Goal: Information Seeking & Learning: Find specific fact

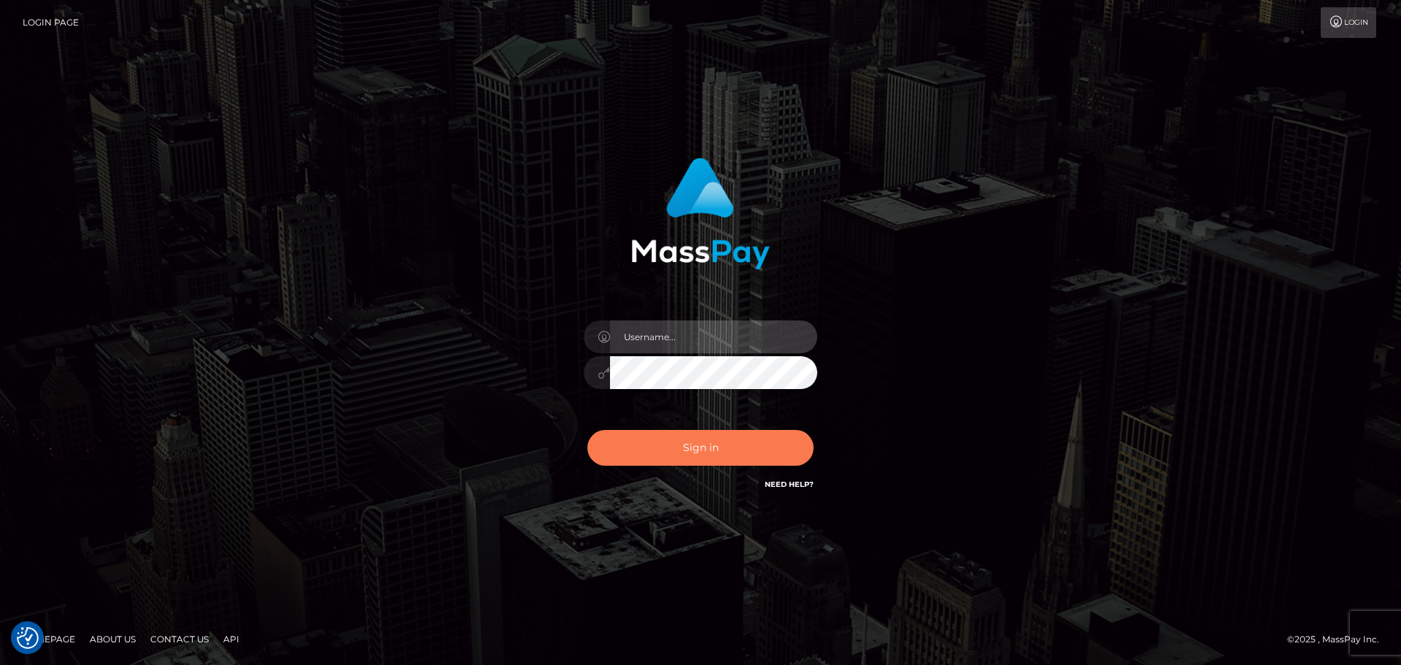
type input "Yassine Slimene"
click at [694, 453] on button "Sign in" at bounding box center [700, 448] width 226 height 36
type input "Yassine Slimene"
click at [671, 452] on button "Sign in" at bounding box center [700, 448] width 226 height 36
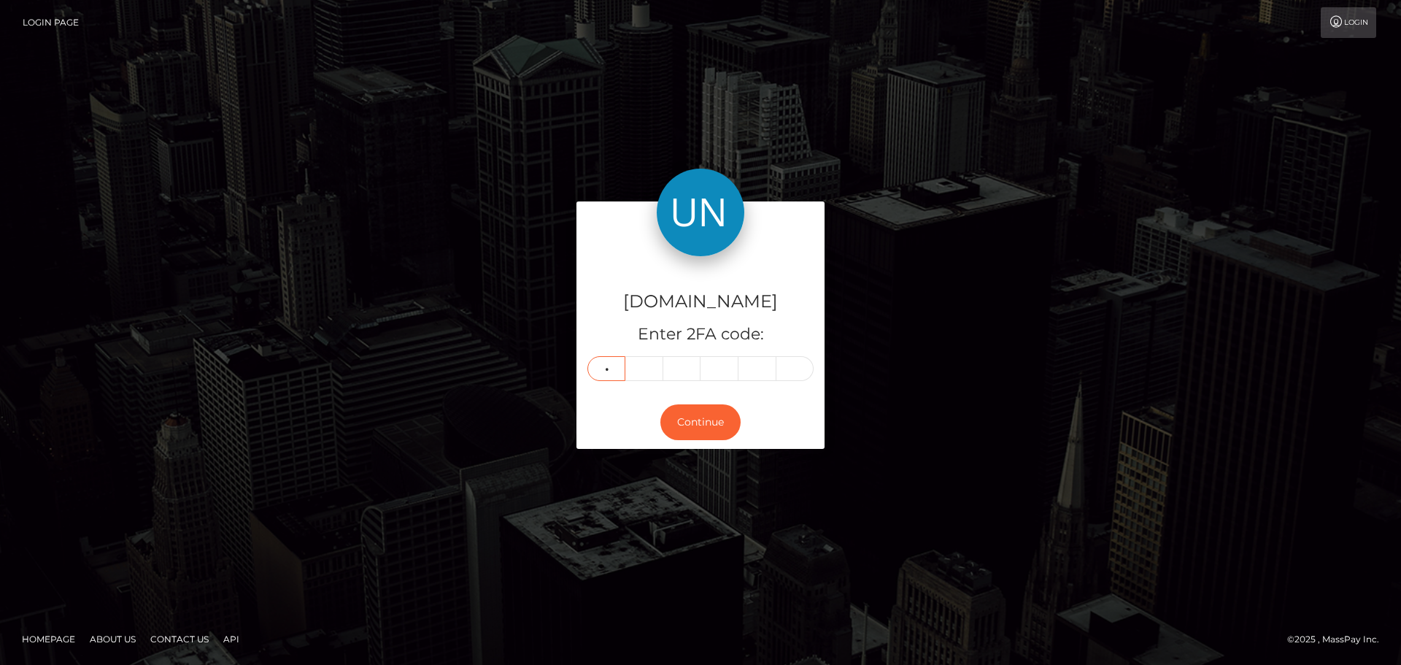
type input "0"
type input "6"
type input "2"
type input "8"
type input "9"
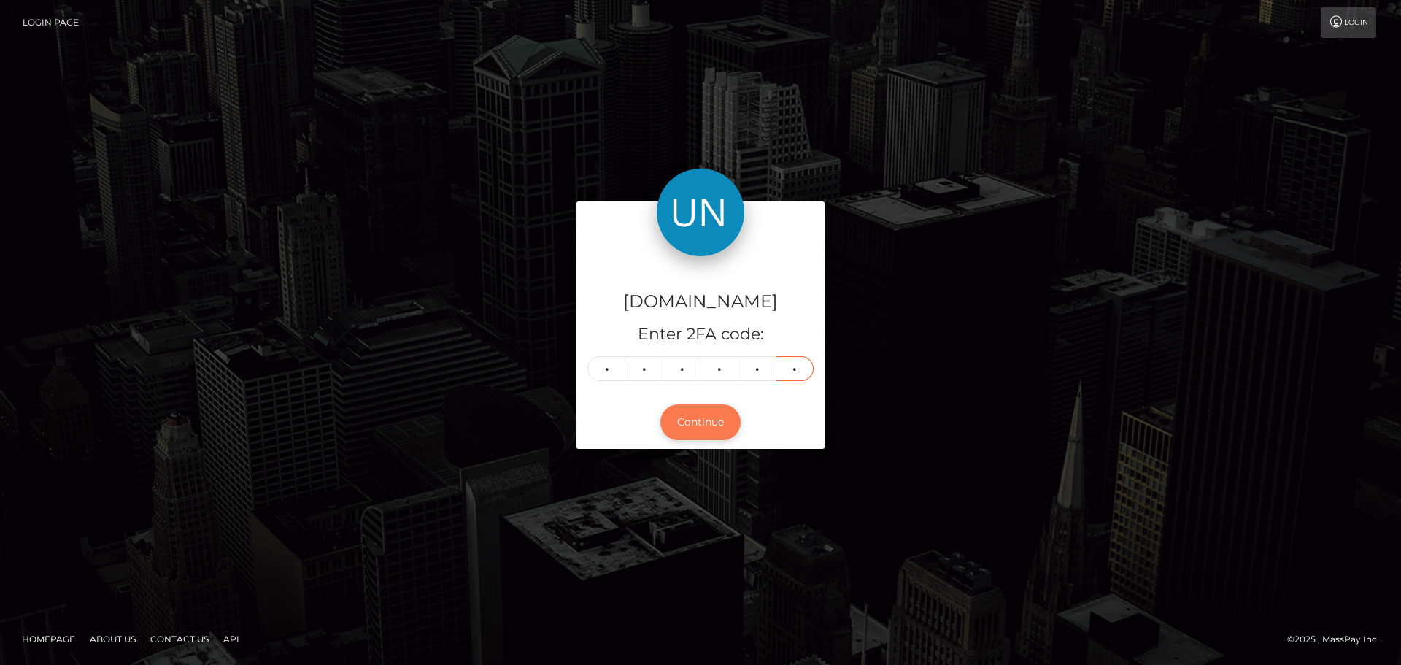
type input "0"
click at [690, 426] on button "Continue" at bounding box center [700, 422] width 80 height 36
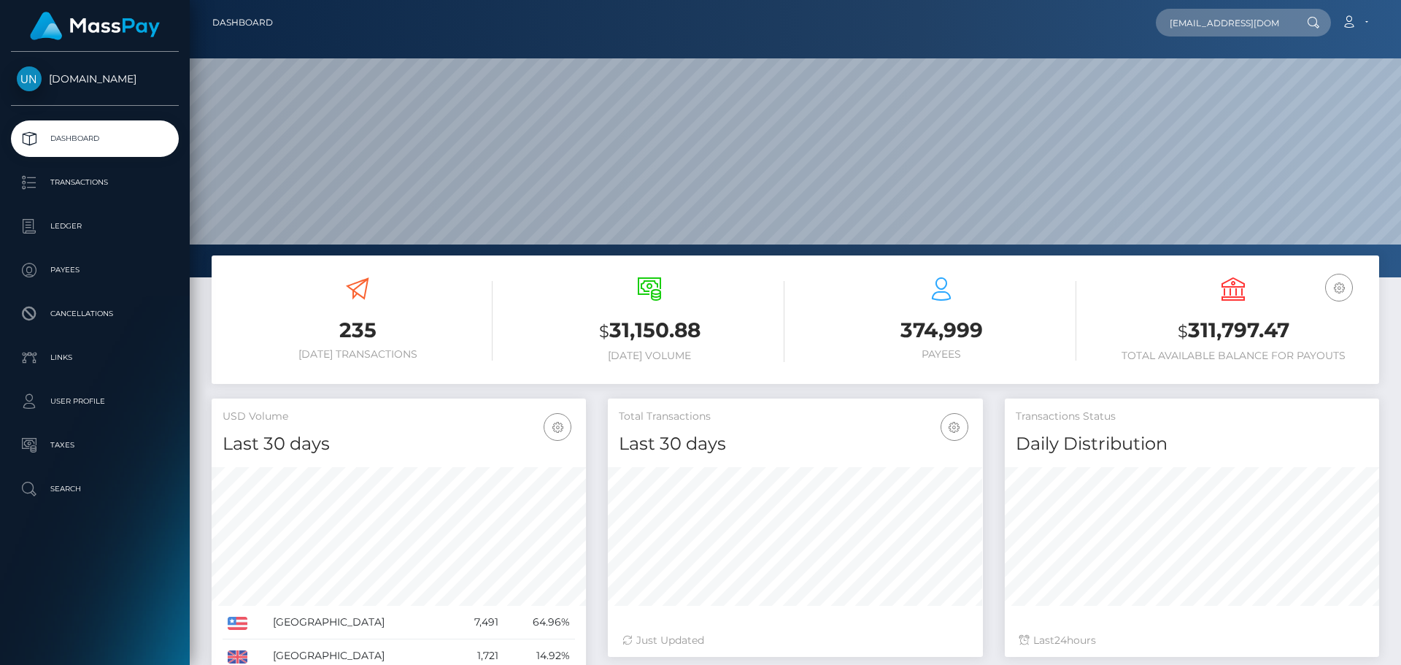
scroll to position [0, 16]
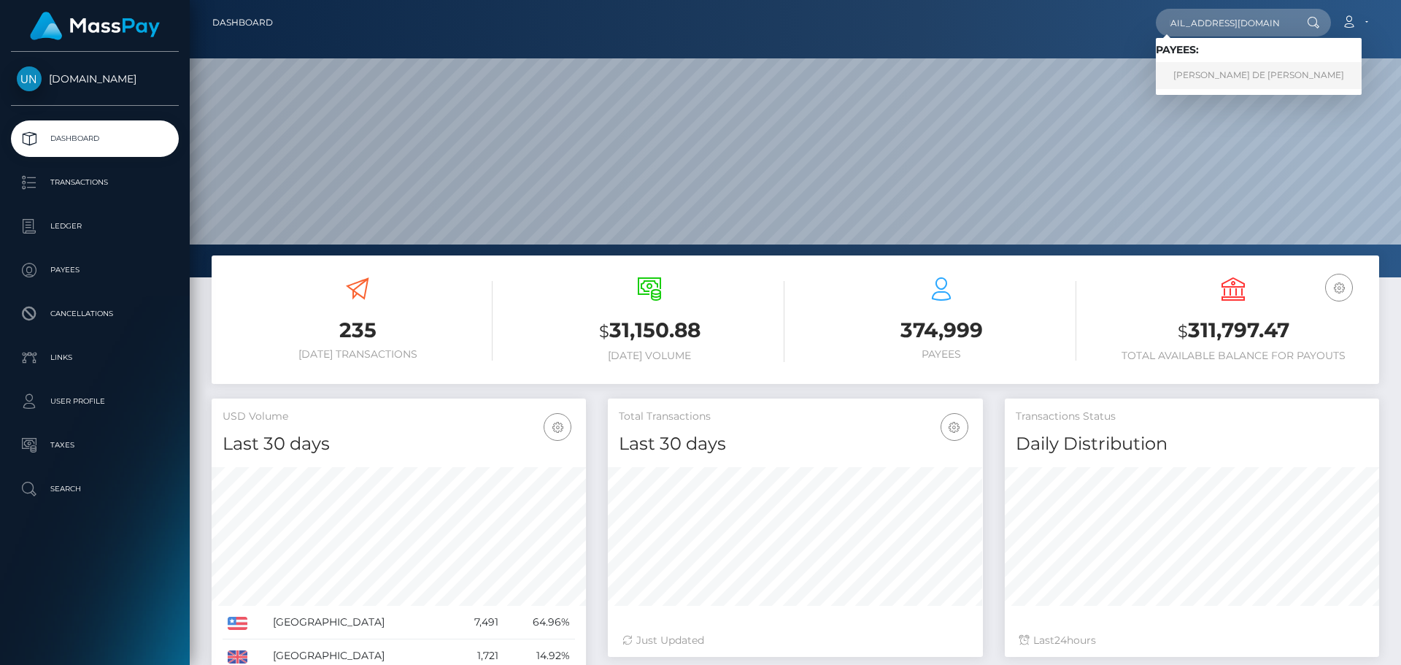
type input "padillapaola743@gmail.com"
click at [1226, 72] on link "PAOLA MARIE DE JESUS PADILLA" at bounding box center [1259, 75] width 206 height 27
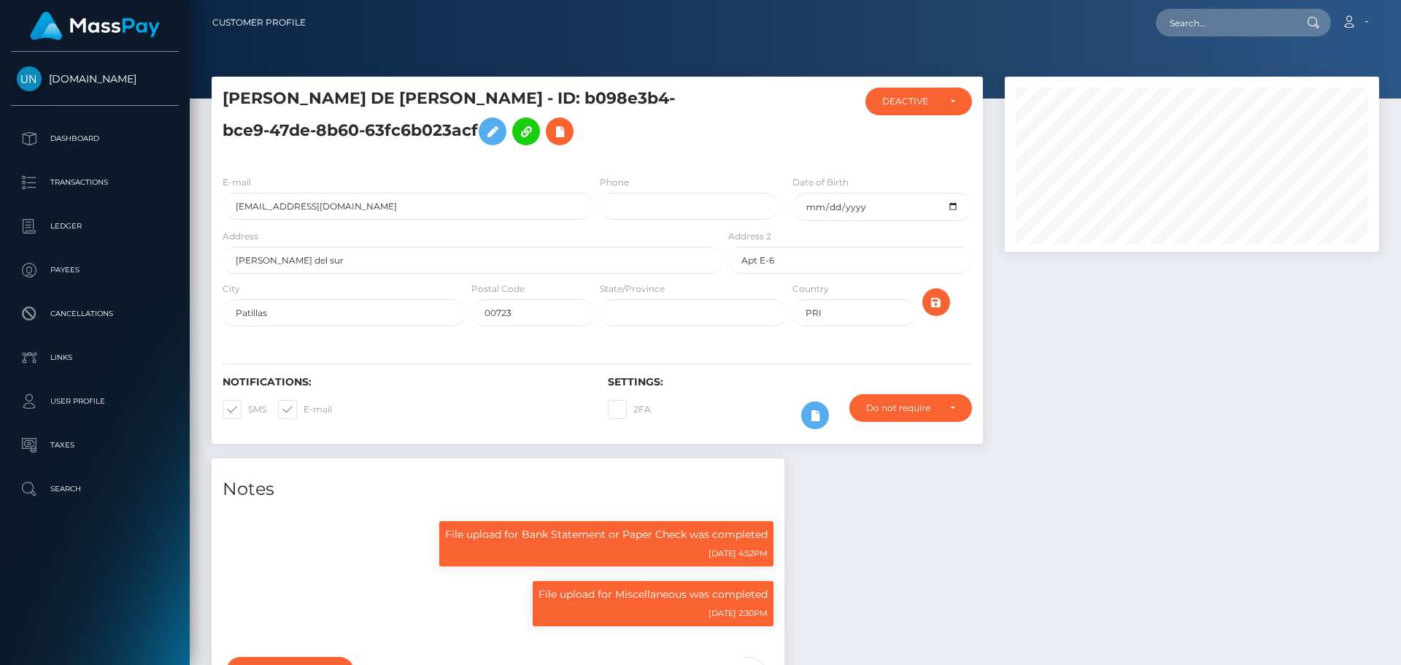
scroll to position [175, 375]
click at [467, 224] on div "E-mail [EMAIL_ADDRESS][DOMAIN_NAME]" at bounding box center [404, 201] width 385 height 54
click at [459, 200] on input "padillapaola743@gmail.com" at bounding box center [408, 206] width 371 height 27
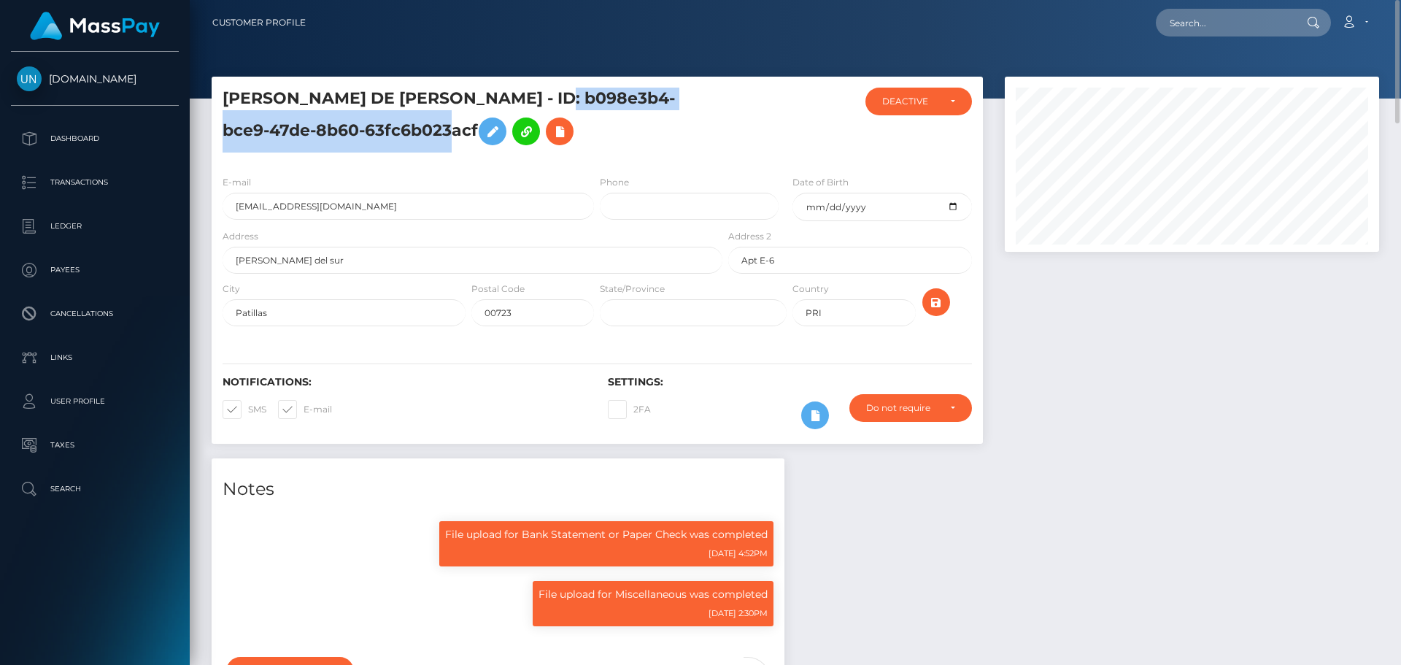
drag, startPoint x: 552, startPoint y: 98, endPoint x: 427, endPoint y: 130, distance: 128.8
click at [427, 130] on h5 "PAOLA MARIE DE JESUS PADILLA - ID: b098e3b4-bce9-47de-8b60-63fc6b023acf" at bounding box center [469, 120] width 492 height 65
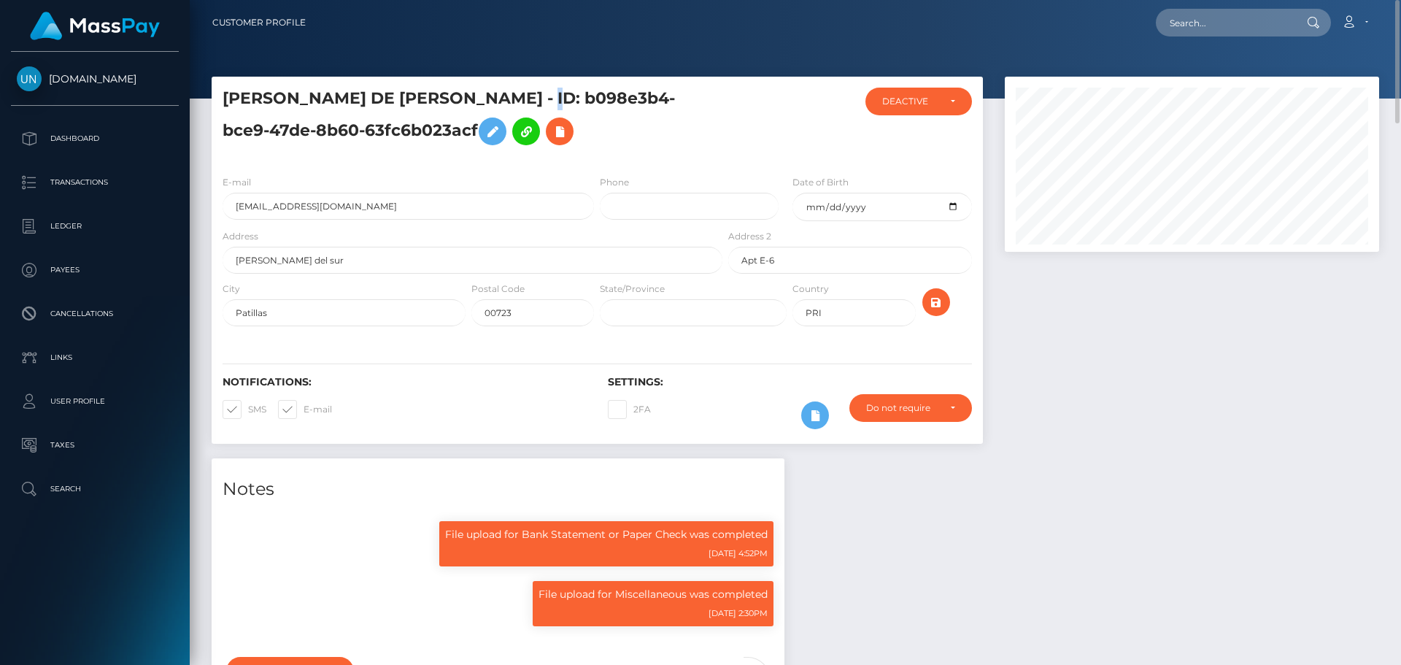
drag, startPoint x: 540, startPoint y: 99, endPoint x: 552, endPoint y: 95, distance: 13.2
click at [549, 97] on h5 "PAOLA MARIE DE JESUS PADILLA - ID: b098e3b4-bce9-47de-8b60-63fc6b023acf" at bounding box center [469, 120] width 492 height 65
click at [551, 93] on h5 "PAOLA MARIE DE JESUS PADILLA - ID: b098e3b4-bce9-47de-8b60-63fc6b023acf" at bounding box center [469, 120] width 492 height 65
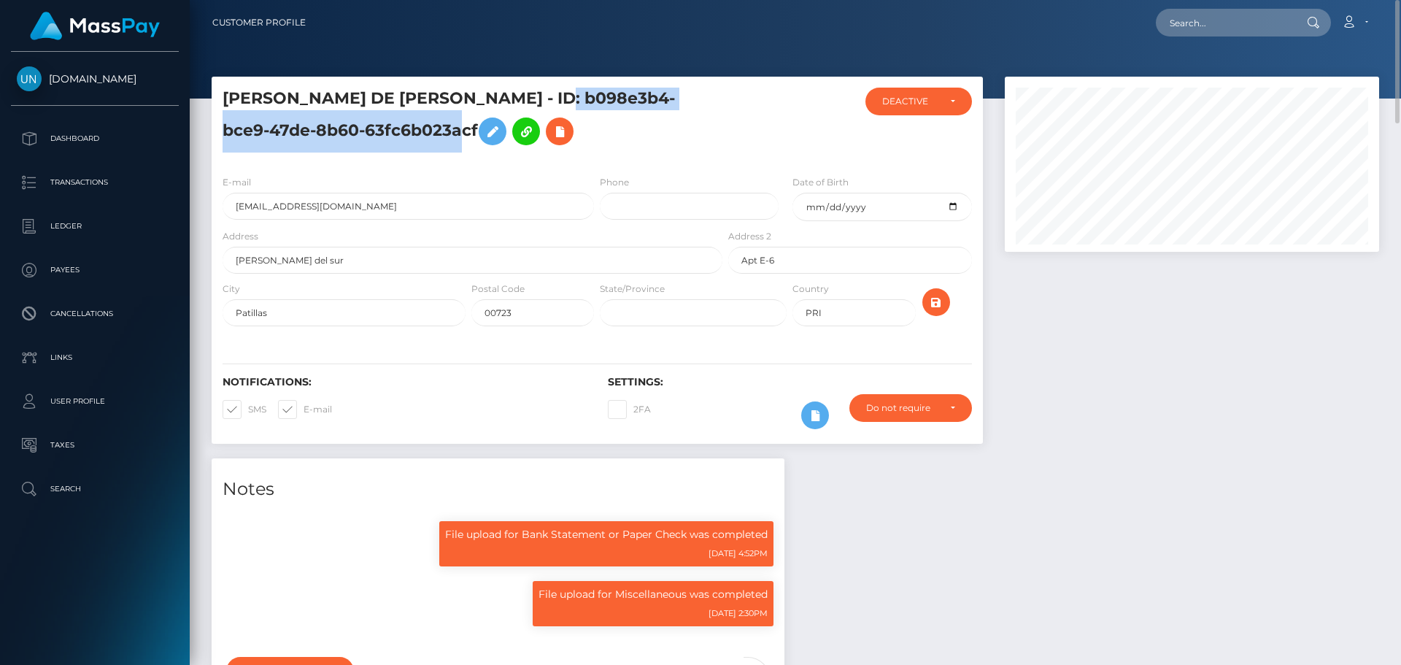
drag, startPoint x: 549, startPoint y: 95, endPoint x: 426, endPoint y: 134, distance: 129.4
click at [426, 134] on h5 "PAOLA MARIE DE JESUS PADILLA - ID: b098e3b4-bce9-47de-8b60-63fc6b023acf" at bounding box center [469, 120] width 492 height 65
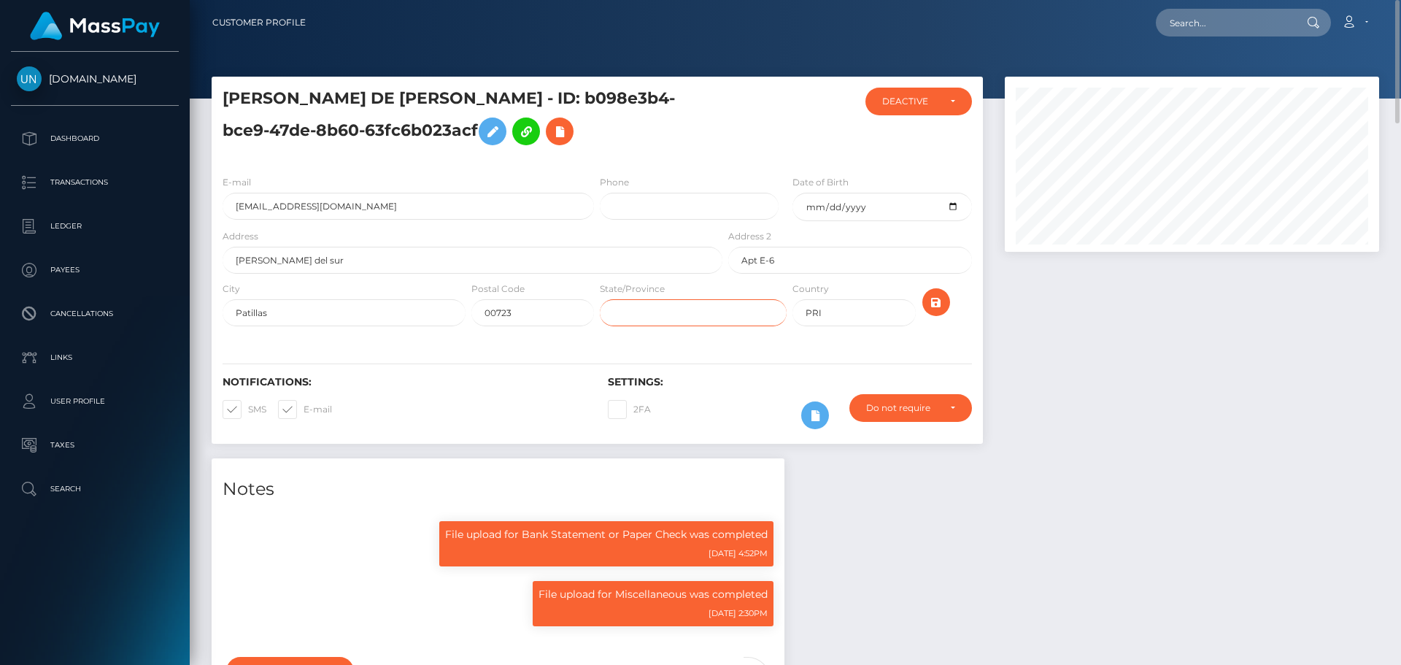
click at [671, 320] on input "text" at bounding box center [693, 312] width 187 height 27
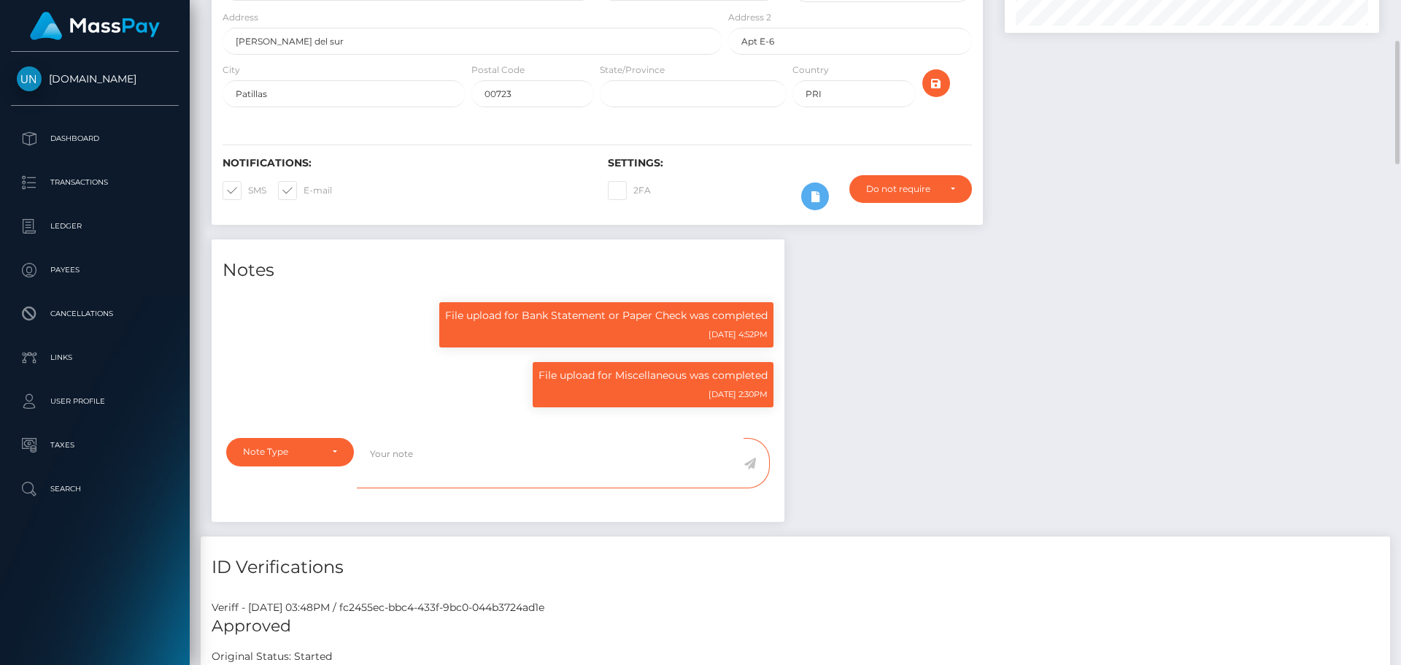
click at [433, 456] on textarea at bounding box center [550, 463] width 387 height 50
paste textarea "b098e3b4-bce9-47de-8b60-63fc6b023acf"
type textarea "b098e3b4-bce9-47de-8b60-63fc6b023acf"
click at [433, 456] on textarea "b098e3b4-bce9-47de-8b60-63fc6b023acf" at bounding box center [550, 463] width 387 height 50
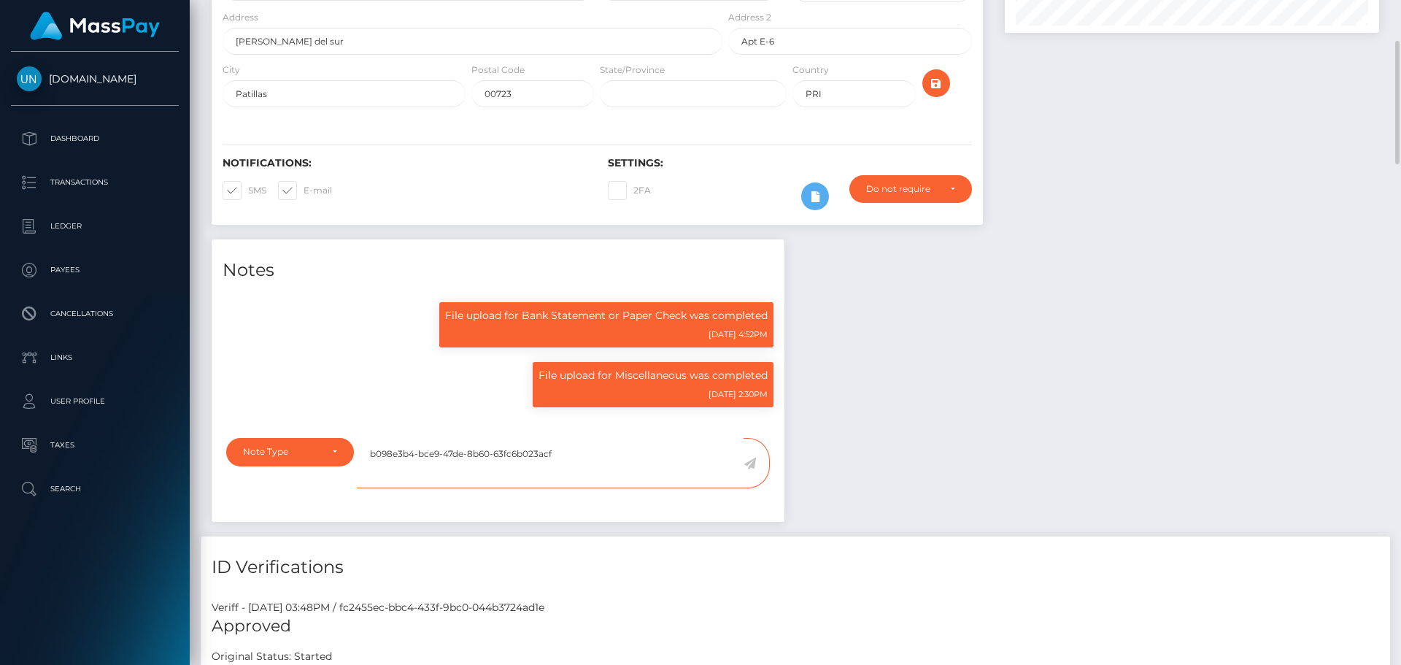
click at [433, 456] on textarea "b098e3b4-bce9-47de-8b60-63fc6b023acf" at bounding box center [550, 463] width 387 height 50
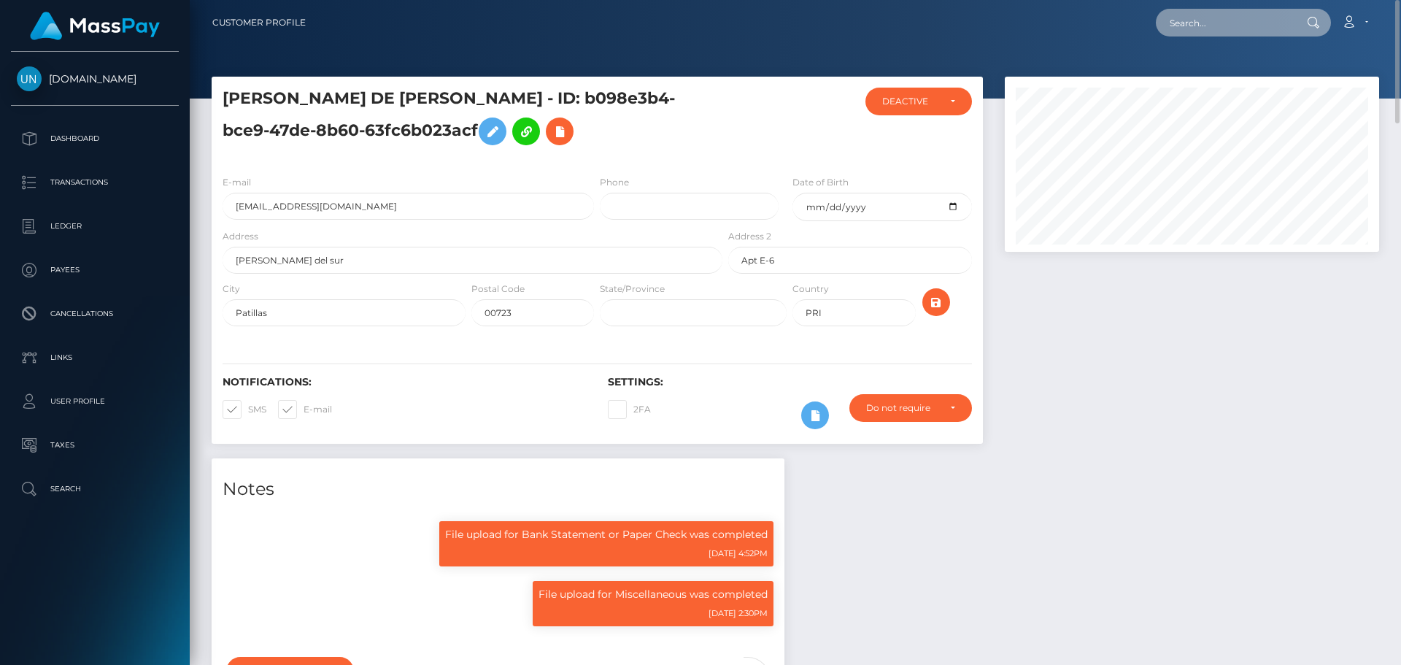
click at [1241, 19] on input "text" at bounding box center [1224, 23] width 137 height 28
paste input "linathegoddess00@gmail.com"
type input "linathegoddess00@gmail.com"
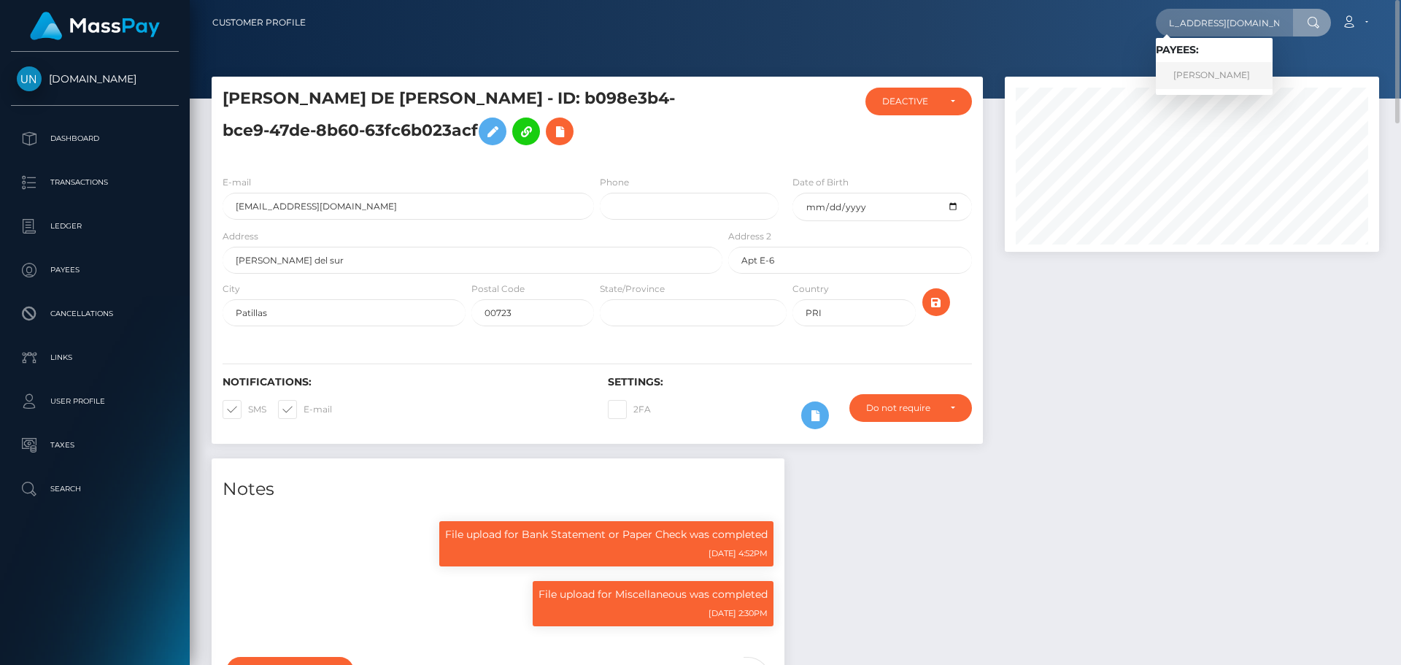
click at [1215, 73] on link "NIKA ŽERJAV" at bounding box center [1214, 75] width 117 height 27
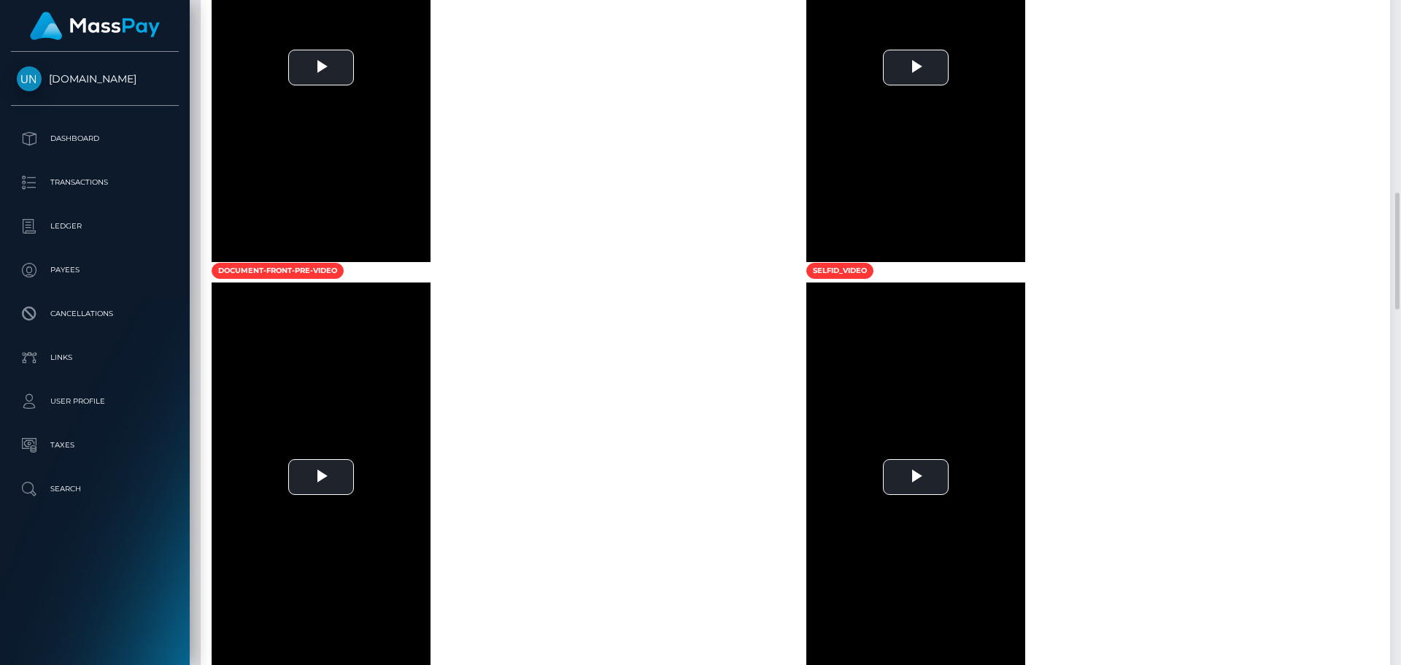
scroll to position [1459, 0]
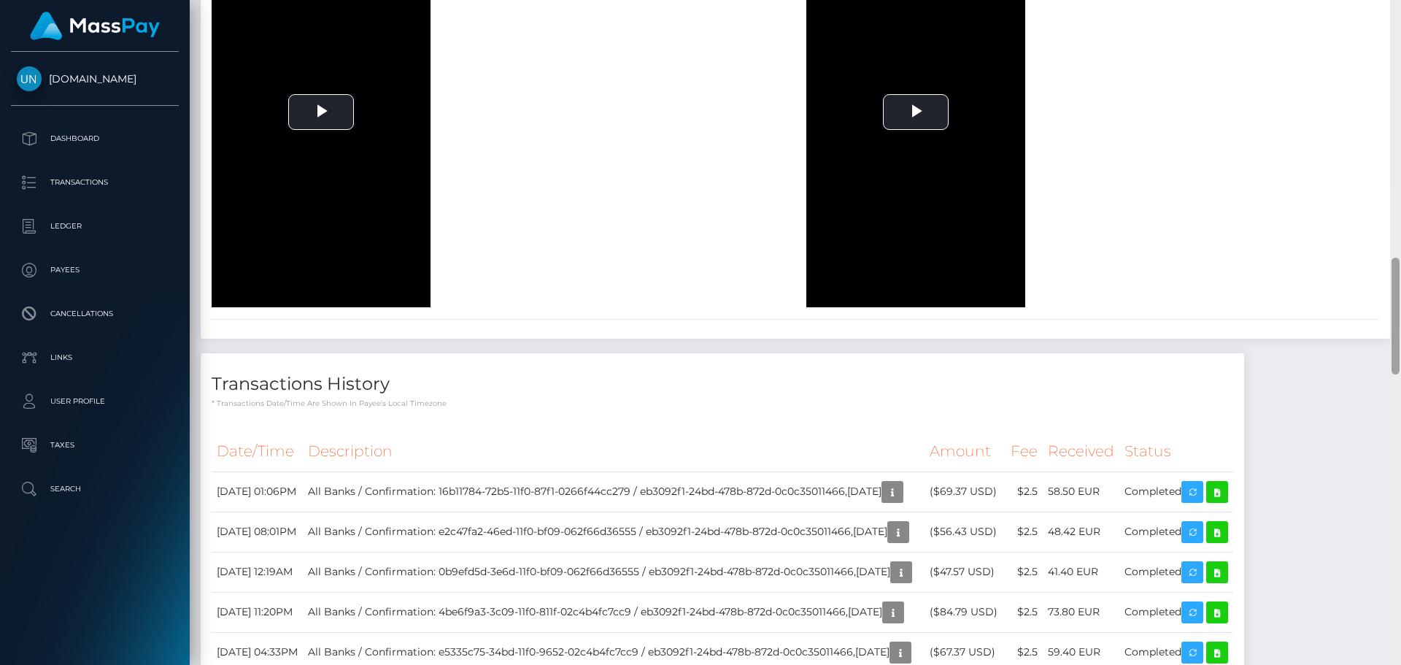
click at [1397, 6] on div at bounding box center [1395, 332] width 11 height 665
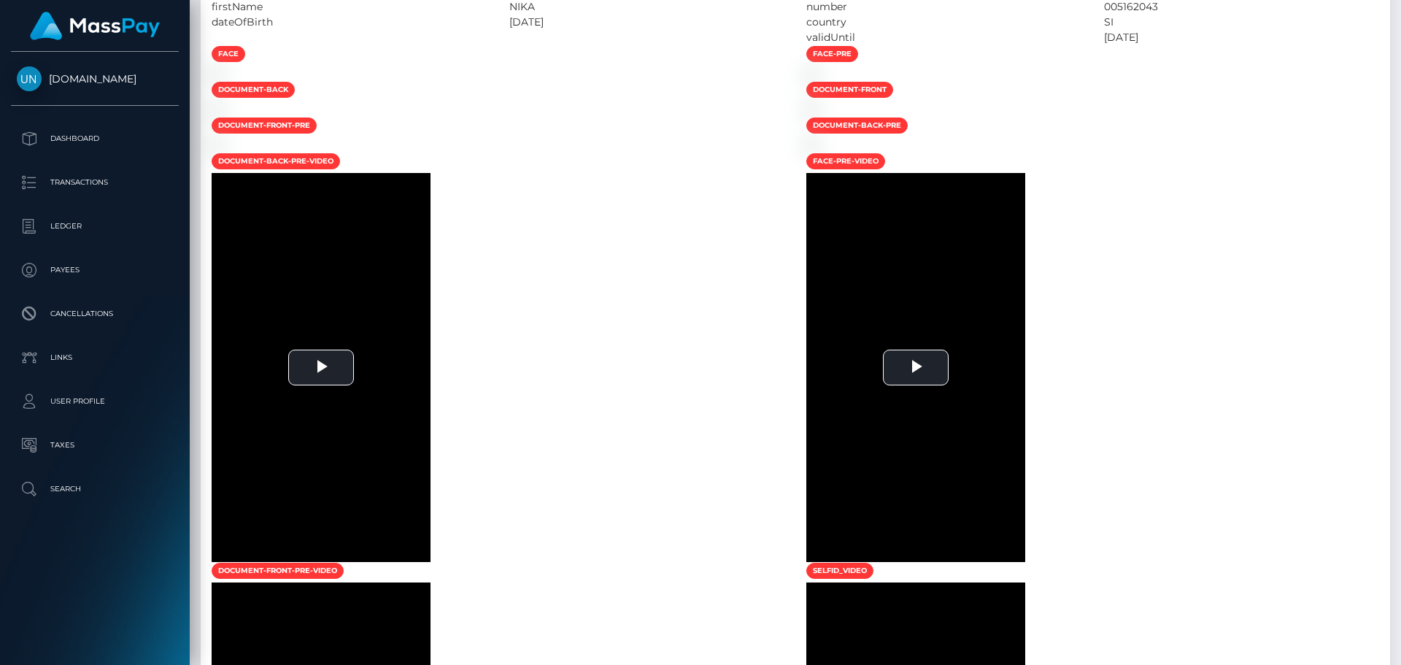
scroll to position [130, 0]
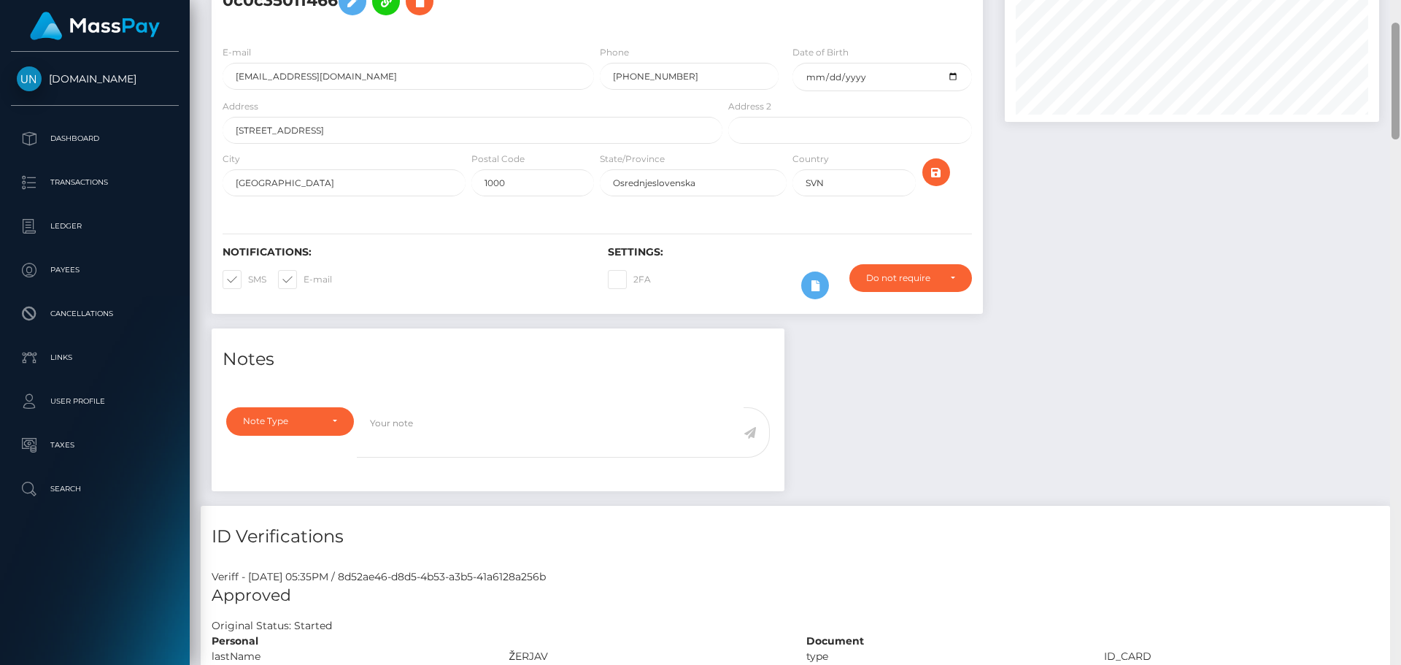
click at [1397, 6] on div at bounding box center [1395, 332] width 11 height 665
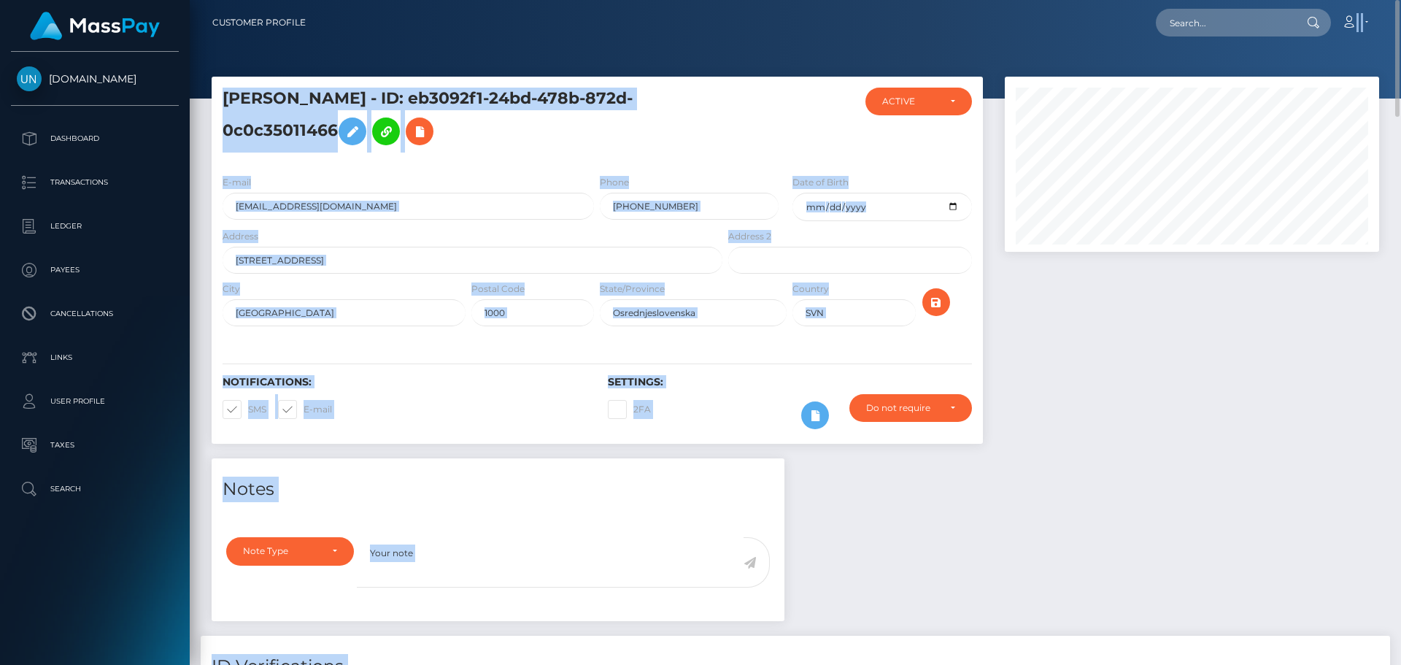
click at [1398, 6] on div "Customer Profile Loading... Loading..." at bounding box center [795, 332] width 1211 height 665
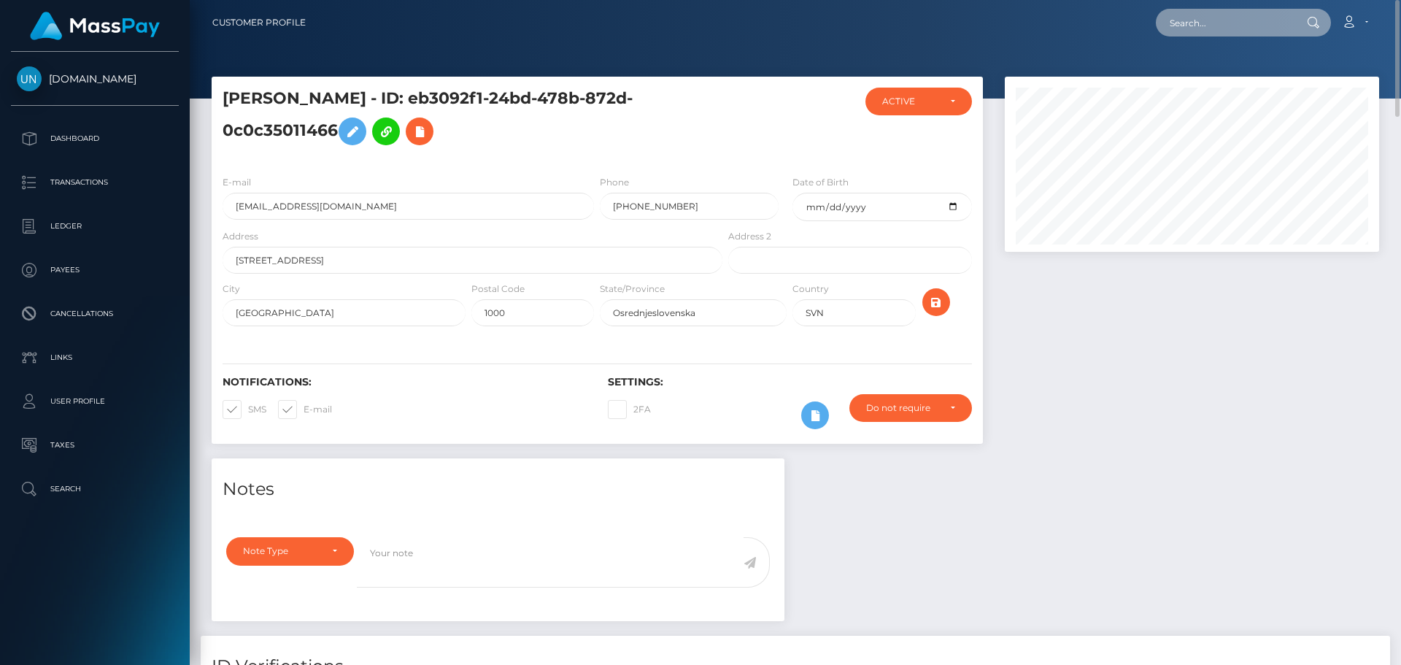
drag, startPoint x: 1202, startPoint y: 26, endPoint x: 1221, endPoint y: 19, distance: 20.1
click at [1202, 26] on input "text" at bounding box center [1224, 23] width 137 height 28
paste input "[EMAIL_ADDRESS][DOMAIN_NAME]"
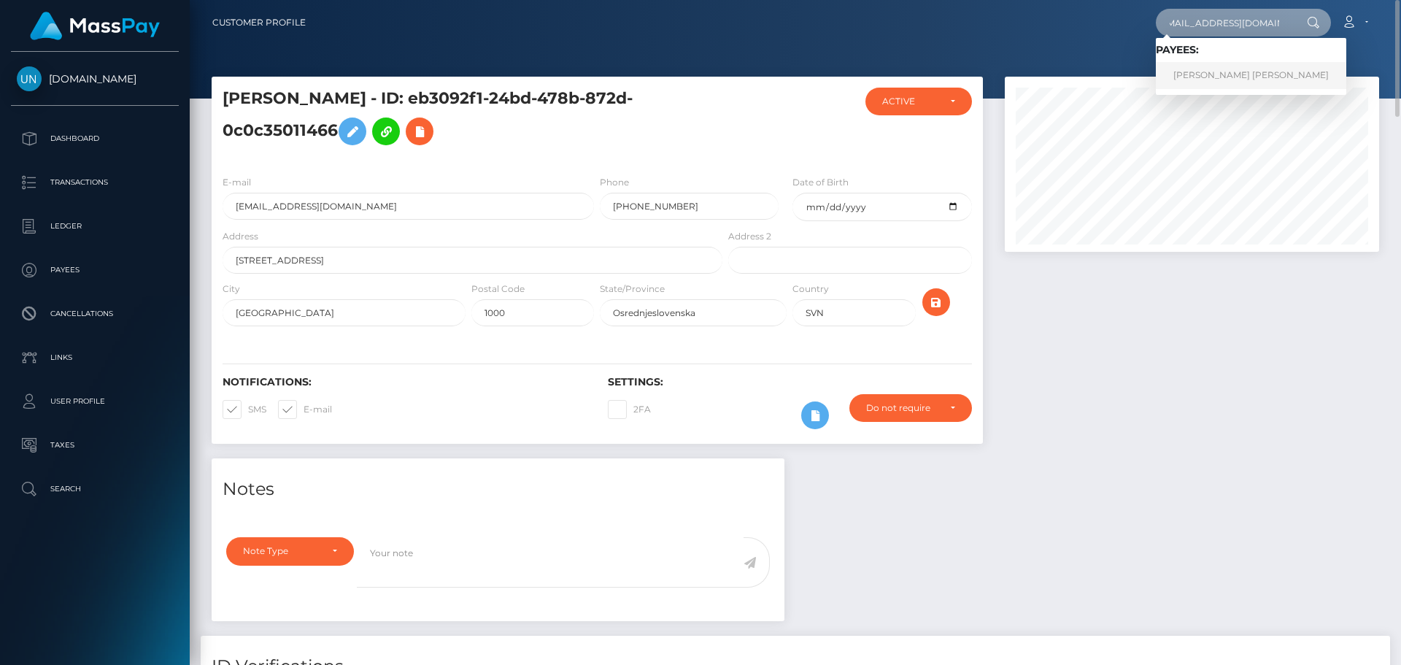
type input "[EMAIL_ADDRESS][DOMAIN_NAME]"
click at [1203, 65] on link "LAURA ARLETTE BRIGITTE SARPI" at bounding box center [1251, 75] width 190 height 27
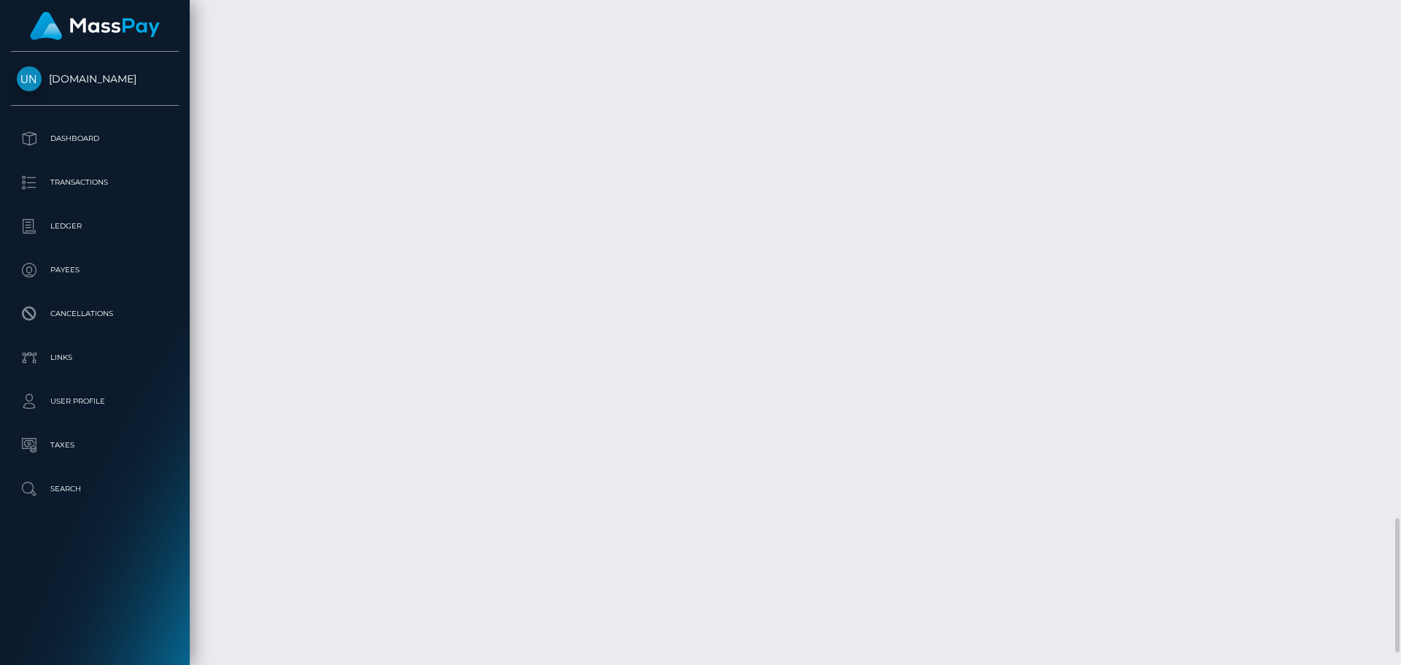
scroll to position [2611, 0]
click at [1400, 17] on div at bounding box center [1395, 332] width 11 height 665
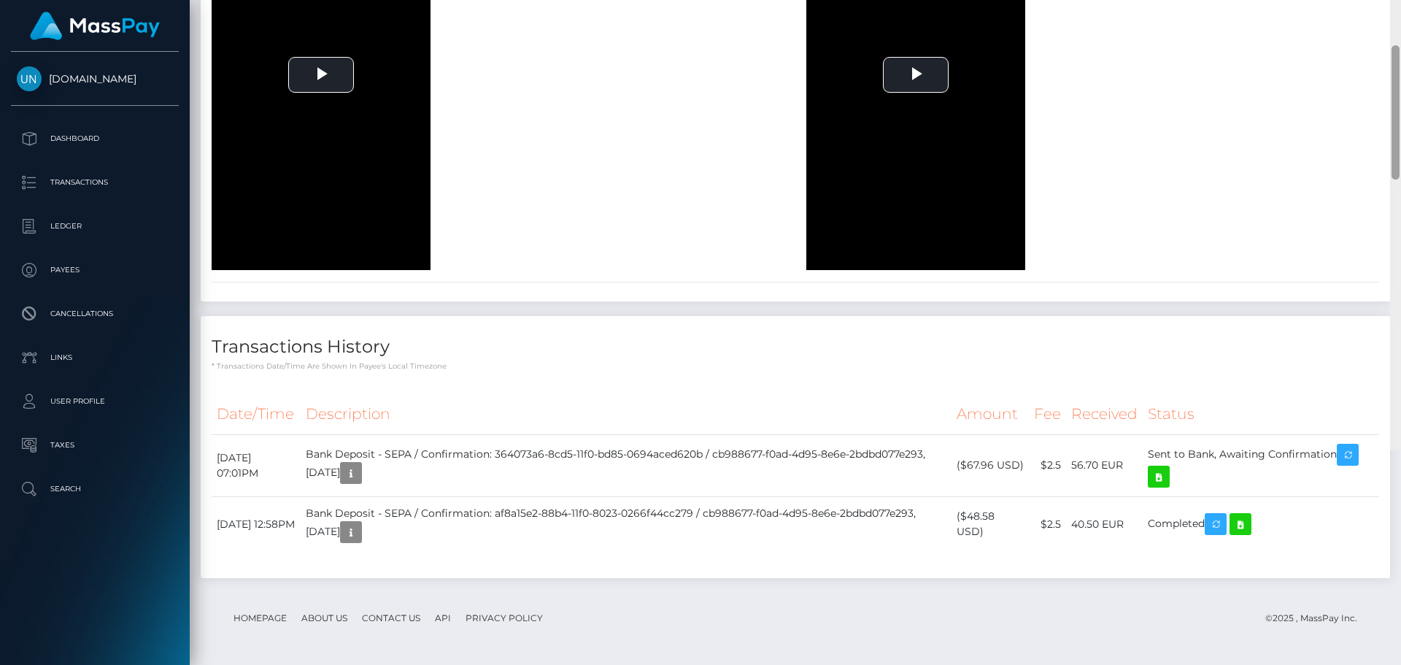
click at [1400, 17] on div at bounding box center [1395, 117] width 11 height 665
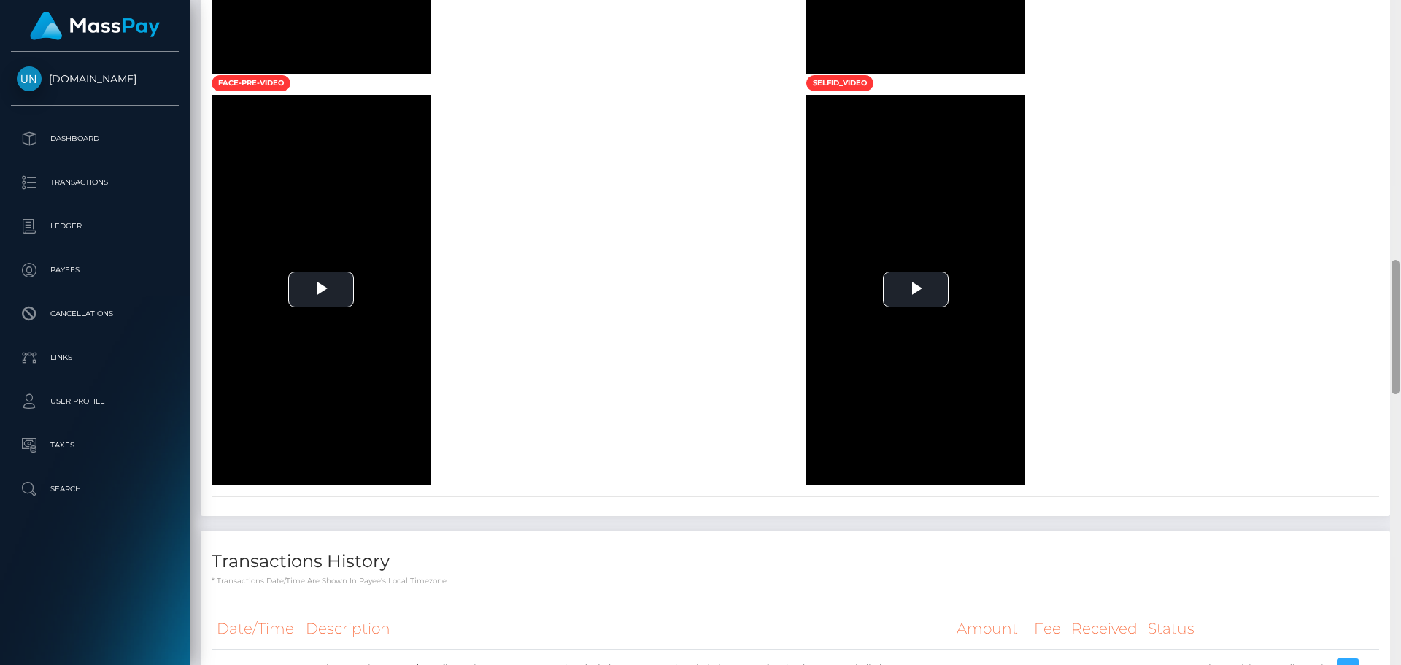
click at [1400, 17] on div at bounding box center [1395, 332] width 11 height 665
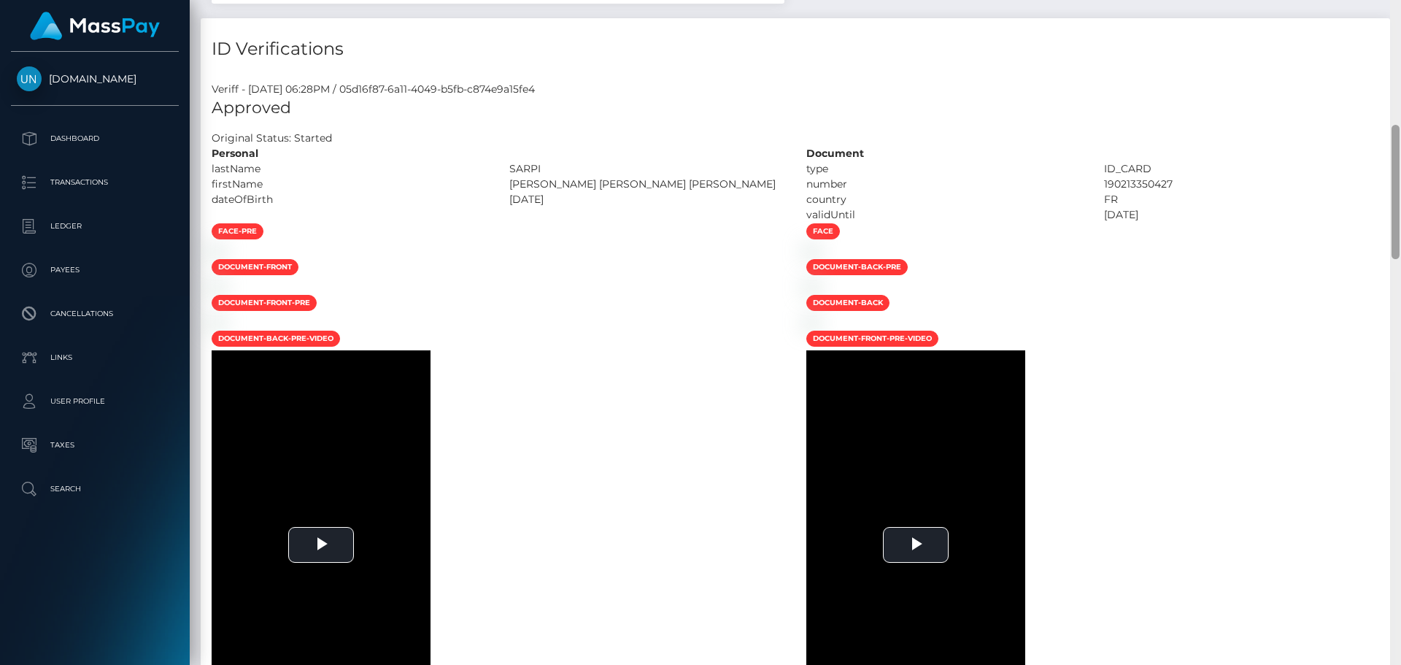
scroll to position [0, 0]
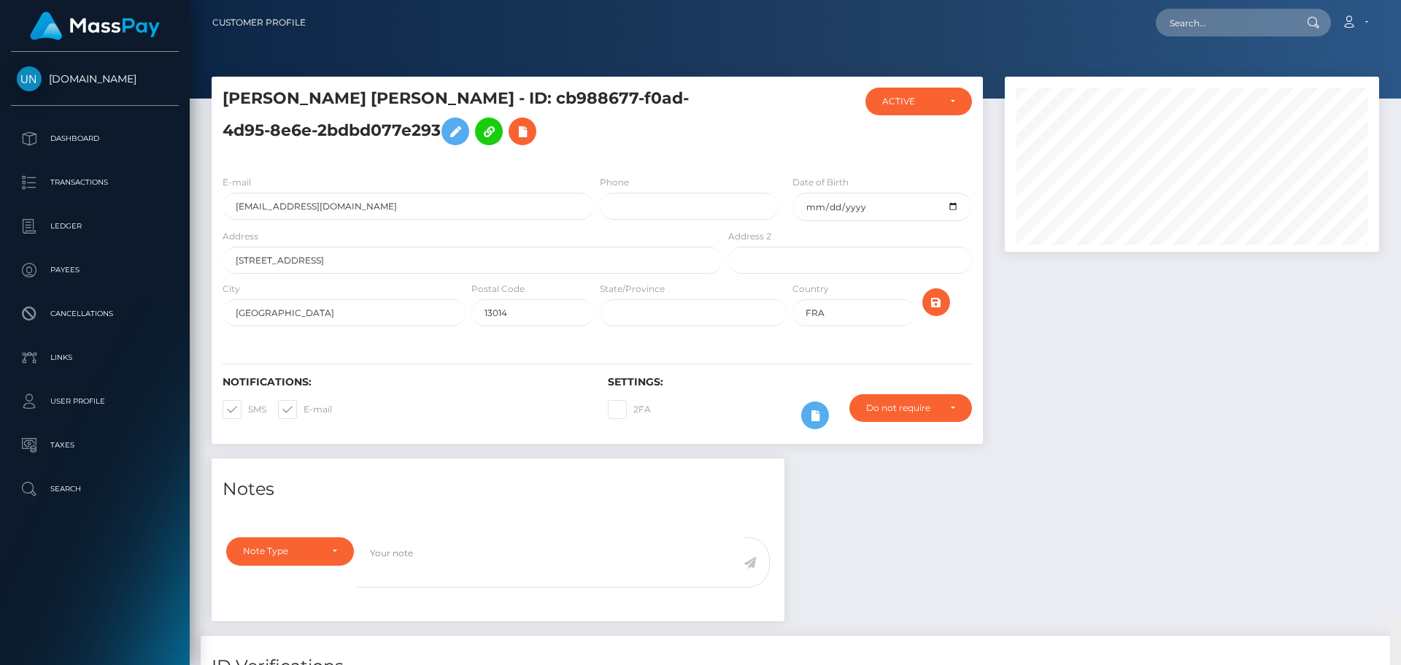
click at [1400, 17] on div "Customer Profile Loading... Loading..." at bounding box center [795, 332] width 1211 height 665
click at [1207, 37] on div "Loading... Loading... Account Edit Profile Logout" at bounding box center [847, 22] width 1061 height 31
click at [1209, 23] on input "text" at bounding box center [1224, 23] width 137 height 28
paste input "[EMAIL_ADDRESS][DOMAIN_NAME]"
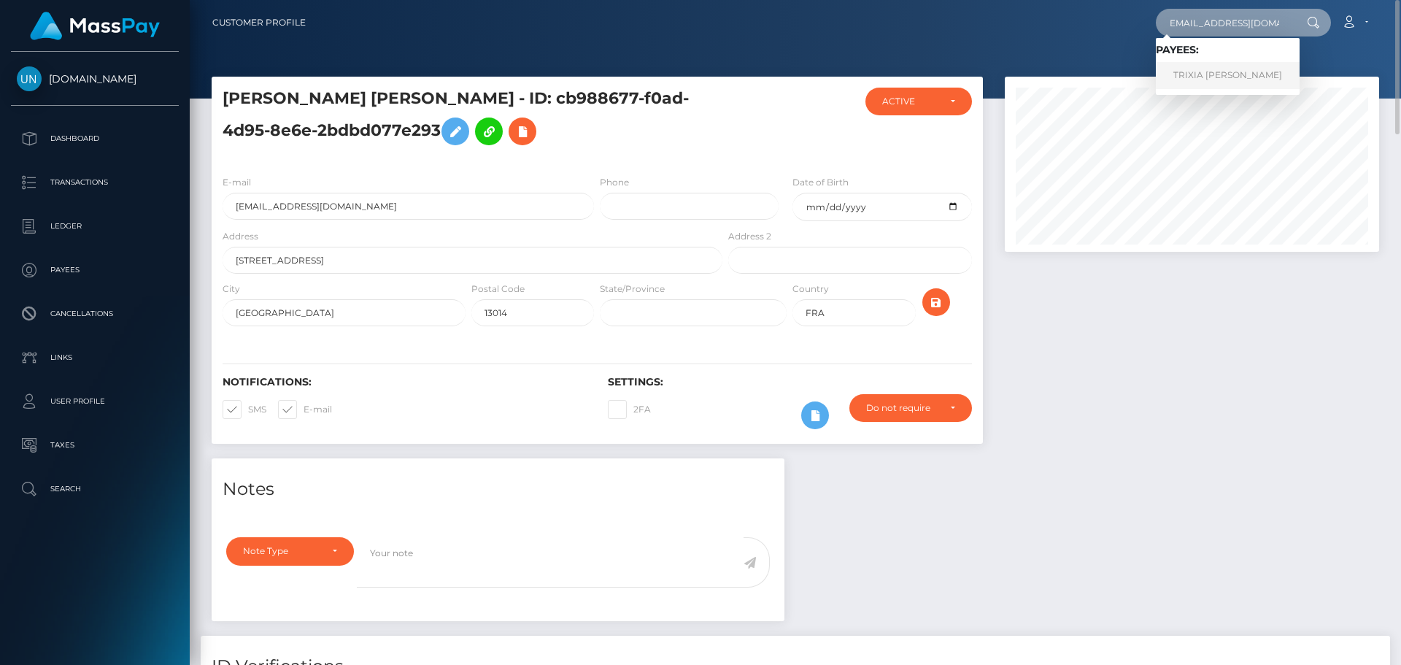
type input "[EMAIL_ADDRESS][DOMAIN_NAME]"
drag, startPoint x: 1183, startPoint y: 82, endPoint x: 1169, endPoint y: 81, distance: 14.7
click at [1183, 82] on link "TRIXIA [PERSON_NAME]" at bounding box center [1228, 75] width 144 height 27
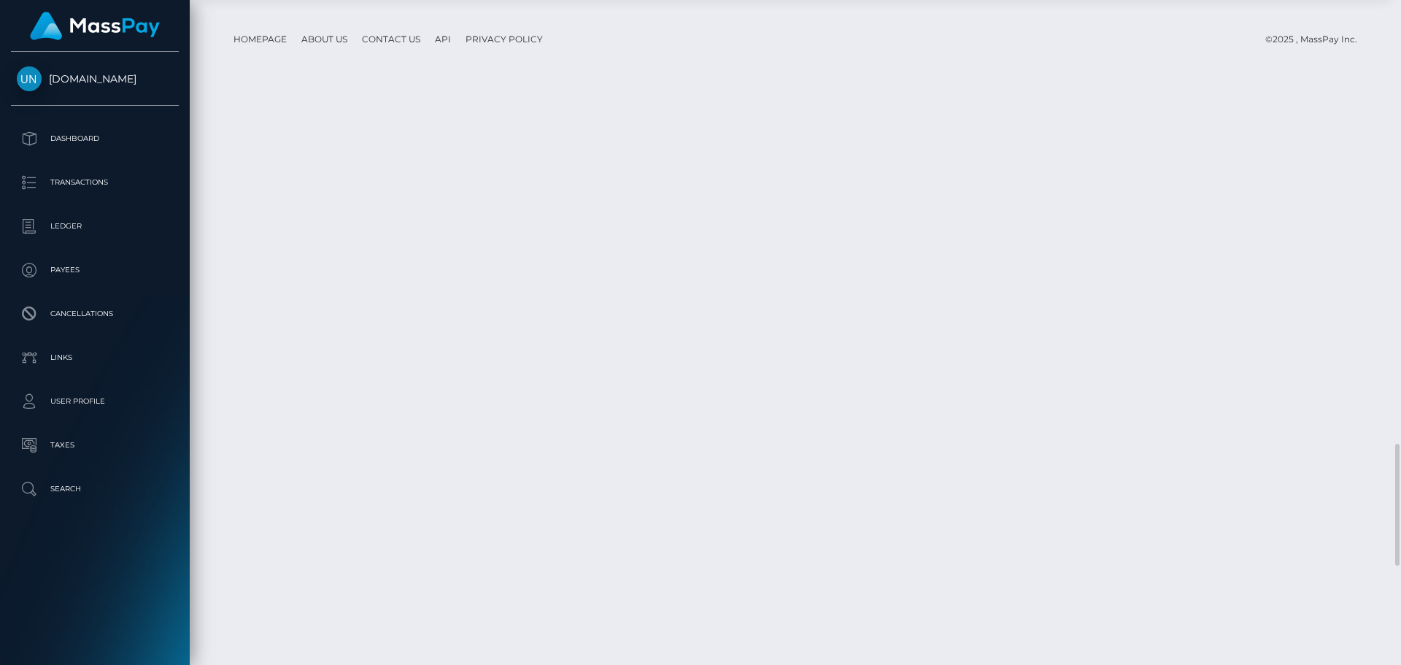
scroll to position [2918, 0]
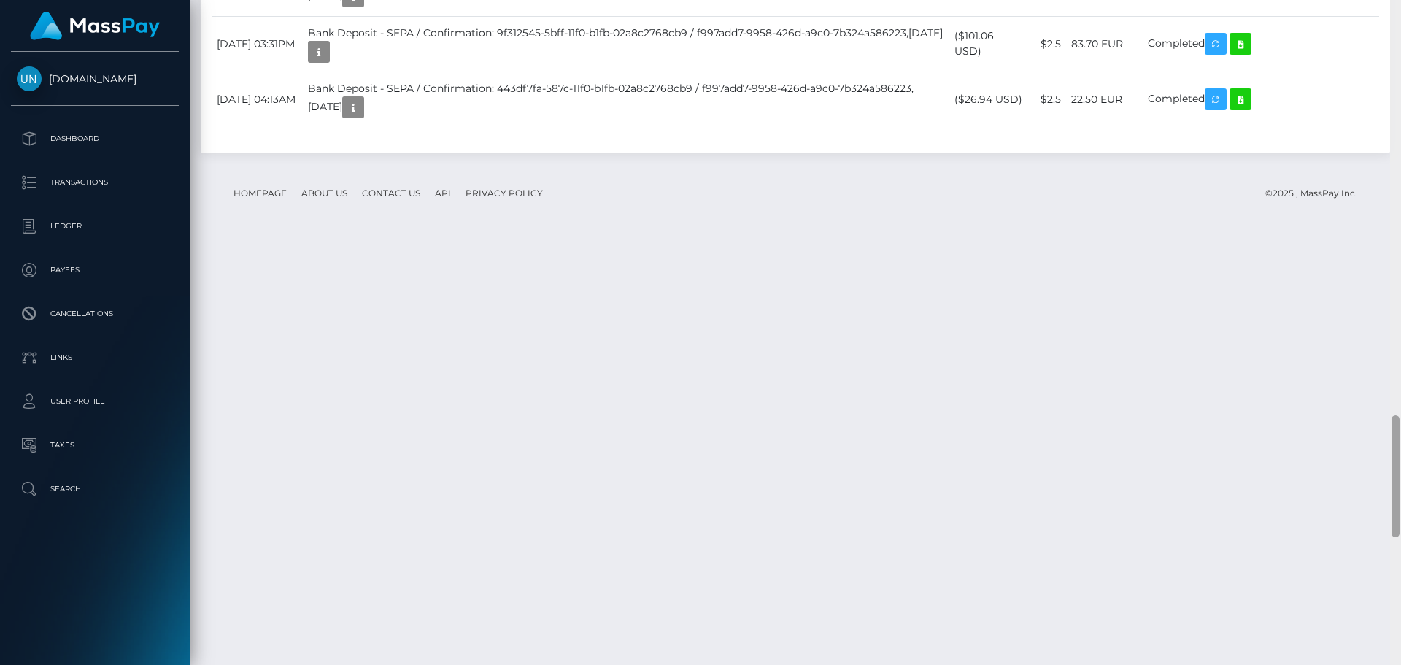
click at [1400, 34] on div at bounding box center [1395, 332] width 11 height 665
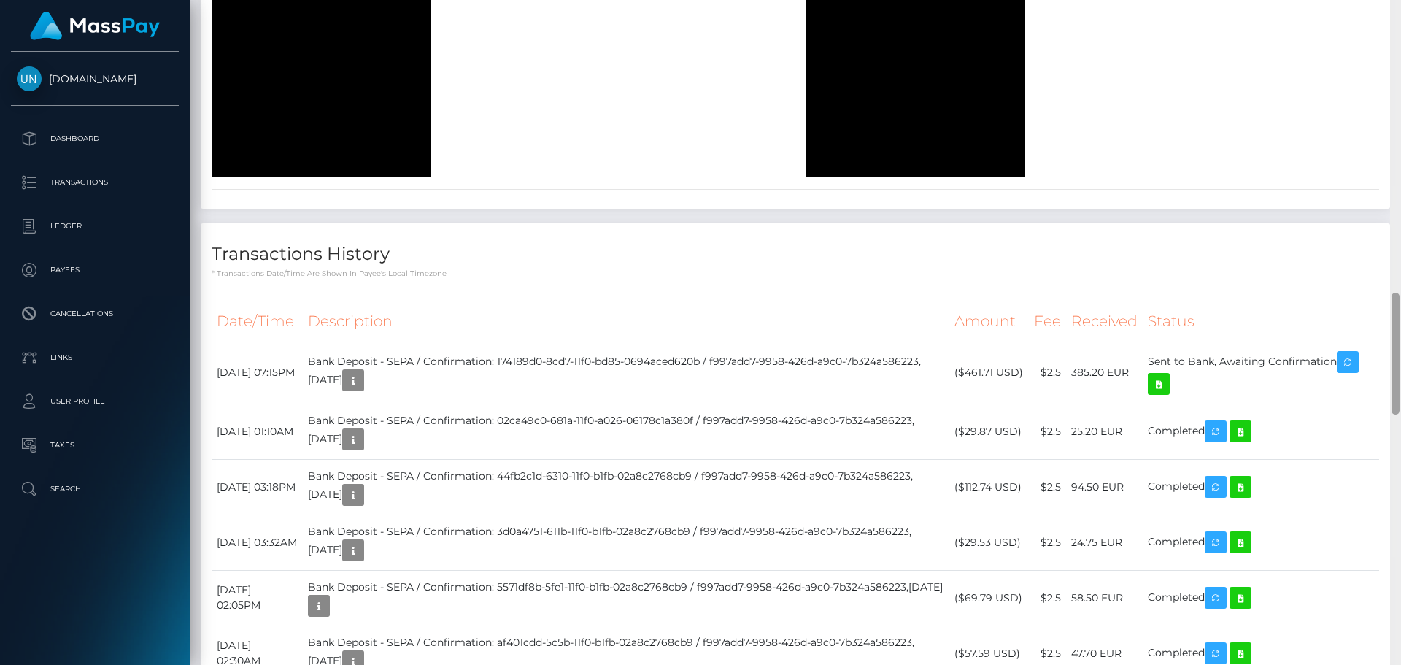
click at [1400, 34] on div at bounding box center [1395, 332] width 11 height 665
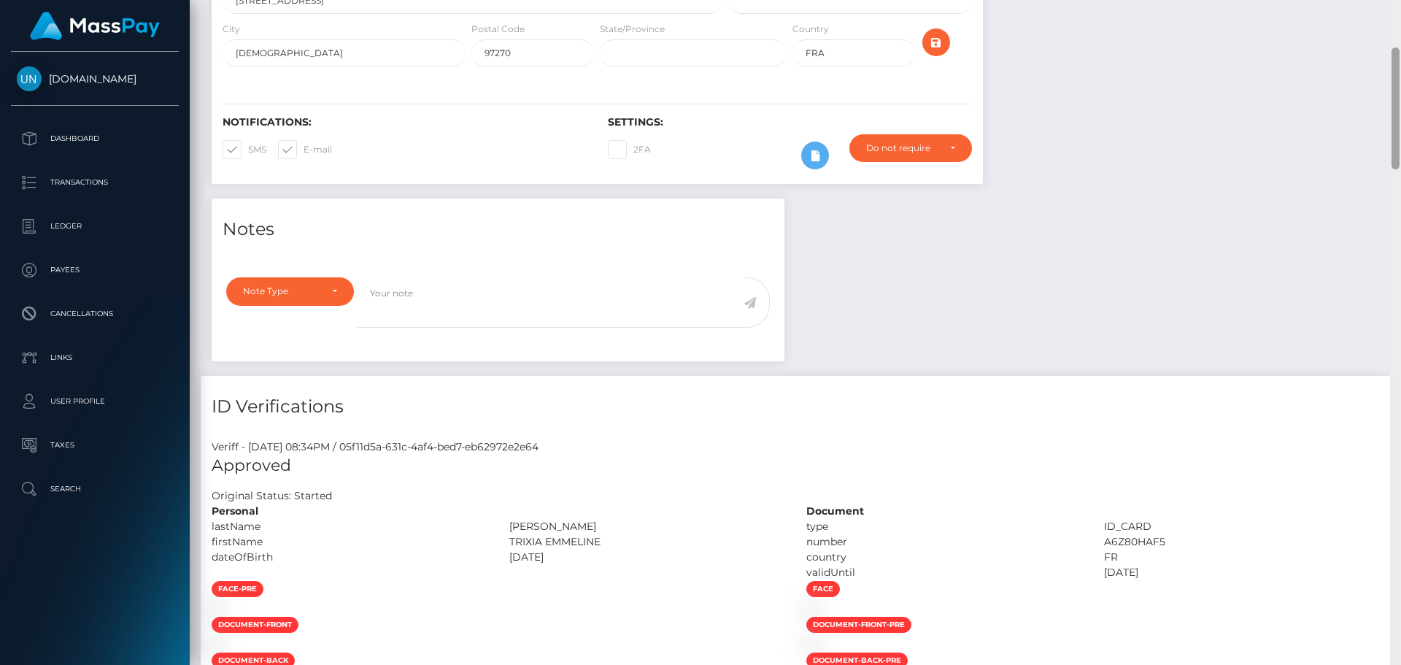
click at [1395, 9] on div "Customer Profile Loading... Loading..." at bounding box center [795, 332] width 1211 height 665
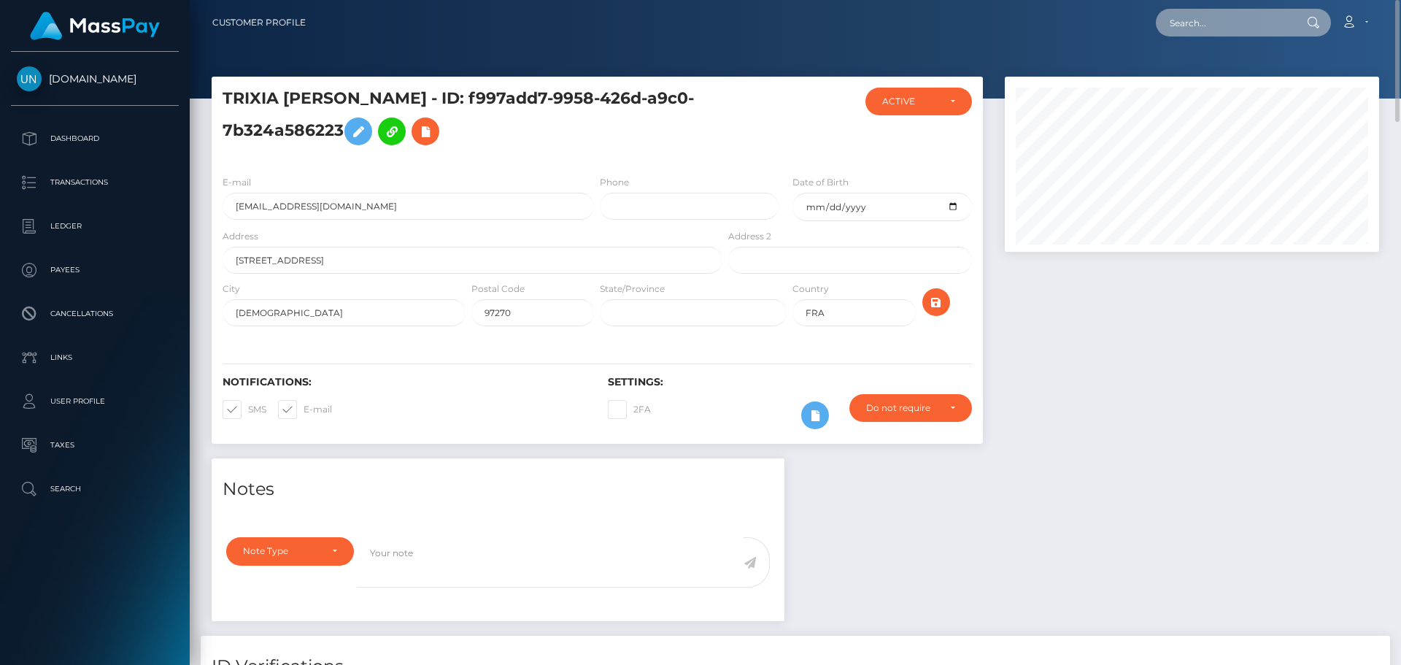
click at [1235, 12] on input "text" at bounding box center [1224, 23] width 137 height 28
paste input "tyty.moreau41@gmail.com"
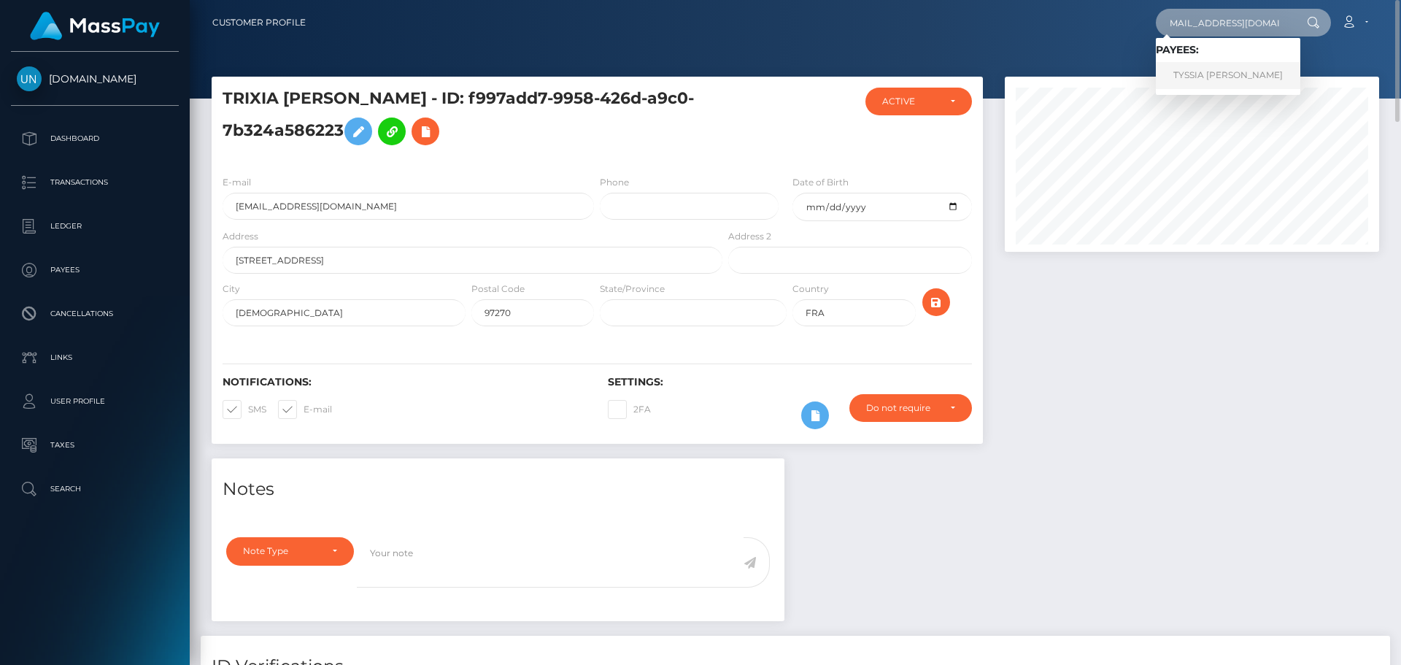
type input "tyty.moreau41@gmail.com"
click at [1216, 76] on link "TYSSIA ORIANNA LINA MOREAU" at bounding box center [1228, 75] width 144 height 27
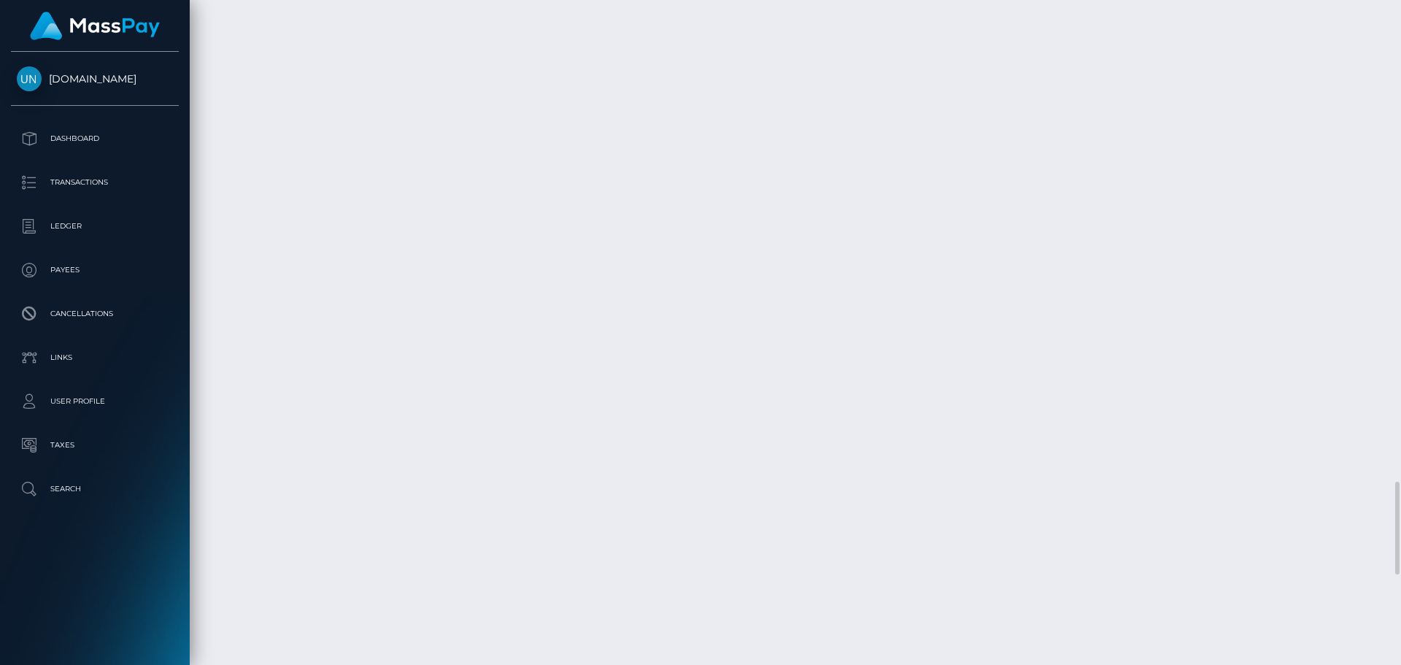
scroll to position [3867, 0]
click at [1400, 4] on div at bounding box center [1395, 332] width 11 height 665
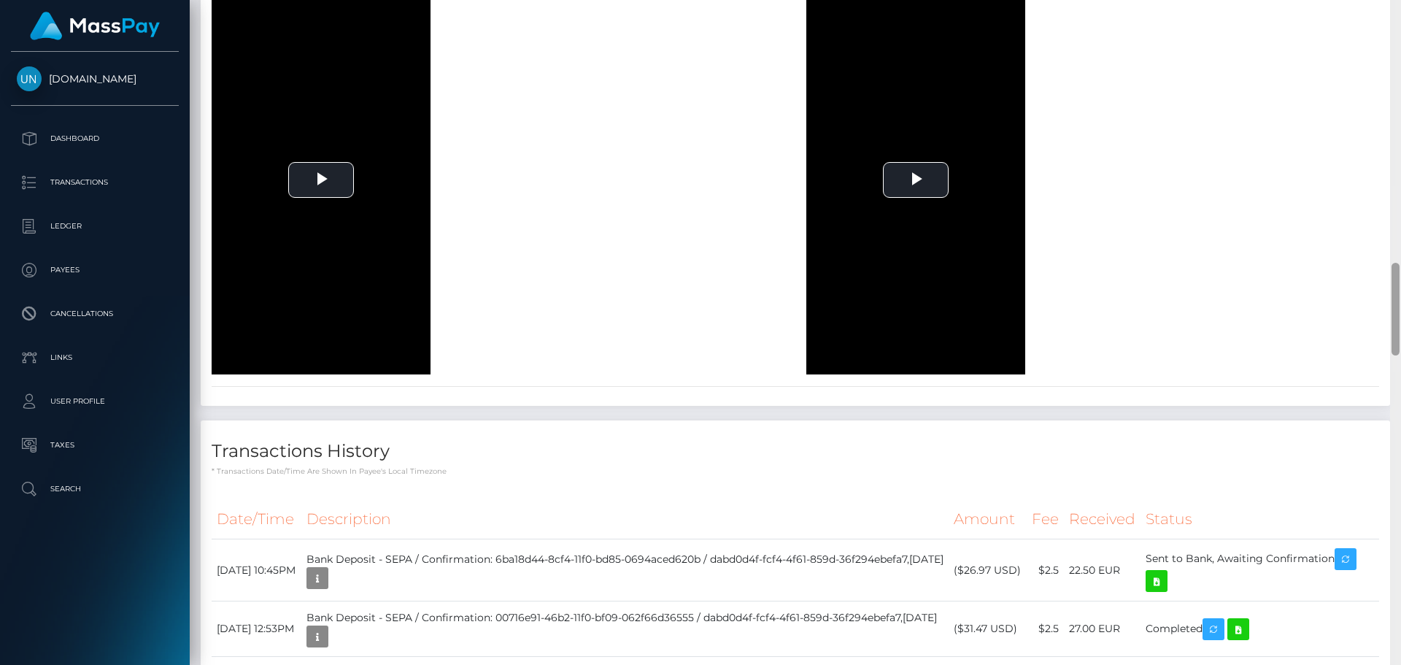
click at [1400, 4] on div at bounding box center [1395, 332] width 11 height 665
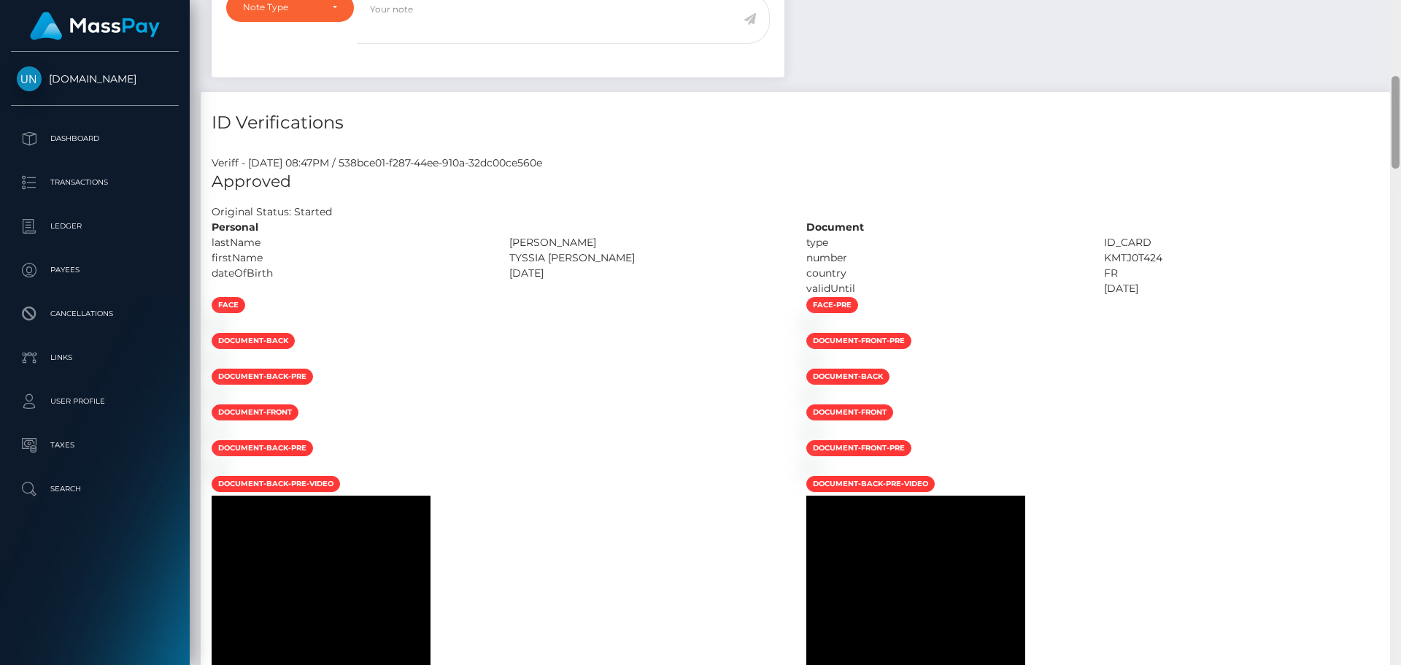
click at [1400, 4] on div "Customer Profile Loading... Loading..." at bounding box center [795, 332] width 1211 height 665
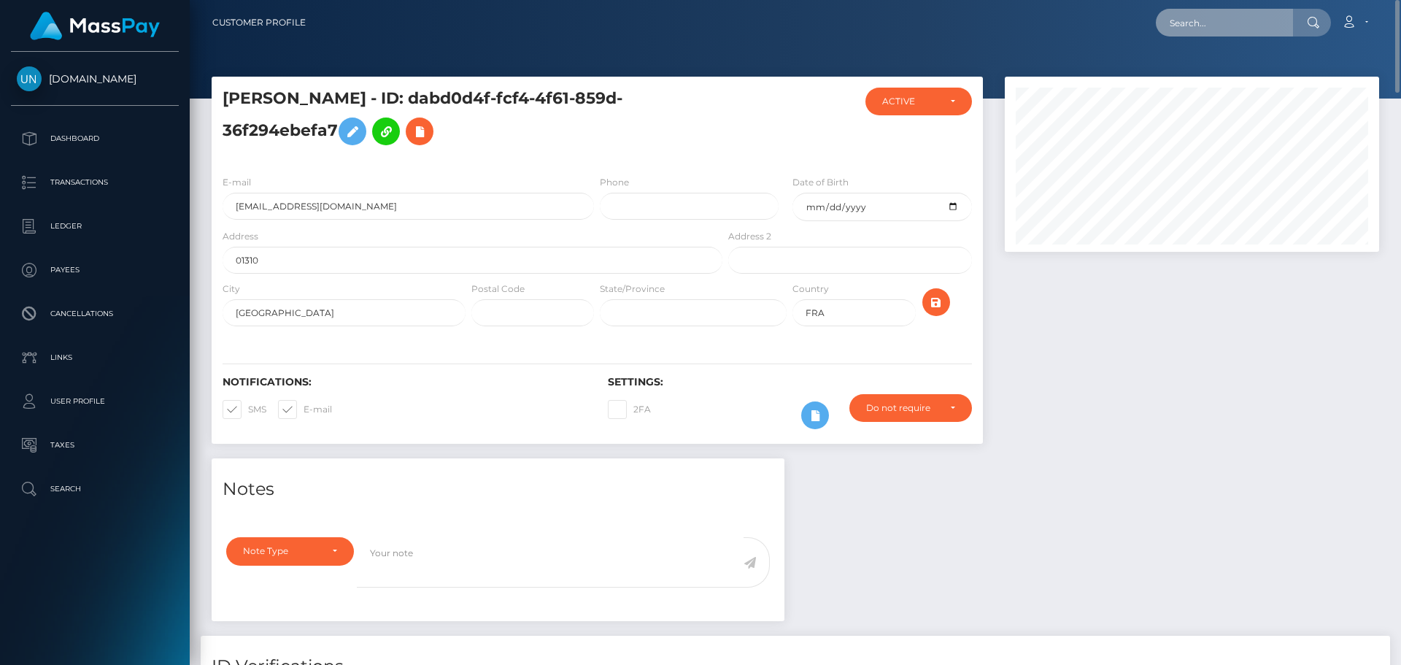
click at [1265, 20] on input "text" at bounding box center [1224, 23] width 137 height 28
paste input "[EMAIL_ADDRESS][DOMAIN_NAME]"
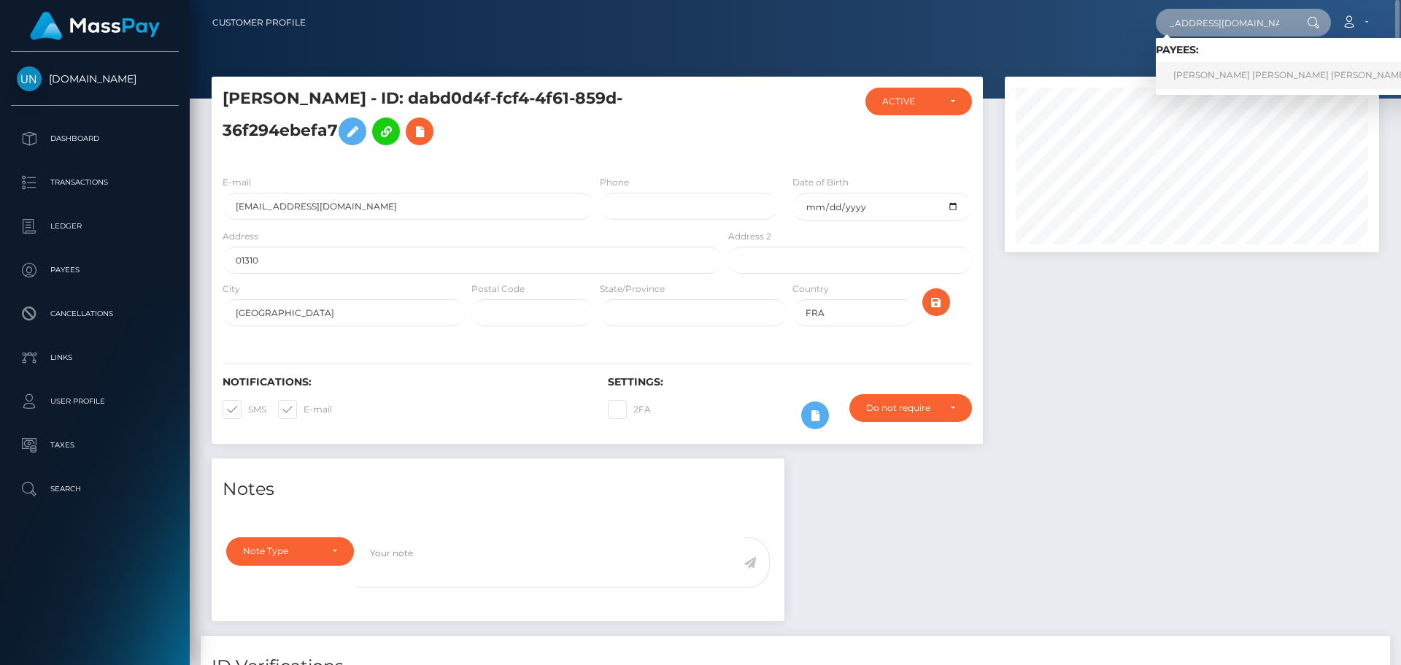
type input "ambre.henriet0503@gmail.com"
click at [1231, 71] on link "AMBRE JEANNE MARIE-LOUISE HENRIET" at bounding box center [1290, 75] width 269 height 27
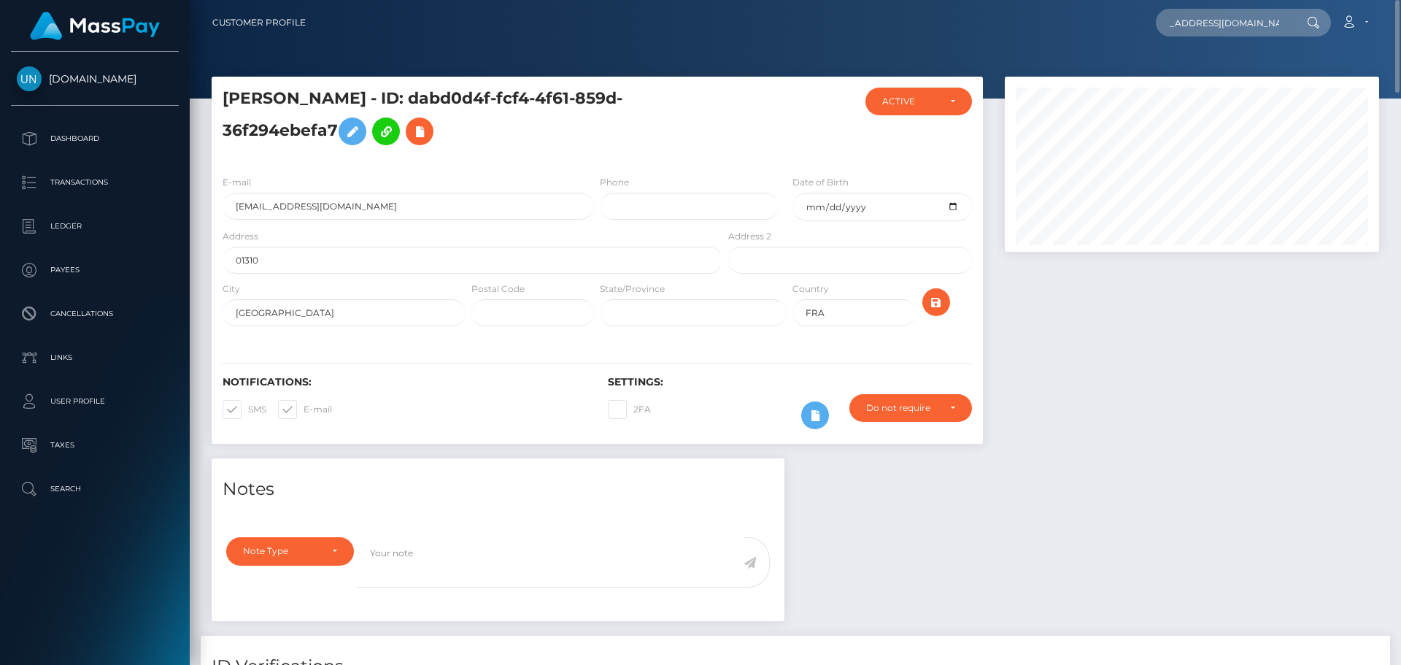
scroll to position [0, 0]
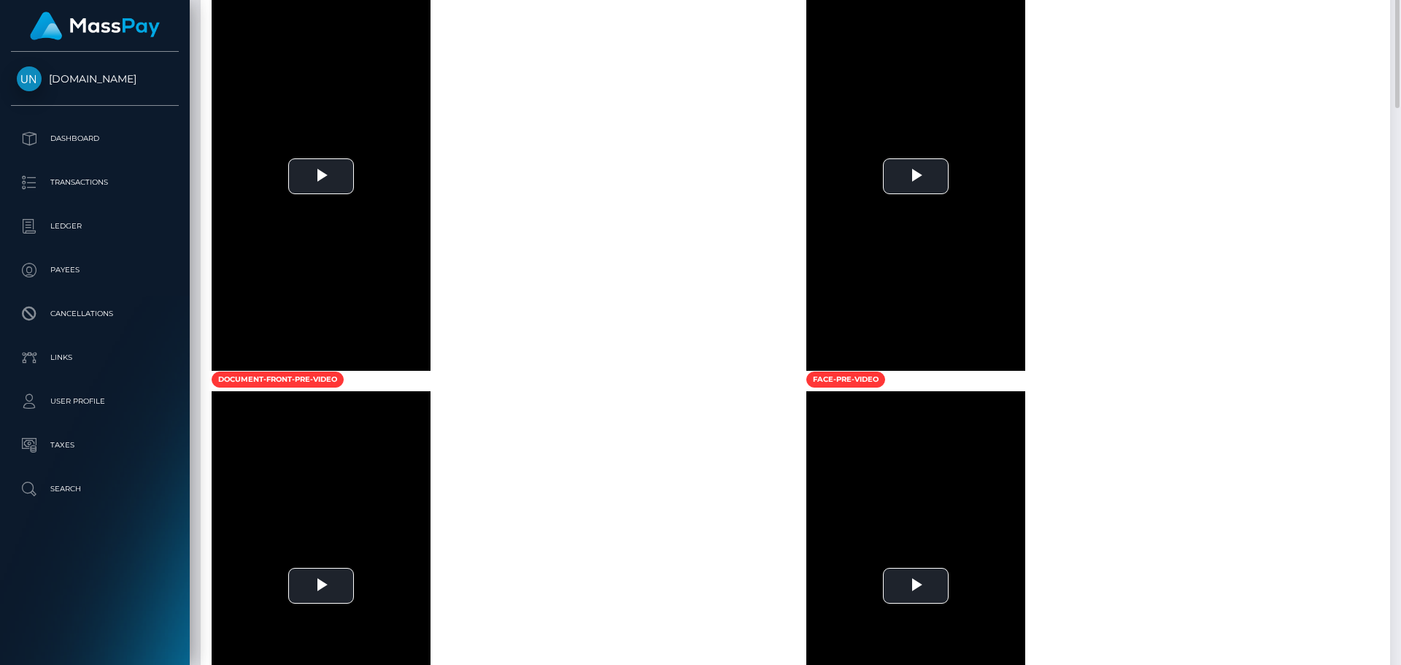
scroll to position [730, 0]
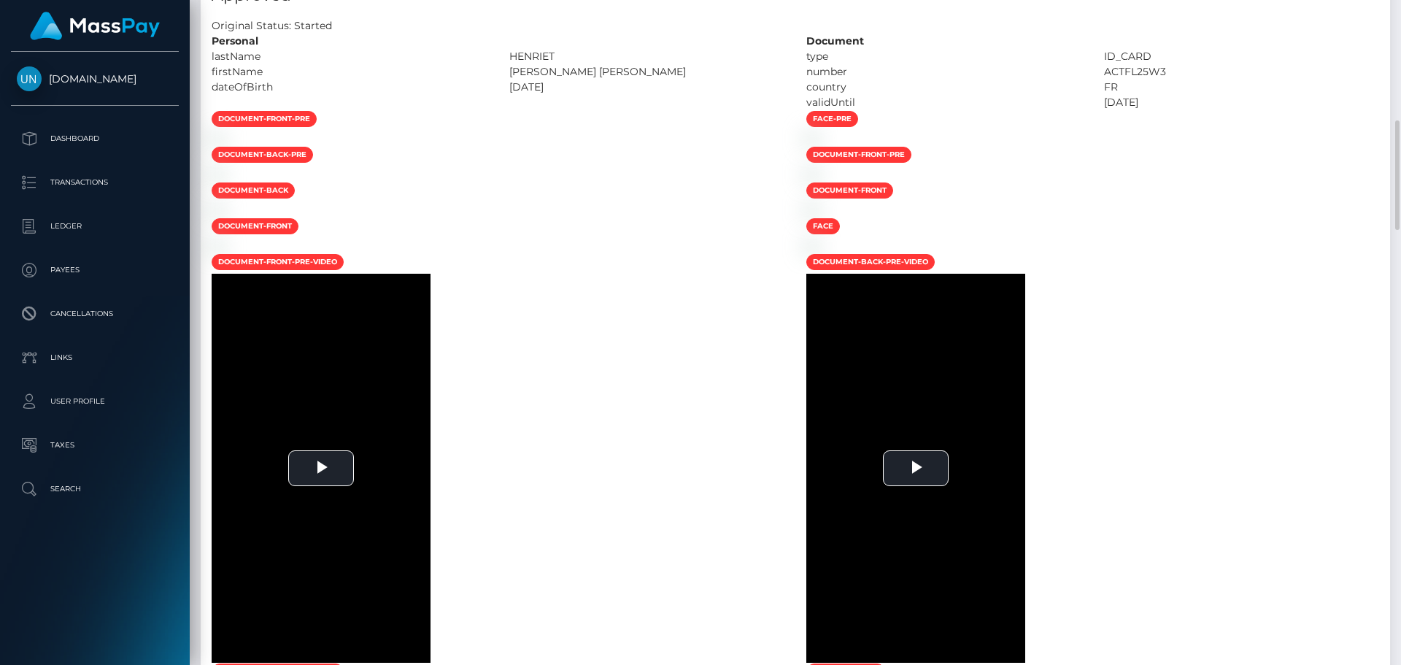
click at [1388, 28] on div "Approved Original Status: Started" at bounding box center [795, 9] width 1189 height 49
click at [1395, 28] on div at bounding box center [1395, 332] width 11 height 665
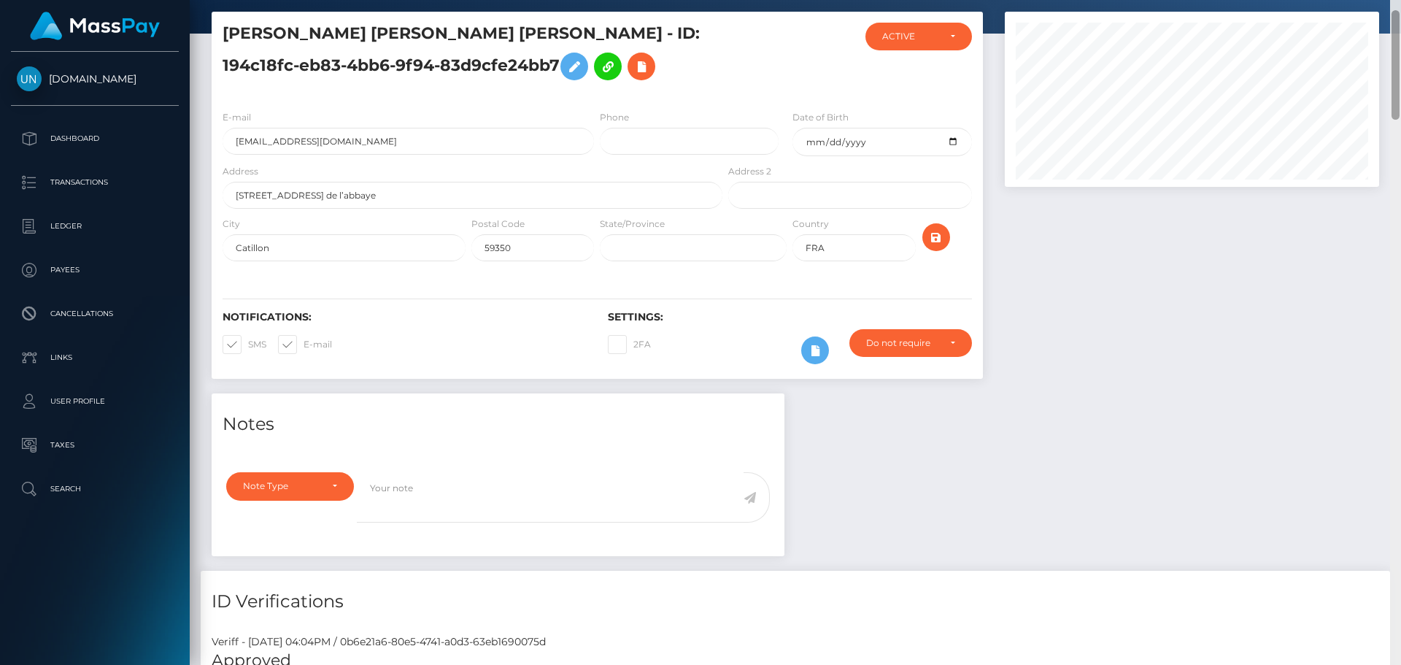
click at [1397, 28] on div at bounding box center [1395, 64] width 8 height 109
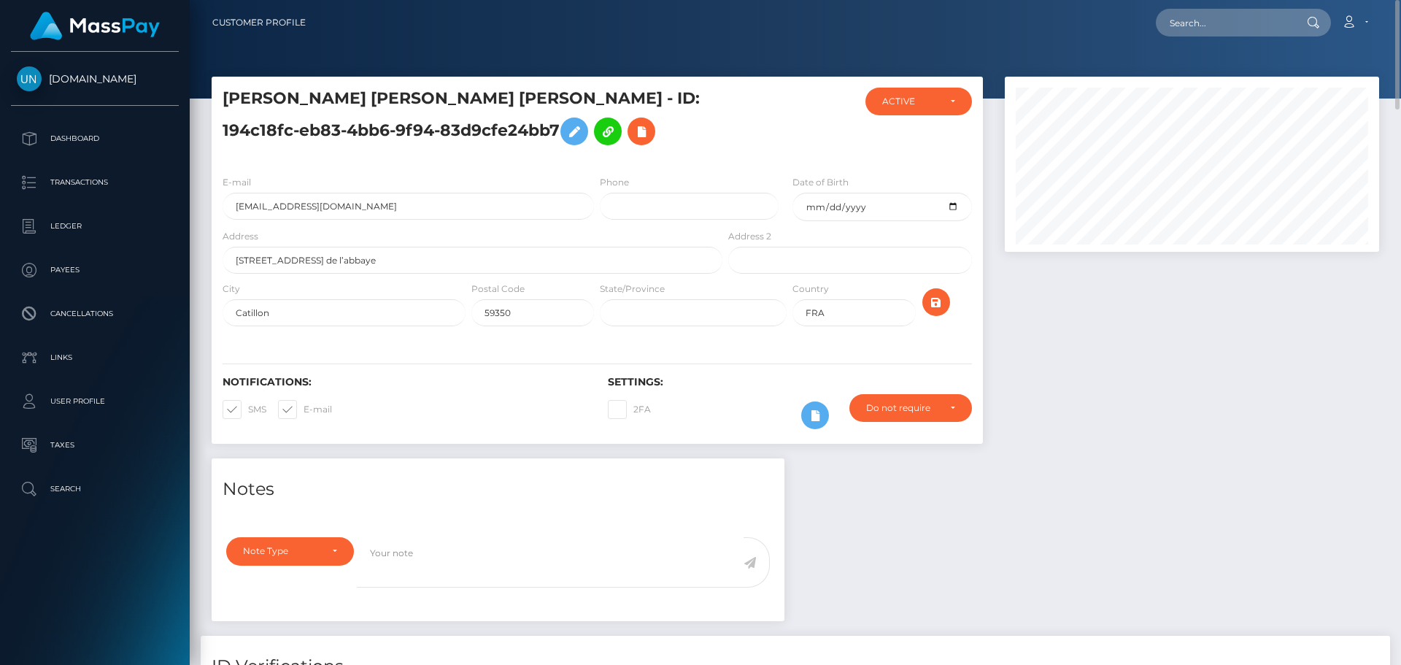
click at [1220, 42] on nav "Customer Profile Loading... Loading... Account" at bounding box center [795, 22] width 1211 height 45
click at [1224, 21] on input "text" at bounding box center [1224, 23] width 137 height 28
paste input "[EMAIL_ADDRESS][DOMAIN_NAME]"
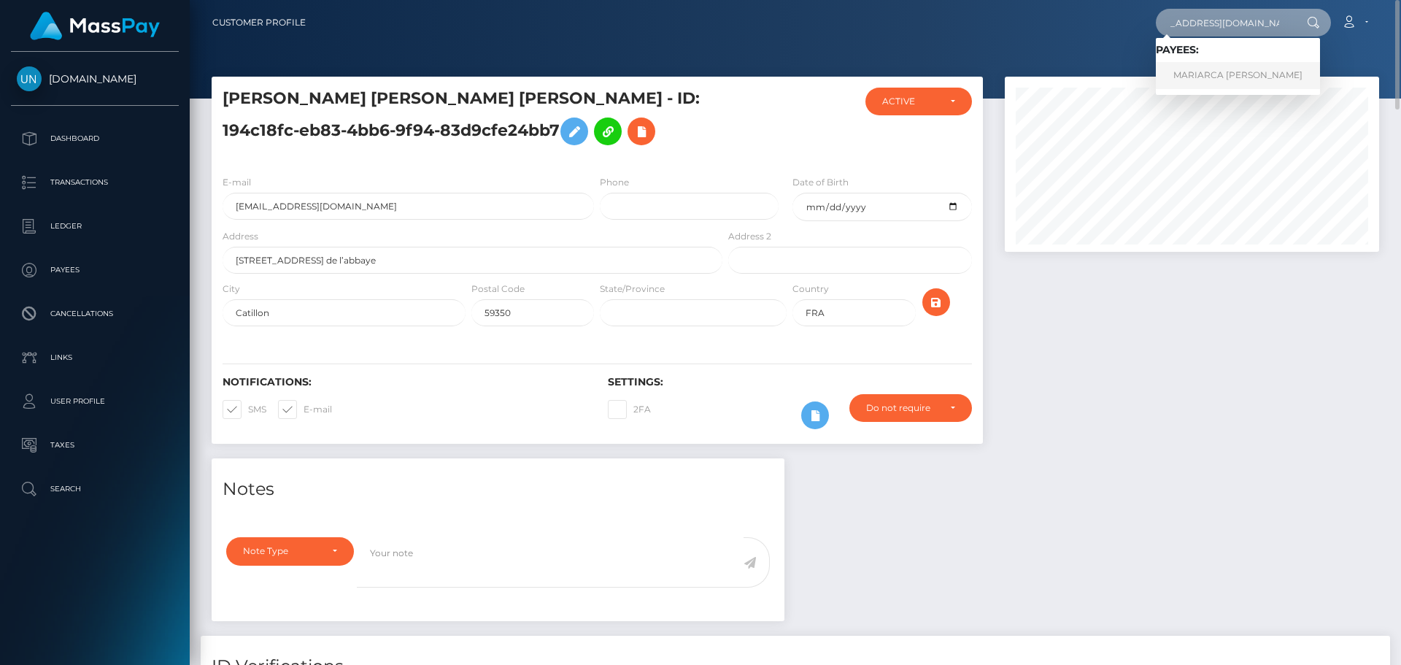
type input "[EMAIL_ADDRESS][DOMAIN_NAME]"
drag, startPoint x: 1237, startPoint y: 78, endPoint x: 1215, endPoint y: 78, distance: 21.9
click at [1237, 78] on link "MARIARCA CORDONE" at bounding box center [1238, 75] width 164 height 27
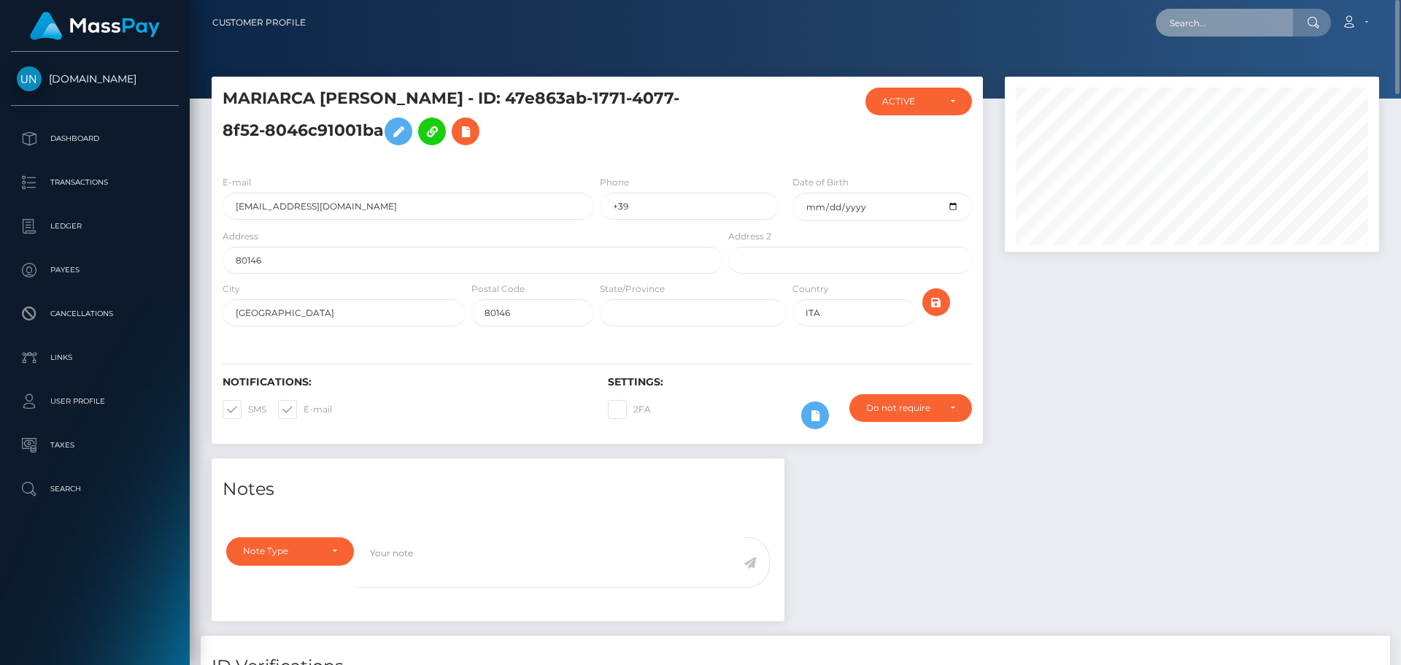
click at [1254, 16] on input "text" at bounding box center [1224, 23] width 137 height 28
paste input "se7venfan69@gmail.com"
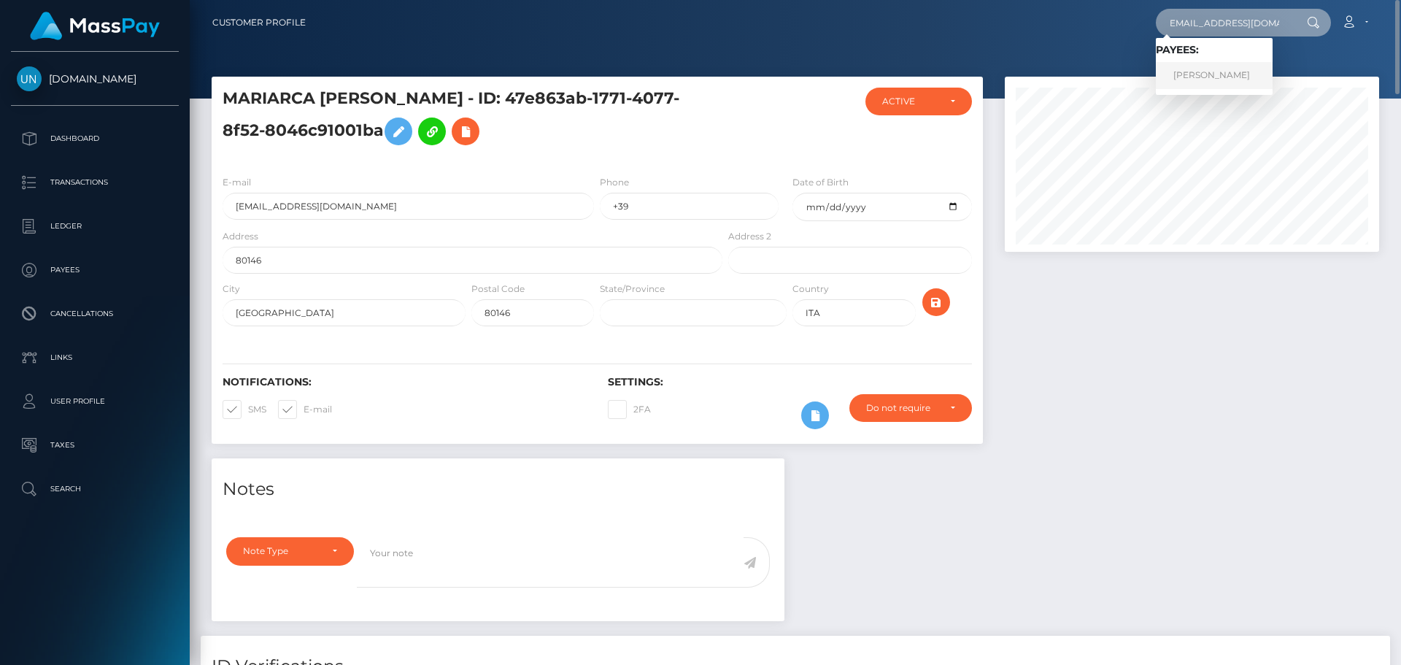
type input "se7venfan69@gmail.com"
click at [1183, 74] on link "EVA VITALE" at bounding box center [1214, 75] width 117 height 27
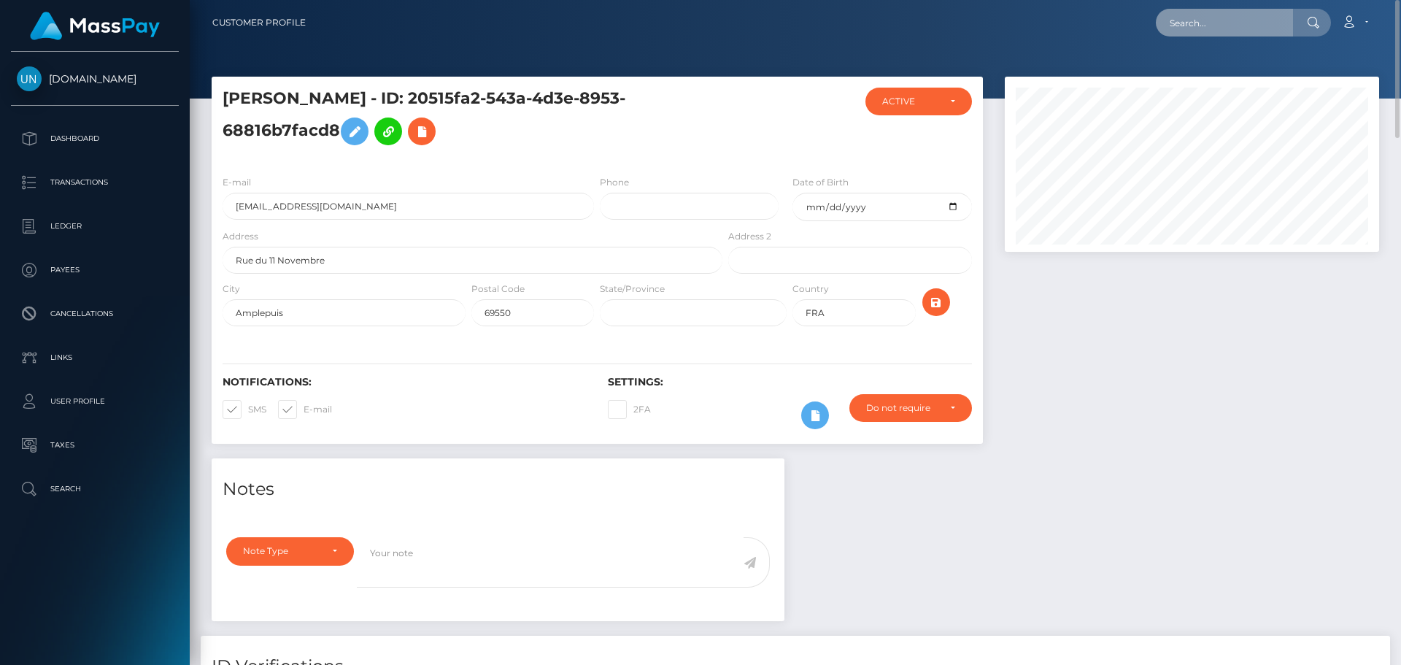
click at [1187, 14] on input "text" at bounding box center [1224, 23] width 137 height 28
paste input "[EMAIL_ADDRESS][DOMAIN_NAME]"
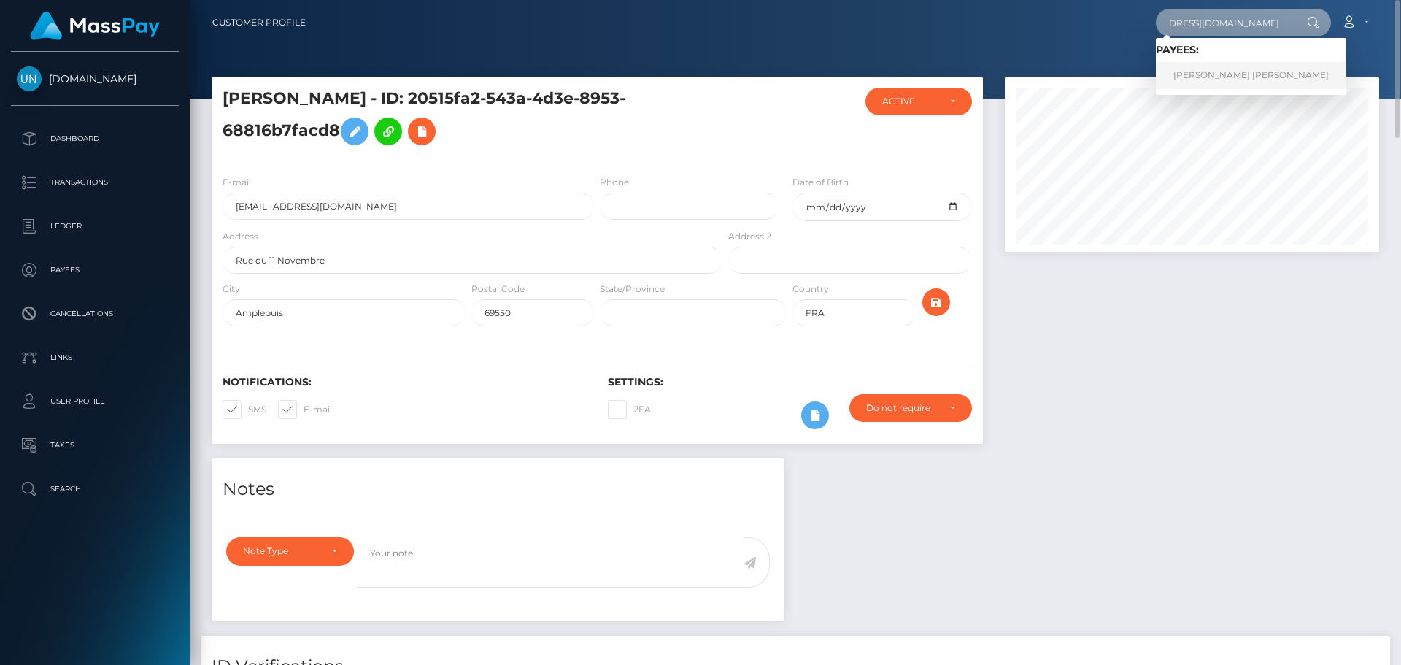
type input "[EMAIL_ADDRESS][DOMAIN_NAME]"
click at [1199, 75] on link "ARMANDO HERNANDEZ HERNANDEZ" at bounding box center [1251, 75] width 190 height 27
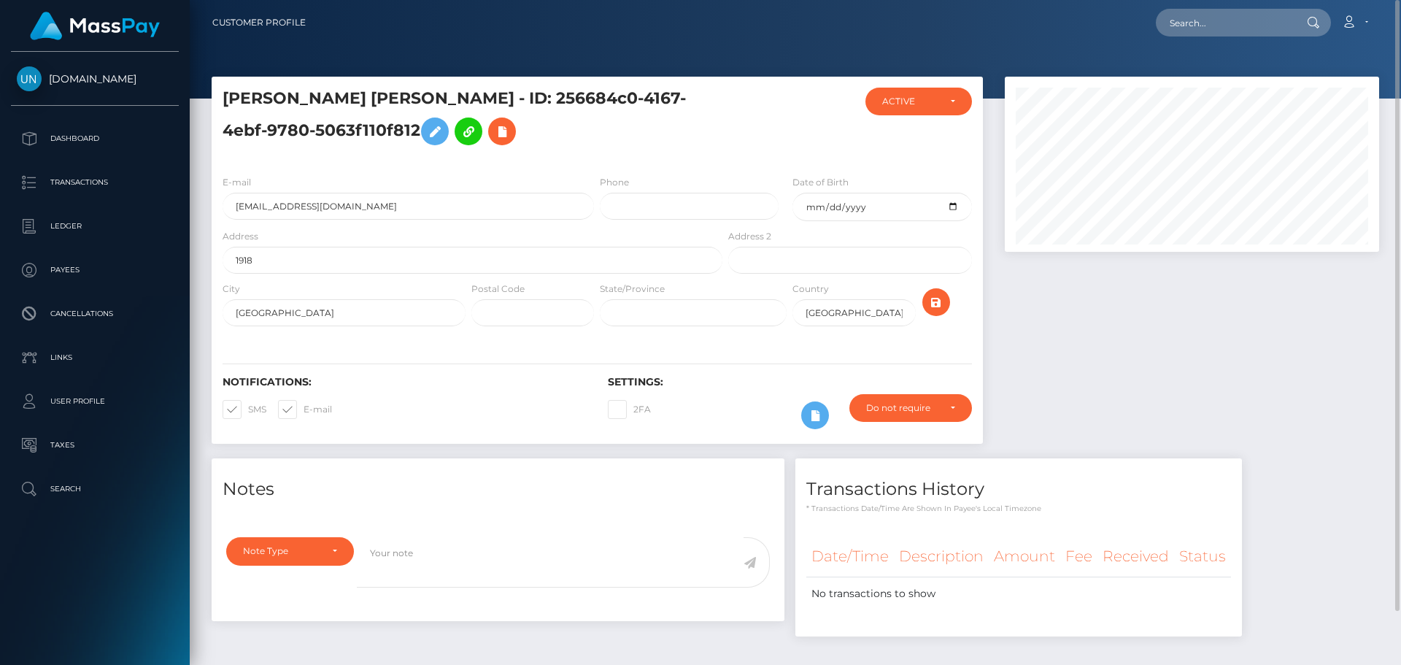
click at [1206, 7] on nav "Customer Profile Loading... Loading... Account" at bounding box center [795, 22] width 1211 height 45
click at [1204, 18] on input "text" at bounding box center [1224, 23] width 137 height 28
paste input "[EMAIL_ADDRESS][DOMAIN_NAME]"
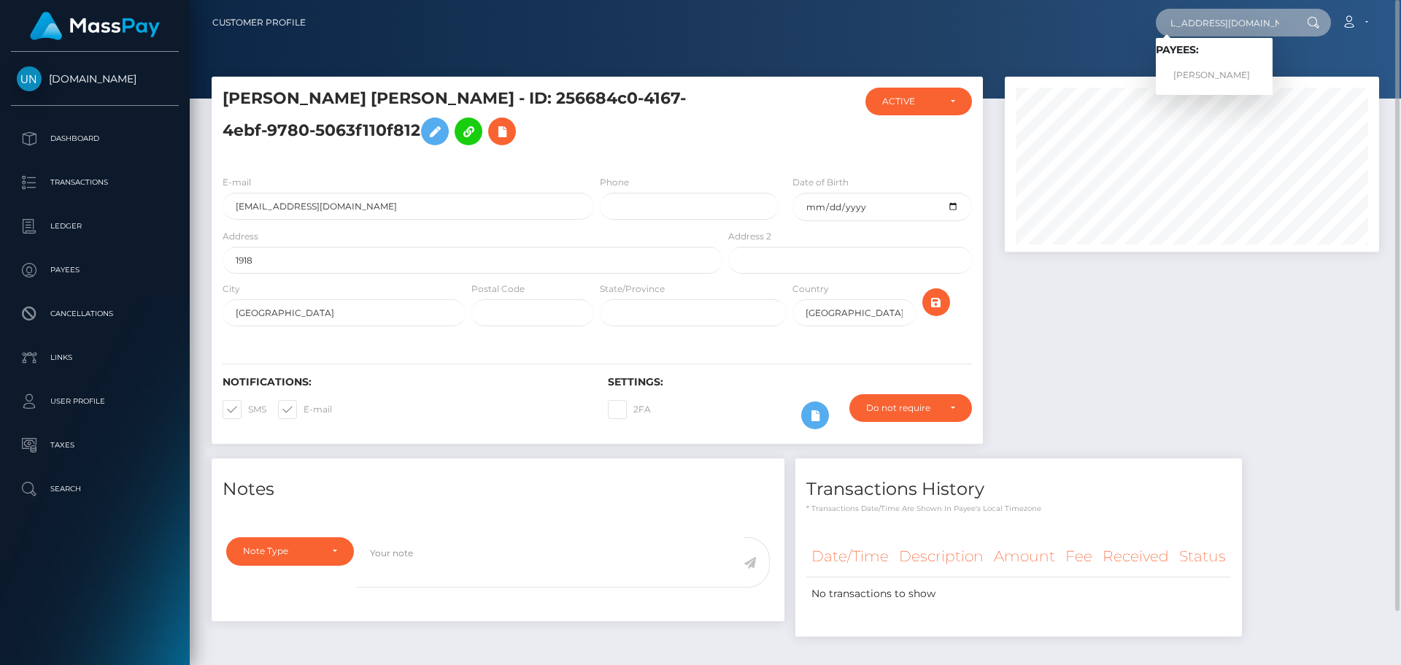
type input "[EMAIL_ADDRESS][DOMAIN_NAME]"
click at [1198, 72] on link "ADELINE SIMONE SANCHEZ" at bounding box center [1214, 75] width 117 height 27
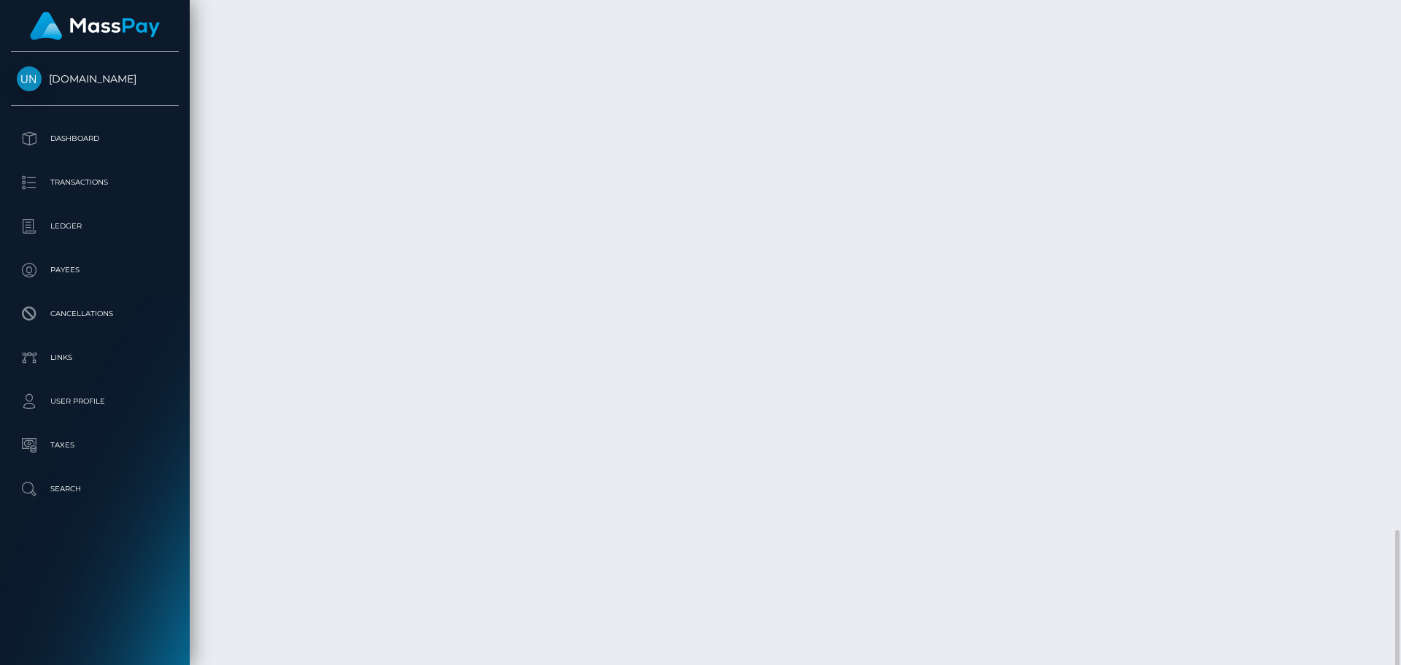
scroll to position [2410, 0]
click at [1400, 11] on div at bounding box center [1395, 332] width 11 height 665
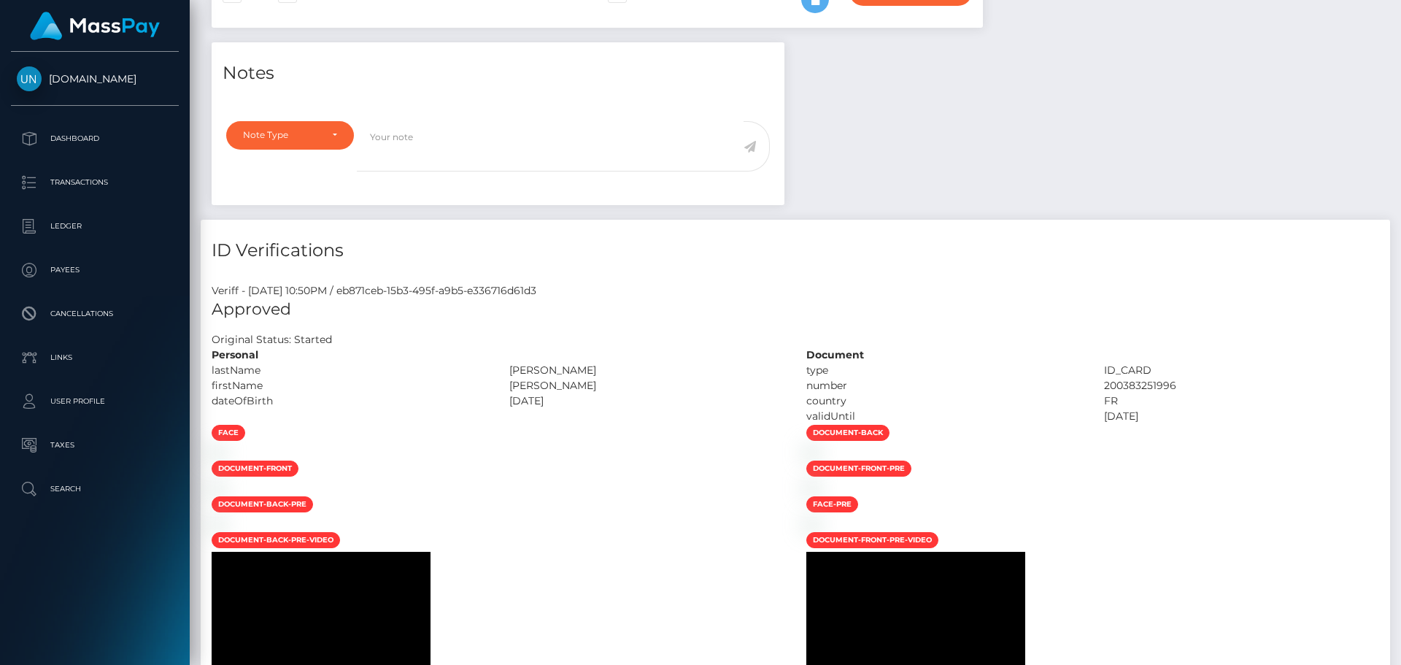
click at [1400, 10] on div "Customer Profile Loading... Loading..." at bounding box center [795, 332] width 1211 height 665
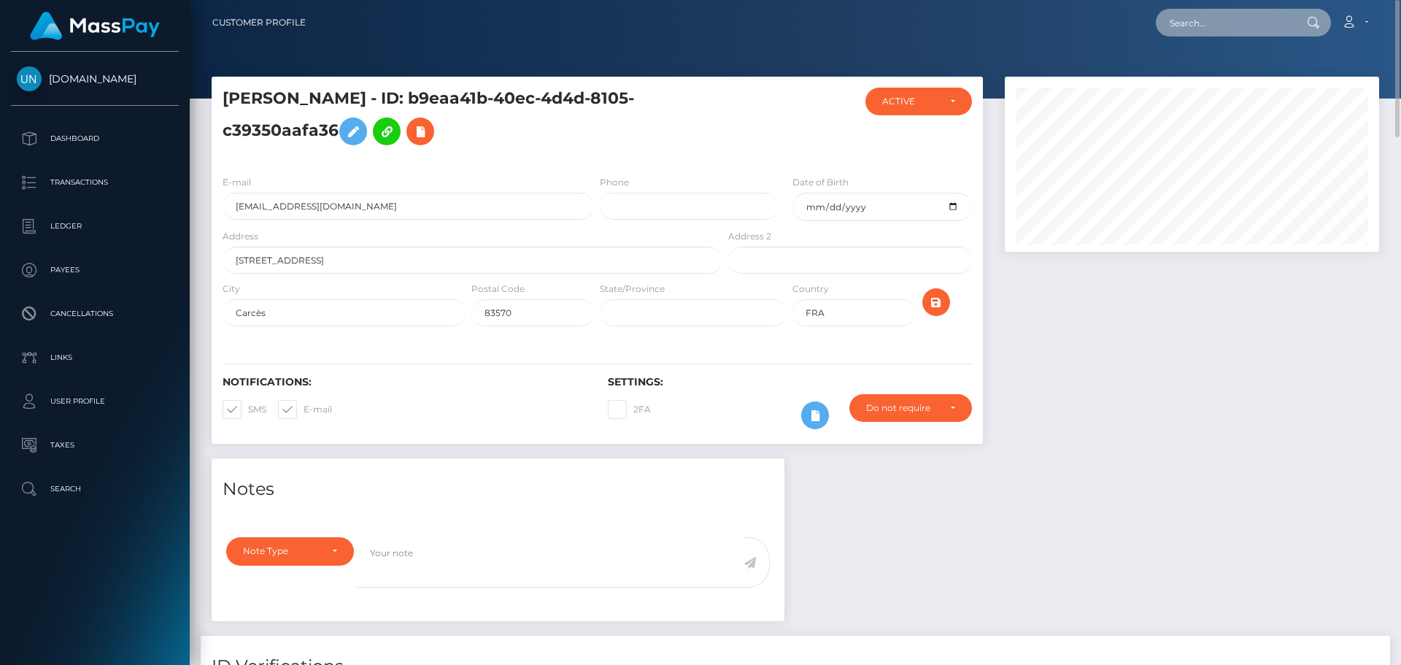
click at [1244, 20] on input "text" at bounding box center [1224, 23] width 137 height 28
paste input "auribaultnoemie0@gmail.com"
type input "auribaultnoemie0@gmail.com"
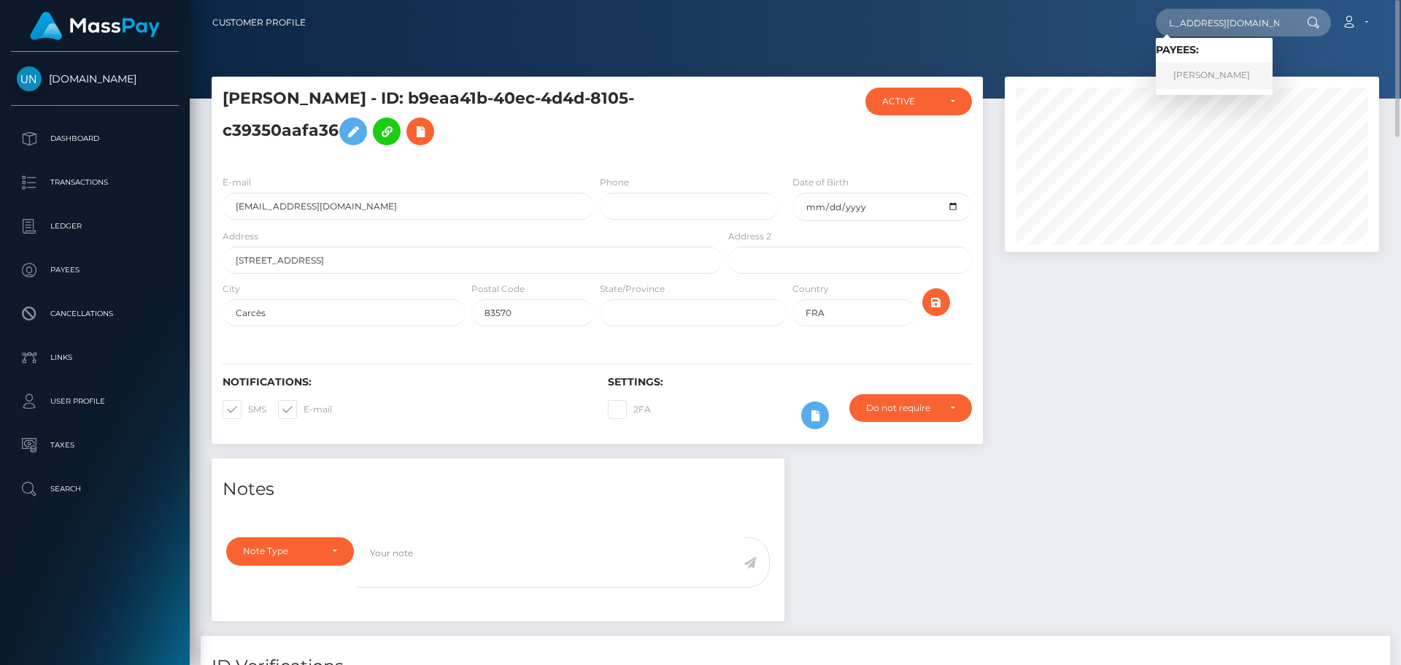
click at [1224, 72] on link "NOÉMIE AURÉLIE FRANÇOISE AURIBAULT" at bounding box center [1214, 75] width 117 height 27
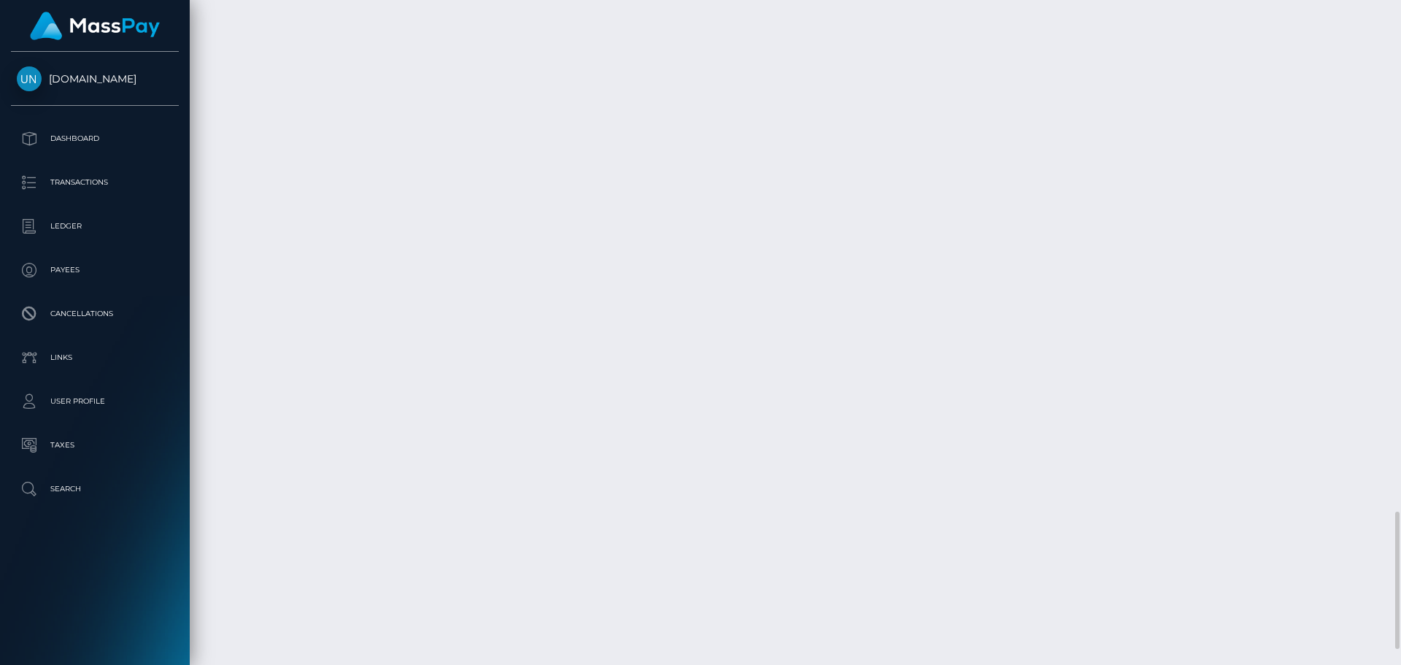
scroll to position [2556, 0]
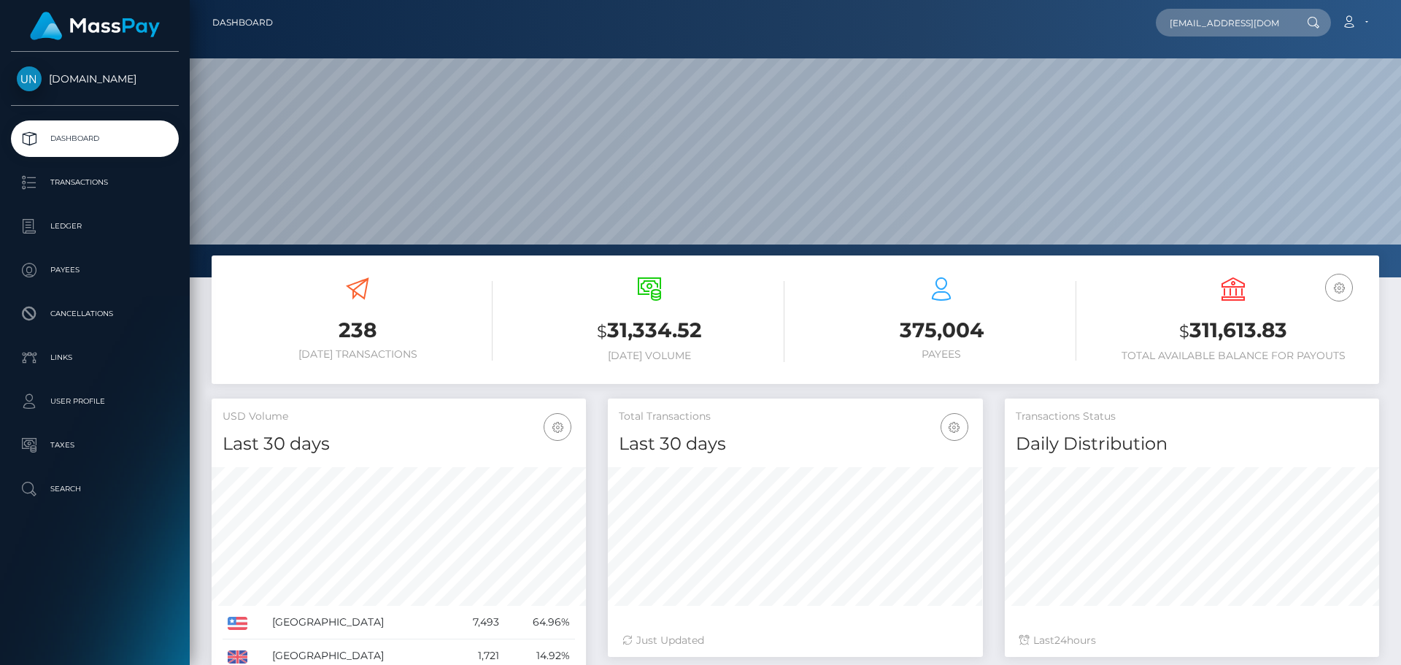
scroll to position [259, 375]
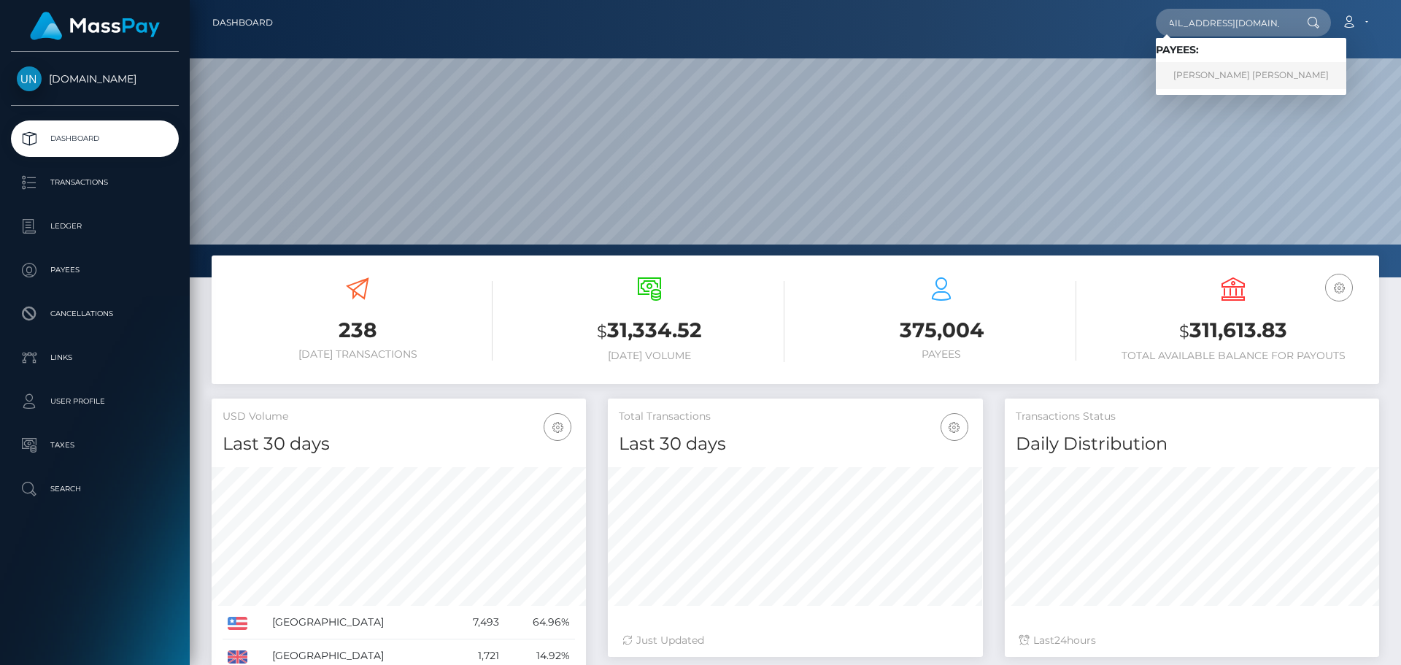
type input "maryhittinger57@gmail.com"
click at [1208, 79] on link "MARY ELYSE EMMA HITTINGER" at bounding box center [1251, 75] width 190 height 27
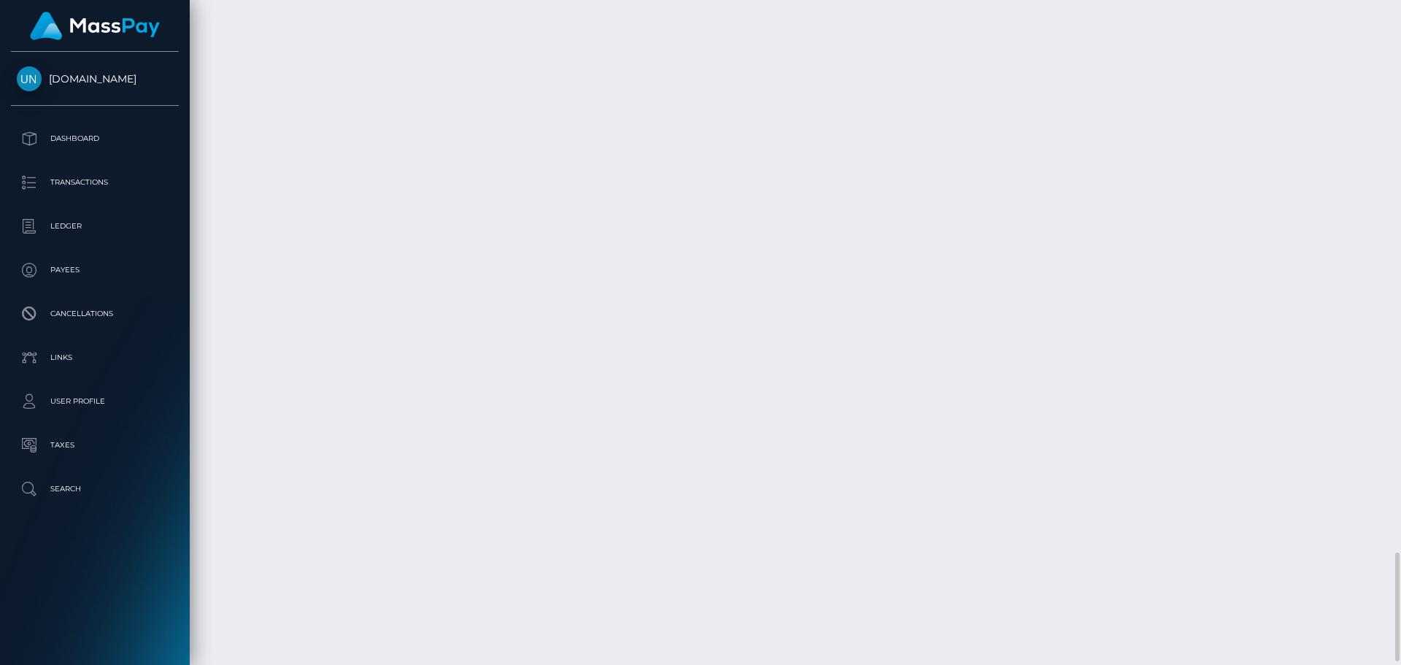
scroll to position [3375, 0]
click at [1400, 31] on div at bounding box center [1395, 332] width 11 height 665
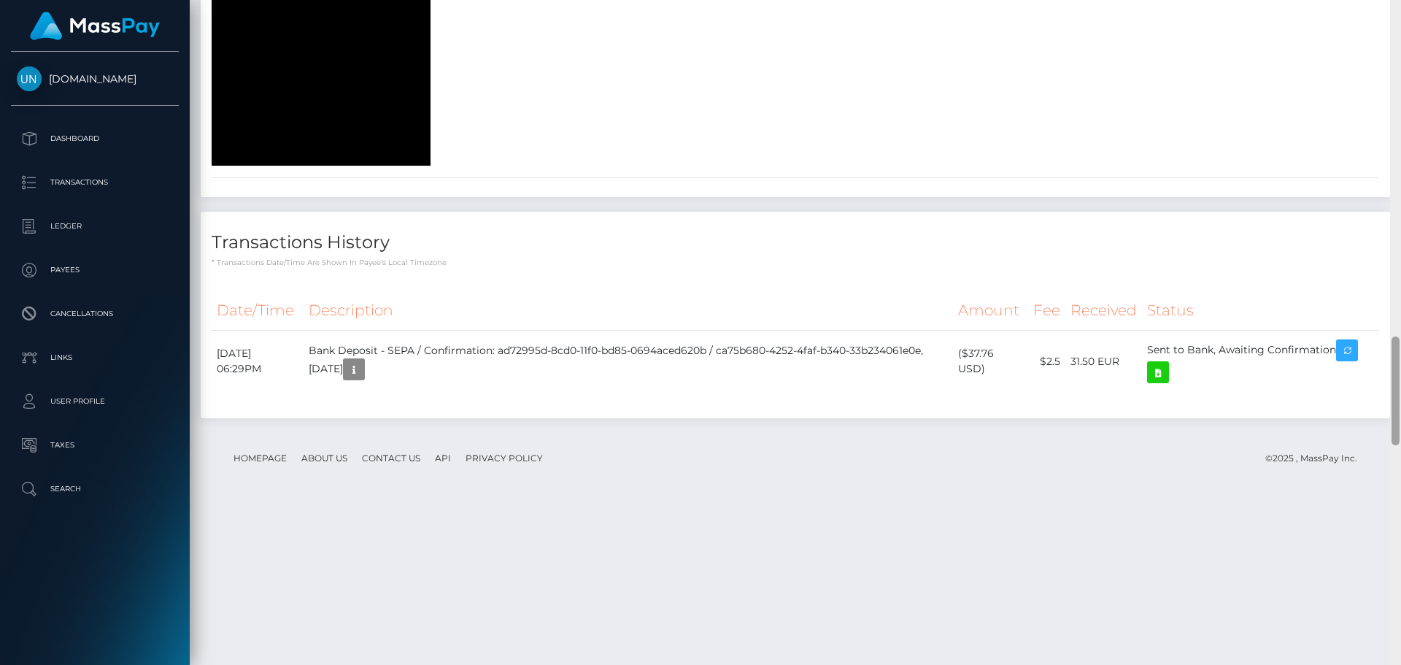
click at [1400, 31] on div at bounding box center [1395, 332] width 11 height 665
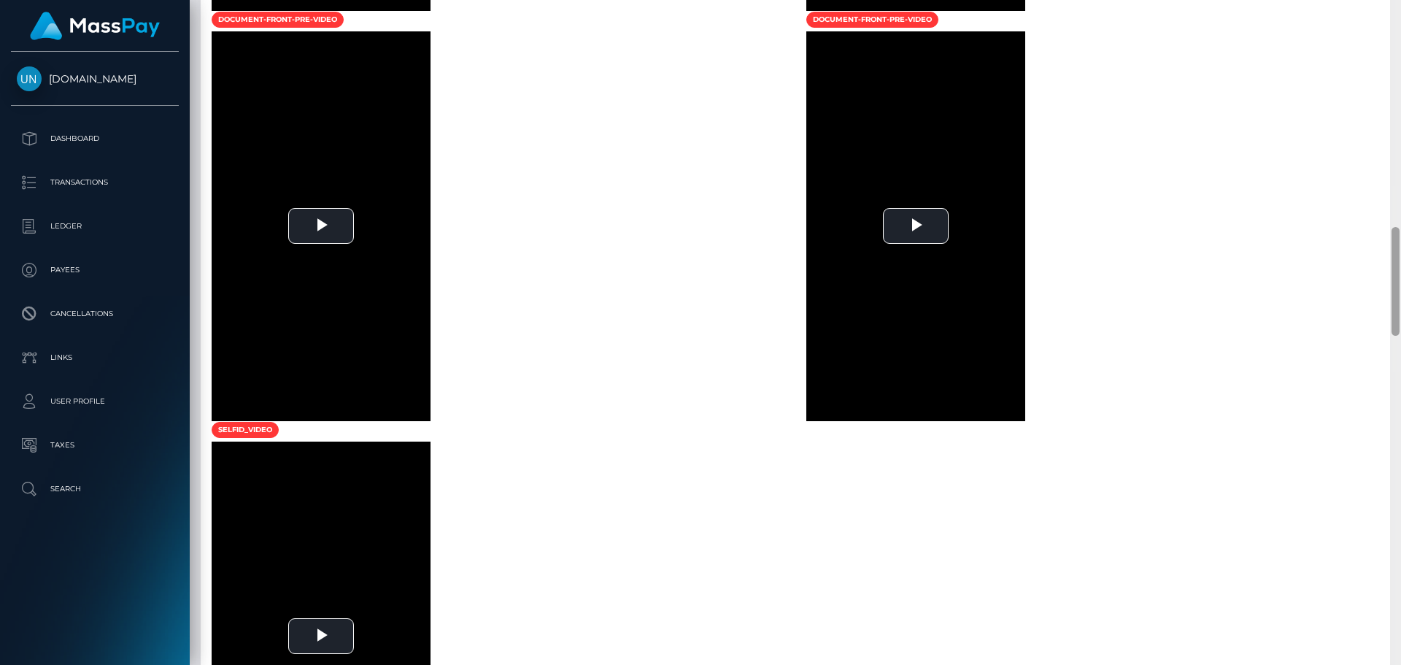
click at [1400, 31] on div at bounding box center [1395, 332] width 11 height 665
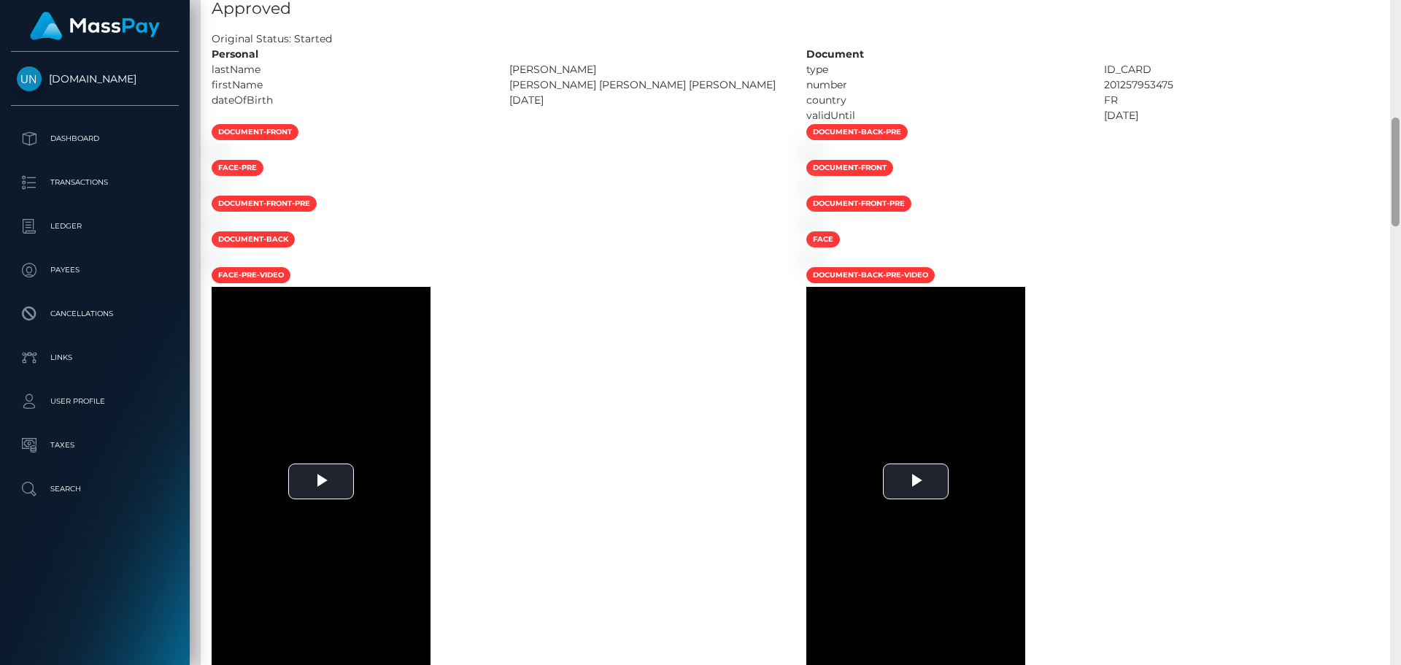
click at [1394, 20] on div at bounding box center [1395, 332] width 11 height 665
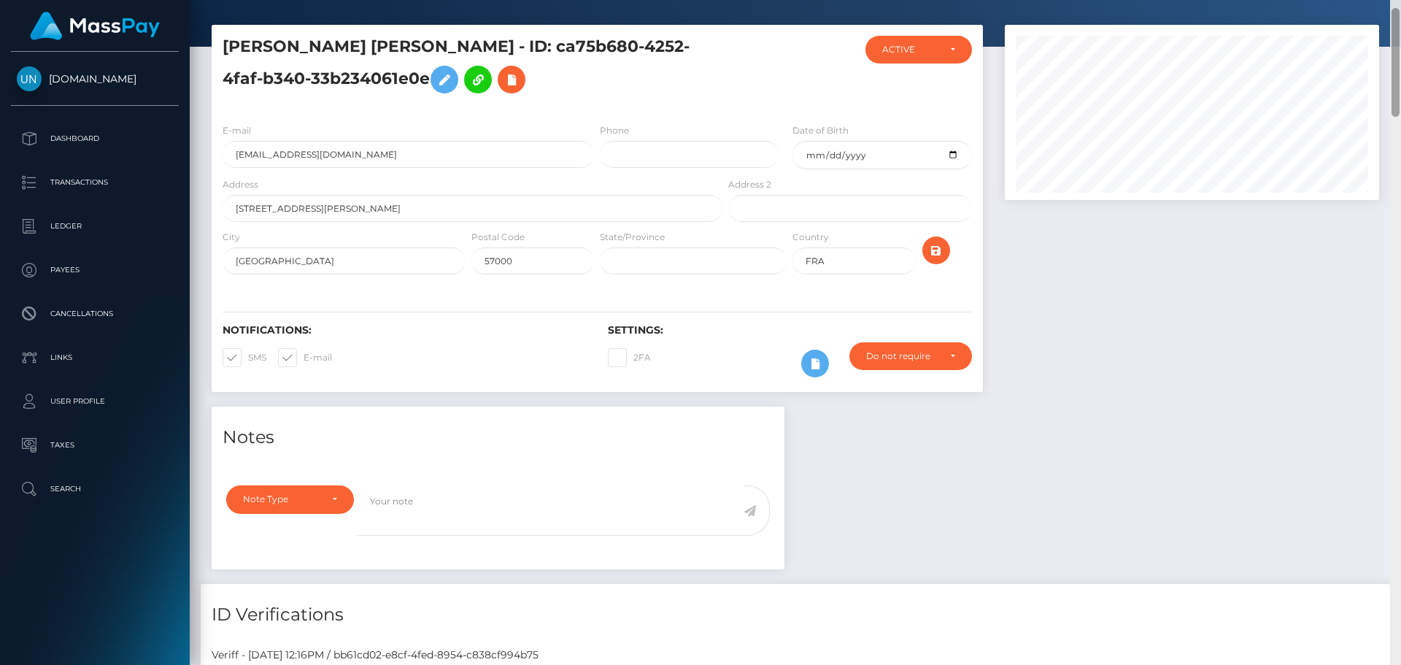
drag, startPoint x: 1393, startPoint y: 12, endPoint x: 1271, endPoint y: 23, distance: 122.4
click at [1393, 11] on div at bounding box center [1395, 62] width 8 height 109
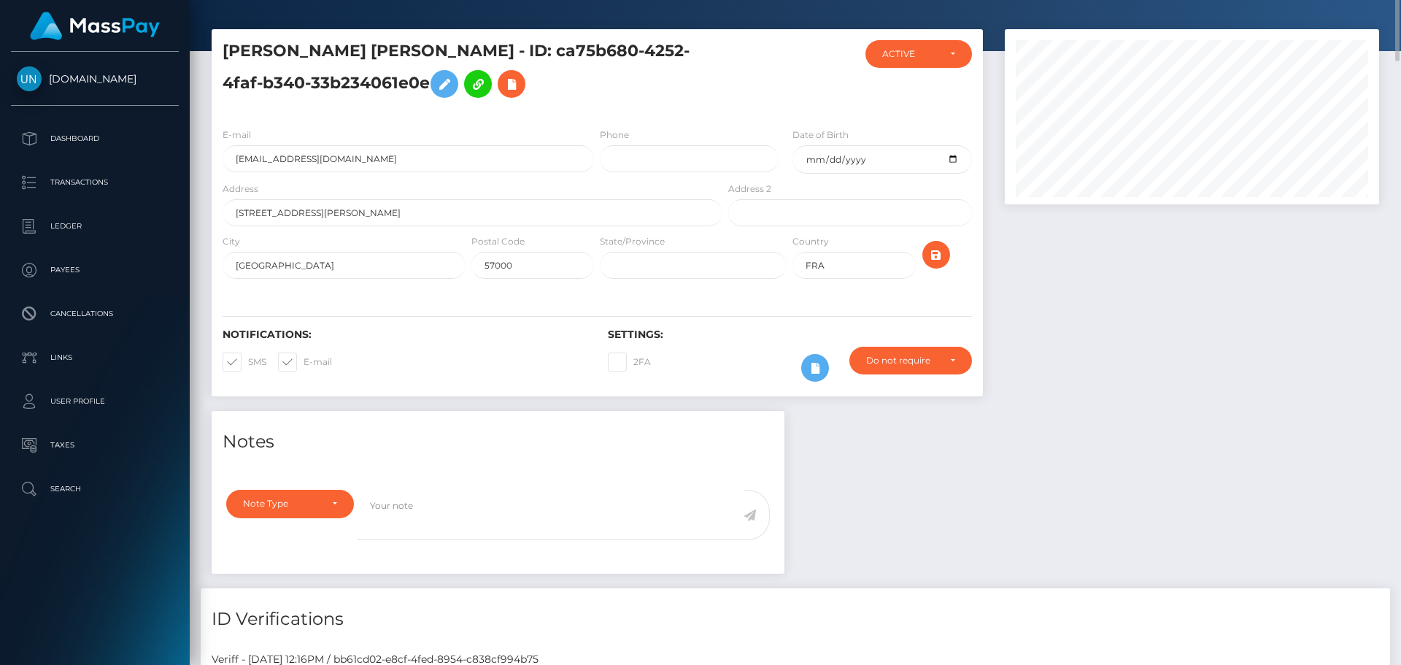
scroll to position [0, 0]
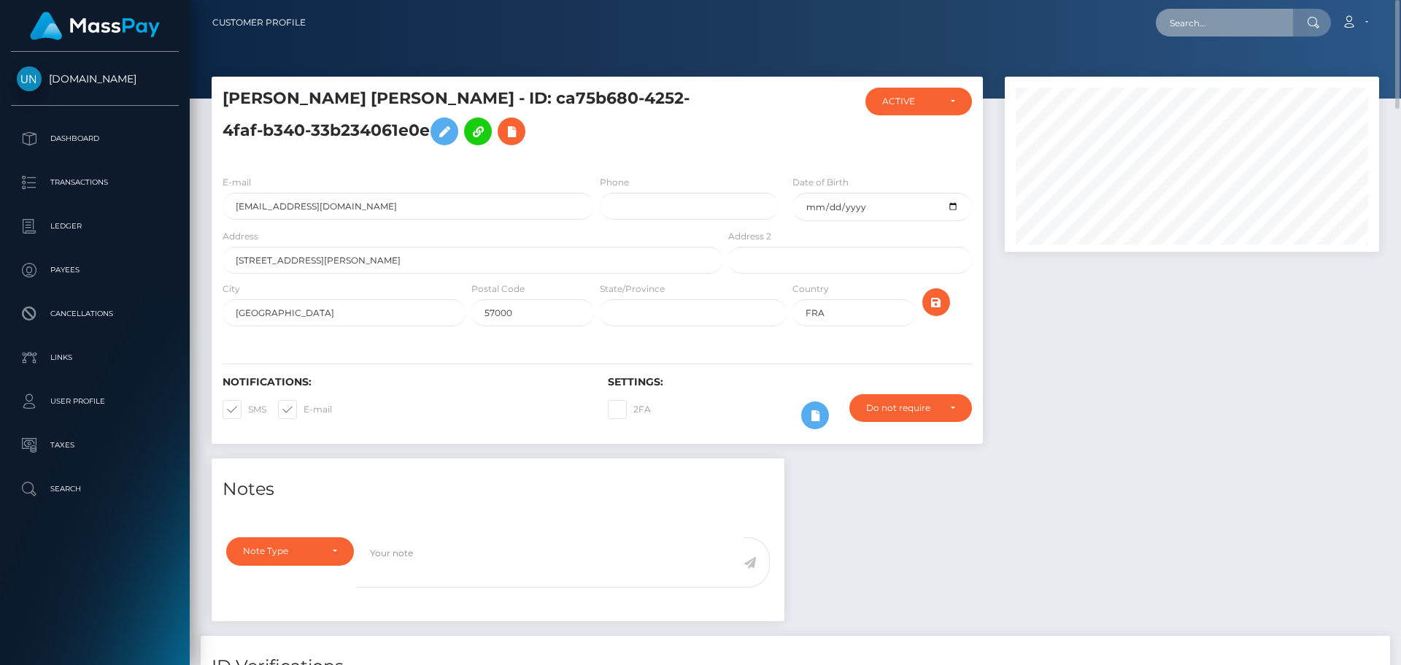
click at [1253, 26] on input "text" at bounding box center [1224, 23] width 137 height 28
paste input "vegasangel61@icloud.com"
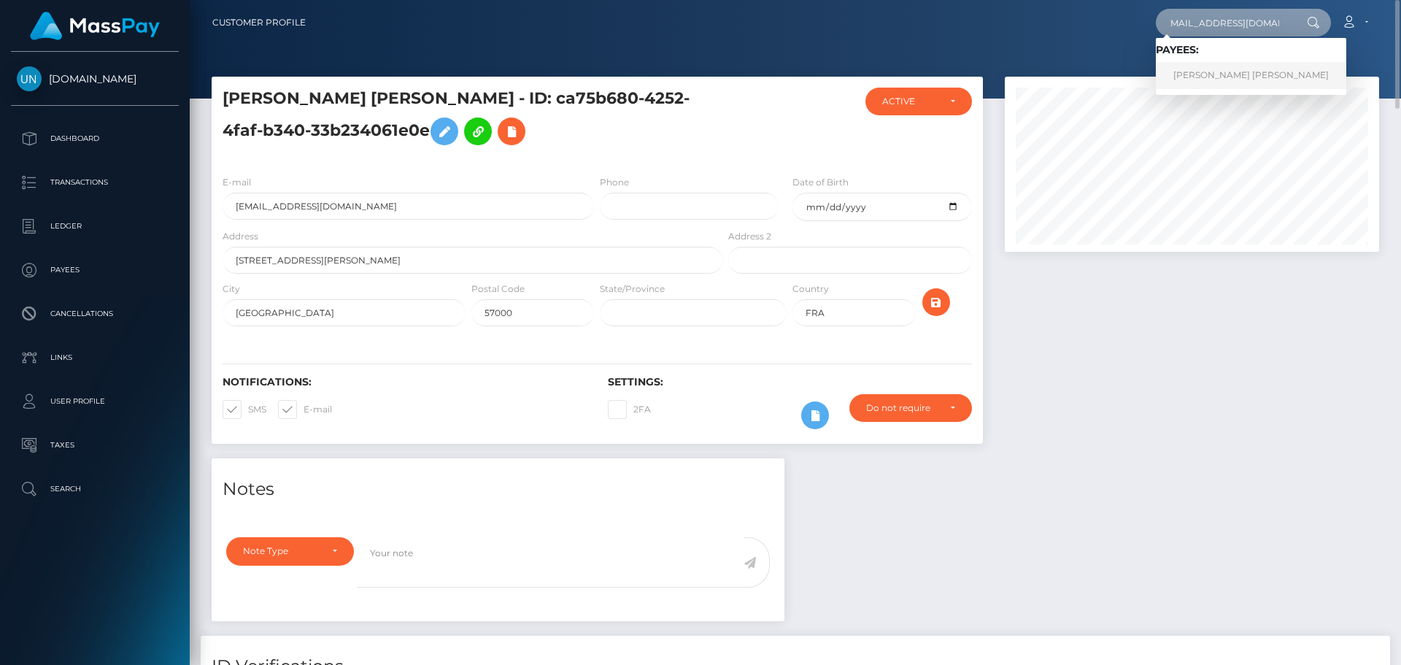
type input "vegasangel61@icloud.com"
click at [1206, 71] on link "JORGE ANGEL VEGA" at bounding box center [1251, 75] width 190 height 27
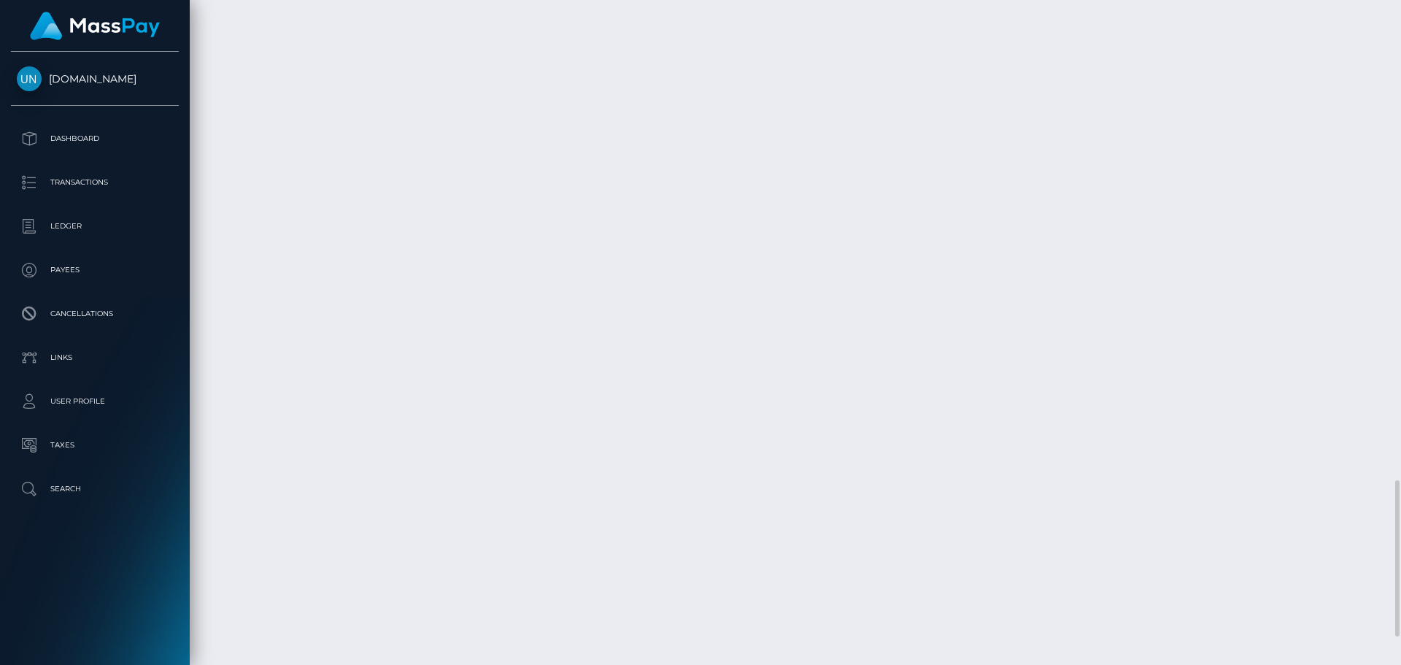
scroll to position [2427, 0]
click at [1400, 15] on div at bounding box center [1395, 332] width 11 height 665
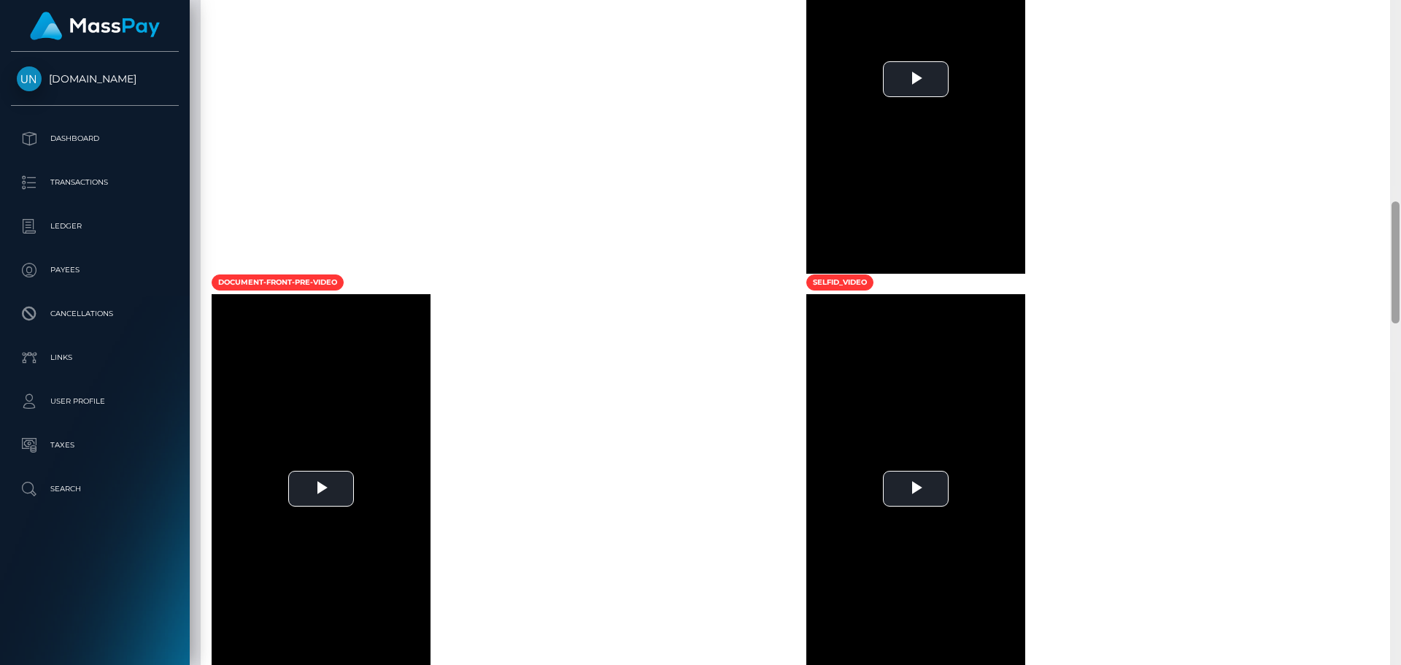
click at [1400, 15] on div at bounding box center [1395, 332] width 11 height 665
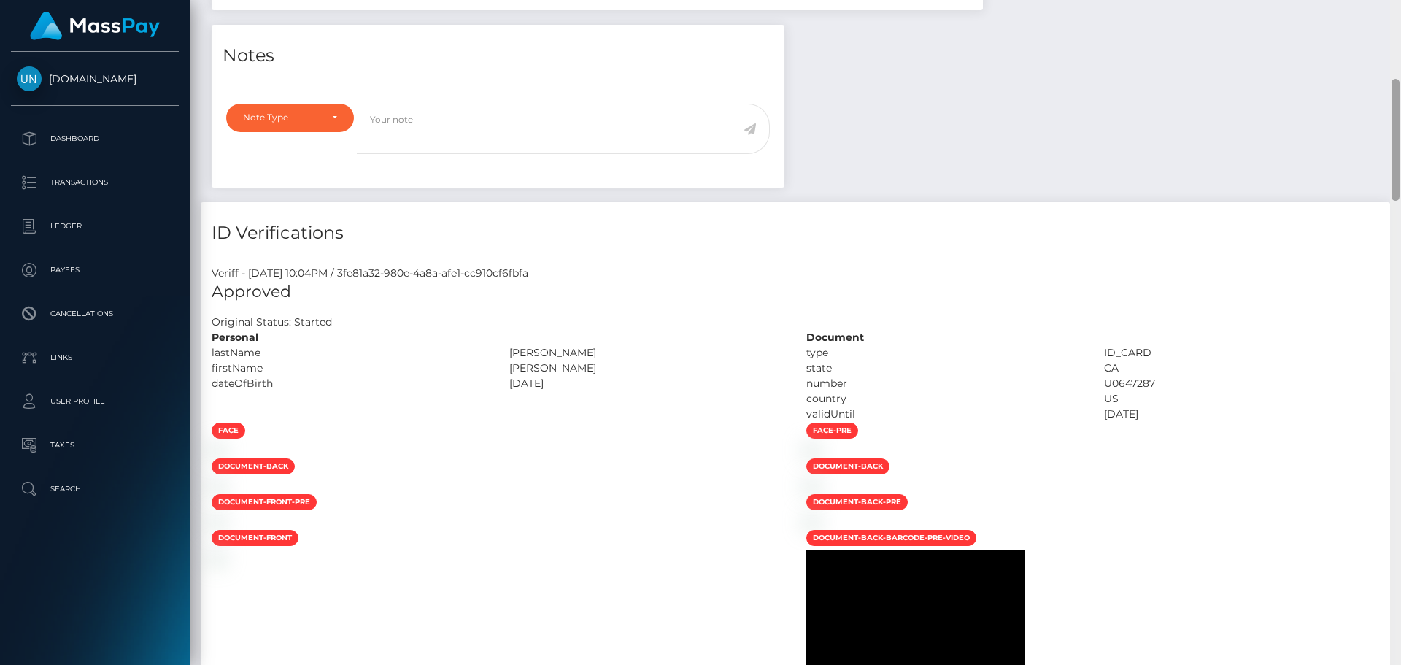
click at [1400, 15] on div "Customer Profile Loading... Loading..." at bounding box center [795, 332] width 1211 height 665
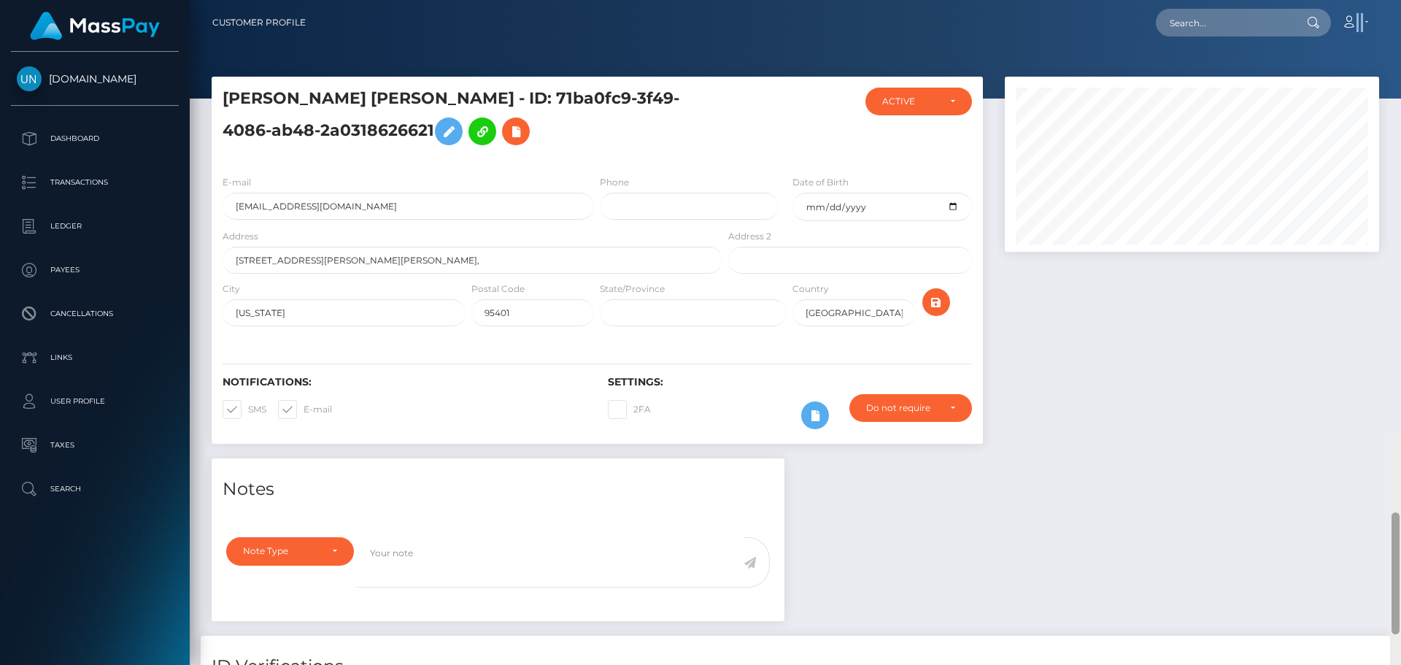
click at [1400, 15] on nav "Customer Profile Loading... Loading... Account" at bounding box center [795, 22] width 1211 height 45
click at [1191, 18] on input "text" at bounding box center [1224, 23] width 137 height 28
paste input "[EMAIL_ADDRESS][DOMAIN_NAME]"
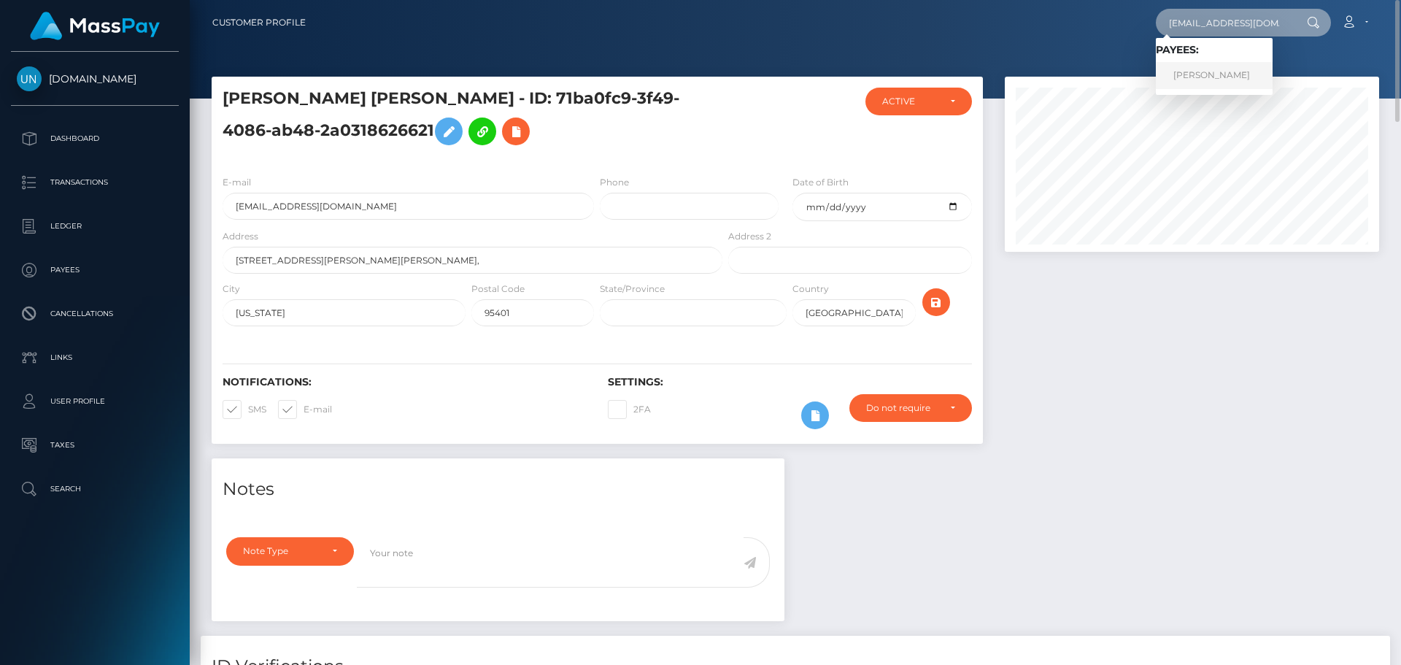
type input "[EMAIL_ADDRESS][DOMAIN_NAME]"
click at [1204, 67] on link "MARTINA SZATNIK" at bounding box center [1214, 75] width 117 height 27
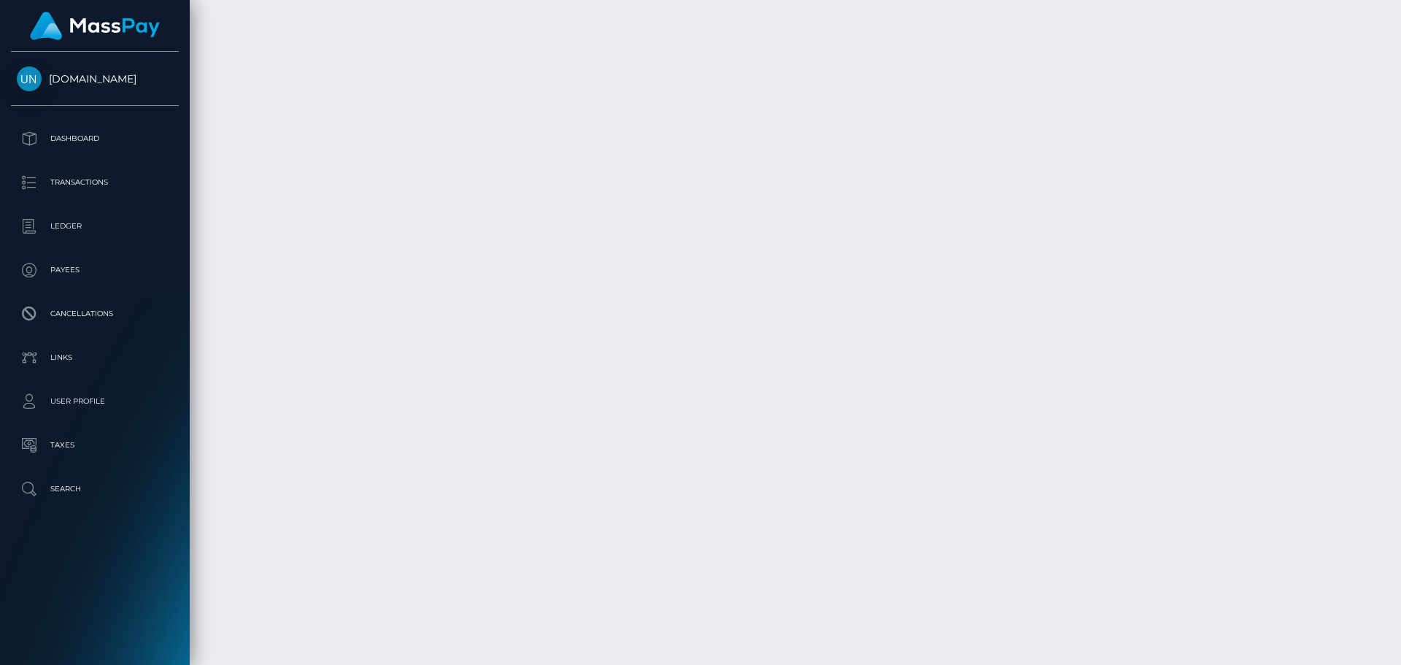
scroll to position [2618, 0]
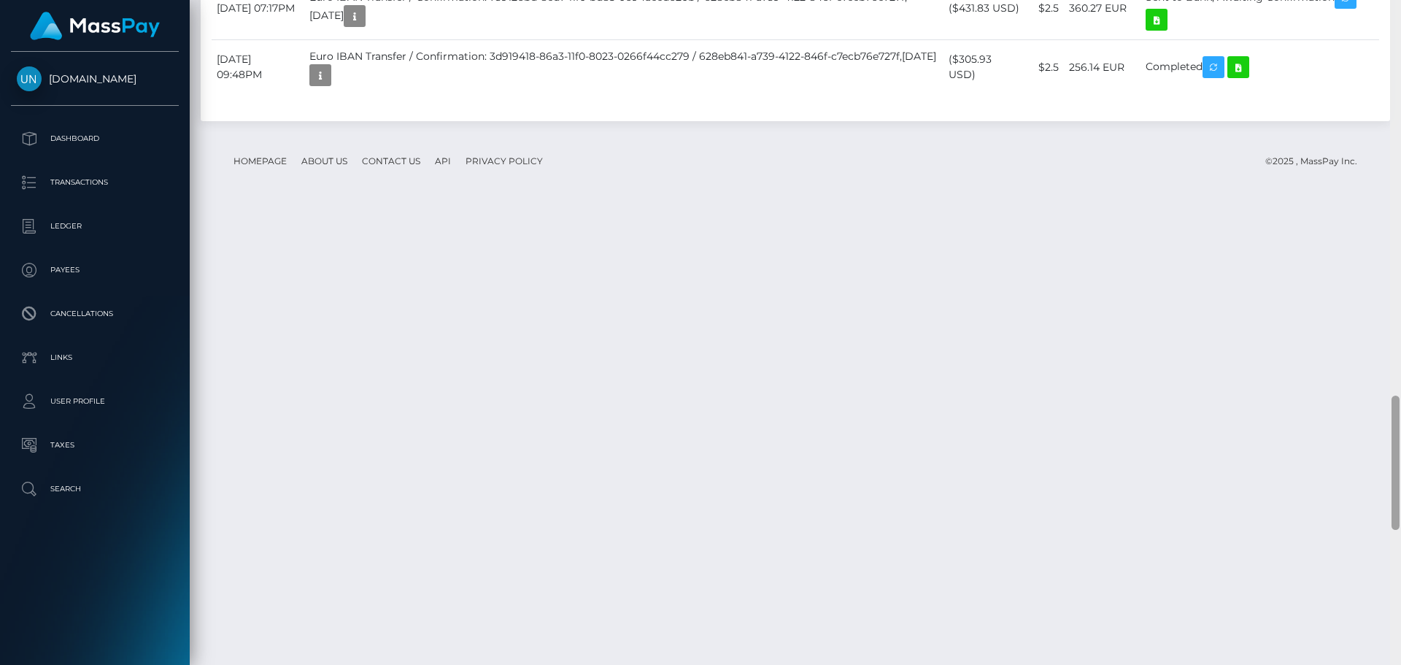
click at [1400, 15] on div at bounding box center [1395, 332] width 11 height 665
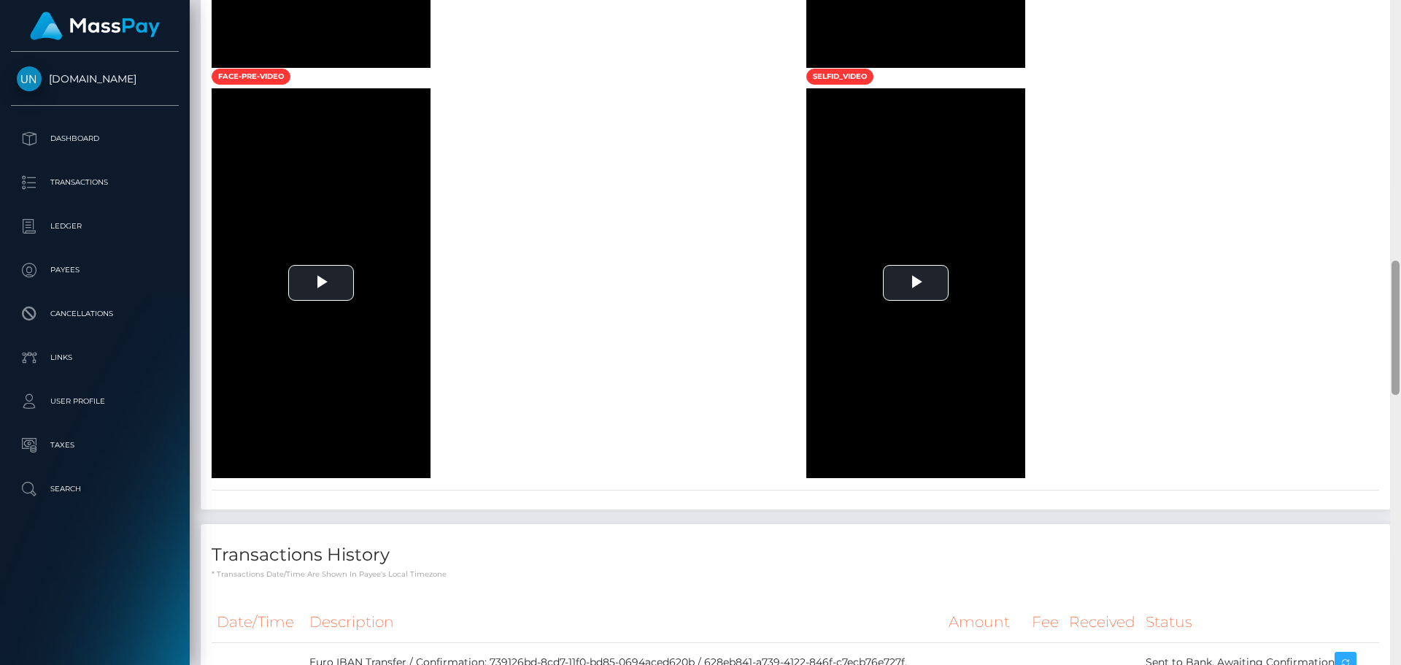
click at [1400, 15] on div at bounding box center [1395, 332] width 11 height 665
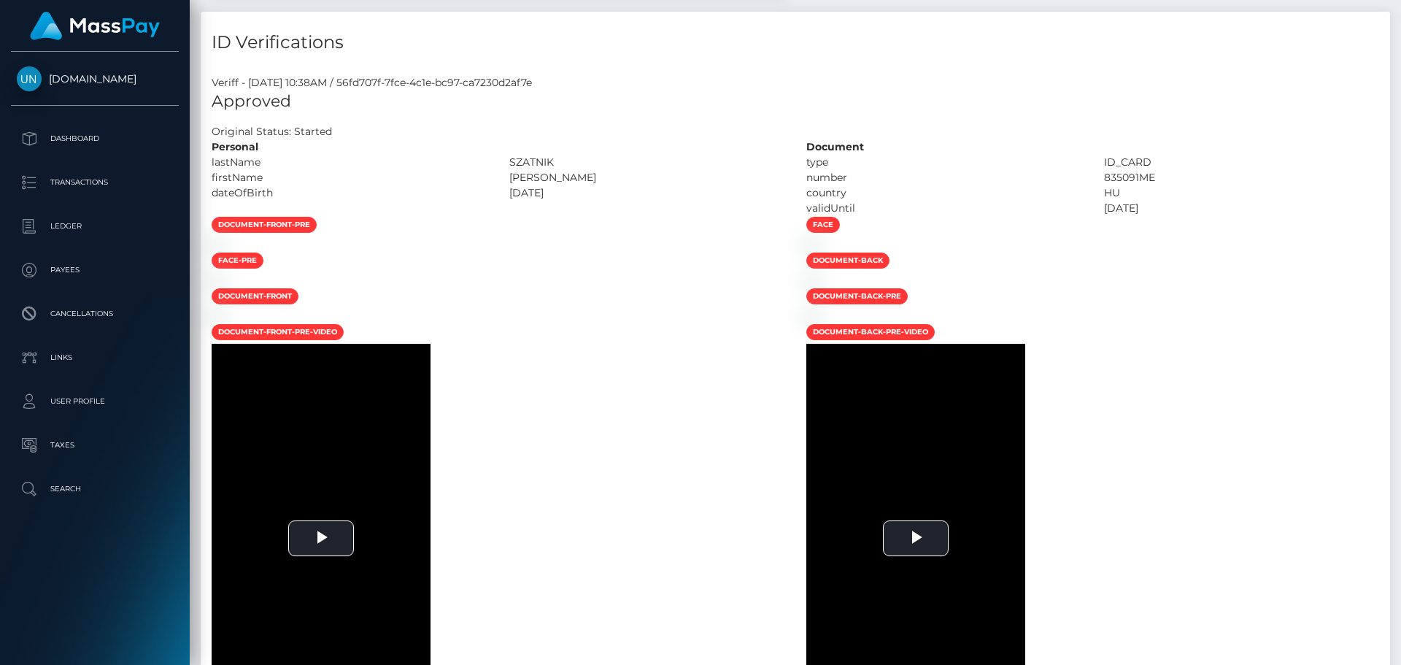
click at [1400, 15] on div "Customer Profile Loading... Loading..." at bounding box center [795, 332] width 1211 height 665
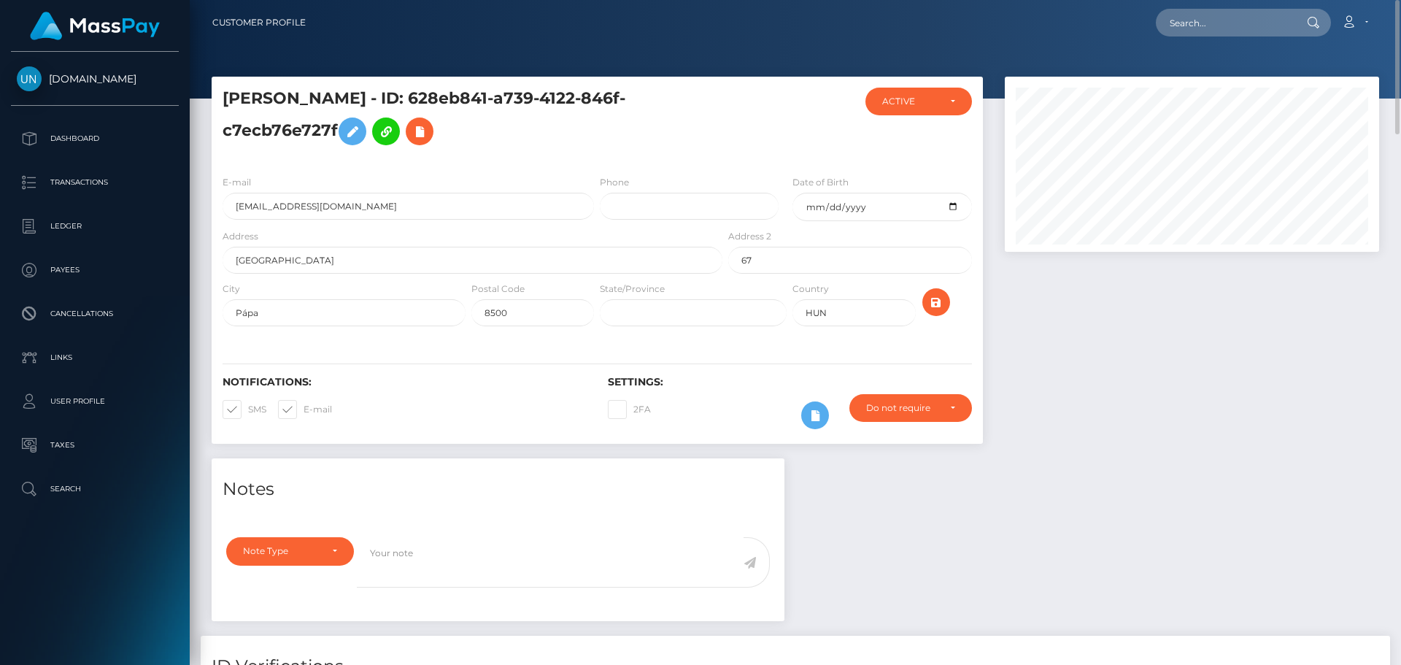
click at [1298, 18] on div at bounding box center [1312, 23] width 38 height 28
click at [1251, 24] on input "text" at bounding box center [1224, 23] width 137 height 28
paste input "[EMAIL_ADDRESS][DOMAIN_NAME]"
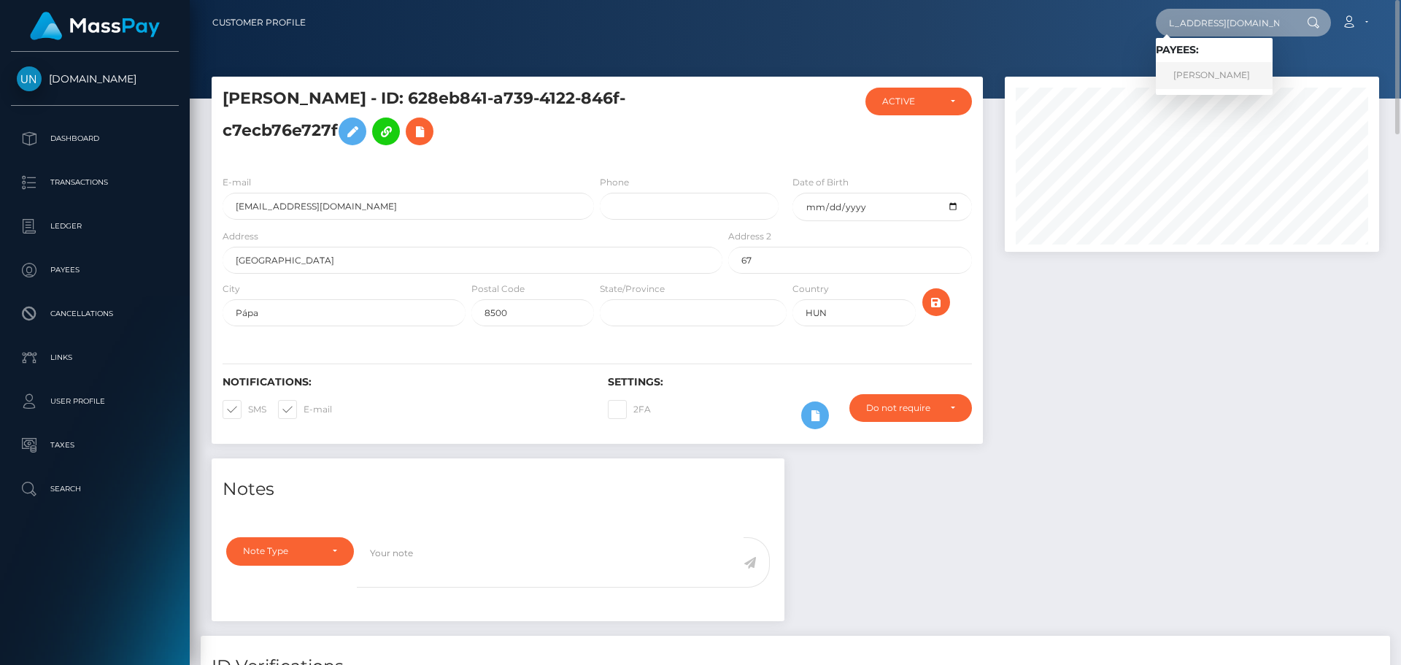
type input "[EMAIL_ADDRESS][DOMAIN_NAME]"
click at [1212, 77] on link "YELIMAR BAUTISTA CESAREO" at bounding box center [1214, 75] width 117 height 27
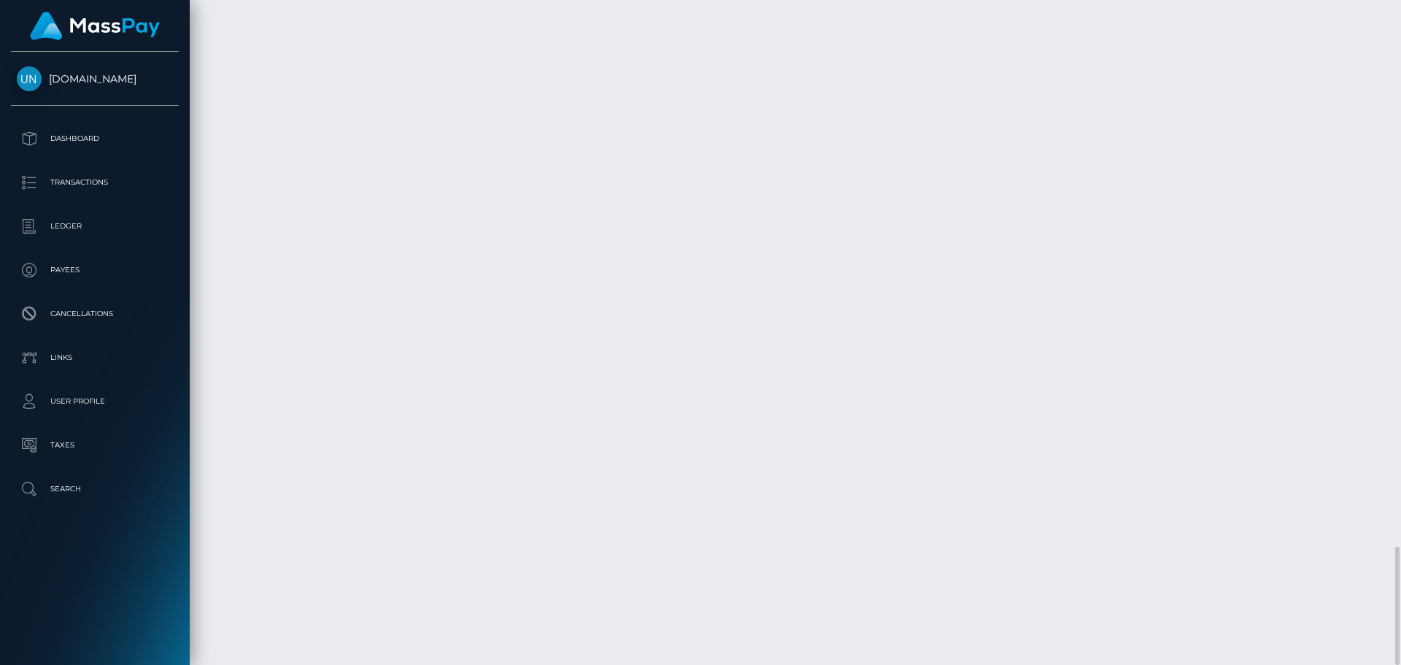
scroll to position [2703, 0]
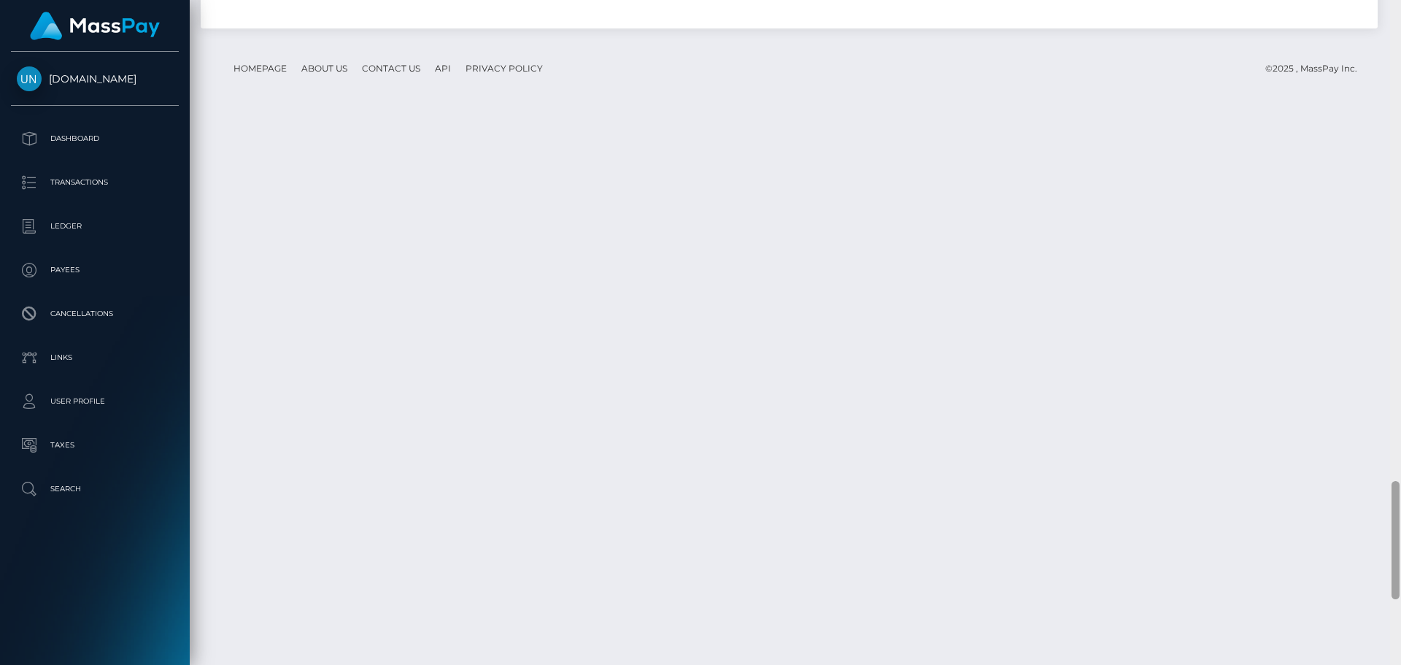
click at [1400, 5] on div at bounding box center [1395, 332] width 11 height 665
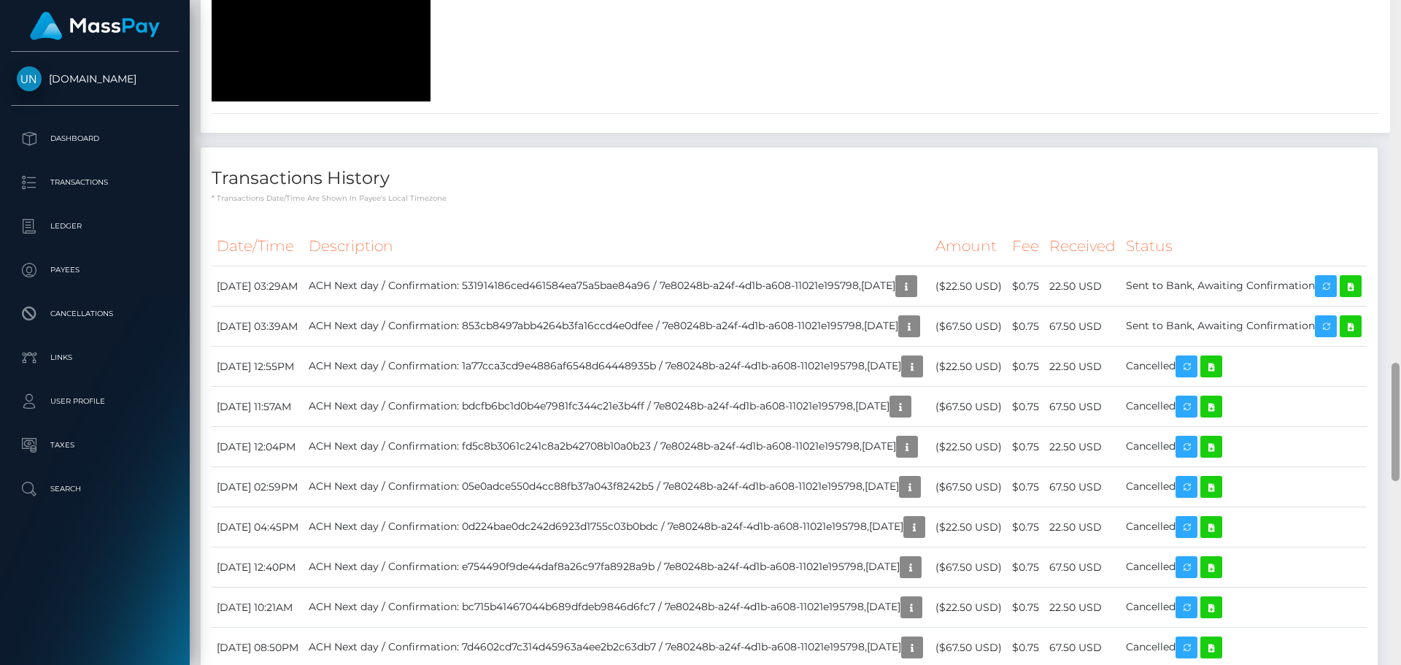
click at [1400, 6] on div at bounding box center [1395, 332] width 11 height 665
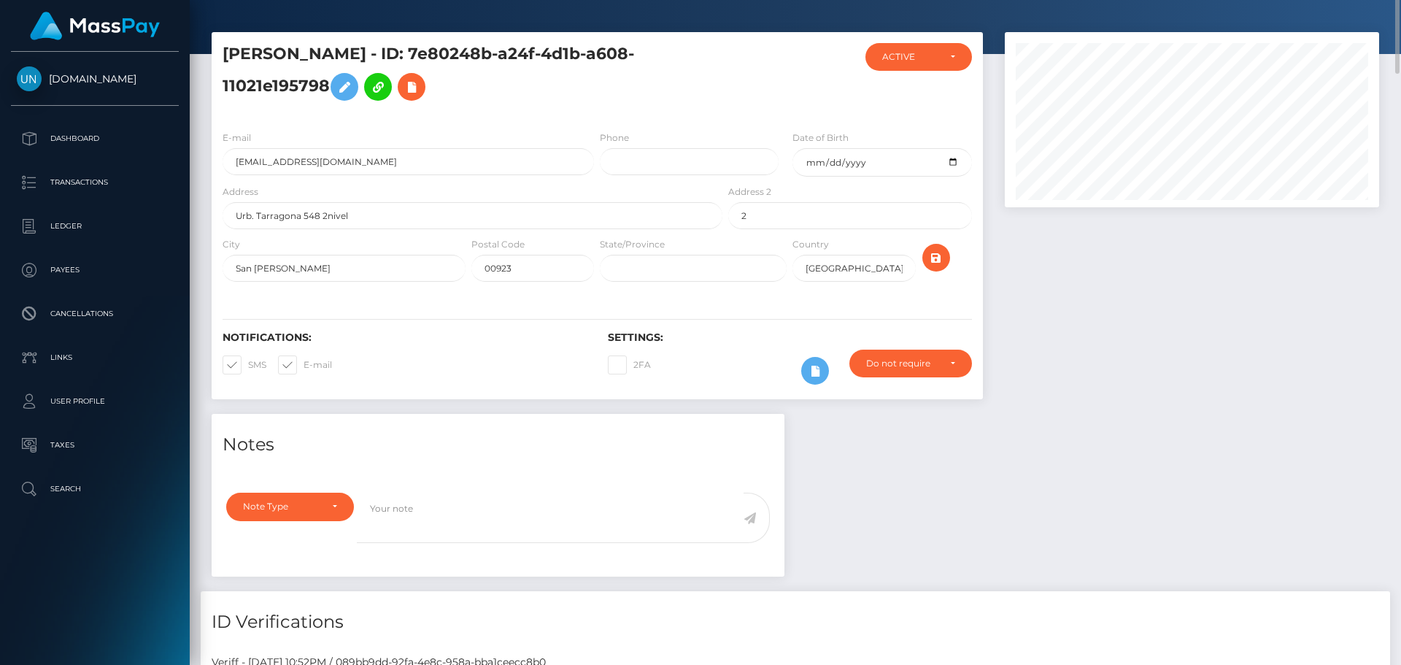
drag, startPoint x: 1400, startPoint y: 6, endPoint x: 1143, endPoint y: 6, distance: 256.8
click at [1399, 7] on div "Customer Profile Loading... Loading..." at bounding box center [795, 332] width 1211 height 665
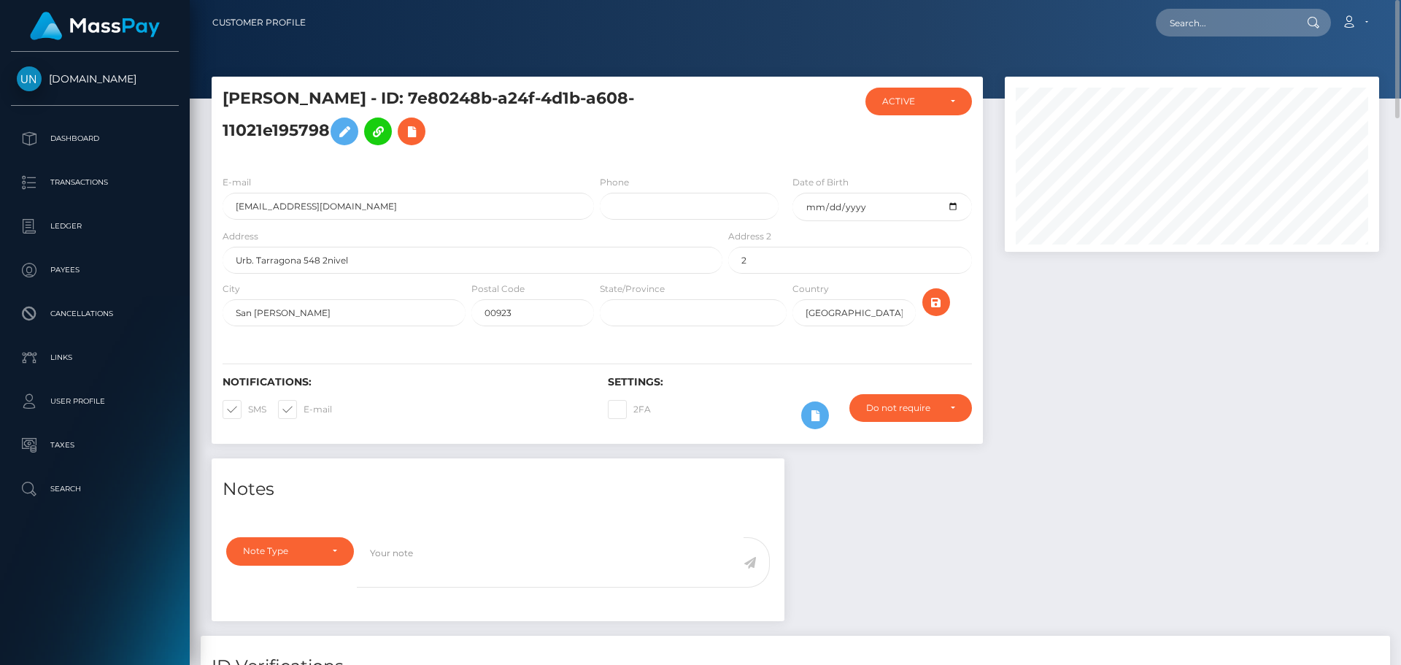
click at [1143, 6] on nav "Customer Profile Loading... Loading... Account" at bounding box center [795, 22] width 1211 height 45
click at [1245, 34] on input "text" at bounding box center [1224, 23] width 137 height 28
paste input "[EMAIL_ADDRESS][DOMAIN_NAME]"
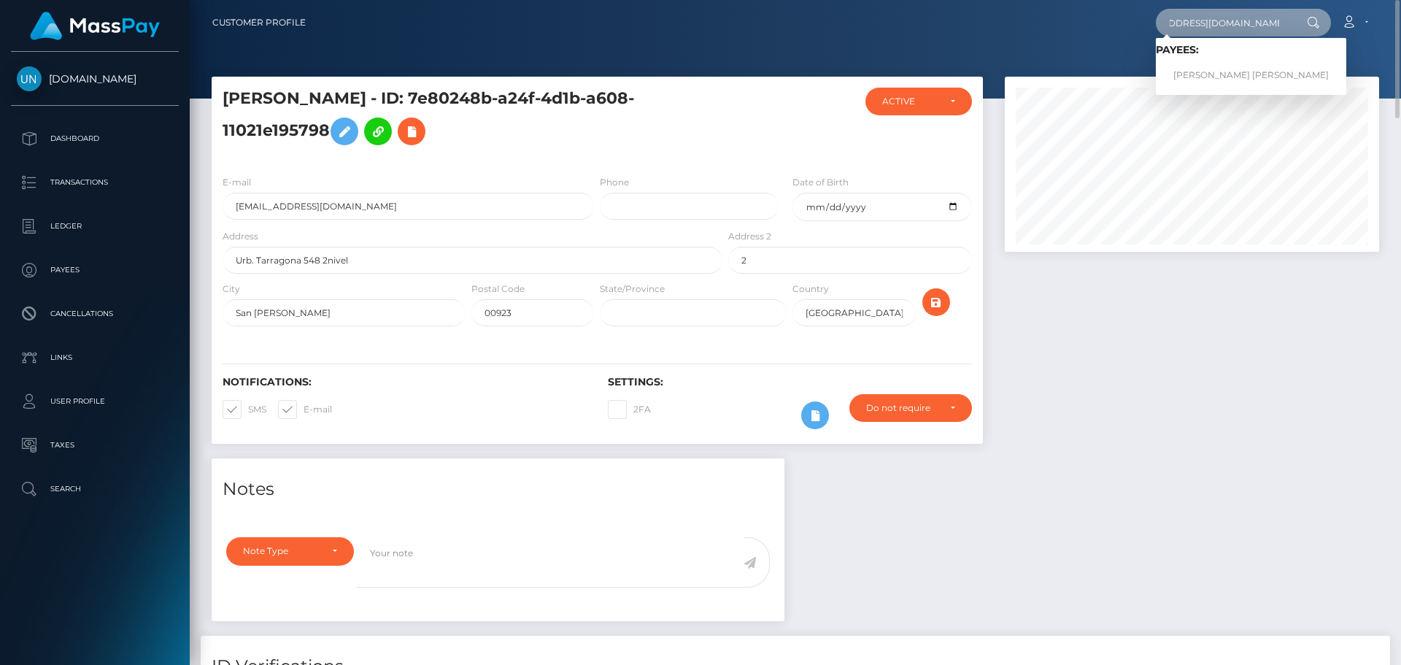
type input "[EMAIL_ADDRESS][DOMAIN_NAME]"
drag, startPoint x: 1205, startPoint y: 77, endPoint x: 1218, endPoint y: 70, distance: 14.0
click at [1218, 70] on link "KATIA MICHELLE SEGURA FERNANDEZ" at bounding box center [1251, 75] width 190 height 27
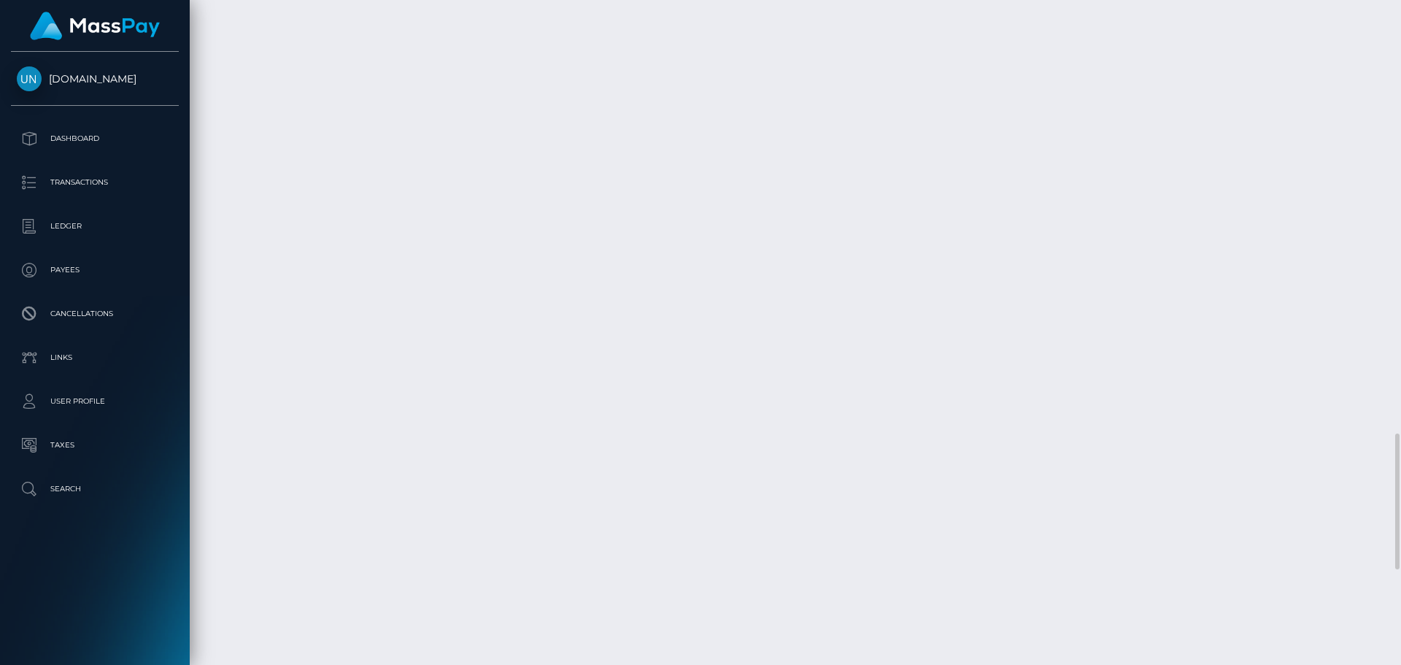
scroll to position [2581, 0]
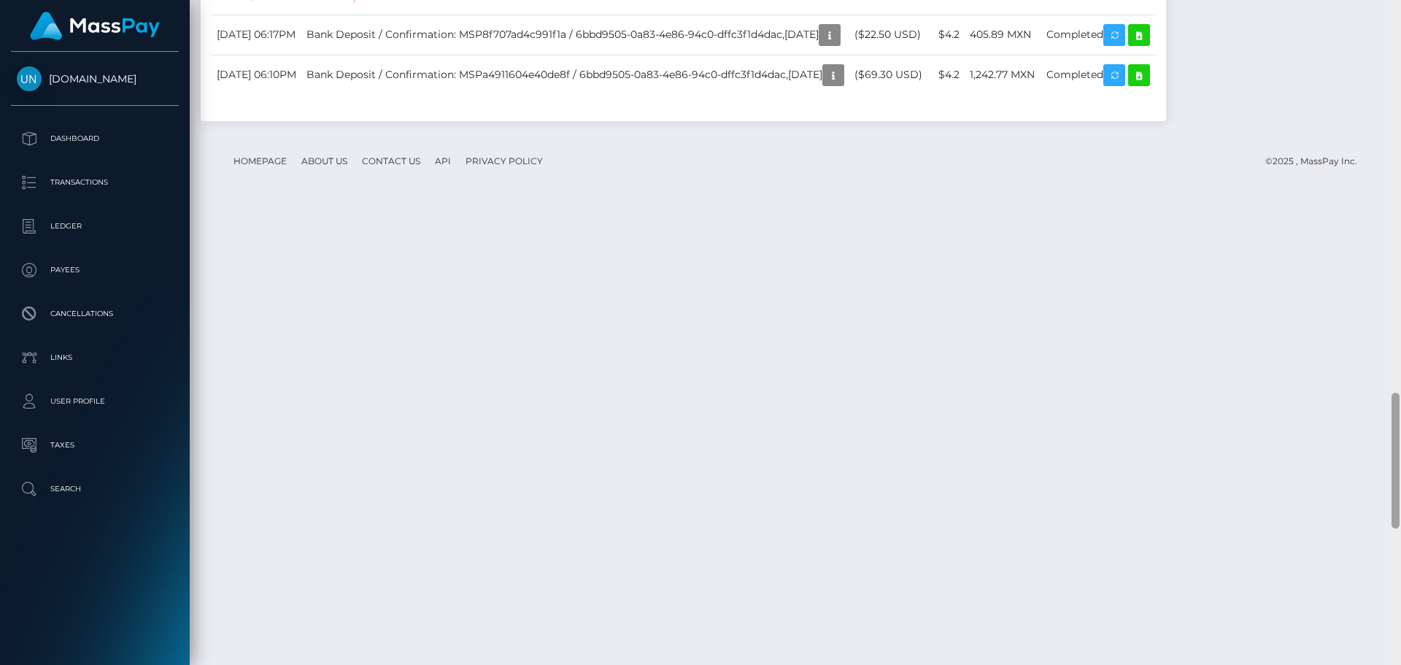
click at [1400, 4] on div at bounding box center [1395, 332] width 11 height 665
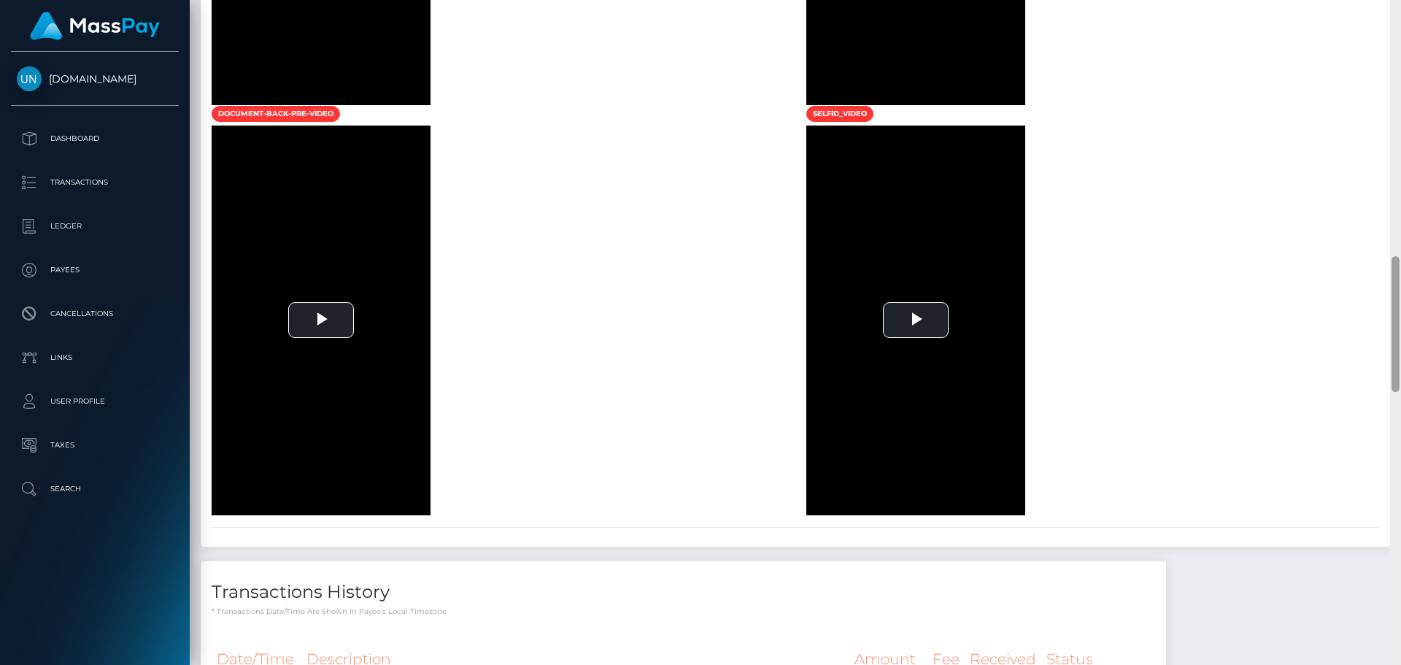
click at [1400, 4] on div at bounding box center [1395, 332] width 11 height 665
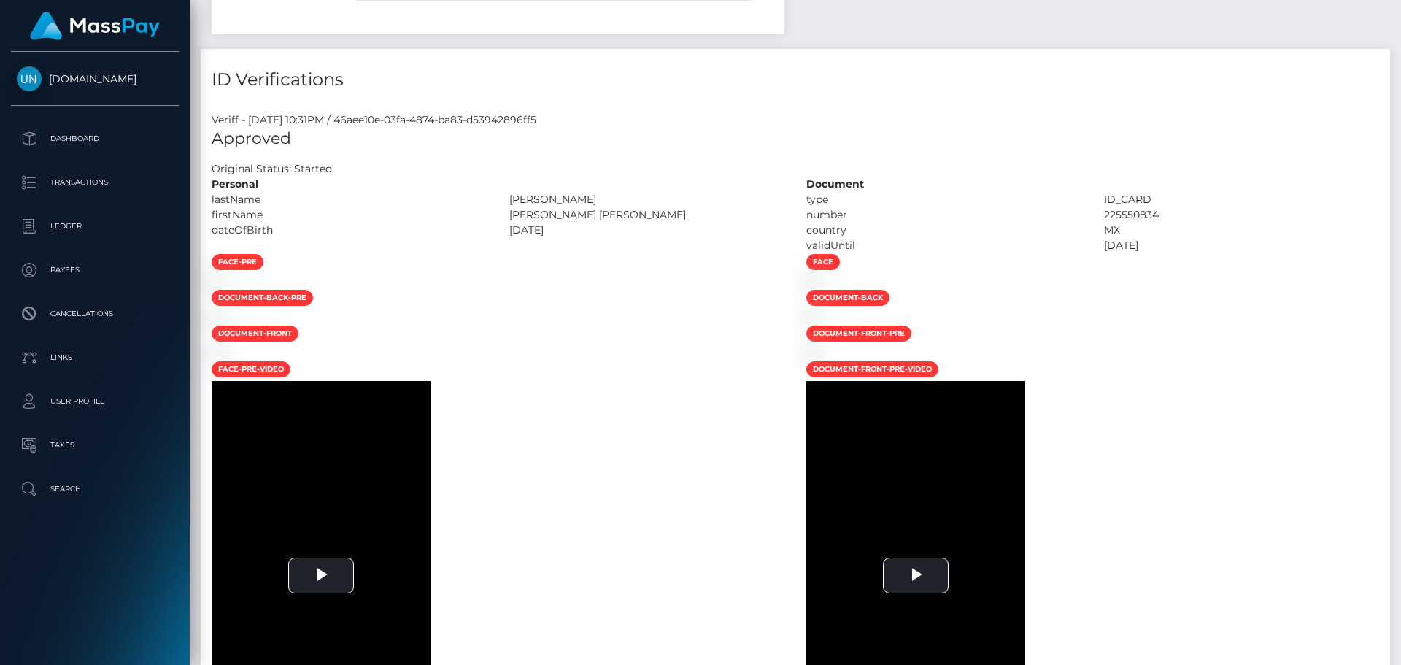
click at [1400, 4] on div "Customer Profile Loading... Loading..." at bounding box center [795, 332] width 1211 height 665
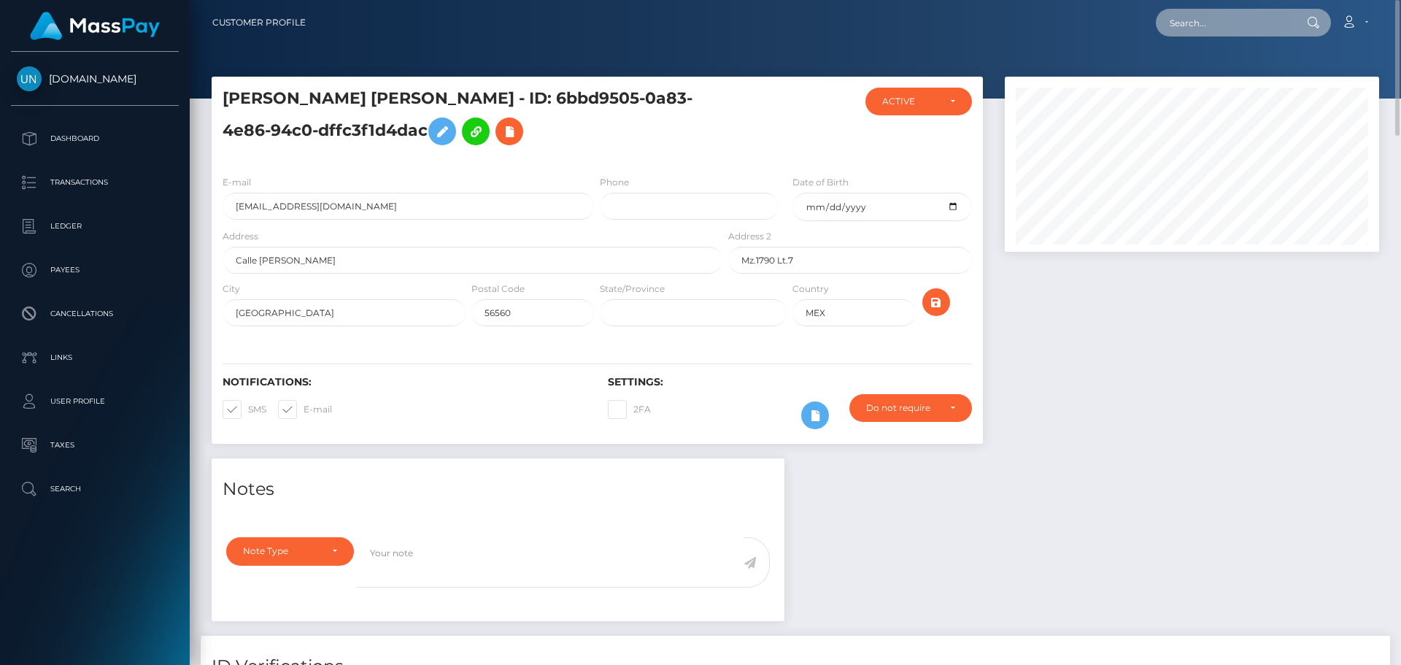
click at [1233, 28] on input "text" at bounding box center [1224, 23] width 137 height 28
paste input "zakkitheprince@gmail.com"
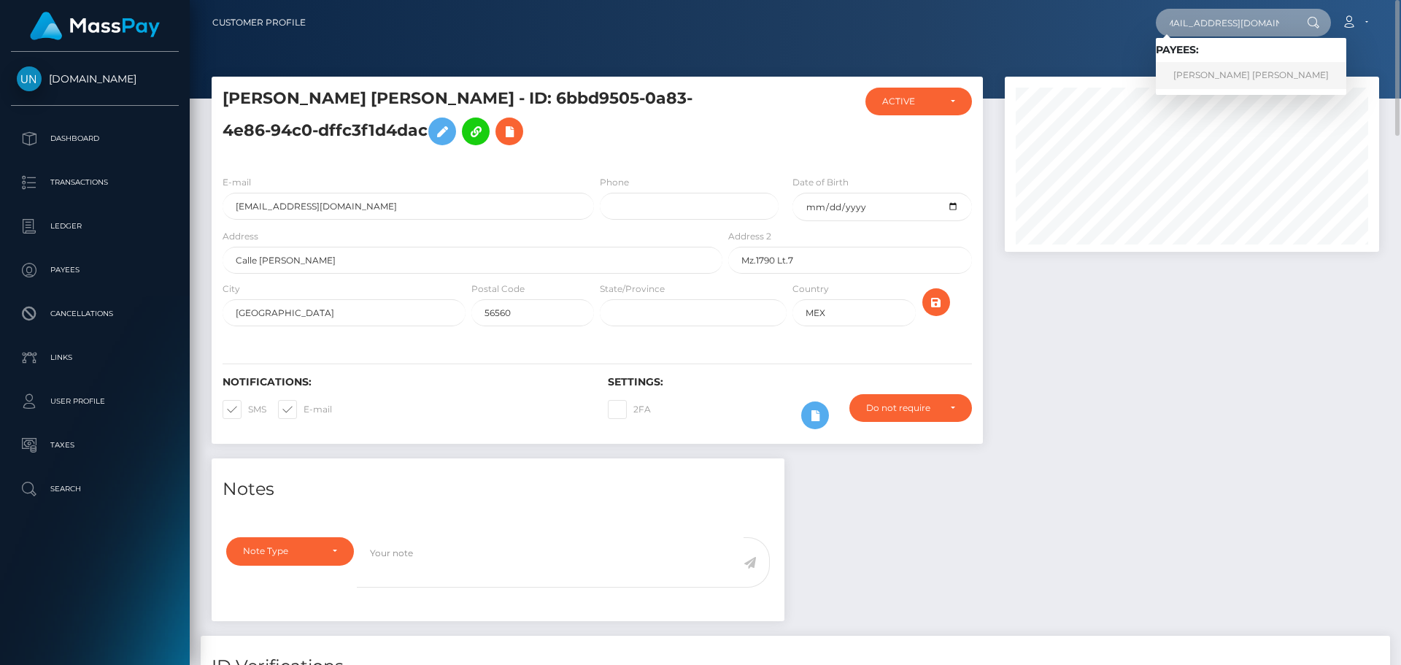
type input "zakkitheprince@gmail.com"
drag, startPoint x: 1219, startPoint y: 72, endPoint x: 1199, endPoint y: 80, distance: 21.0
click at [1219, 72] on link "RAUL JAVIER JR PAGAN" at bounding box center [1251, 75] width 190 height 27
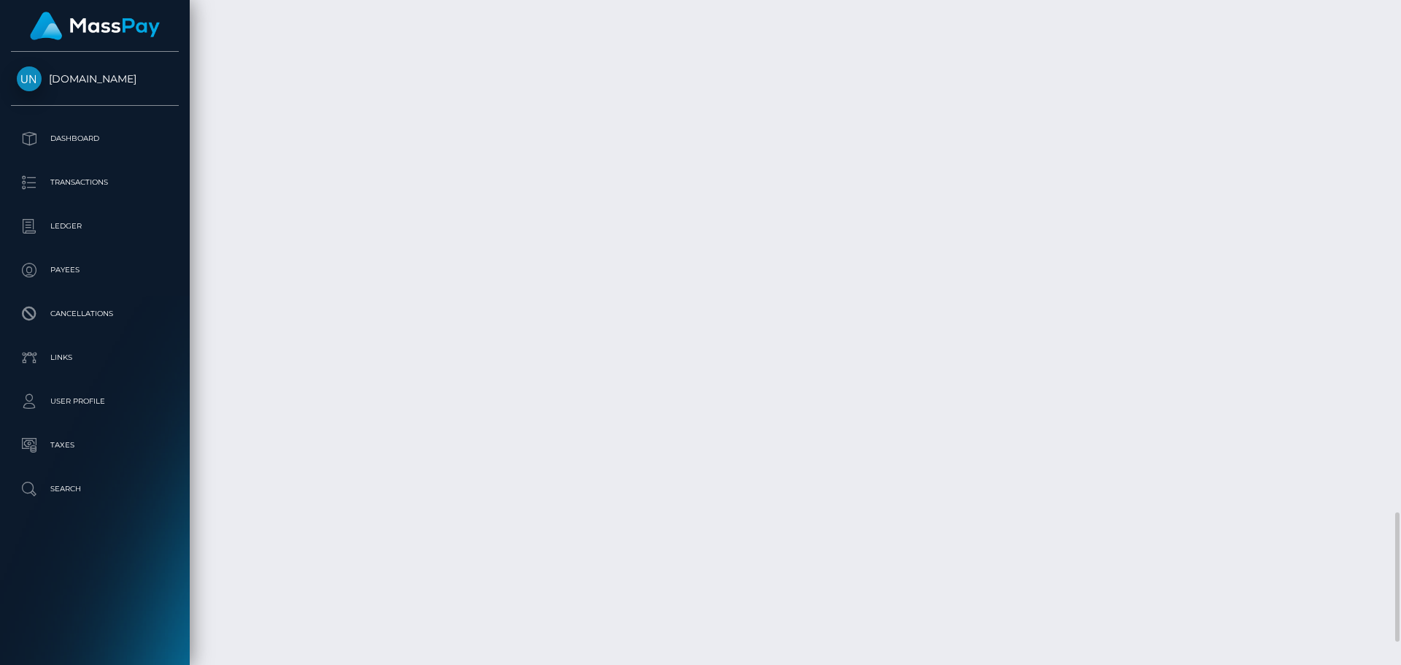
scroll to position [2700, 0]
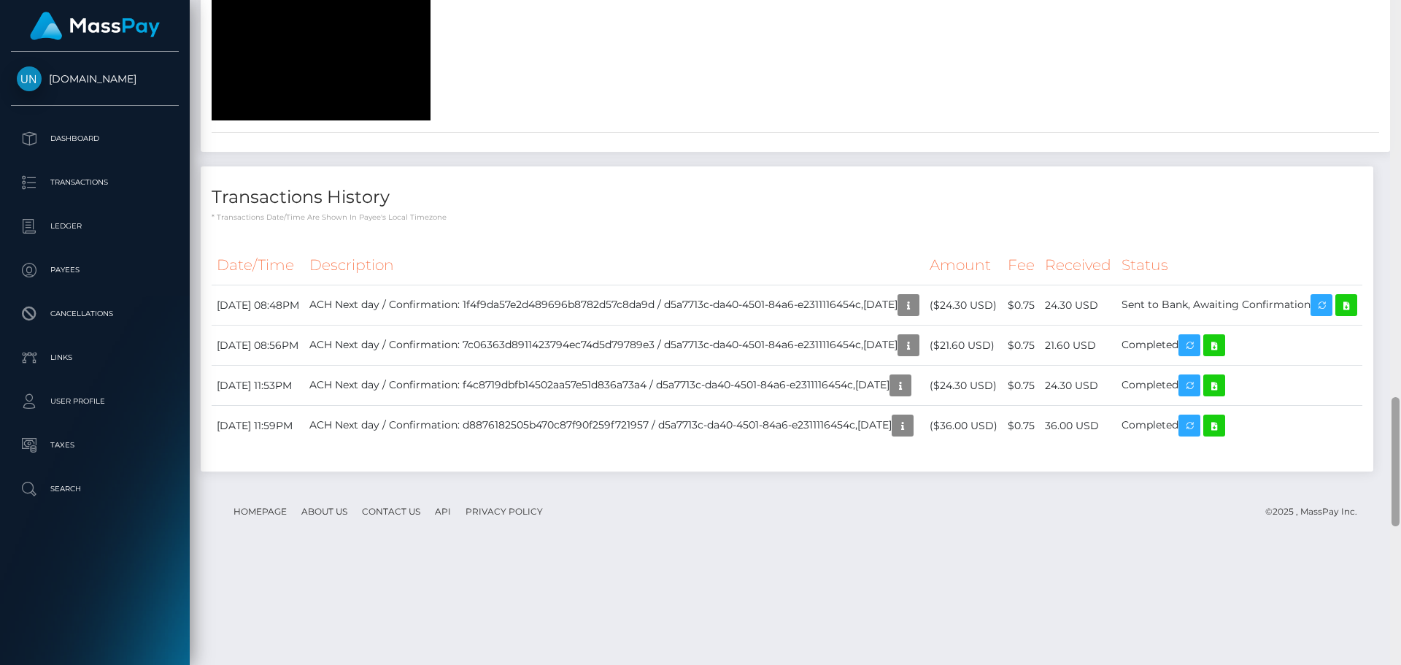
click at [1398, 0] on div at bounding box center [1395, 332] width 11 height 665
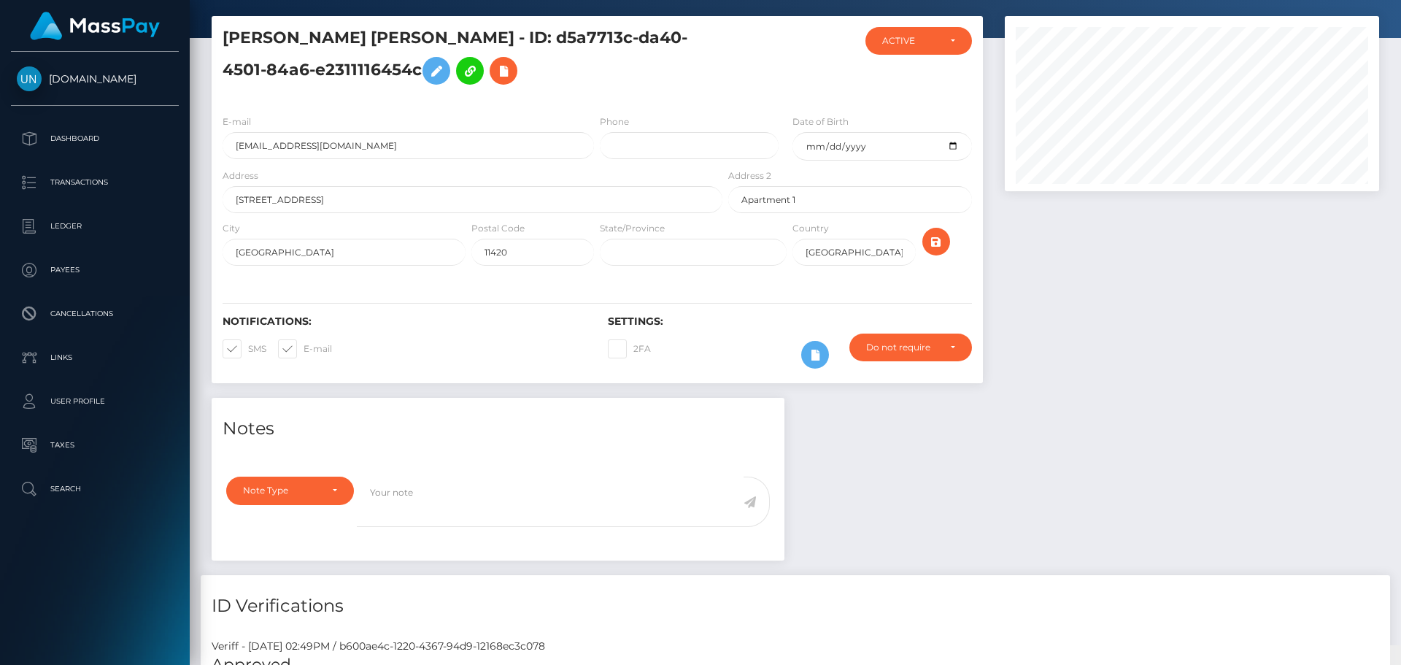
click at [1398, 0] on div "Customer Profile Loading... Loading..." at bounding box center [795, 332] width 1211 height 665
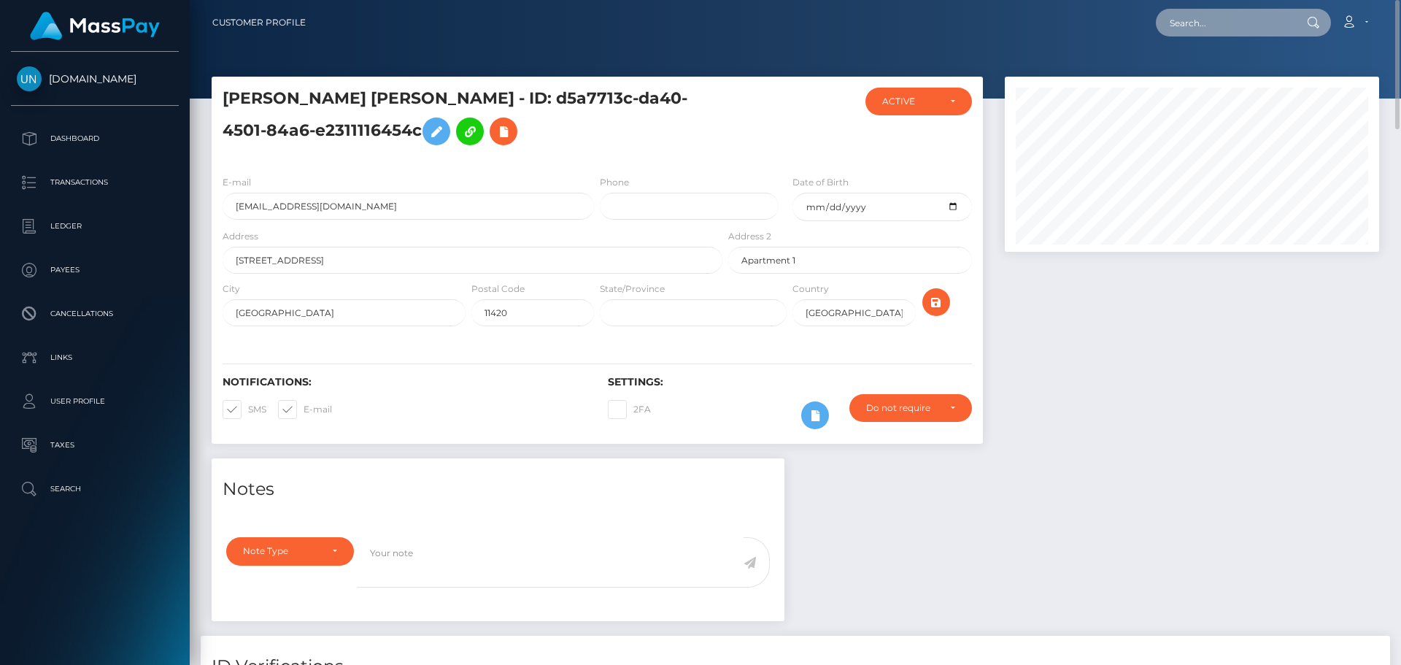
click at [1183, 10] on input "text" at bounding box center [1224, 23] width 137 height 28
paste input "[EMAIL_ADDRESS][DOMAIN_NAME]"
type input "xlea23xmrc@gmail.com"
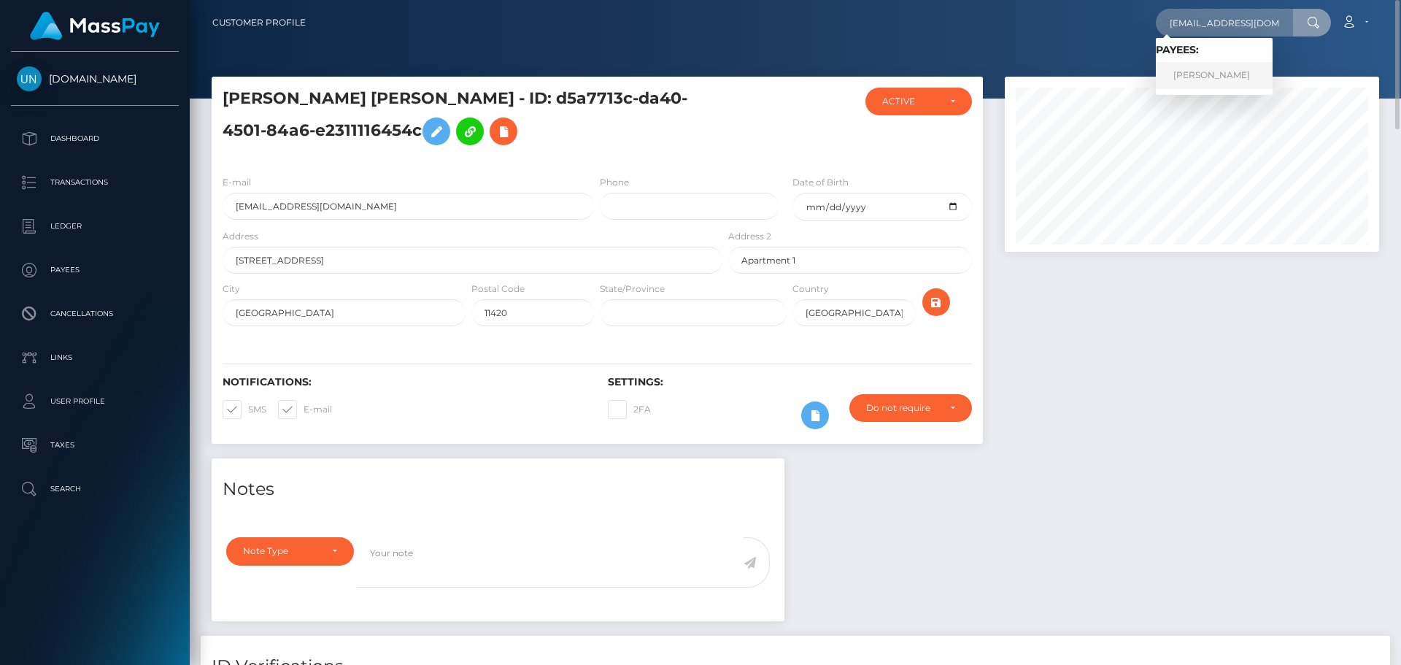
click at [1192, 66] on link "ARNAUD ERIC BOUCAUD" at bounding box center [1214, 75] width 117 height 27
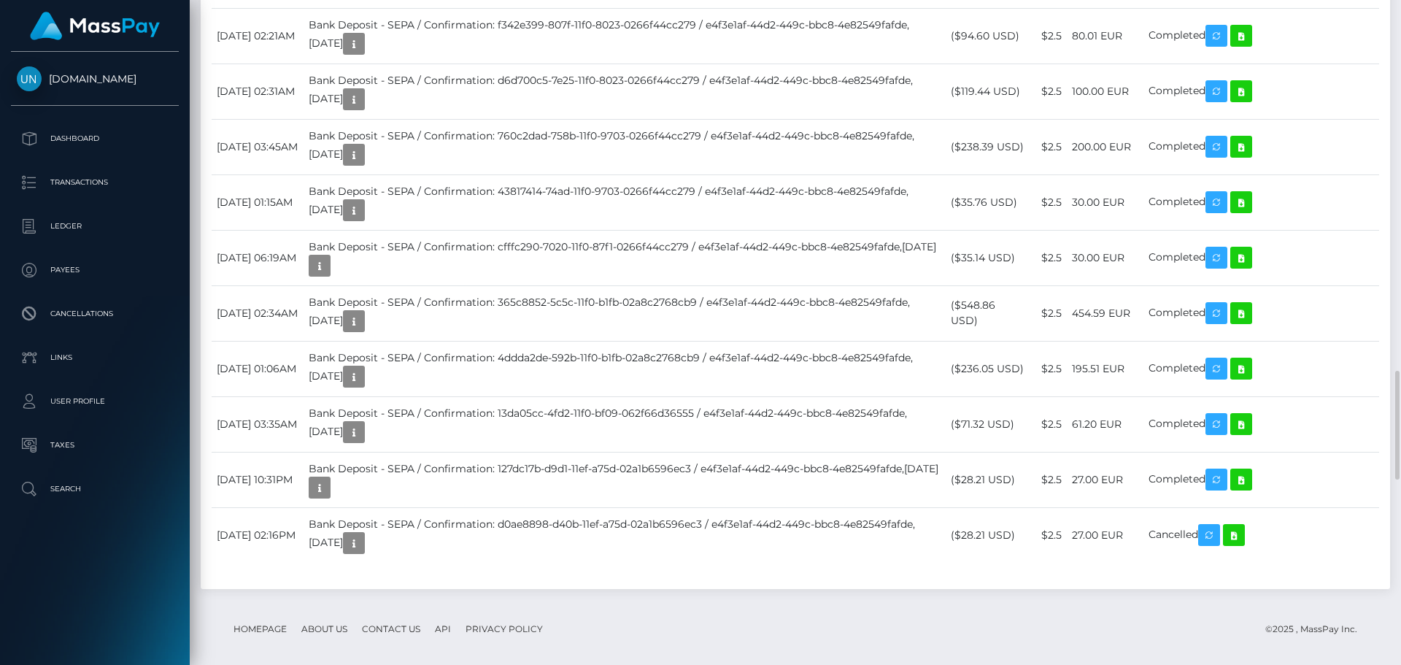
scroll to position [2700, 0]
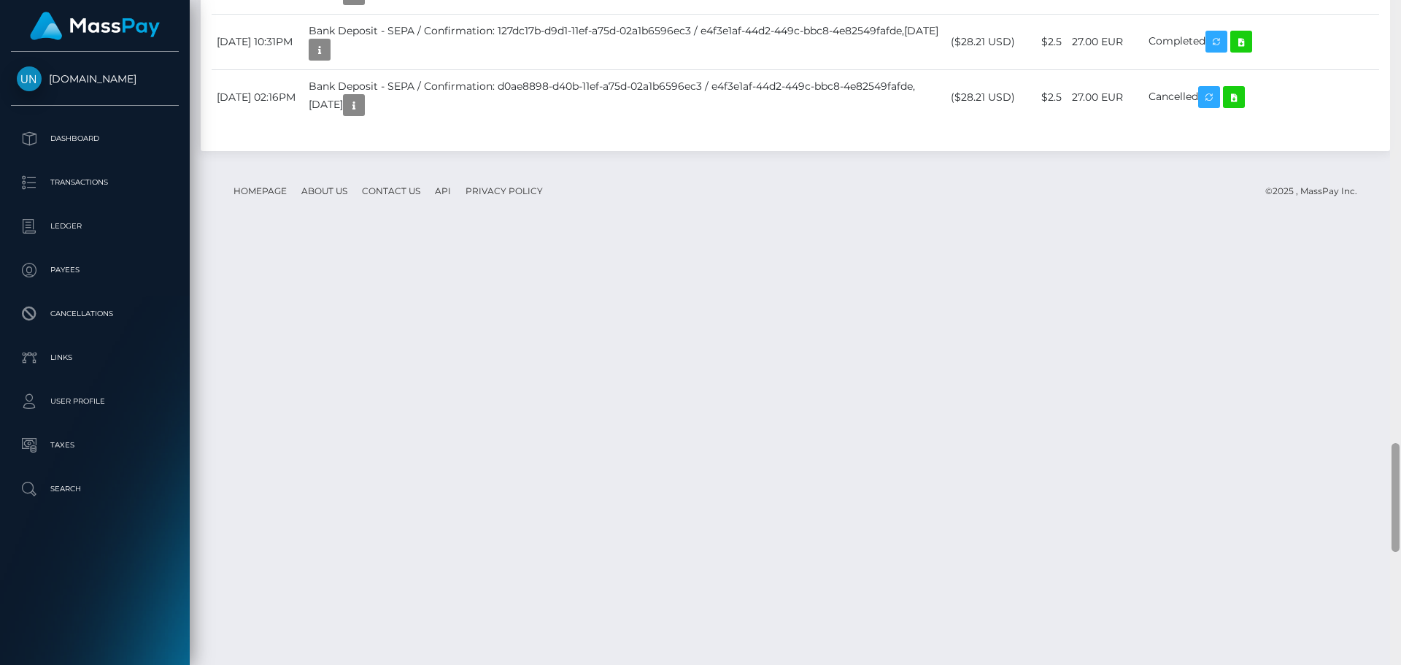
click at [1400, 18] on div at bounding box center [1395, 332] width 11 height 665
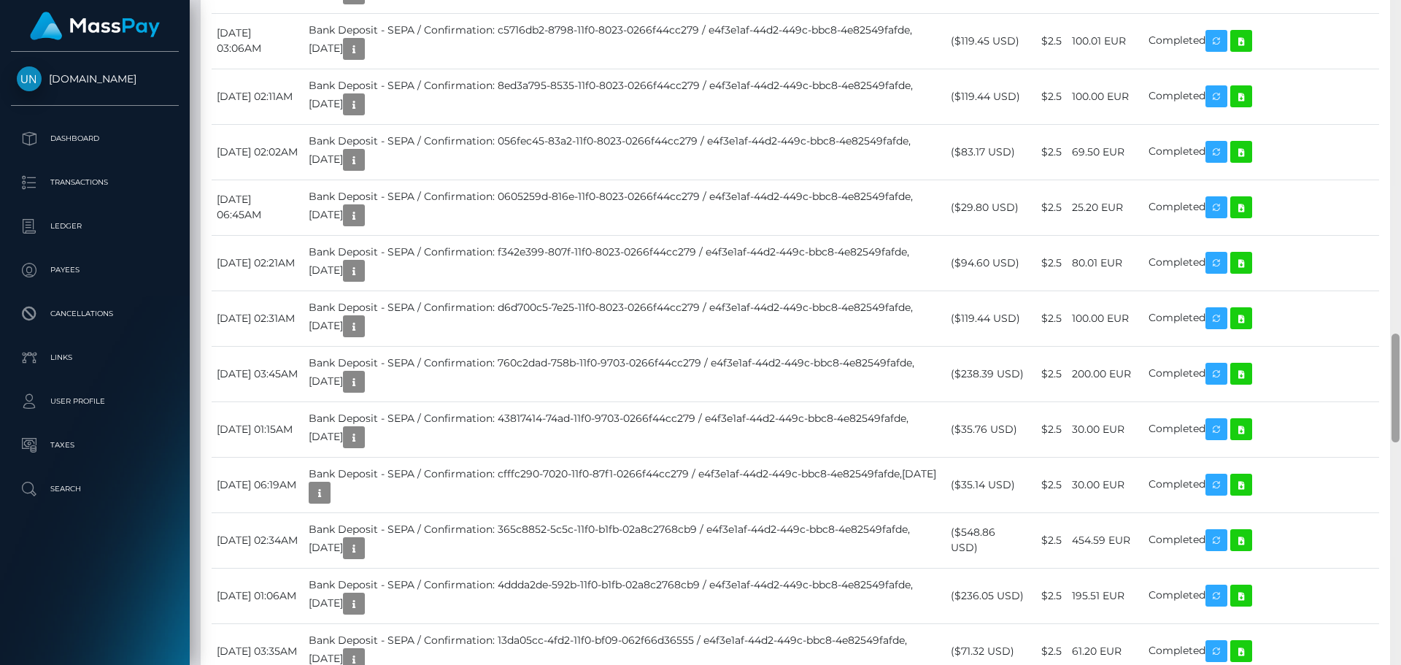
click at [1400, 18] on div at bounding box center [1395, 332] width 11 height 665
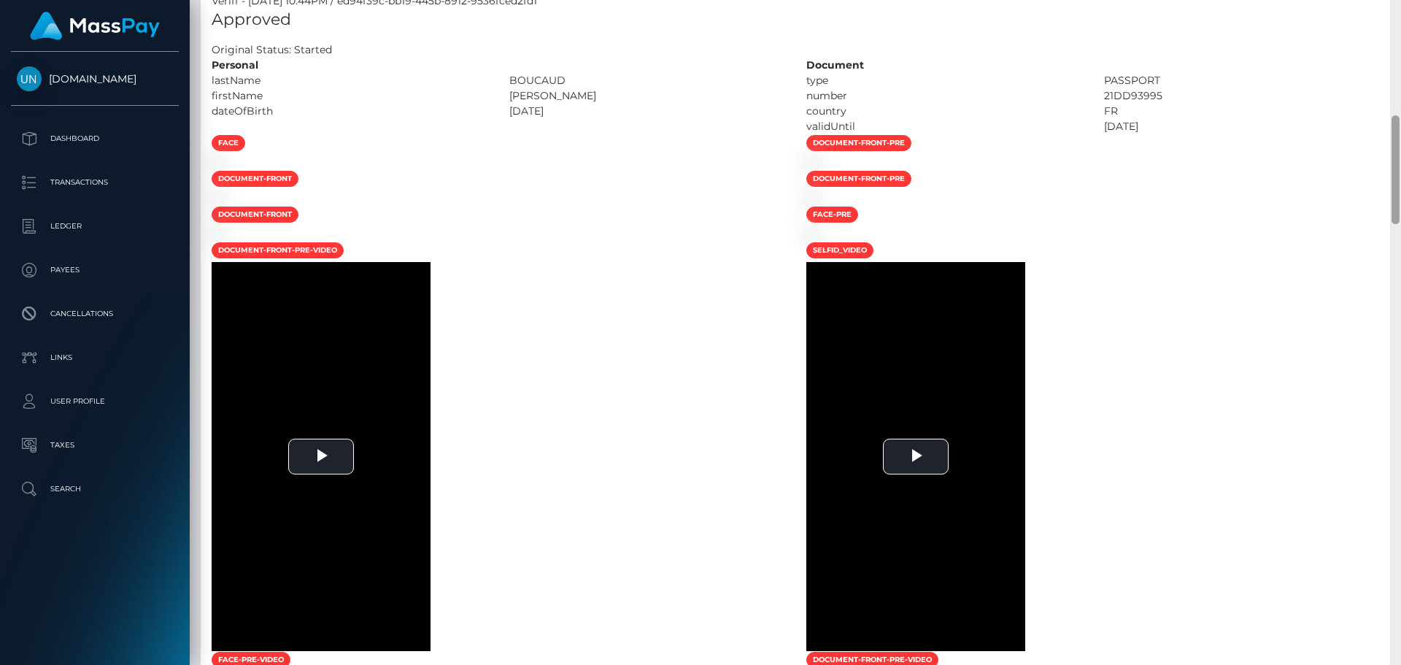
click at [1400, 18] on div at bounding box center [1395, 332] width 11 height 665
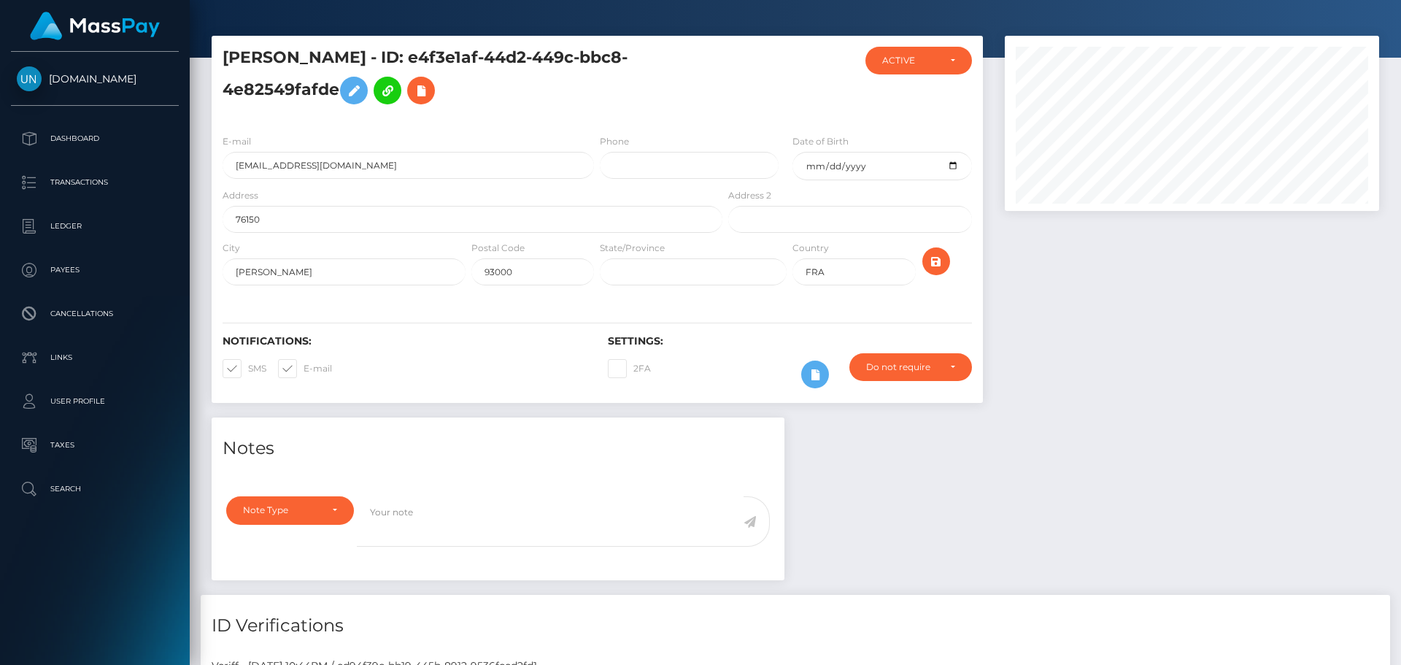
click at [1253, 38] on div at bounding box center [1192, 123] width 374 height 175
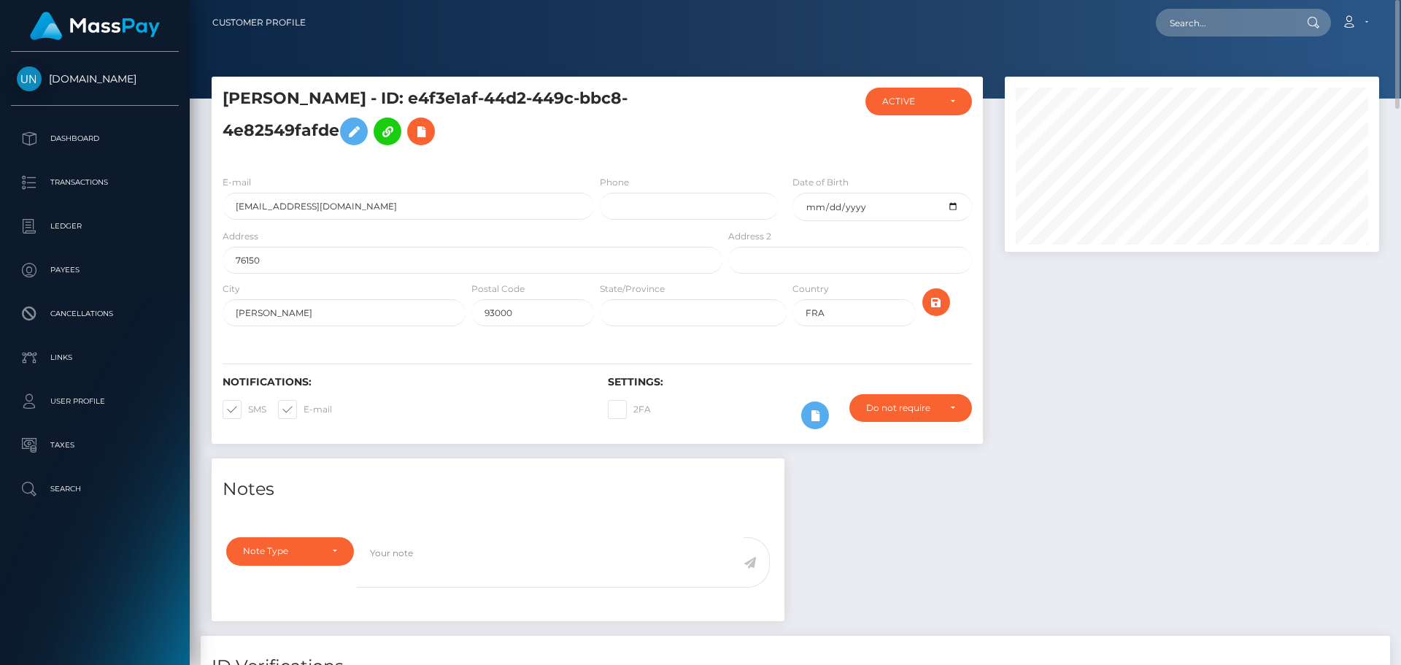
click at [1248, 38] on nav "Customer Profile Loading... Loading... Account" at bounding box center [795, 22] width 1211 height 45
paste input "[EMAIL_ADDRESS][DOMAIN_NAME]"
click at [1246, 23] on input "[EMAIL_ADDRESS][DOMAIN_NAME]" at bounding box center [1224, 23] width 137 height 28
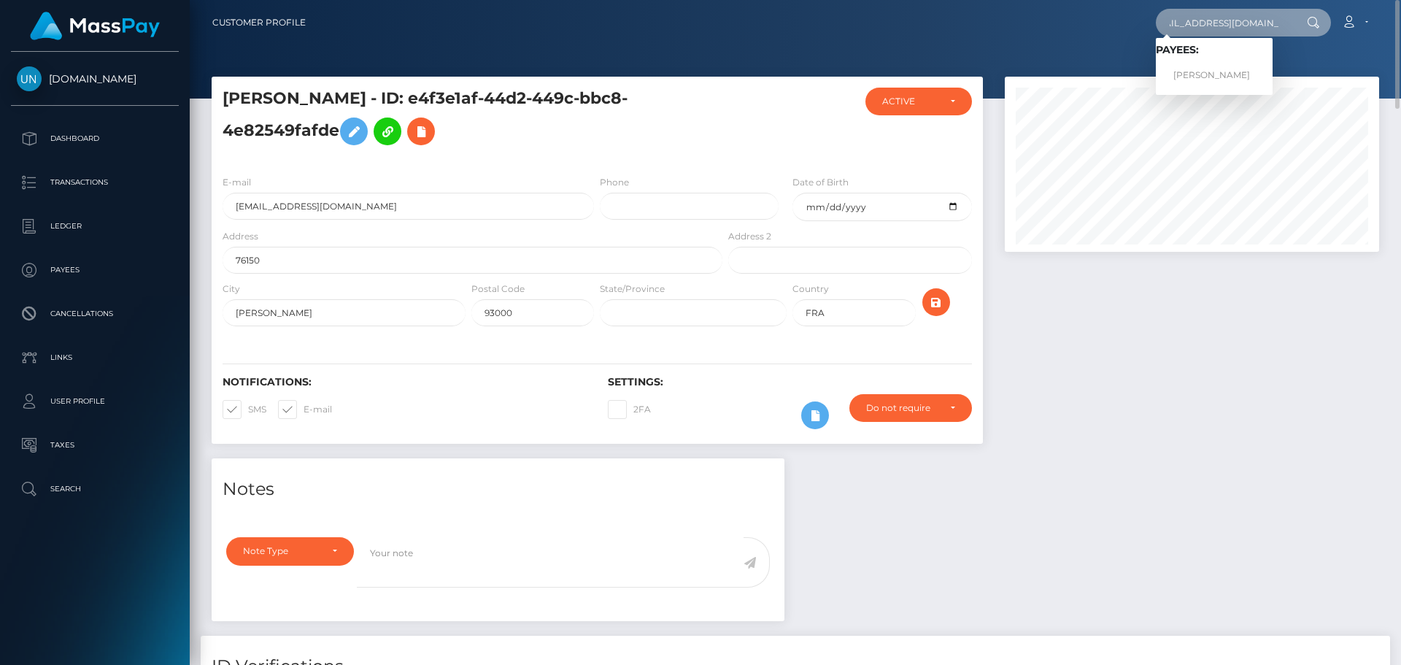
type input "[EMAIL_ADDRESS][DOMAIN_NAME]"
click at [1176, 69] on link "[PERSON_NAME]" at bounding box center [1214, 75] width 117 height 27
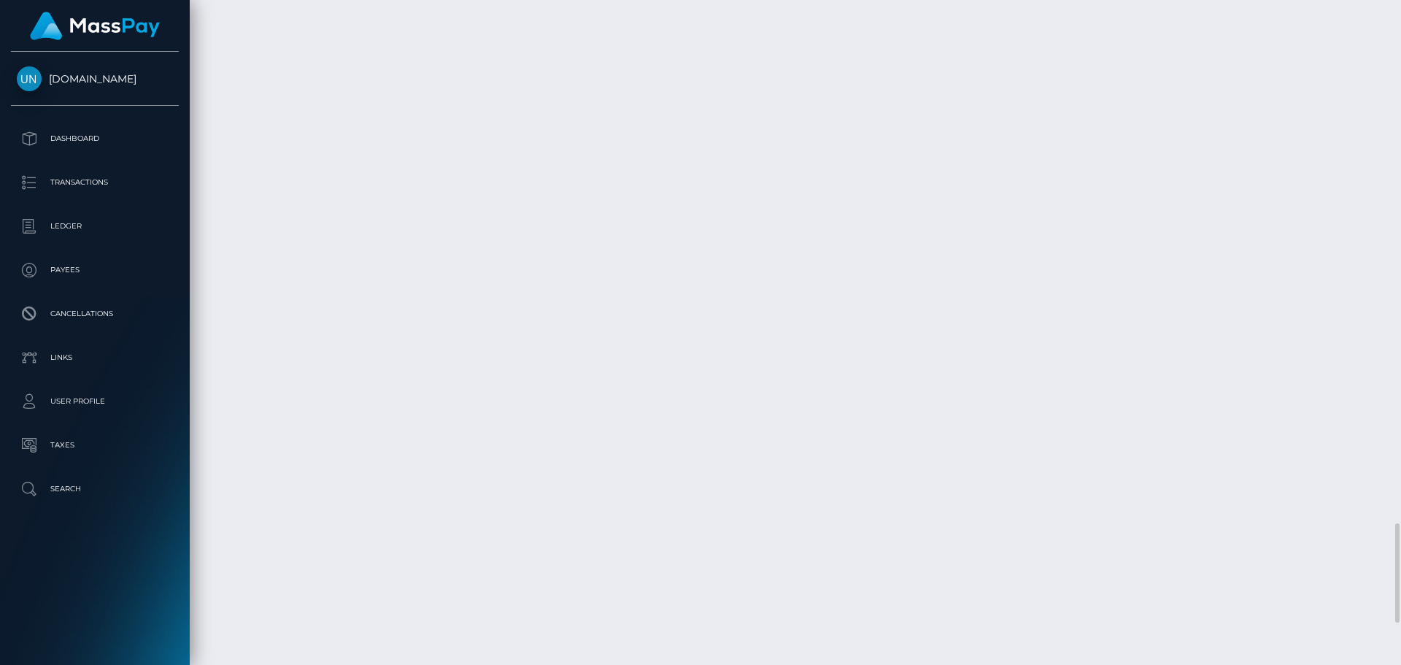
scroll to position [3784, 0]
click at [1400, 18] on div at bounding box center [1395, 332] width 11 height 665
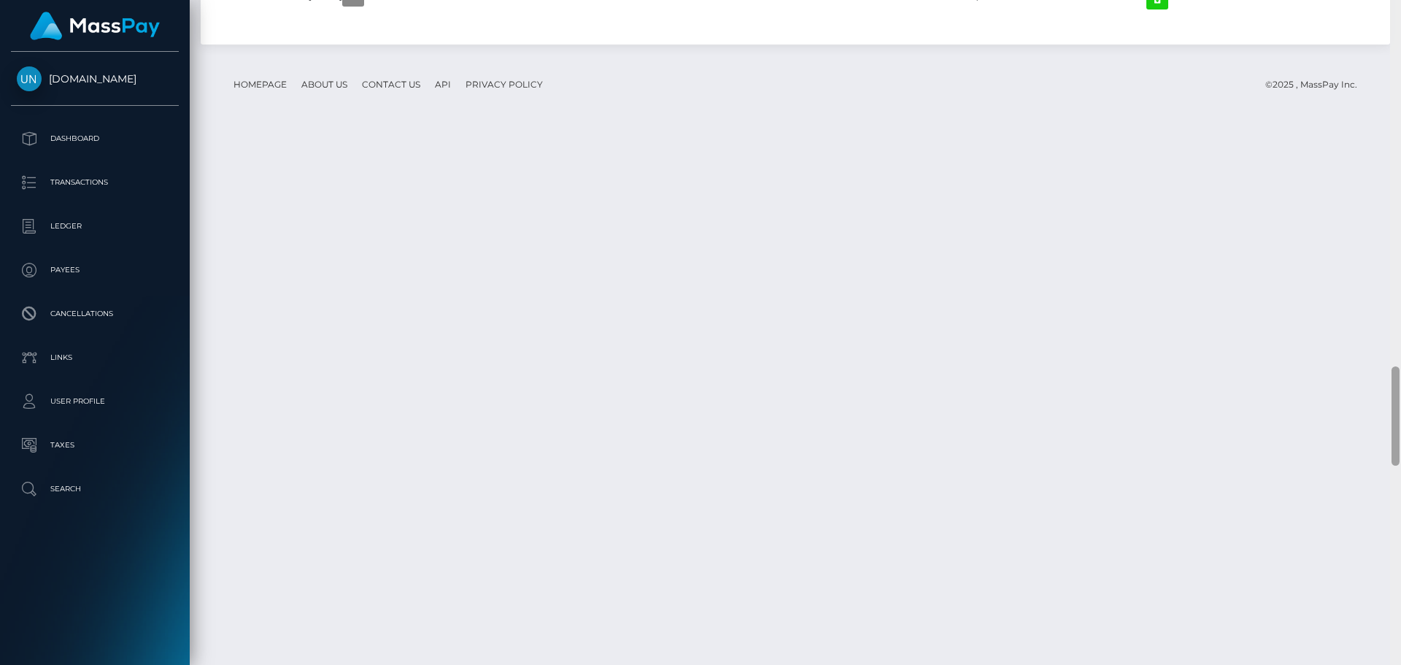
click at [1400, 18] on div at bounding box center [1395, 332] width 11 height 665
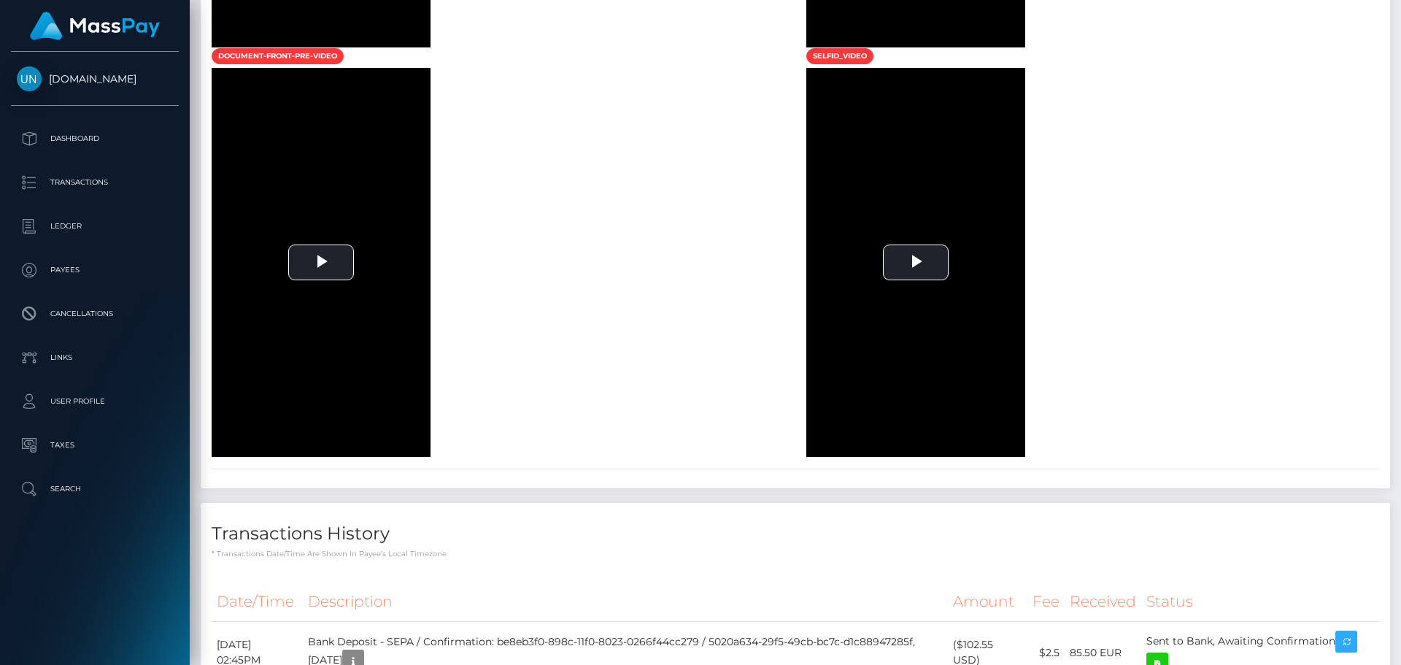
click at [1400, 18] on div at bounding box center [1395, 332] width 11 height 665
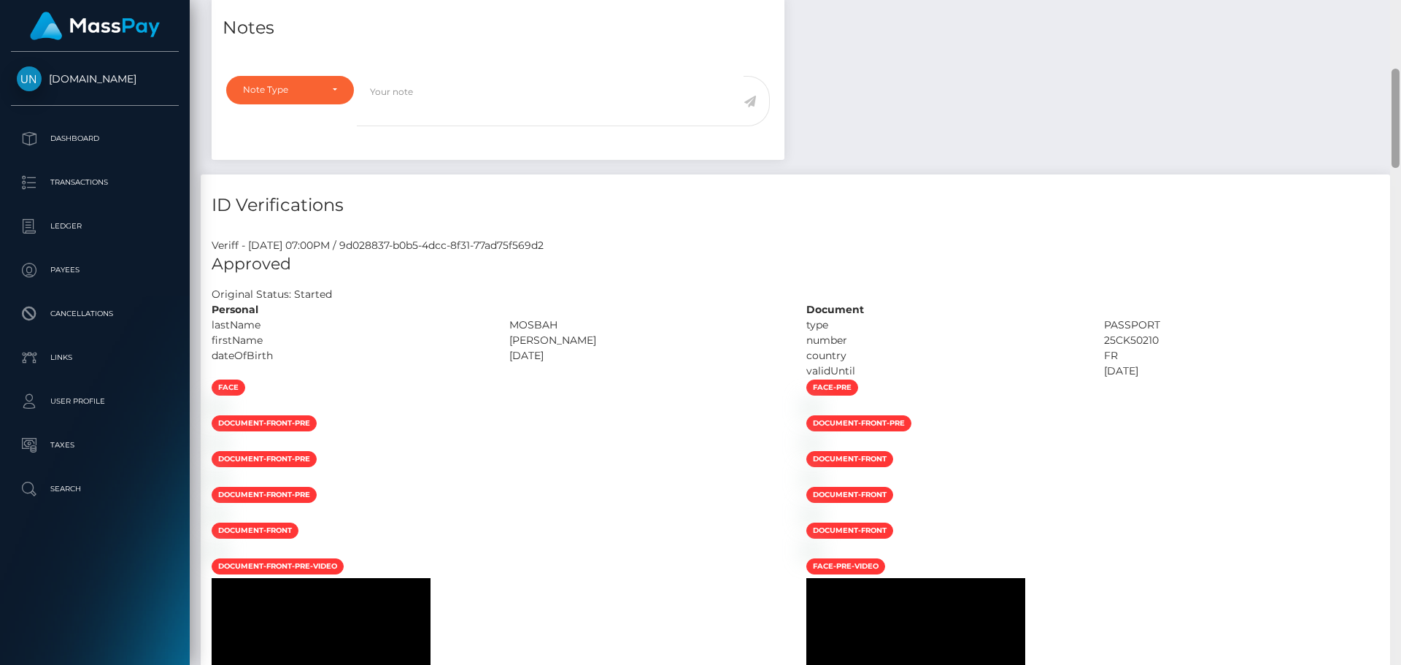
click at [1400, 18] on div at bounding box center [1395, 332] width 11 height 665
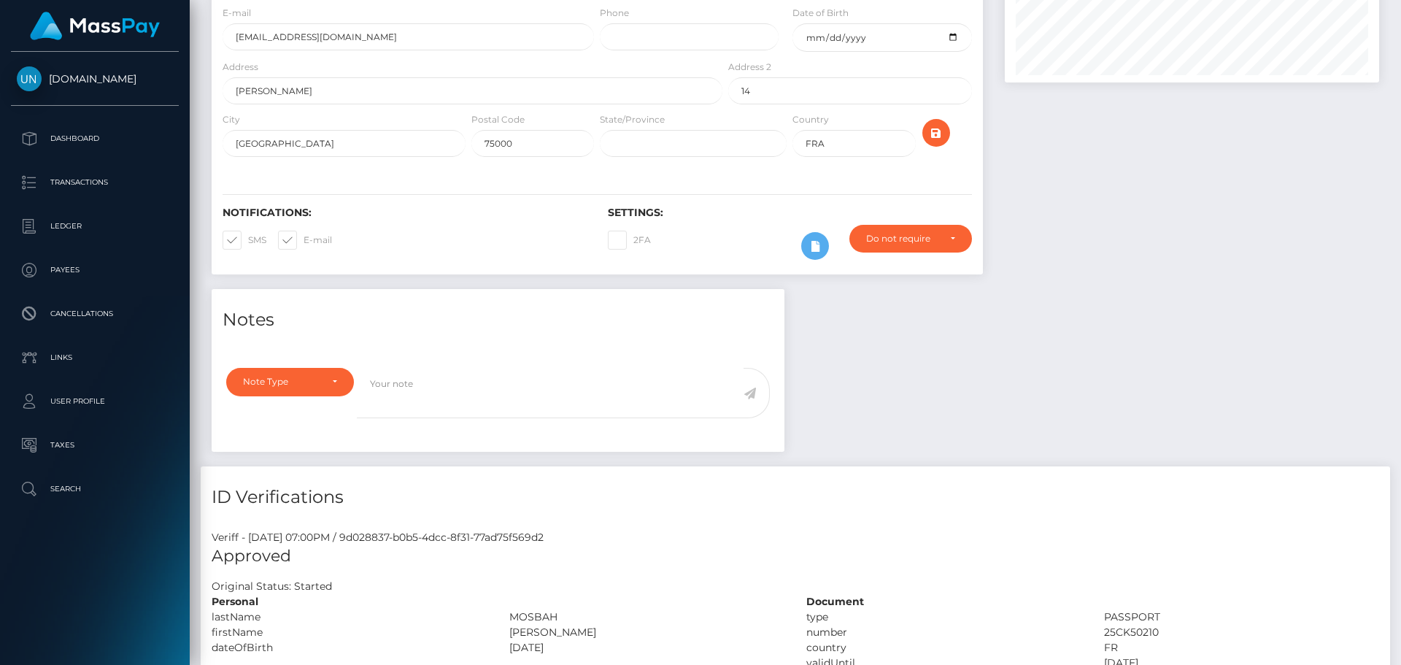
scroll to position [0, 0]
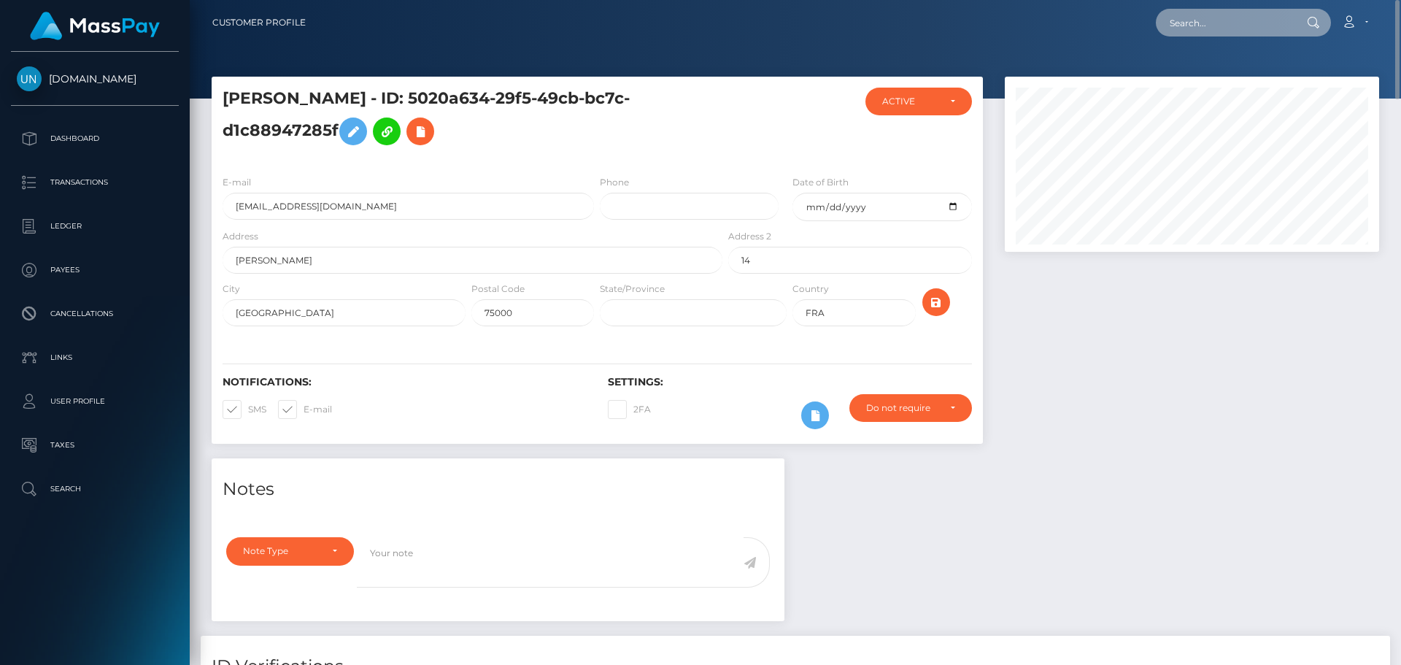
click at [1222, 30] on input "text" at bounding box center [1224, 23] width 137 height 28
paste input "[EMAIL_ADDRESS][DOMAIN_NAME]"
type input "elizabethgmcdonald22@icloud.com"
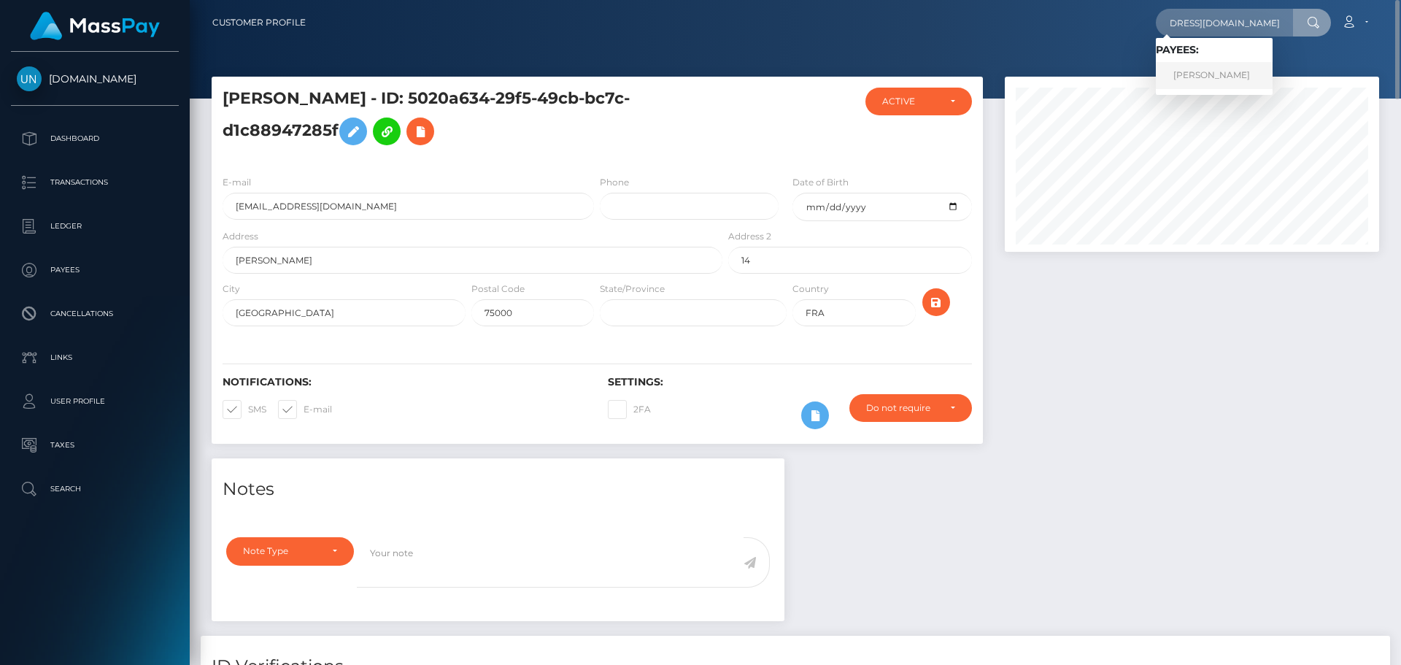
click at [1206, 79] on link "ELIZABETH GRACE MCDONALD" at bounding box center [1214, 75] width 117 height 27
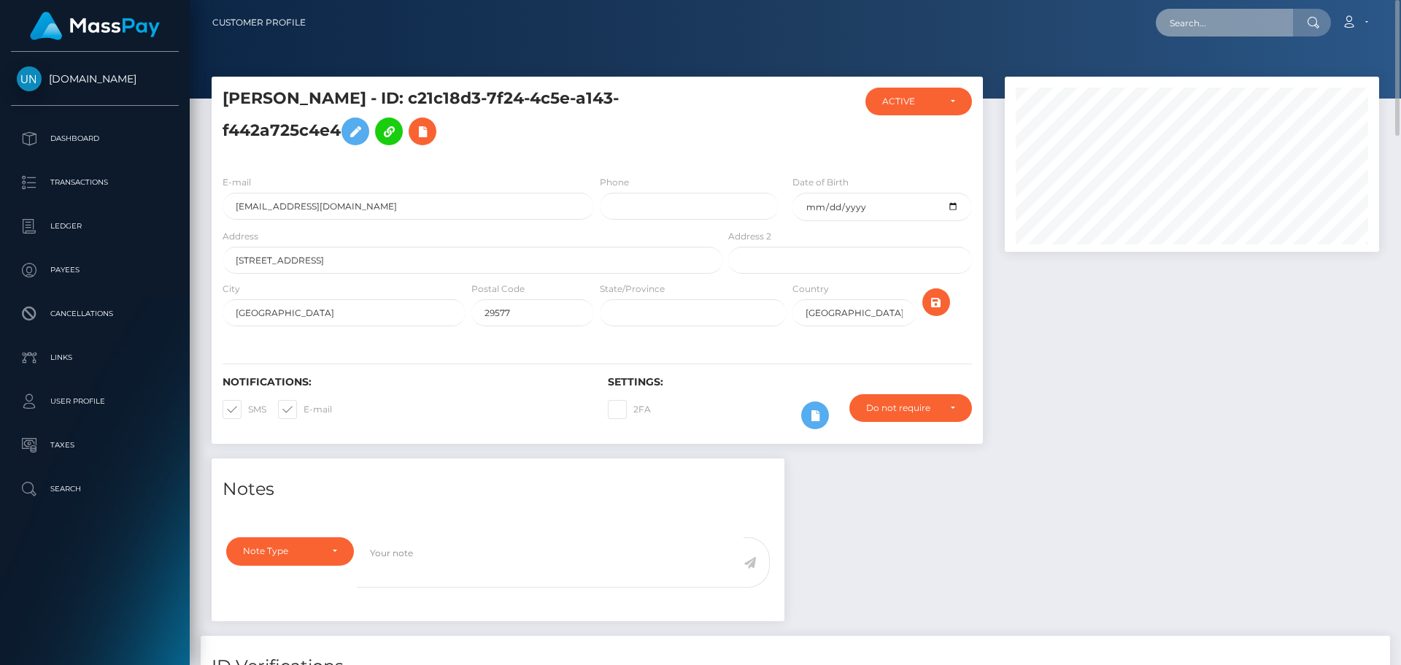
click at [1242, 23] on input "text" at bounding box center [1224, 23] width 137 height 28
paste input "[EMAIL_ADDRESS][DOMAIN_NAME]"
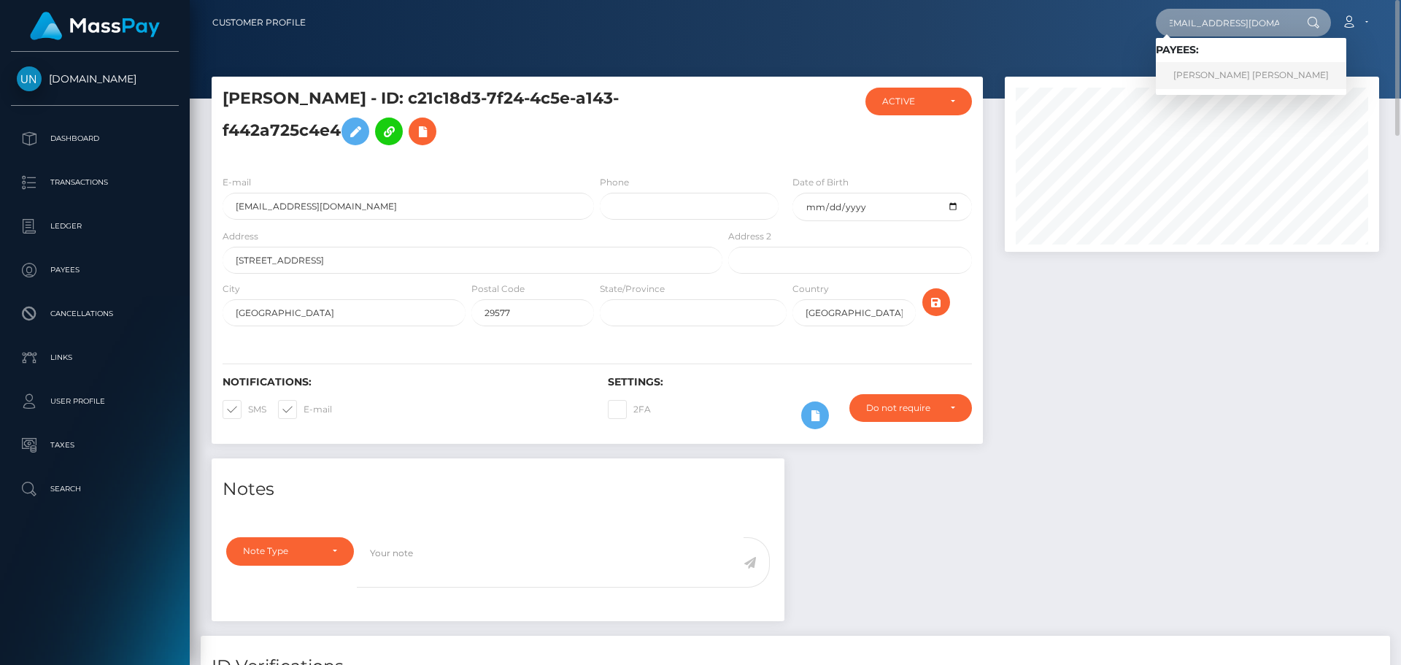
type input "[EMAIL_ADDRESS][DOMAIN_NAME]"
click at [1227, 70] on link "[PERSON_NAME] [PERSON_NAME]" at bounding box center [1251, 75] width 190 height 27
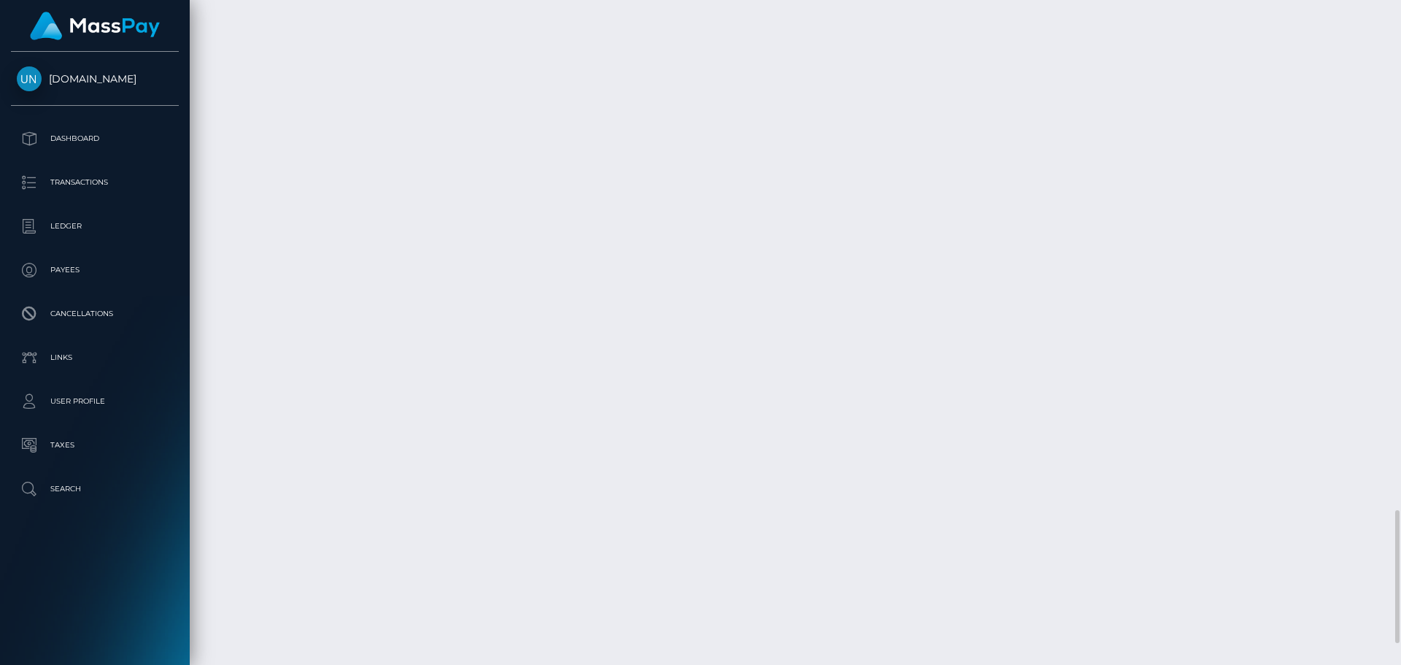
scroll to position [2481, 0]
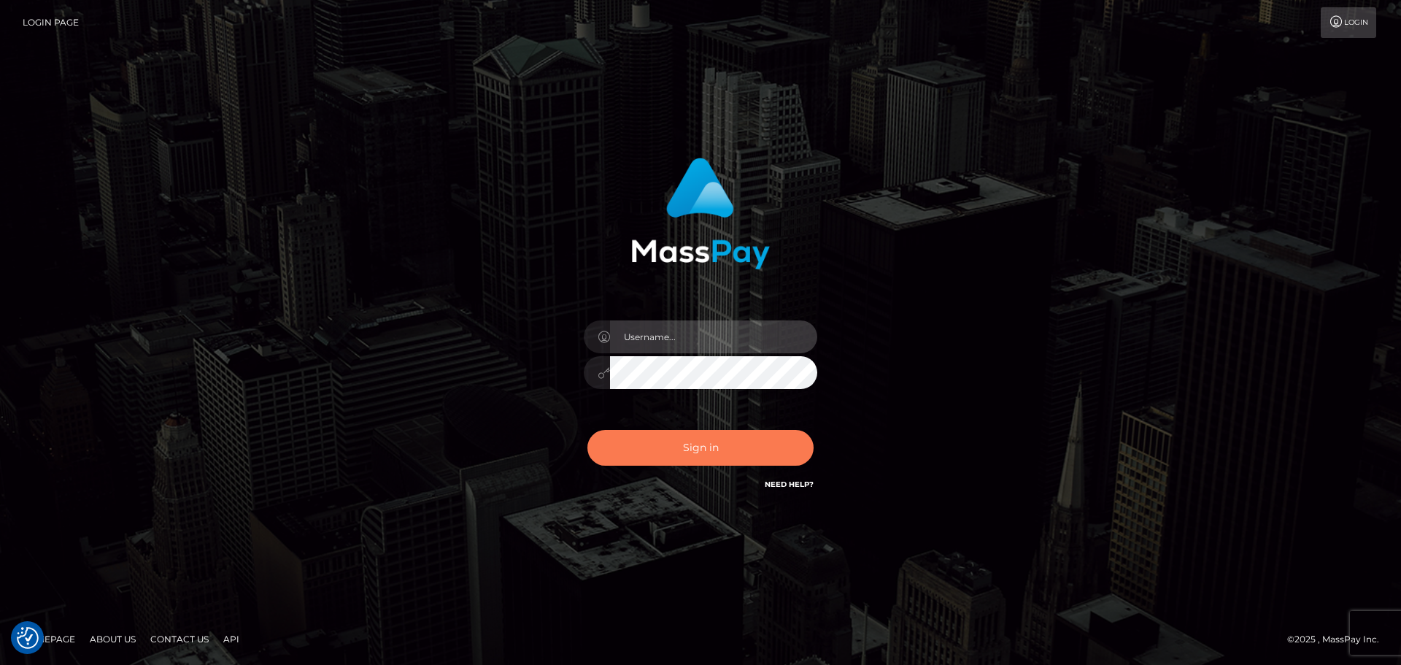
type input "[PERSON_NAME]"
click at [632, 448] on button "Sign in" at bounding box center [700, 448] width 226 height 36
type input "[PERSON_NAME]"
click at [641, 449] on button "Sign in" at bounding box center [700, 448] width 226 height 36
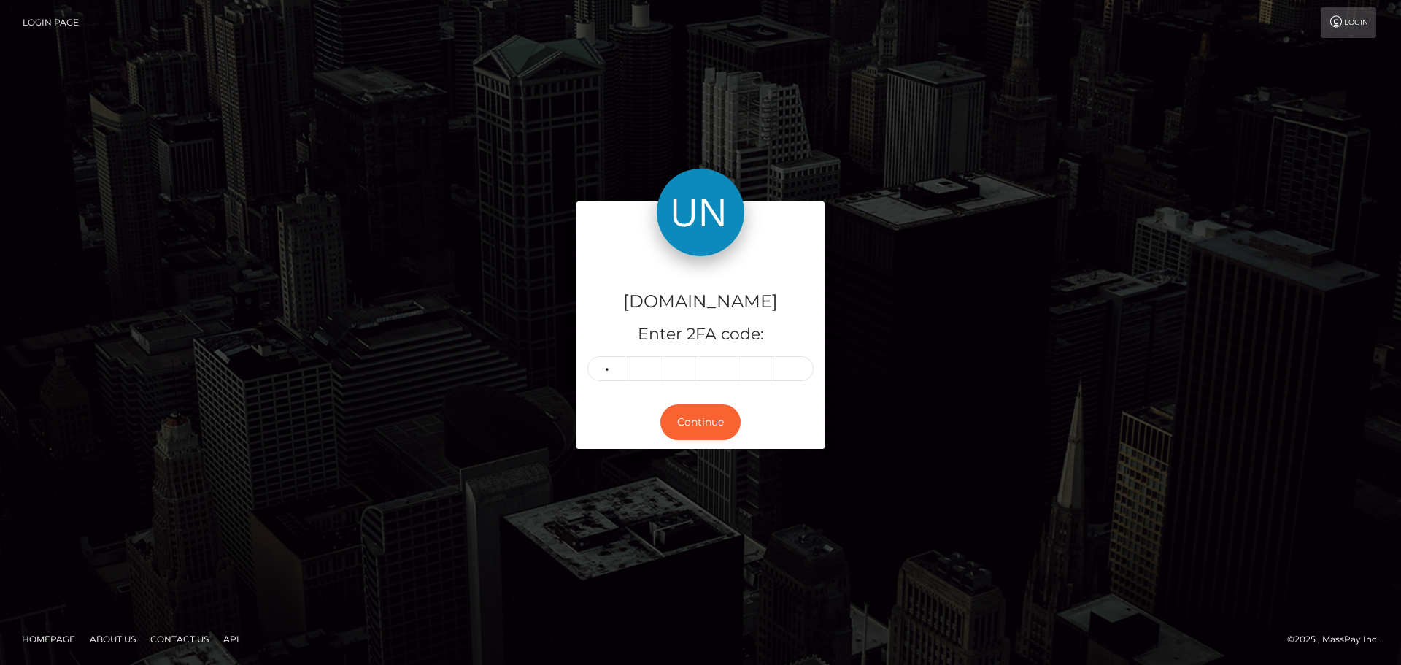
type input "1"
type input "6"
type input "1"
type input "5"
type input "9"
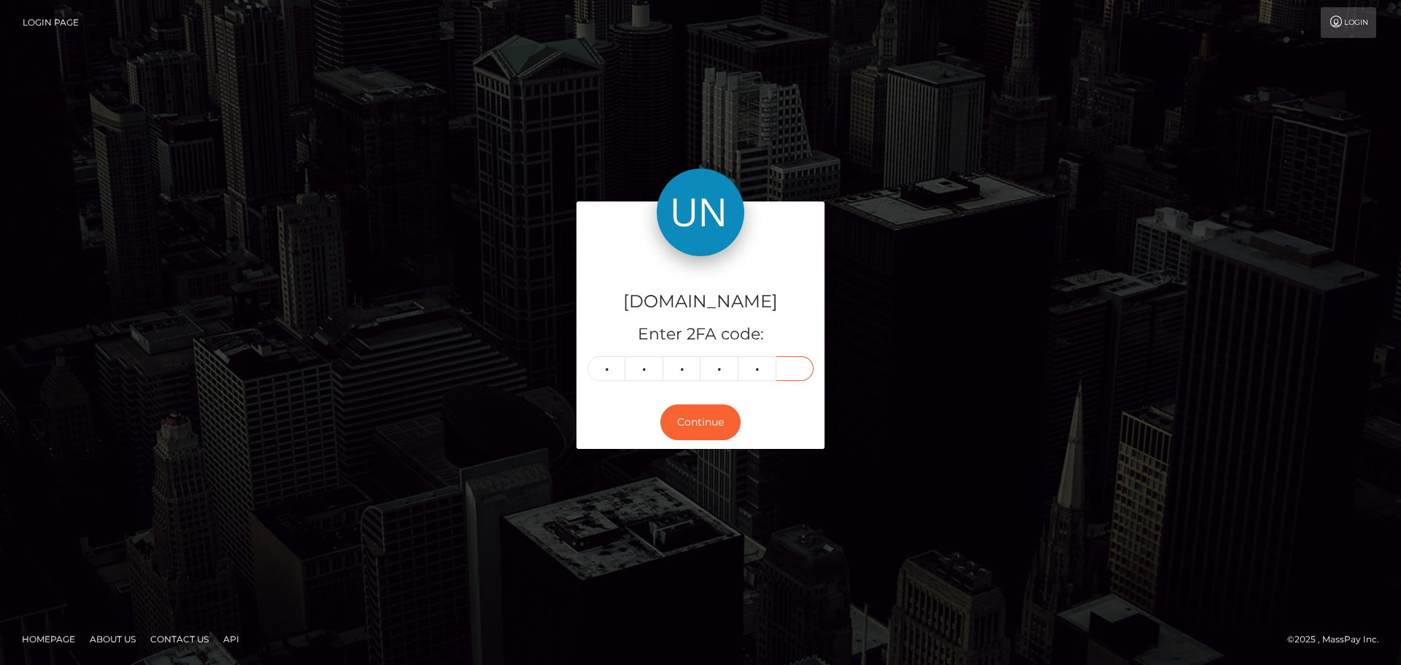
type input "6"
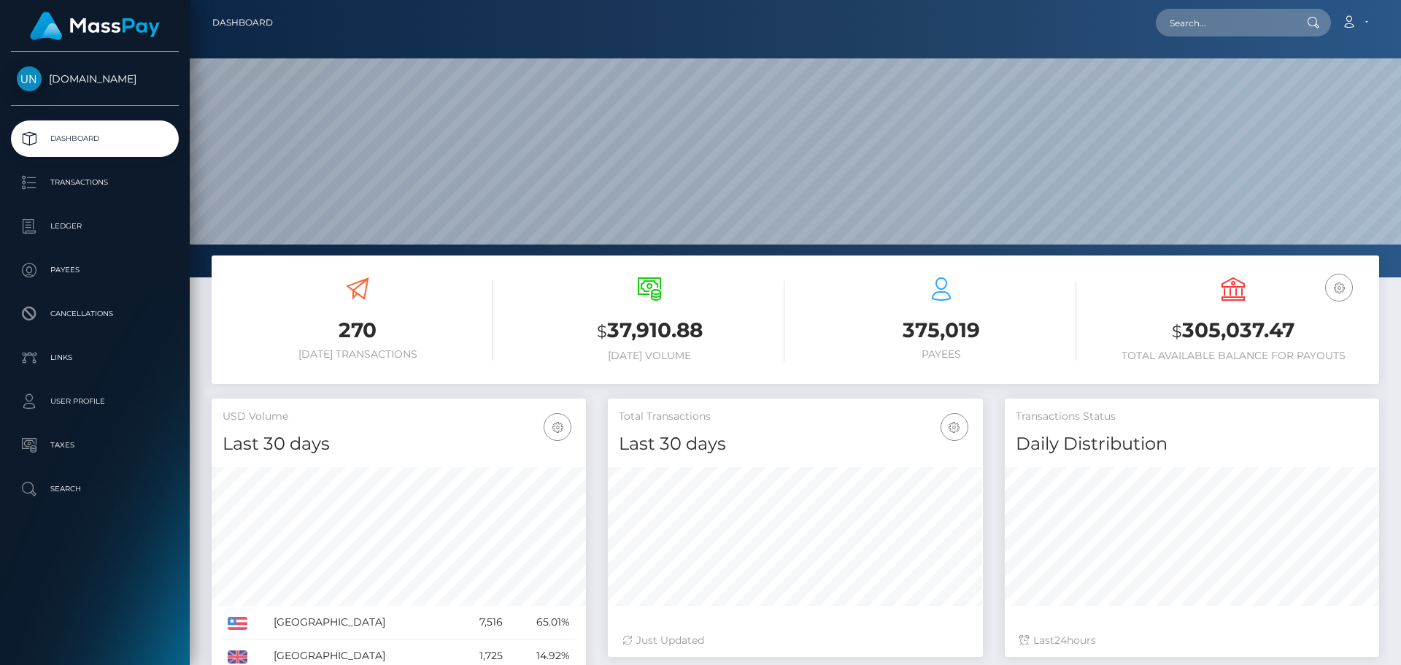
scroll to position [259, 375]
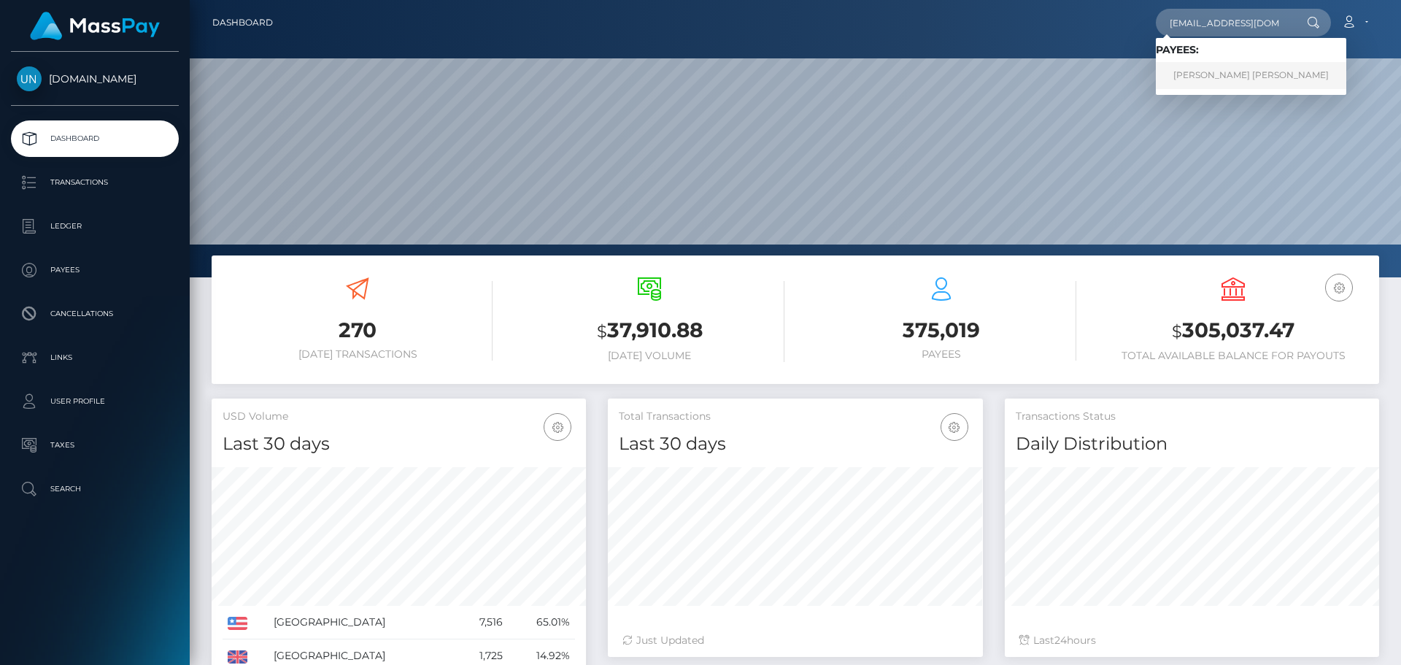
type input "[EMAIL_ADDRESS][DOMAIN_NAME]"
click at [1197, 74] on link "ALEXANDRA GINETTE COLETTE DANSIN" at bounding box center [1251, 75] width 190 height 27
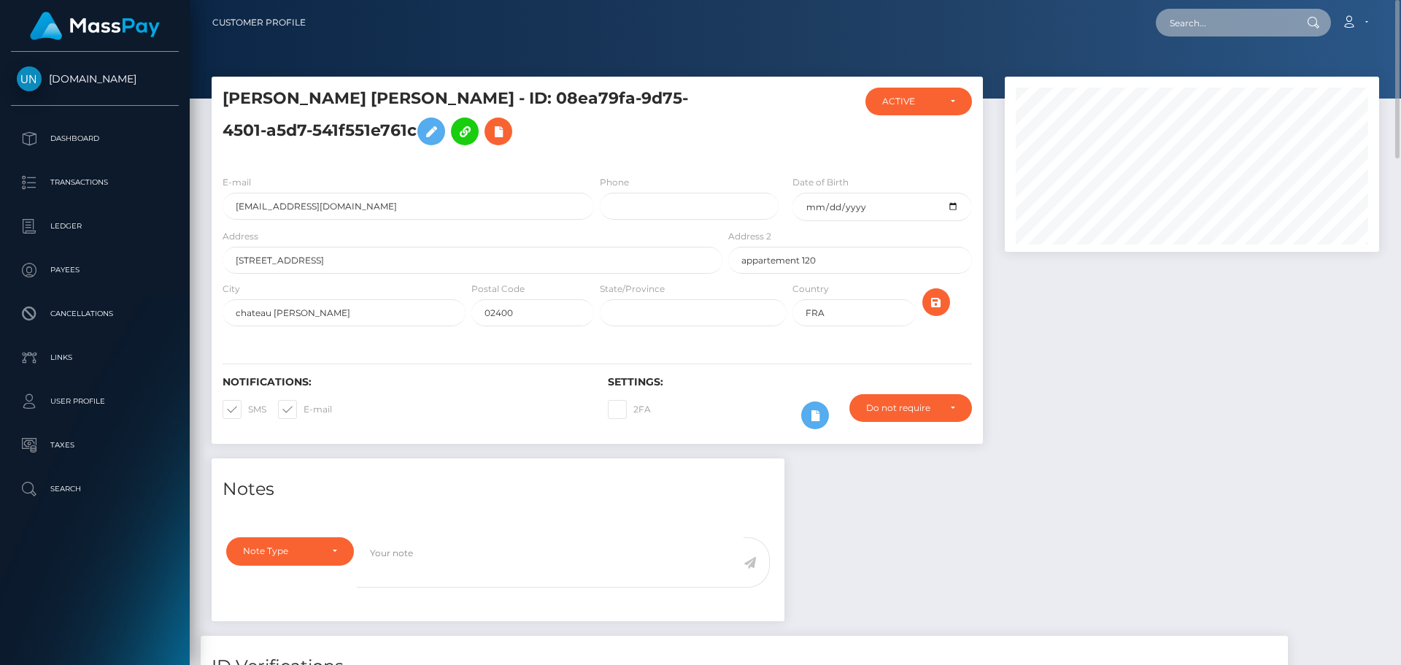
click at [1197, 20] on input "text" at bounding box center [1224, 23] width 137 height 28
paste input "yesseniamartinez497@gmail.com"
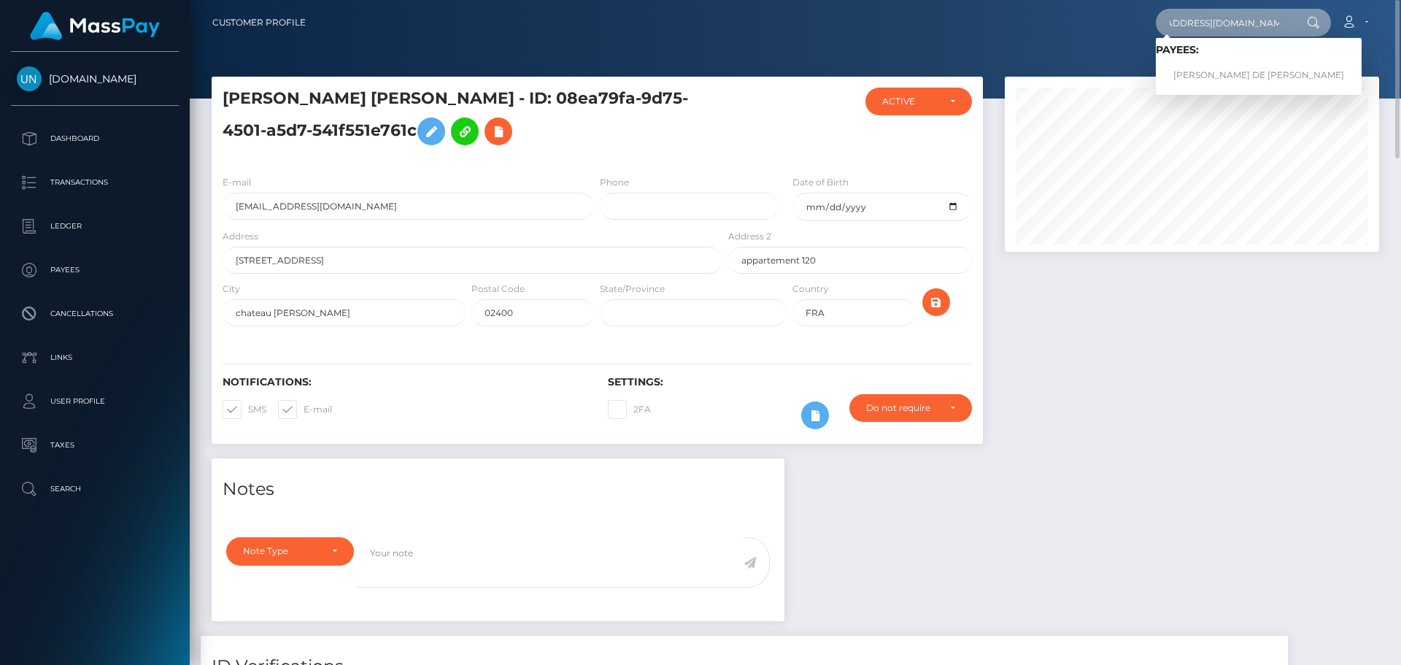
type input "yesseniamartinez497@gmail.com"
click at [1218, 67] on link "YESSENIA MARIE MARTINEZ DE JESUS" at bounding box center [1259, 75] width 206 height 27
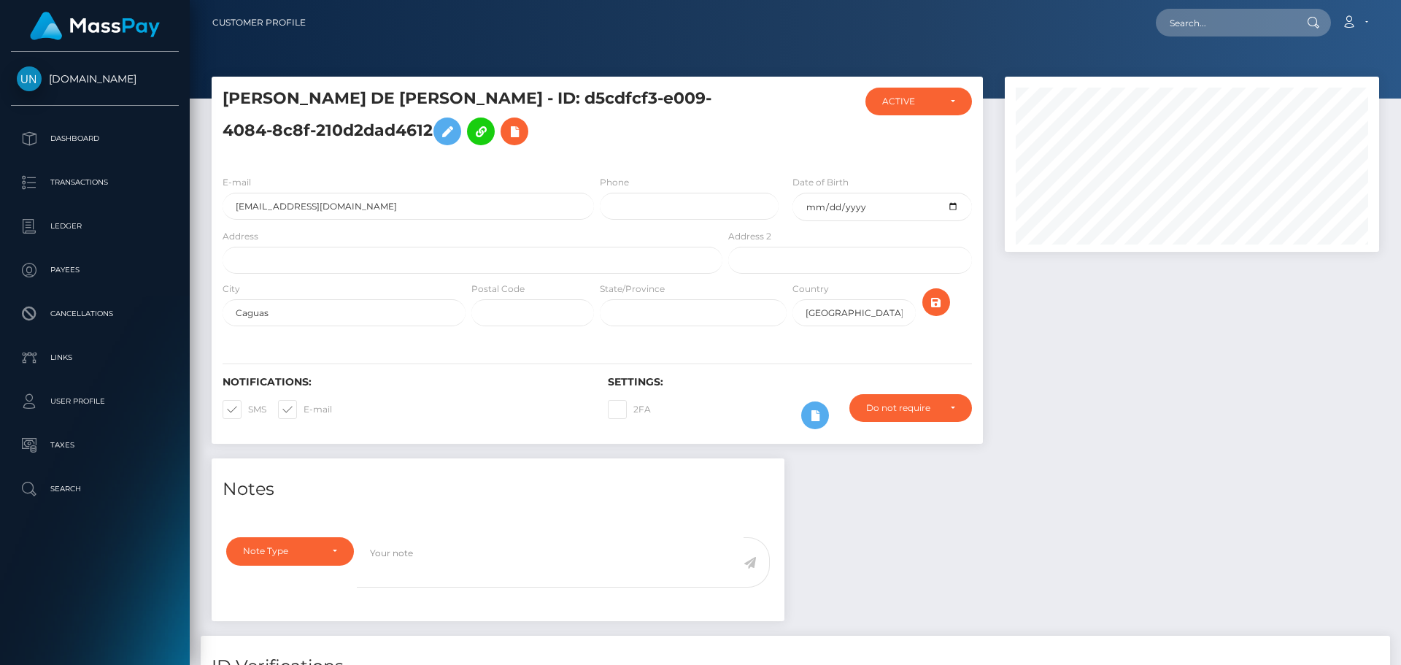
scroll to position [175, 375]
click at [340, 261] on input "text" at bounding box center [473, 260] width 500 height 27
paste input "Las Carolinas calle flor de mayo parcela 458 Caguas puerto rico 00725"
click at [519, 256] on input "Las Carolinas calle flor de mayo parcela 458 Caguas puerto rico 00725" at bounding box center [473, 260] width 500 height 27
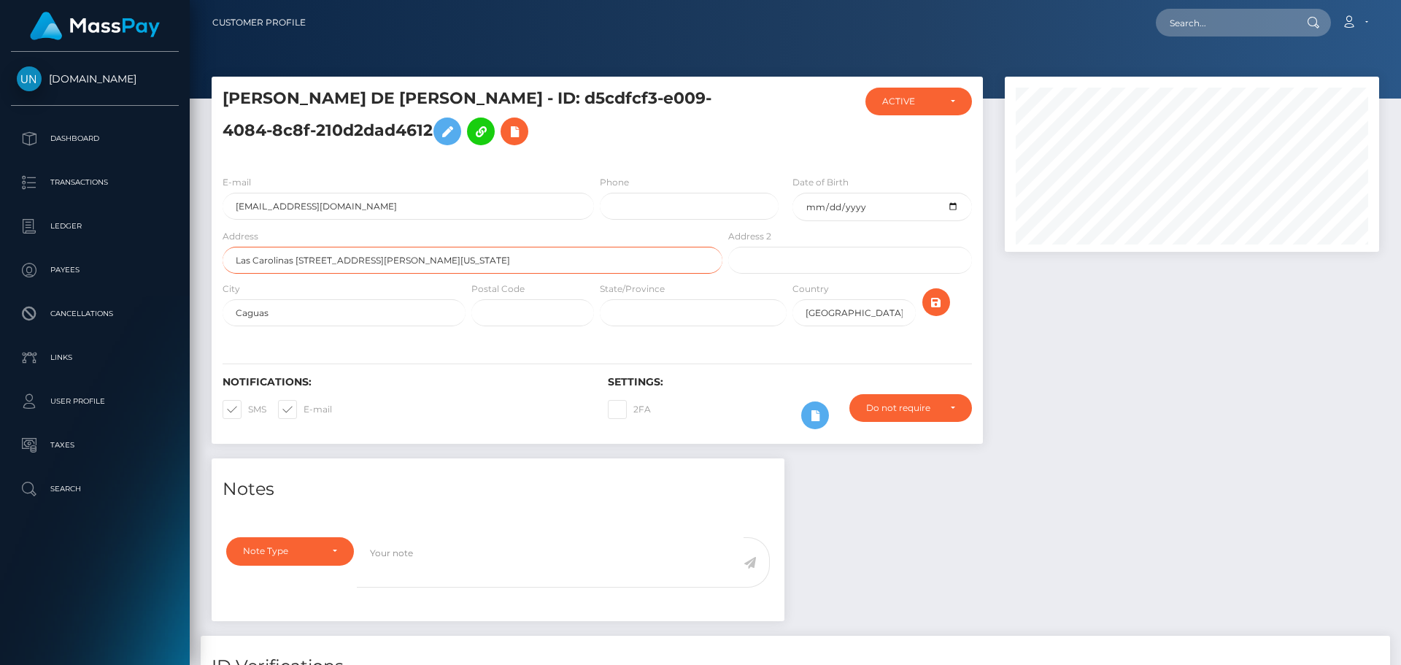
type input "Las Carolinas calle flor de mayo parcela 458 Caguas puerto rico 00725"
click at [515, 306] on input "text" at bounding box center [532, 312] width 123 height 27
paste input "00725"
type input "00725"
click at [650, 320] on input "text" at bounding box center [693, 312] width 187 height 27
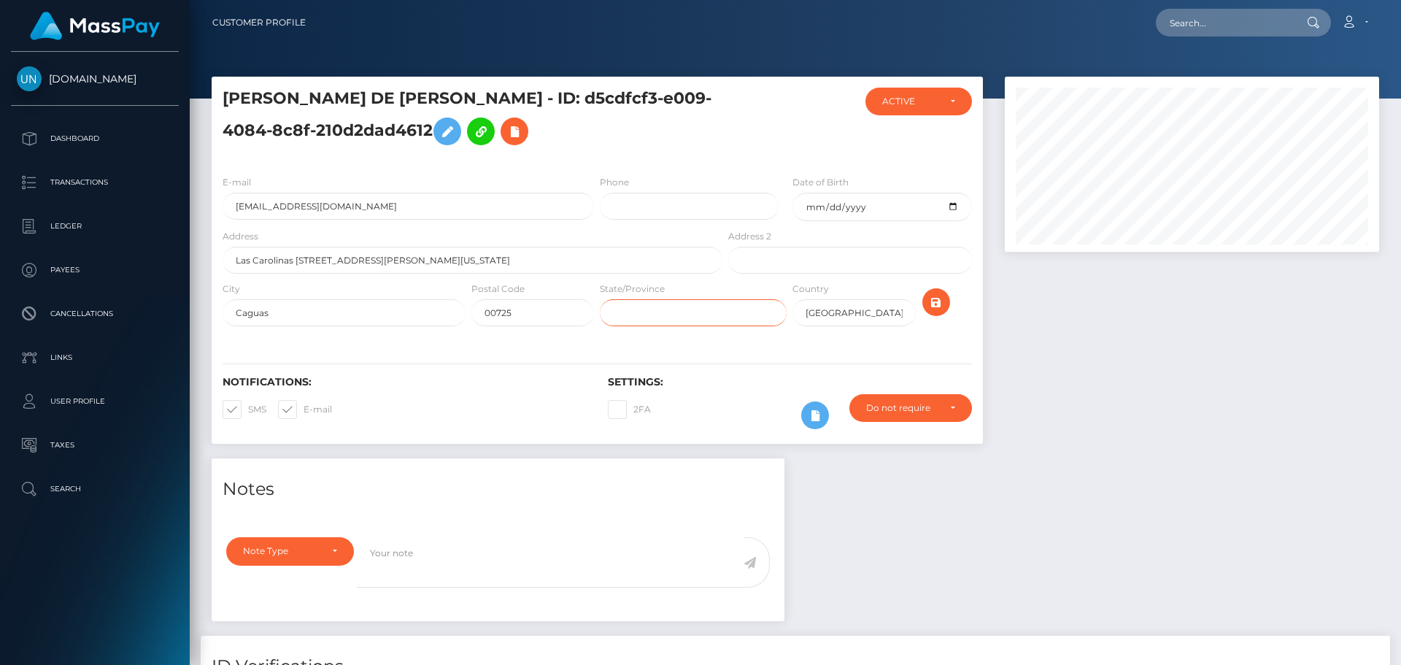
type input "PR"
drag, startPoint x: 587, startPoint y: 263, endPoint x: 427, endPoint y: 270, distance: 159.9
click at [427, 270] on input "Las Carolinas calle flor de mayo parcela 458 Caguas puerto rico 00725" at bounding box center [473, 260] width 500 height 27
type input "Las Carolinas calle flor de mayo parcela 458"
click at [928, 301] on icon "submit" at bounding box center [936, 302] width 18 height 18
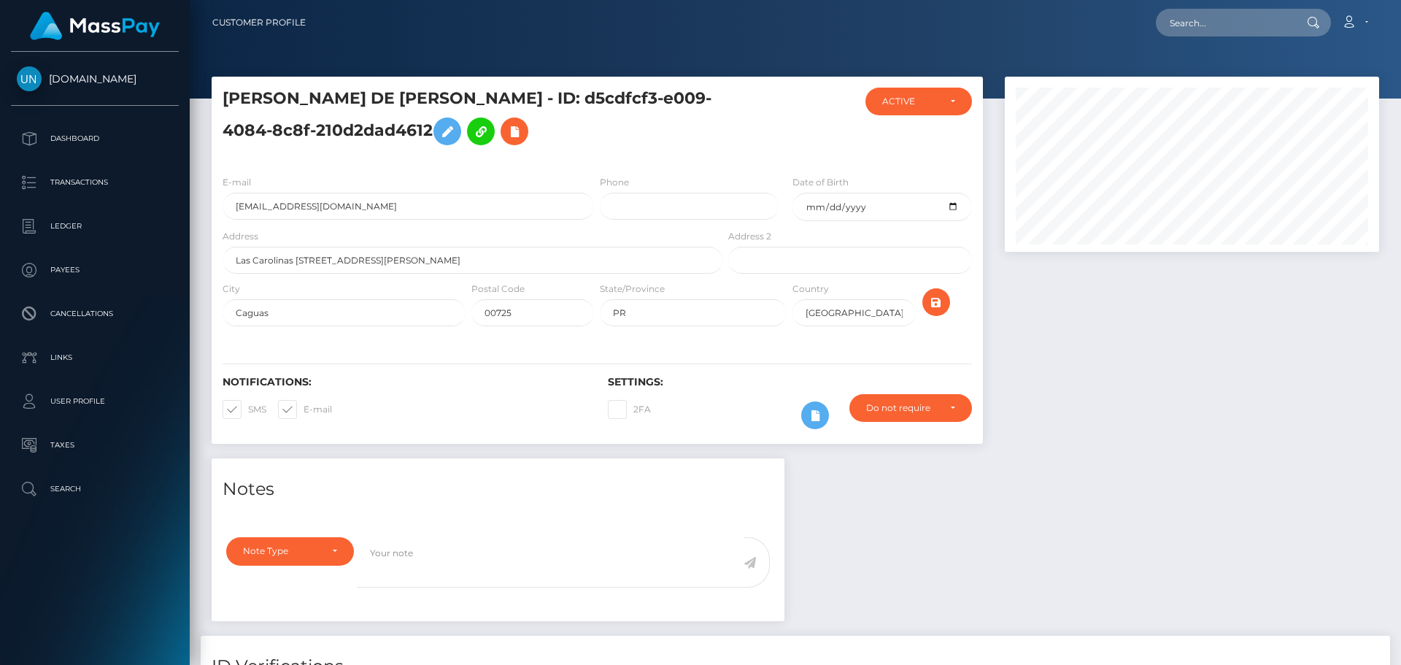
scroll to position [175, 375]
click at [1213, 32] on input "text" at bounding box center [1224, 23] width 137 height 28
paste input "asucenabenitez@icloud.com"
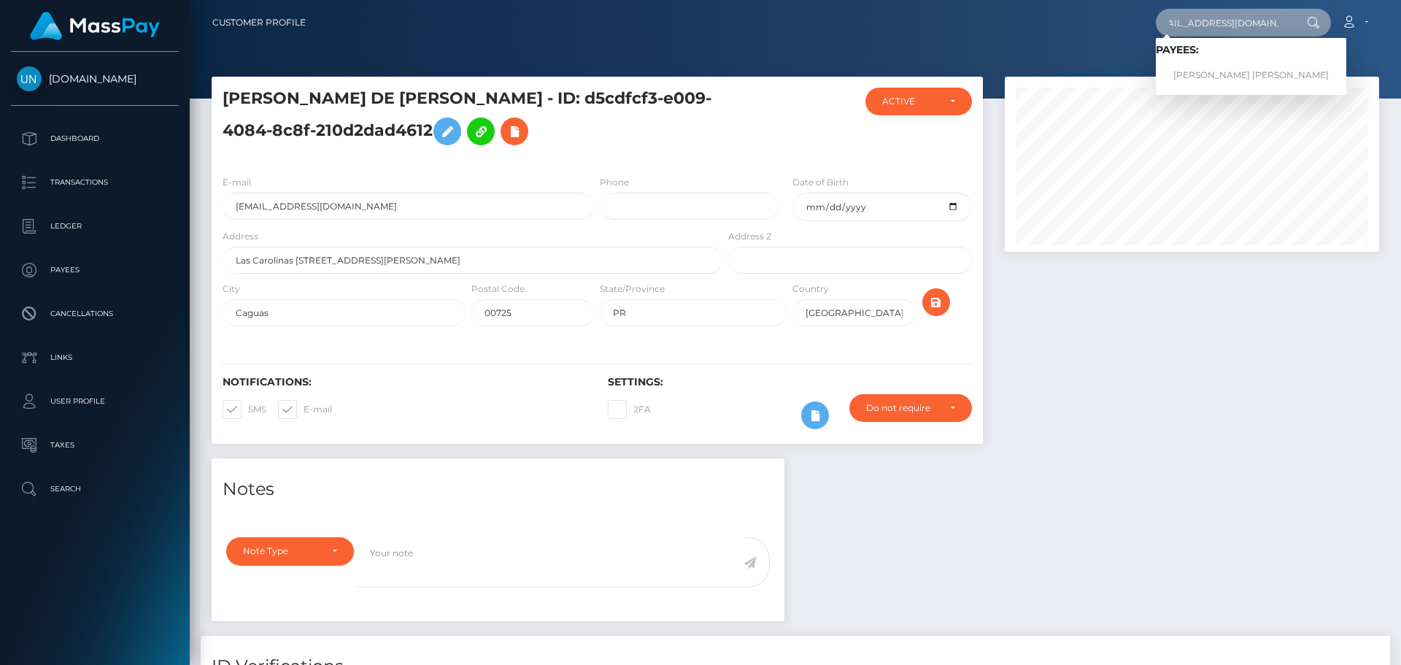
type input "asucenabenitez@icloud.com"
click at [1220, 77] on link "ASUCENA BEATRIZ MARTINEZ BENITEZ" at bounding box center [1251, 75] width 190 height 27
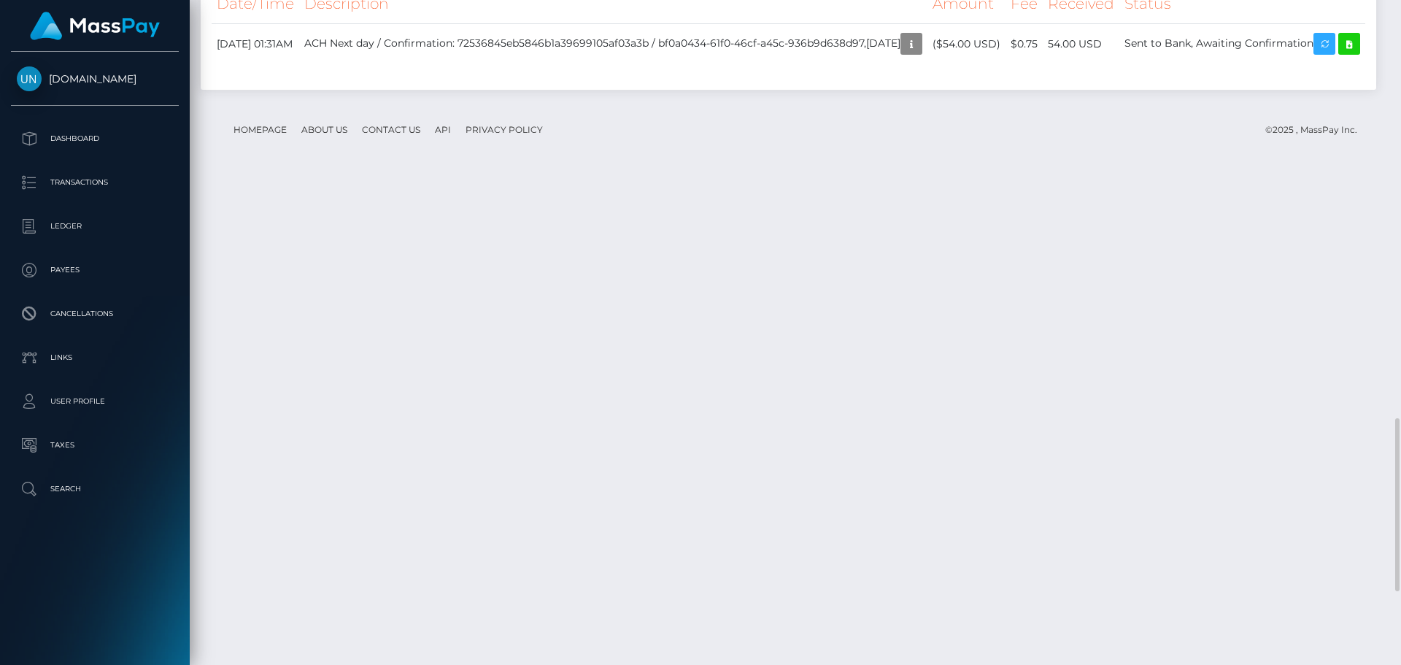
scroll to position [2153, 0]
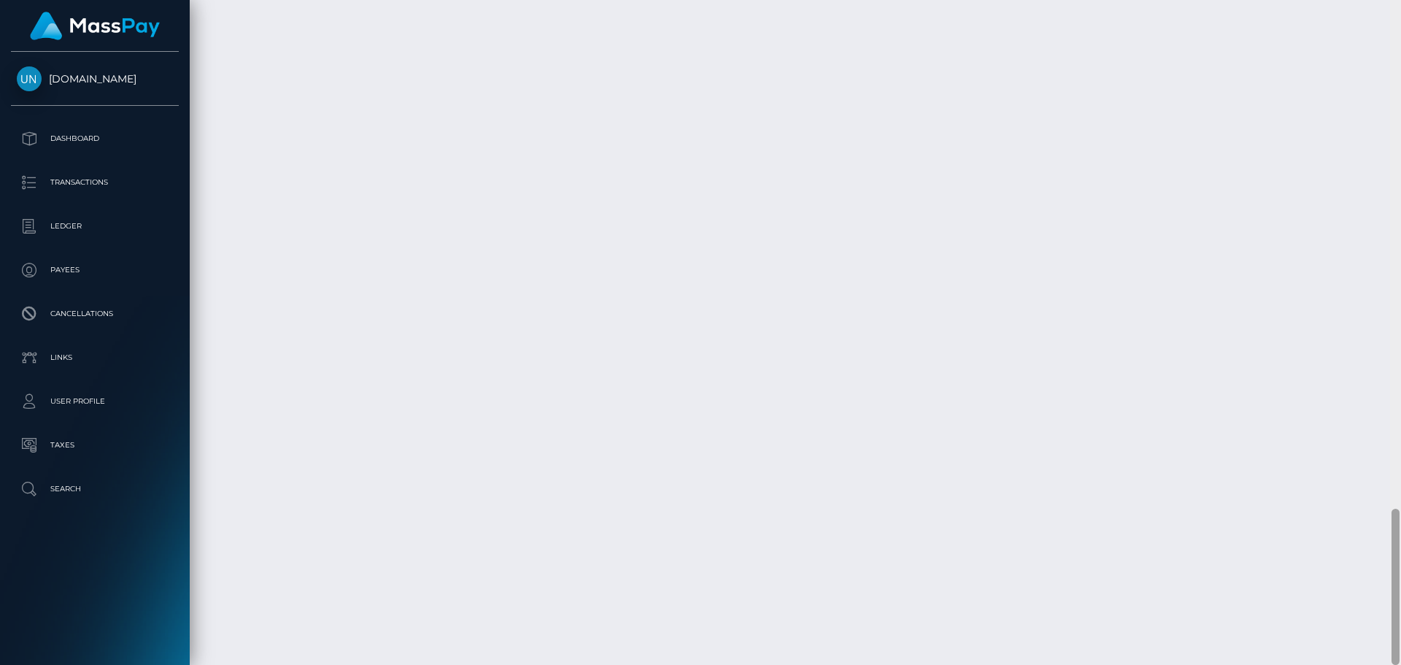
click at [1400, 4] on div at bounding box center [1395, 332] width 11 height 665
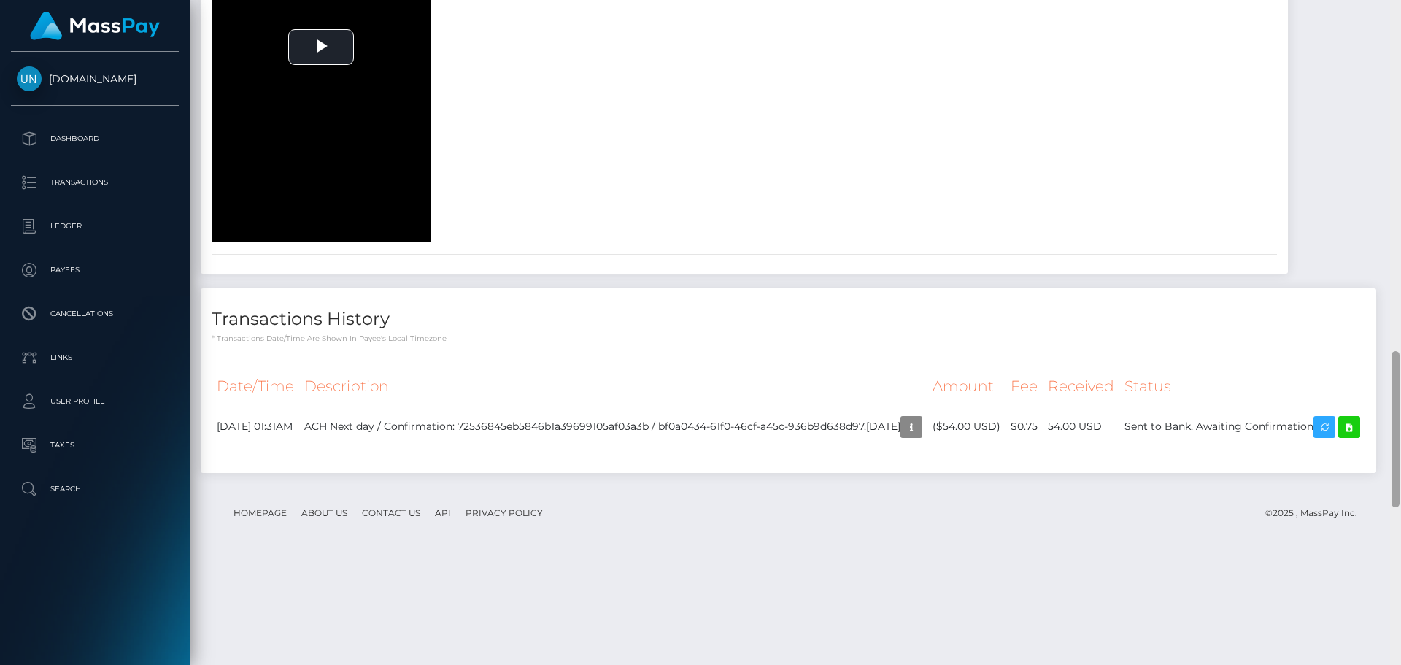
click at [1400, 4] on div at bounding box center [1395, 332] width 11 height 665
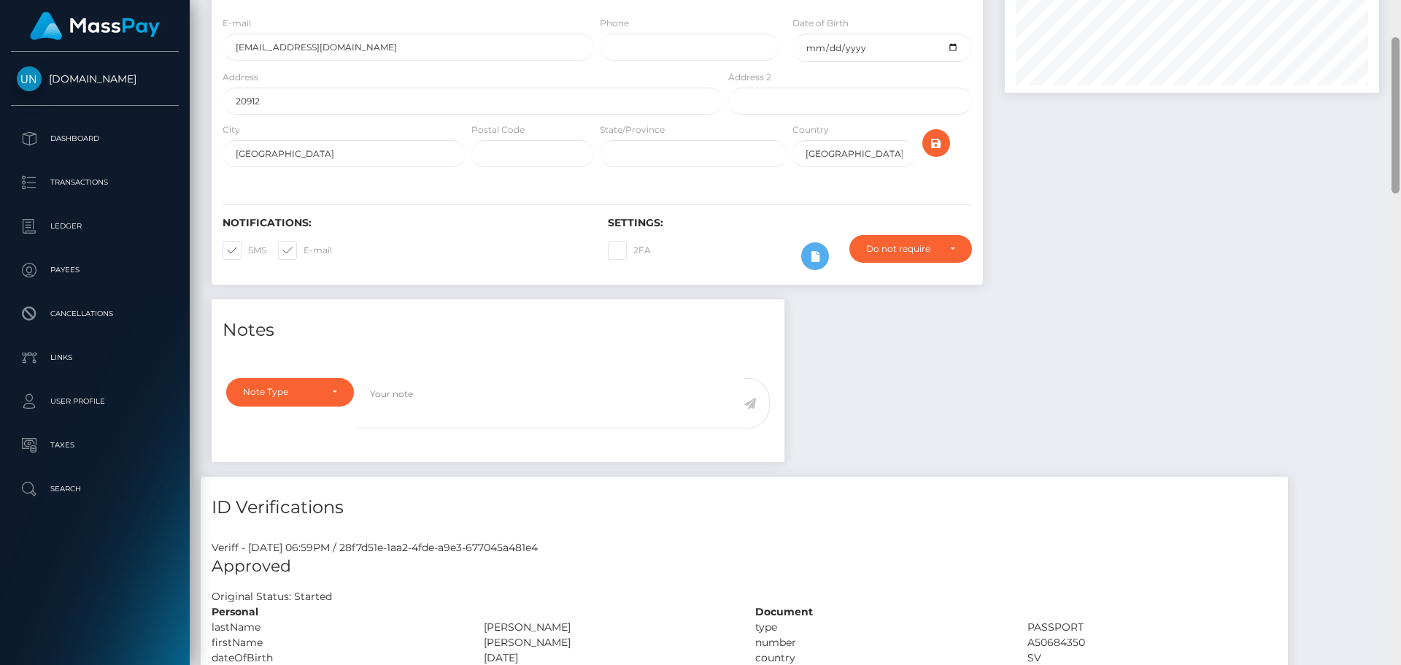
click at [1399, 9] on div "Customer Profile Loading... Loading..." at bounding box center [795, 332] width 1211 height 665
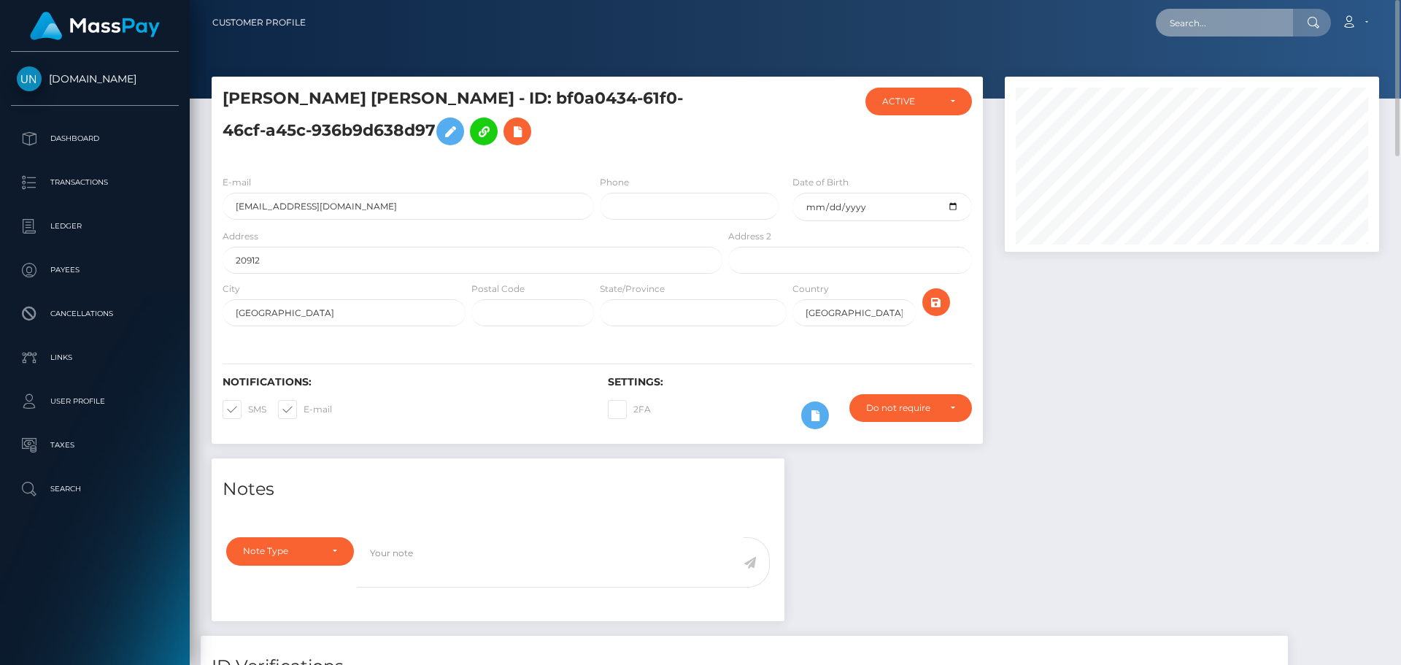
click at [1288, 18] on input "text" at bounding box center [1224, 23] width 137 height 28
paste input "[EMAIL_ADDRESS][DOMAIN_NAME]"
type input "[EMAIL_ADDRESS][DOMAIN_NAME]"
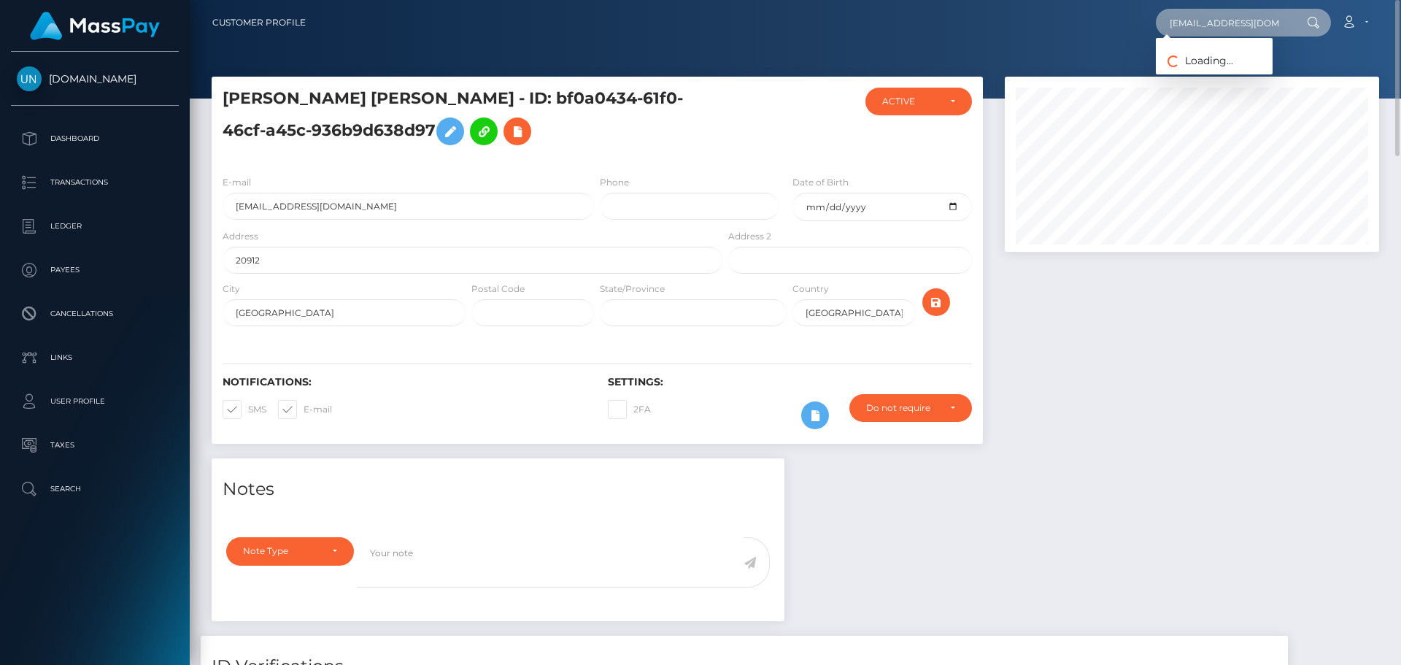
click at [1239, 32] on input "[EMAIL_ADDRESS][DOMAIN_NAME]" at bounding box center [1224, 23] width 137 height 28
click at [1218, 68] on link "EMILY NICOLE ORELLANA" at bounding box center [1214, 75] width 117 height 27
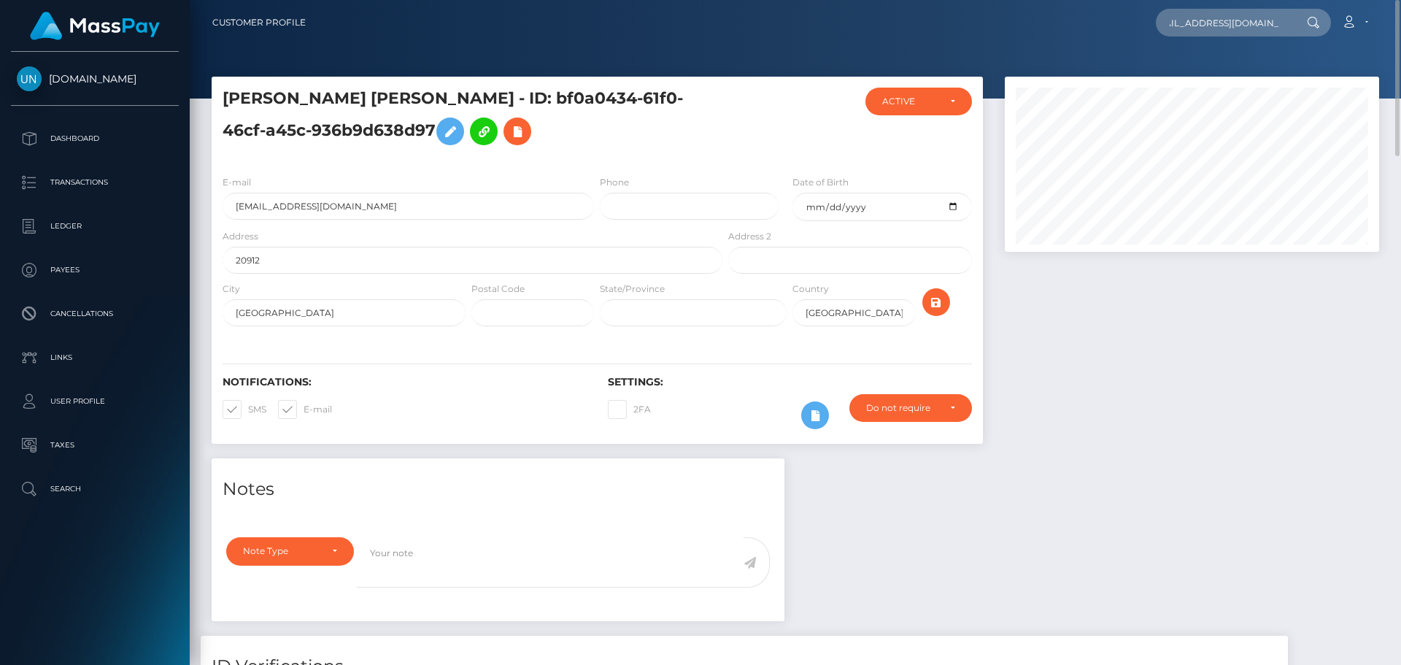
scroll to position [0, 0]
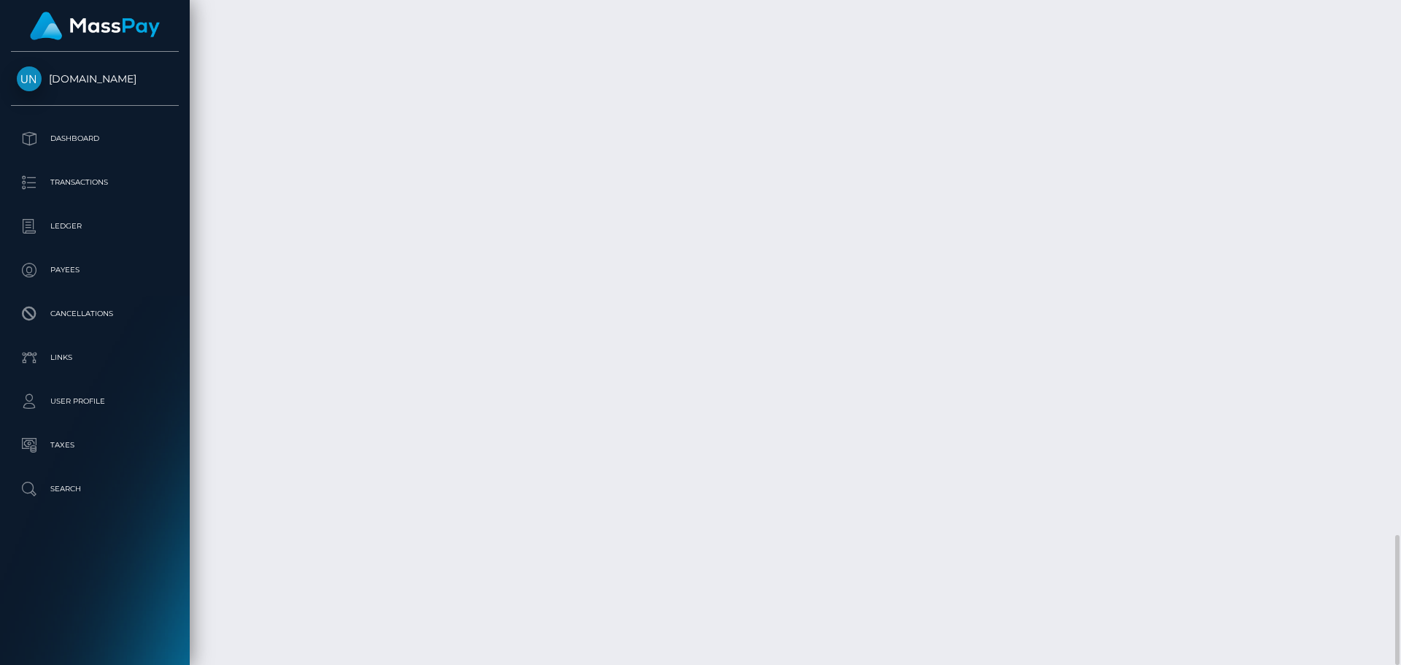
scroll to position [2988, 0]
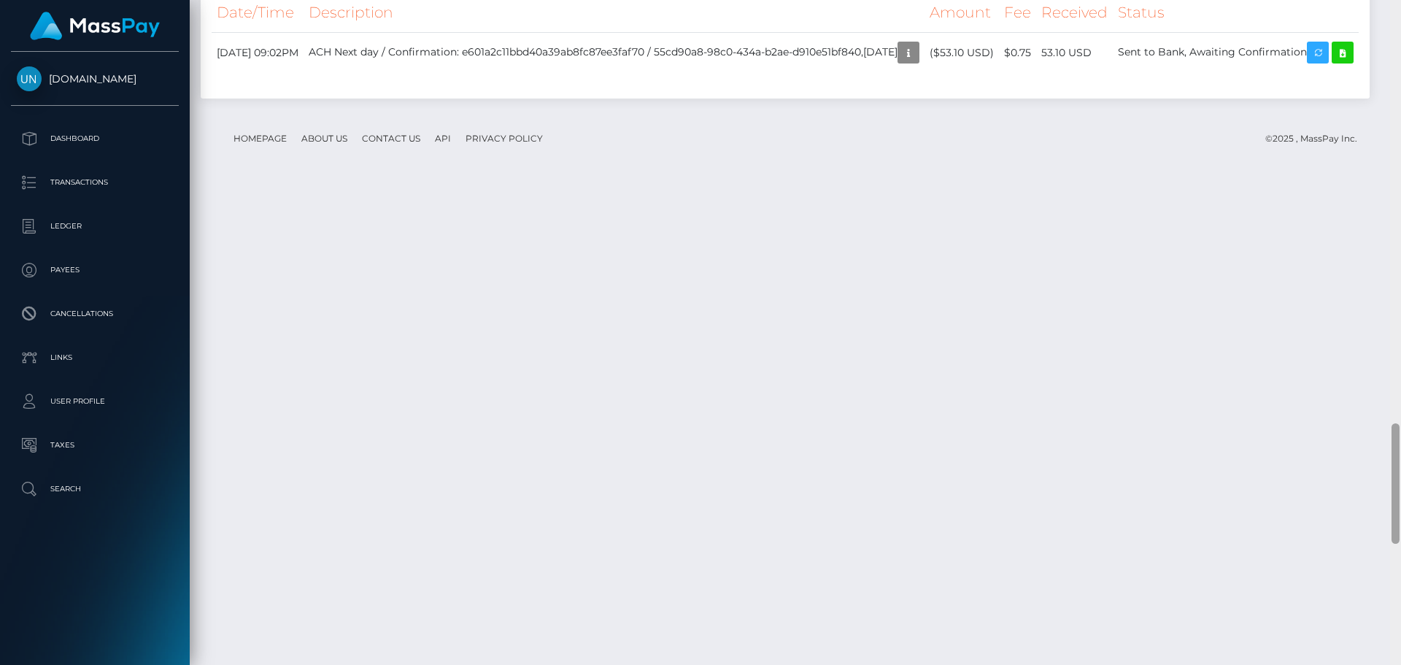
click at [1400, 37] on div at bounding box center [1395, 332] width 11 height 665
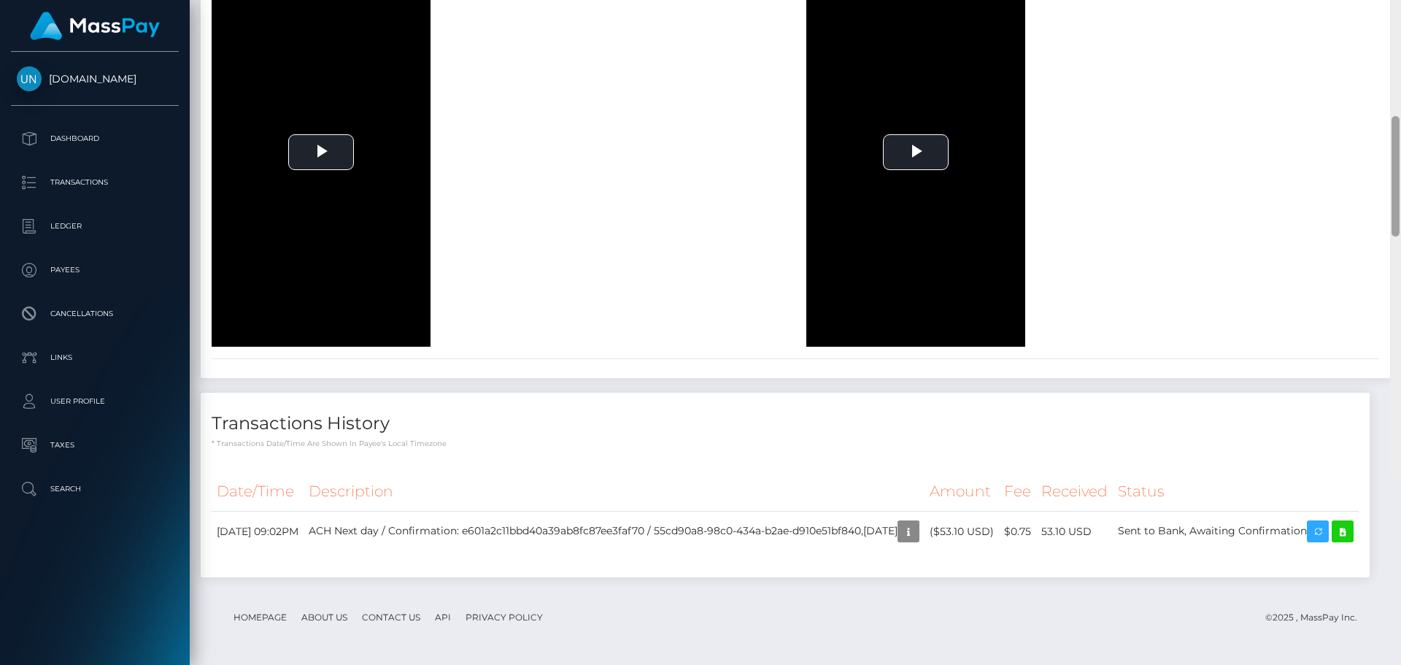
click at [1396, 9] on div at bounding box center [1395, 146] width 11 height 665
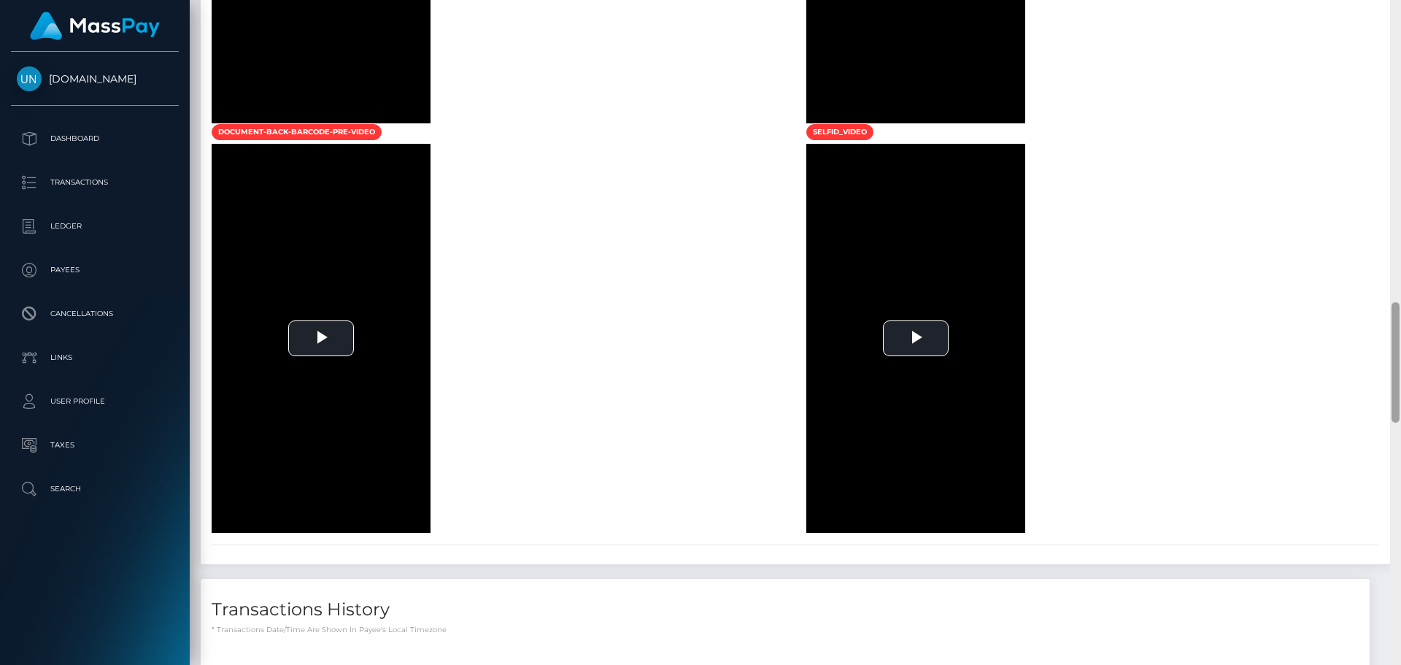
click at [1396, 9] on div at bounding box center [1395, 332] width 11 height 665
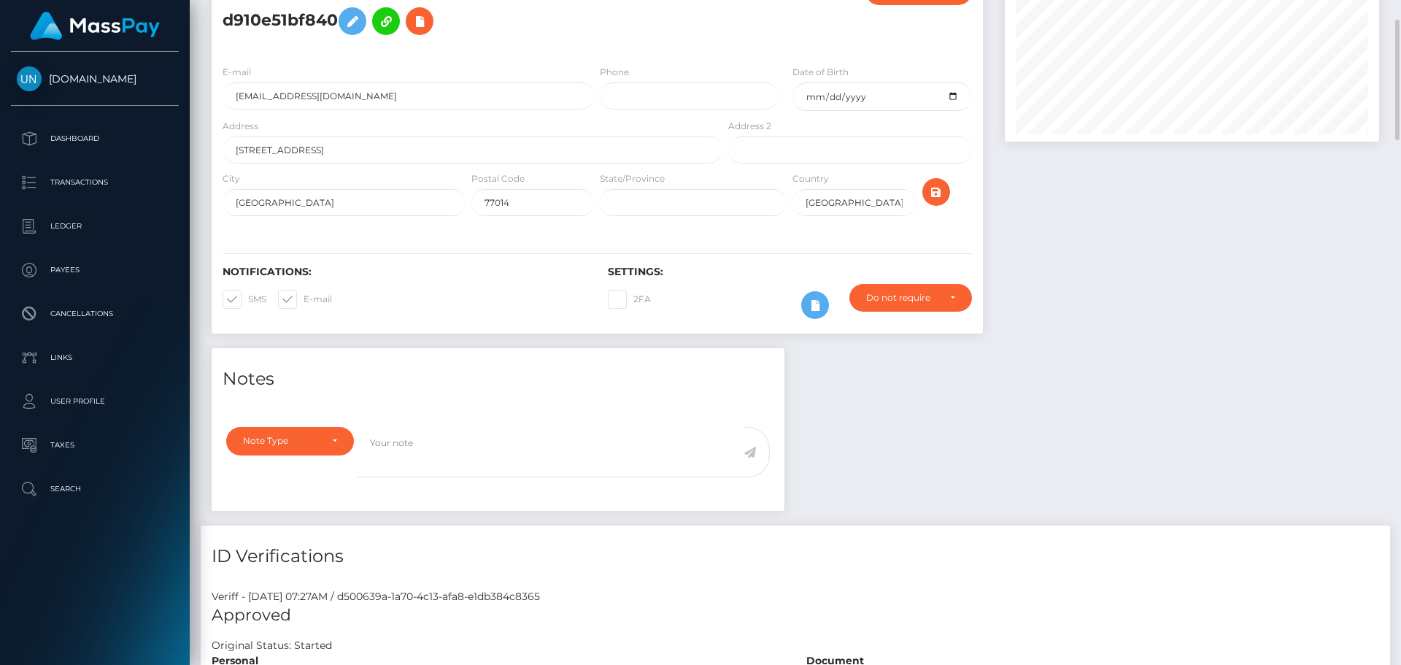
scroll to position [0, 0]
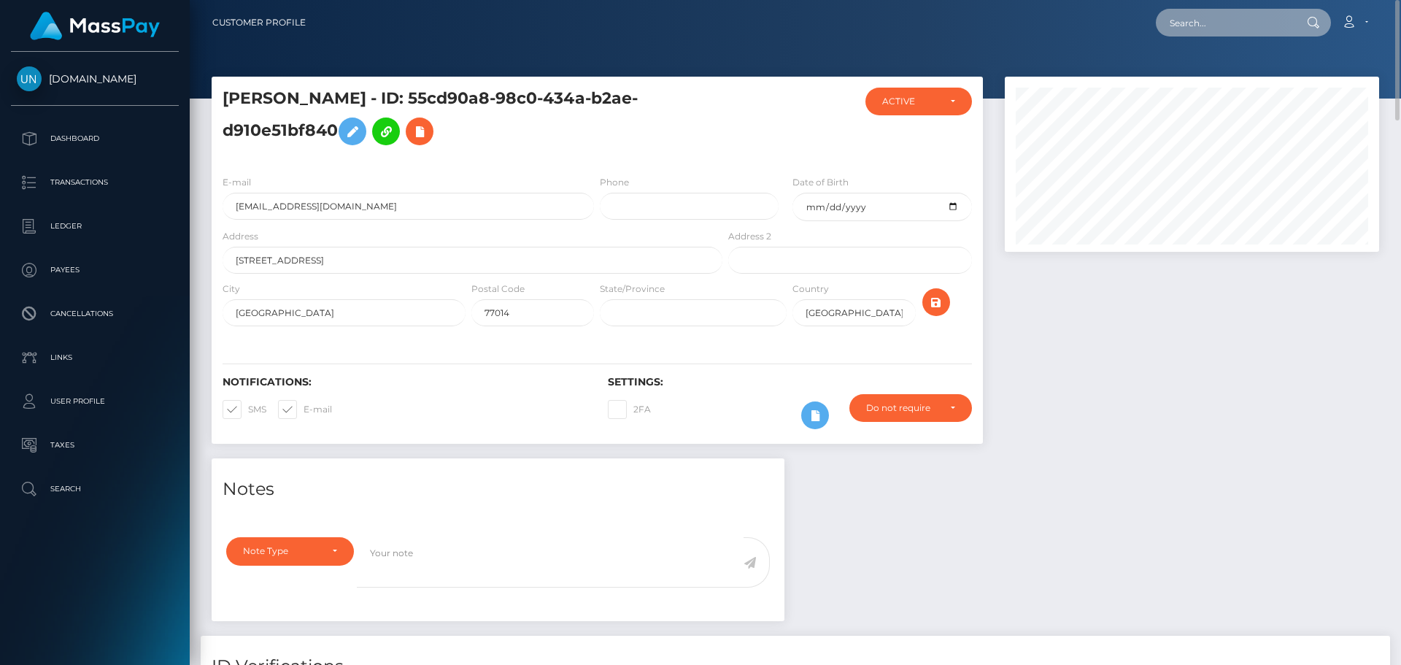
click at [1242, 14] on input "text" at bounding box center [1224, 23] width 137 height 28
paste input "emmasartilly50@gmail.com"
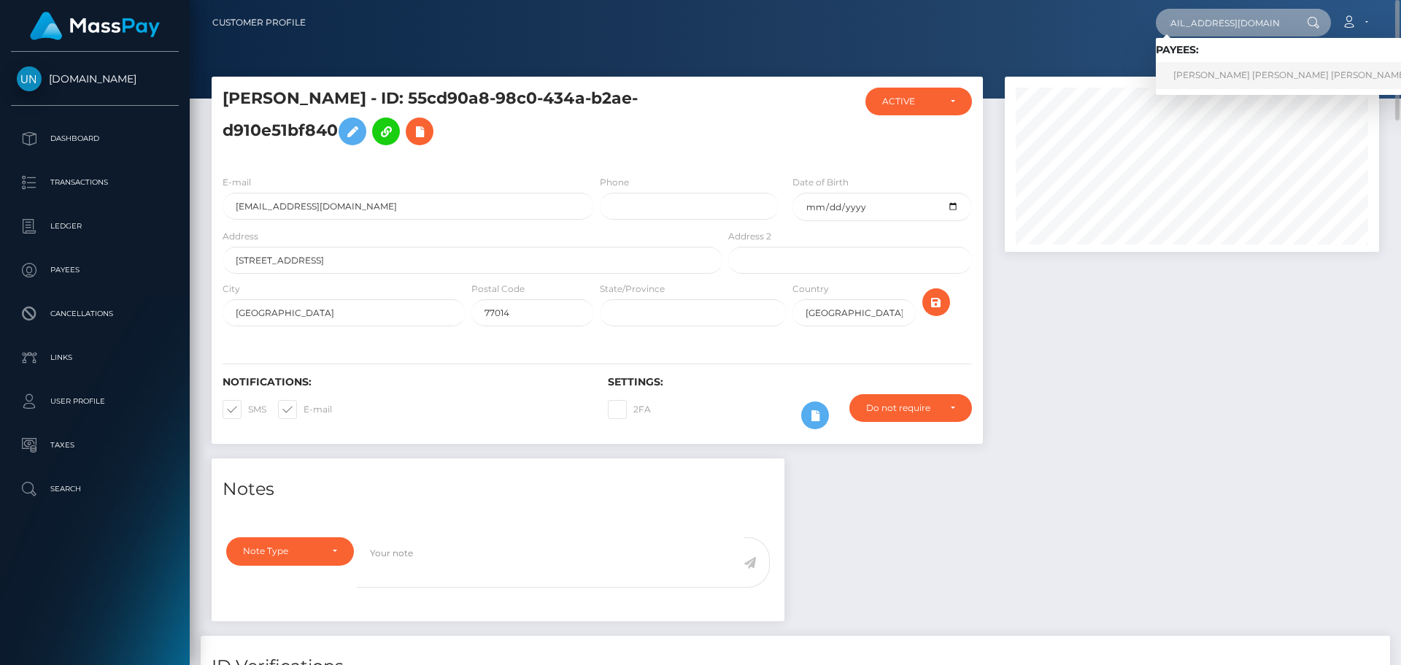
type input "emmasartilly50@gmail.com"
click at [1207, 70] on link "EMMA THÉRÈSE MARIE LE CORVIC" at bounding box center [1316, 75] width 320 height 27
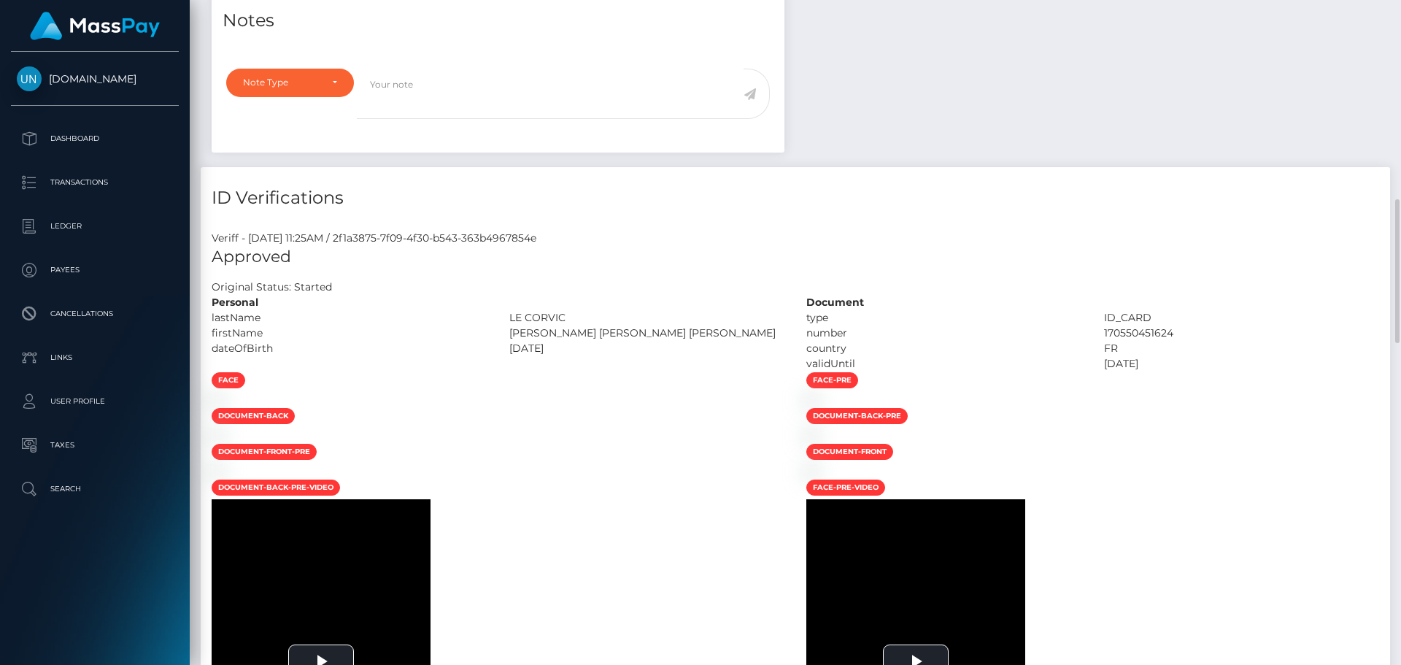
scroll to position [584, 0]
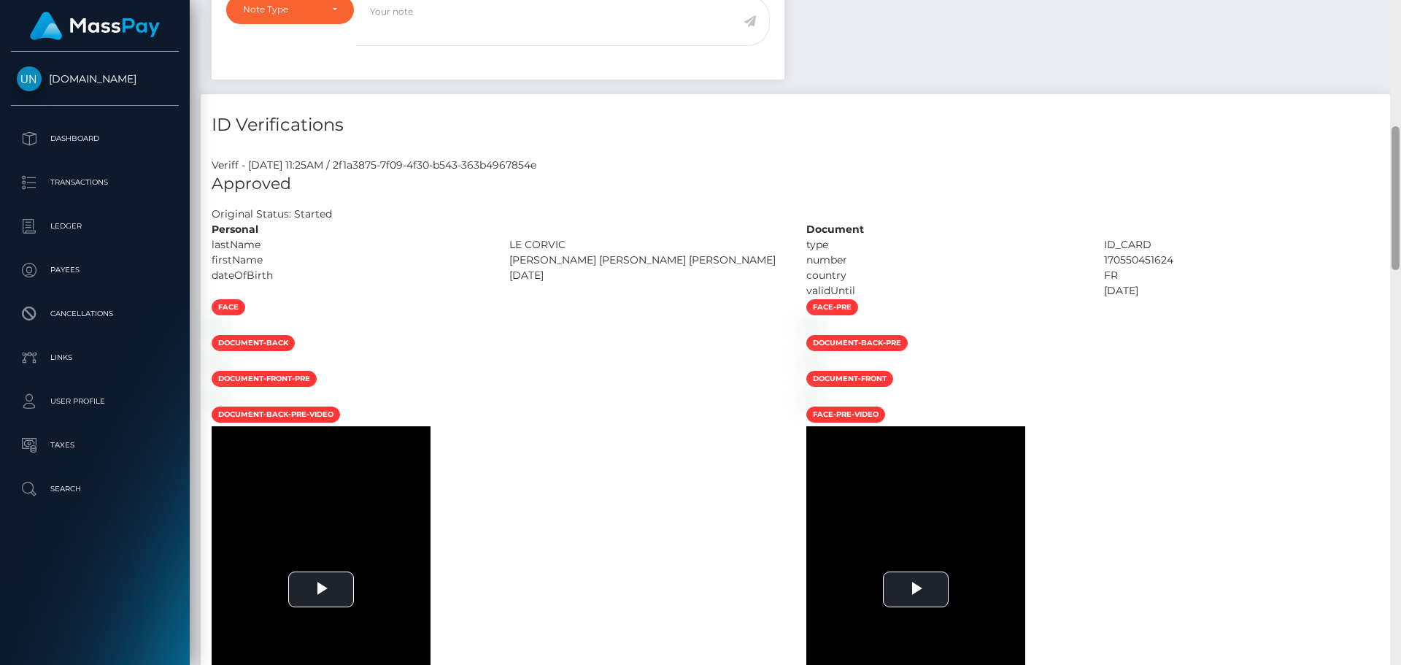
click at [1400, 3] on div "Customer Profile Loading... Loading..." at bounding box center [795, 332] width 1211 height 665
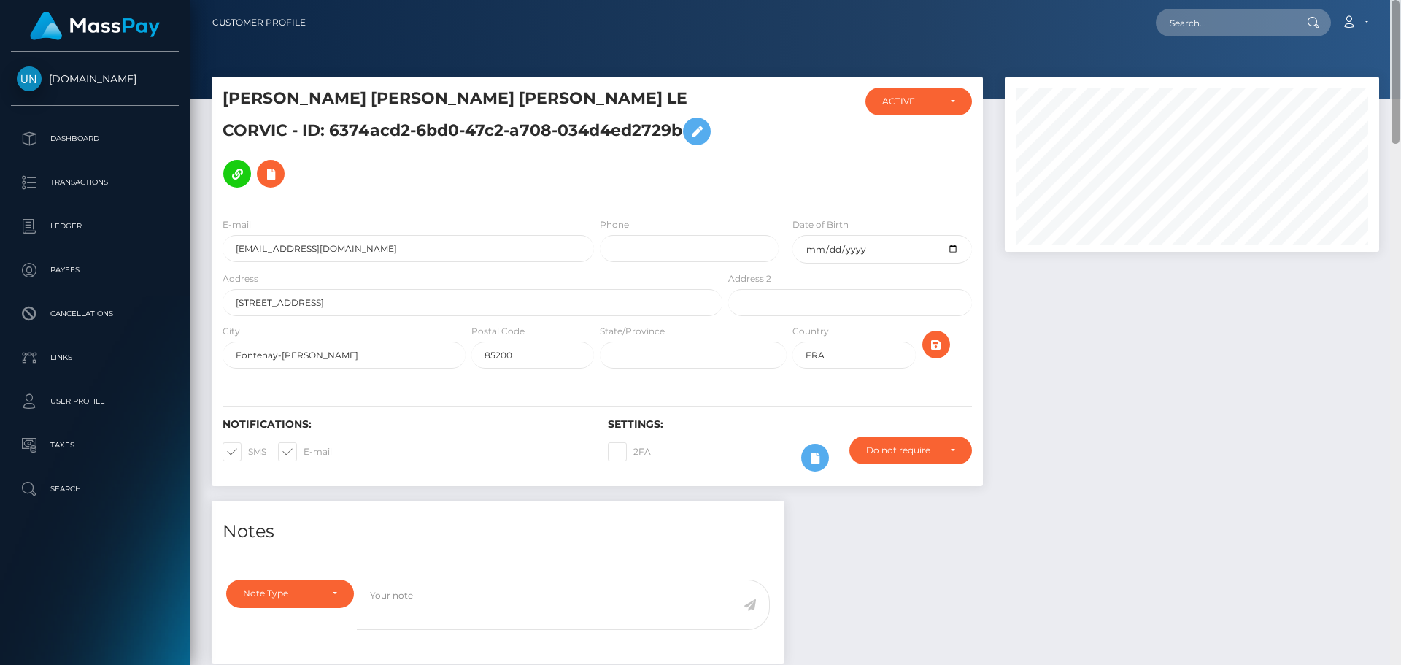
click at [1400, 3] on nav "Customer Profile Loading... Loading... Account" at bounding box center [795, 22] width 1211 height 45
click at [1159, 12] on div "Loading... Loading..." at bounding box center [1243, 23] width 175 height 28
click at [1183, 28] on input "text" at bounding box center [1224, 23] width 137 height 28
paste input "tnobabyyofficial@icloud.com"
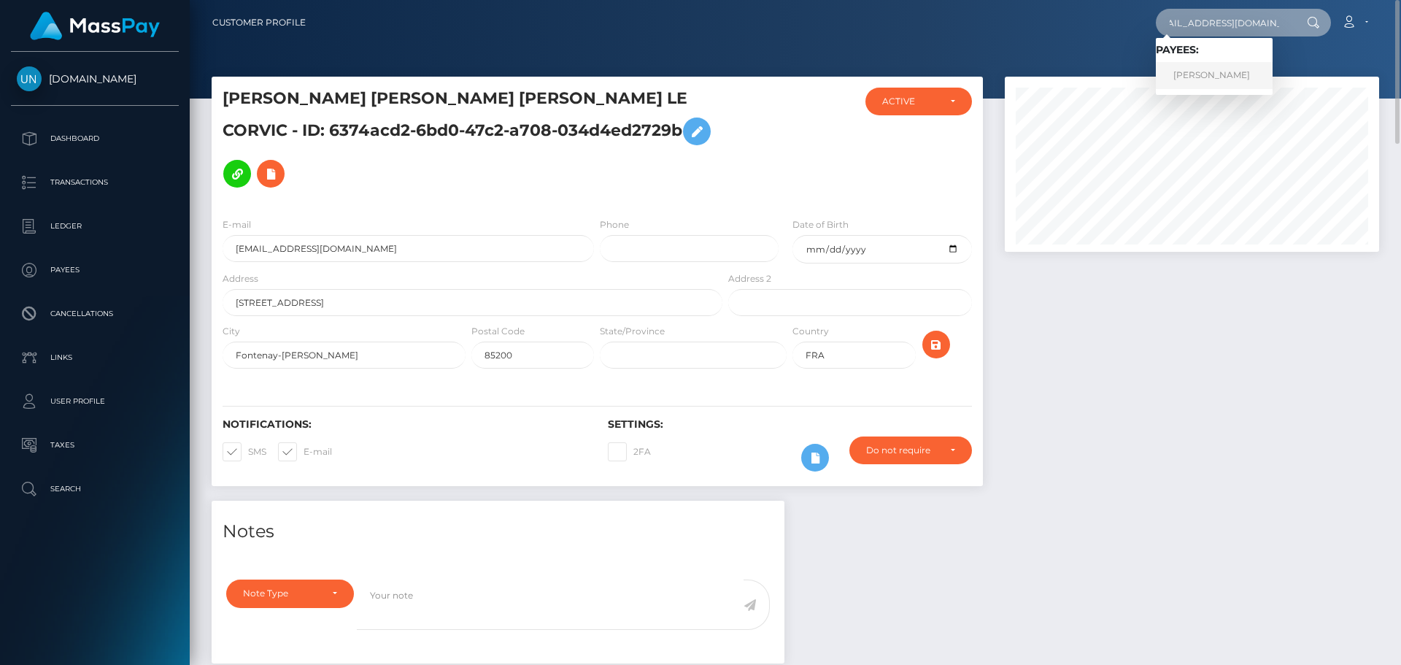
type input "tnobabyyofficial@icloud.com"
click at [1230, 74] on link "GABRIELLA DONNA ORTIZ-VAZQUEZ" at bounding box center [1214, 75] width 117 height 27
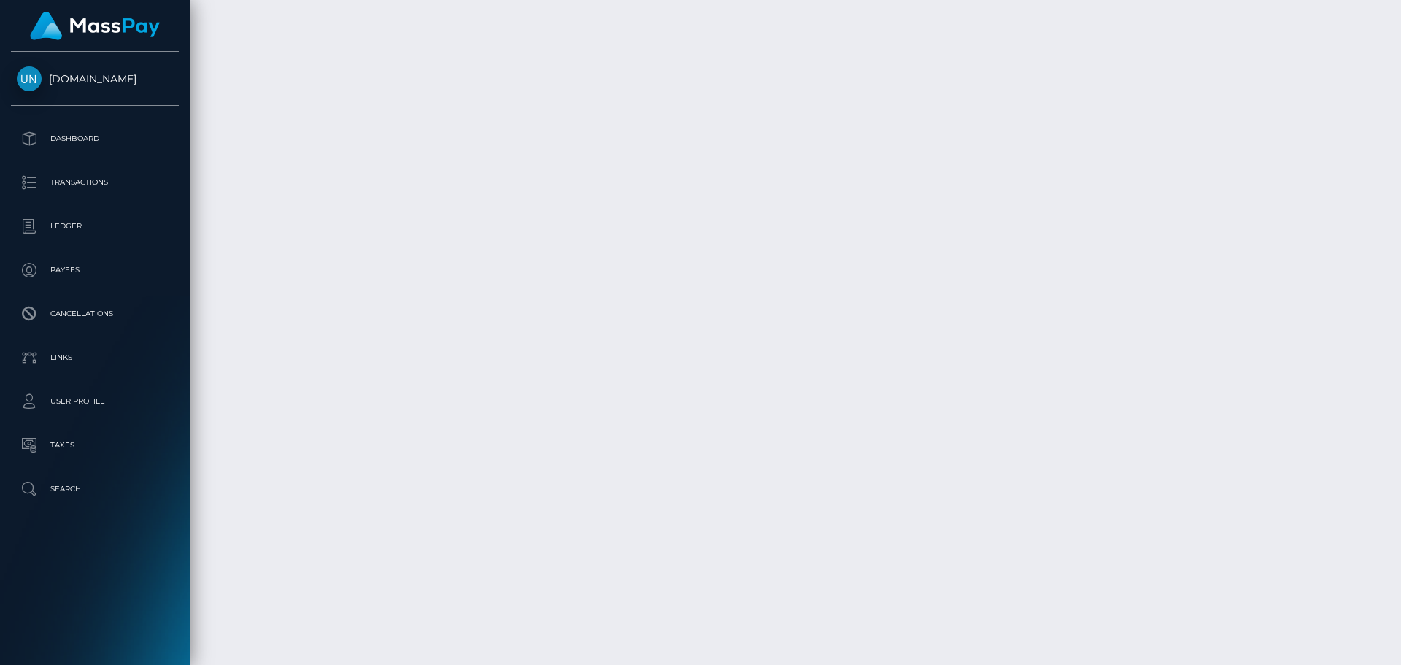
scroll to position [5826, 0]
click at [1400, 41] on div at bounding box center [1395, 332] width 11 height 665
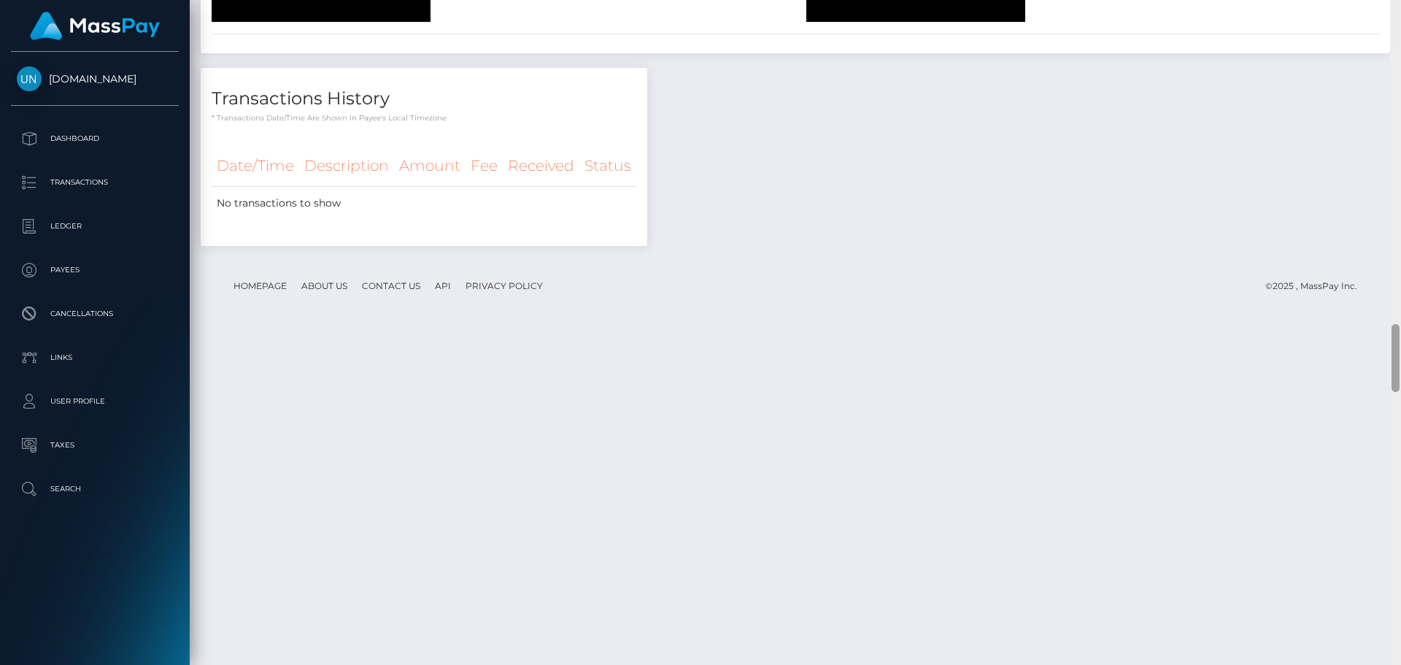
click at [1400, 39] on div at bounding box center [1395, 332] width 11 height 665
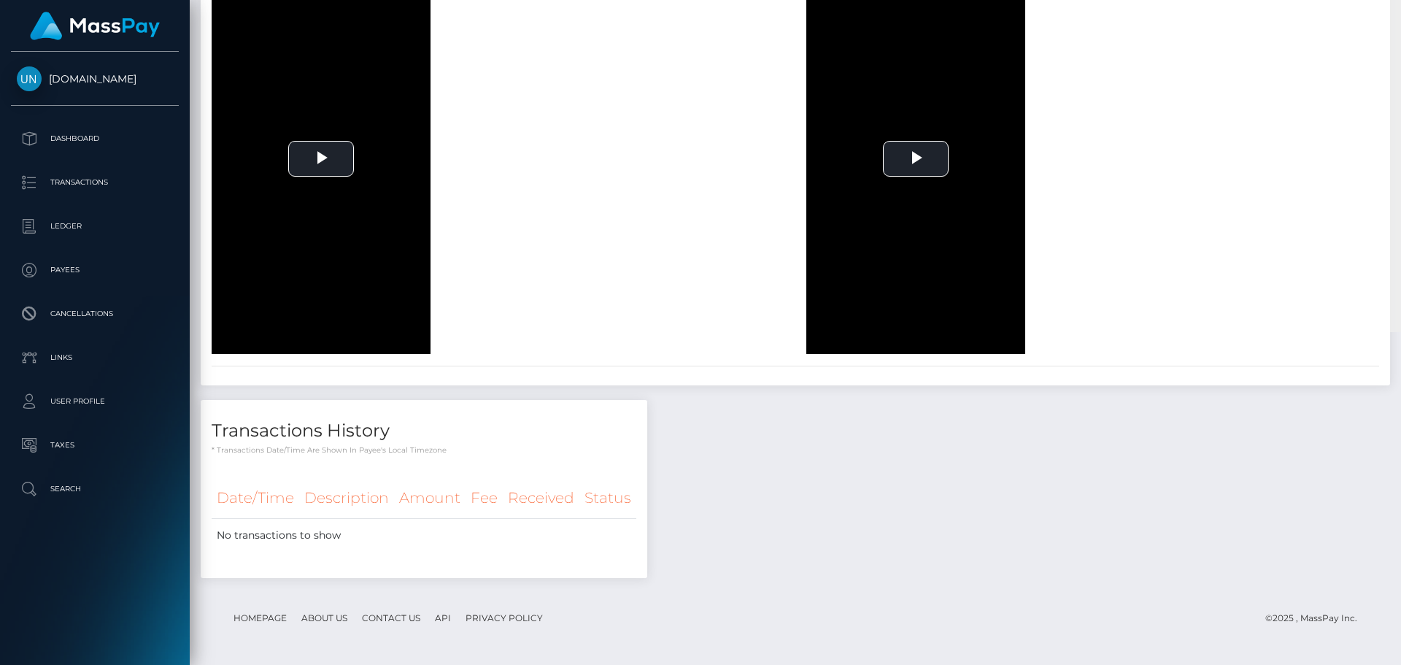
click at [1400, 28] on div at bounding box center [1395, -1] width 11 height 665
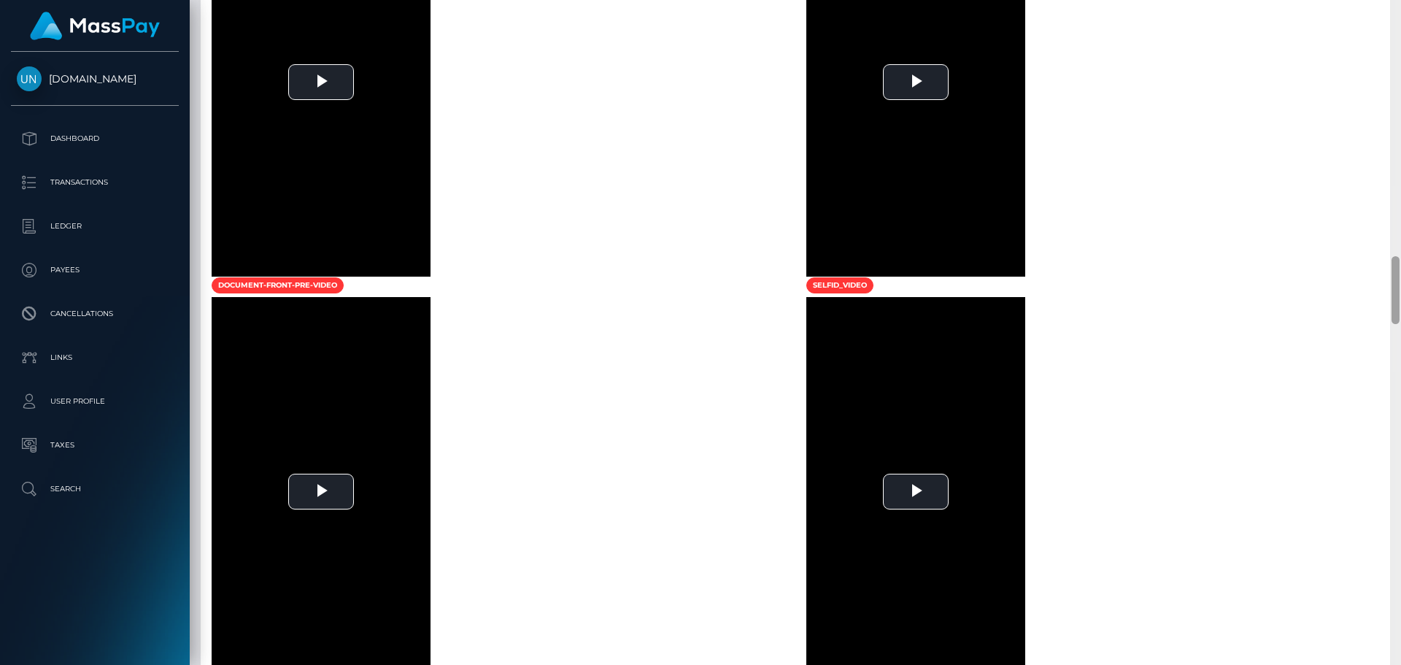
click at [1400, 27] on div at bounding box center [1395, 332] width 11 height 665
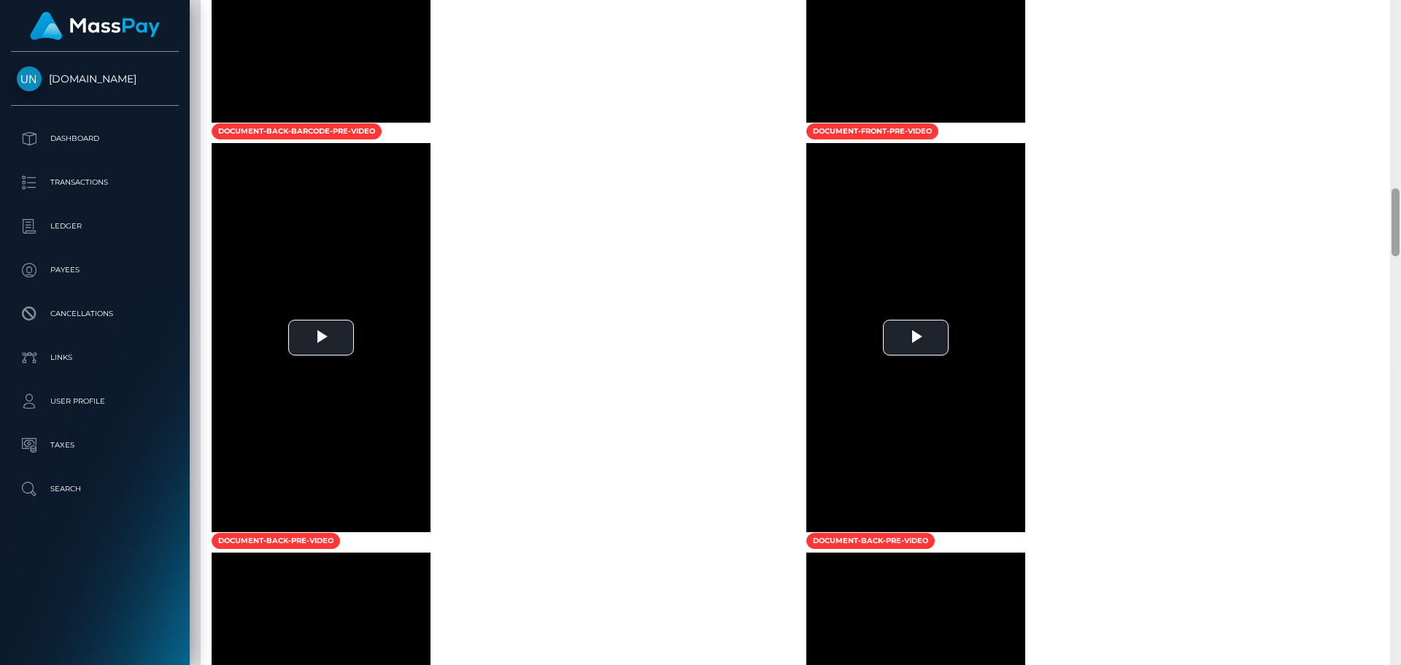
click at [1400, 27] on div at bounding box center [1395, 332] width 11 height 665
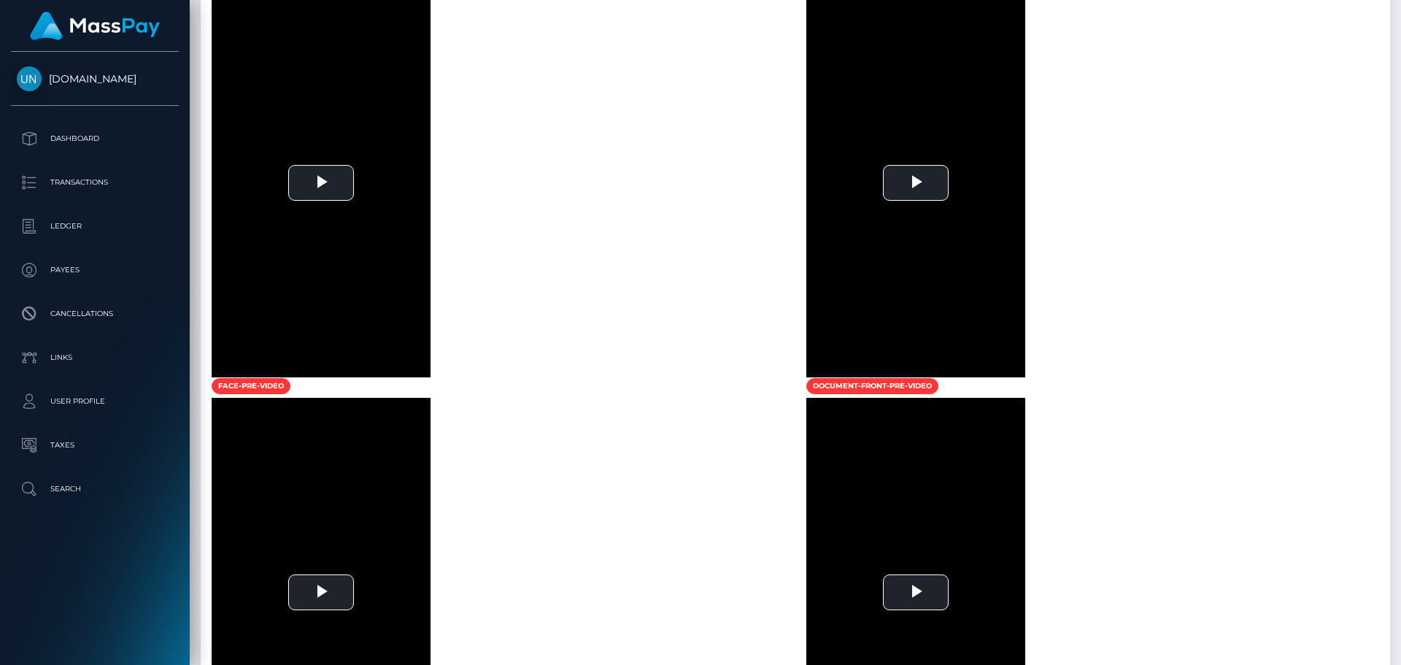
scroll to position [509, 0]
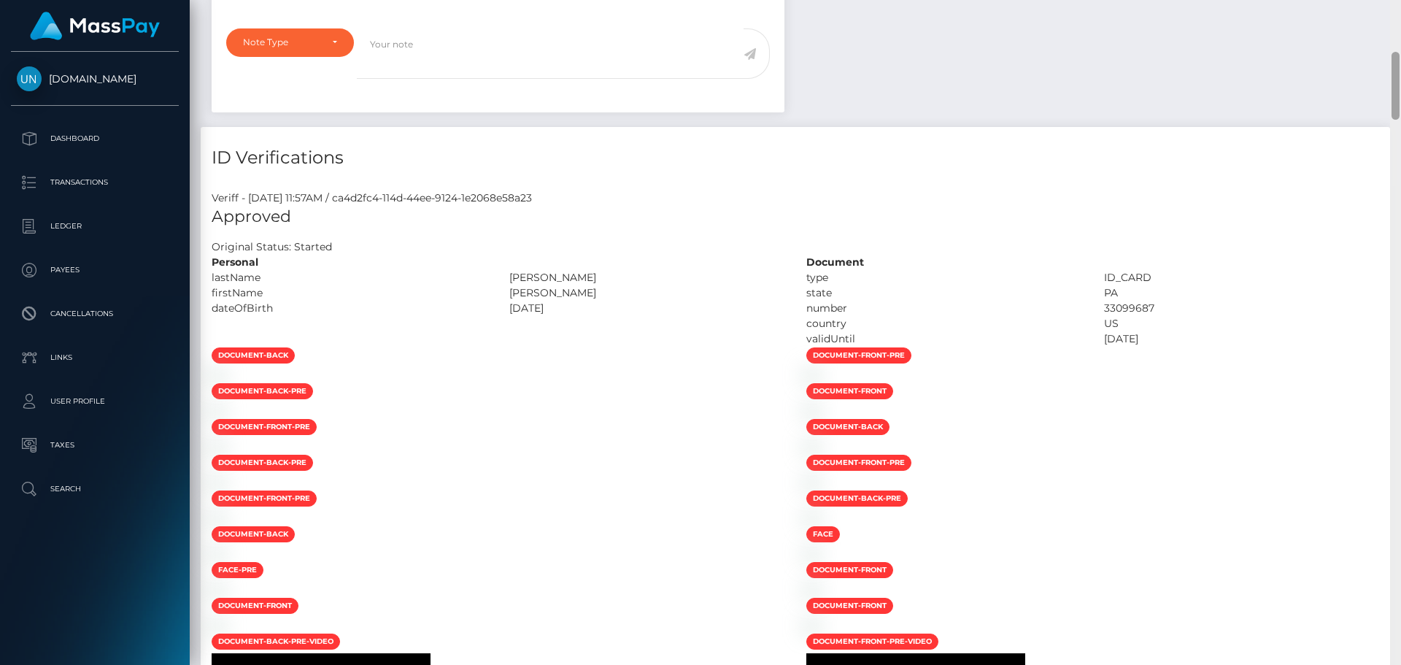
click at [1400, 23] on div at bounding box center [1395, 332] width 11 height 665
click at [1399, 14] on div "Customer Profile Loading... Loading..." at bounding box center [795, 332] width 1211 height 665
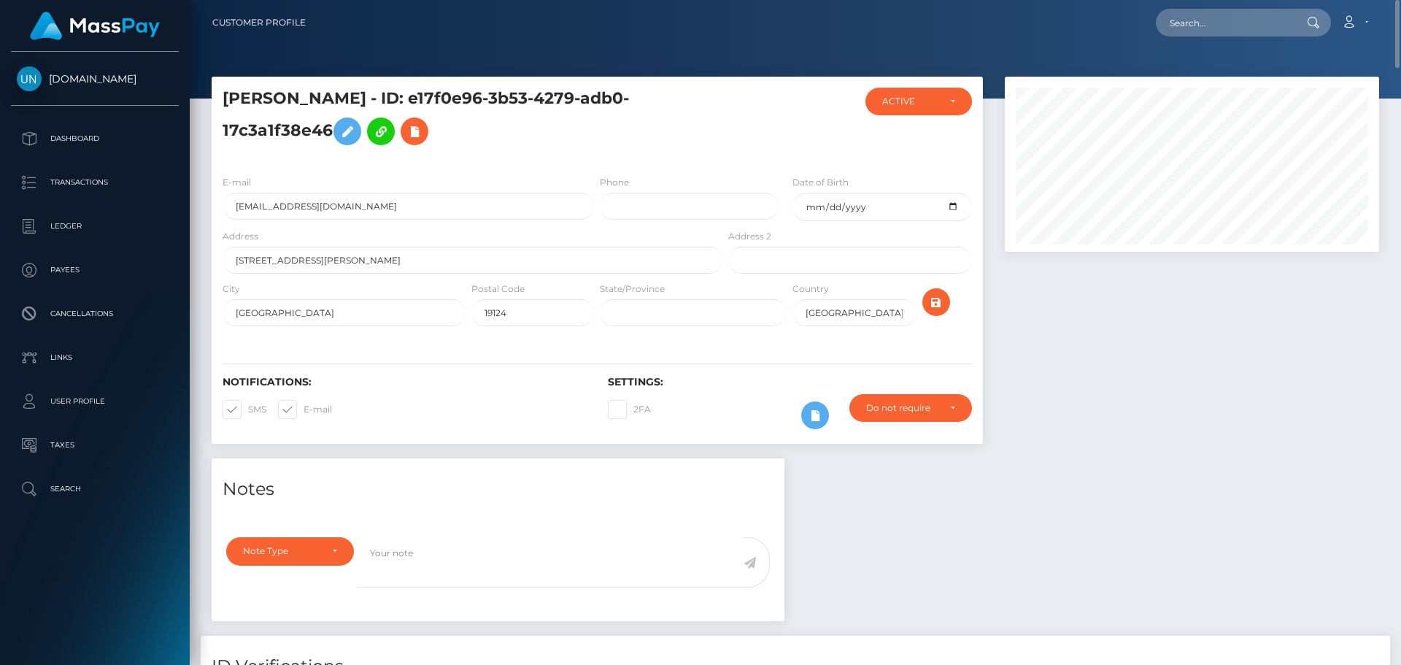
click at [1265, 36] on div "Loading... Loading... Account Edit Profile Logout" at bounding box center [847, 22] width 1061 height 31
click at [1198, 12] on input "text" at bounding box center [1224, 23] width 137 height 28
paste input "[EMAIL_ADDRESS][DOMAIN_NAME]"
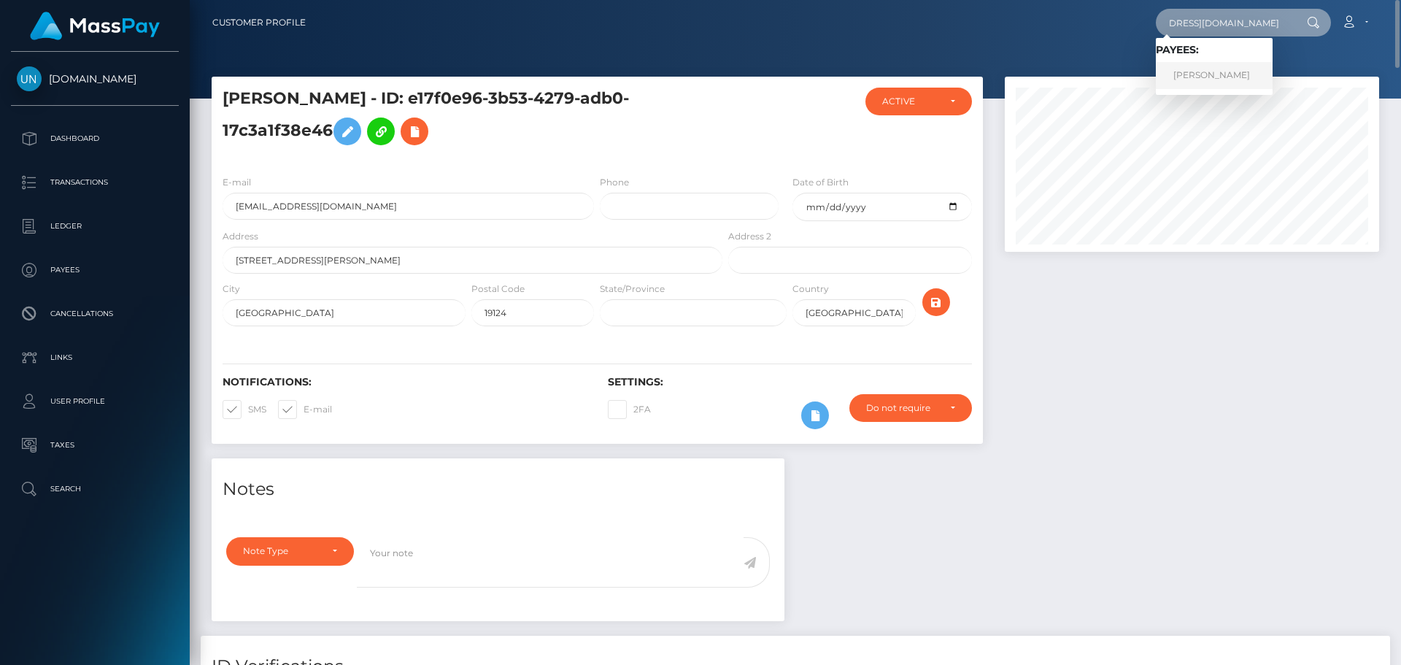
type input "[EMAIL_ADDRESS][DOMAIN_NAME]"
click at [1216, 77] on link "KASHENAY MARIE SEYMOUR" at bounding box center [1214, 75] width 117 height 27
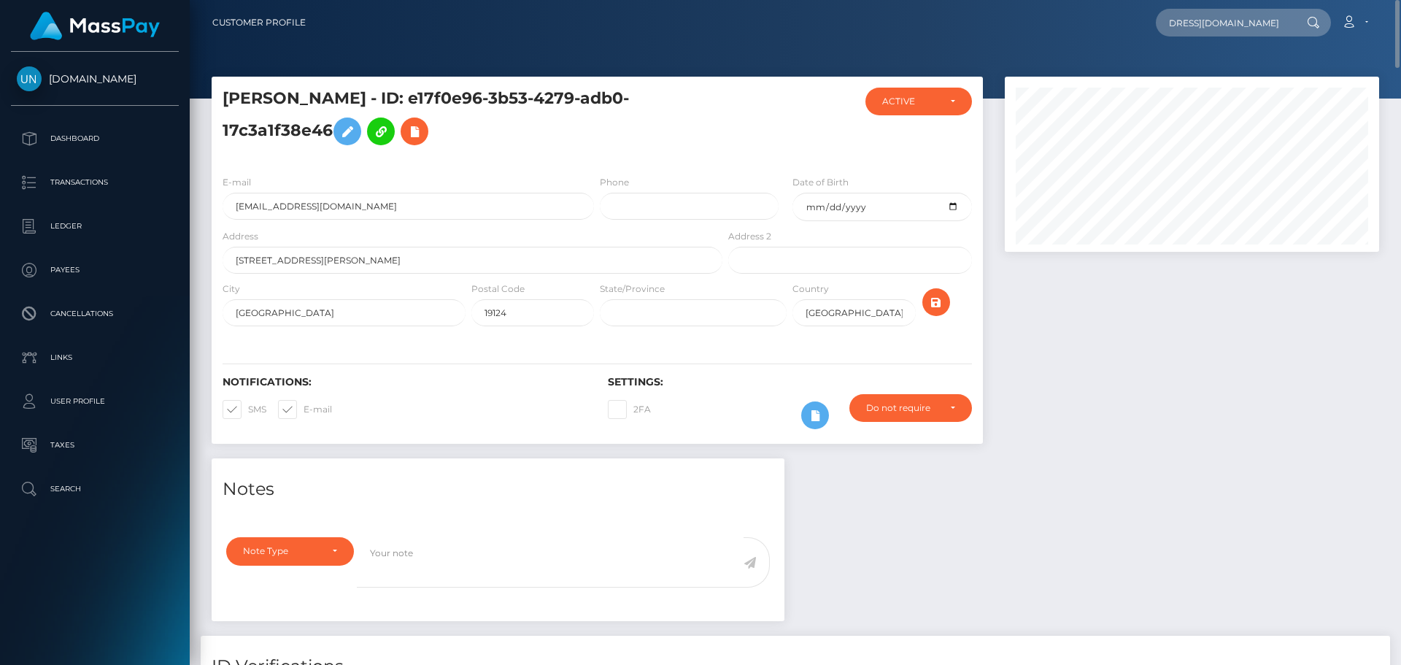
scroll to position [0, 0]
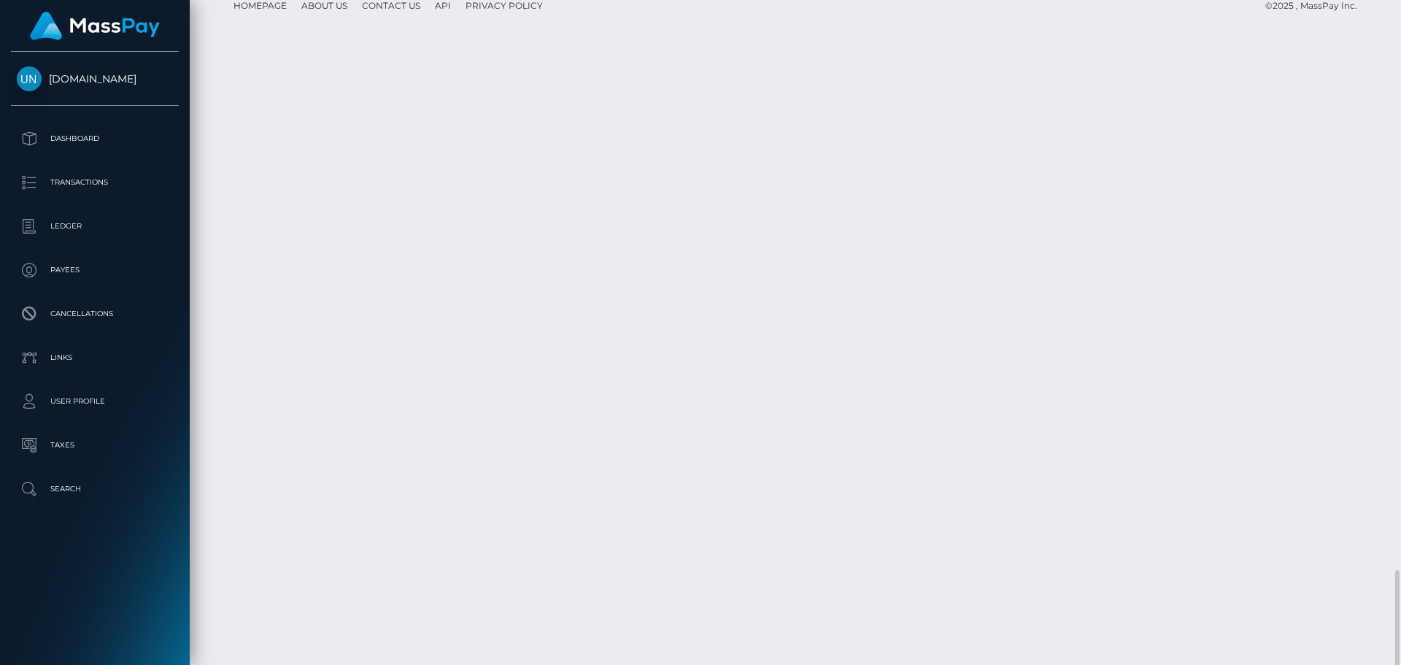
scroll to position [2988, 0]
click at [1400, 21] on div at bounding box center [1395, 332] width 11 height 665
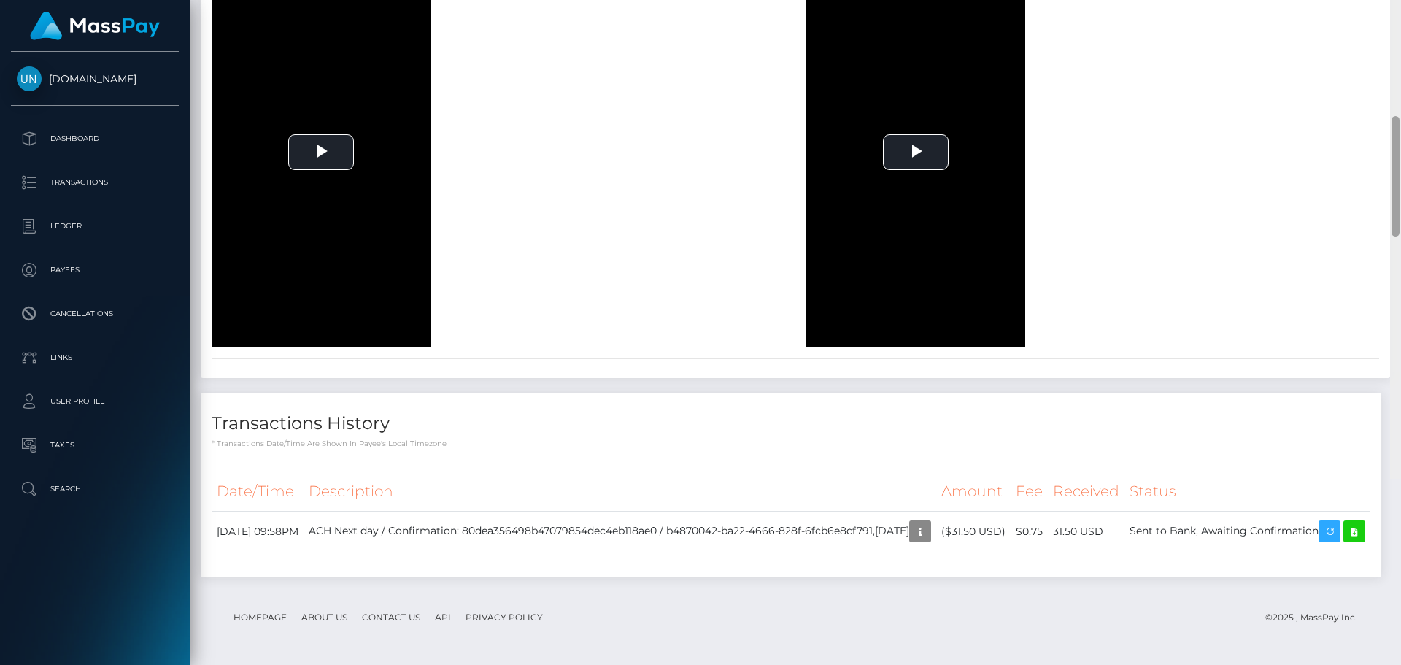
click at [1400, 21] on div at bounding box center [1395, 146] width 11 height 665
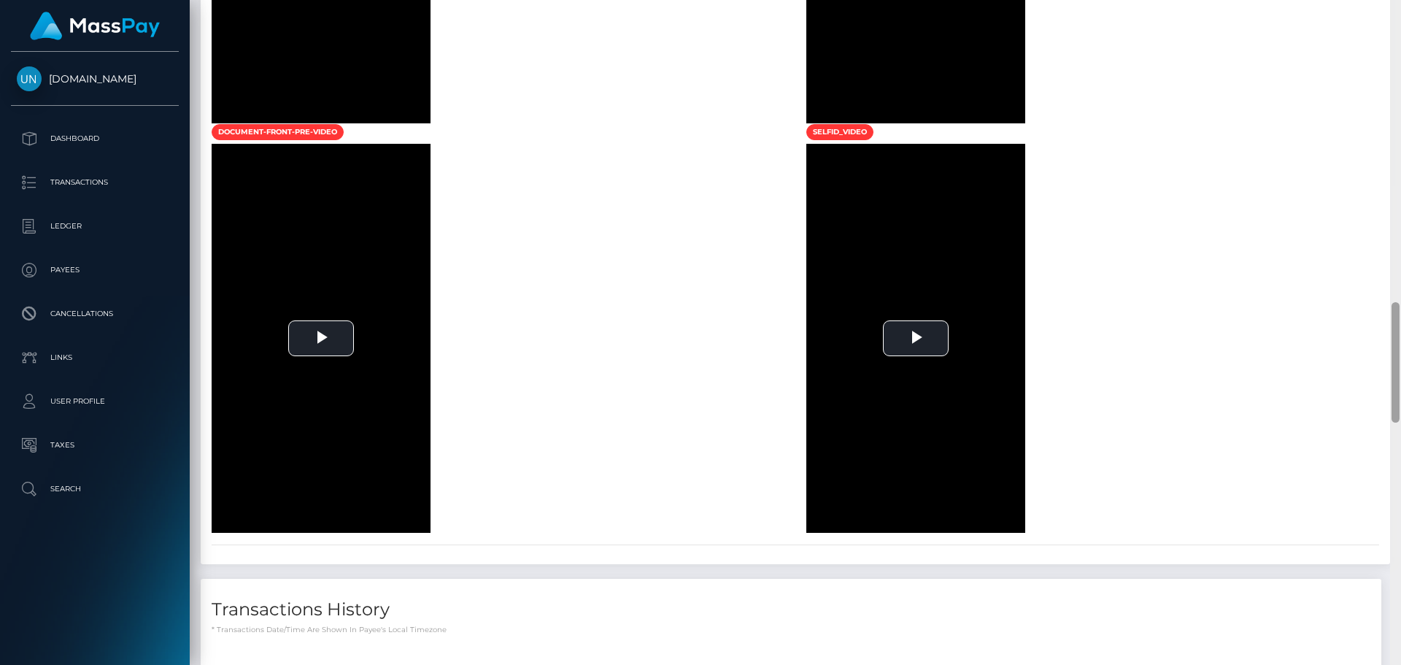
click at [1400, 21] on div at bounding box center [1395, 332] width 11 height 665
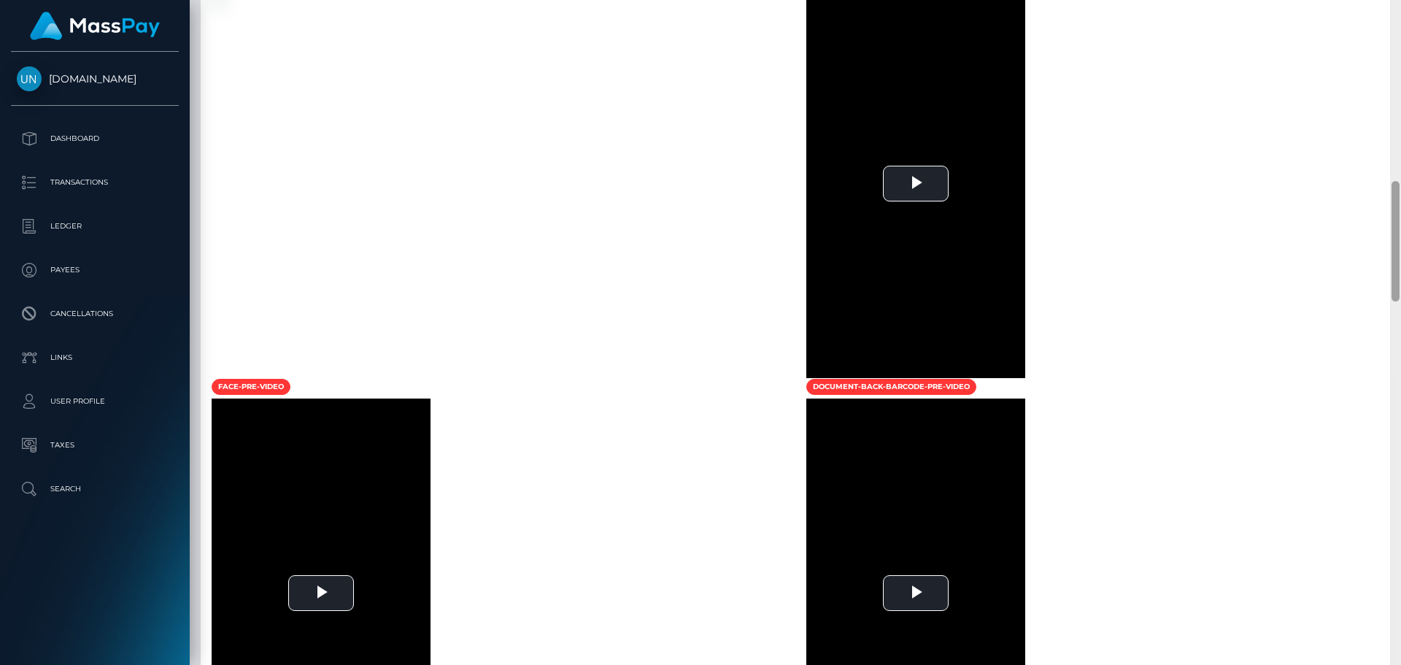
click at [1400, 21] on div at bounding box center [1395, 332] width 11 height 665
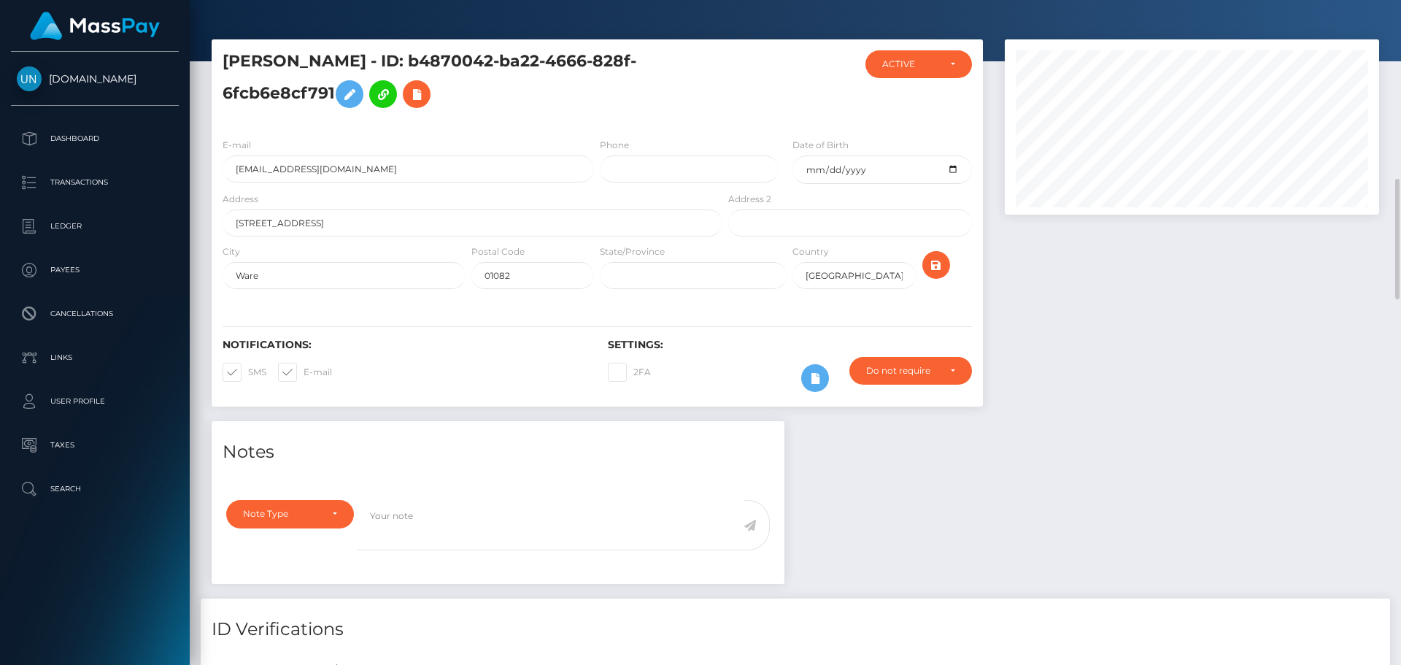
scroll to position [0, 0]
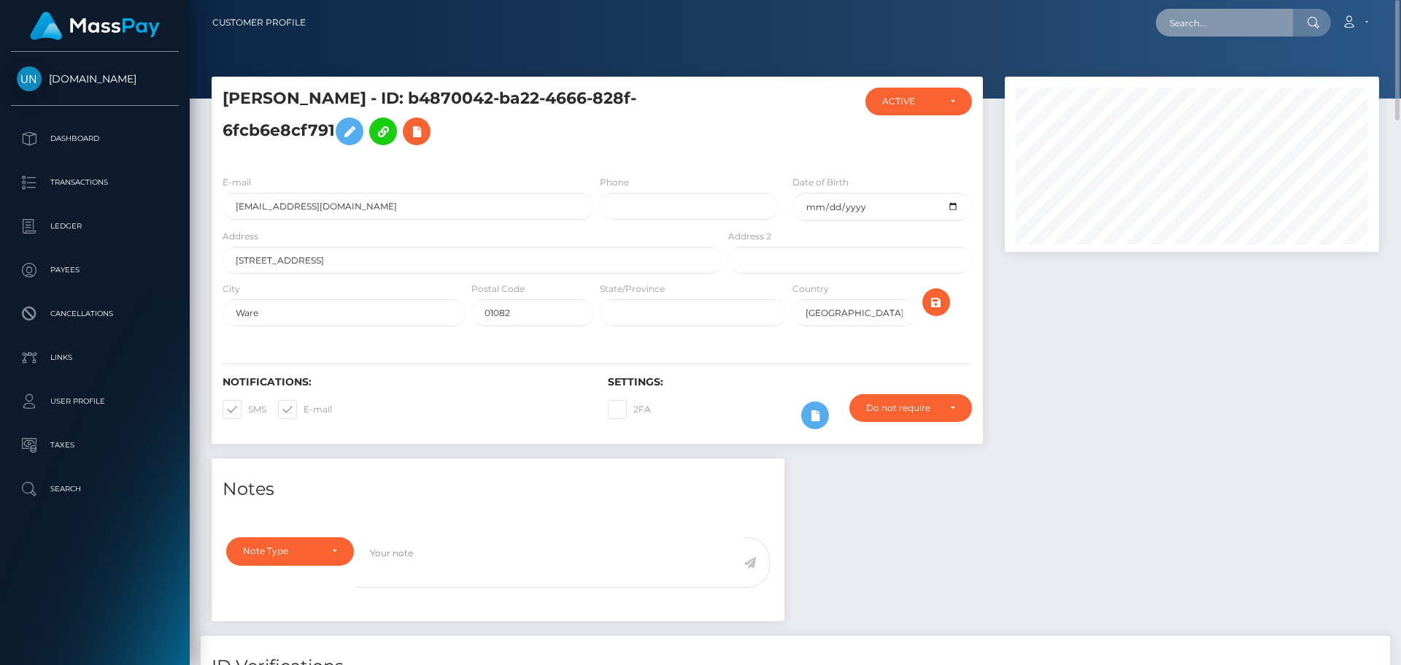
click at [1244, 24] on input "text" at bounding box center [1224, 23] width 137 height 28
paste input "vn2nff9g9y@privaterelay.appleid.com"
type input "vn2nff9g9y@privaterelay.appleid.com"
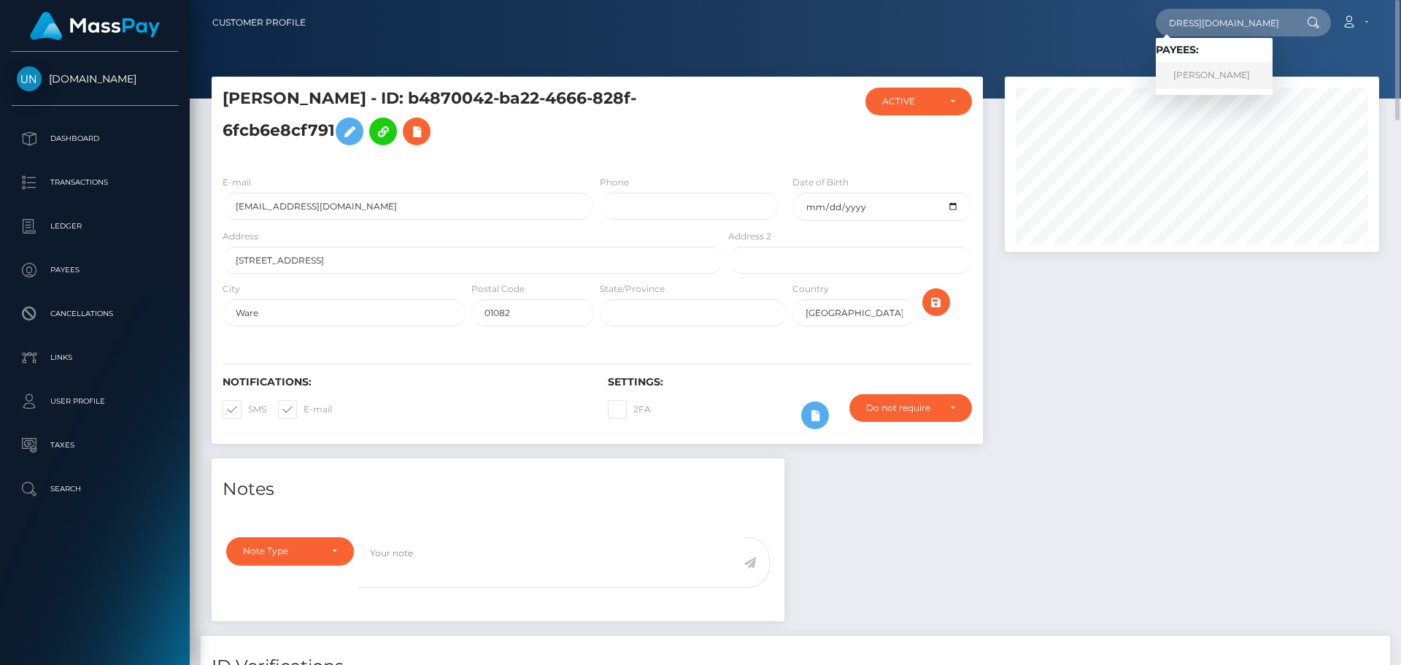
click at [1226, 76] on link "ANGEL BEATRIZ SALAS" at bounding box center [1214, 75] width 117 height 27
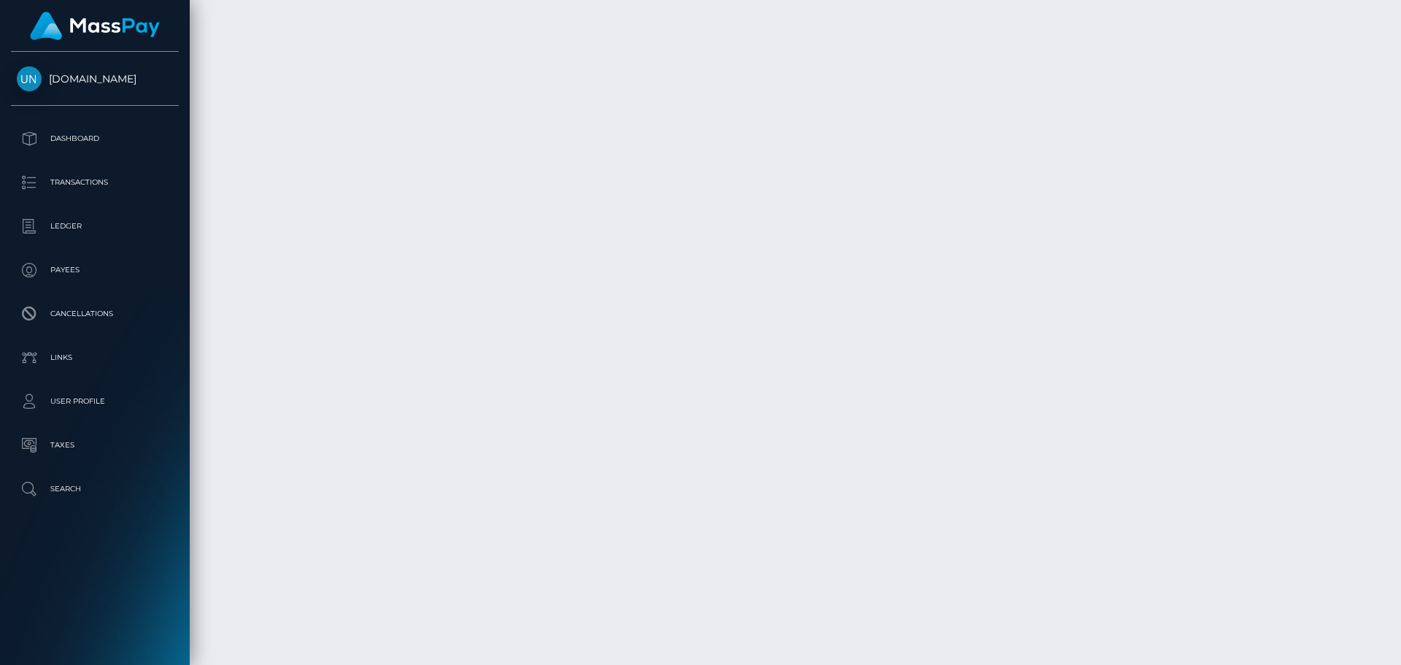
scroll to position [4158, 0]
click at [1400, 0] on div at bounding box center [1395, 332] width 11 height 665
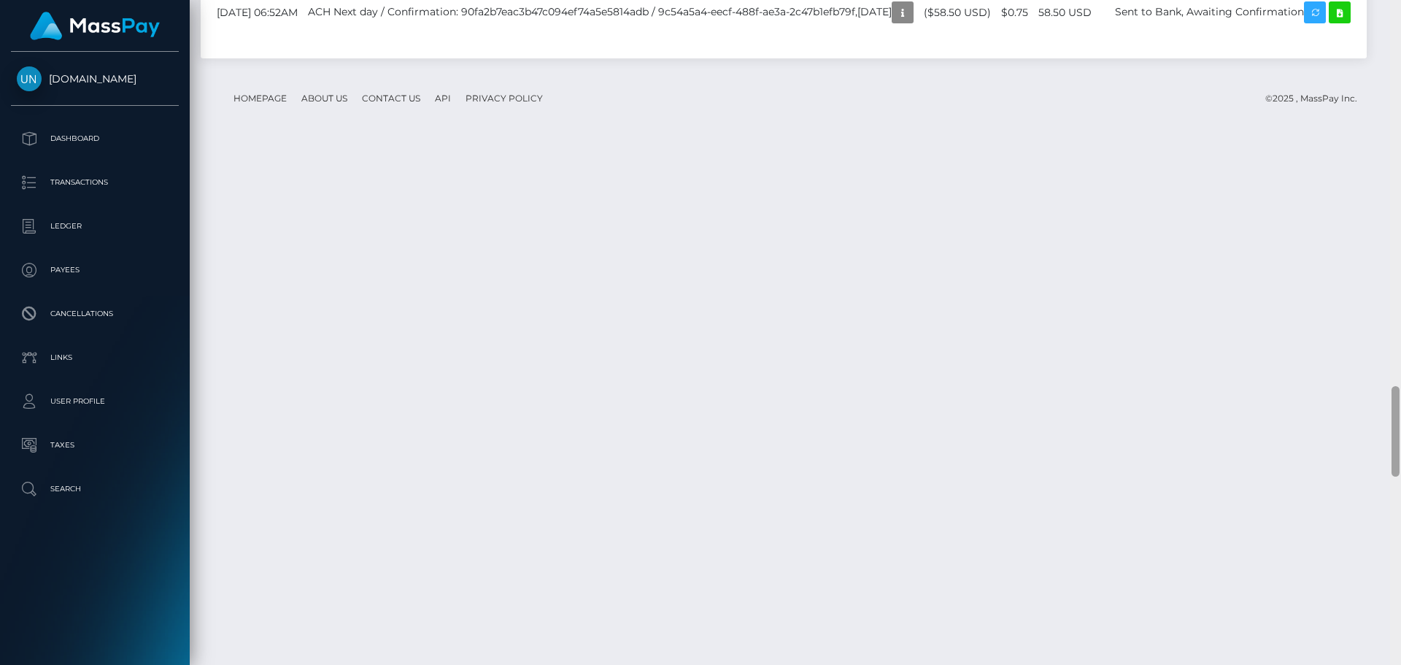
click at [1400, 0] on div at bounding box center [1395, 332] width 11 height 665
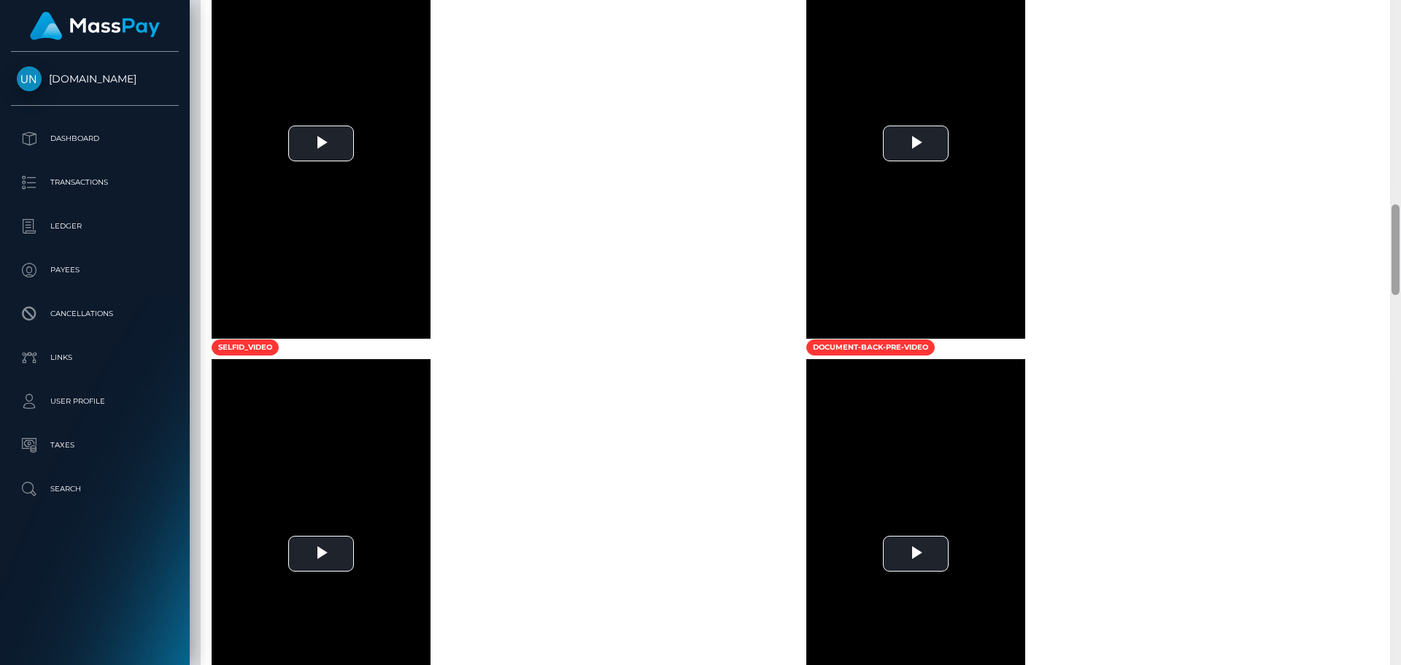
click at [1400, 0] on div at bounding box center [1395, 332] width 11 height 665
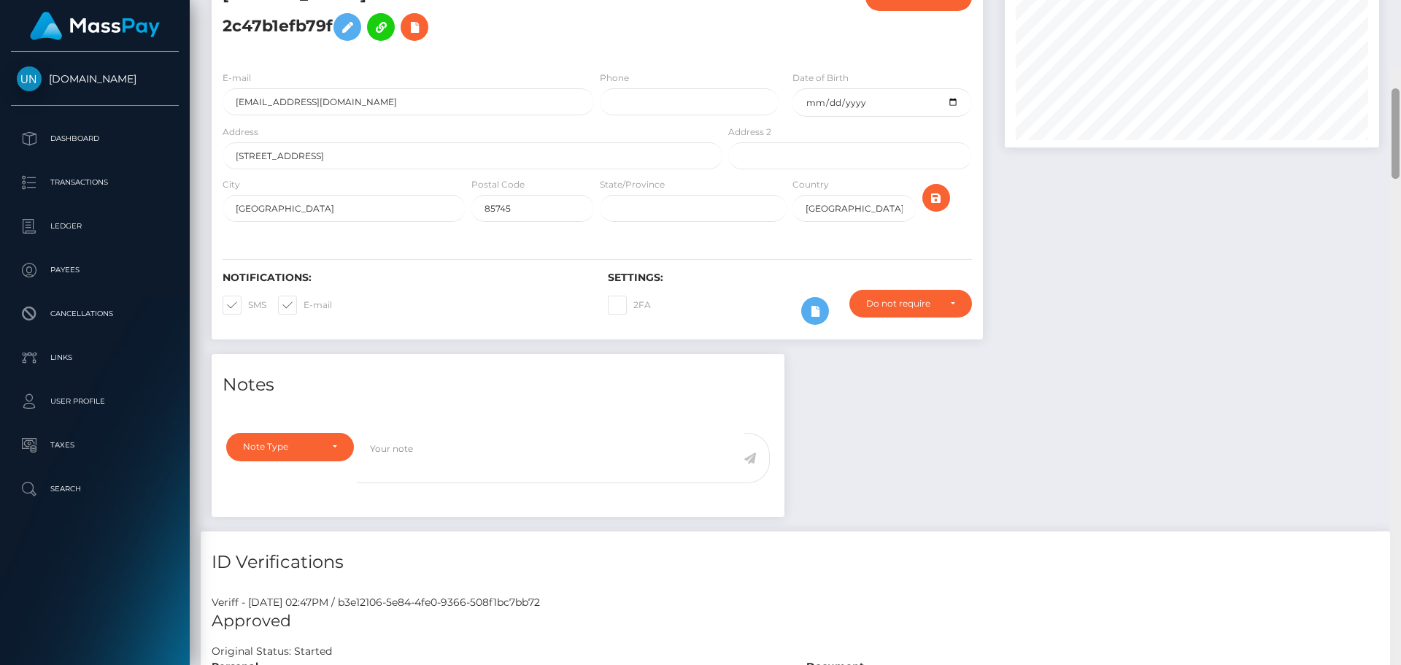
click at [1400, 0] on div "Customer Profile Loading... Loading..." at bounding box center [795, 332] width 1211 height 665
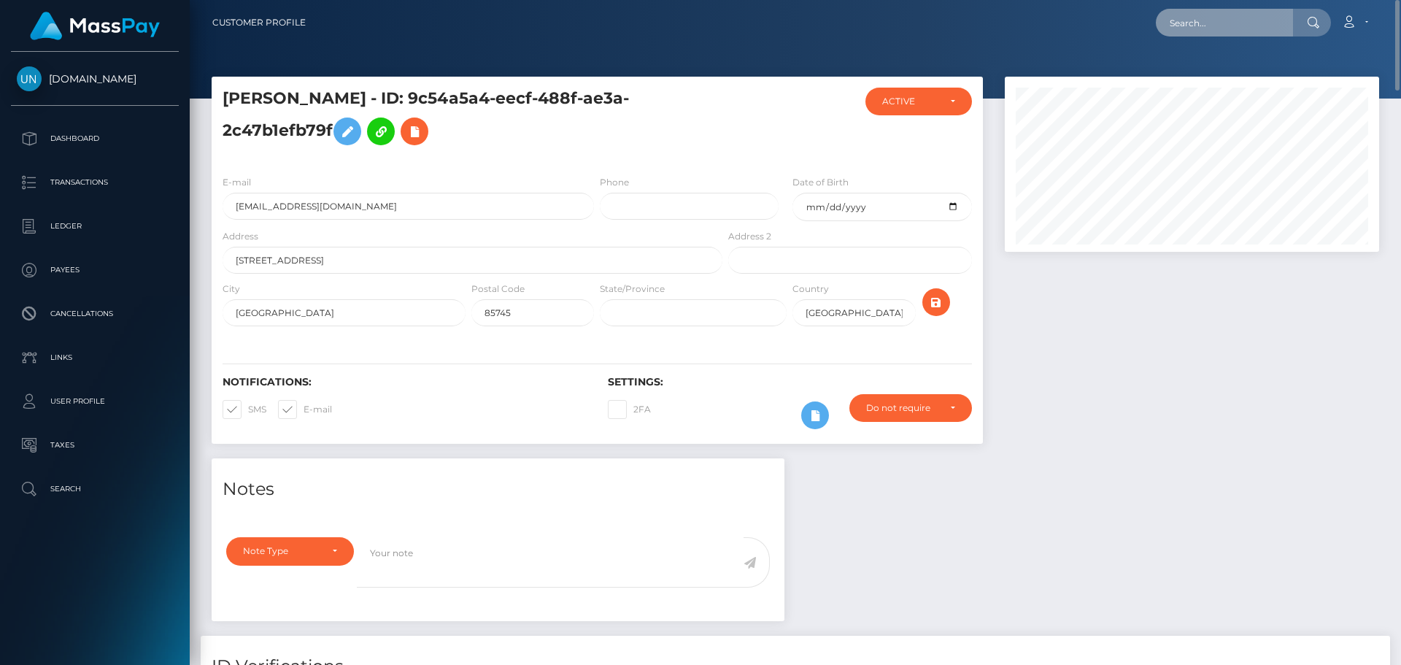
click at [1261, 13] on input "text" at bounding box center [1224, 23] width 137 height 28
paste input "lilahbaye@gmail.com"
type input "lilahbaye@gmail.com"
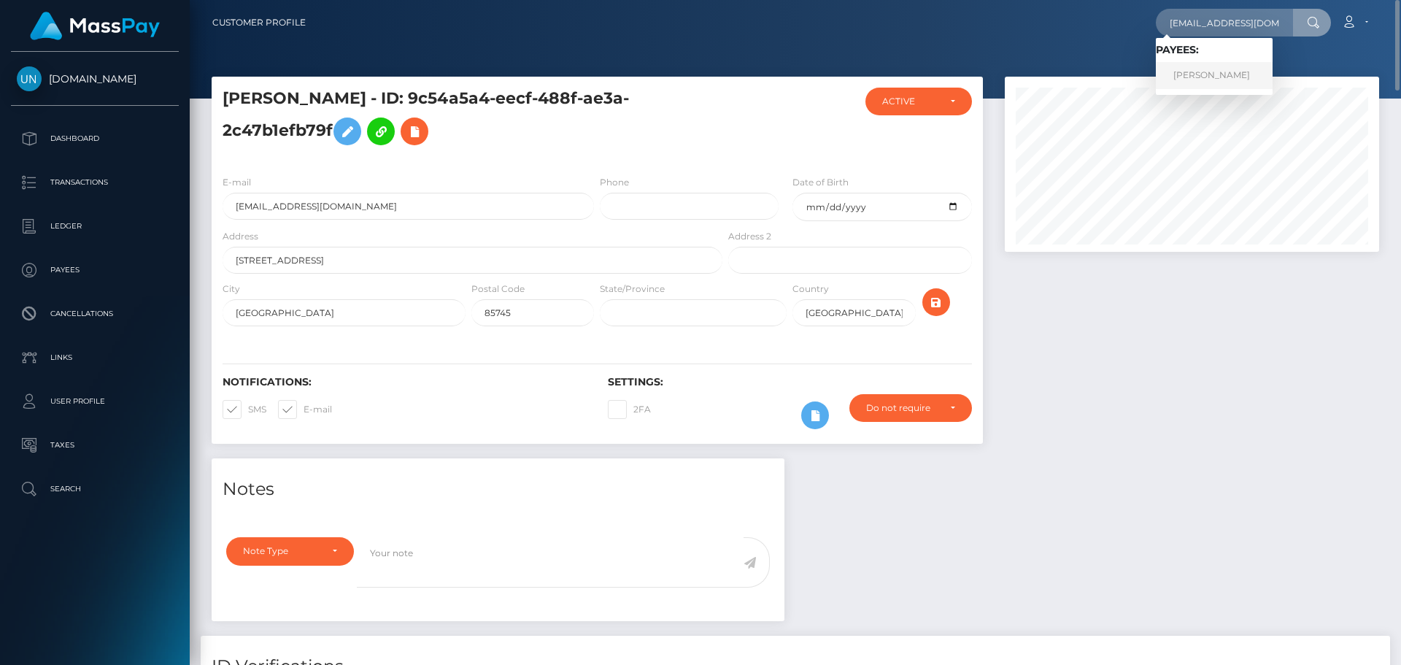
click at [1216, 74] on link "LILY SUMIKO ANN HEINER" at bounding box center [1214, 75] width 117 height 27
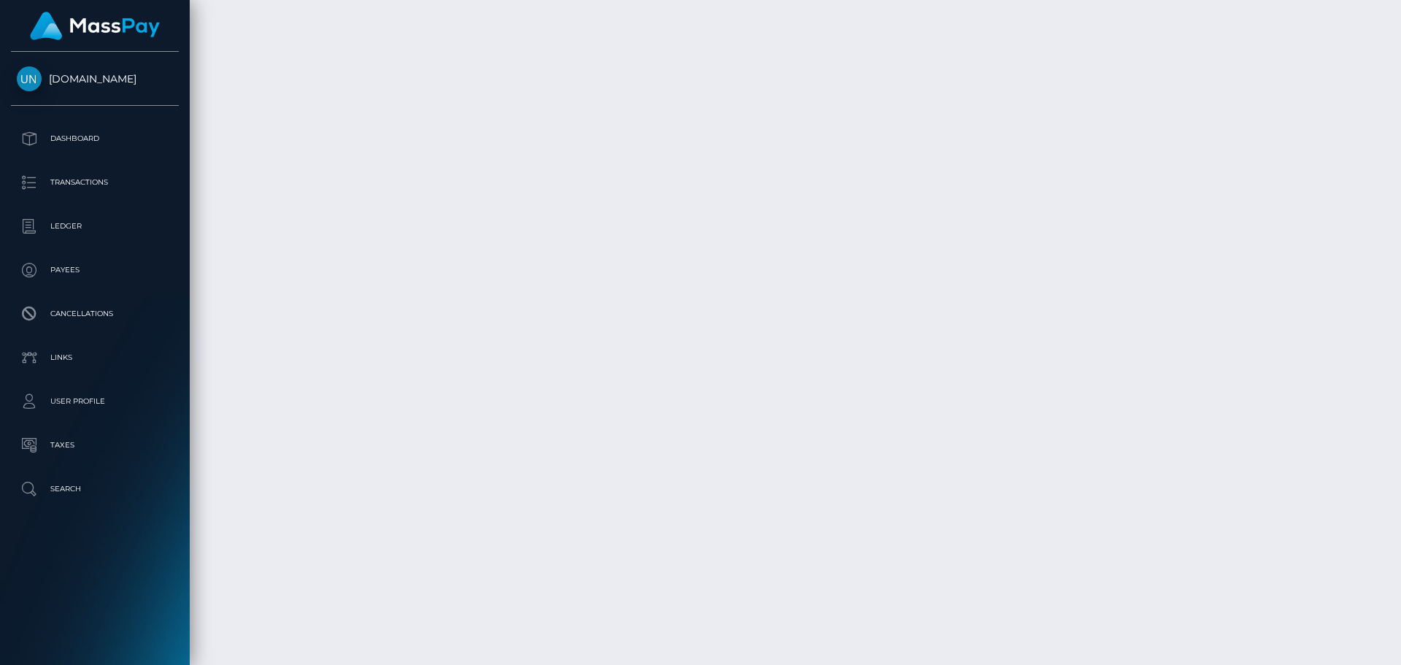
scroll to position [3508, 0]
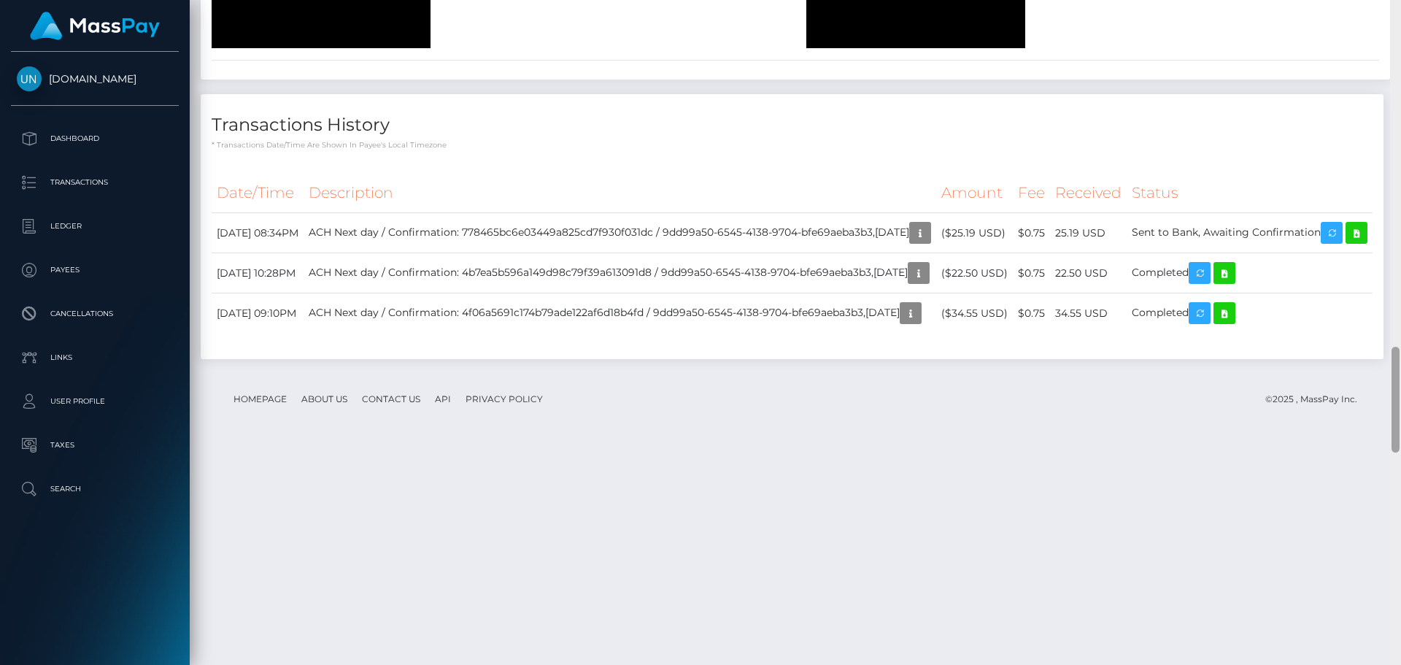
click at [1400, 52] on div at bounding box center [1395, 332] width 11 height 665
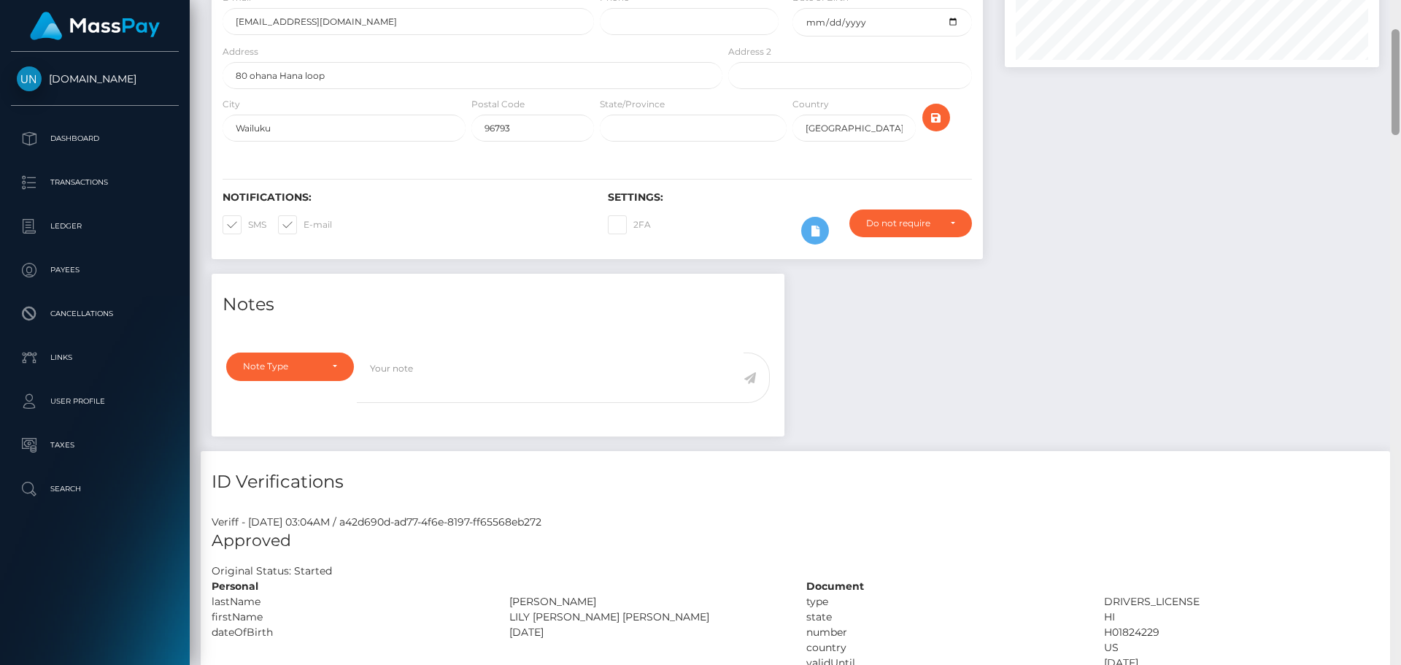
click at [1400, 34] on div at bounding box center [1395, 332] width 11 height 665
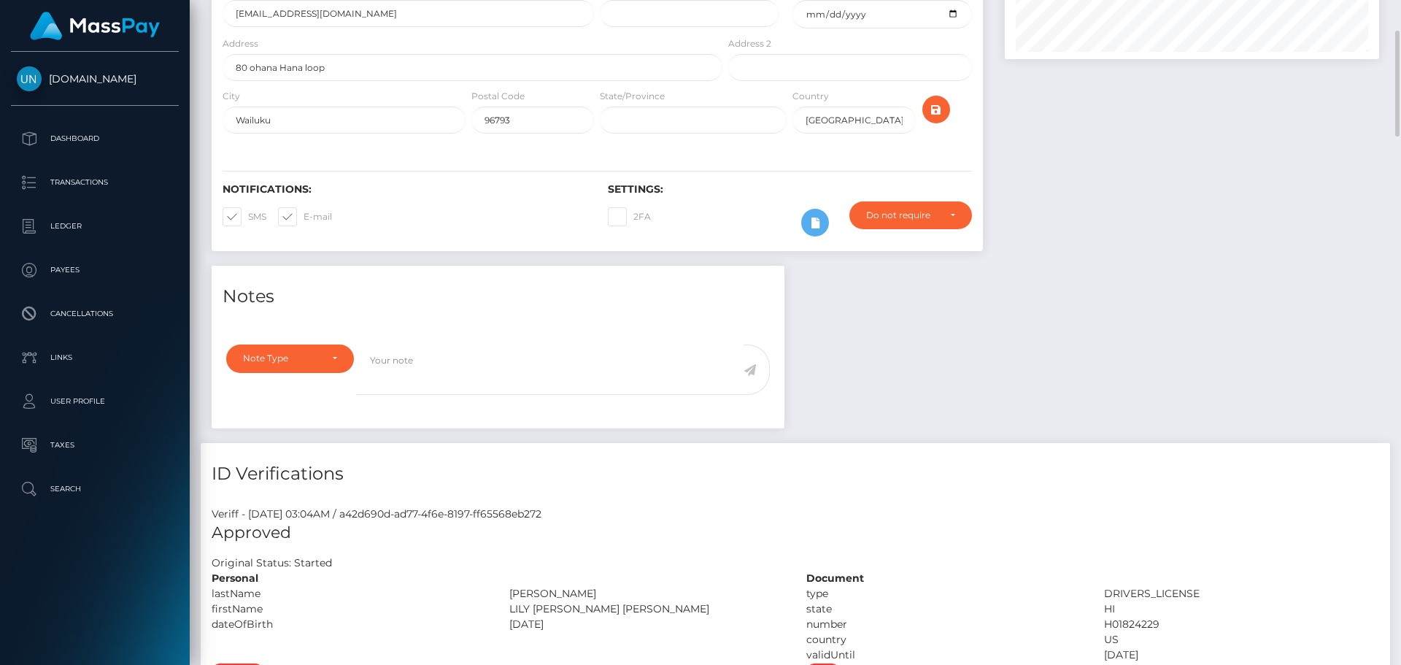
scroll to position [0, 0]
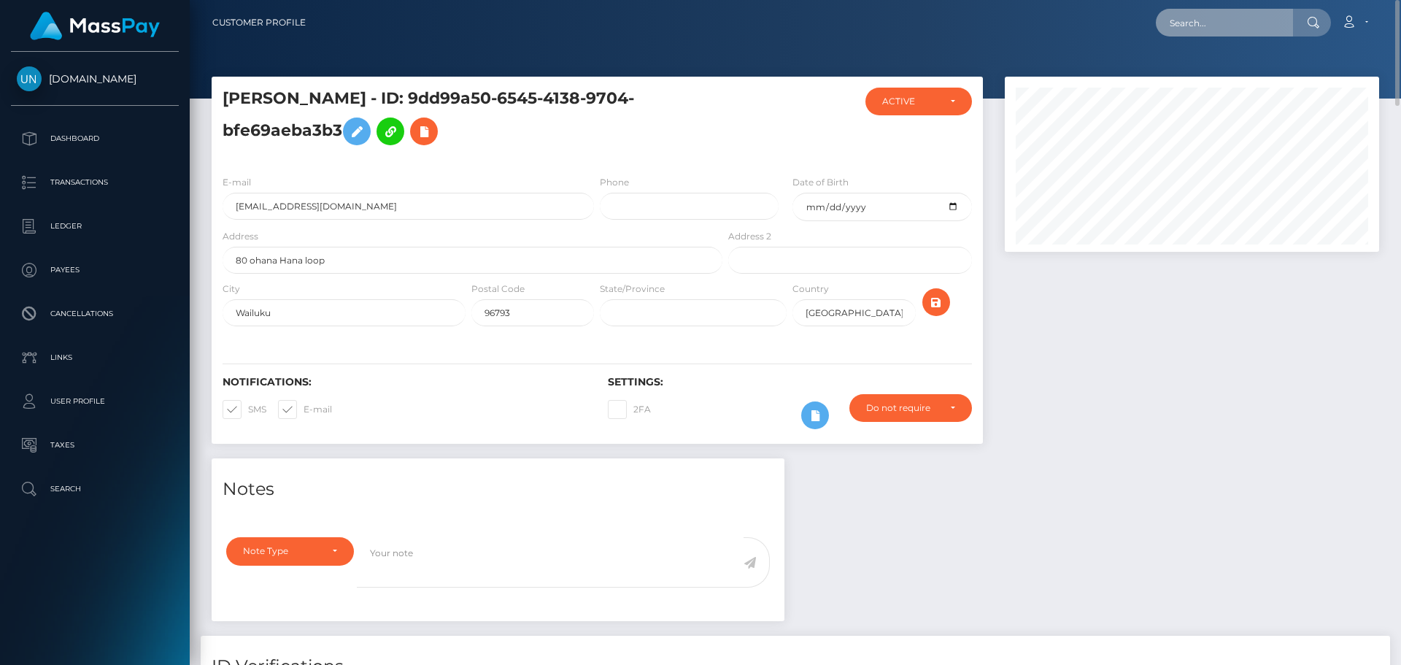
click at [1202, 28] on input "text" at bounding box center [1224, 23] width 137 height 28
paste input "isaiahdw99@protonmail.com"
click at [1200, 74] on div at bounding box center [795, 49] width 1211 height 98
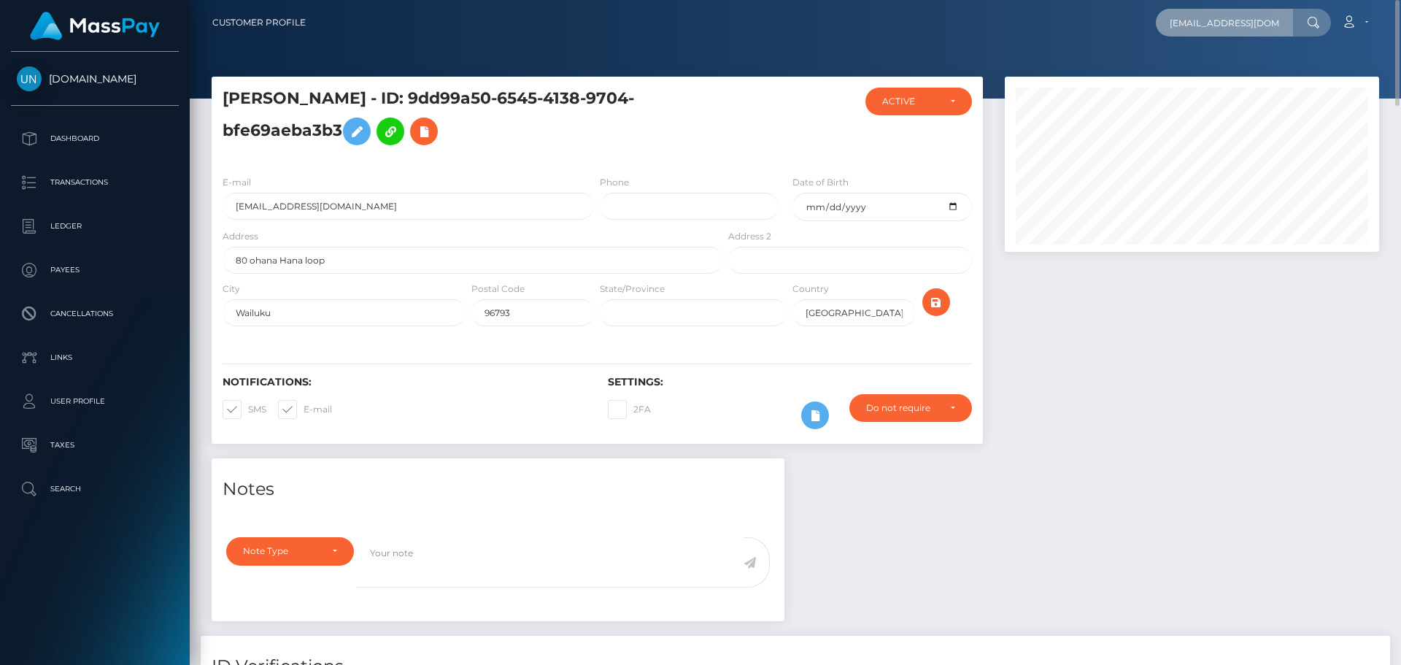
click at [1189, 21] on input "isaiahdw99@protonmail.com" at bounding box center [1224, 23] width 137 height 28
paste input "Isaiah"
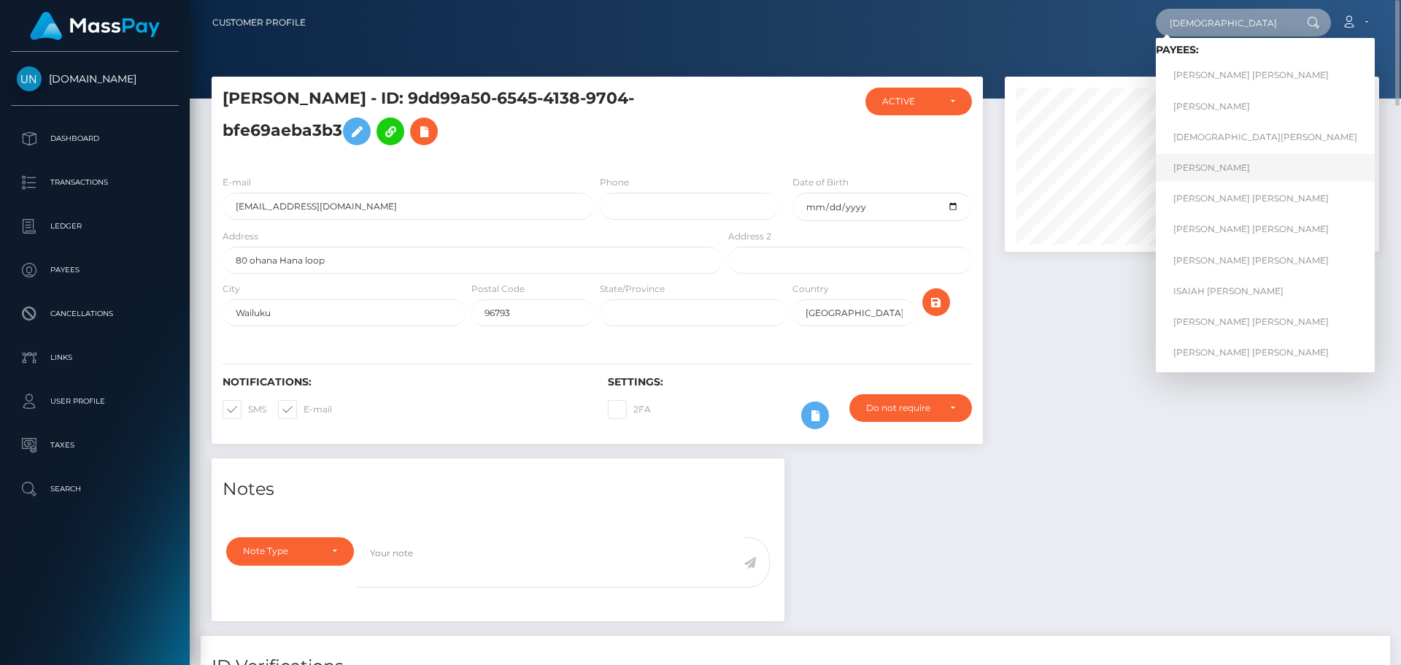
type input "Isaiah"
click at [1211, 171] on link "ISAIAH VEGA" at bounding box center [1265, 167] width 219 height 27
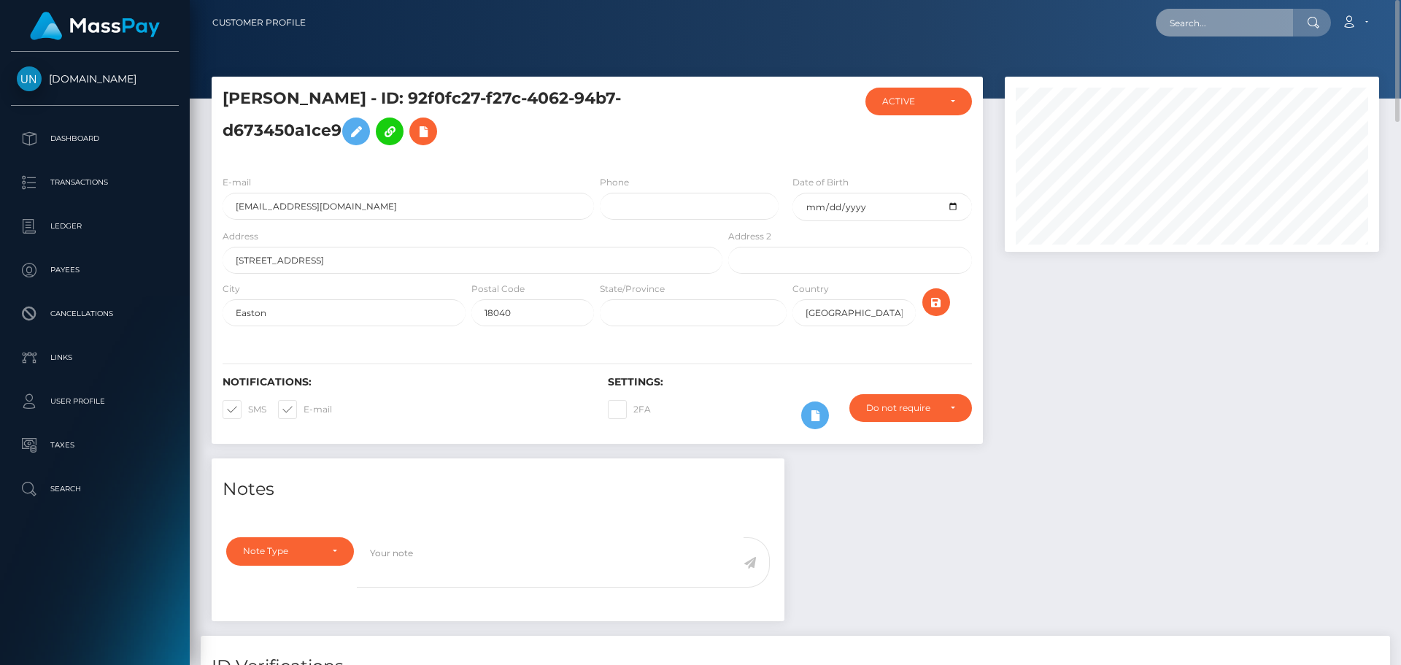
click at [1189, 15] on input "text" at bounding box center [1224, 23] width 137 height 28
paste input "[EMAIL_ADDRESS][DOMAIN_NAME]"
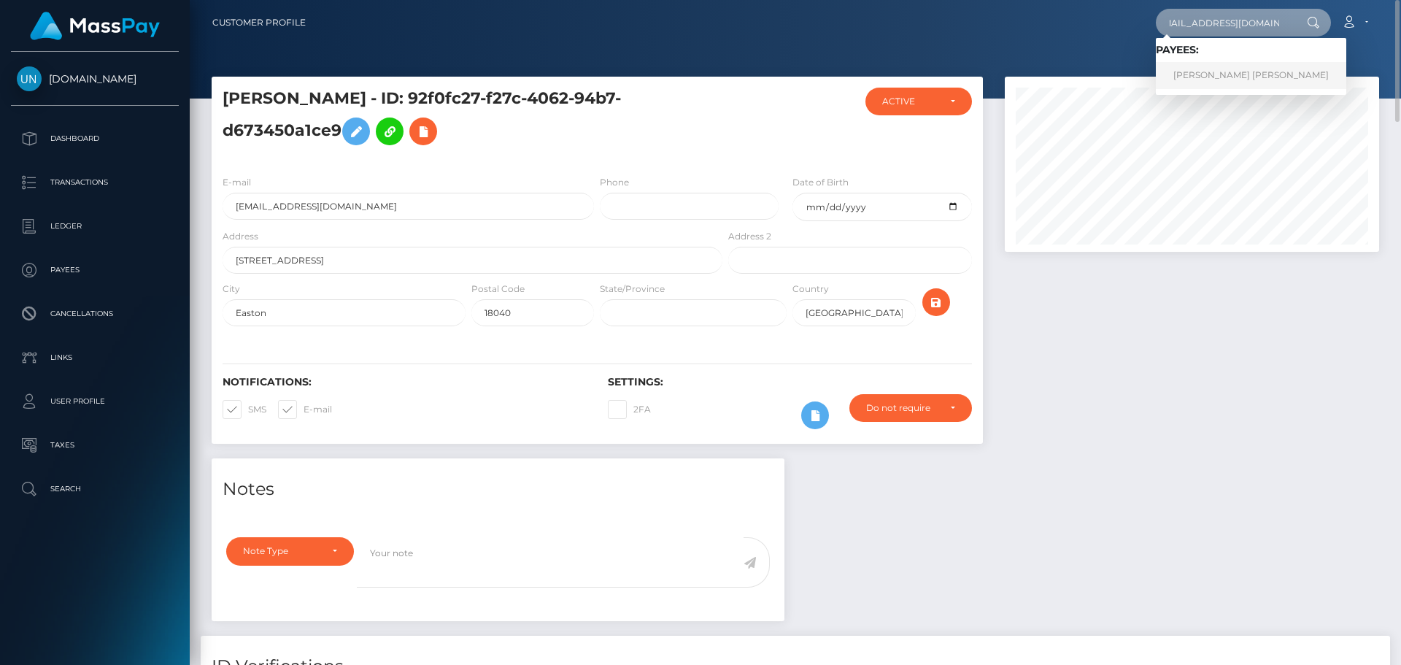
type input "[EMAIL_ADDRESS][DOMAIN_NAME]"
click at [1214, 75] on link "ISAIAH DARION WILLIAMS" at bounding box center [1251, 75] width 190 height 27
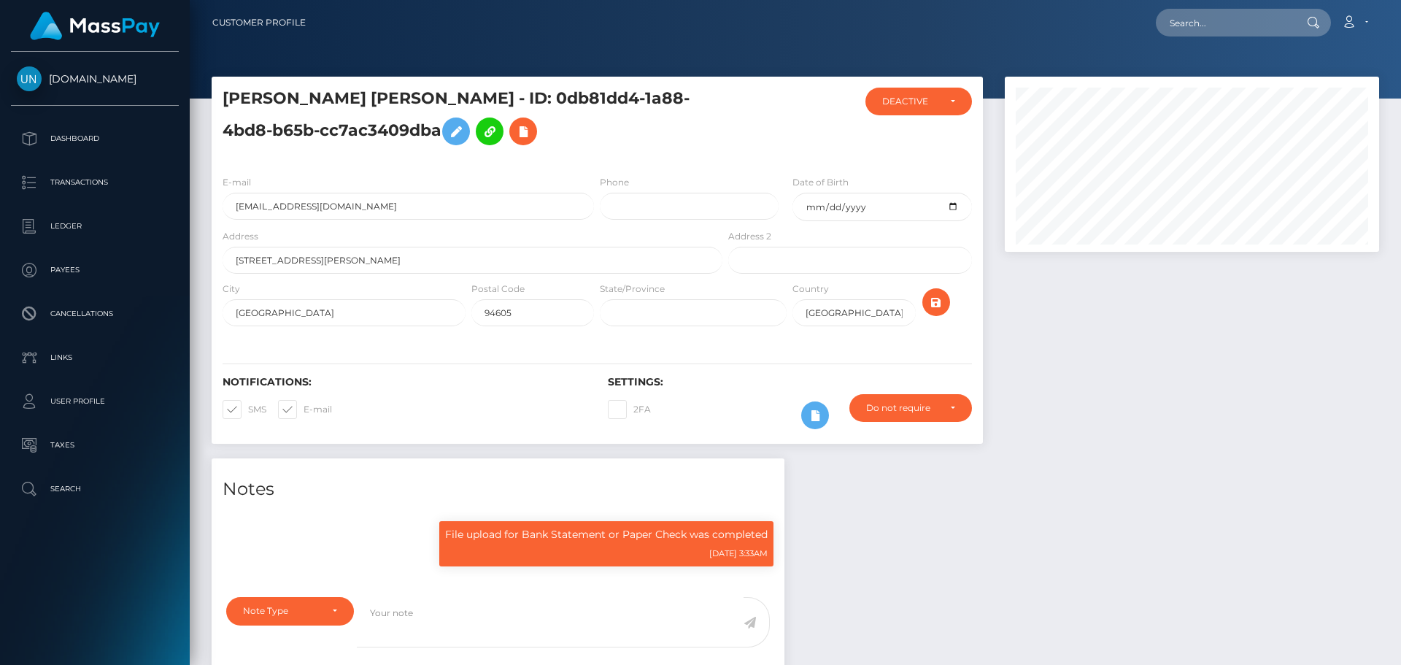
scroll to position [175, 375]
click at [356, 200] on input "isaiahw99@protonmail.com" at bounding box center [408, 206] width 371 height 27
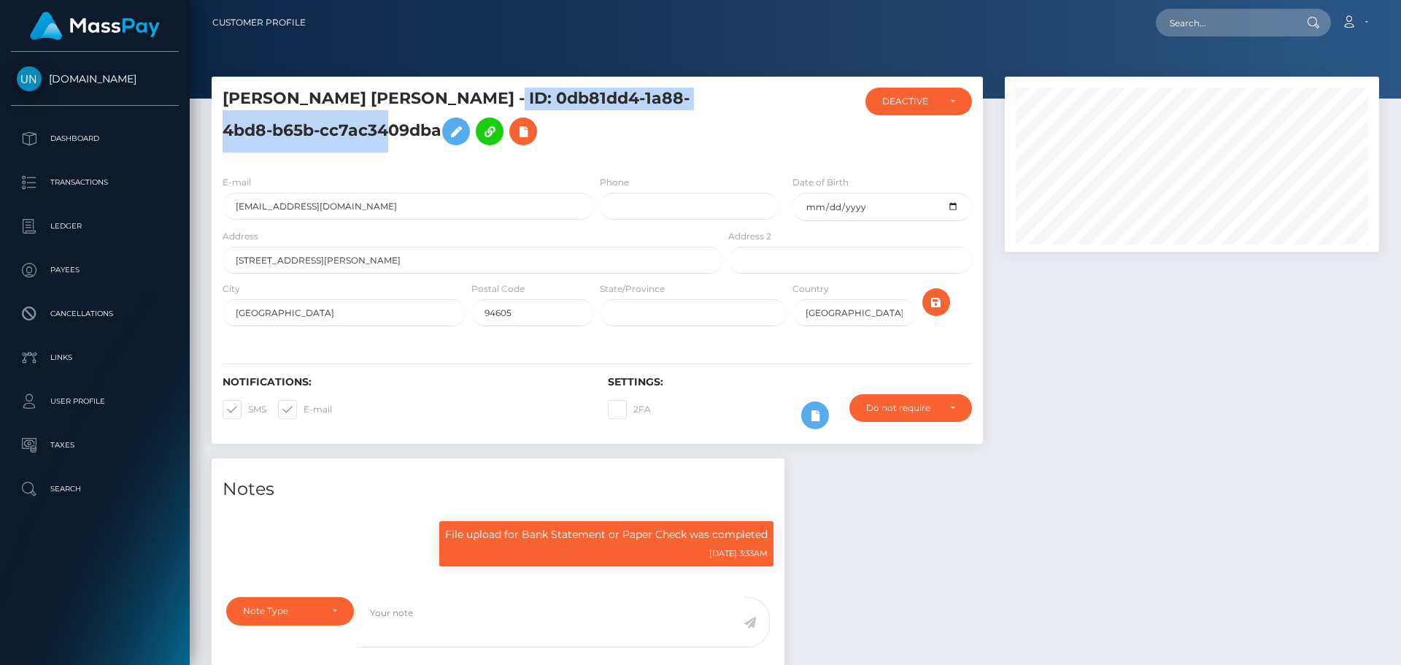
drag, startPoint x: 490, startPoint y: 91, endPoint x: 392, endPoint y: 117, distance: 101.0
click at [392, 117] on h5 "ISAIAH DARION WILLIAMS - ID: 0db81dd4-1a88-4bd8-b65b-cc7ac3409dba" at bounding box center [469, 120] width 492 height 65
copy h5 "0db81dd4-1a88-4bd8-b65b-cc7ac3409dba"
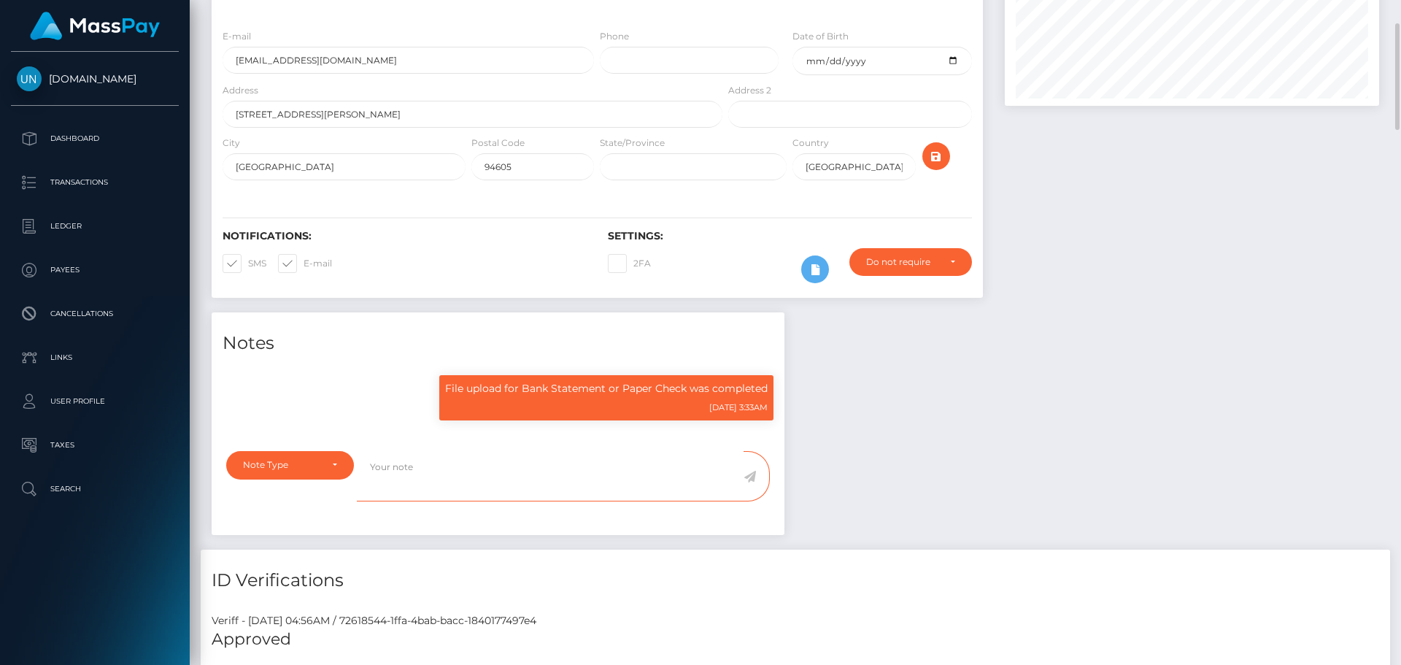
click at [437, 463] on textarea at bounding box center [550, 476] width 387 height 50
paste textarea "0db81dd4-1a88-4bd8-b65b-cc7ac3409dba"
type textarea "0db81dd4-1a88-4bd8-b65b-cc7ac3409dba"
click at [437, 467] on textarea "0db81dd4-1a88-4bd8-b65b-cc7ac3409dba" at bounding box center [550, 476] width 387 height 50
click at [436, 467] on textarea "0db81dd4-1a88-4bd8-b65b-cc7ac3409dba" at bounding box center [550, 476] width 387 height 50
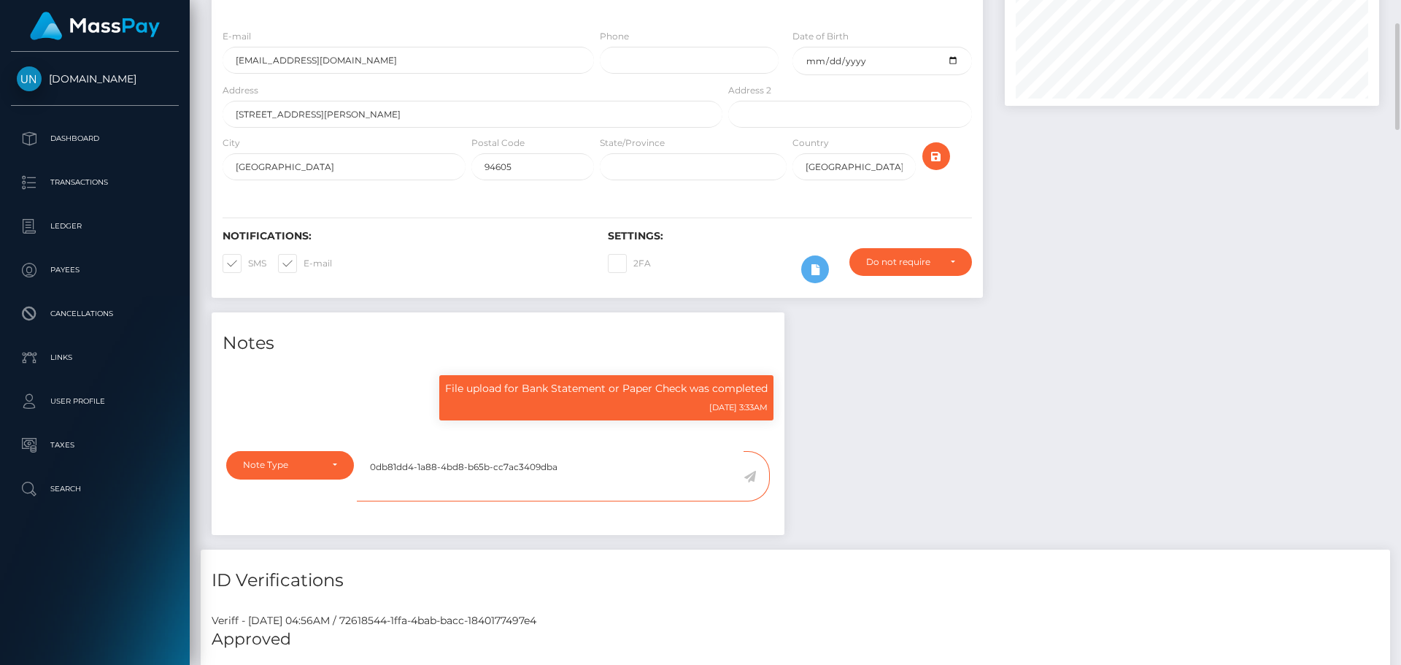
click at [436, 467] on textarea "0db81dd4-1a88-4bd8-b65b-cc7ac3409dba" at bounding box center [550, 476] width 387 height 50
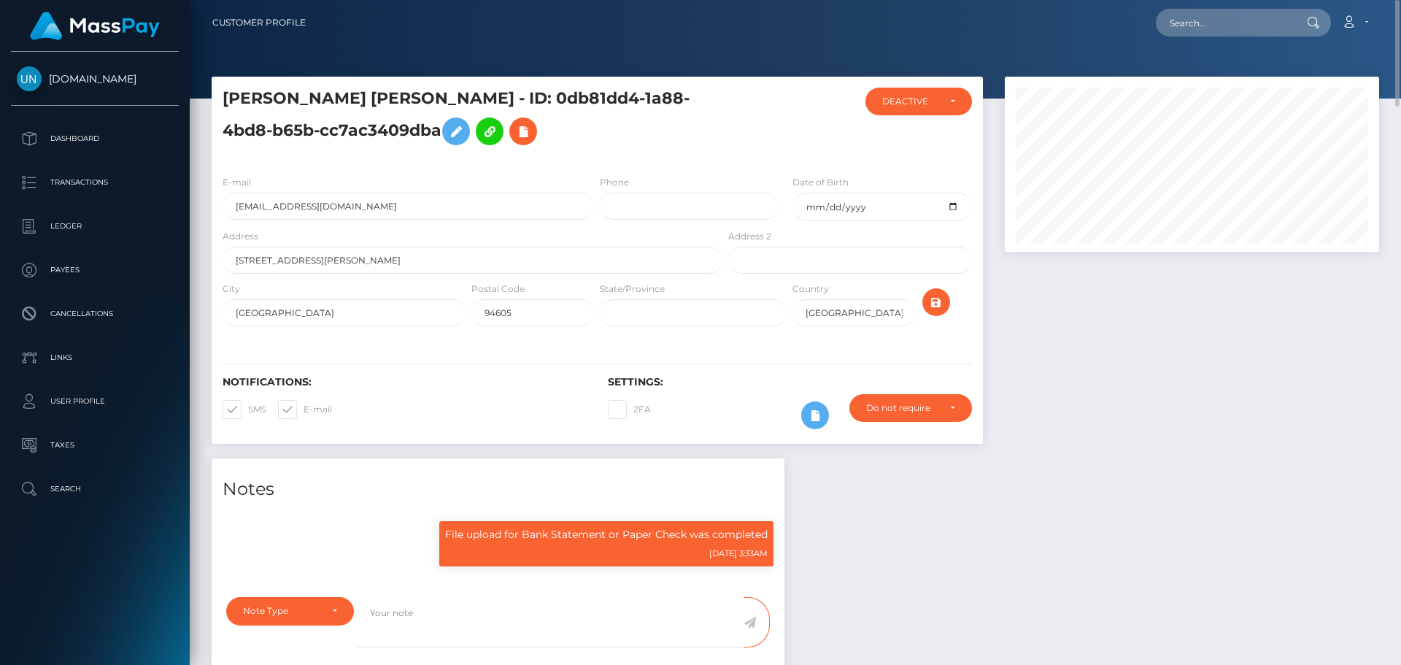
click at [1242, 42] on nav "Customer Profile Loading... Loading... Account" at bounding box center [795, 22] width 1211 height 45
click at [1218, 15] on input "text" at bounding box center [1224, 23] width 137 height 28
paste input "faviolavaleria61@gmail.com"
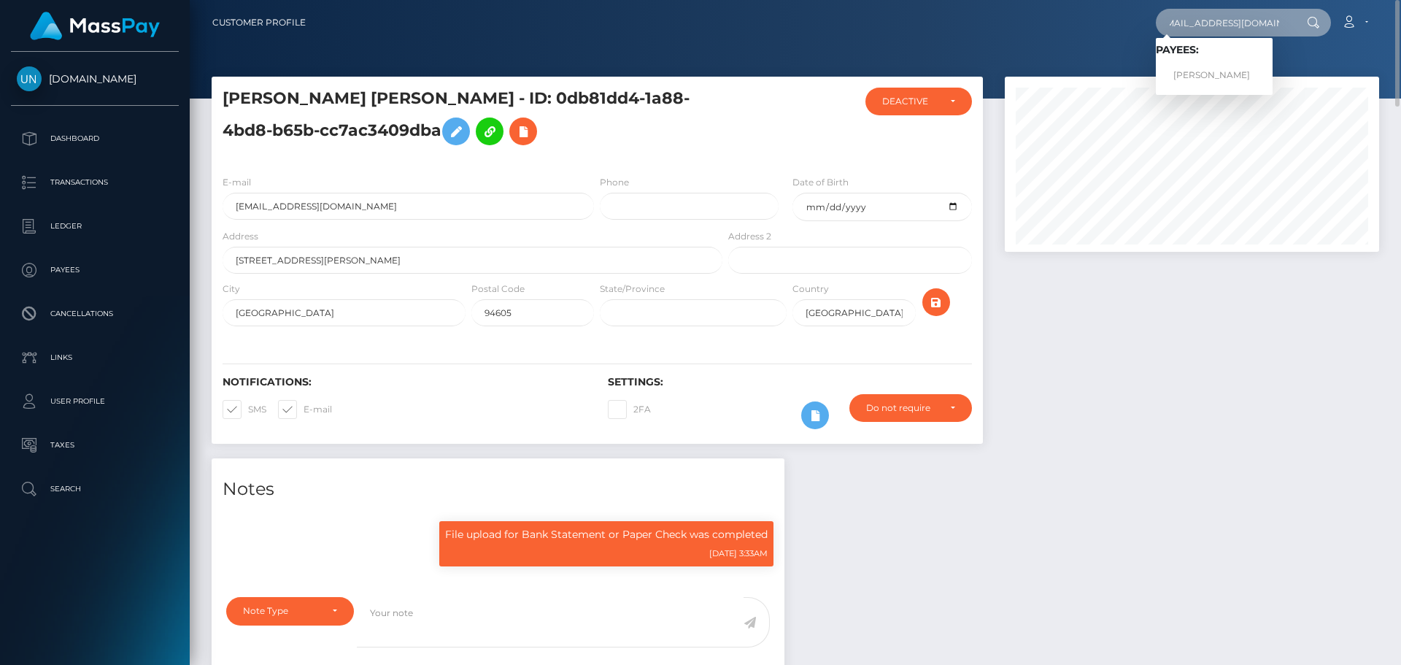
type input "faviolavaleria61@gmail.com"
click at [1216, 73] on link "FAVIOLA VALERIA RAMOS DEL RIO" at bounding box center [1214, 75] width 117 height 27
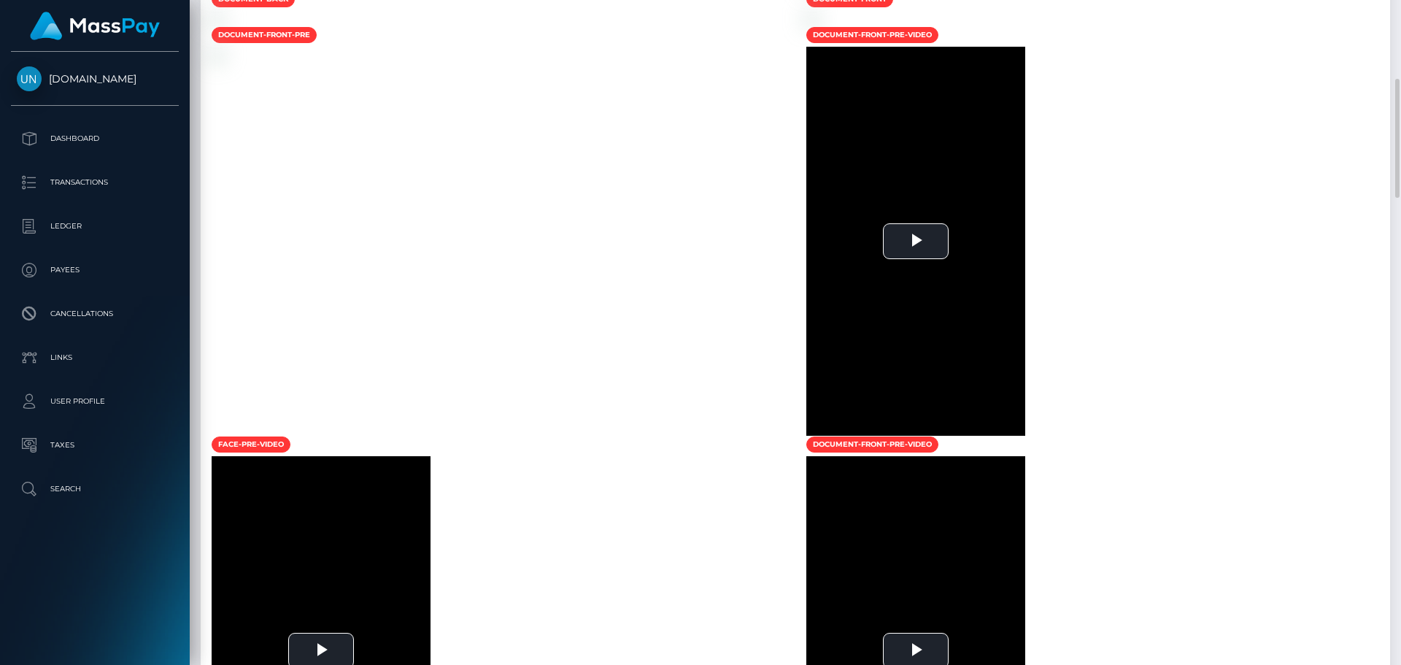
scroll to position [848, 0]
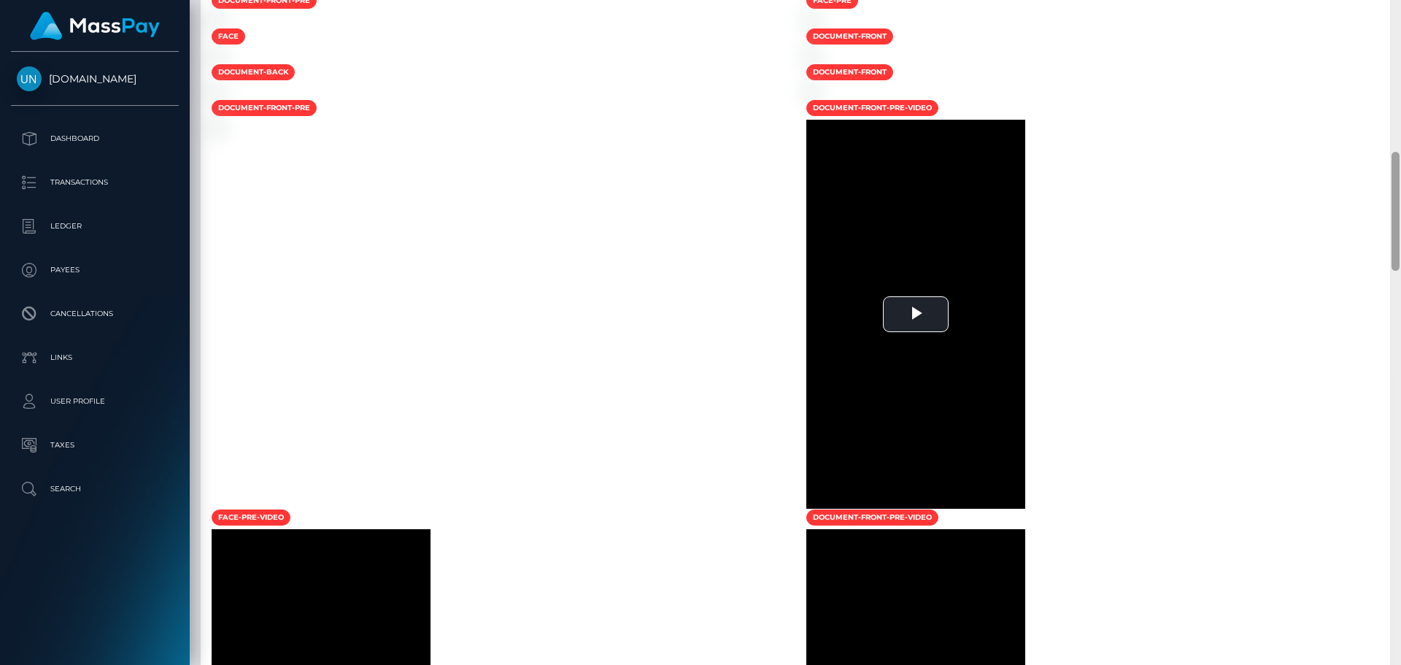
click at [1400, 21] on div at bounding box center [1395, 332] width 11 height 665
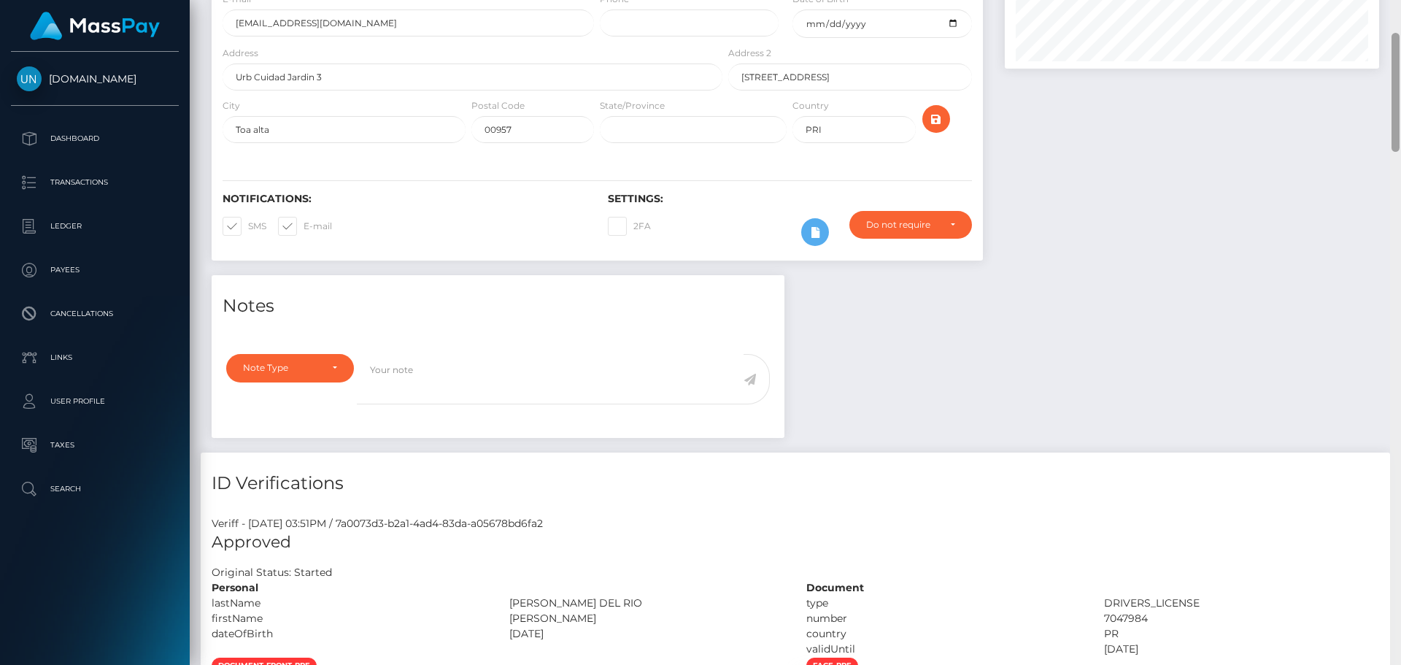
click at [1400, 21] on div "Customer Profile Loading... Loading..." at bounding box center [795, 332] width 1211 height 665
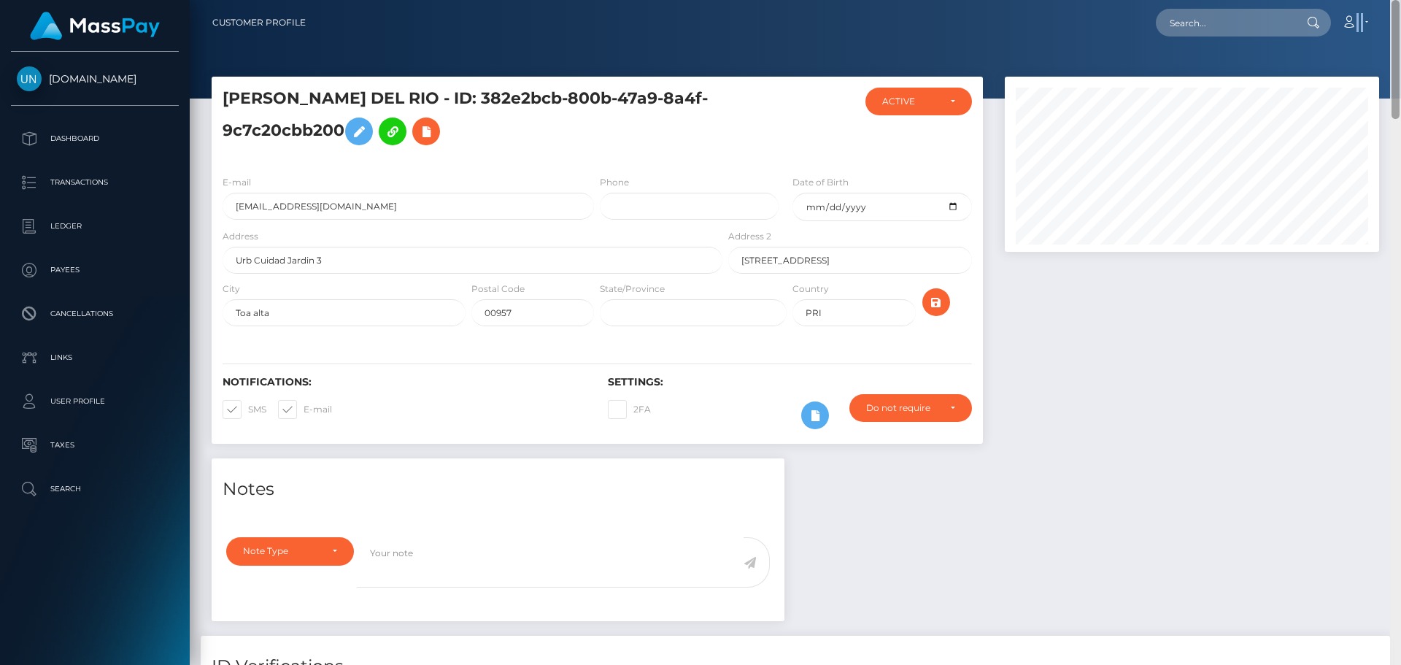
click at [1400, 21] on nav "Customer Profile Loading... Loading... Account" at bounding box center [795, 22] width 1211 height 45
click at [1226, 37] on div "Loading... Loading... Account Edit Profile Logout" at bounding box center [847, 22] width 1061 height 31
click at [1222, 18] on input "text" at bounding box center [1224, 23] width 137 height 28
paste input "menjivarjenerlin@gmail.com"
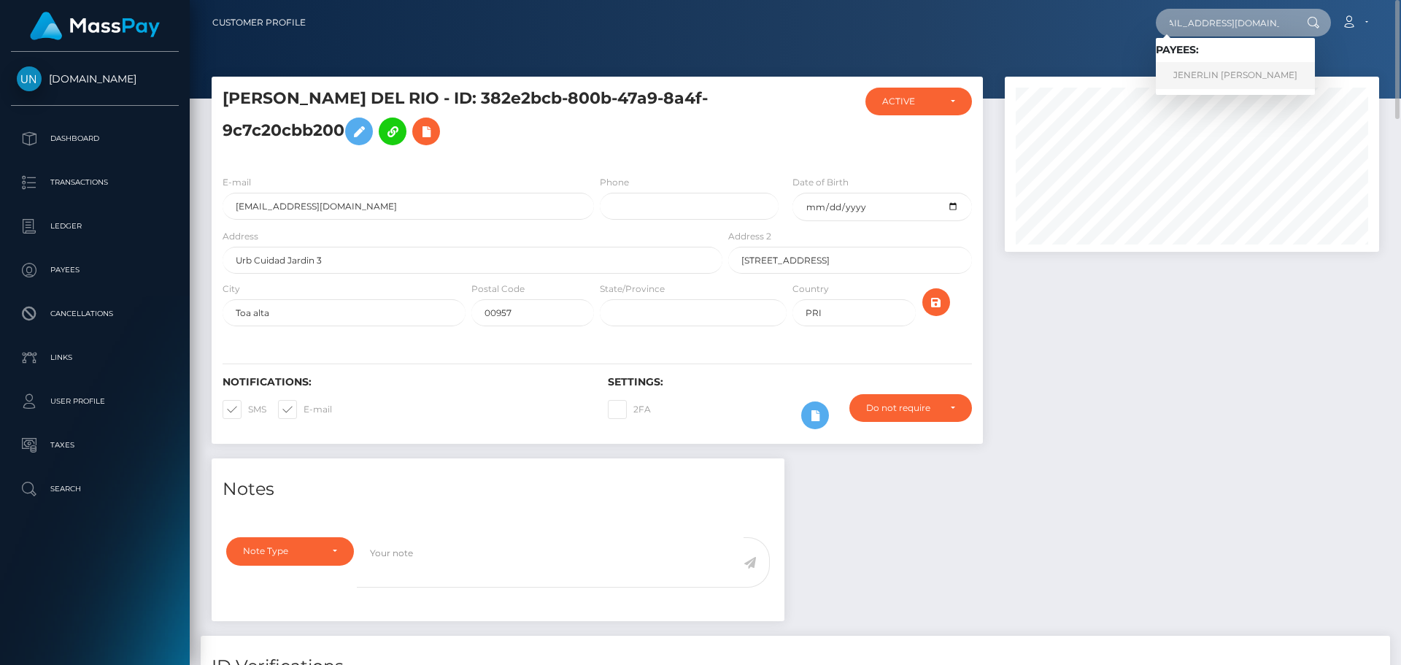
type input "menjivarjenerlin@gmail.com"
click at [1197, 72] on link "JENERLIN ARELY MENJIVAR RIVERA" at bounding box center [1235, 75] width 159 height 27
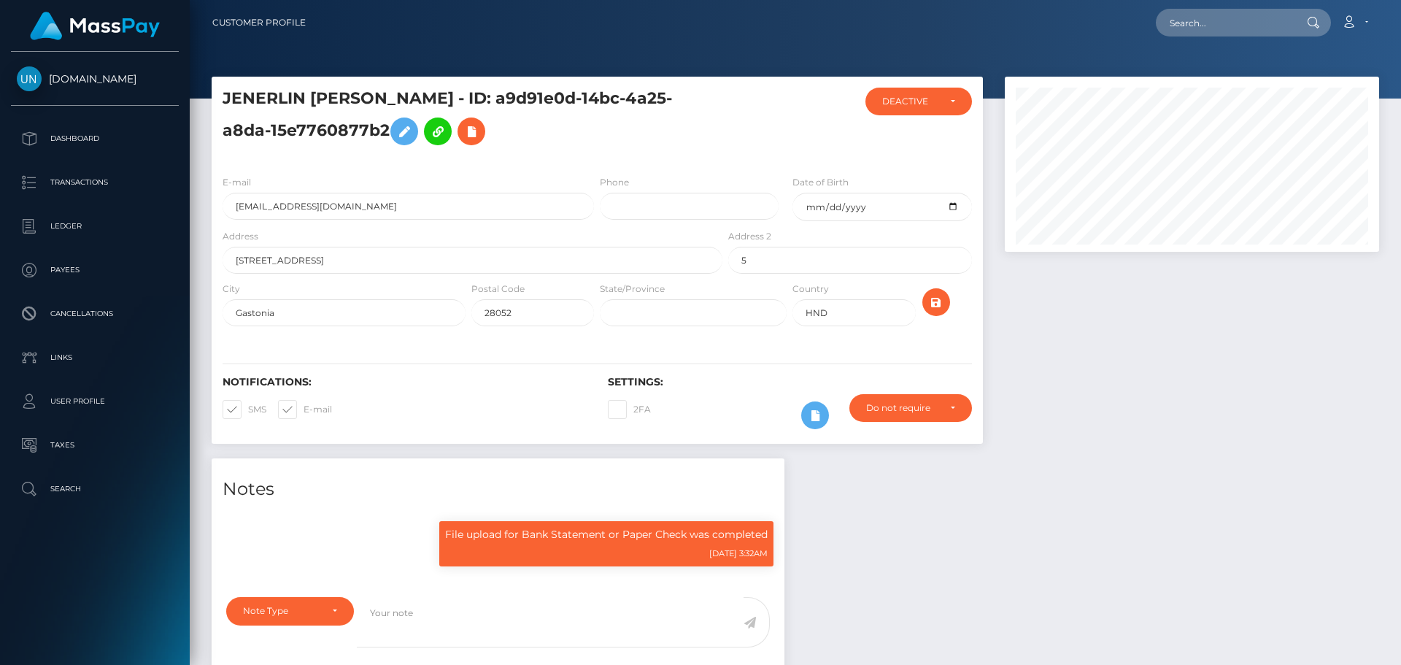
scroll to position [175, 375]
click at [1222, 20] on input "text" at bounding box center [1224, 23] width 137 height 28
paste input "alexakvassay@gmail.com"
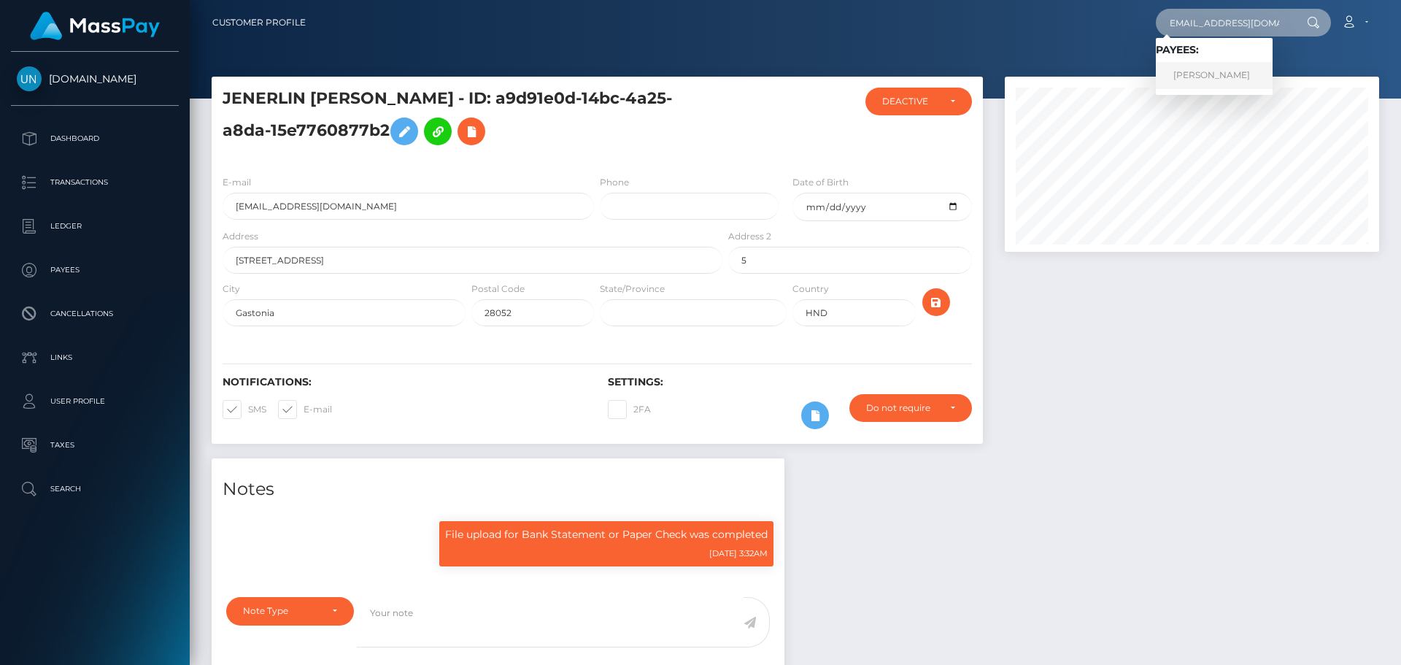
type input "alexakvassay@gmail.com"
click at [1186, 72] on link "ALEXANDRA KVASSAYOVÁ" at bounding box center [1214, 75] width 117 height 27
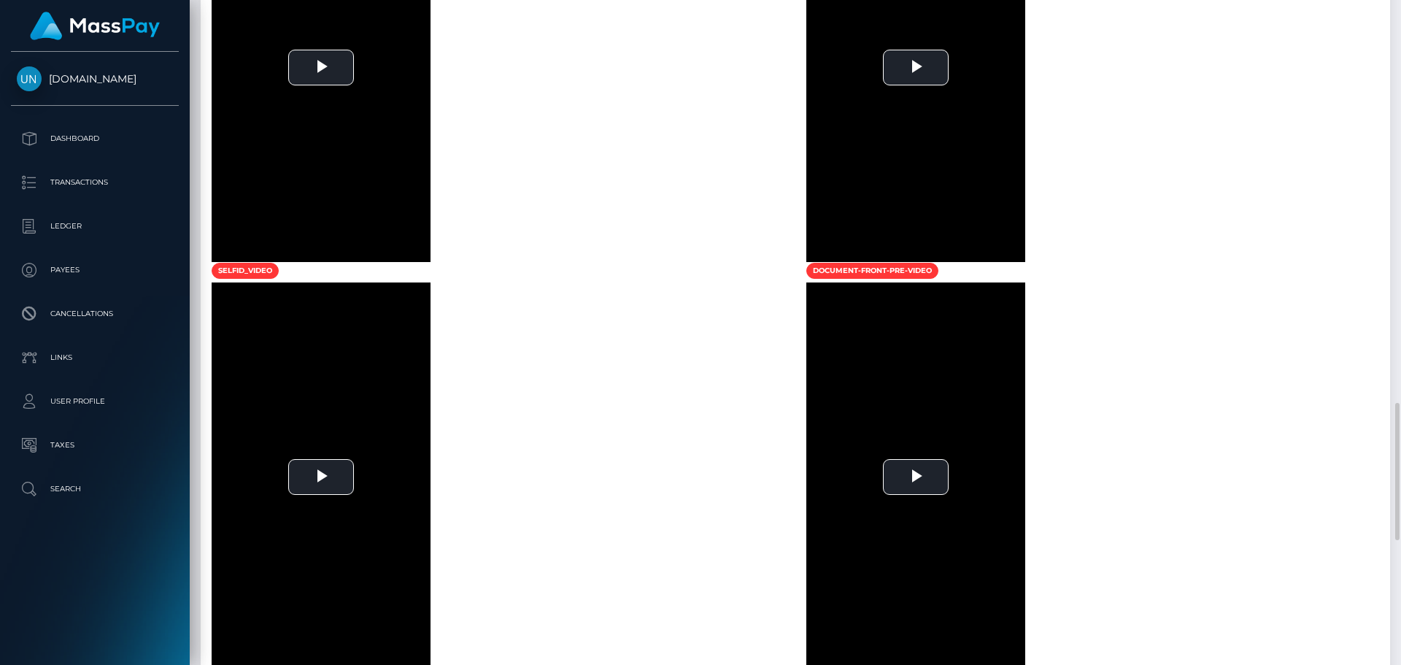
scroll to position [730, 0]
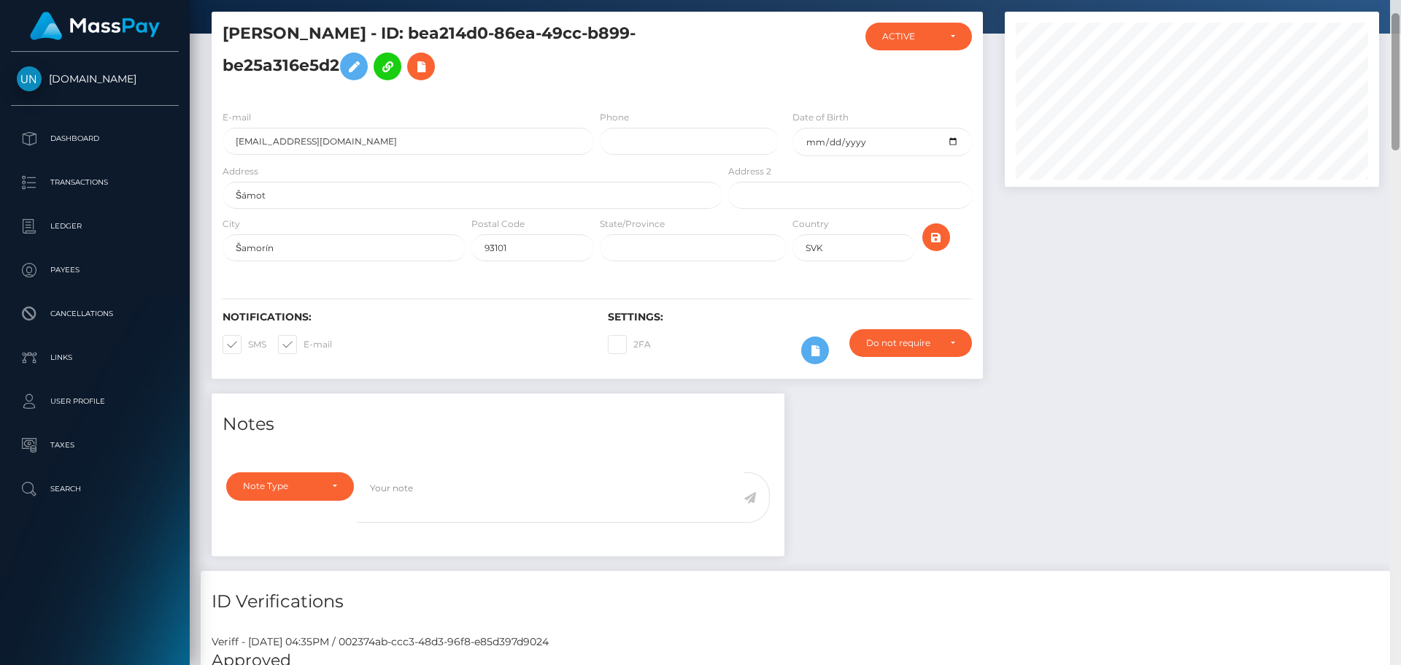
click at [1400, 13] on div "Customer Profile Loading... Loading..." at bounding box center [795, 332] width 1211 height 665
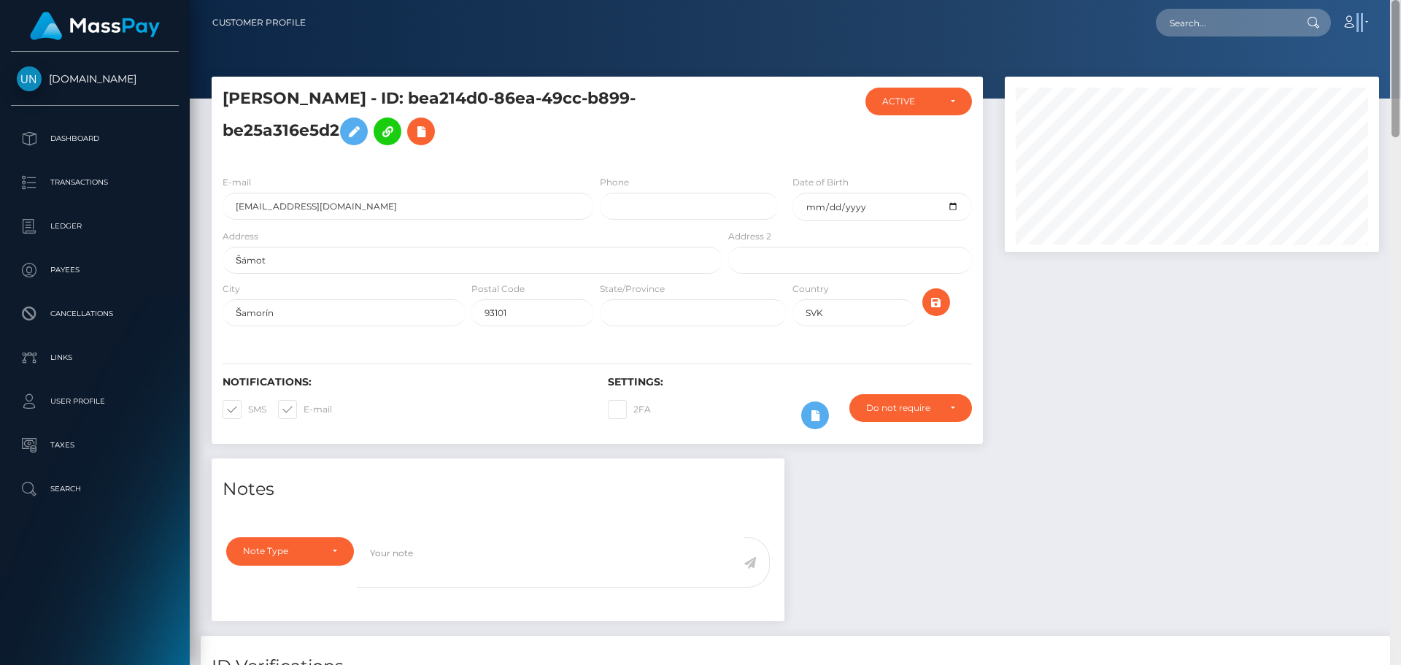
click at [1400, 13] on nav "Customer Profile Loading... Loading... Account" at bounding box center [795, 22] width 1211 height 45
click at [1178, 14] on input "text" at bounding box center [1224, 23] width 137 height 28
paste input "hbfm7yzkp8@privaterelay.appleid.com"
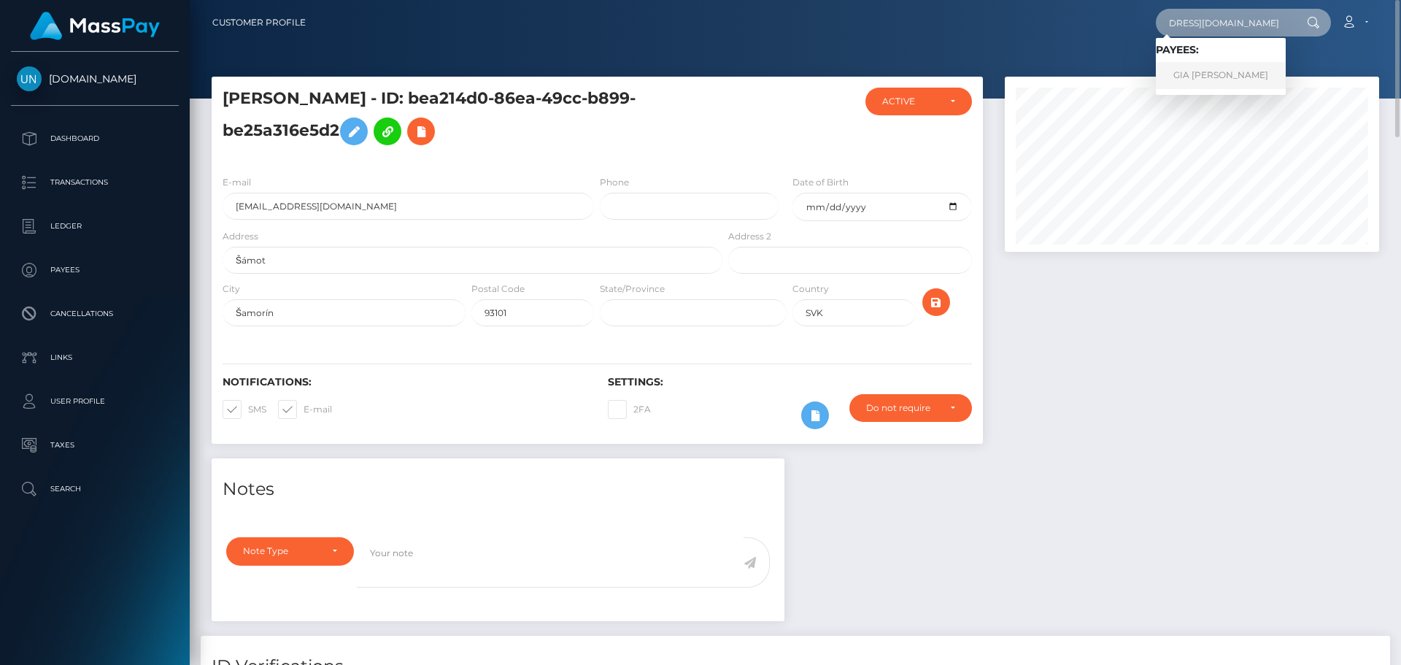
type input "hbfm7yzkp8@privaterelay.appleid.com"
click at [1181, 70] on link "GIA JOHANY VARGAS REYES" at bounding box center [1221, 75] width 130 height 27
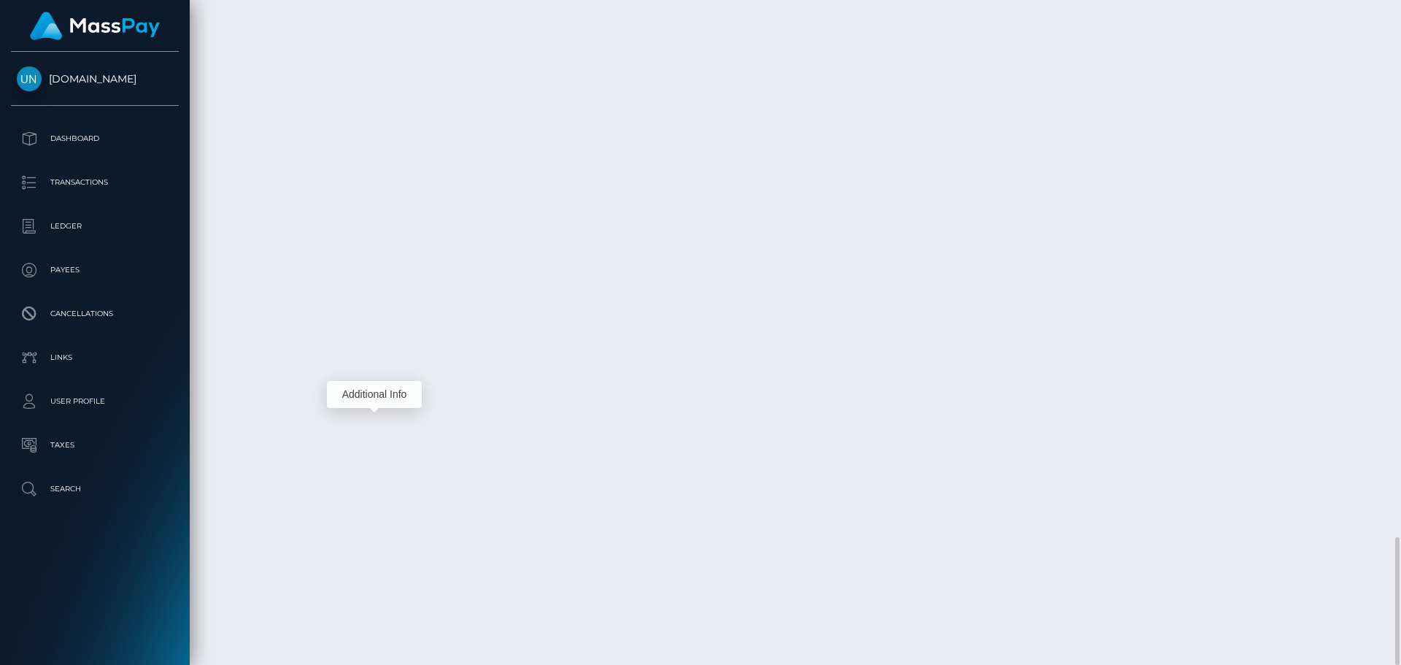
scroll to position [175, 375]
click at [1400, 15] on div at bounding box center [1395, 332] width 11 height 665
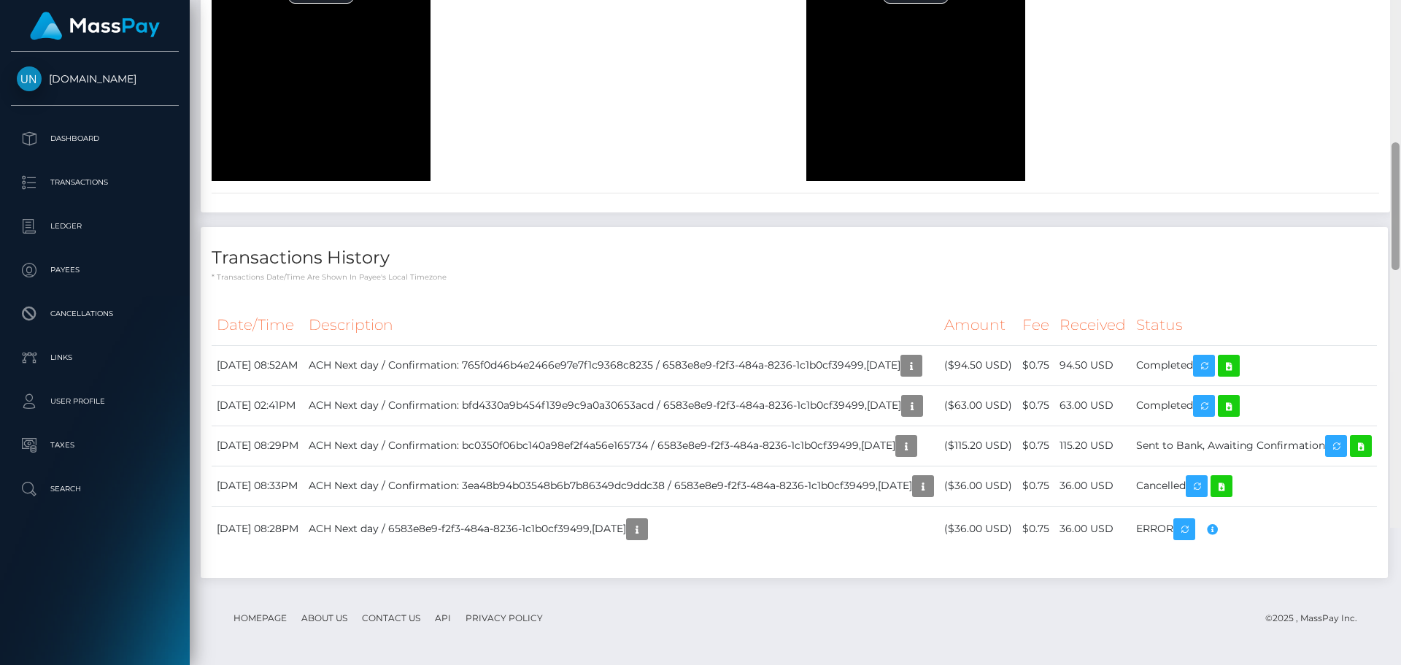
click at [1400, 12] on div at bounding box center [1395, 195] width 11 height 665
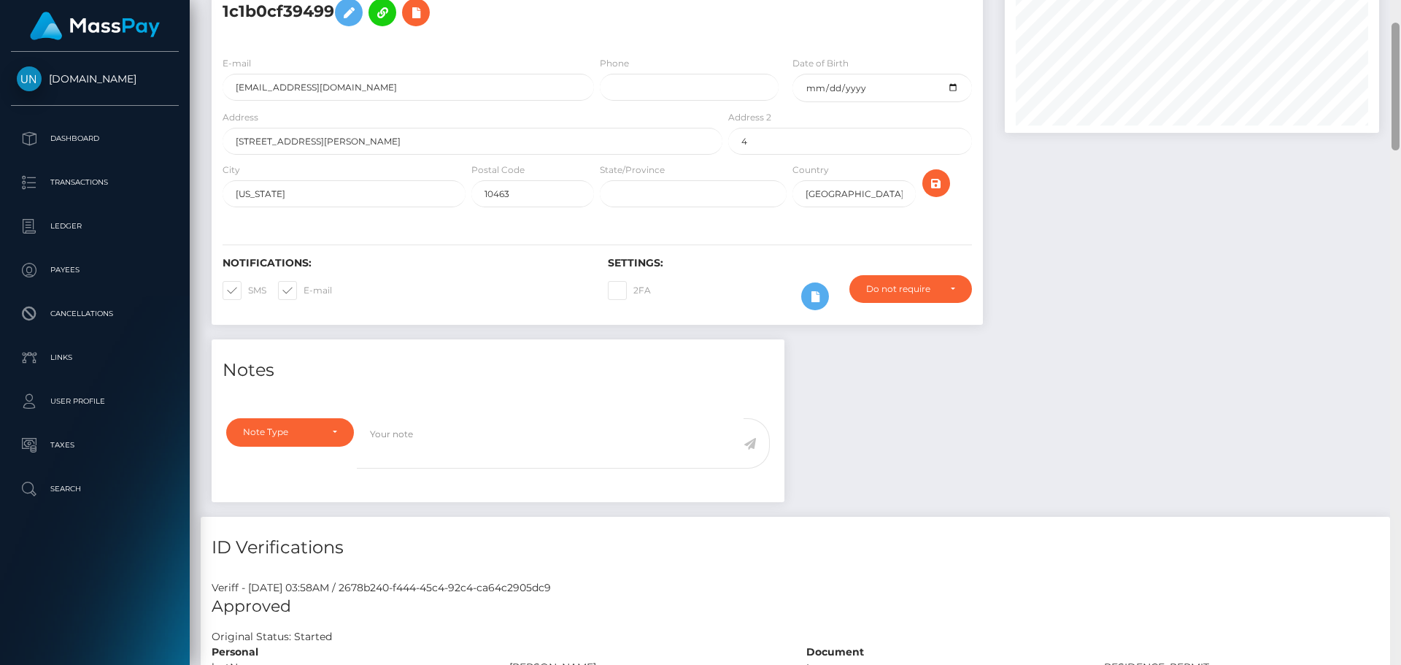
click at [1397, 12] on div "Customer Profile Loading... Loading..." at bounding box center [795, 332] width 1211 height 665
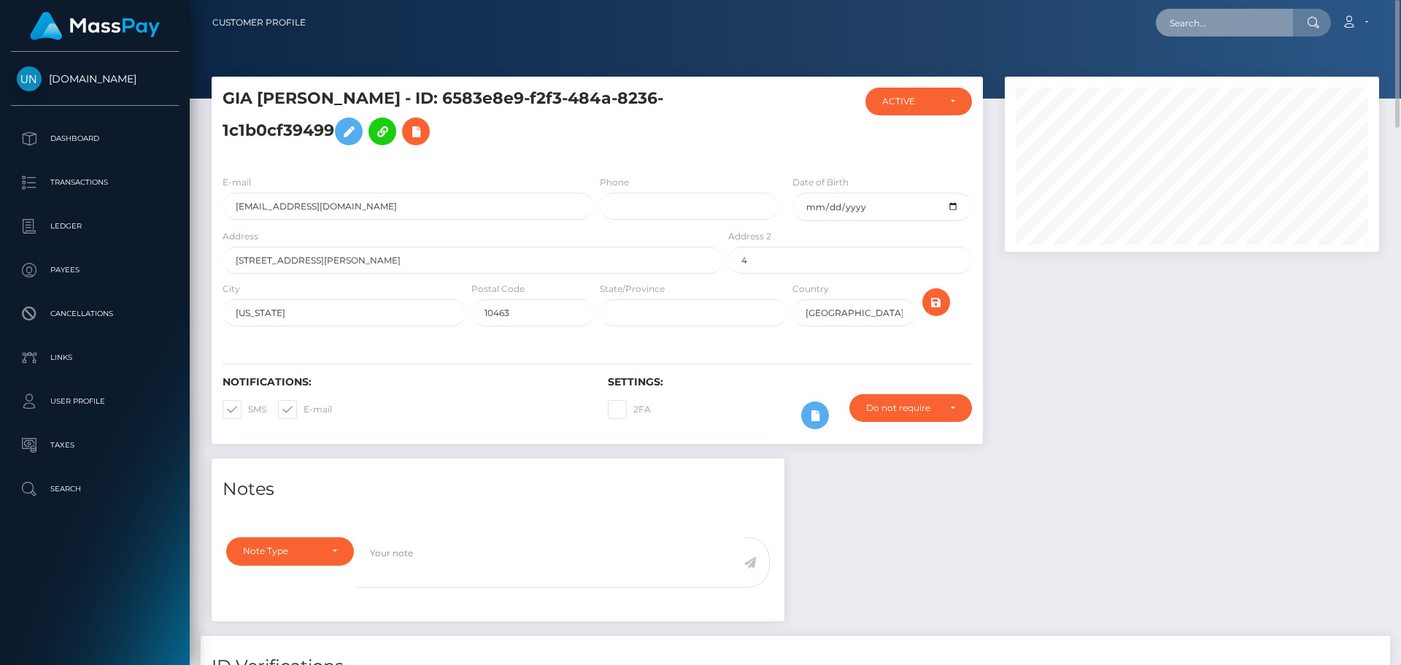
click at [1256, 18] on input "text" at bounding box center [1224, 23] width 137 height 28
paste input "[EMAIL_ADDRESS][DOMAIN_NAME]"
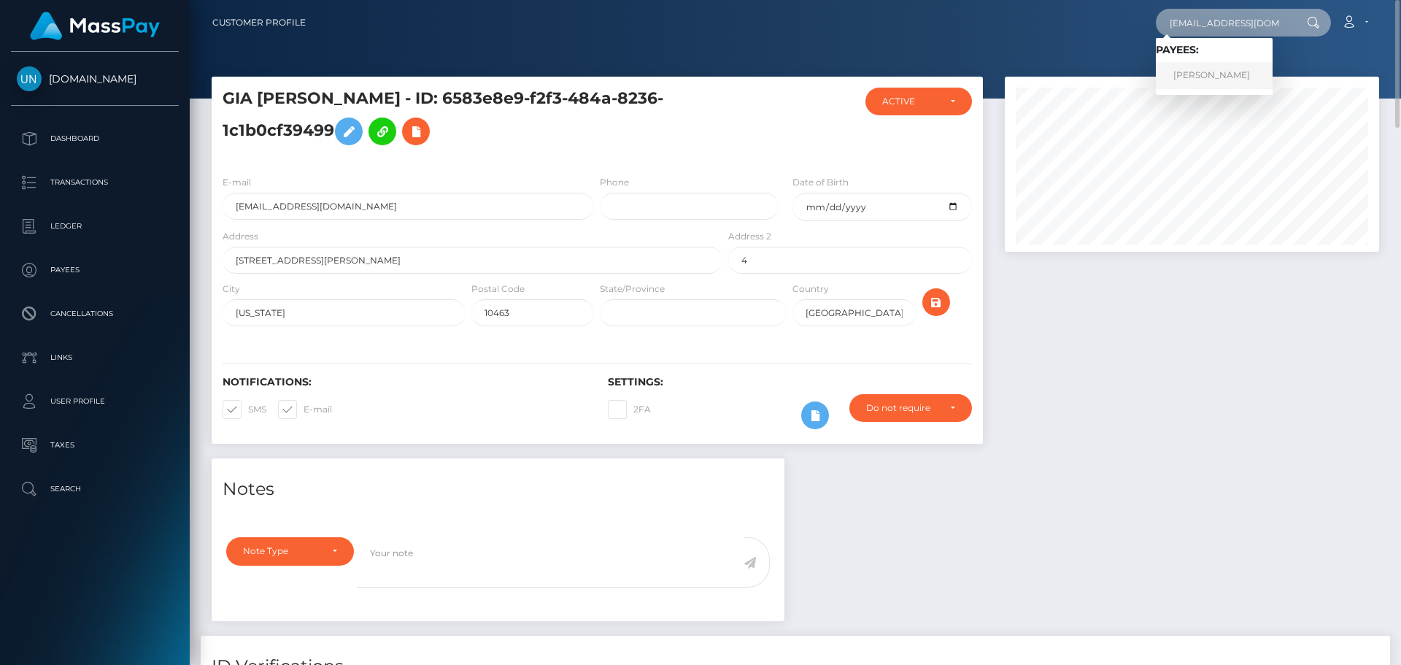
type input "[EMAIL_ADDRESS][DOMAIN_NAME]"
click at [1183, 76] on link "ANDREA DENISE CASTELLANOS" at bounding box center [1214, 75] width 117 height 27
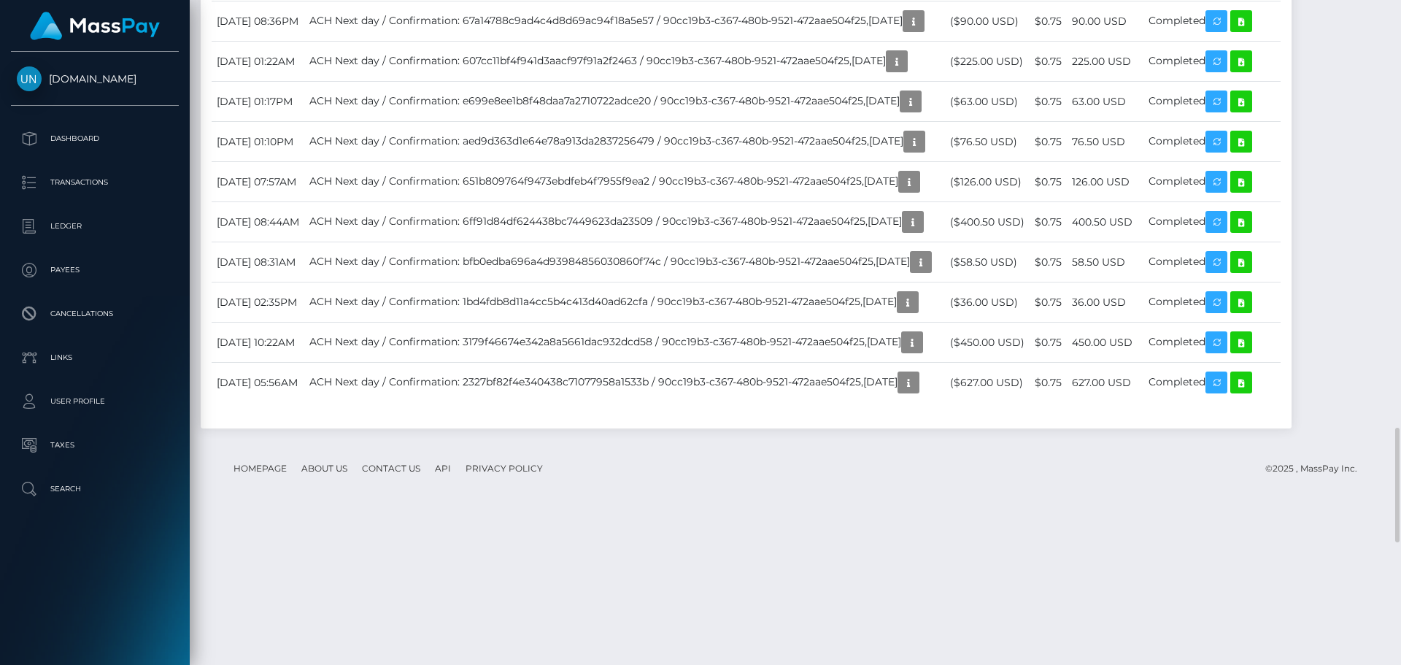
scroll to position [2918, 0]
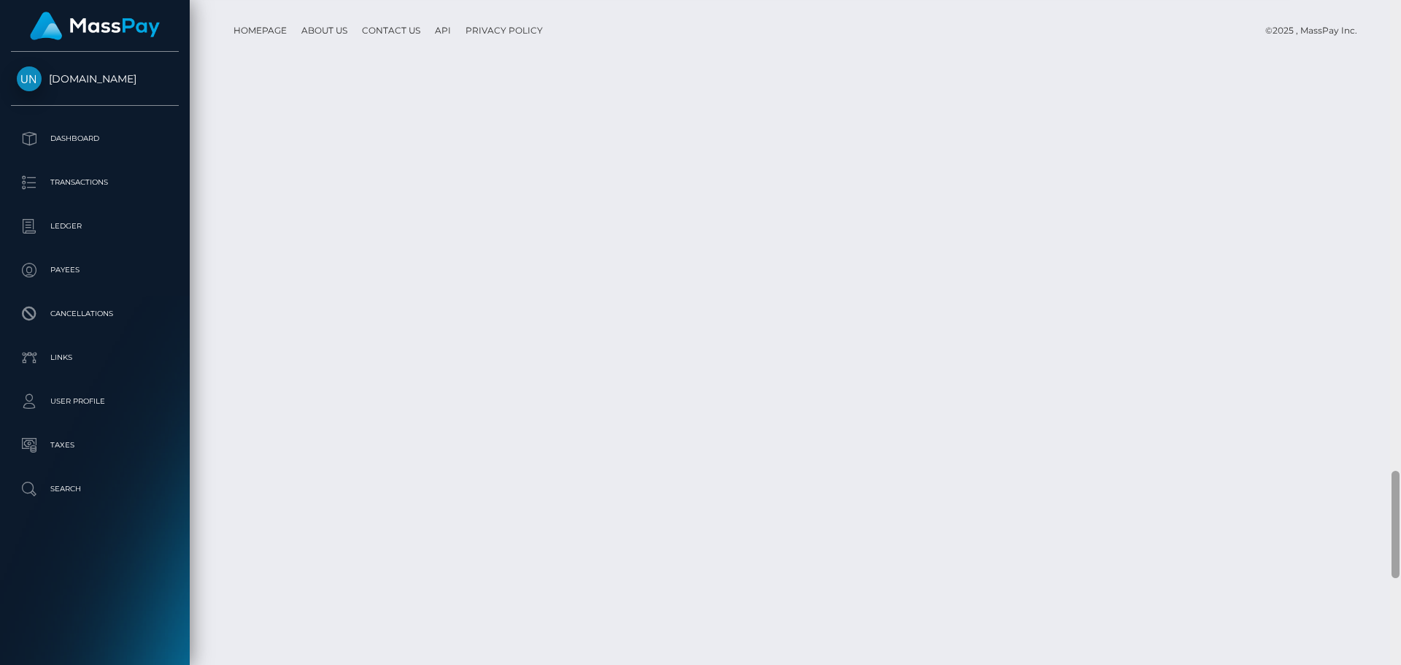
click at [1400, 76] on div at bounding box center [1395, 332] width 11 height 665
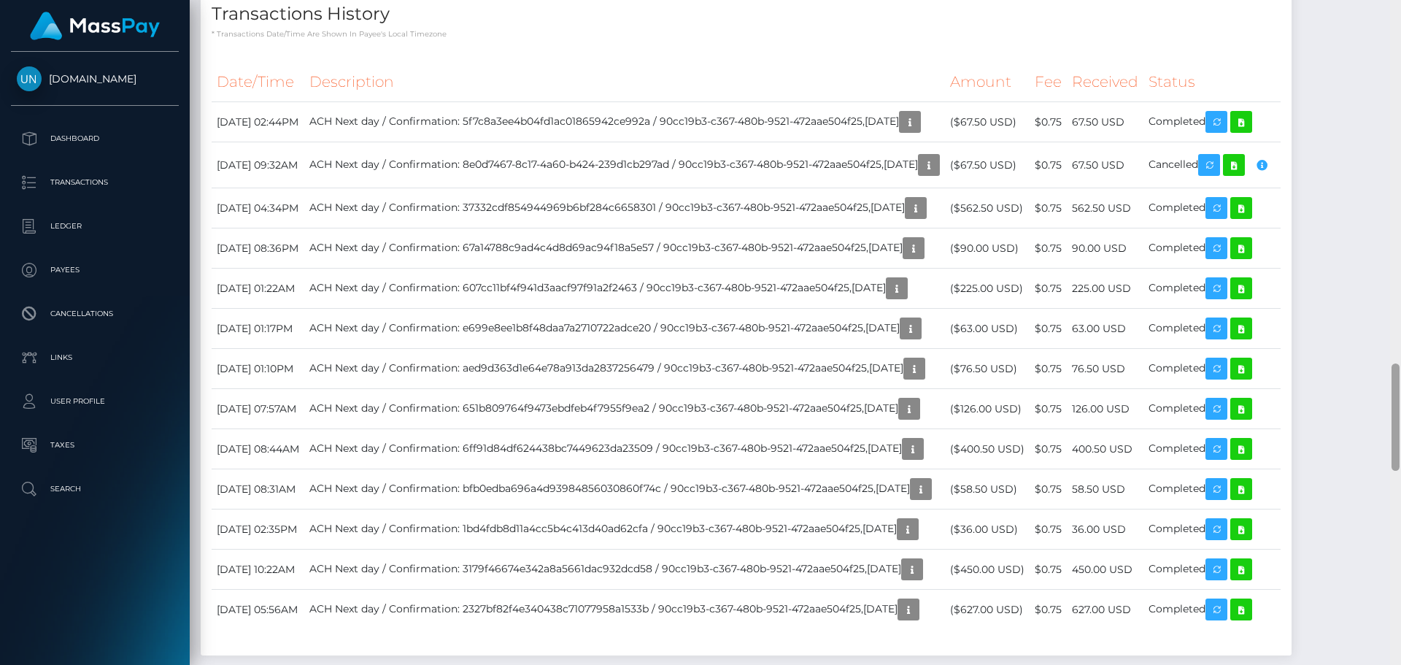
click at [1400, 21] on div at bounding box center [1395, 332] width 11 height 665
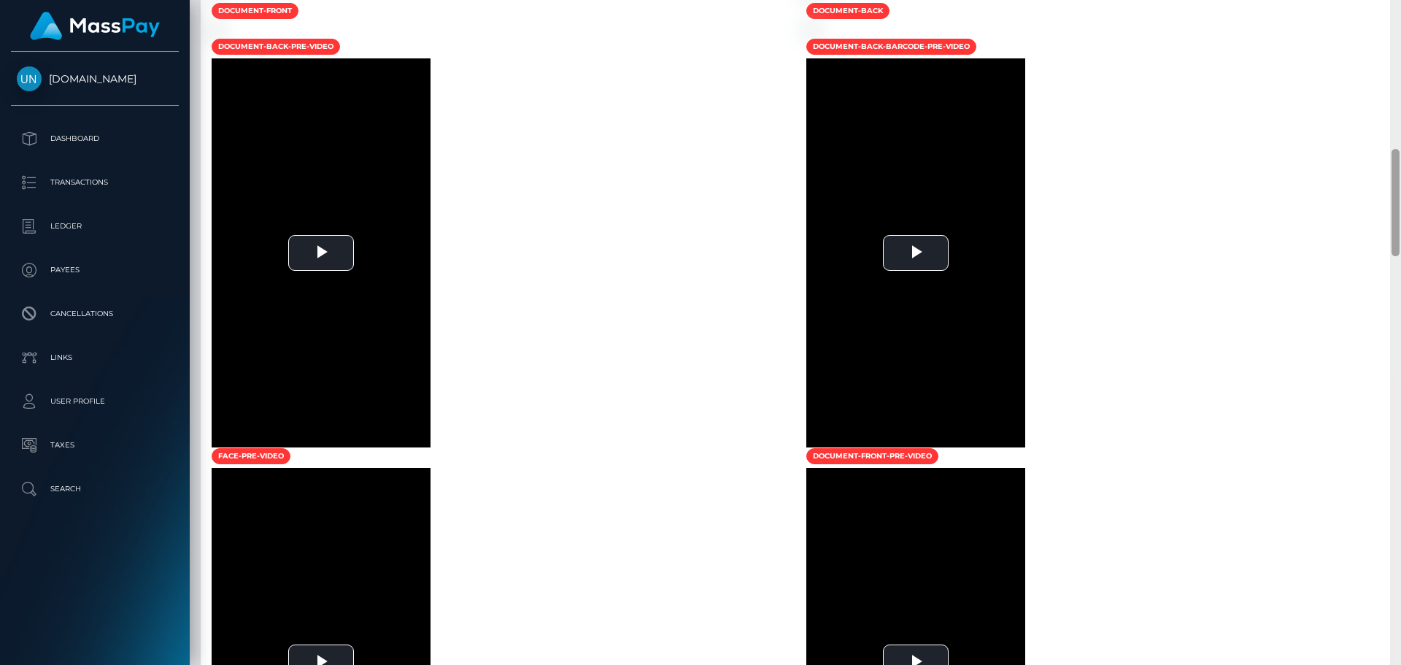
click at [1400, 21] on div at bounding box center [1395, 332] width 11 height 665
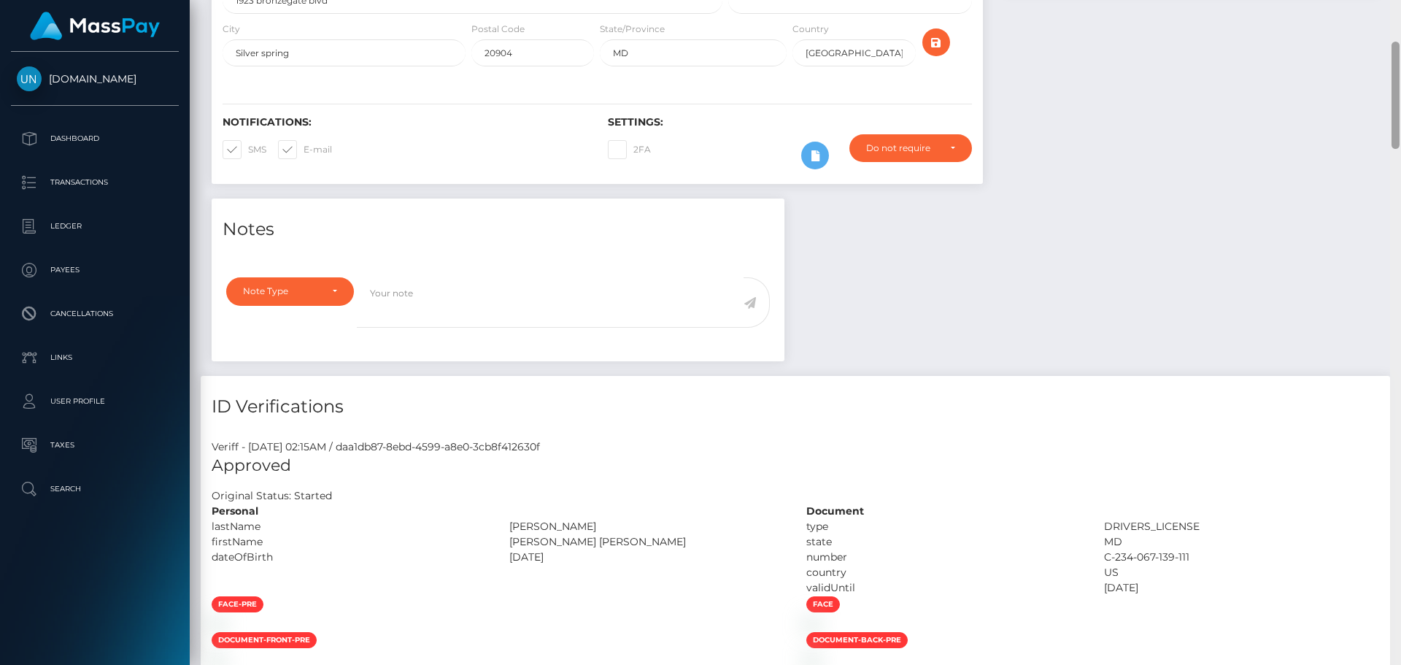
click at [1400, 21] on div "Customer Profile Loading... Loading..." at bounding box center [795, 332] width 1211 height 665
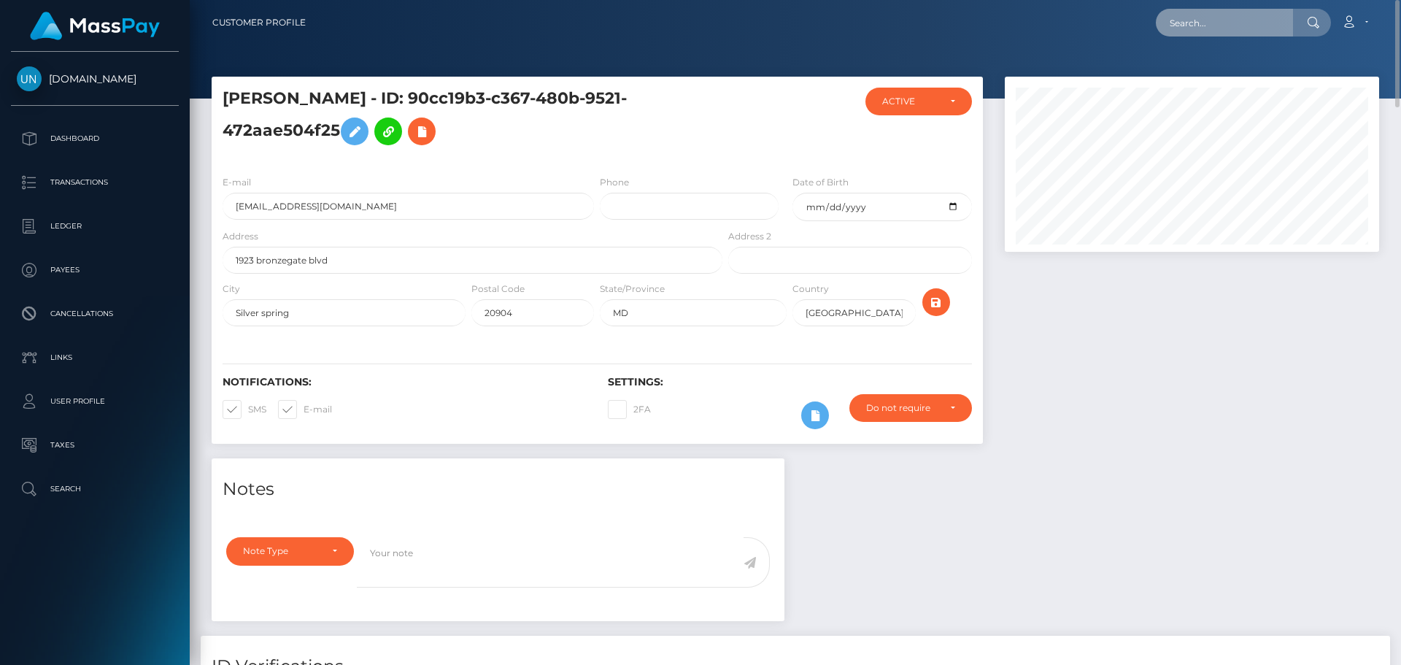
click at [1264, 24] on input "text" at bounding box center [1224, 23] width 137 height 28
paste input "[EMAIL_ADDRESS][DOMAIN_NAME]"
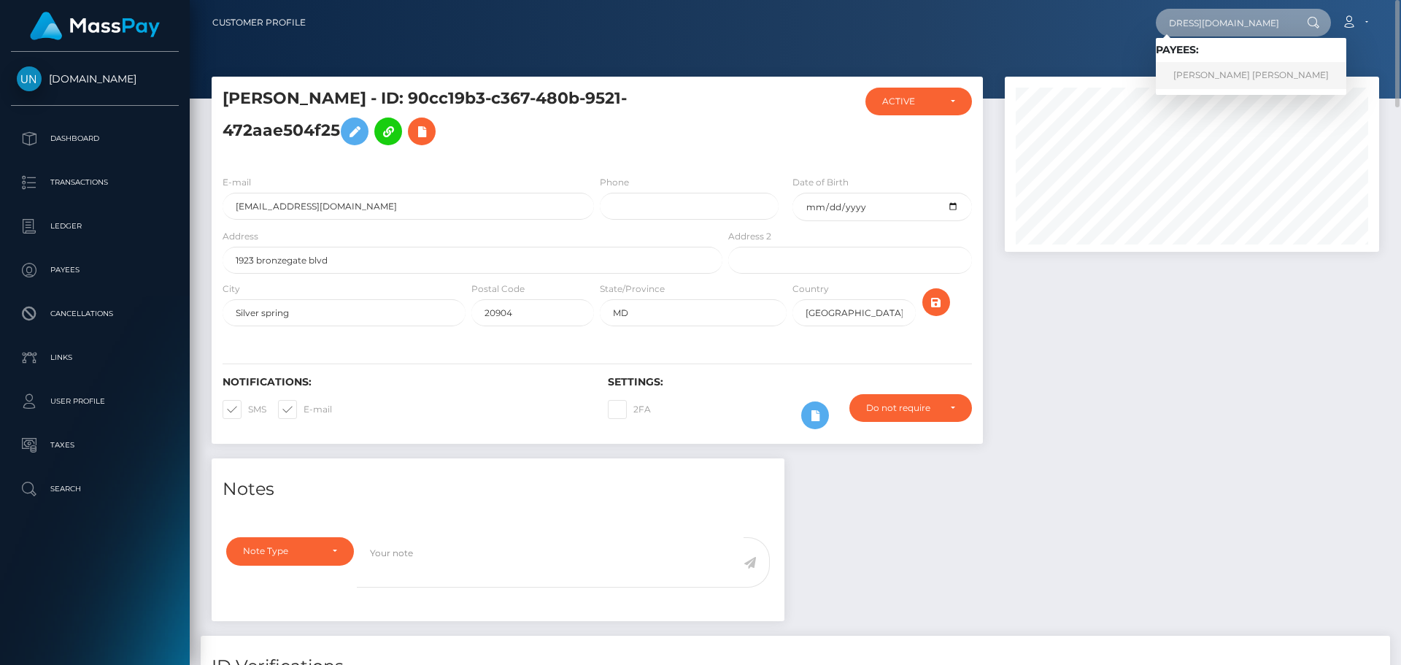
type input "[EMAIL_ADDRESS][DOMAIN_NAME]"
click at [1232, 86] on link "[PERSON_NAME] [PERSON_NAME]" at bounding box center [1251, 75] width 190 height 27
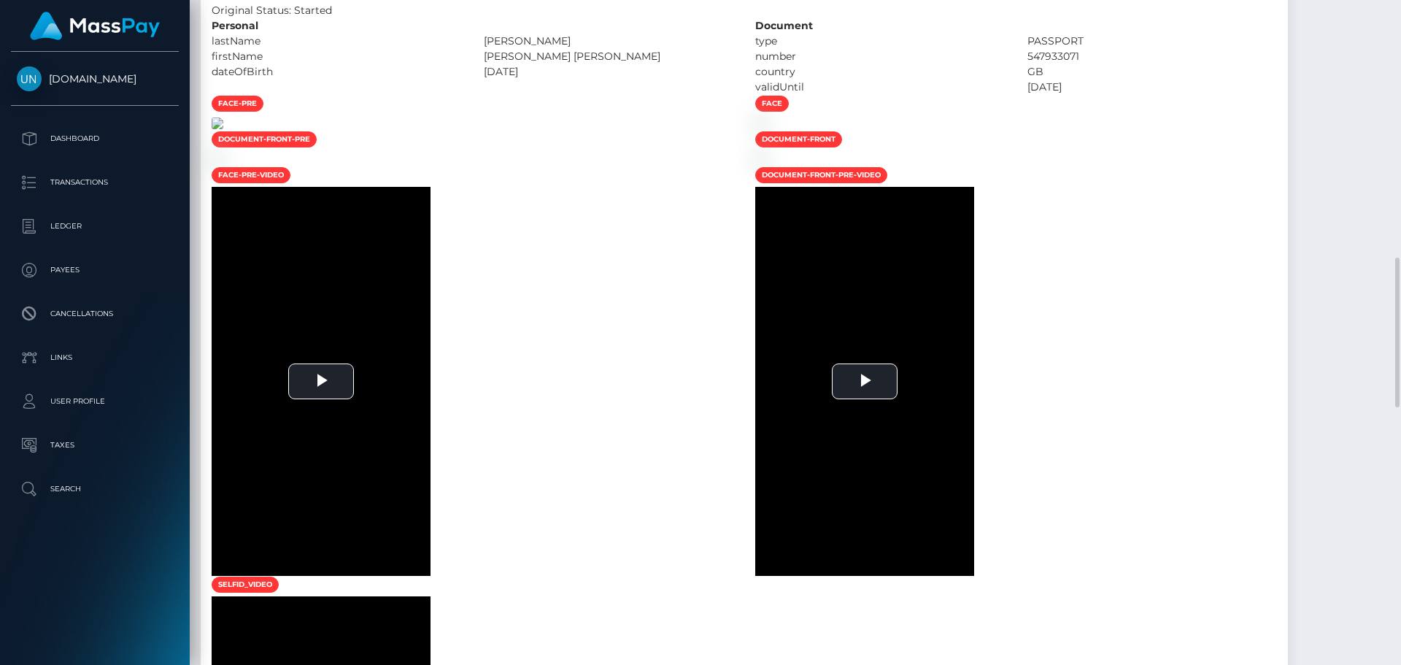
scroll to position [672, 0]
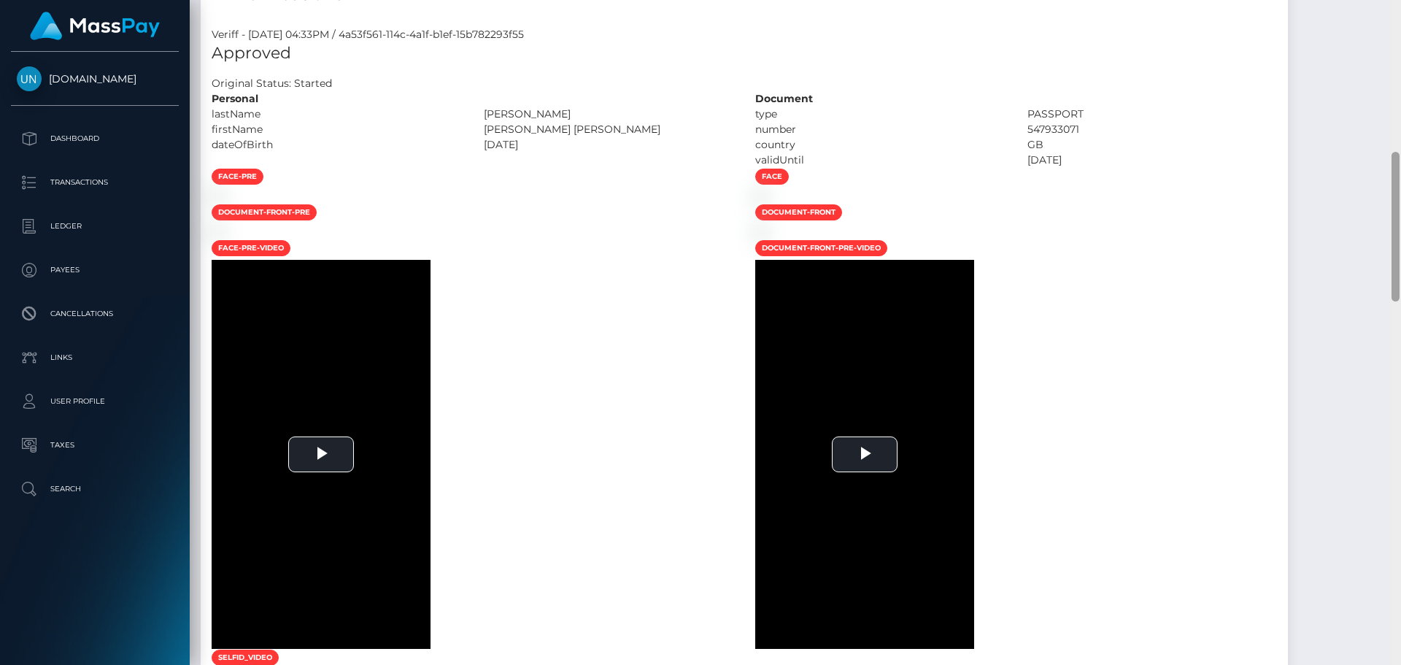
click at [1400, 9] on div "Customer Profile Loading... Loading..." at bounding box center [795, 332] width 1211 height 665
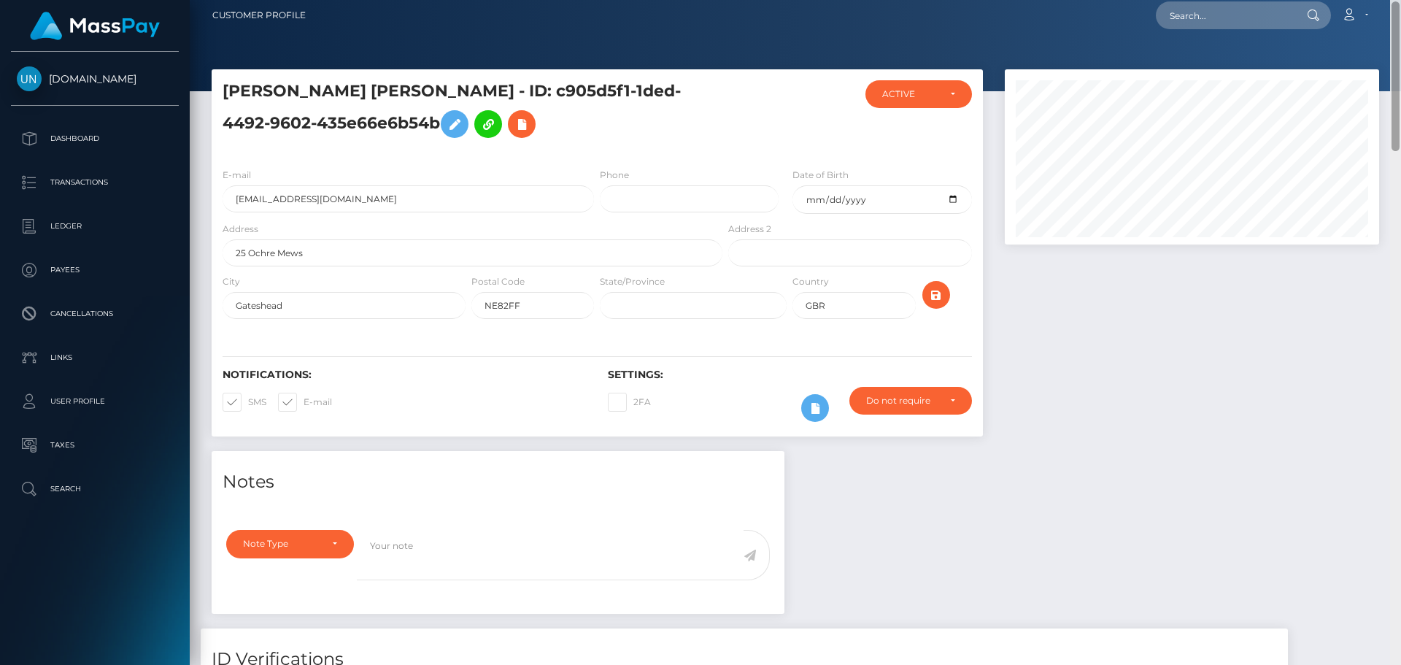
click at [1400, 9] on nav "Customer Profile Loading... Loading... Account" at bounding box center [795, 15] width 1211 height 45
drag, startPoint x: 1400, startPoint y: 9, endPoint x: 1264, endPoint y: 17, distance: 136.7
click at [1394, 9] on nav "Customer Profile Loading... Loading... Account" at bounding box center [795, 15] width 1211 height 45
click at [1216, 16] on input "text" at bounding box center [1224, 15] width 137 height 28
paste input "[PERSON_NAME][EMAIL_ADDRESS][DOMAIN_NAME]"
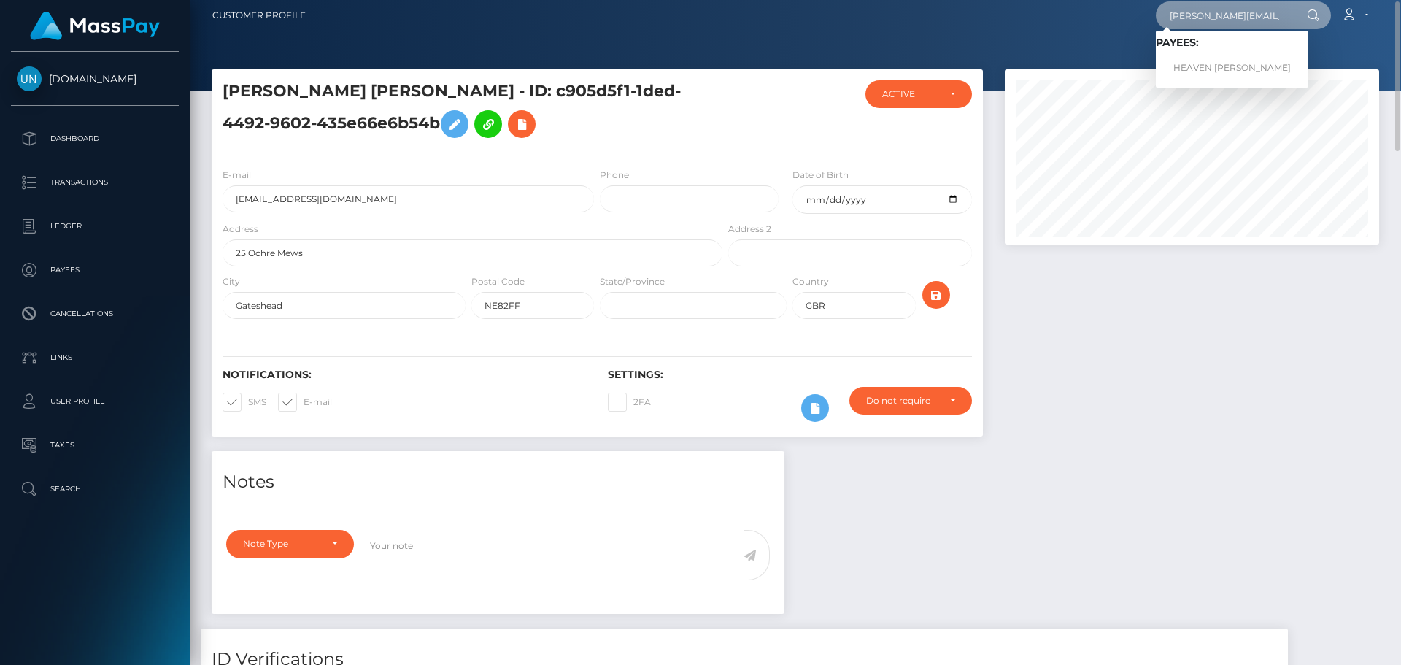
type input "[PERSON_NAME][EMAIL_ADDRESS][DOMAIN_NAME]"
click at [1224, 68] on link "HEAVEN MIANGEL SOFIA HAMLIN MANGIN" at bounding box center [1232, 68] width 152 height 27
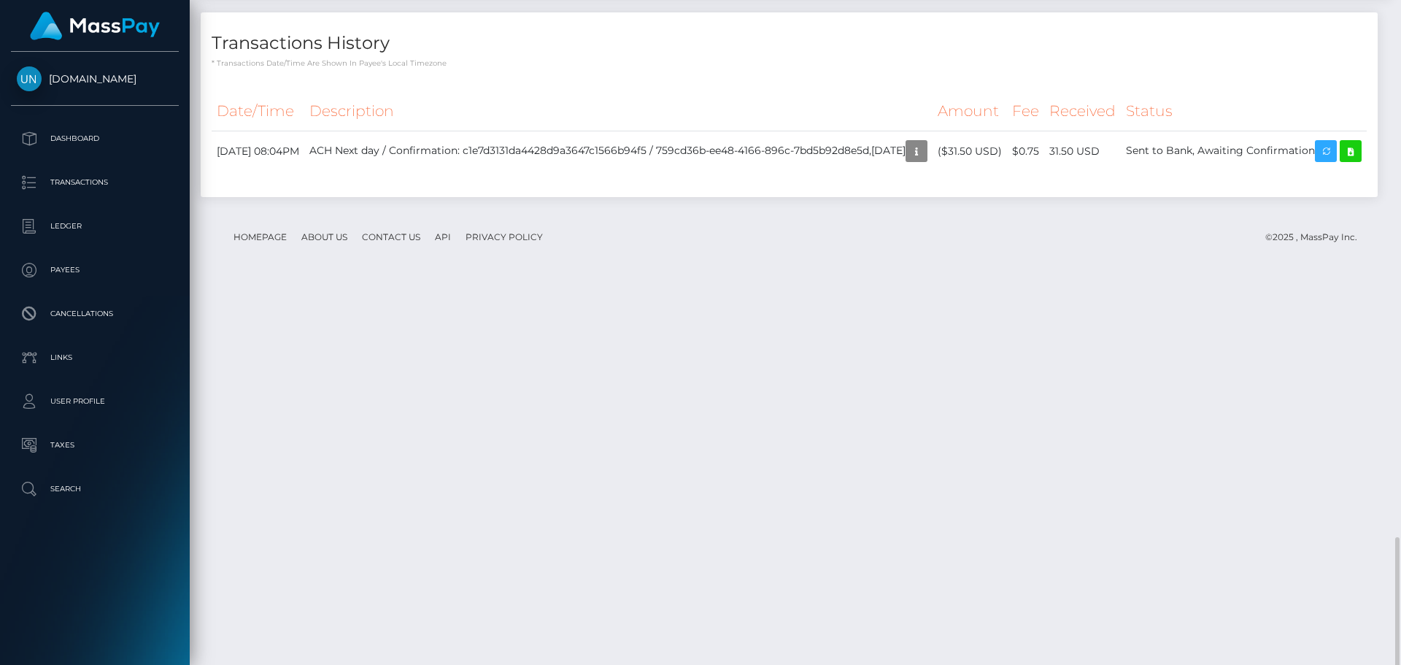
scroll to position [2578, 0]
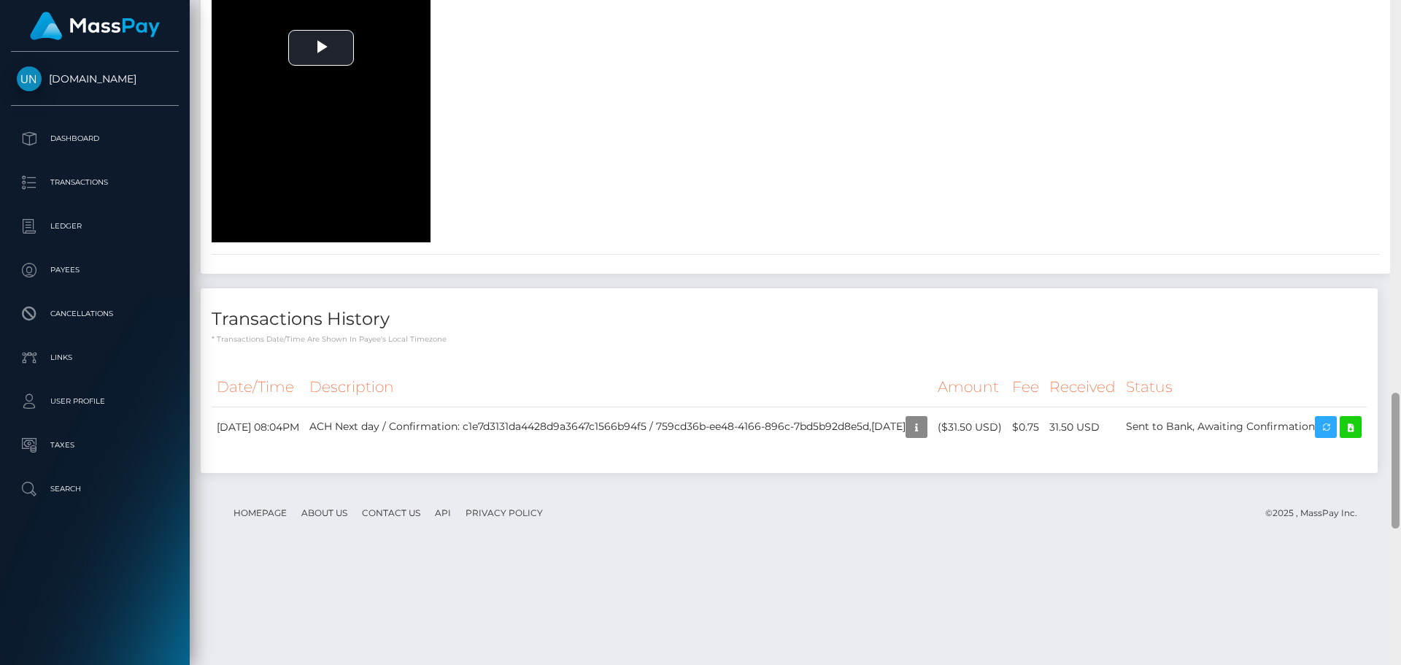
click at [1400, 16] on div at bounding box center [1395, 332] width 11 height 665
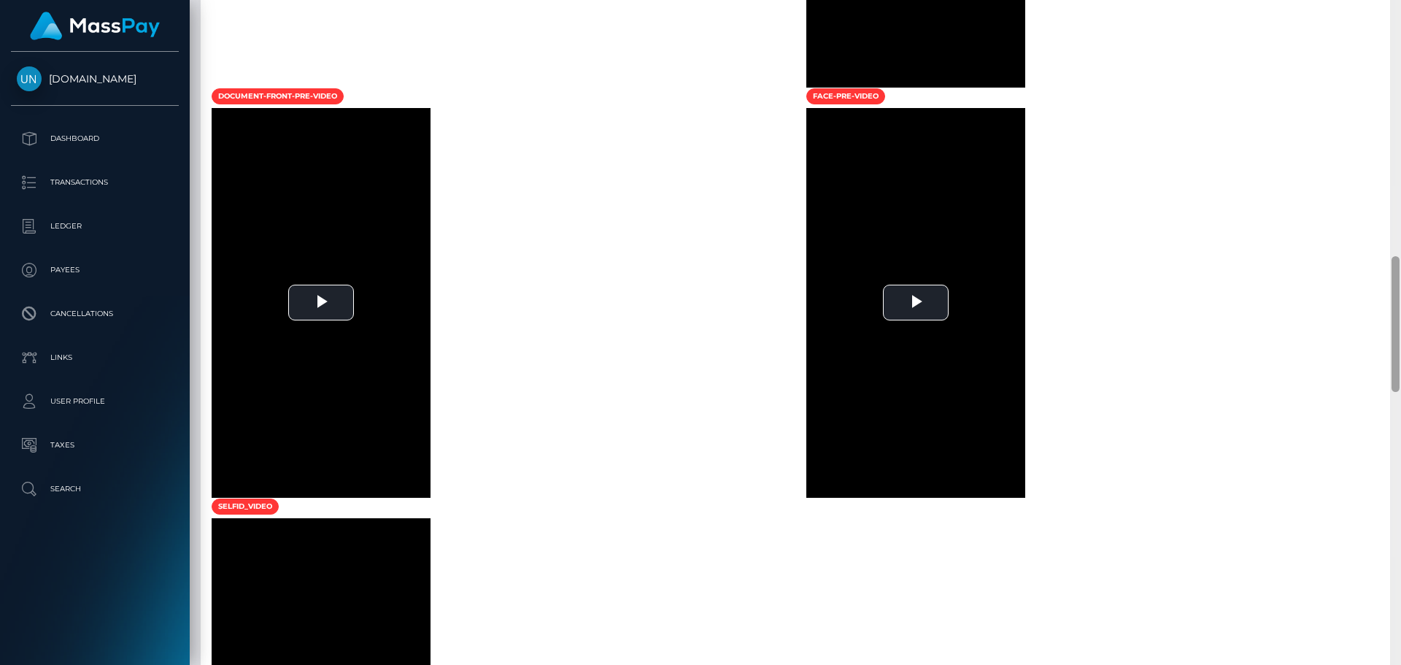
click at [1400, 16] on div at bounding box center [1395, 332] width 11 height 665
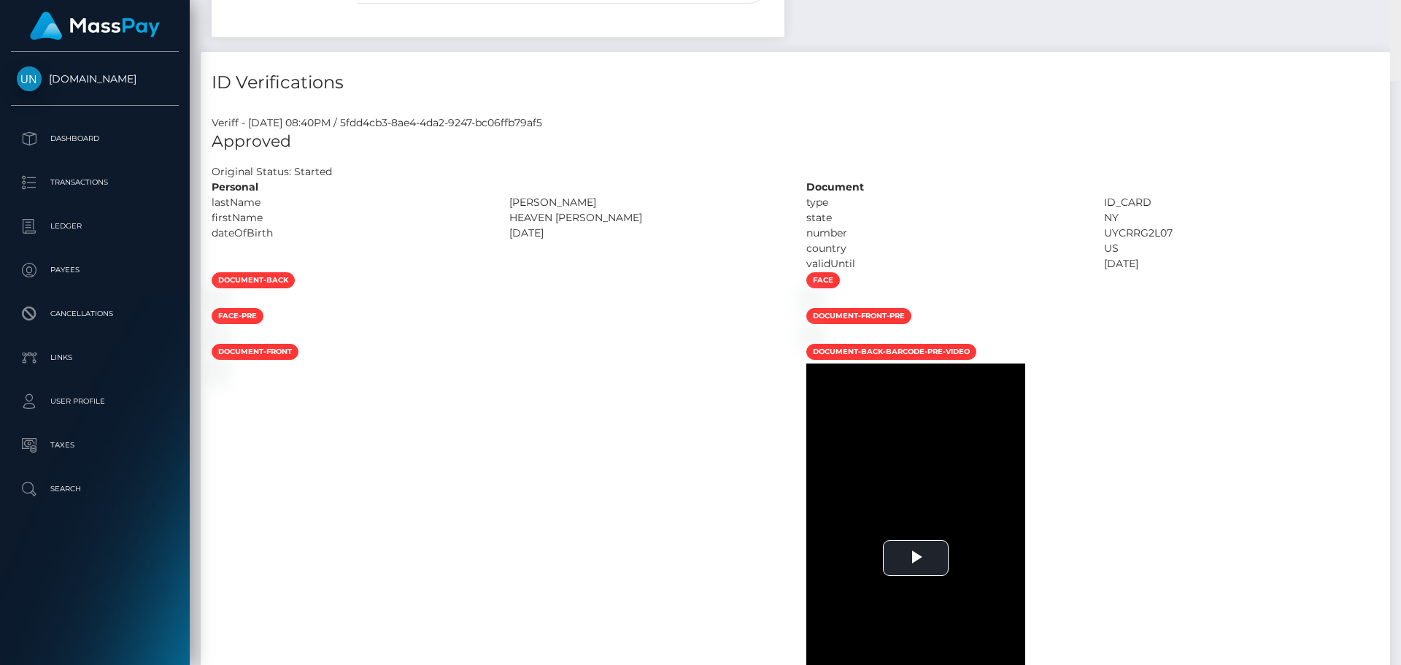
click at [1400, 16] on div "Customer Profile Loading... Loading..." at bounding box center [795, 332] width 1211 height 665
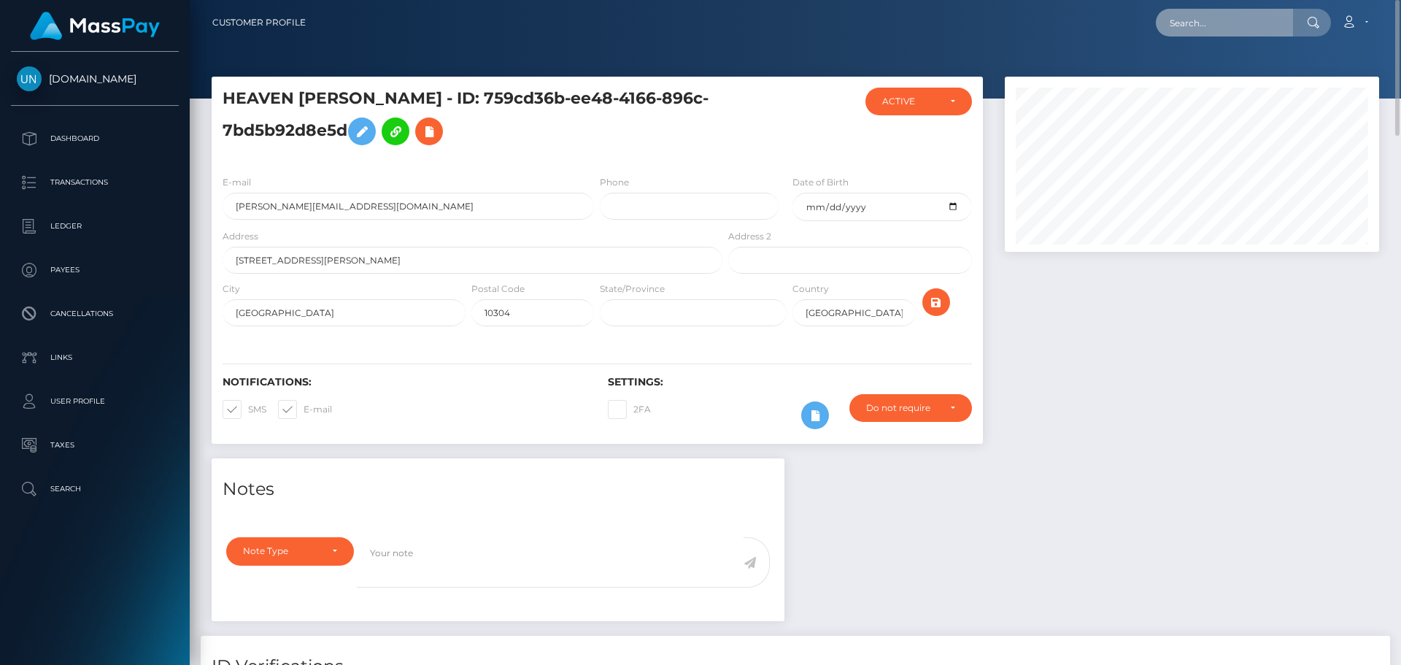
click at [1185, 21] on input "text" at bounding box center [1224, 23] width 137 height 28
paste input "[EMAIL_ADDRESS][DOMAIN_NAME]"
type input "[EMAIL_ADDRESS][DOMAIN_NAME]"
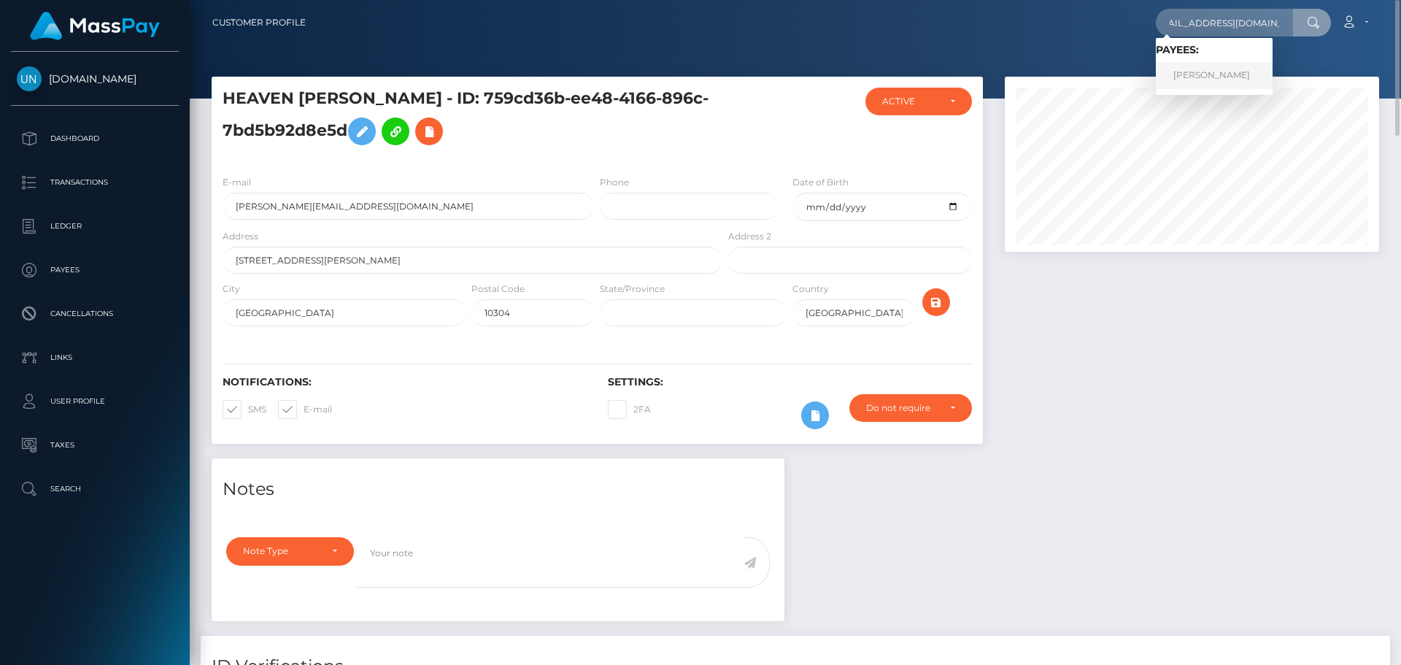
drag, startPoint x: 1207, startPoint y: 70, endPoint x: 1172, endPoint y: 73, distance: 34.4
click at [1209, 69] on link "HUGO PIERRE HERVE HOIRET" at bounding box center [1214, 75] width 117 height 27
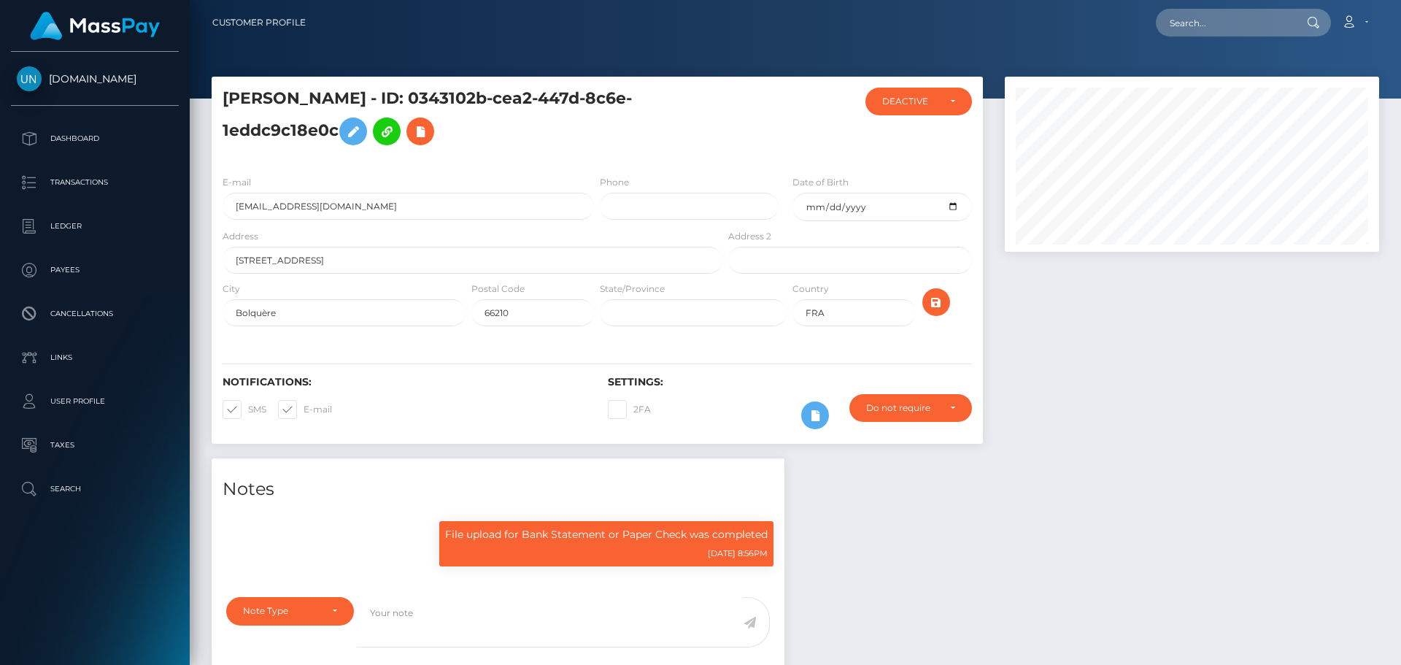
scroll to position [175, 375]
click at [1186, 14] on input "text" at bounding box center [1224, 23] width 137 height 28
paste input "mohamedala204@gmail.com"
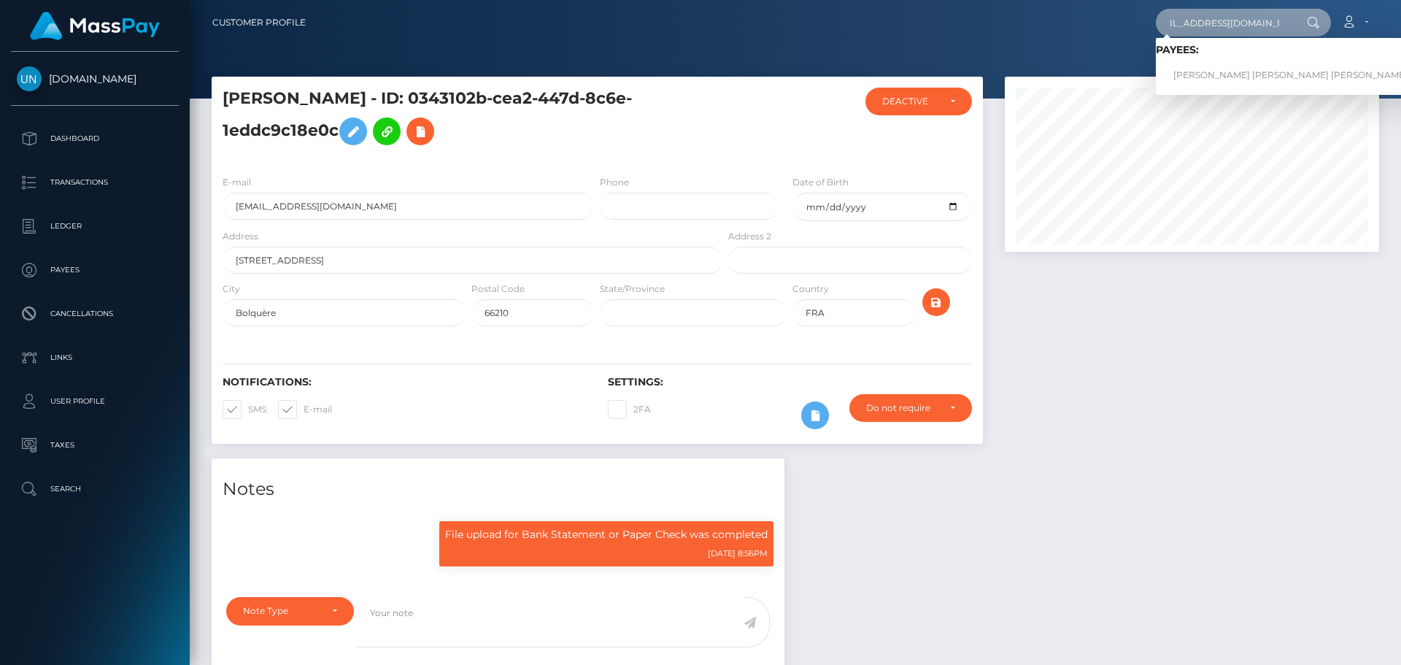
type input "mohamedala204@gmail.com"
click at [1213, 71] on link "MOHAMED ALAAELDIN MOHAMED MAHMOUD ABOUELELA" at bounding box center [1290, 75] width 269 height 27
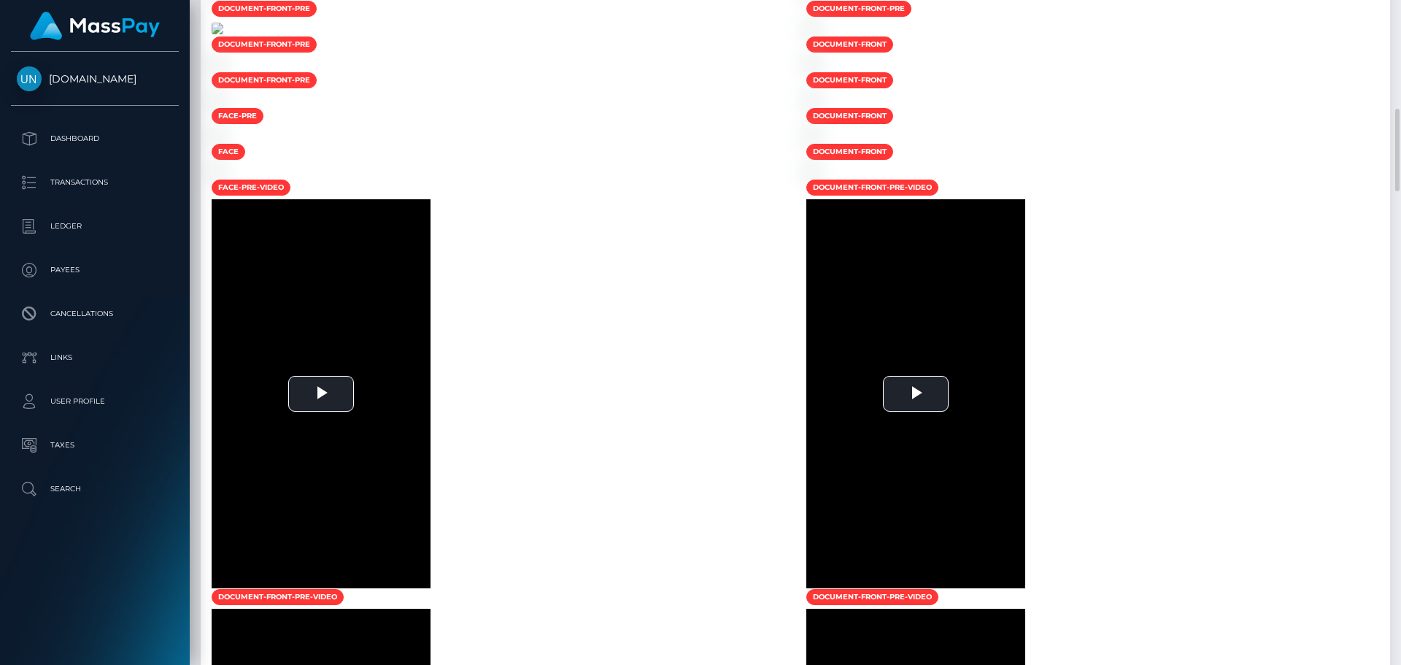
scroll to position [1313, 0]
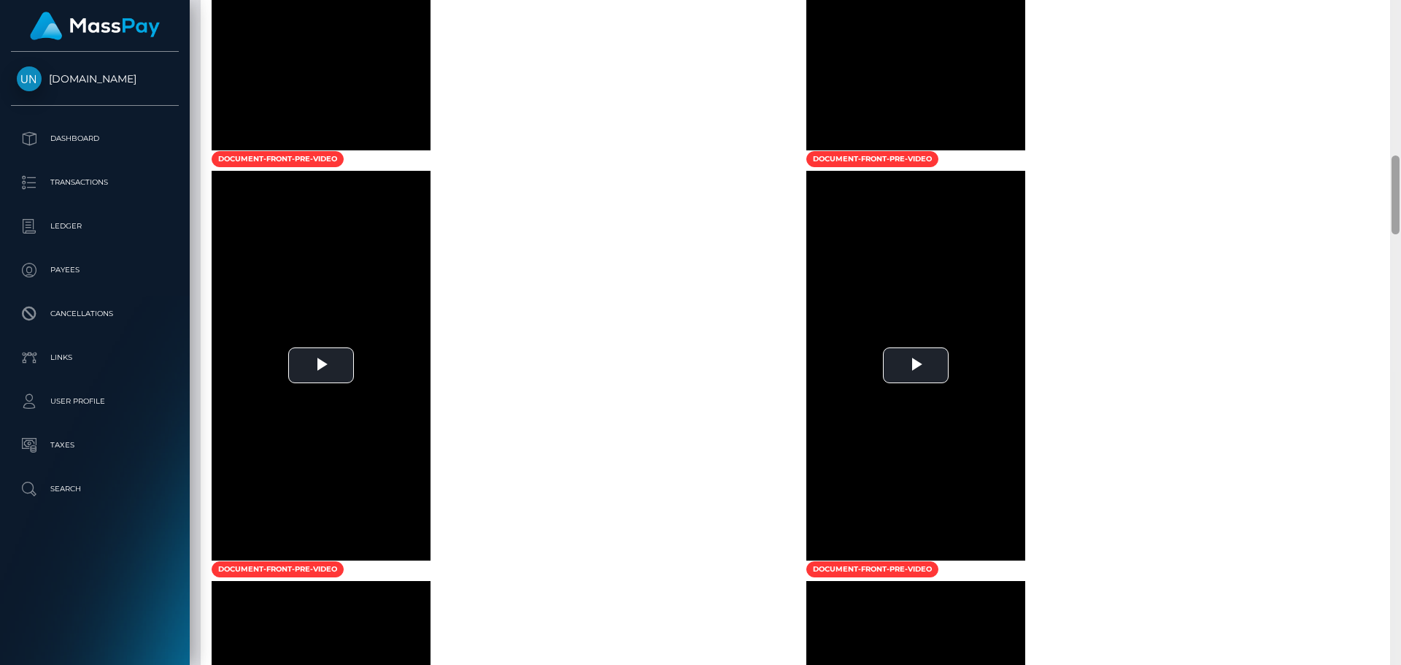
click at [1400, 26] on div at bounding box center [1395, 332] width 11 height 665
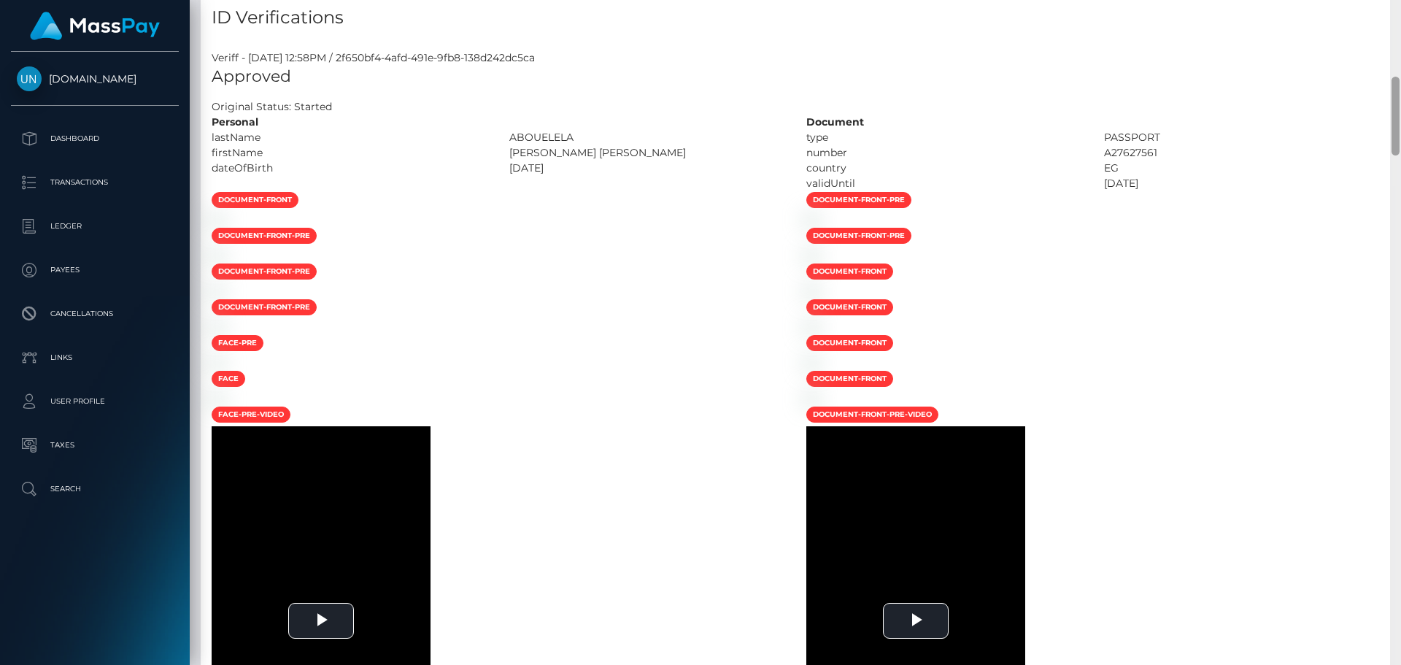
click at [1400, 26] on div "Customer Profile Loading... Loading..." at bounding box center [795, 332] width 1211 height 665
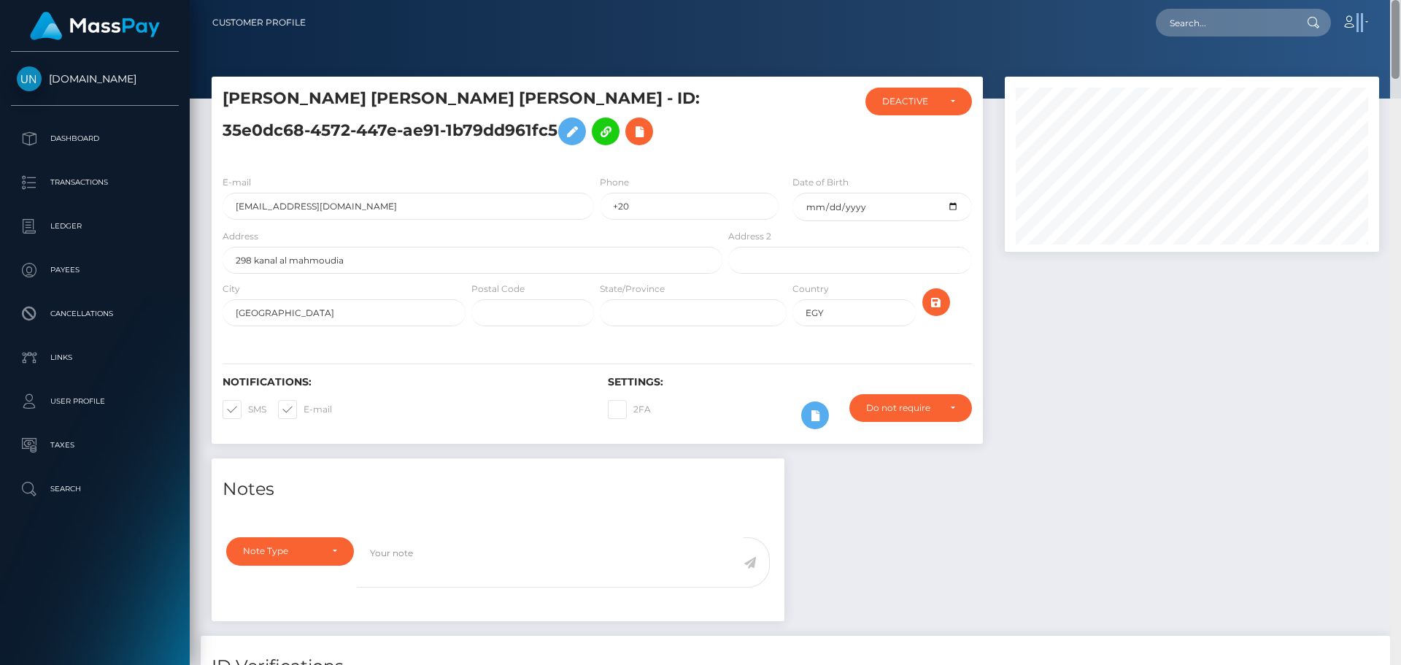
click at [1400, 26] on nav "Customer Profile Loading... Loading... Account" at bounding box center [795, 22] width 1211 height 45
drag, startPoint x: 1245, startPoint y: 20, endPoint x: 1234, endPoint y: 22, distance: 10.3
click at [1245, 20] on input "text" at bounding box center [1224, 23] width 137 height 28
paste input "[EMAIL_ADDRESS][DOMAIN_NAME]"
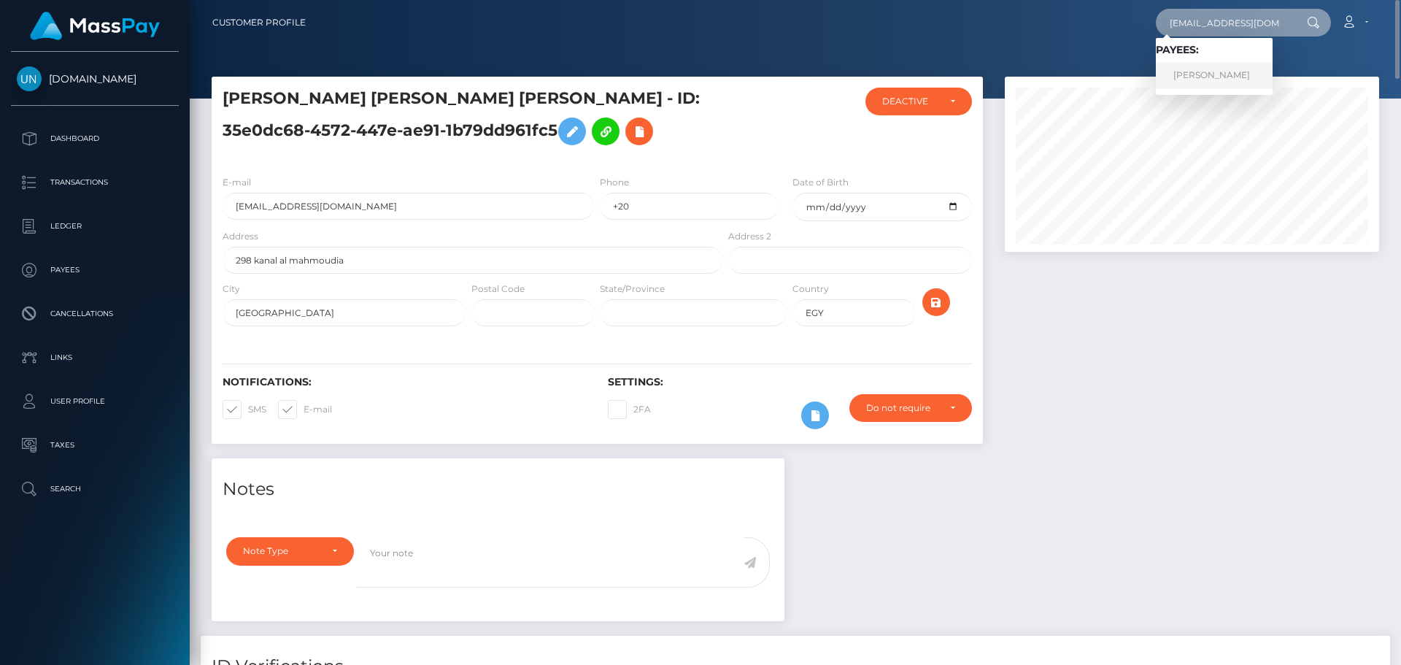
type input "[EMAIL_ADDRESS][DOMAIN_NAME]"
click at [1178, 77] on link "STEFANO PUGLIE" at bounding box center [1214, 75] width 117 height 27
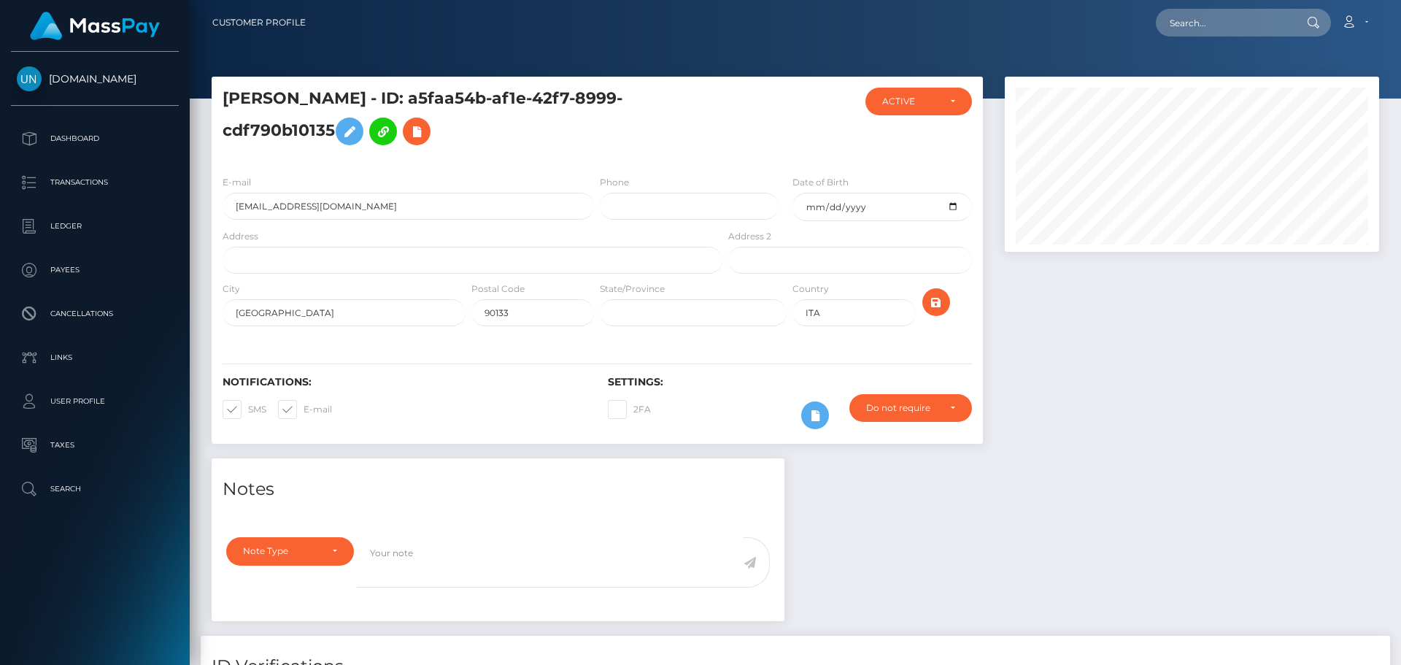
scroll to position [175, 375]
click at [318, 268] on input "text" at bounding box center [473, 260] width 500 height 27
paste input "[GEOGRAPHIC_DATA]."
click at [317, 259] on input "[GEOGRAPHIC_DATA]." at bounding box center [473, 260] width 500 height 27
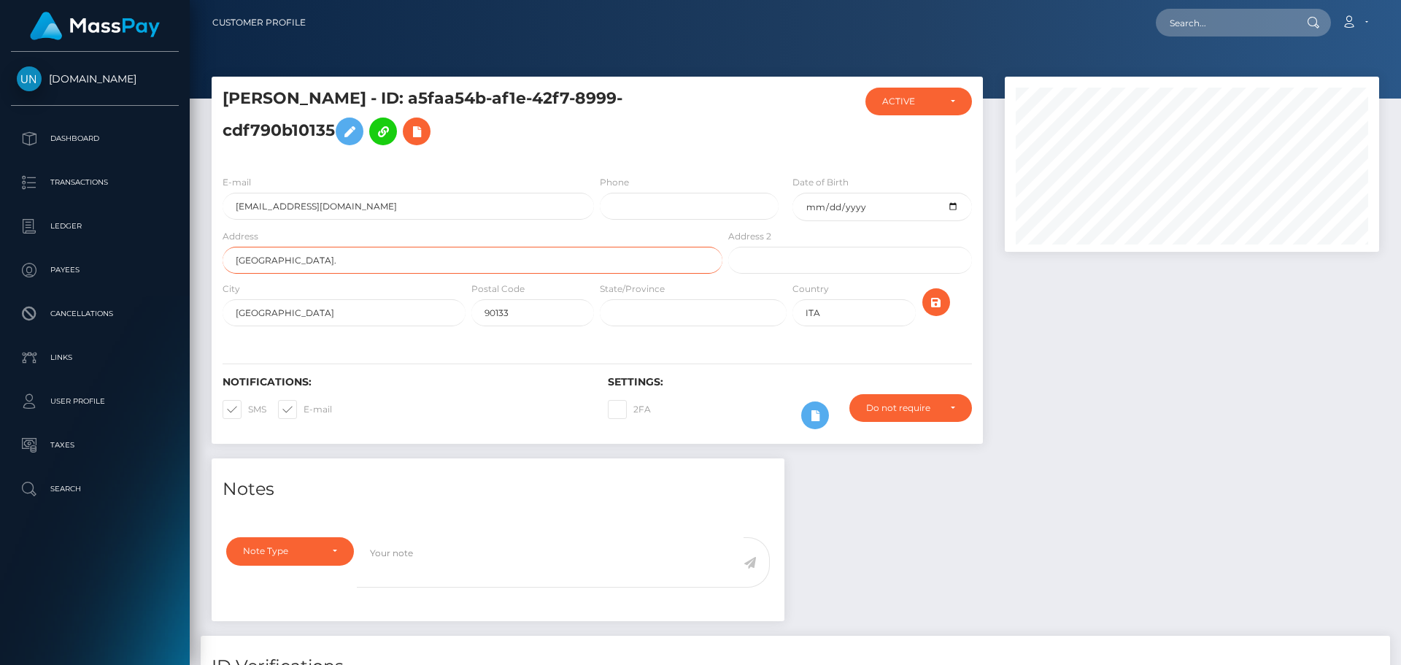
click at [382, 262] on input "[GEOGRAPHIC_DATA]." at bounding box center [473, 260] width 500 height 27
type input "[GEOGRAPHIC_DATA]"
drag, startPoint x: 673, startPoint y: 329, endPoint x: 675, endPoint y: 315, distance: 13.9
click at [673, 326] on div "State/Province" at bounding box center [693, 307] width 193 height 53
click at [675, 315] on input "text" at bounding box center [693, 312] width 187 height 27
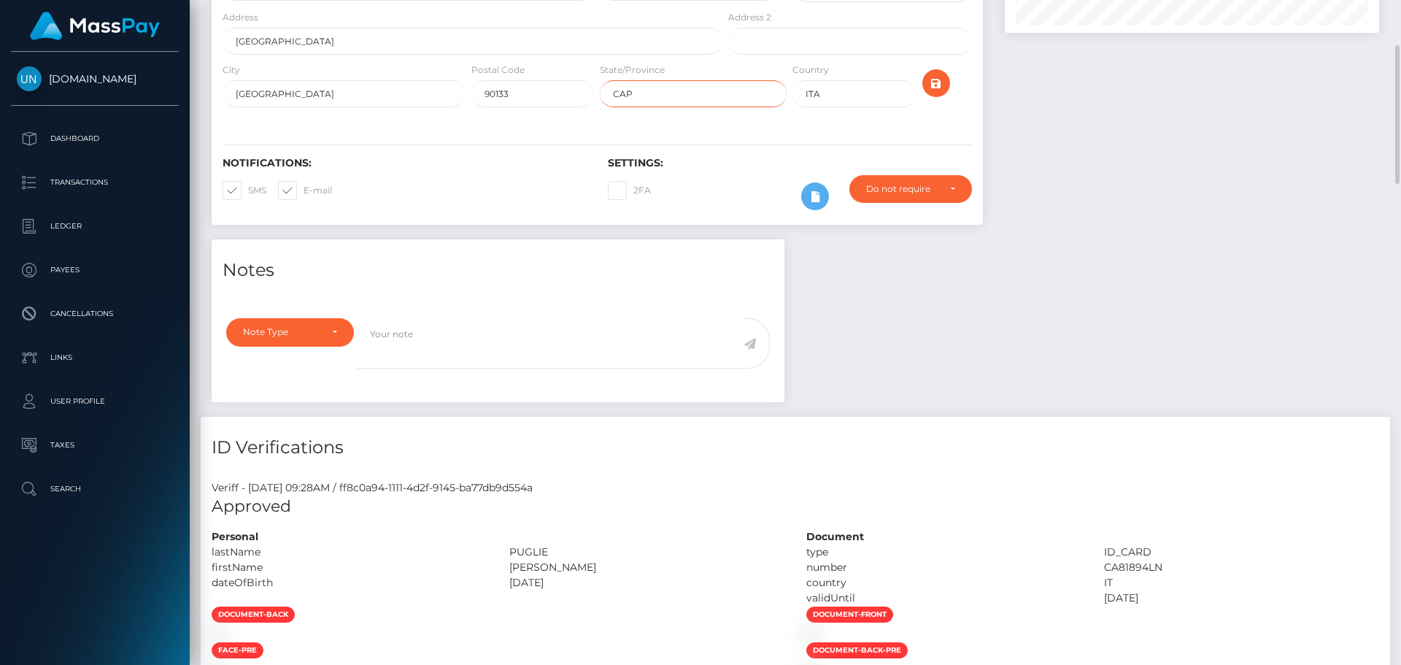
scroll to position [0, 0]
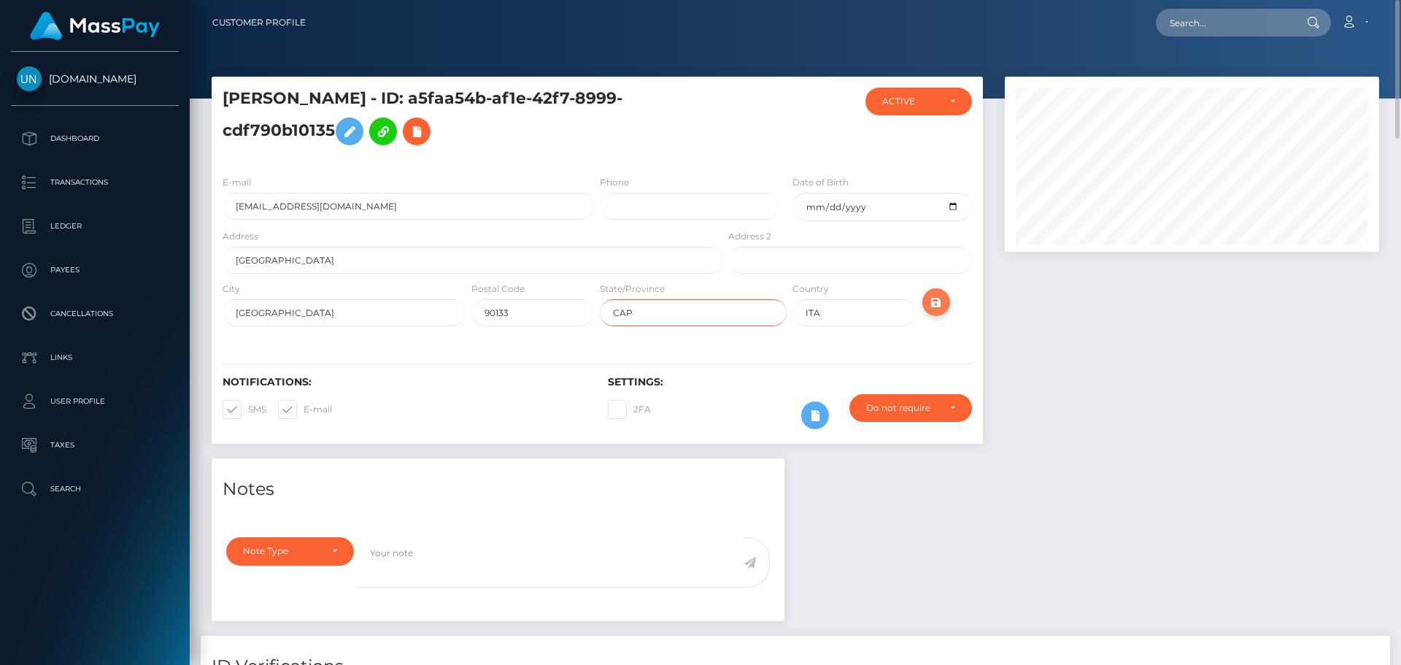
type input "CAP"
drag, startPoint x: 931, startPoint y: 290, endPoint x: 942, endPoint y: 290, distance: 10.9
click at [935, 289] on button "submit" at bounding box center [936, 302] width 28 height 28
drag, startPoint x: 1311, startPoint y: 19, endPoint x: 1197, endPoint y: 25, distance: 114.7
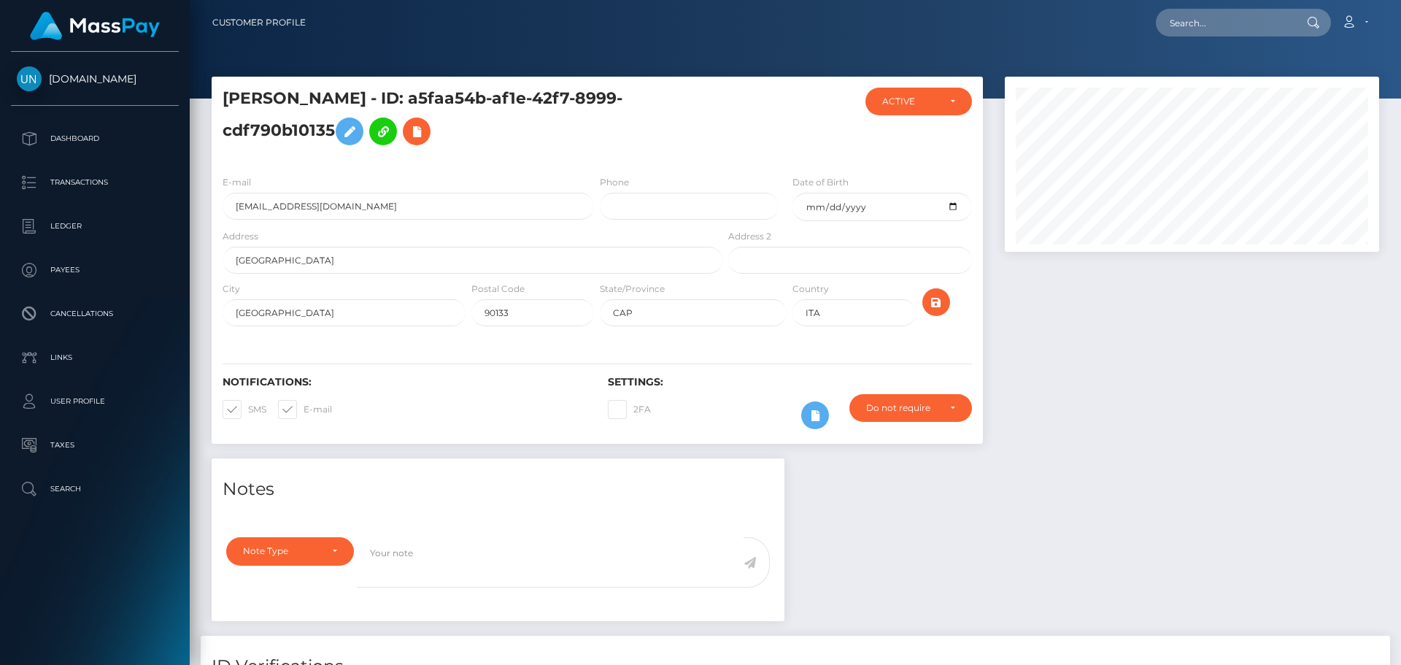
click at [1302, 21] on div at bounding box center [1312, 23] width 38 height 28
click at [1196, 25] on input "text" at bounding box center [1224, 23] width 137 height 28
paste input "[EMAIL_ADDRESS][DOMAIN_NAME]"
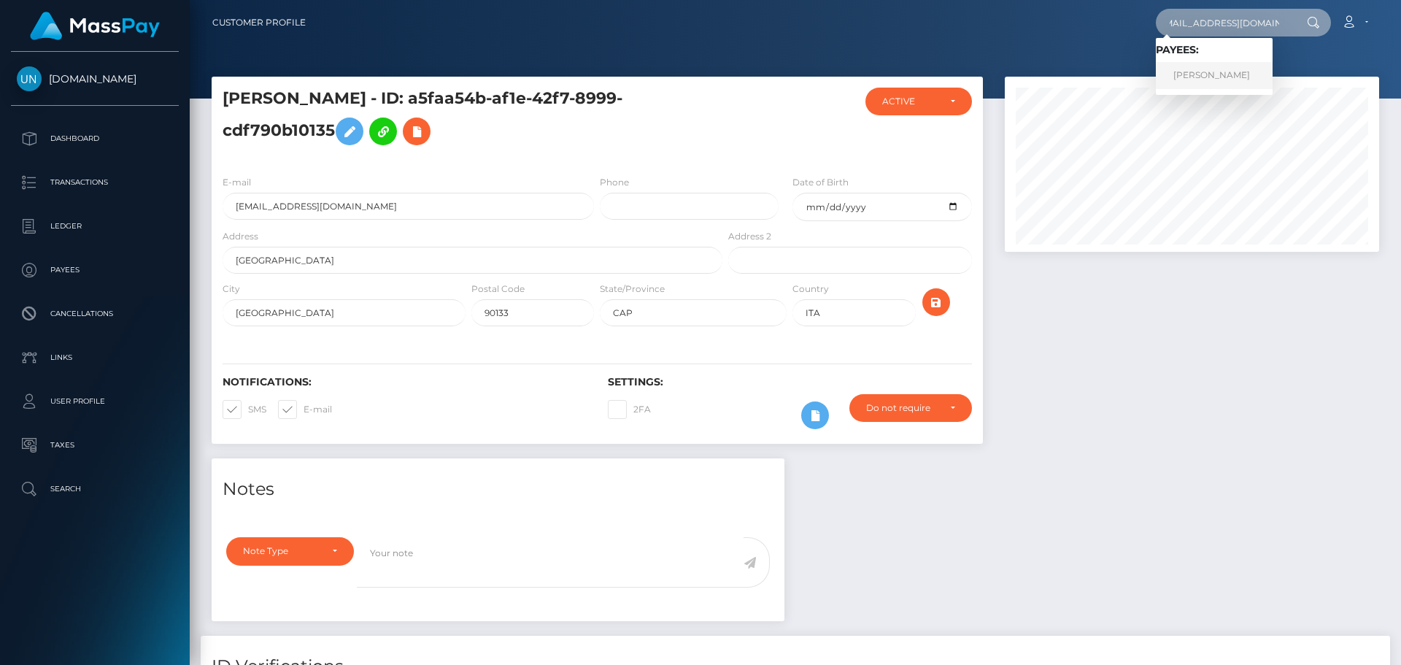
type input "jamielynnevers@gmail.com"
click at [1188, 75] on link "JAMIE LYNN EVERS" at bounding box center [1214, 75] width 117 height 27
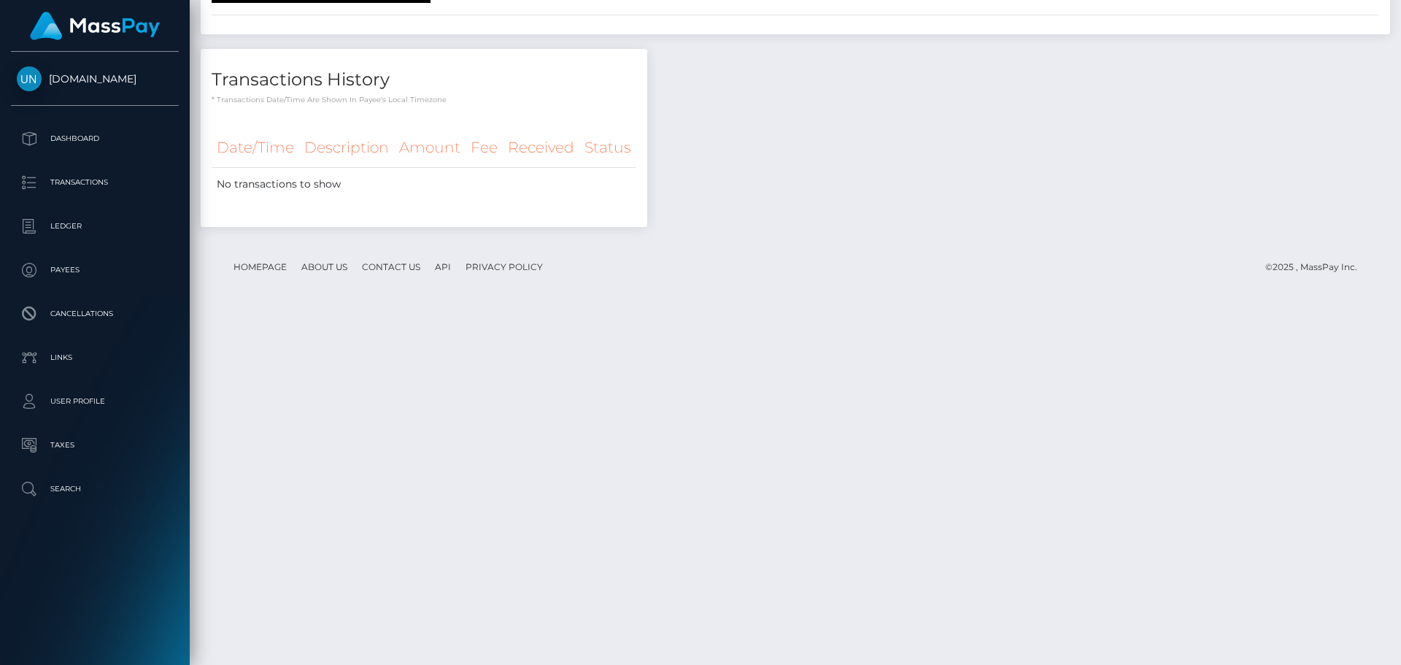
scroll to position [2428, 0]
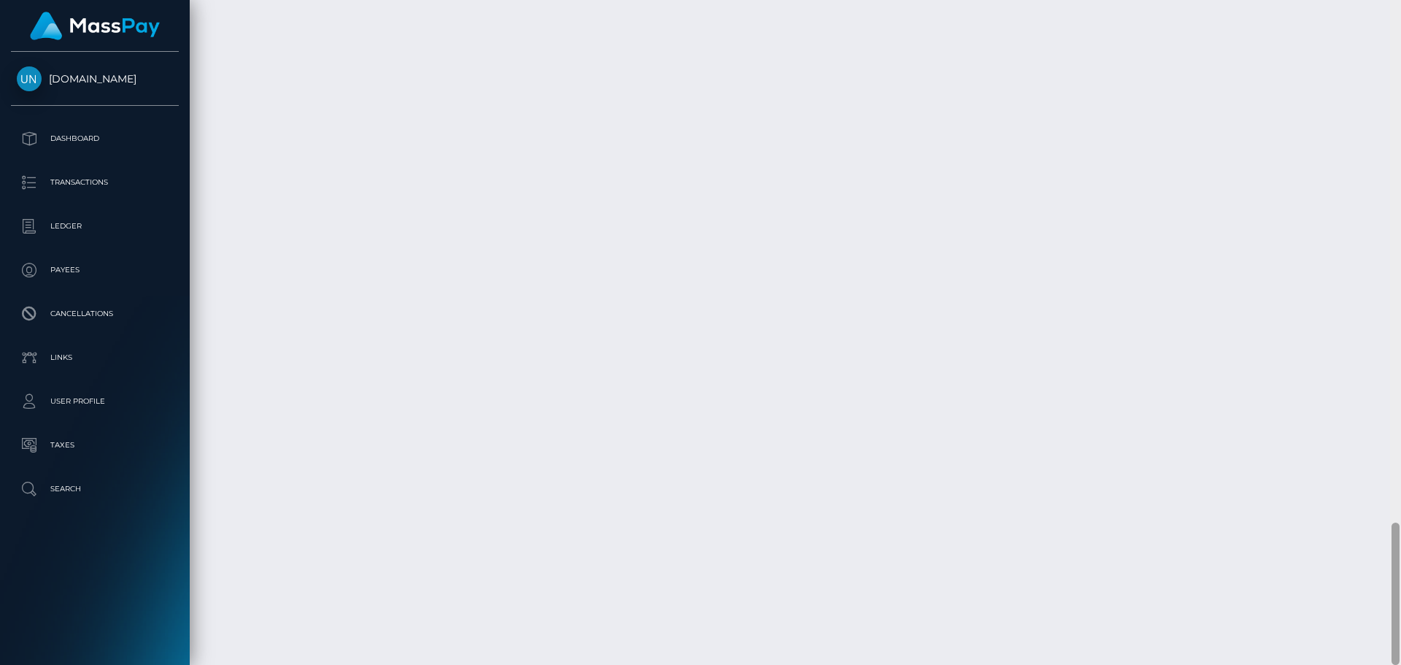
click at [1400, 23] on div at bounding box center [1395, 332] width 11 height 665
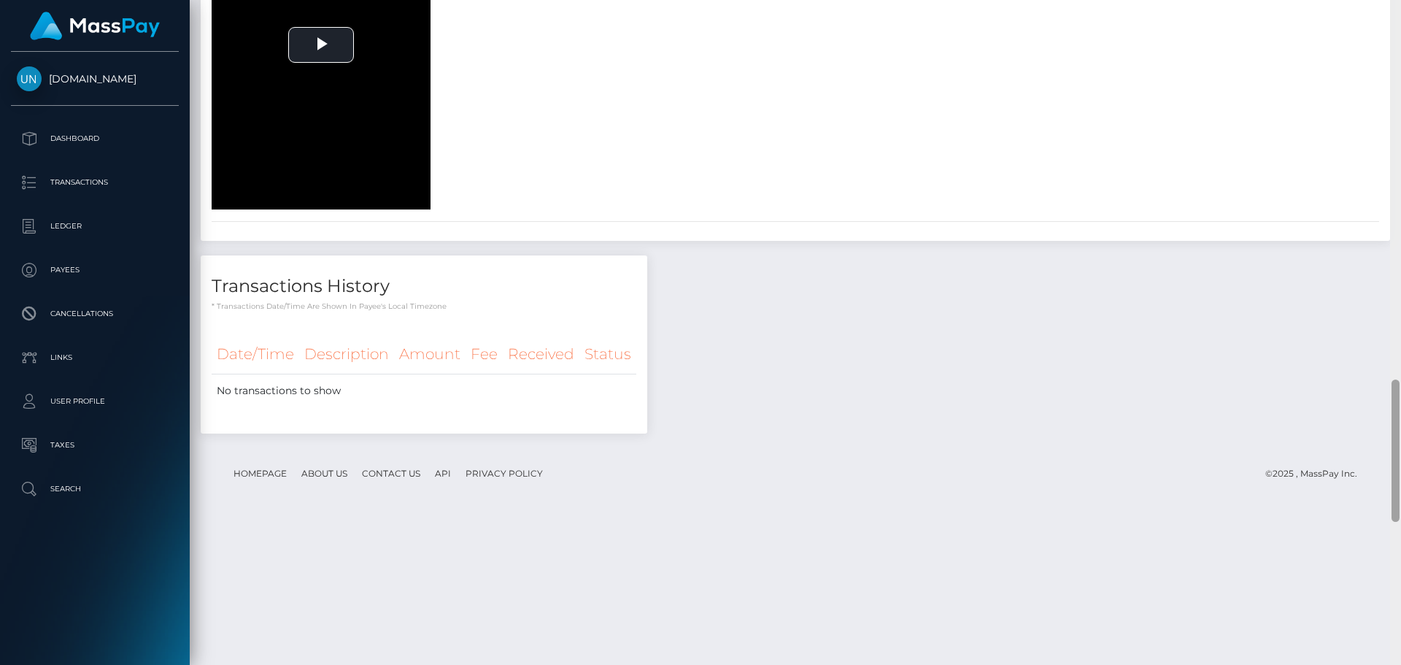
click at [1400, 22] on div at bounding box center [1395, 332] width 11 height 665
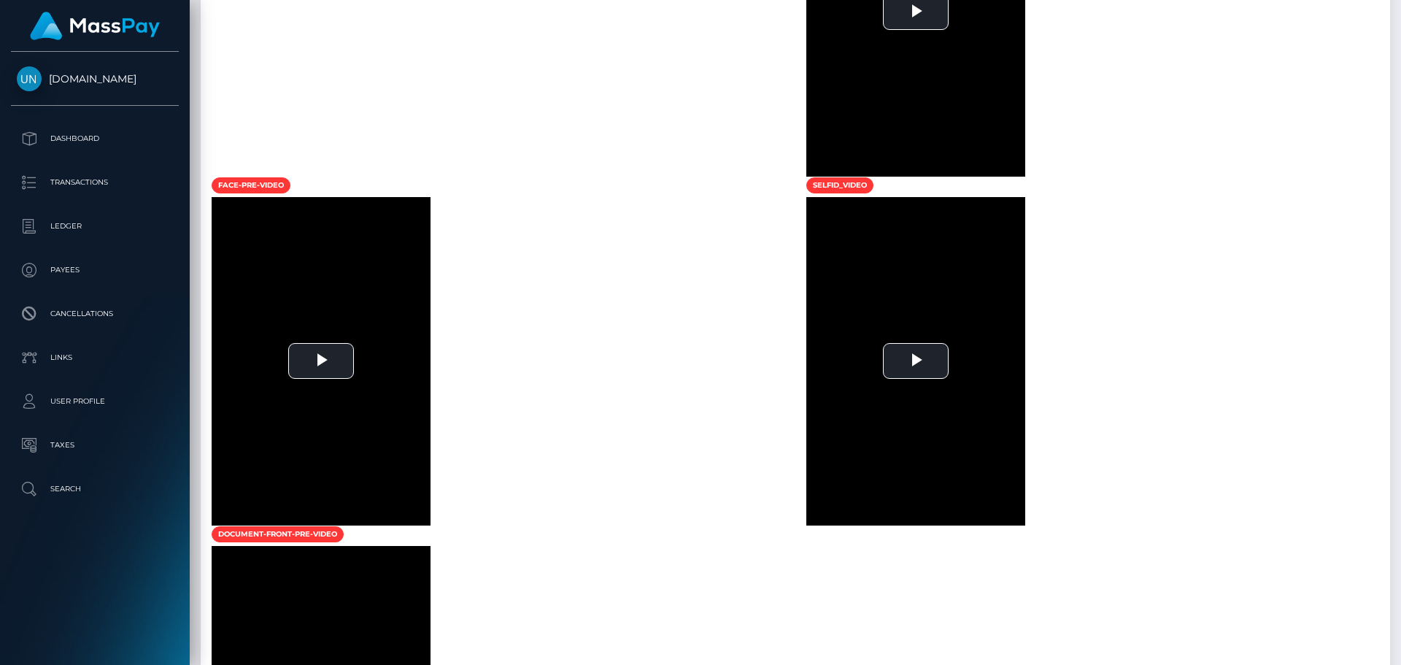
scroll to position [434, 0]
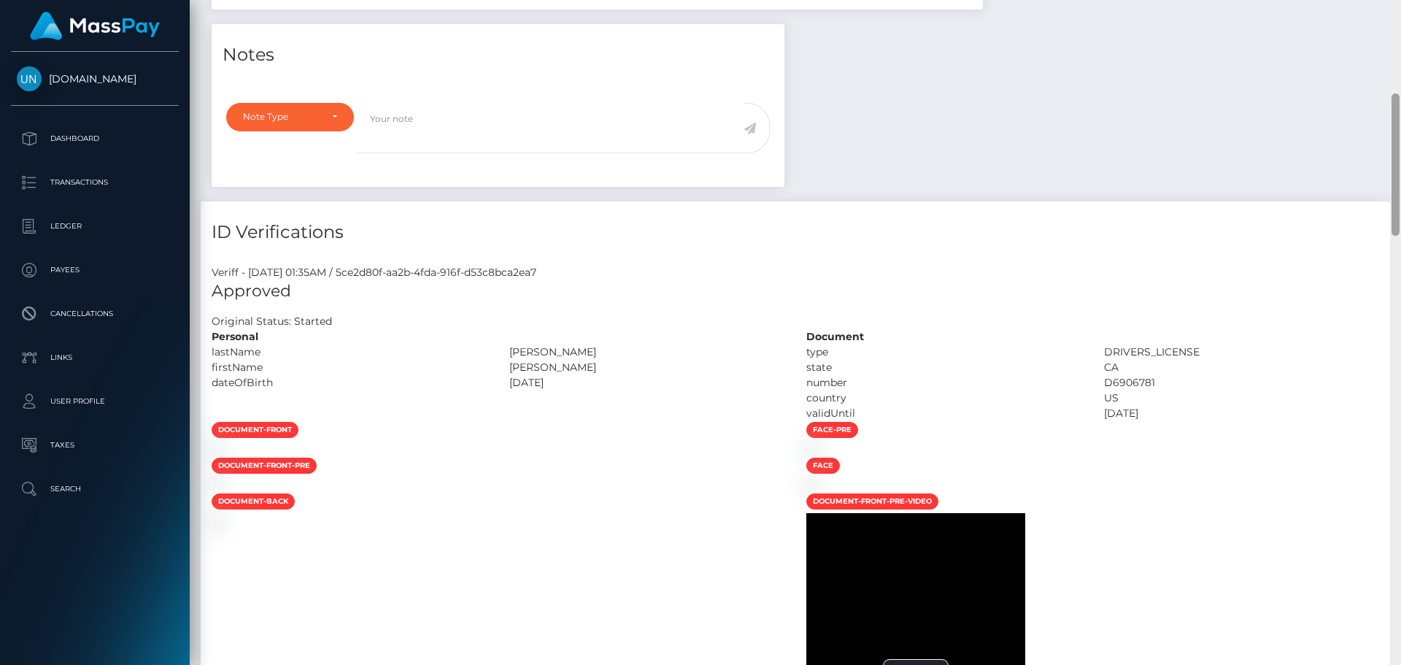
click at [1400, 22] on div at bounding box center [1395, 332] width 11 height 665
click at [1400, 22] on div "Customer Profile Loading... Loading..." at bounding box center [795, 332] width 1211 height 665
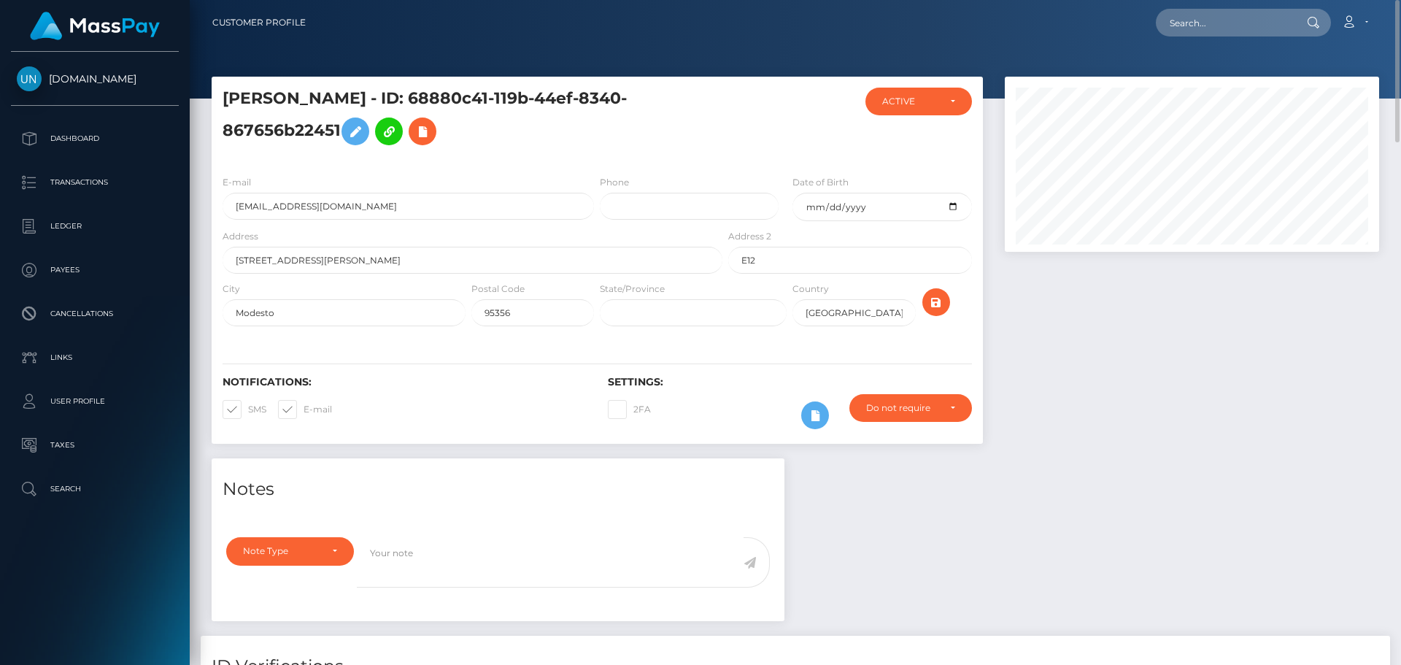
click at [1110, 36] on div "Loading... Loading... Account Edit Profile Logout" at bounding box center [847, 22] width 1061 height 31
click at [1170, 14] on input "text" at bounding box center [1224, 23] width 137 height 28
paste input "charlouisehen319@icloud.com"
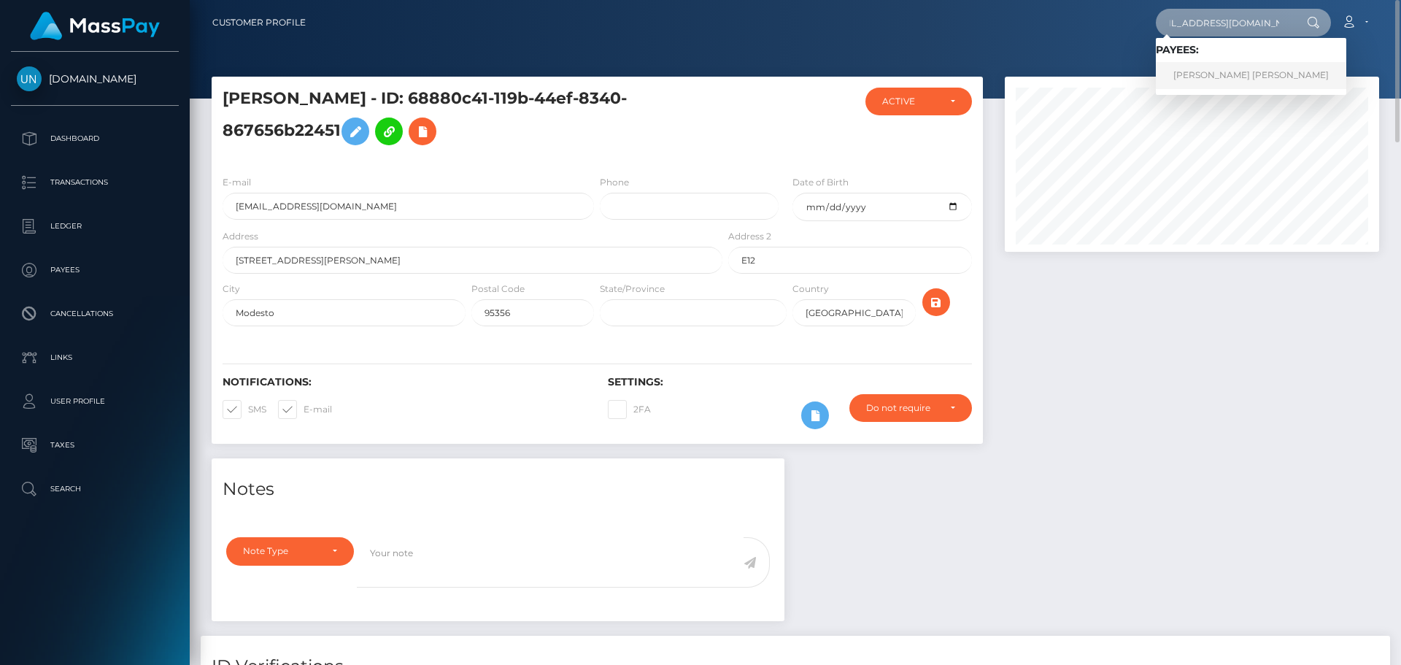
type input "charlouisehen319@icloud.com"
click at [1221, 73] on link "CHARLOTTE LOUISE HENLEY" at bounding box center [1251, 75] width 190 height 27
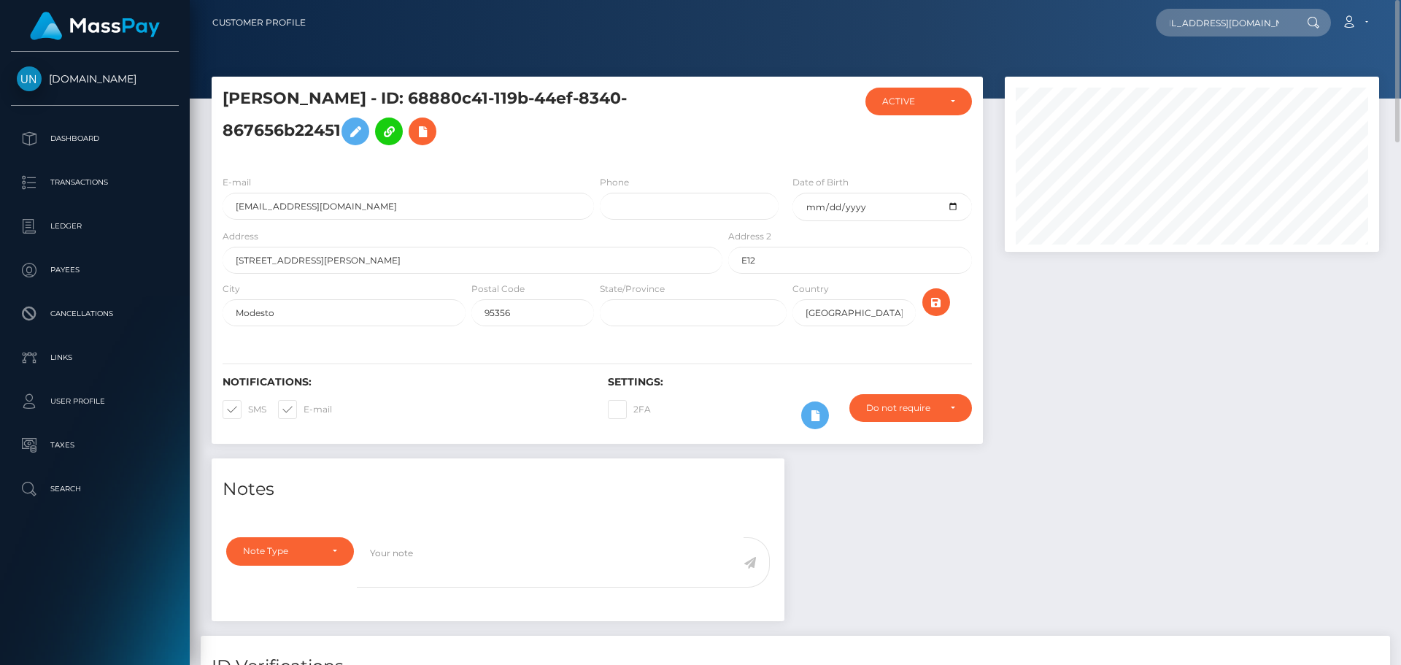
scroll to position [0, 0]
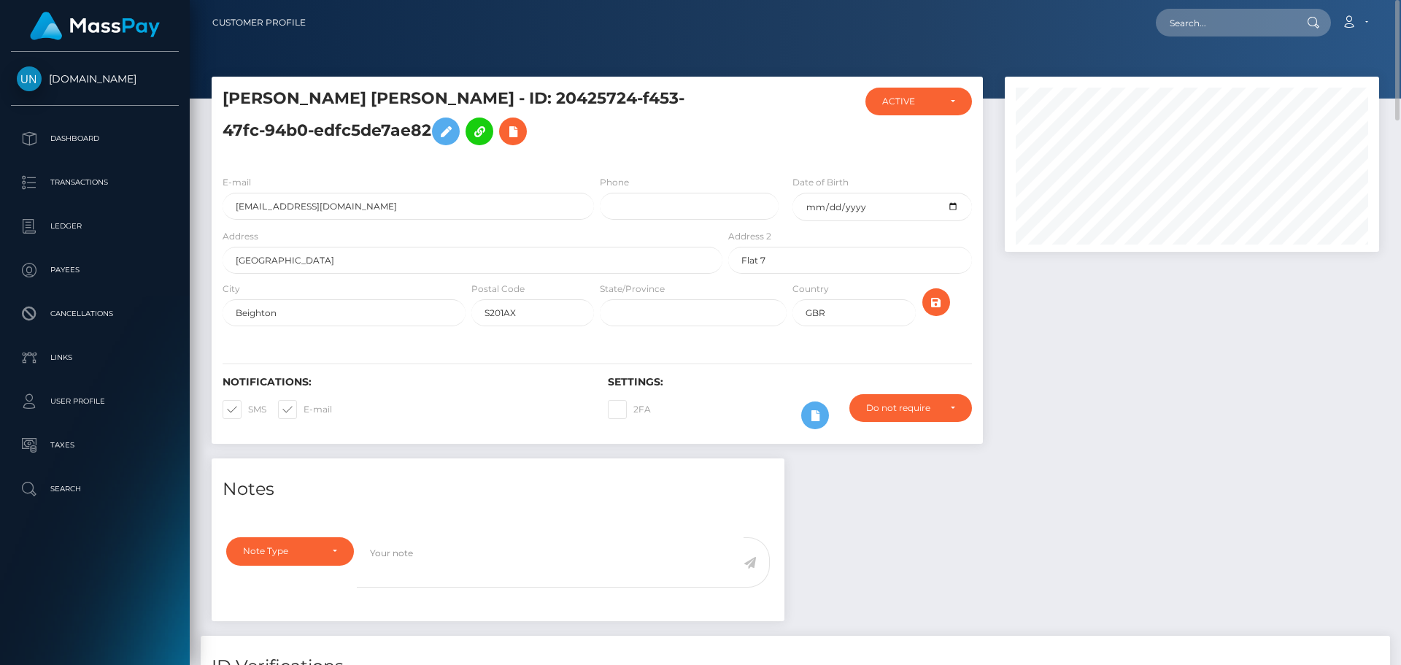
click at [1201, 7] on div "Loading... Loading... Account Edit Profile Logout" at bounding box center [847, 22] width 1061 height 31
paste input "[EMAIL_ADDRESS][DOMAIN_NAME]"
click at [1194, 19] on input "text" at bounding box center [1224, 23] width 137 height 28
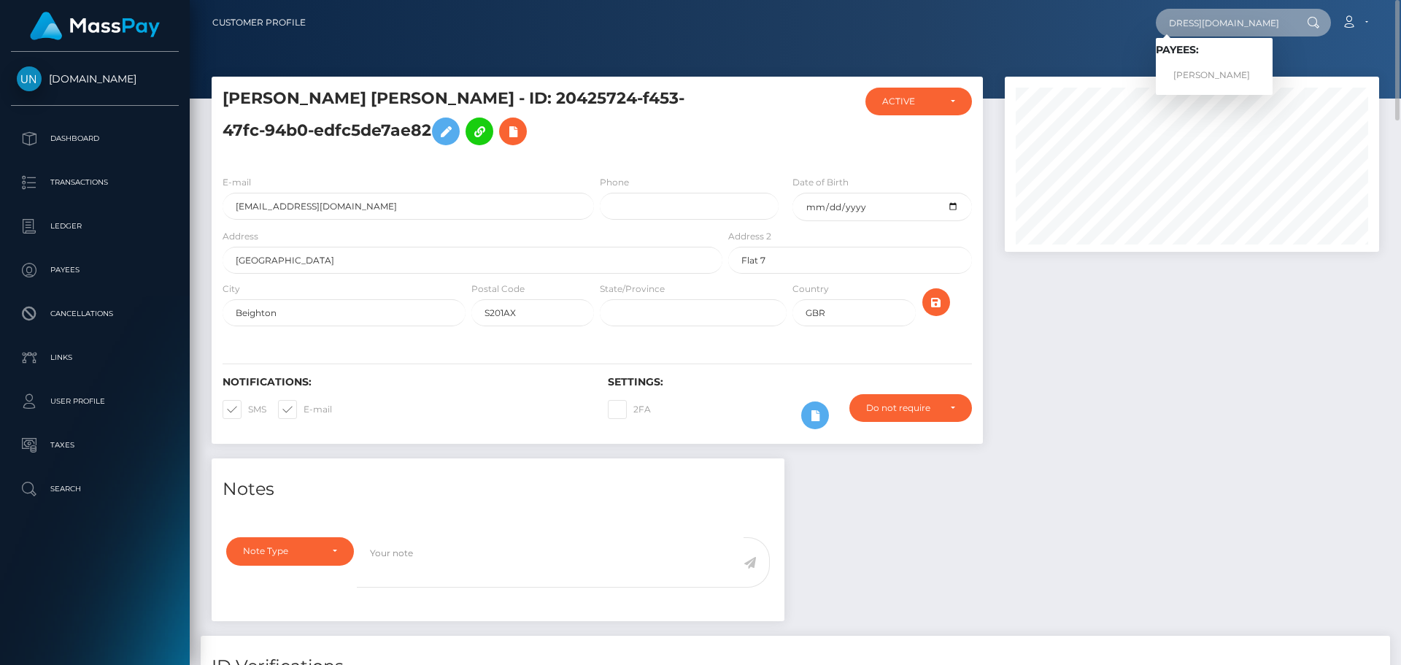
type input "[EMAIL_ADDRESS][DOMAIN_NAME]"
click at [1183, 72] on link "[PERSON_NAME]" at bounding box center [1214, 75] width 117 height 27
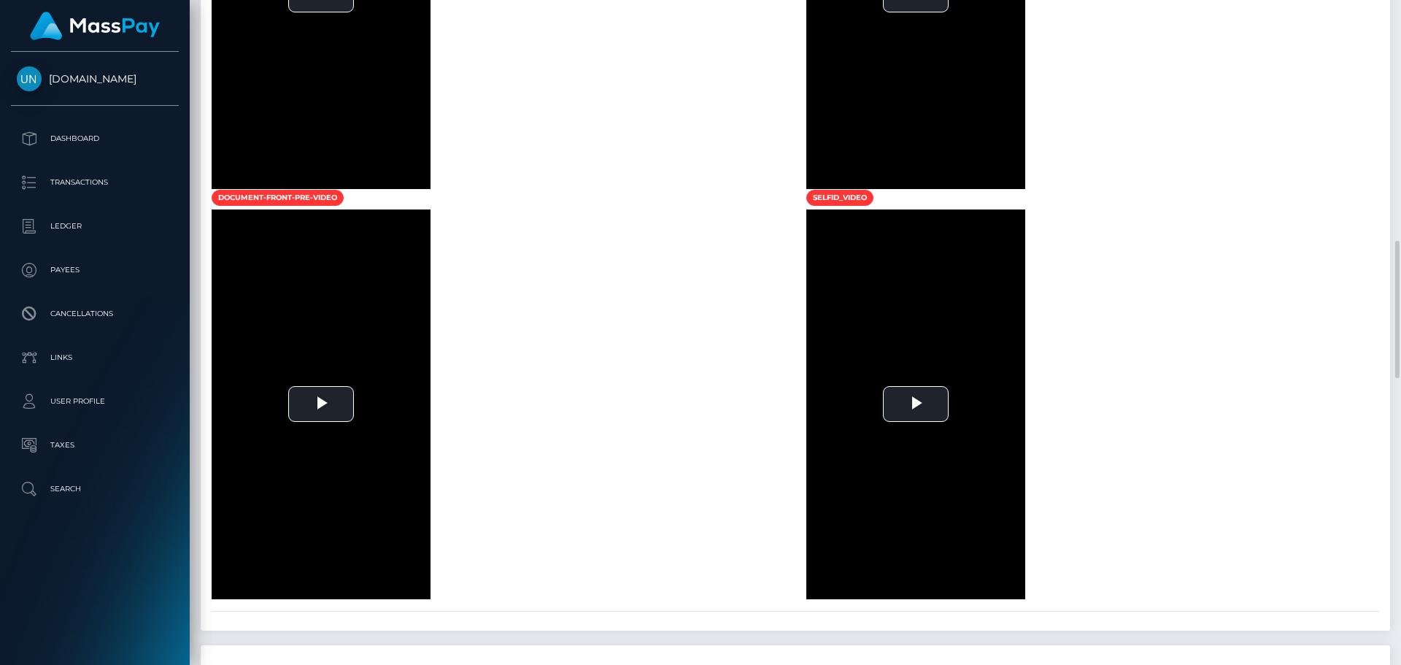
scroll to position [730, 0]
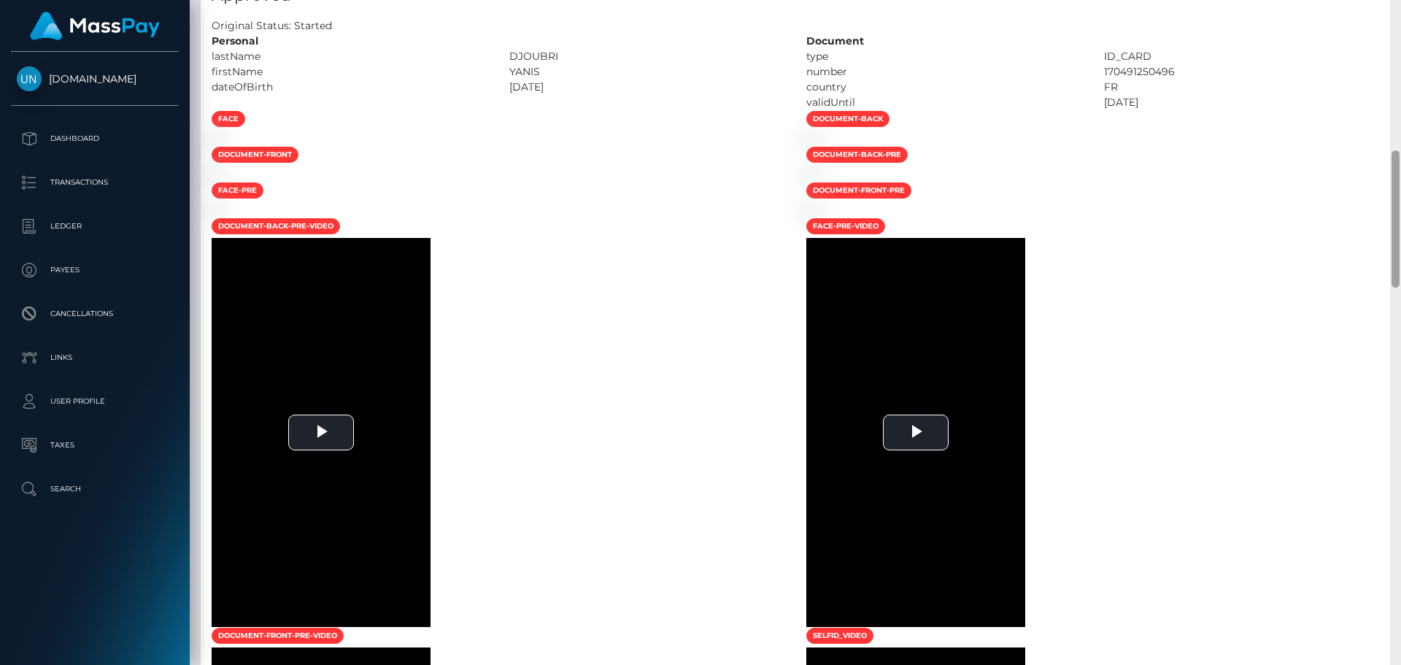
click at [1400, 17] on div at bounding box center [1395, 332] width 11 height 665
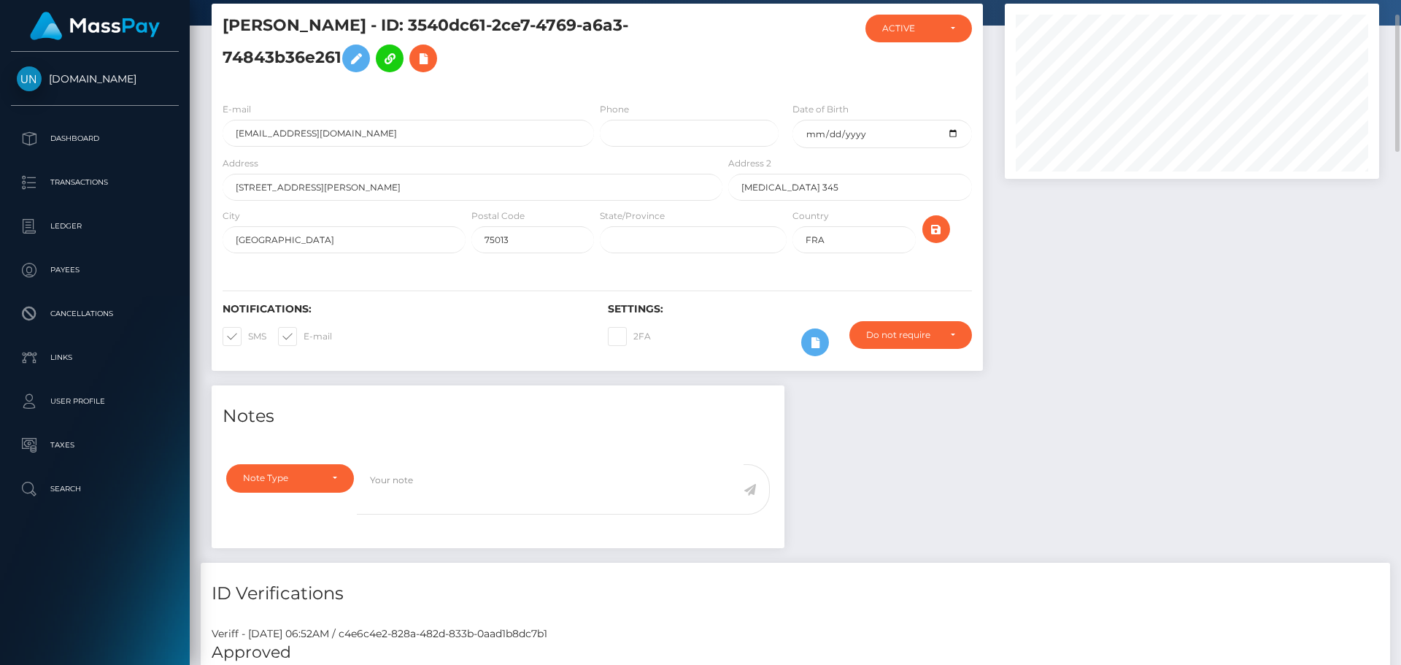
scroll to position [0, 0]
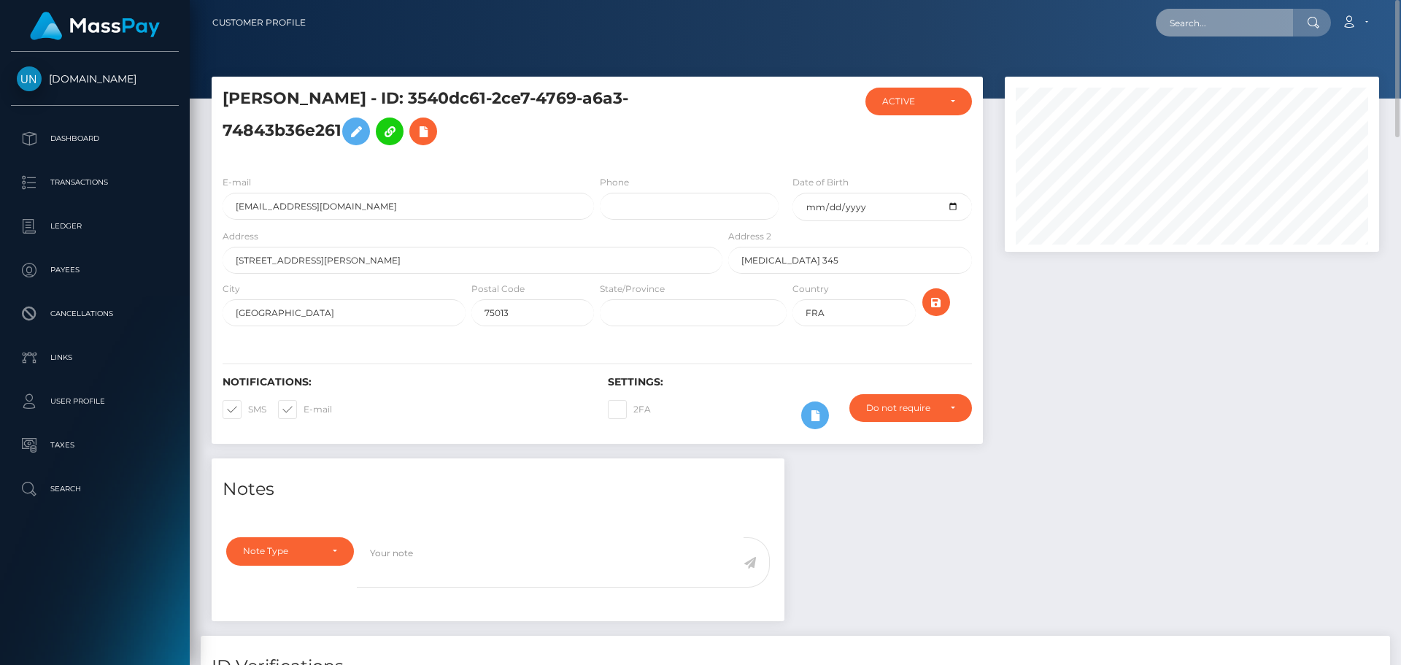
click at [1215, 26] on input "text" at bounding box center [1224, 23] width 137 height 28
paste input "hannahebererr@gmail.com"
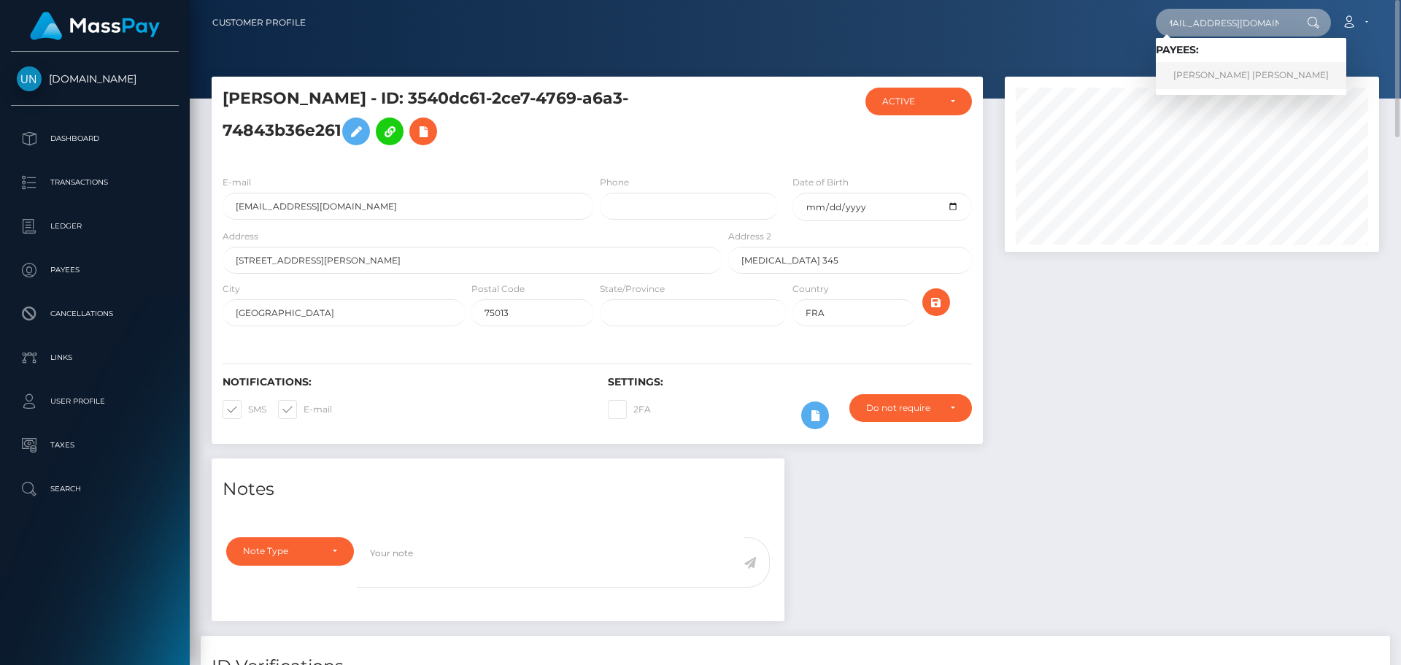
type input "hannahebererr@gmail.com"
click at [1213, 81] on link "HANNA NELE LEONIE HEBERER" at bounding box center [1251, 75] width 190 height 27
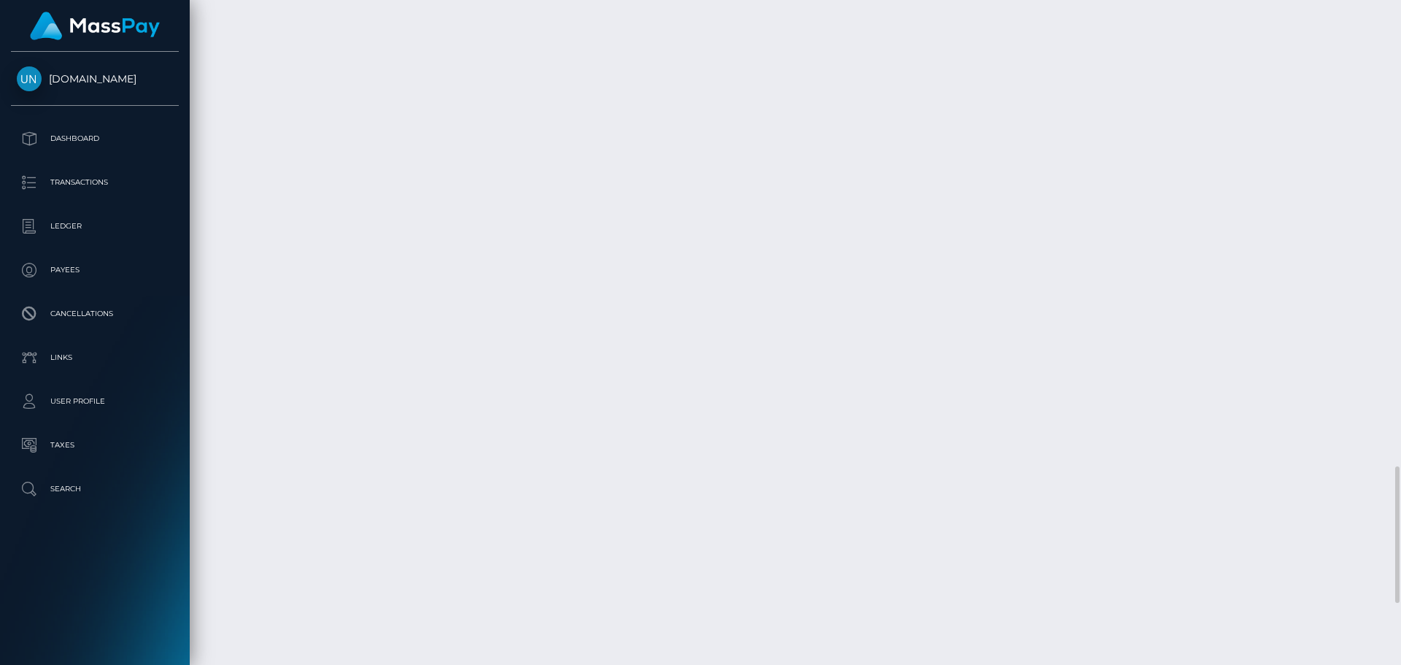
scroll to position [2562, 0]
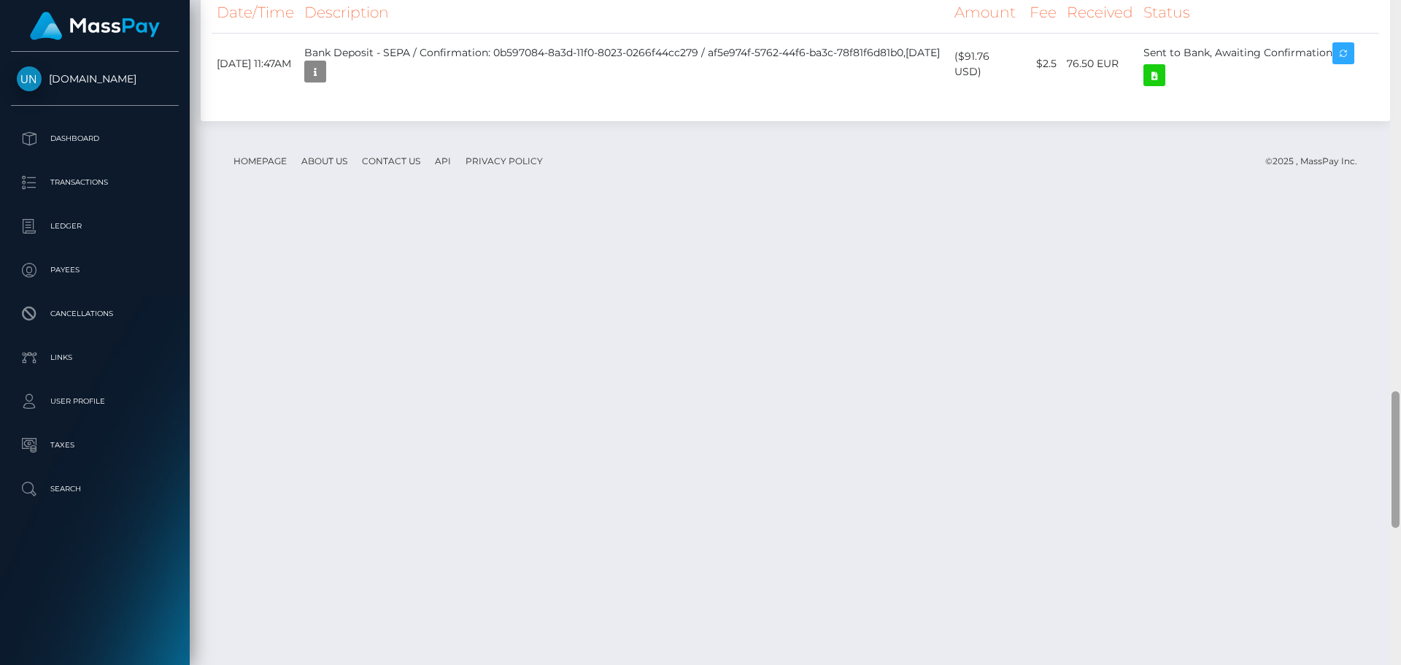
click at [1400, 17] on div at bounding box center [1395, 332] width 11 height 665
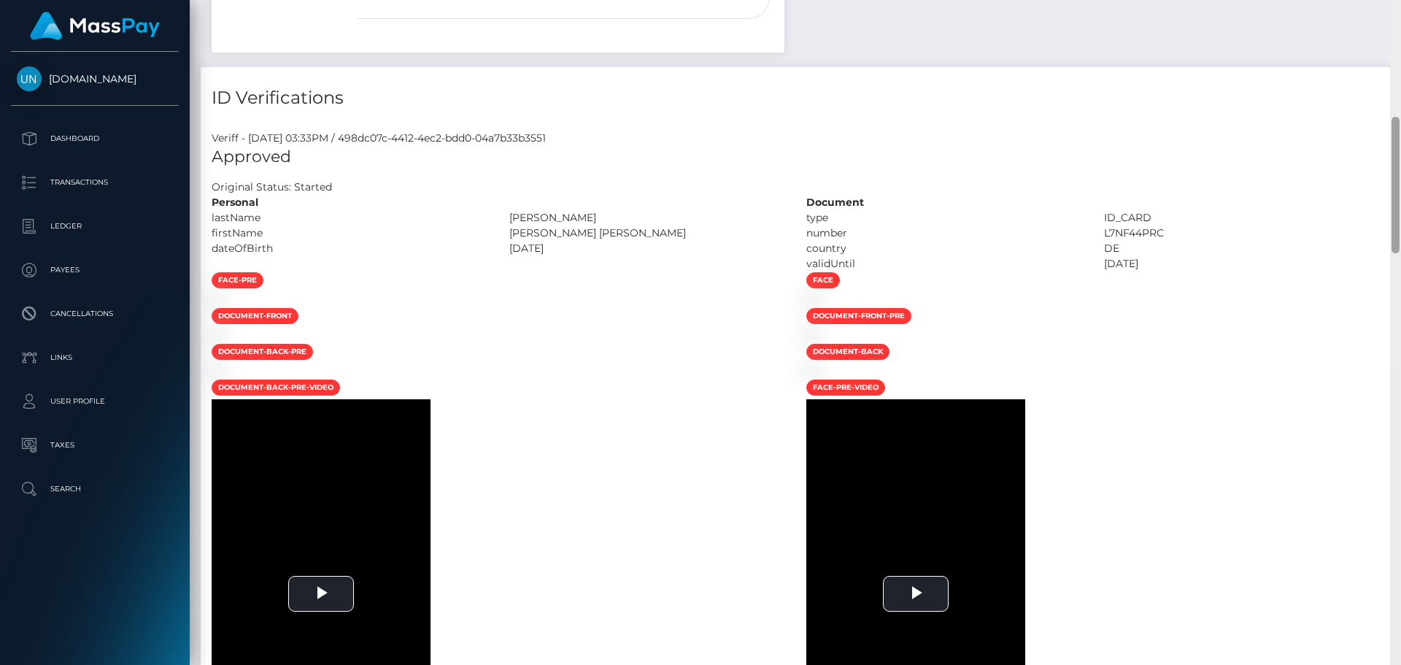
click at [1400, 17] on div "Customer Profile Loading... Loading..." at bounding box center [795, 332] width 1211 height 665
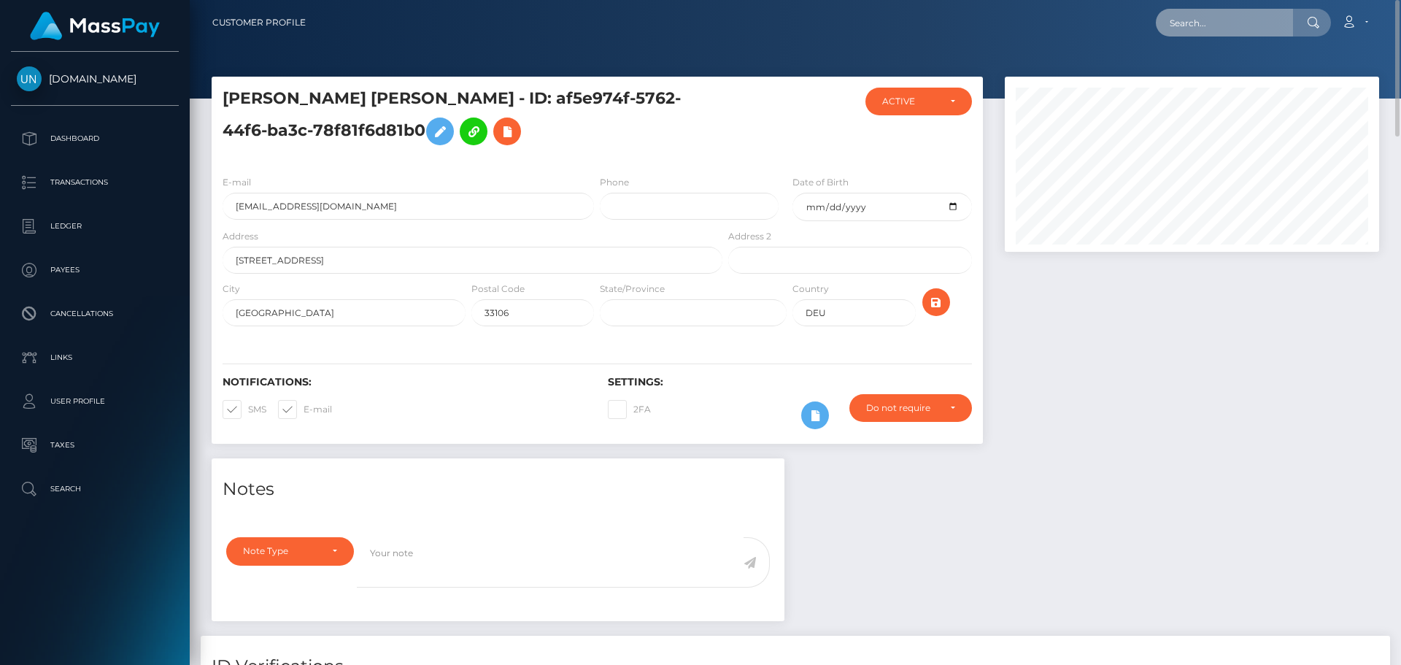
click at [1235, 25] on input "text" at bounding box center [1224, 23] width 137 height 28
paste input "[EMAIL_ADDRESS][DOMAIN_NAME]"
type input "[EMAIL_ADDRESS][DOMAIN_NAME]"
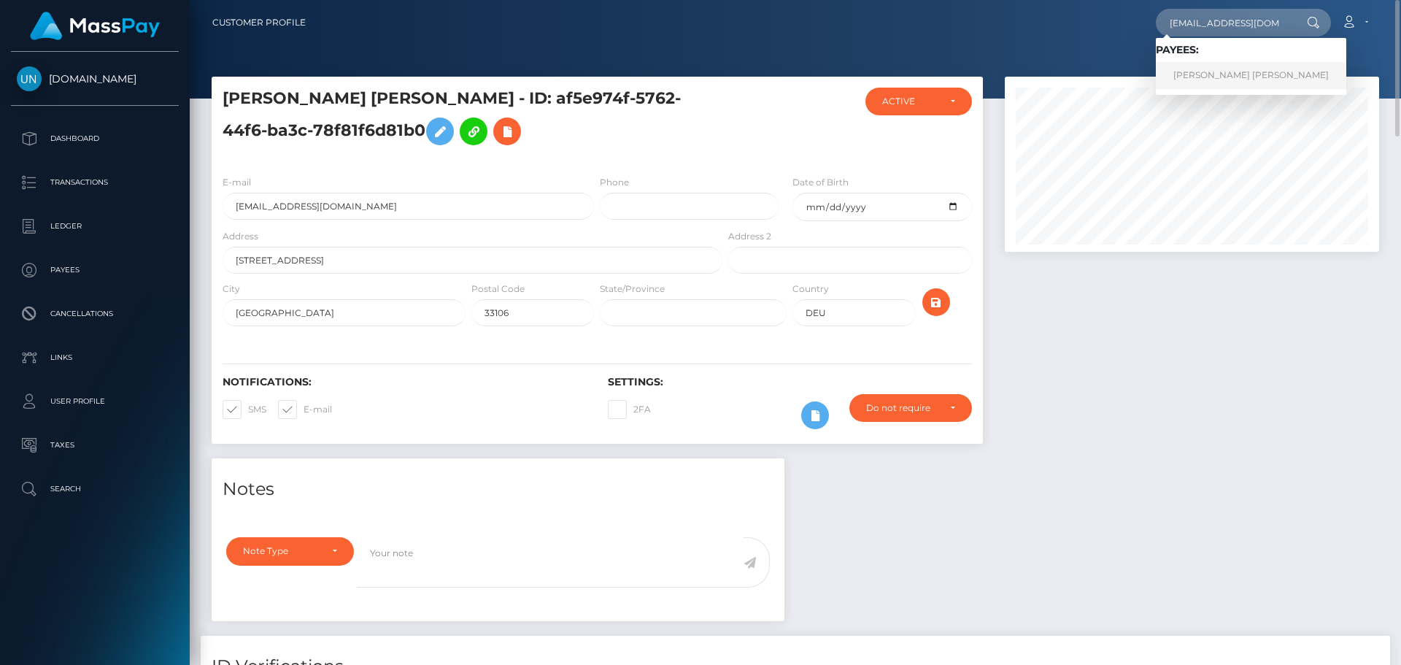
click at [1210, 74] on link "LUIS ENRIQUE RODRIGUEZ MERCADO" at bounding box center [1251, 75] width 190 height 27
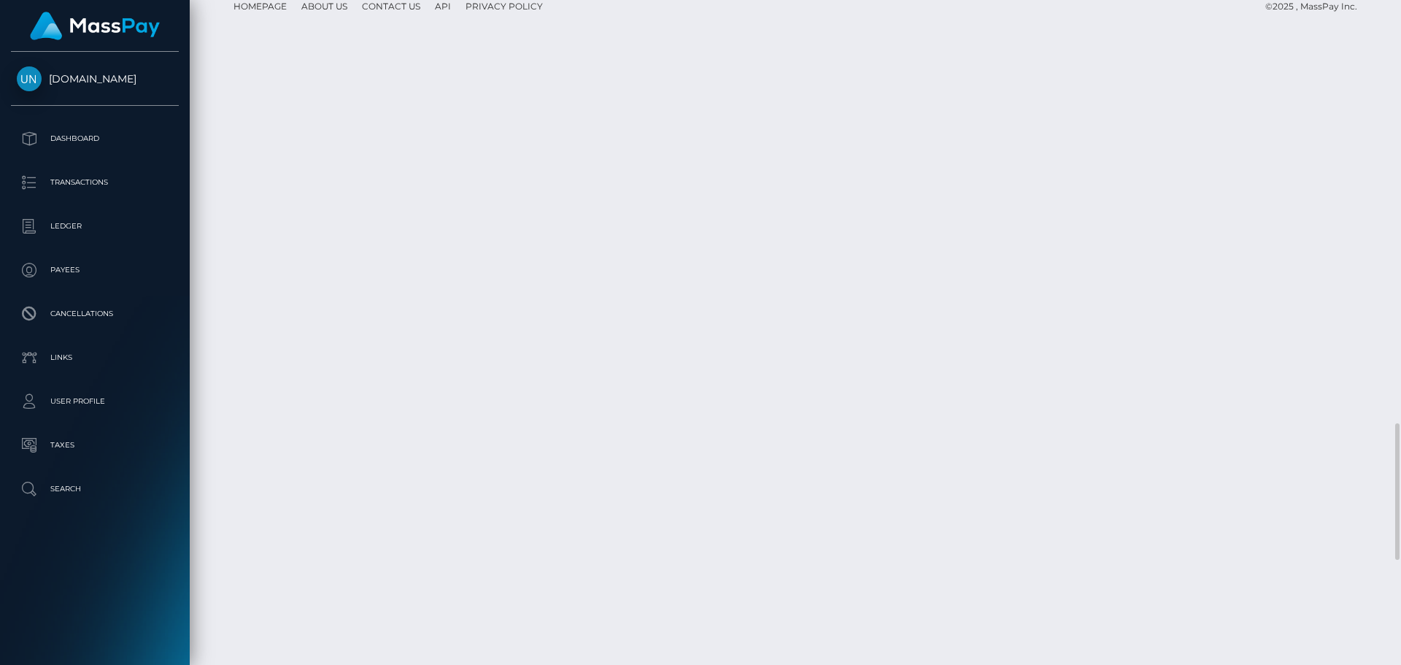
scroll to position [2573, 0]
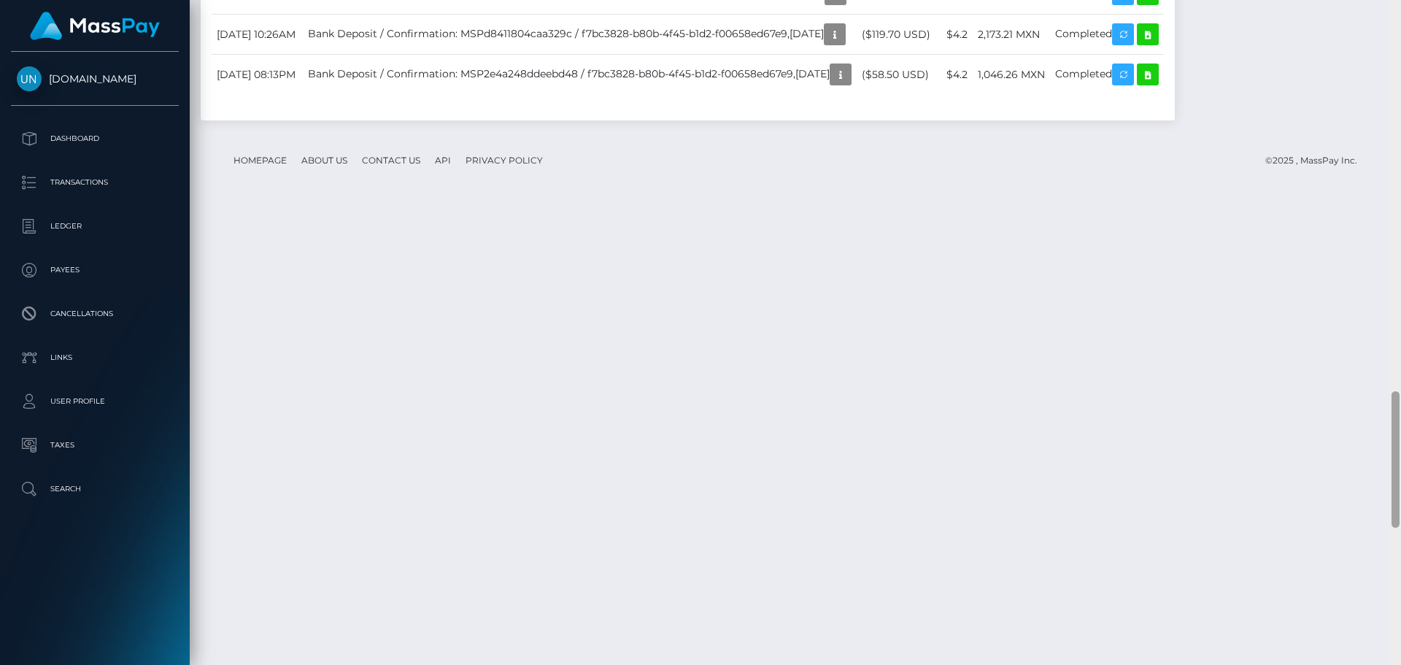
click at [1400, 20] on div at bounding box center [1395, 332] width 11 height 665
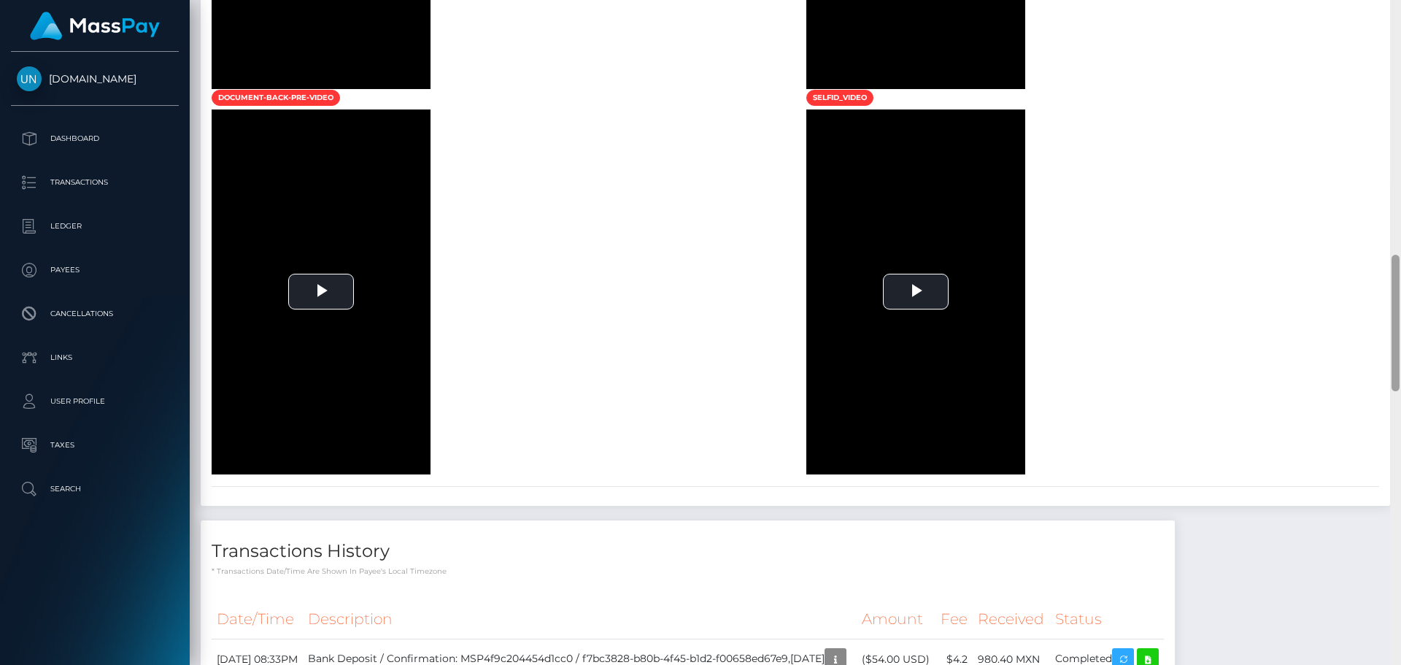
click at [1400, 20] on div at bounding box center [1395, 332] width 11 height 665
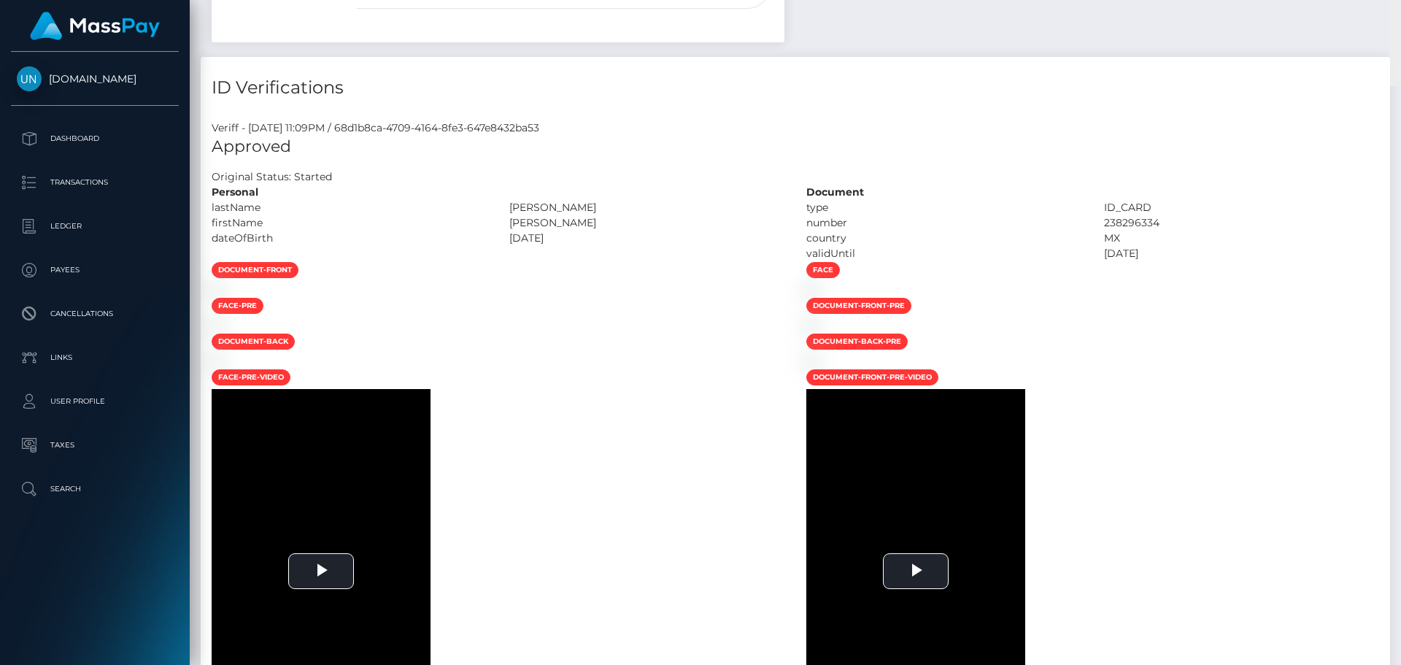
click at [1400, 20] on div "Customer Profile Loading... Loading..." at bounding box center [795, 332] width 1211 height 665
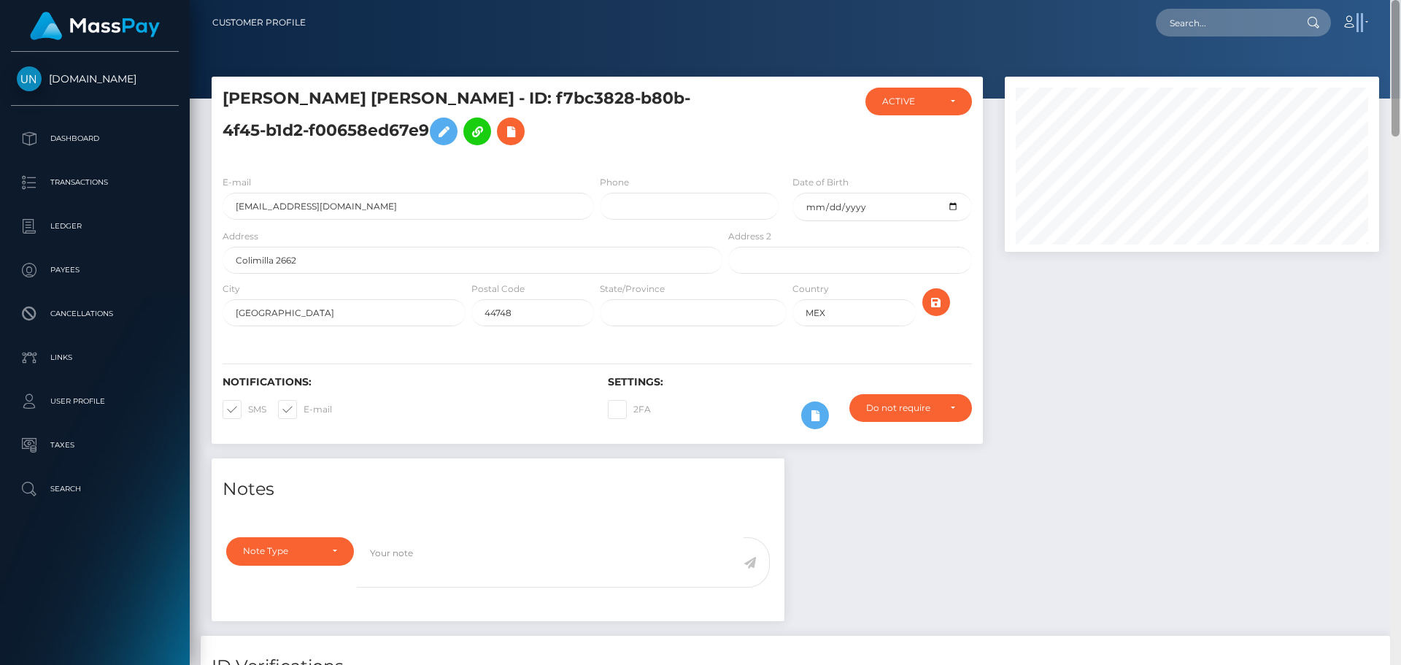
click at [1400, 20] on nav "Customer Profile Loading... Loading... Account" at bounding box center [795, 22] width 1211 height 45
click at [1226, 19] on input "text" at bounding box center [1224, 23] width 137 height 28
paste input "cba52e43-e411-4c7e-b621-0d4ff51bbfb5"
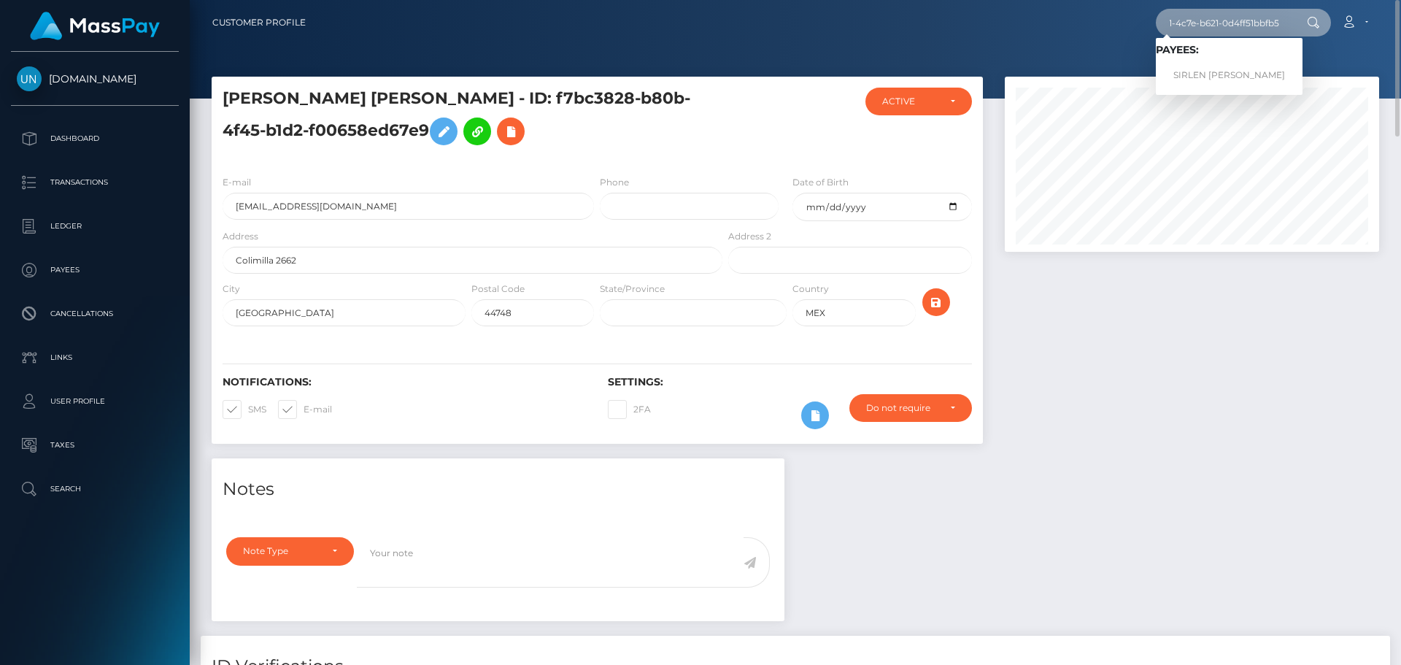
type input "cba52e43-e411-4c7e-b621-0d4ff51bbfb5"
click at [1192, 66] on link "SIRLEN SOFIA ESPINAL VILORIO" at bounding box center [1229, 75] width 147 height 27
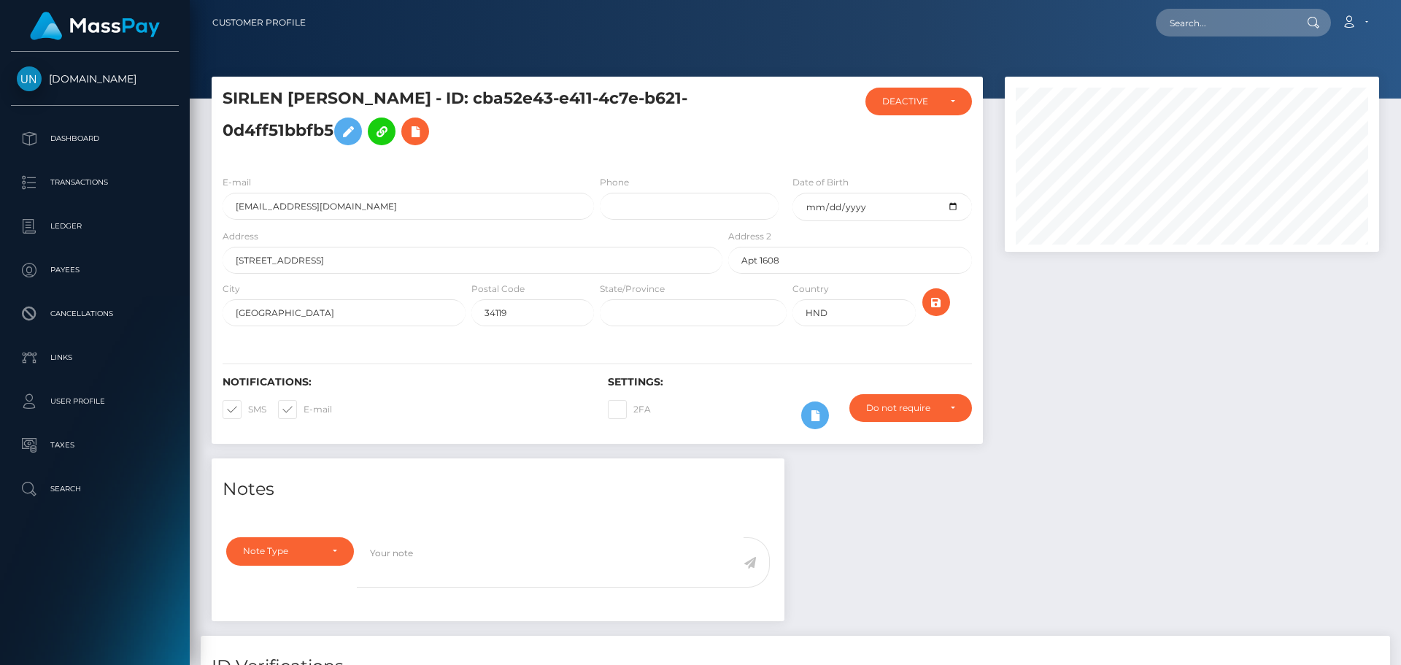
scroll to position [175, 375]
click at [362, 205] on input "sirlenespinal14@icloud.com" at bounding box center [408, 206] width 371 height 27
click at [1191, 21] on input "text" at bounding box center [1224, 23] width 137 height 28
paste input "cbd6803e-91c3-4153-9708-e179d864d706"
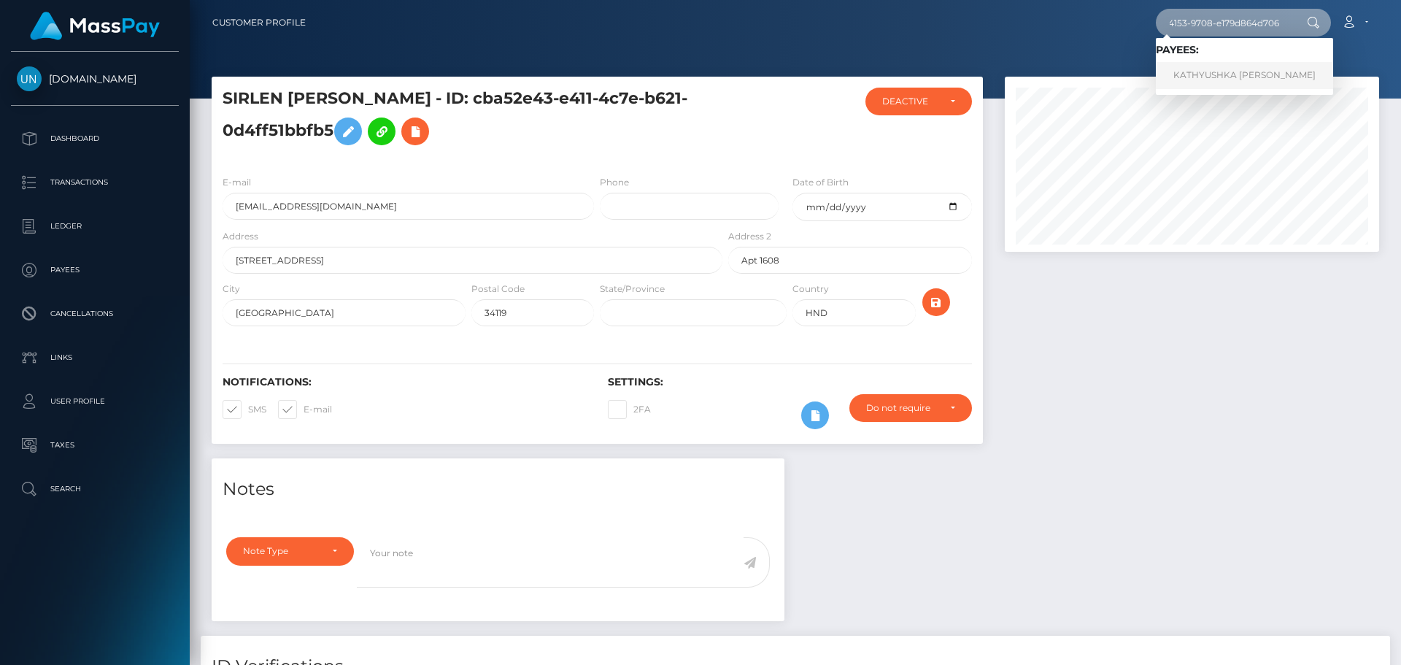
type input "cbd6803e-91c3-4153-9708-e179d864d706"
click at [1195, 66] on link "KATHYUSHKA MARY MILLAN NEGRON" at bounding box center [1244, 75] width 177 height 27
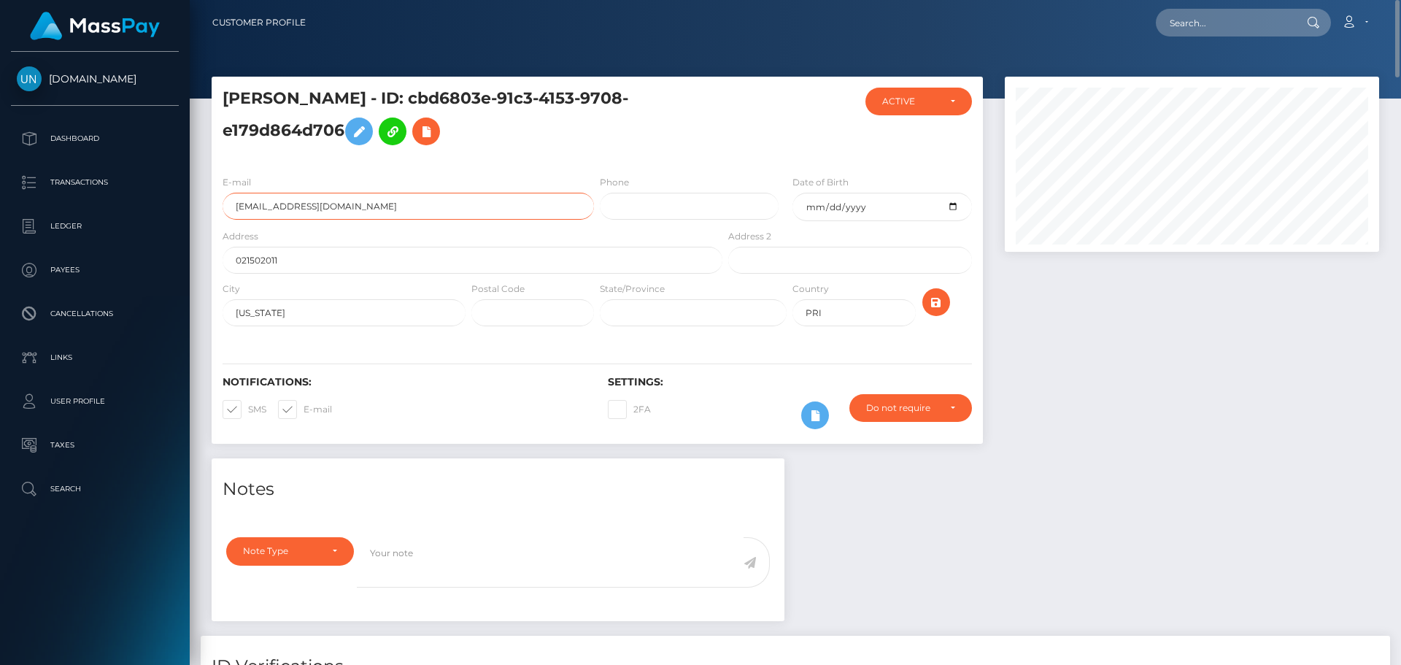
click at [355, 214] on input "MillanKathyushka2003@yahoo.com" at bounding box center [408, 206] width 371 height 27
click at [1151, 12] on div "Loading... Loading... Account Edit Profile Logout" at bounding box center [847, 22] width 1061 height 31
click at [1155, 12] on div "Loading... Loading... Account Edit Profile Logout" at bounding box center [847, 22] width 1061 height 31
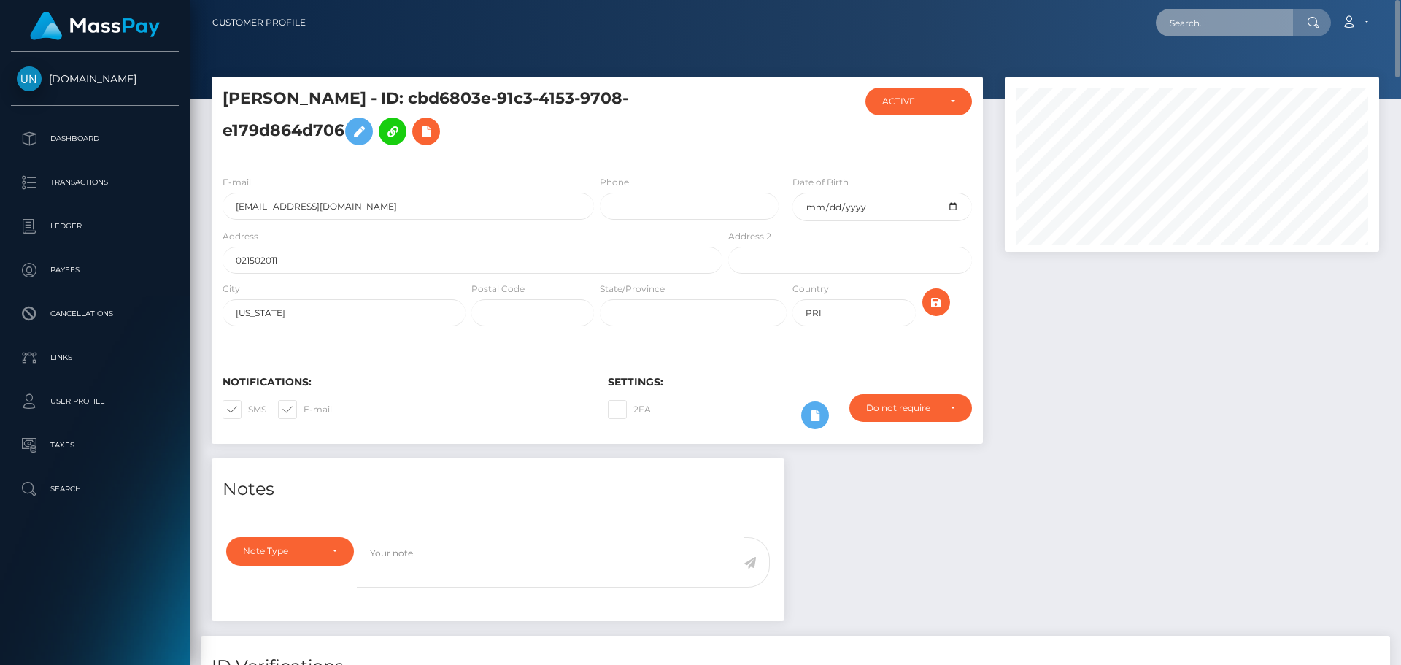
paste input "2ac87ded-824f-4ac2-a069-fba3511a6cfe"
click at [1165, 18] on input "2ac87ded-824f-4ac2-a069-fba3511a6cfe" at bounding box center [1224, 23] width 137 height 28
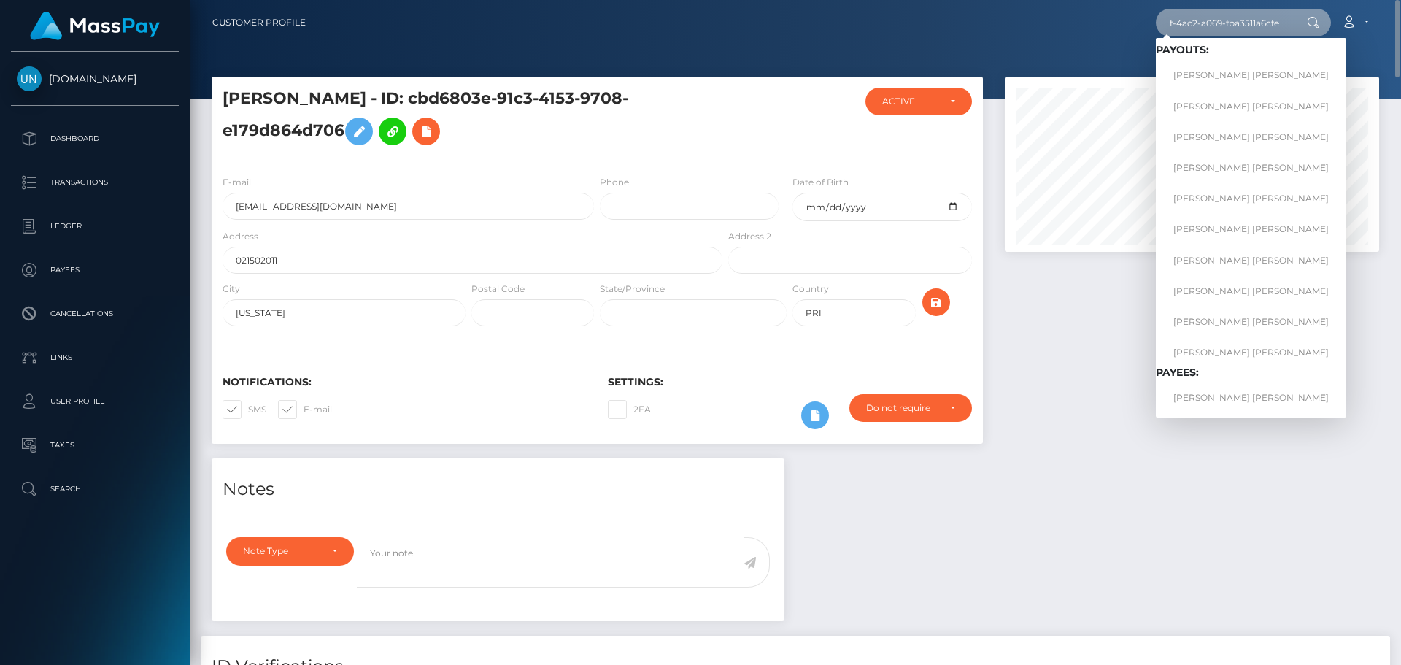
type input "2ac87ded-824f-4ac2-a069-fba3511a6cfe"
click at [1183, 72] on link "KIMBERLY YANETH GARCIA PACHECO" at bounding box center [1251, 75] width 190 height 27
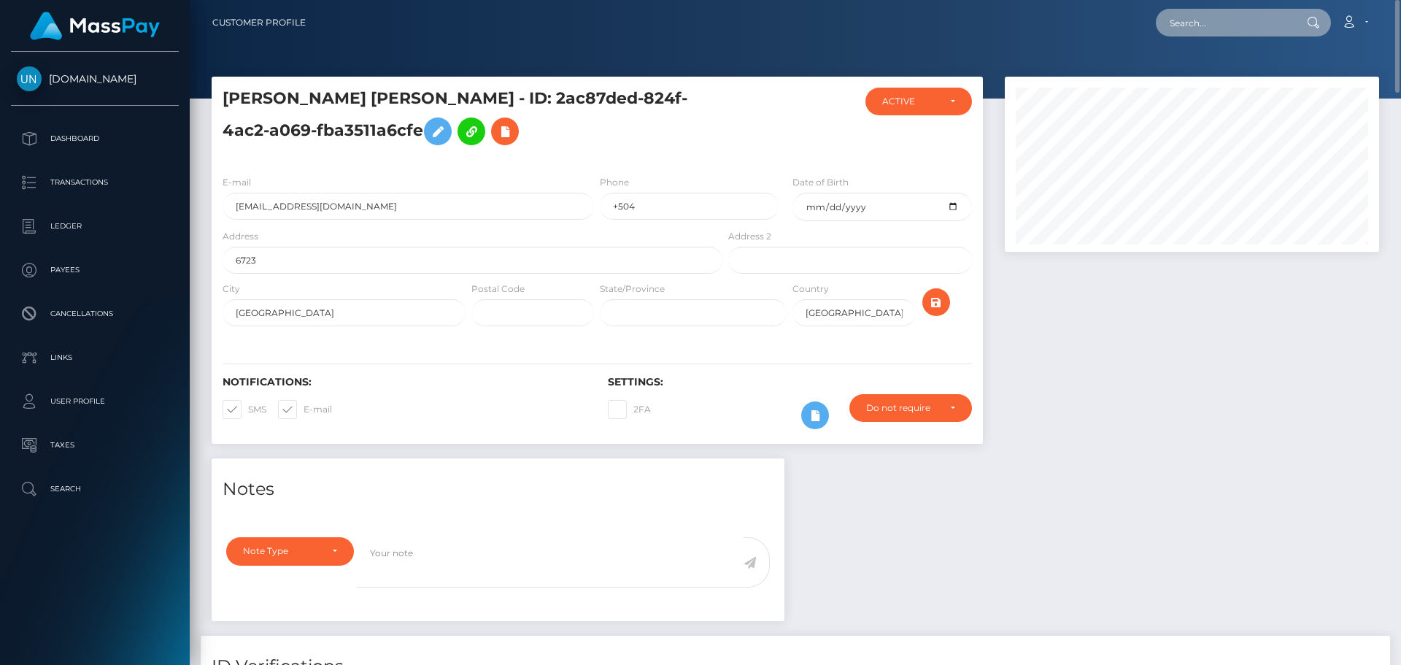
click at [1208, 30] on input "text" at bounding box center [1224, 23] width 137 height 28
paste input "b602e998-e156-4229-b312-7e240fea0901"
type input "b602e998-e156-4229-b312-7e240fea0901"
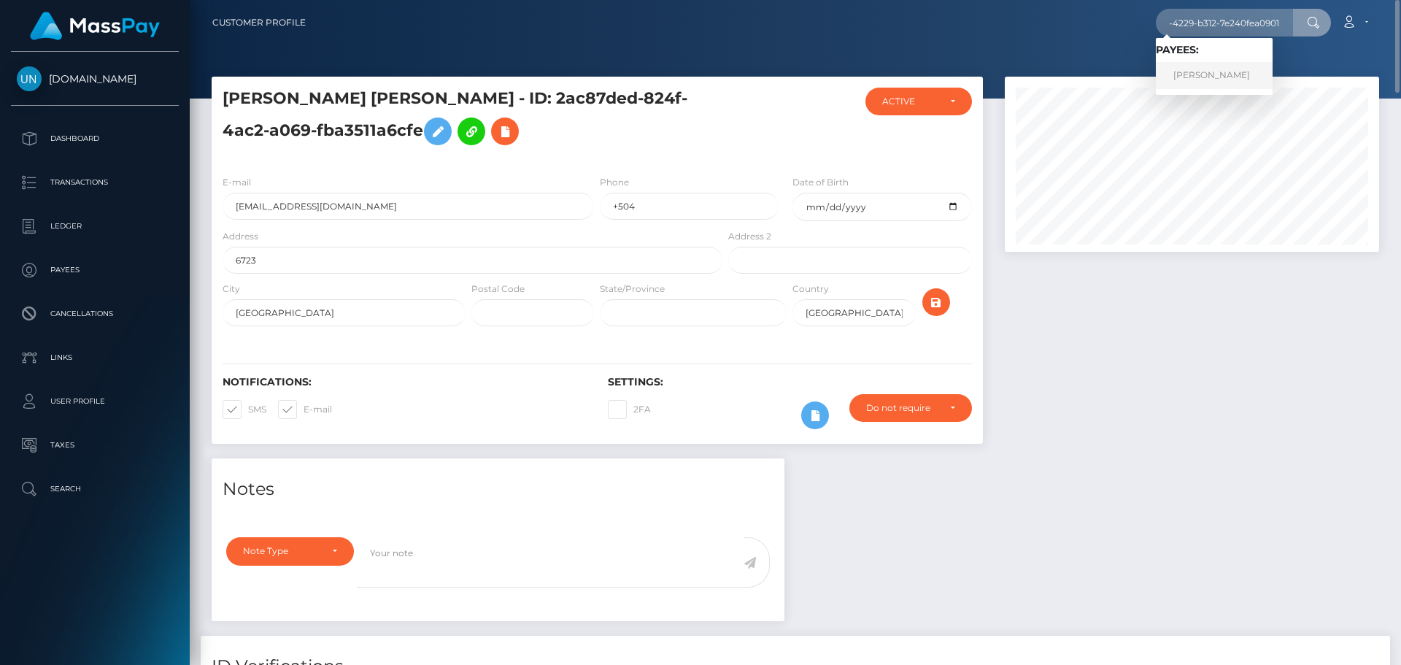
click at [1201, 70] on link "GLADYS COLIN" at bounding box center [1214, 75] width 117 height 27
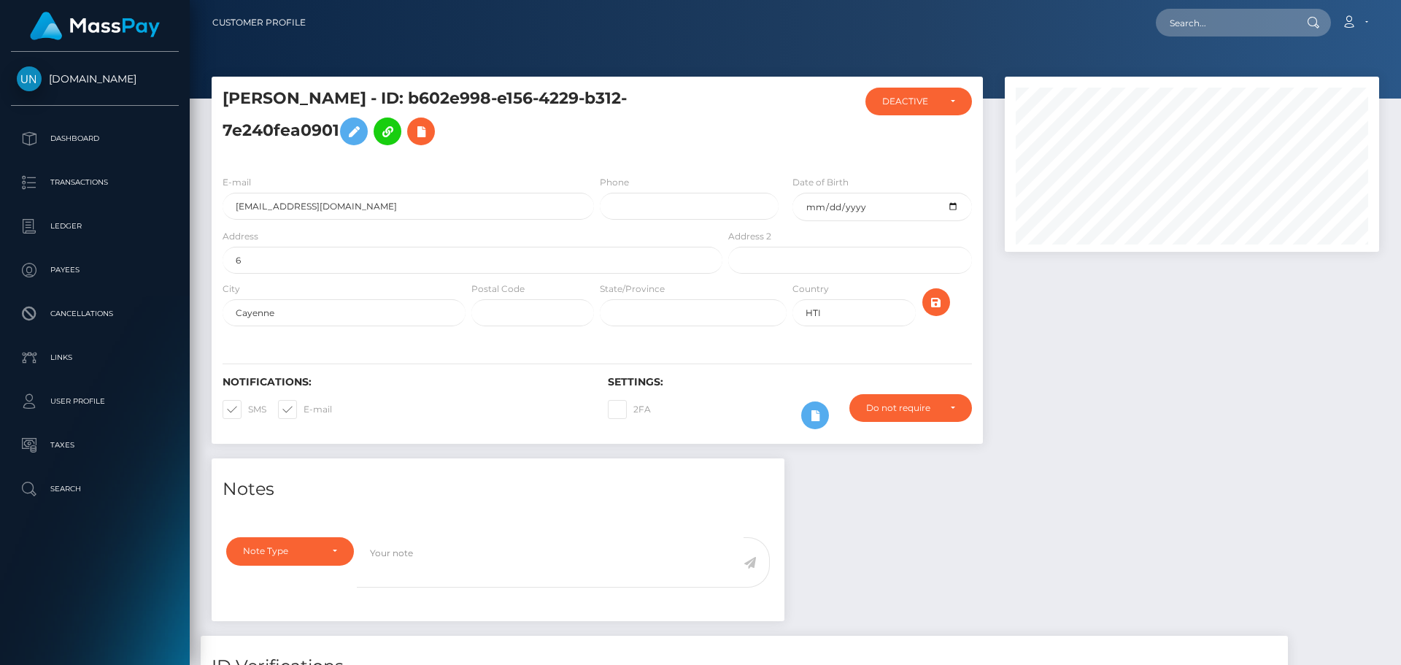
scroll to position [175, 375]
click at [296, 206] on input "[EMAIL_ADDRESS][DOMAIN_NAME]" at bounding box center [408, 206] width 371 height 27
click at [296, 206] on input "albertmaignan38@gmail.com" at bounding box center [408, 206] width 371 height 27
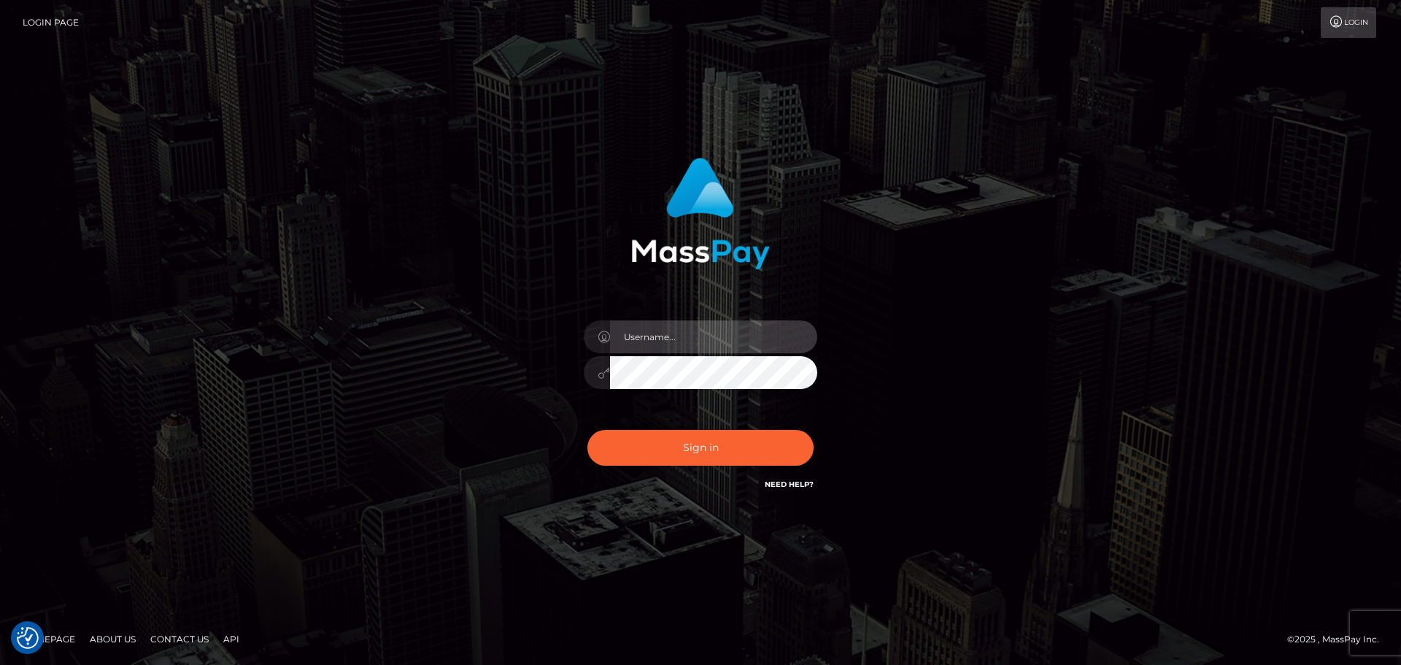
type input "[PERSON_NAME]"
click at [738, 429] on div "Sign in Need Help?" at bounding box center [700, 453] width 255 height 65
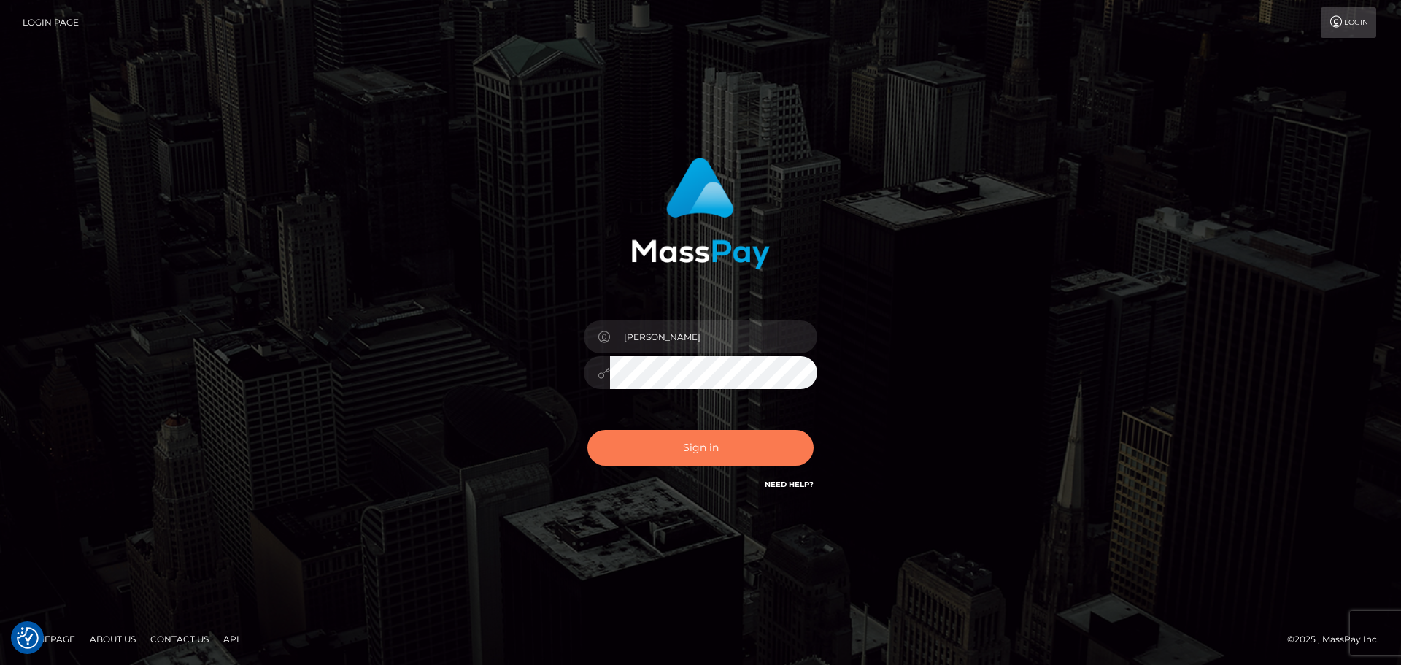
click at [713, 459] on button "Sign in" at bounding box center [700, 448] width 226 height 36
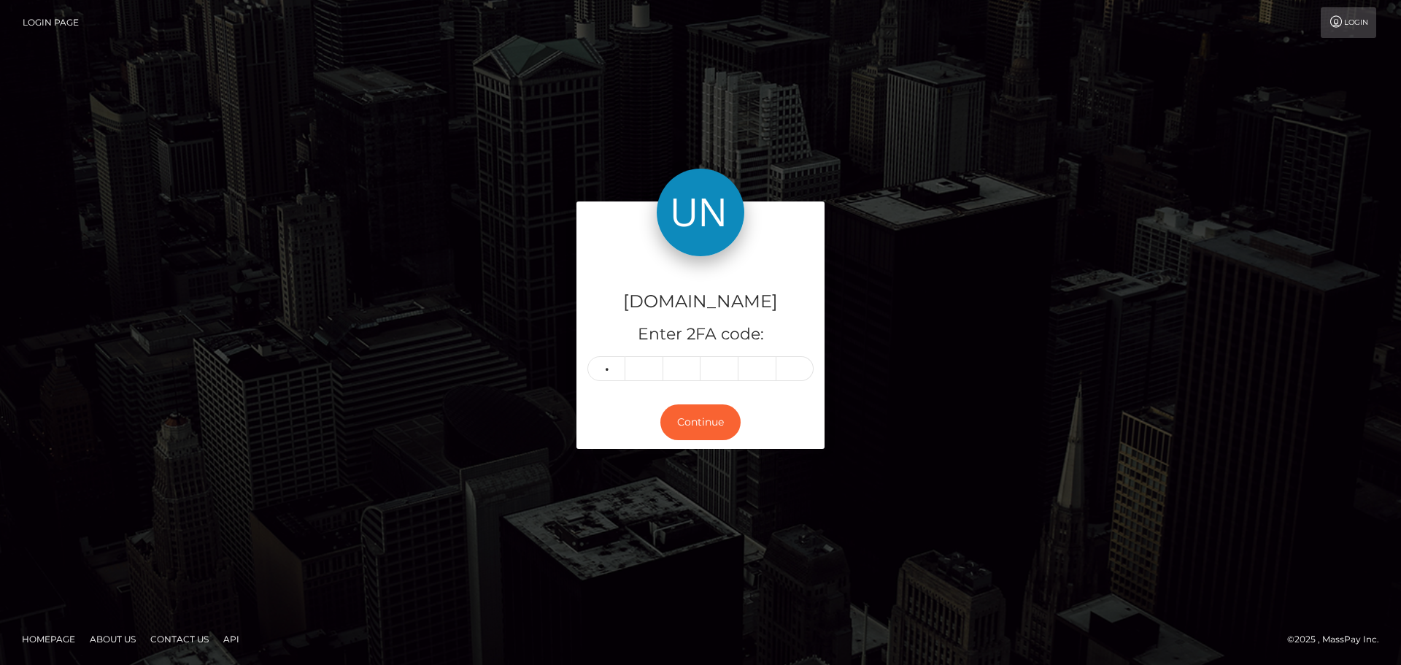
type input "1"
type input "5"
type input "2"
type input "9"
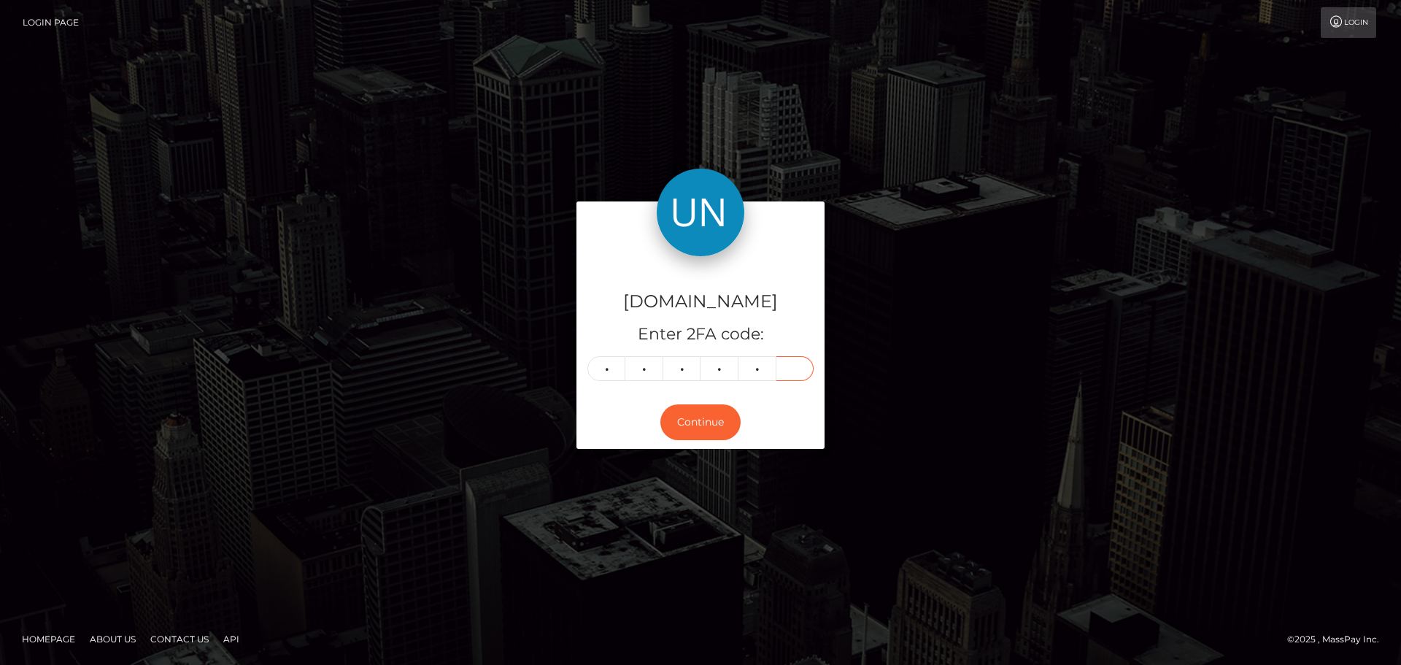
type input "7"
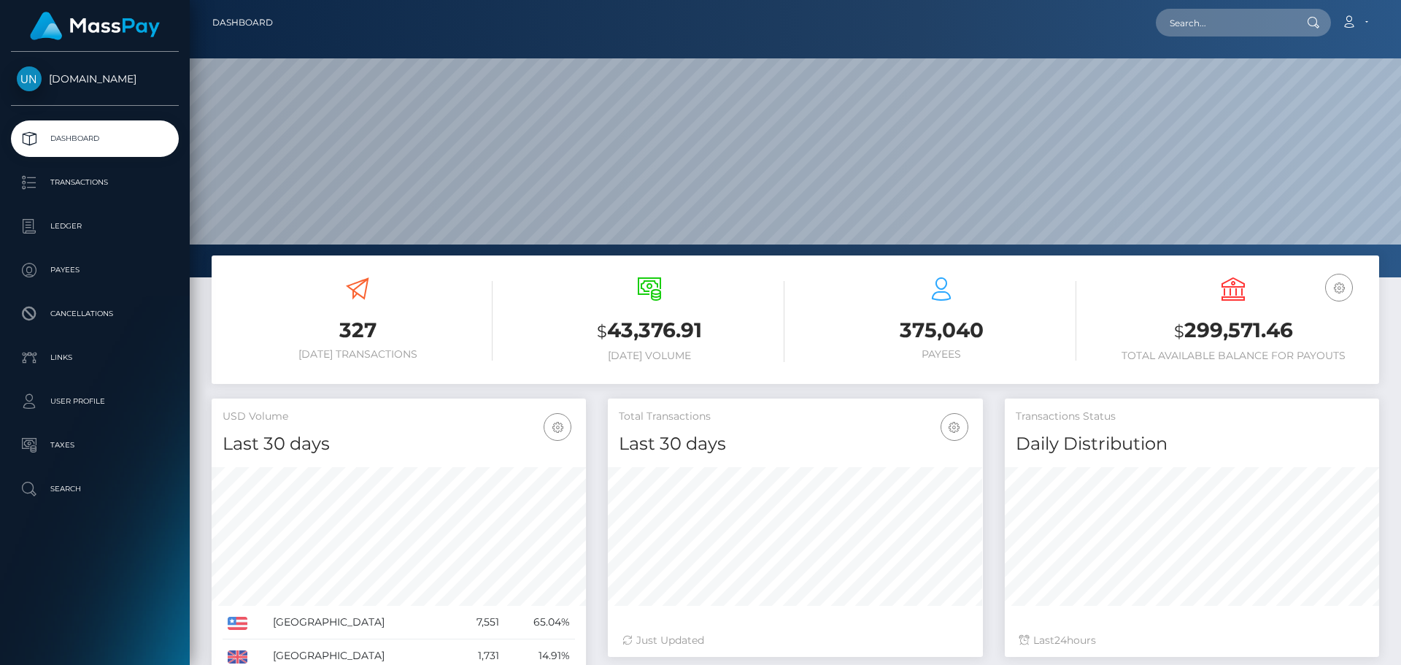
scroll to position [259, 375]
click at [1205, 27] on input "text" at bounding box center [1224, 23] width 137 height 28
paste input "maoucheheddy43@gmail.com"
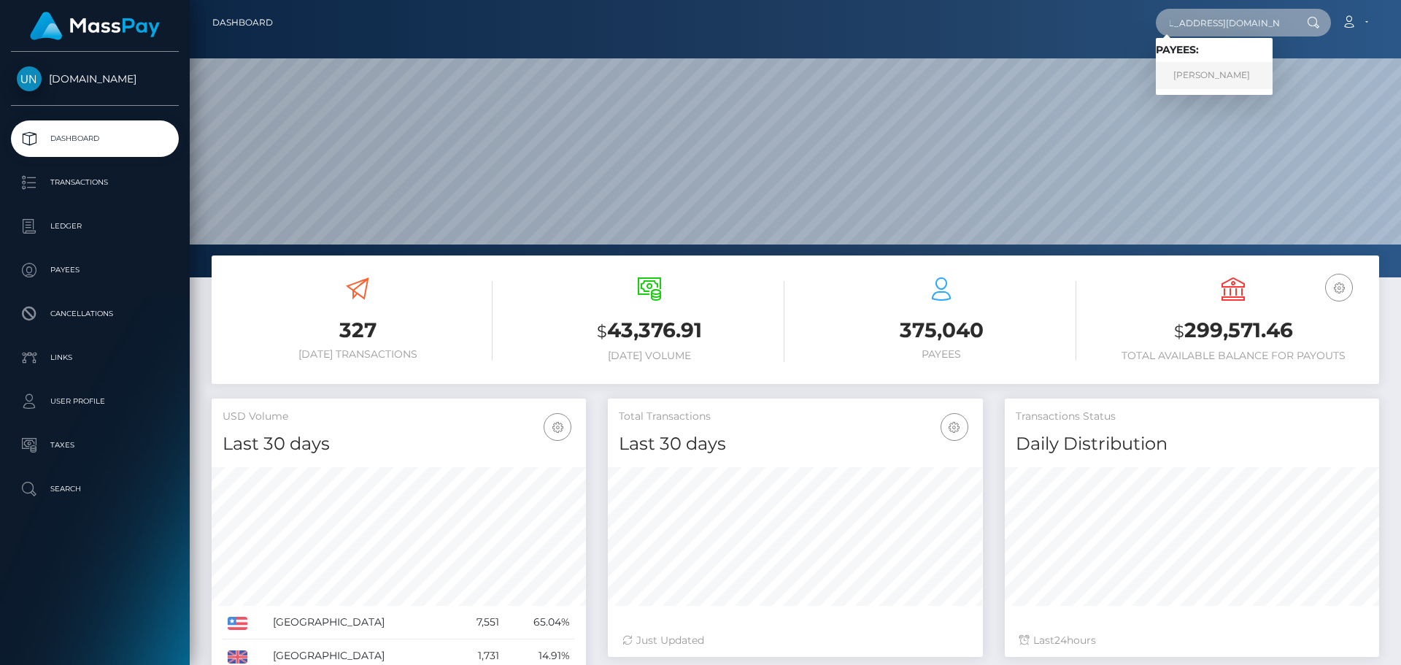
type input "maoucheheddy43@gmail.com"
click at [1204, 66] on link "TAOUS TIGHILT" at bounding box center [1214, 75] width 117 height 27
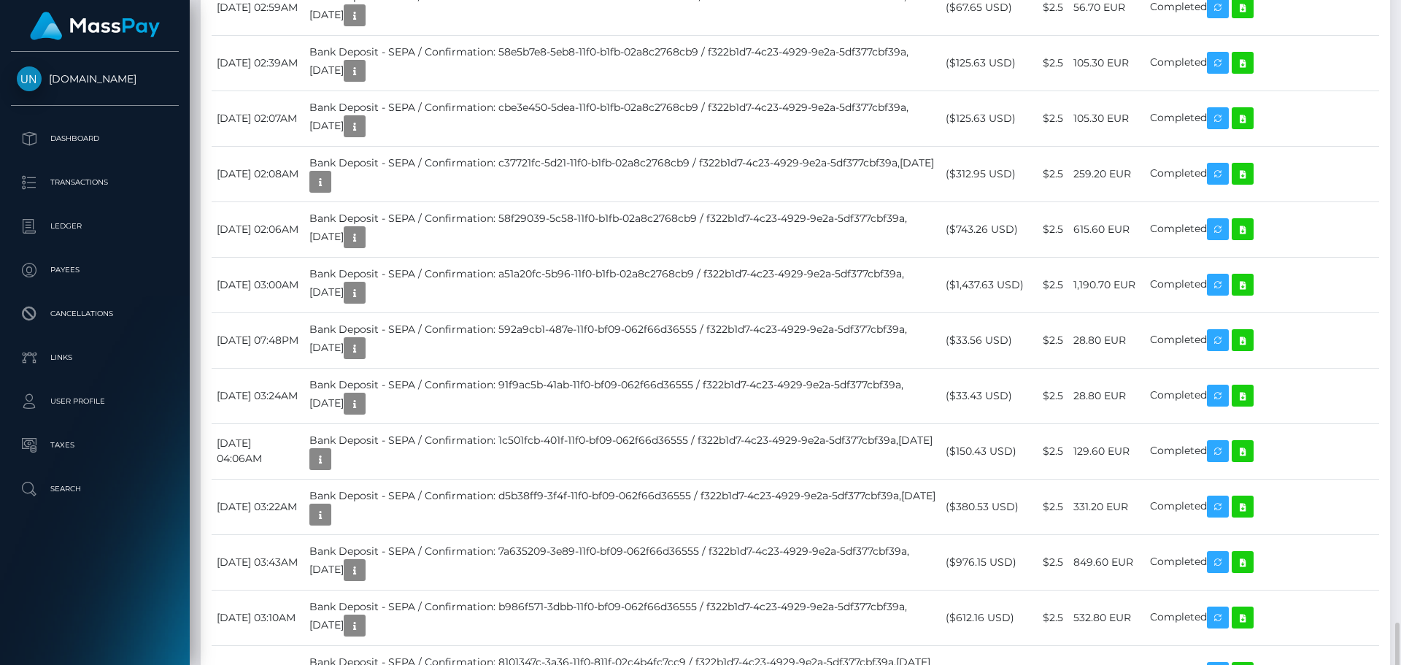
scroll to position [2700, 0]
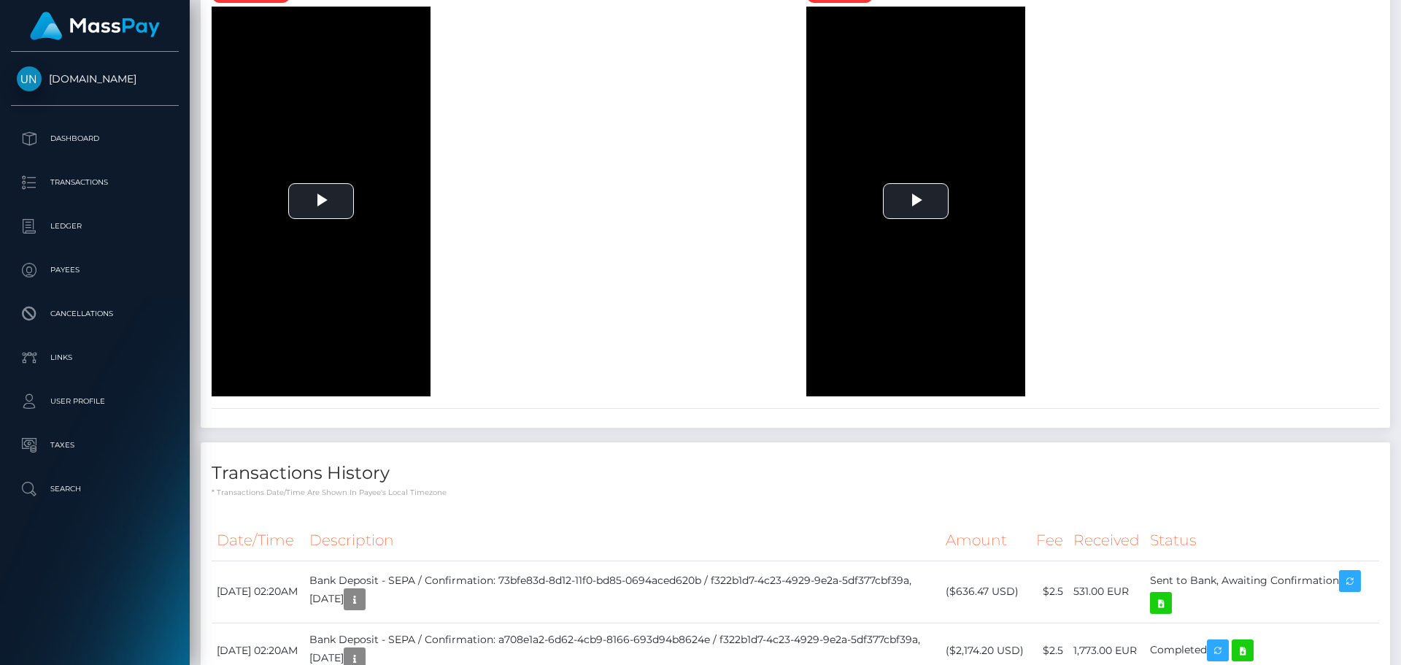
click at [1400, 20] on div at bounding box center [1395, 332] width 11 height 665
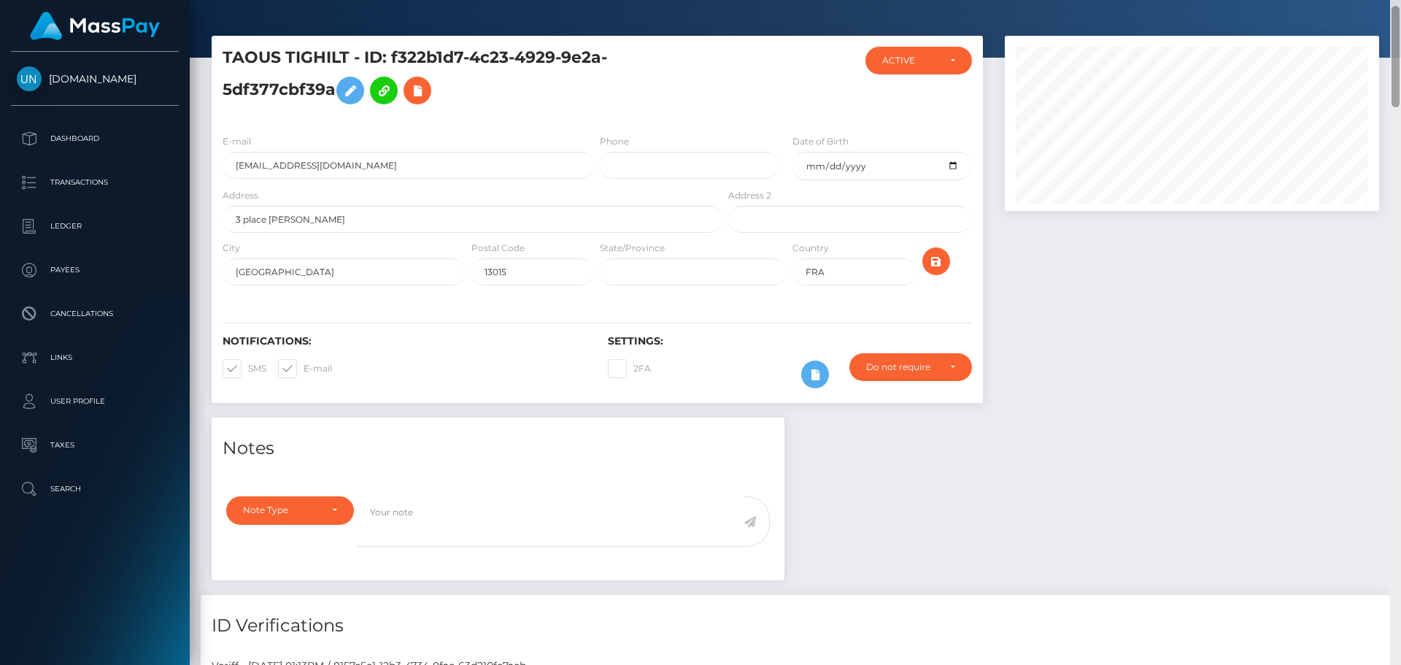
click at [1400, 7] on div at bounding box center [1395, 332] width 11 height 665
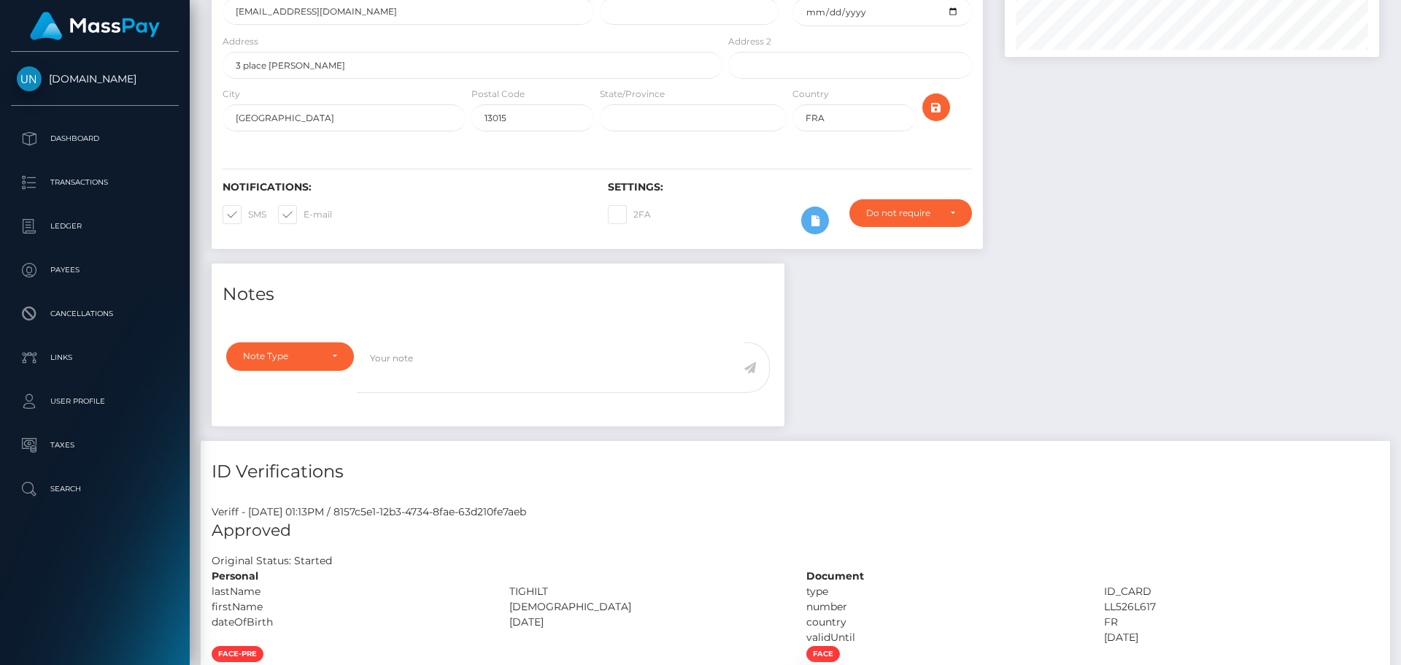
scroll to position [0, 0]
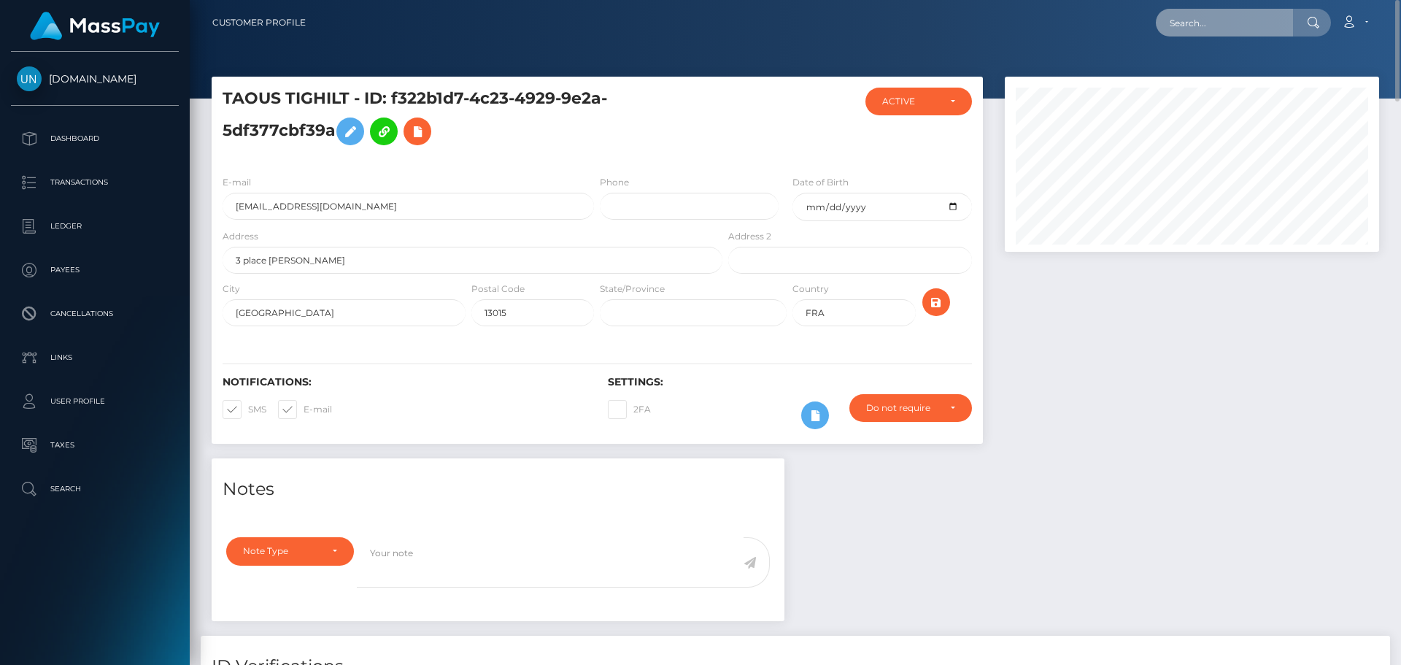
click at [1241, 30] on input "text" at bounding box center [1224, 23] width 137 height 28
paste input "singerdisi9909@gmail.com"
type input "singerdisi9909@gmail.com"
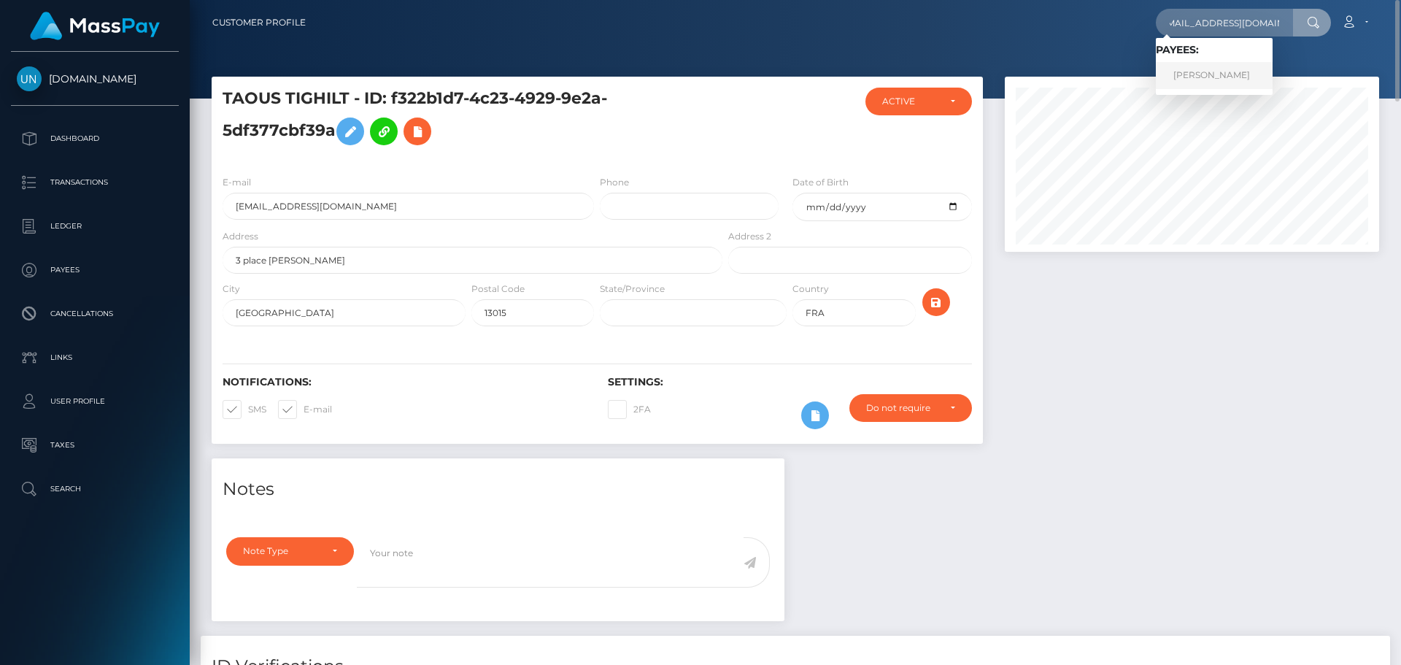
click at [1219, 72] on link "TAULANT KARAJ" at bounding box center [1214, 75] width 117 height 27
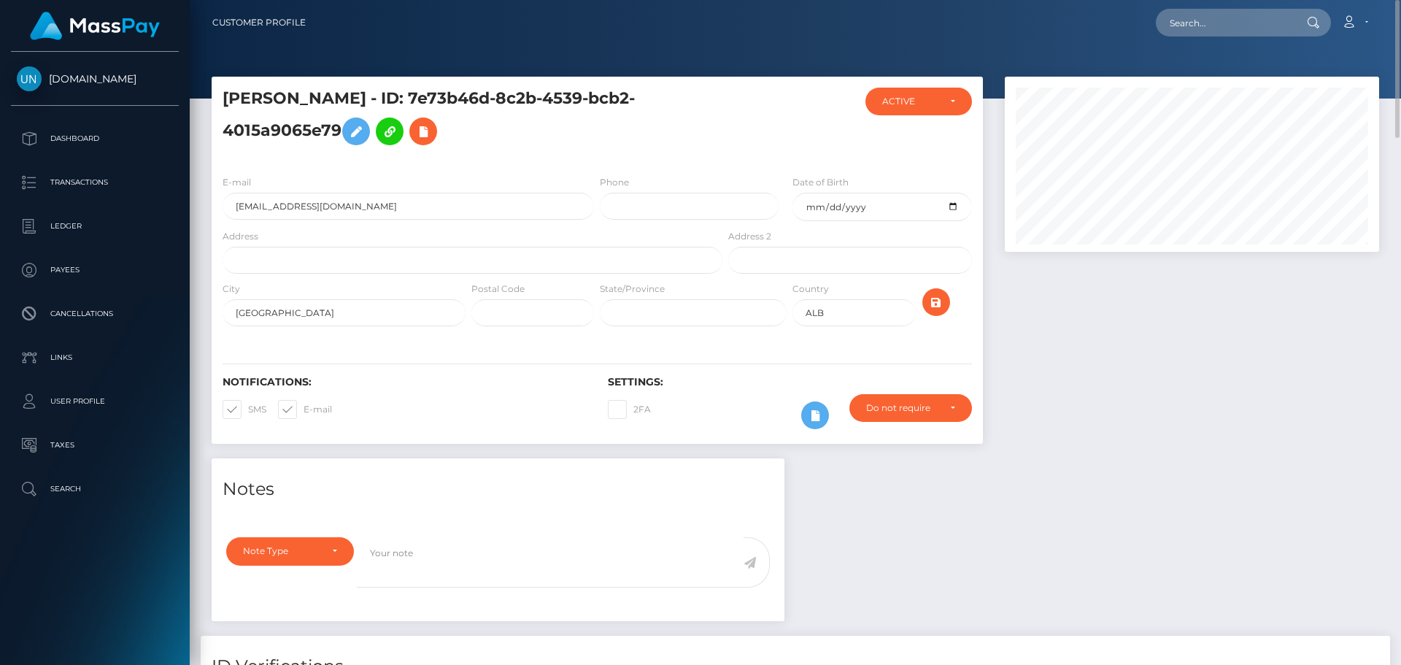
click at [1230, 6] on nav "Customer Profile Loading... Loading... Account" at bounding box center [795, 22] width 1211 height 45
click at [1226, 32] on input "text" at bounding box center [1224, 23] width 137 height 28
paste input "[EMAIL_ADDRESS][DOMAIN_NAME]"
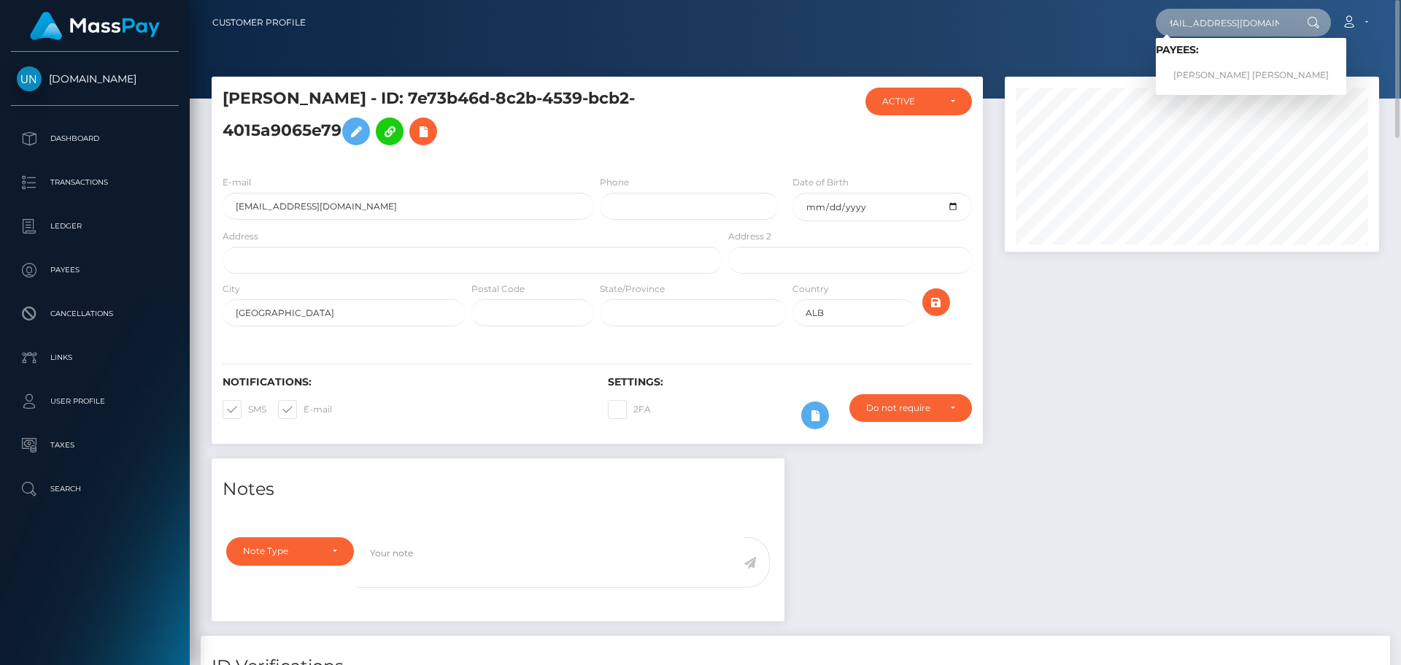
type input "[EMAIL_ADDRESS][DOMAIN_NAME]"
click at [1198, 71] on link "PAOLA KATHIRIA PONCE VARGAS" at bounding box center [1251, 75] width 190 height 27
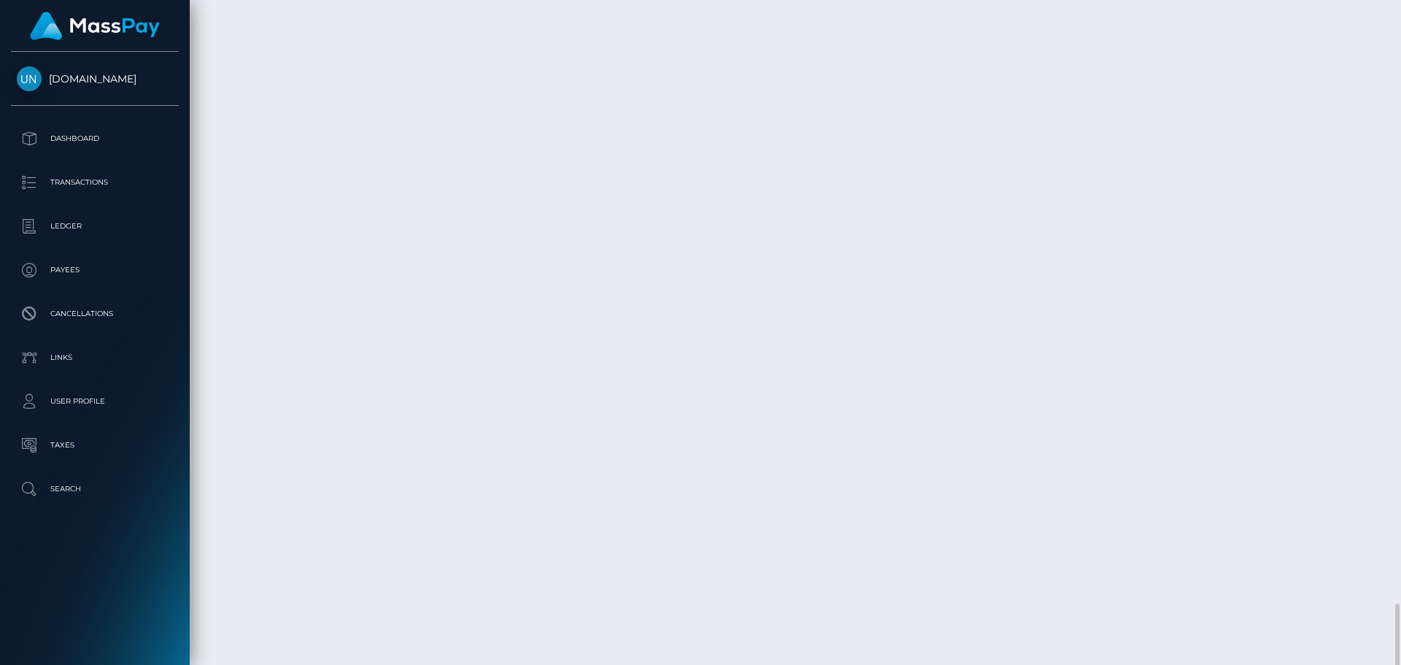
scroll to position [2845, 0]
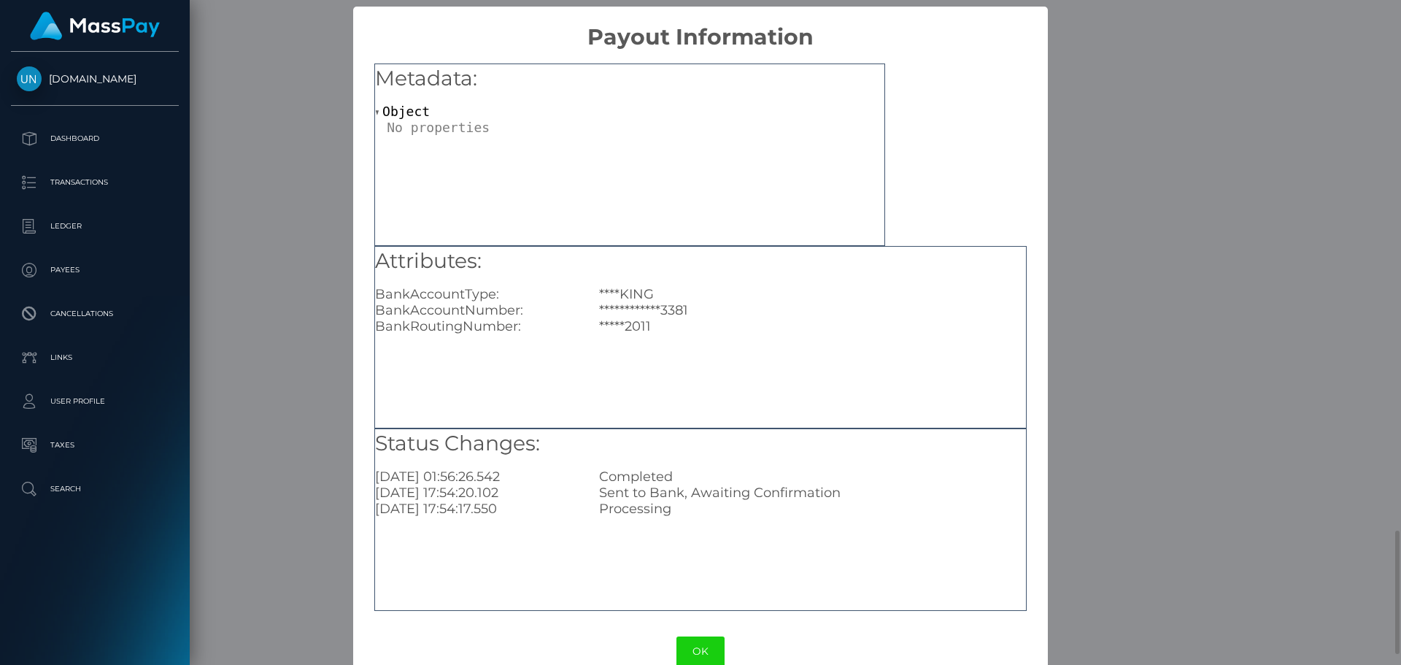
scroll to position [0, 0]
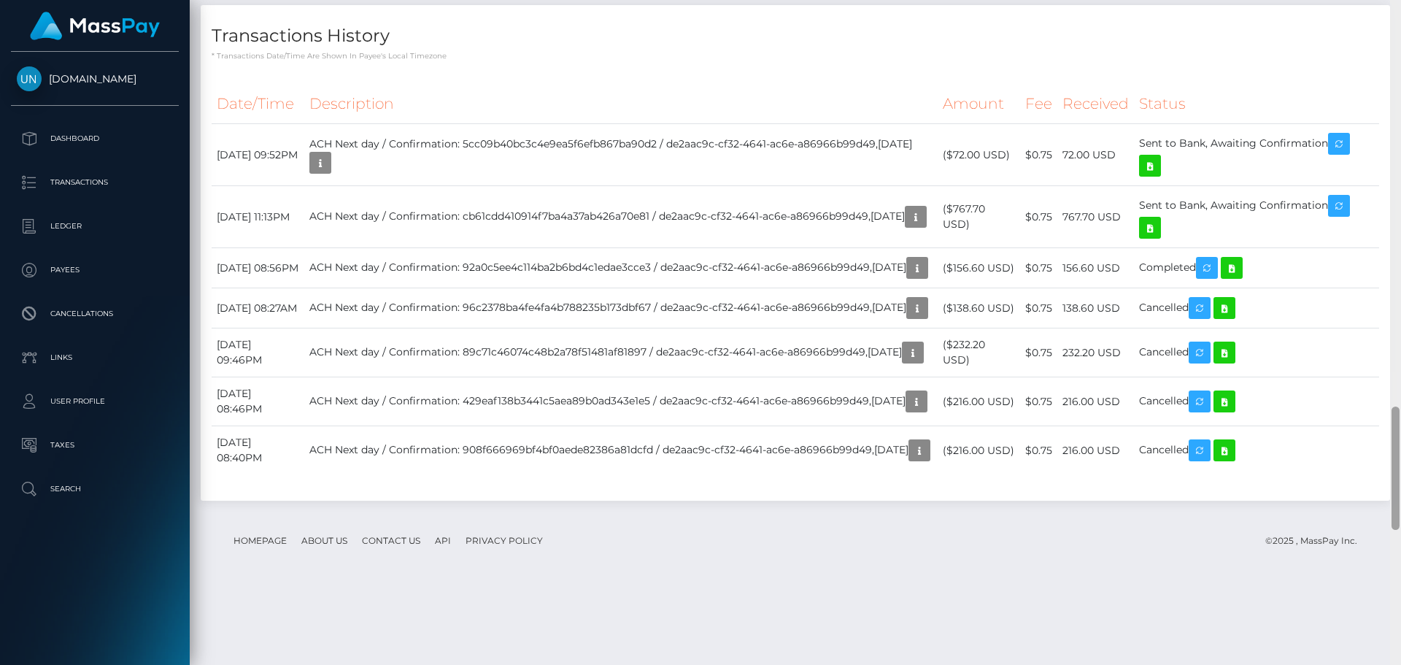
click at [1400, 9] on div at bounding box center [1395, 332] width 11 height 665
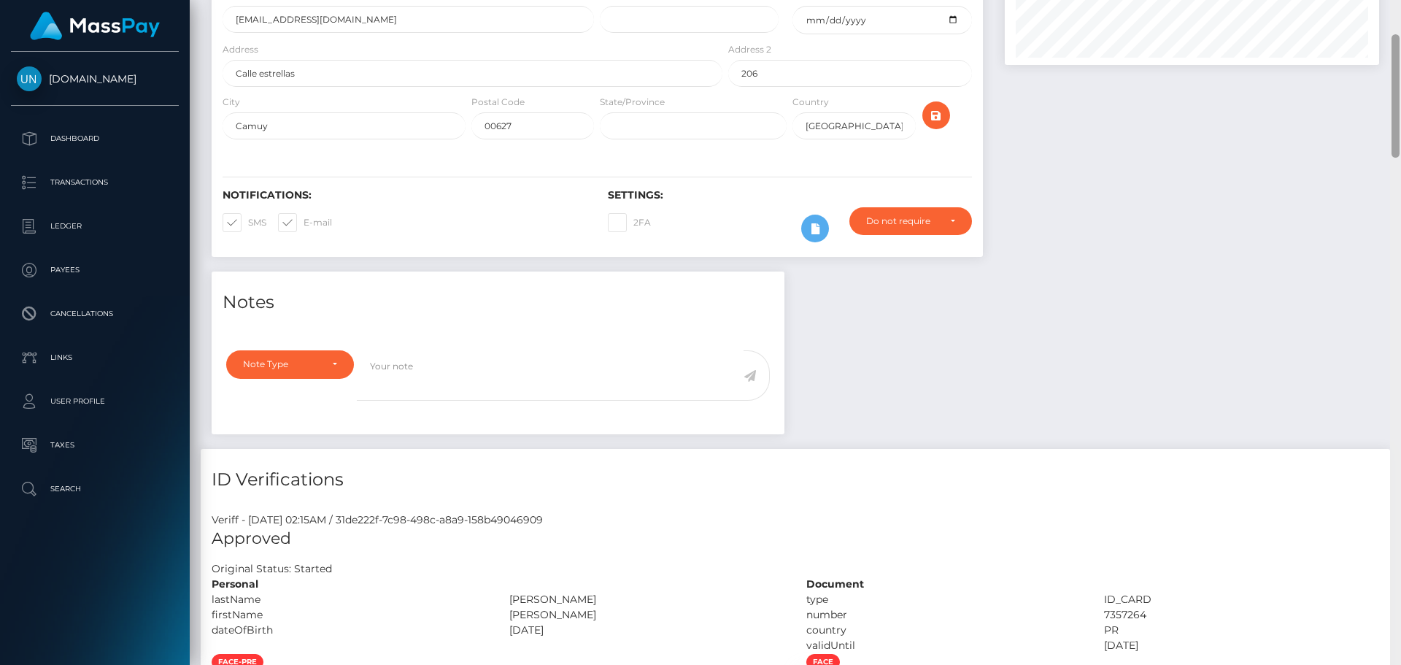
click at [1400, 9] on div "Customer Profile Loading... Loading..." at bounding box center [795, 332] width 1211 height 665
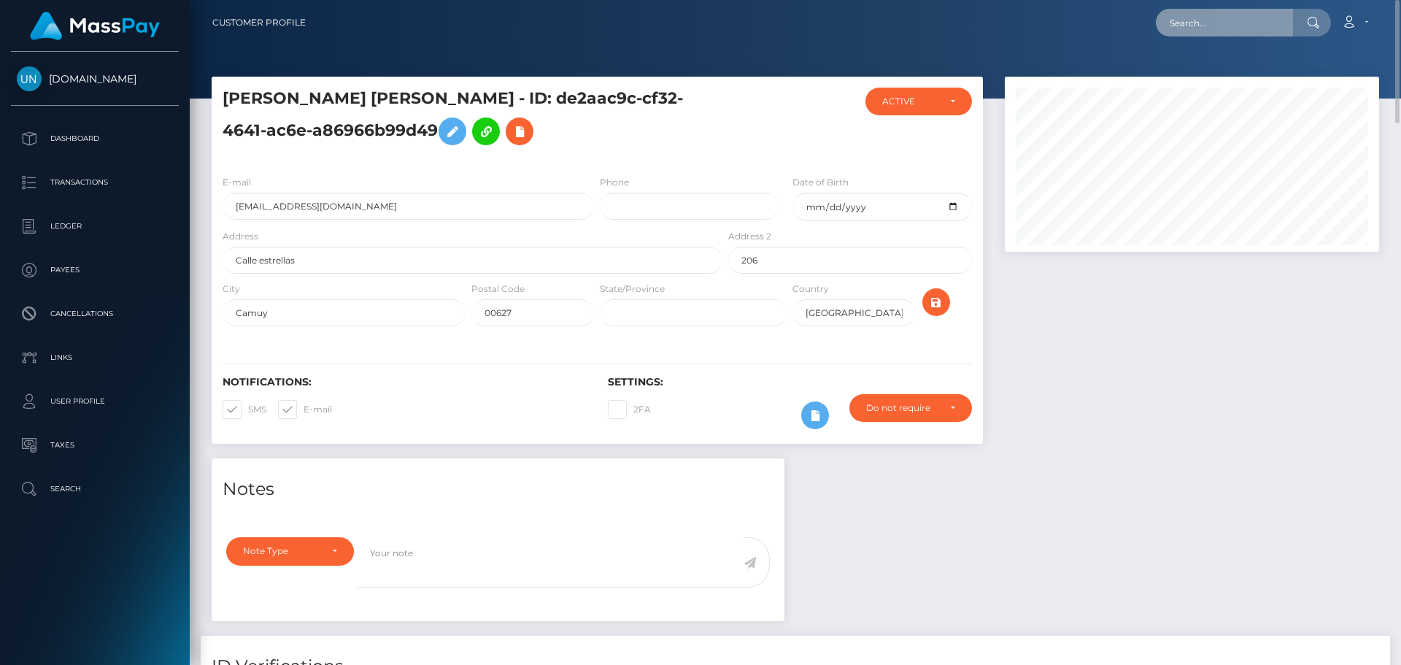
click at [1239, 25] on input "text" at bounding box center [1224, 23] width 137 height 28
paste input "7q8vk9ztzj@privaterelay.appleid.com"
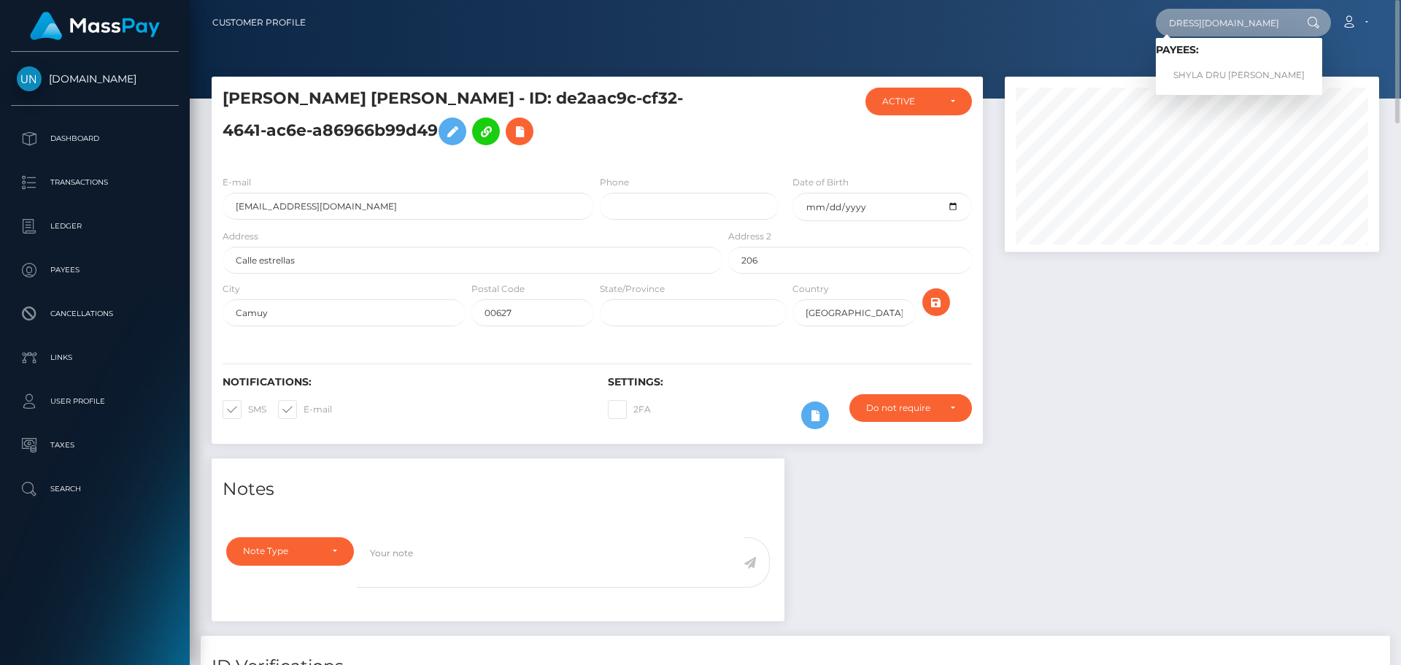
type input "7q8vk9ztzj@privaterelay.appleid.com"
click at [1223, 77] on link "SHYLA DRU YANKTON YANKTON" at bounding box center [1239, 75] width 166 height 27
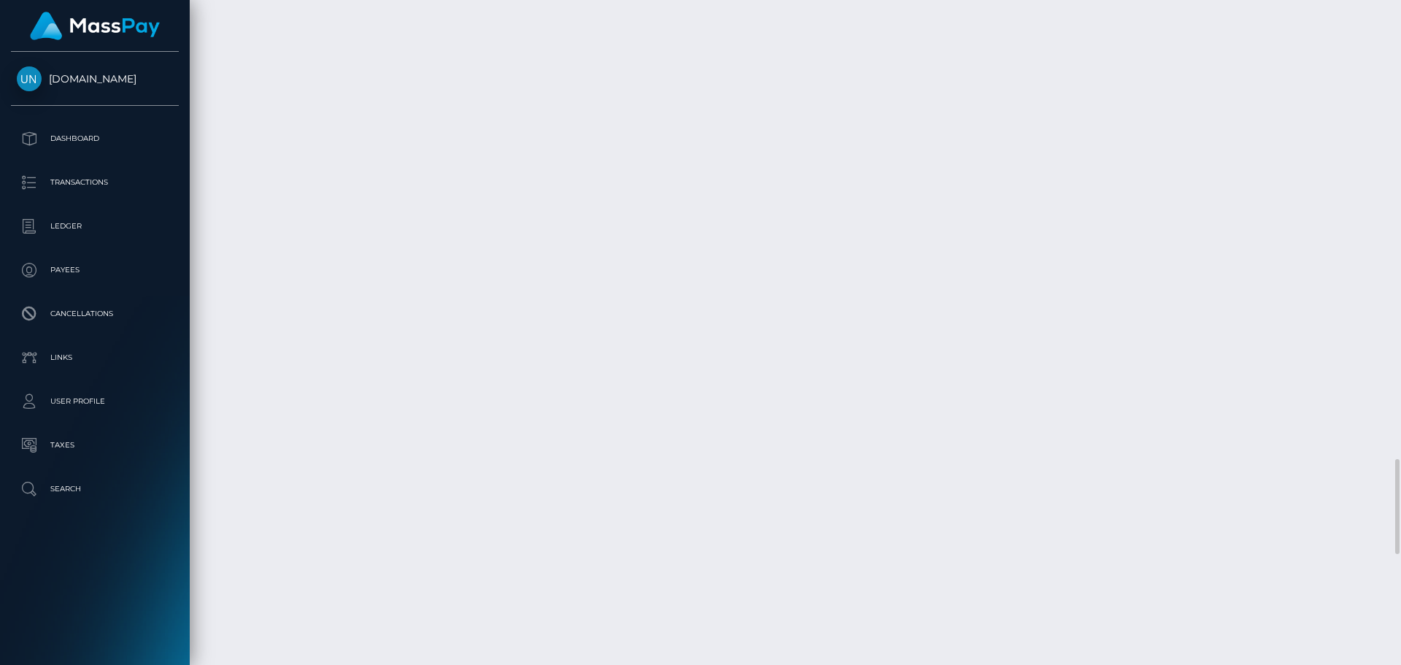
scroll to position [3721, 0]
drag, startPoint x: 529, startPoint y: 135, endPoint x: 539, endPoint y: 53, distance: 83.1
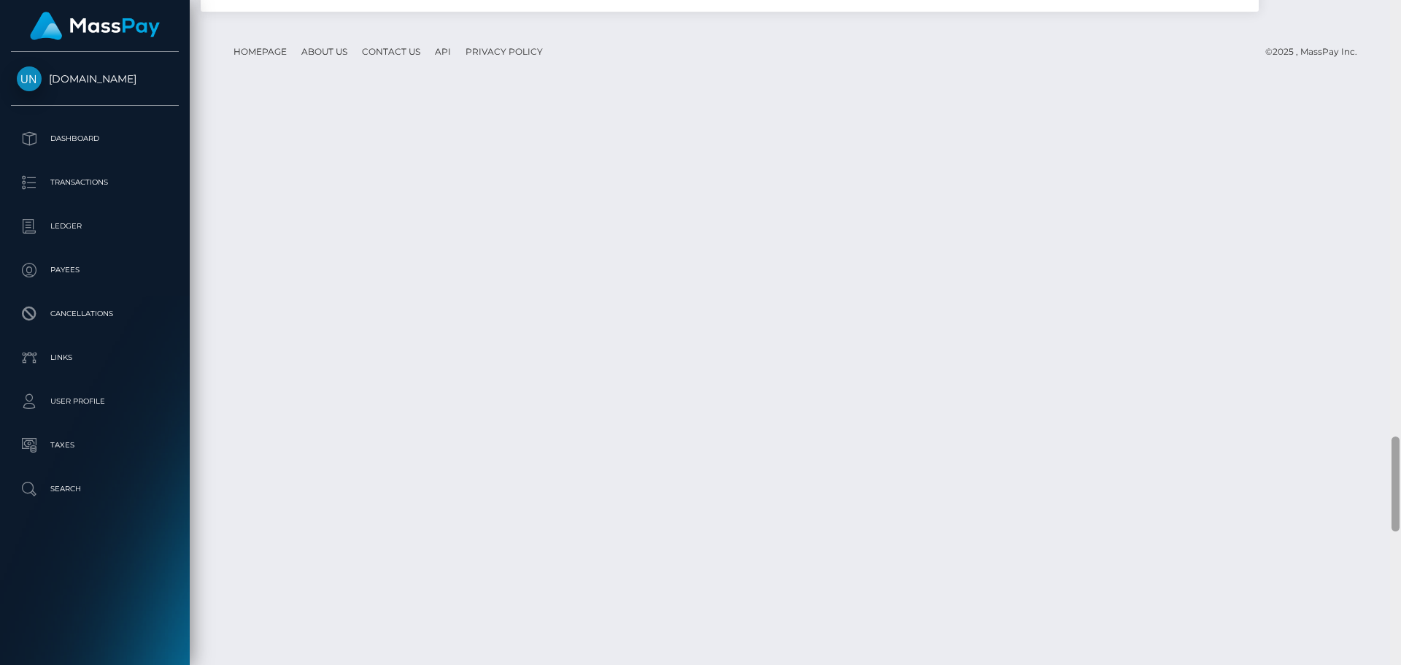
click at [1400, 12] on div at bounding box center [1395, 332] width 11 height 665
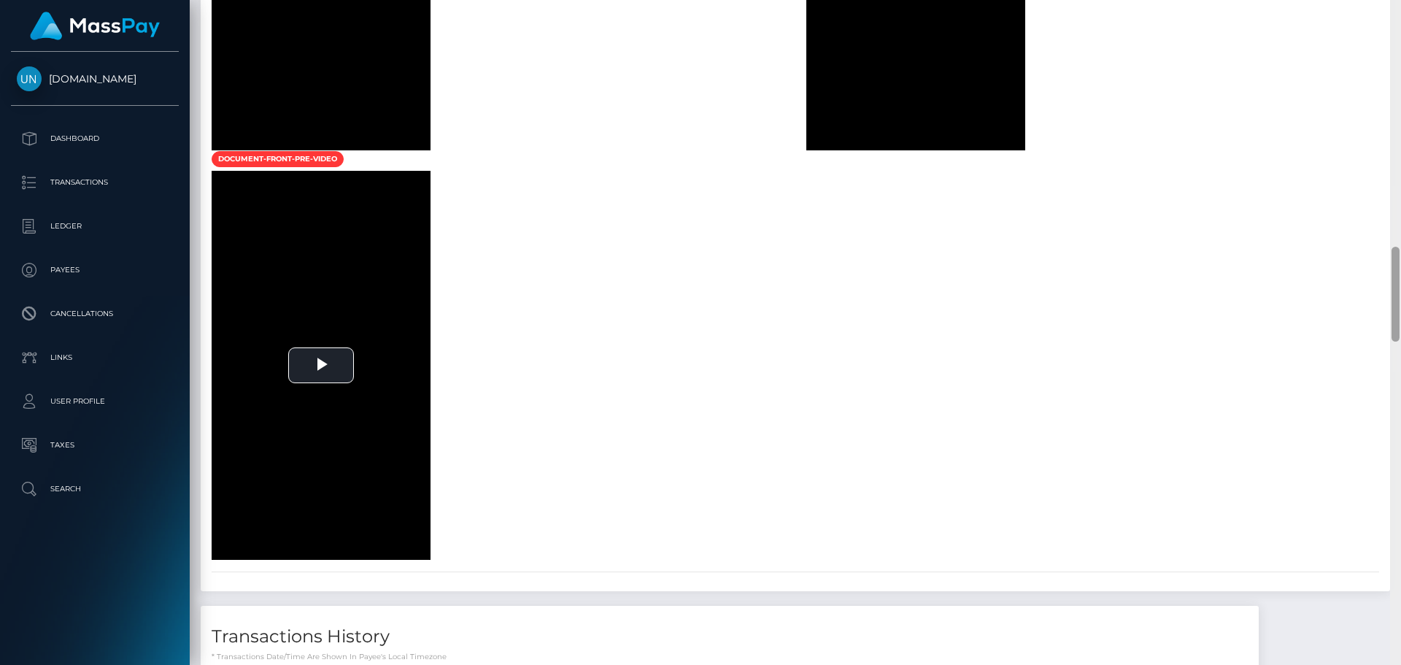
click at [1400, 12] on div at bounding box center [1395, 332] width 11 height 665
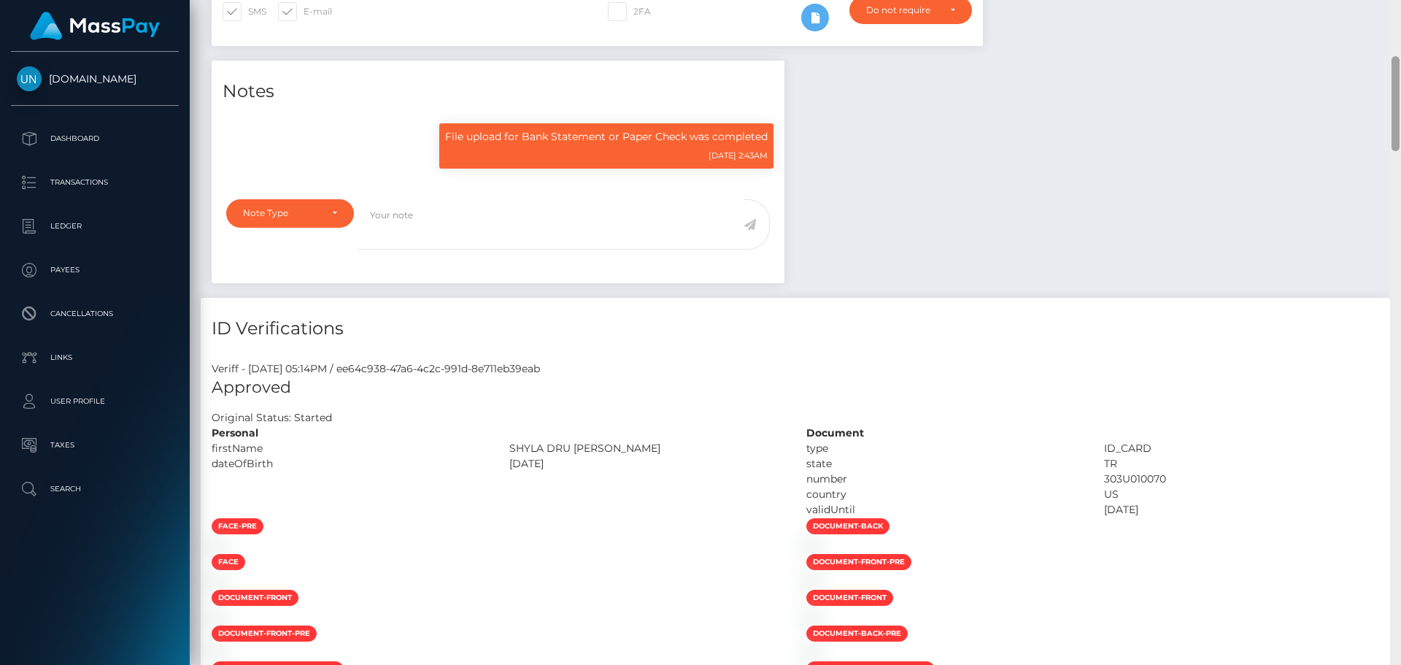
click at [1400, 12] on div "Customer Profile Loading... Loading..." at bounding box center [795, 332] width 1211 height 665
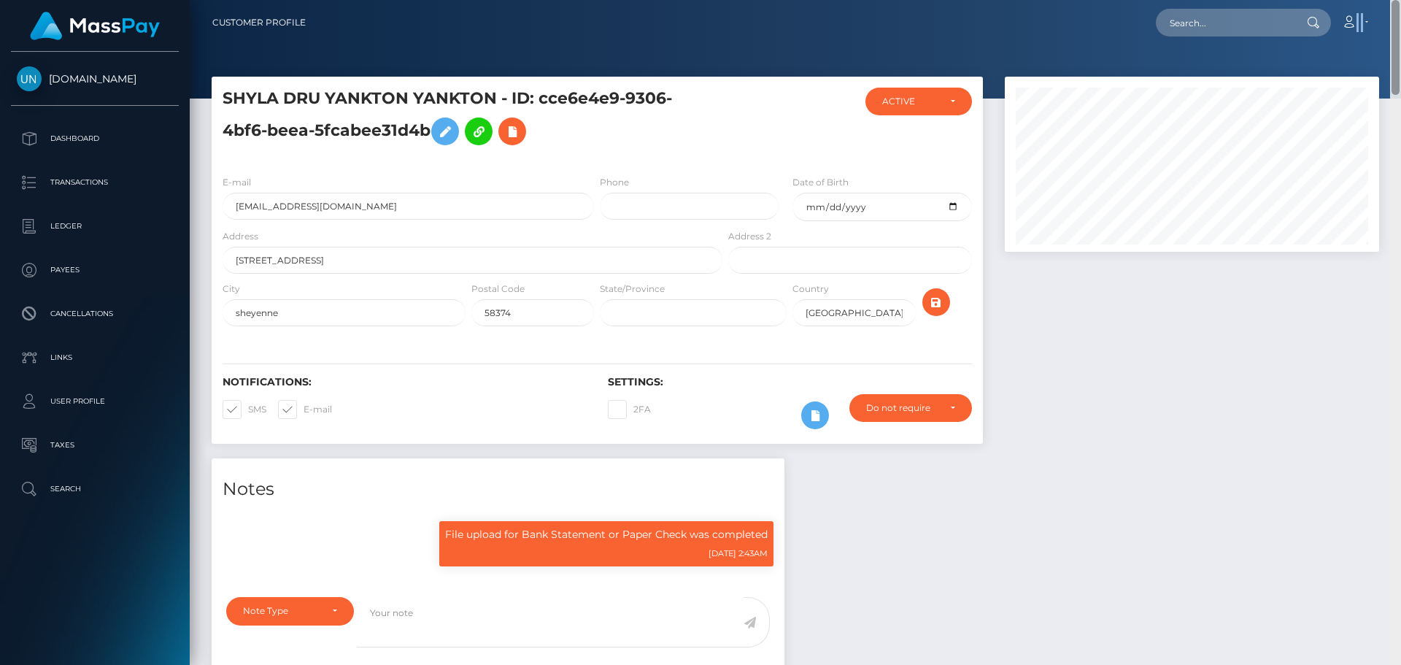
click at [1400, 12] on nav "Customer Profile Loading... Loading... Account" at bounding box center [795, 22] width 1211 height 45
click at [1296, 26] on div at bounding box center [1312, 23] width 38 height 28
click at [1235, 40] on nav "Customer Profile Loading... Loading... Account" at bounding box center [795, 22] width 1211 height 45
paste input "kenniaav@icloud.com"
click at [1230, 34] on input "text" at bounding box center [1224, 23] width 137 height 28
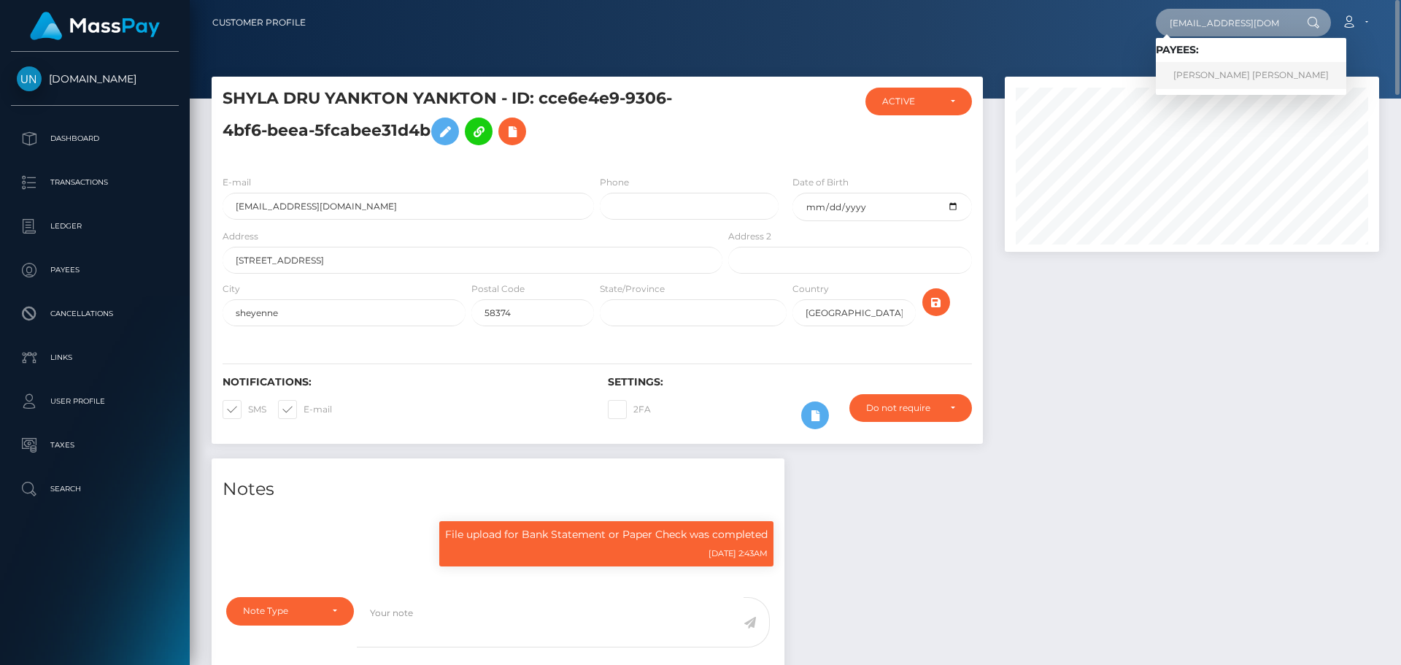
type input "kenniaav@icloud.com"
click at [1186, 80] on link "KENIA VANESSA ALVARADO VILLACORTA" at bounding box center [1251, 75] width 190 height 27
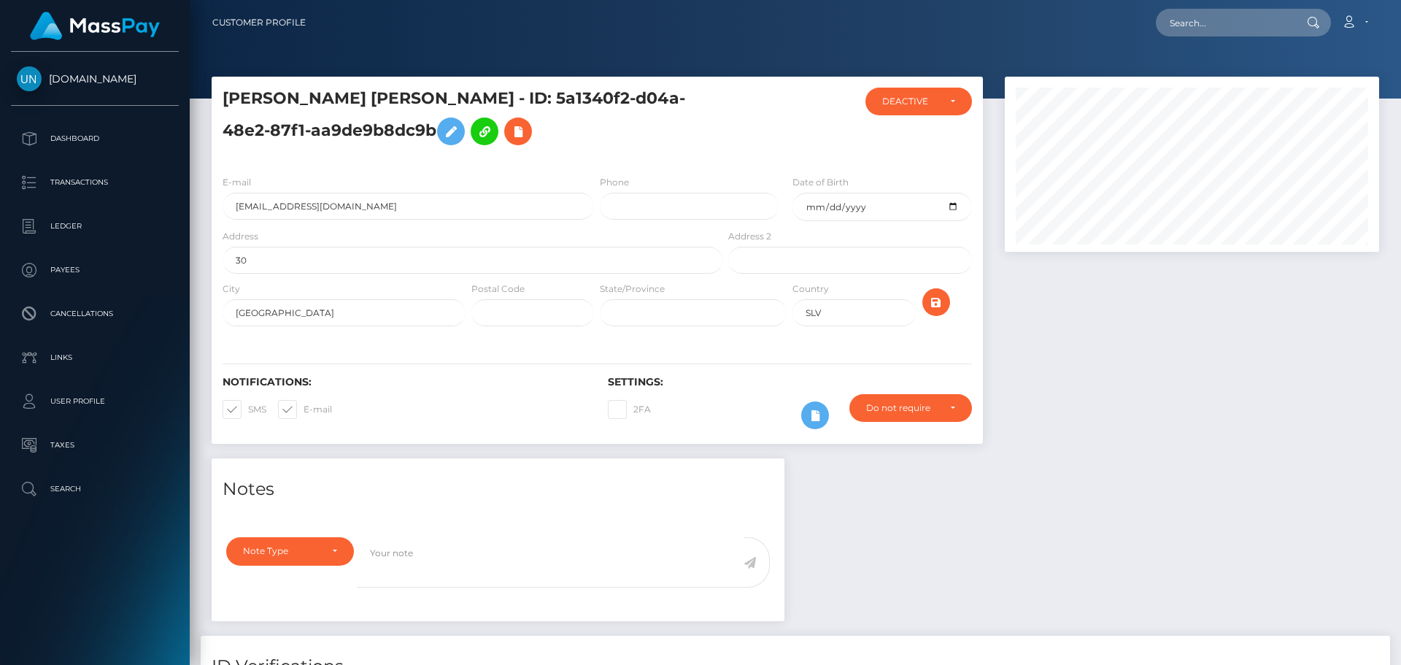
scroll to position [175, 375]
click at [1279, 37] on div "Loading... Loading... Account Edit Profile Logout" at bounding box center [847, 22] width 1061 height 31
click at [1253, 22] on input "text" at bounding box center [1224, 23] width 137 height 28
paste input "[EMAIL_ADDRESS][DOMAIN_NAME]"
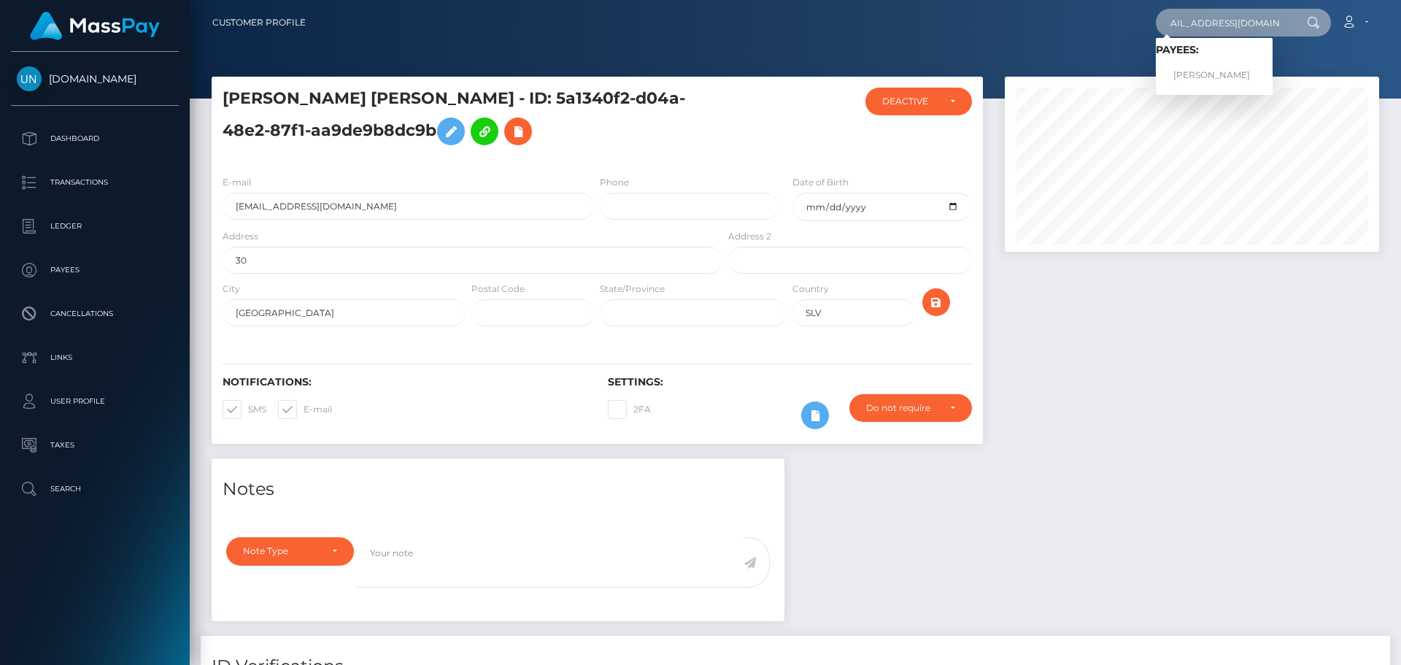
type input "[EMAIL_ADDRESS][DOMAIN_NAME]"
click at [1185, 68] on link "[PERSON_NAME]" at bounding box center [1214, 75] width 117 height 27
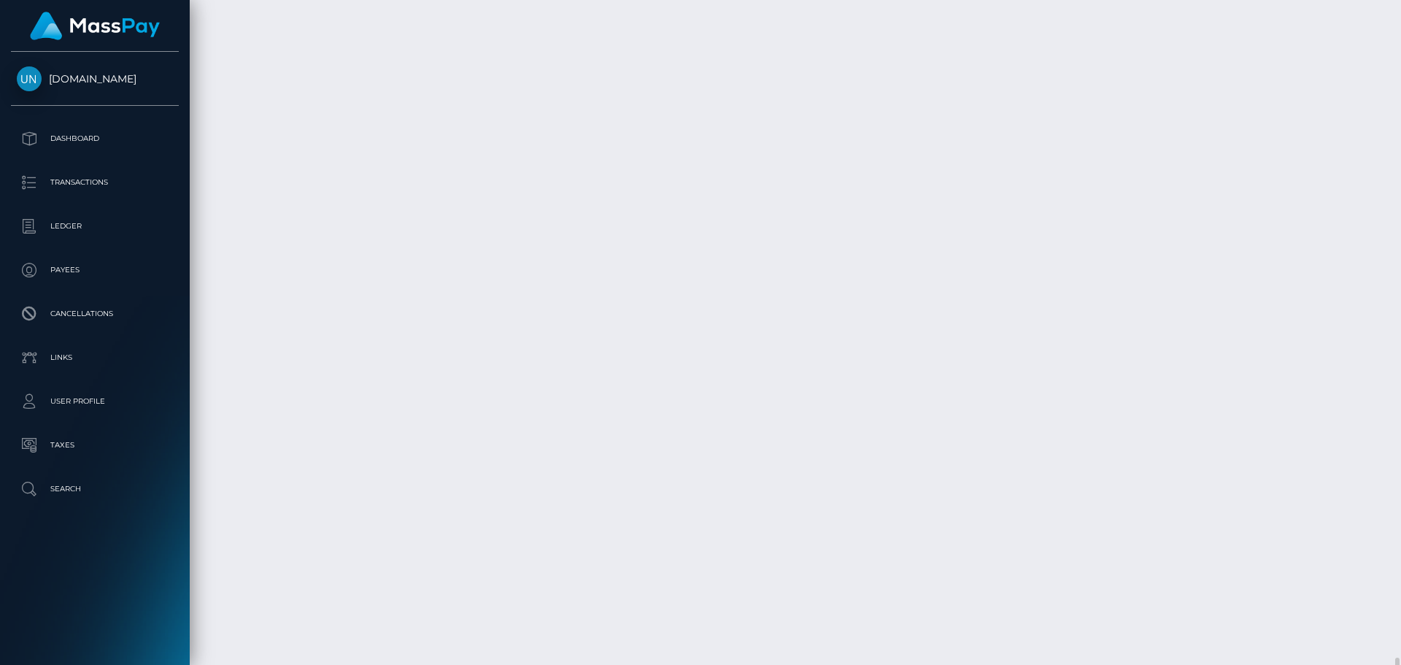
scroll to position [2556, 0]
click at [1399, 3] on div at bounding box center [1395, 332] width 11 height 665
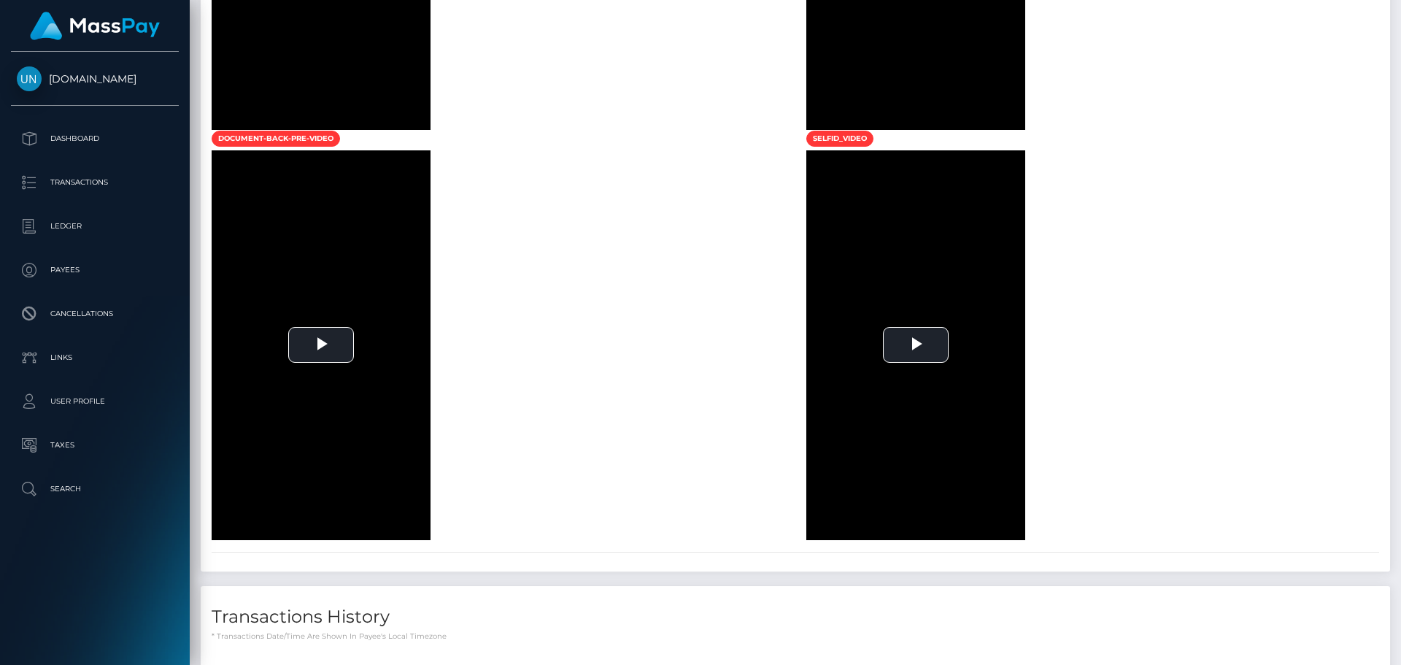
click at [1398, 8] on div at bounding box center [1395, 332] width 11 height 665
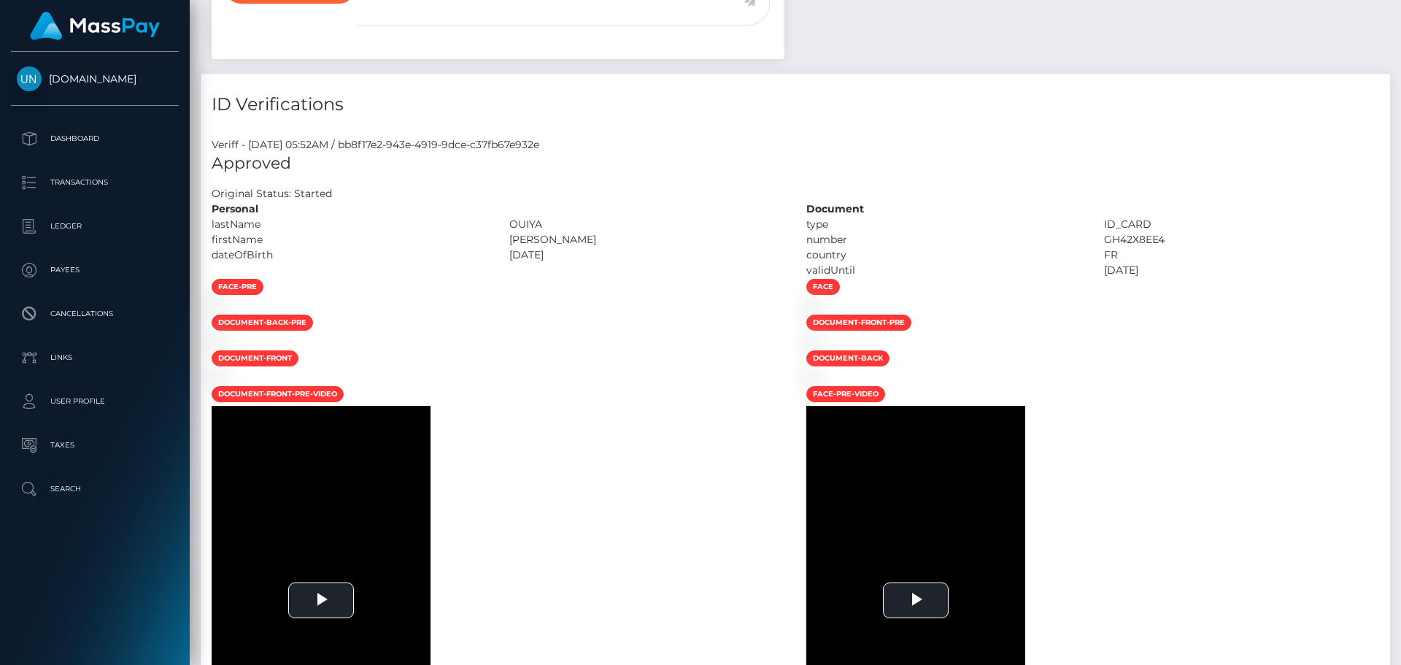
click at [1398, 8] on div "Customer Profile Loading... Loading..." at bounding box center [795, 332] width 1211 height 665
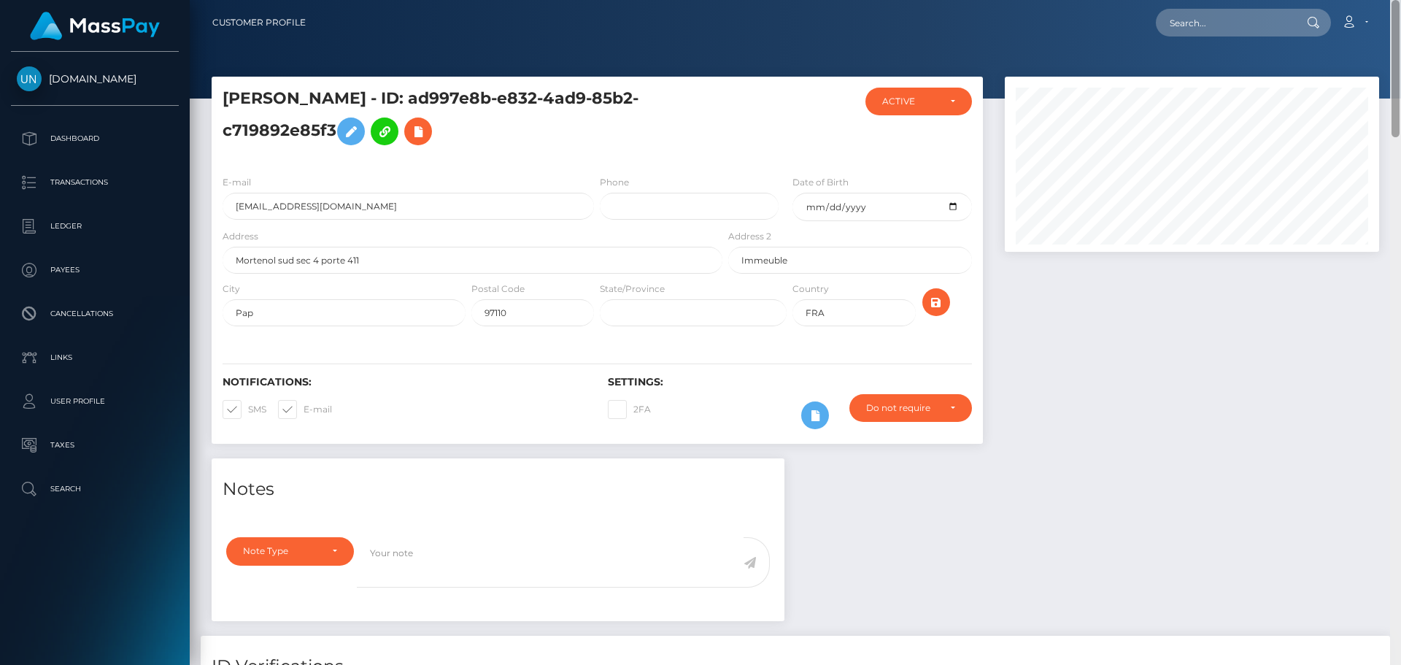
click at [1398, 8] on nav "Customer Profile Loading... Loading... Account" at bounding box center [795, 22] width 1211 height 45
drag, startPoint x: 1240, startPoint y: 15, endPoint x: 1234, endPoint y: 21, distance: 8.3
click at [1240, 15] on input "text" at bounding box center [1224, 23] width 137 height 28
paste input "jeimyh246@icloud.com"
click at [1216, 73] on div at bounding box center [795, 49] width 1211 height 98
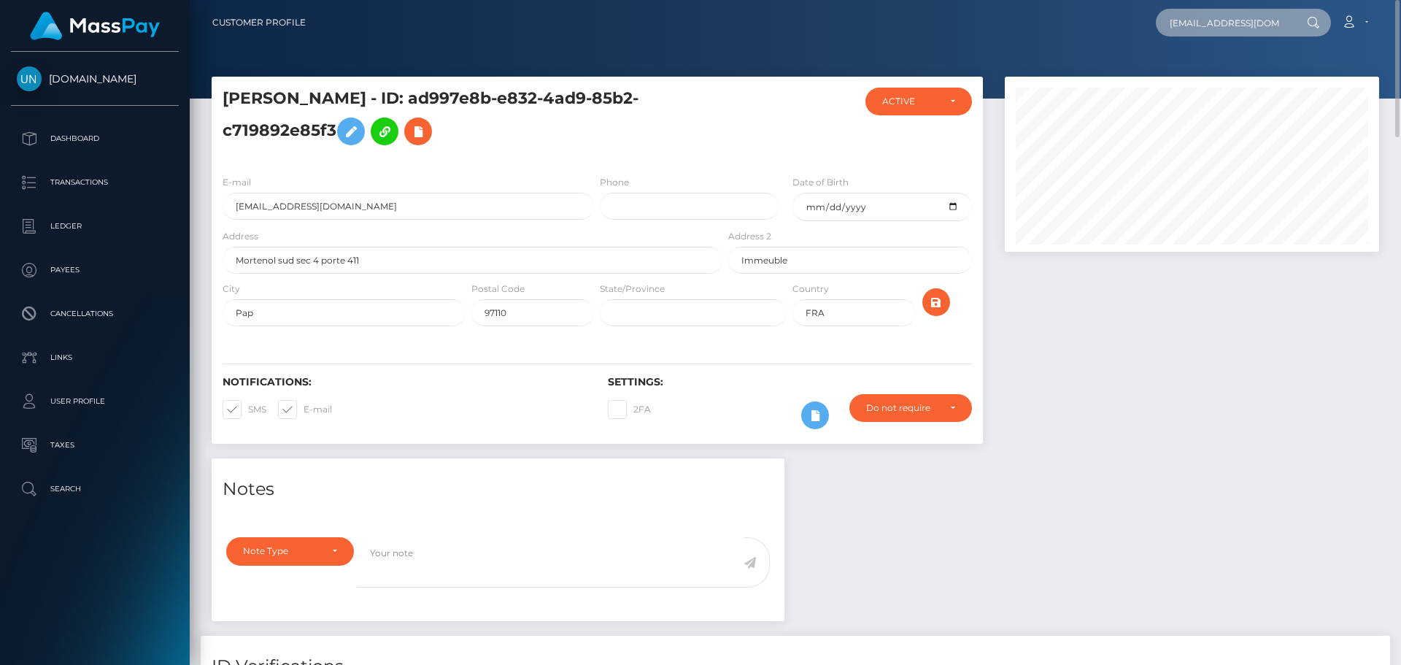
click at [1251, 20] on input "jeimyh246@icloud.com" at bounding box center [1224, 23] width 137 height 28
paste input "JEIMY CAROLINA HERRERA LOPEZ"
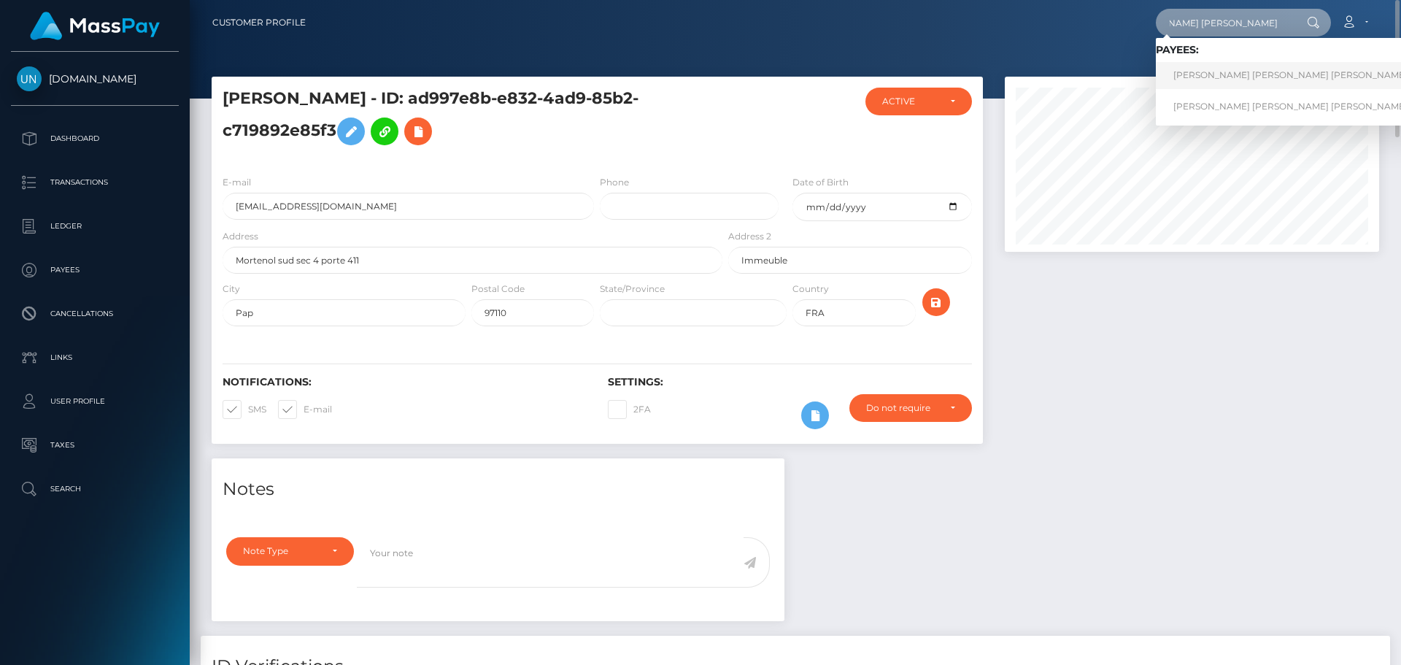
type input "JEIMY CAROLINA HERRERA LOPEZ"
click at [1245, 65] on link "JEIMY CAROLINA HERRERA LOPEZ" at bounding box center [1290, 75] width 269 height 27
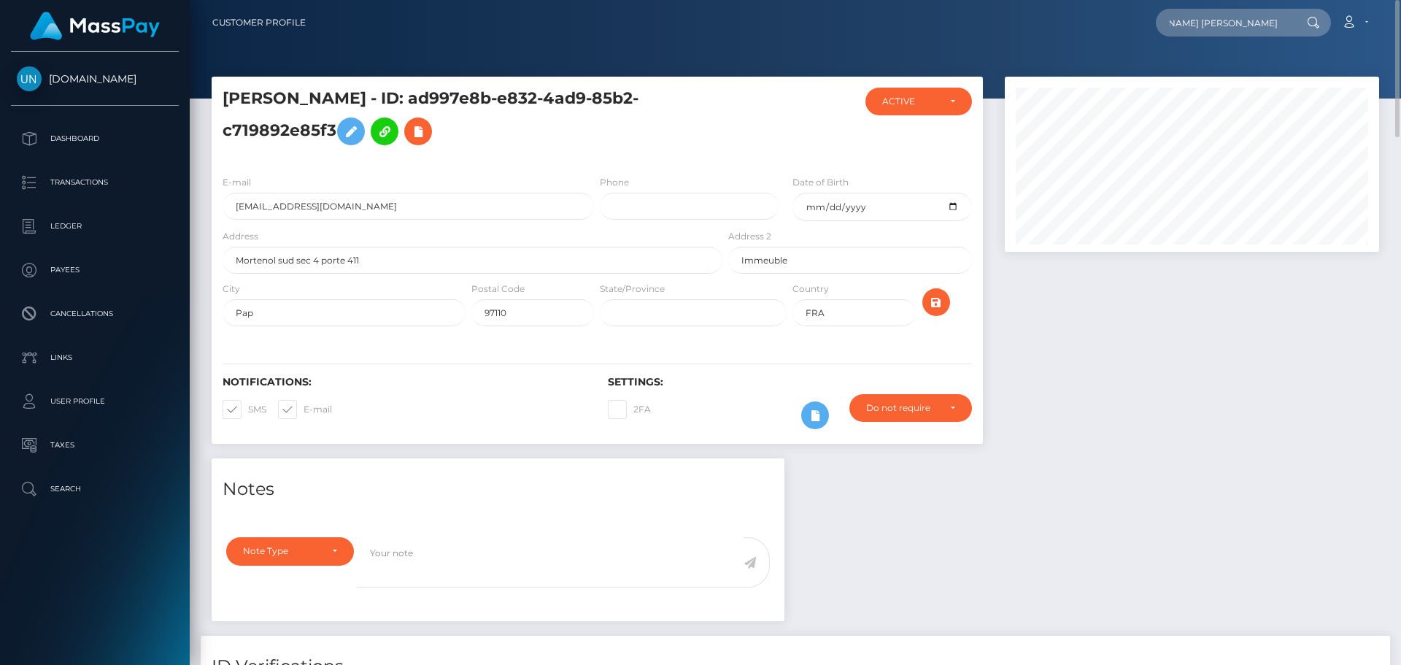
scroll to position [0, 0]
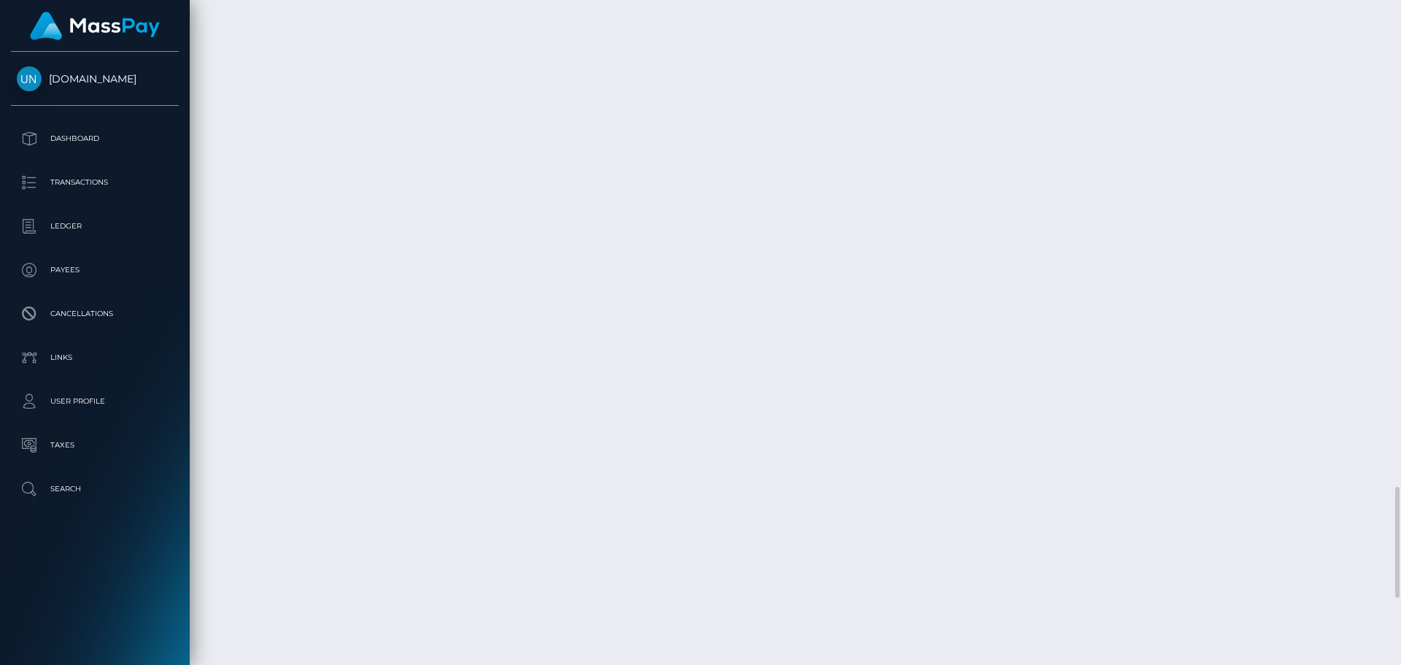
scroll to position [3283, 0]
drag, startPoint x: 1400, startPoint y: 121, endPoint x: 1400, endPoint y: 98, distance: 22.6
click at [1400, 120] on div at bounding box center [1395, 332] width 11 height 665
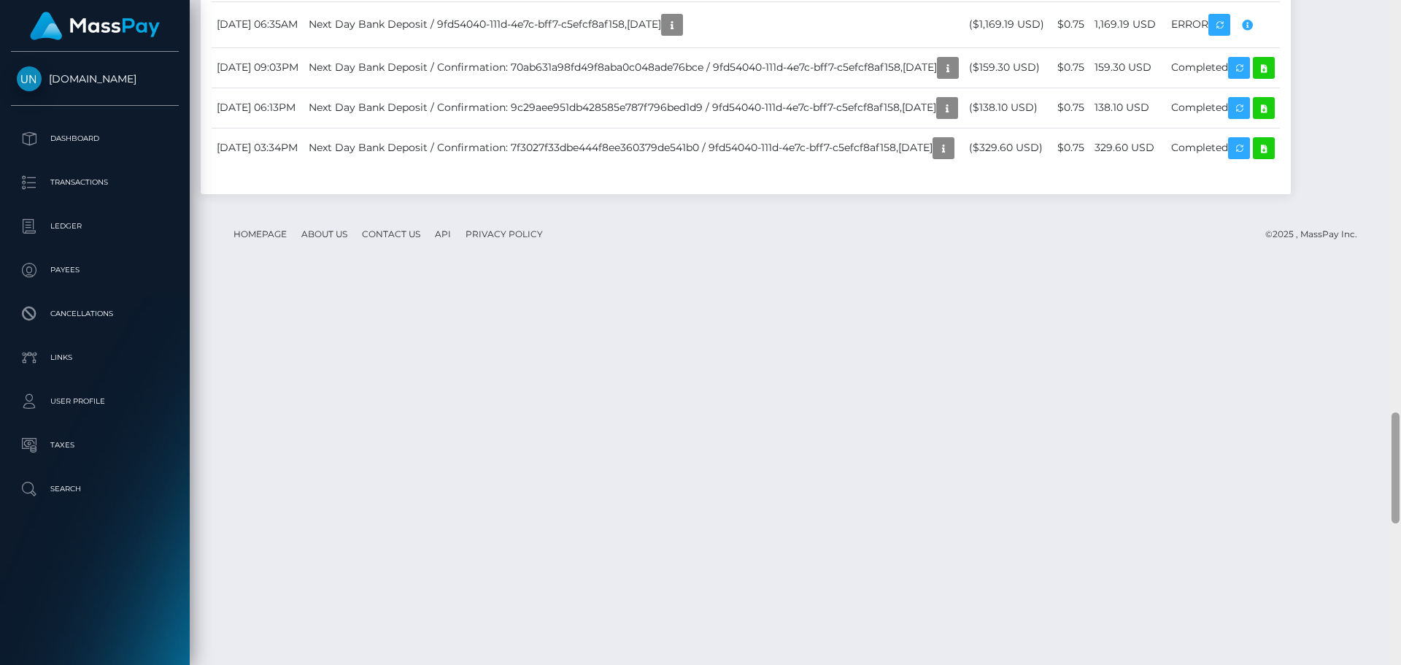
click at [1400, 53] on div at bounding box center [1395, 332] width 11 height 665
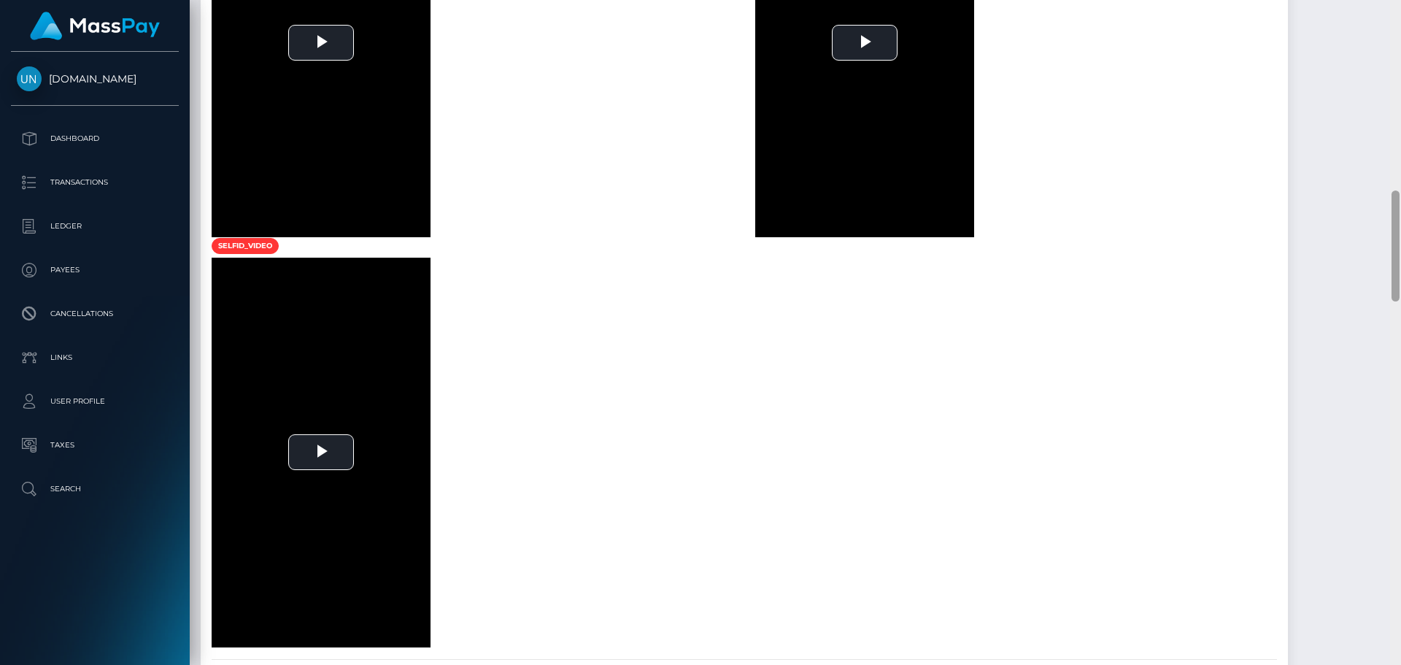
click at [1400, 46] on div at bounding box center [1395, 332] width 11 height 665
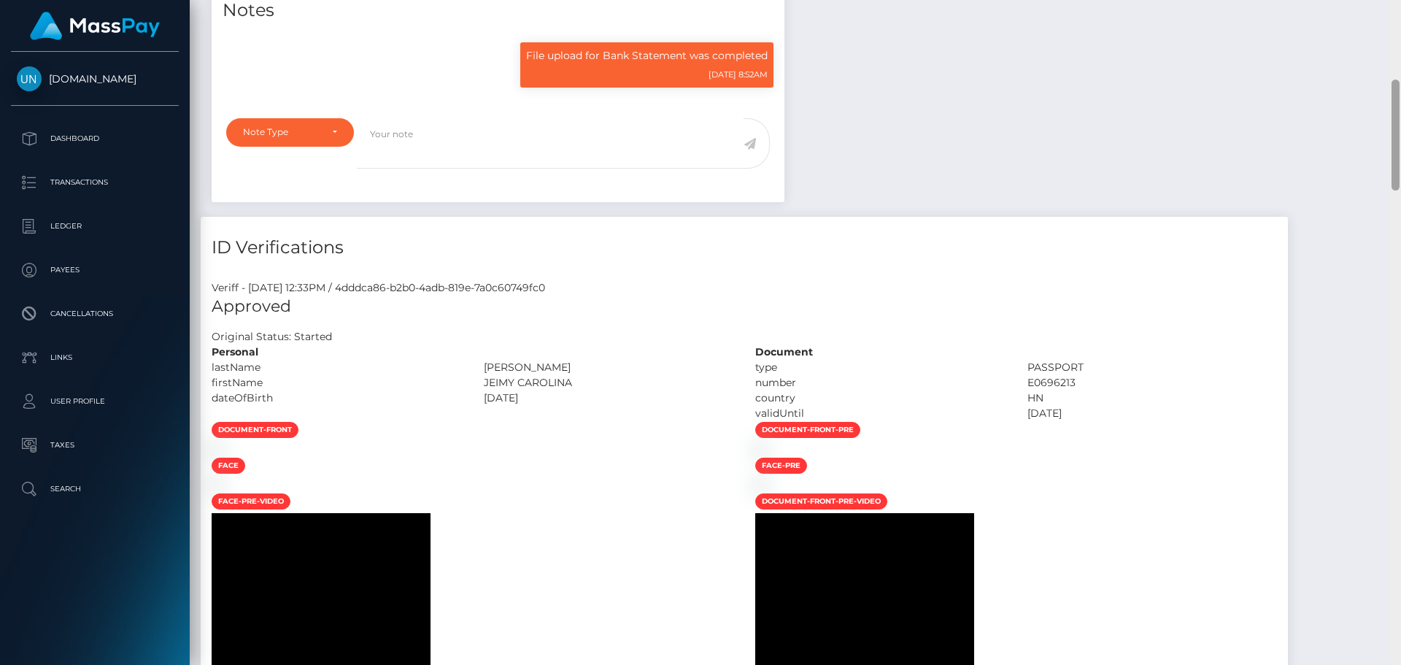
click at [1400, 46] on div at bounding box center [1395, 332] width 11 height 665
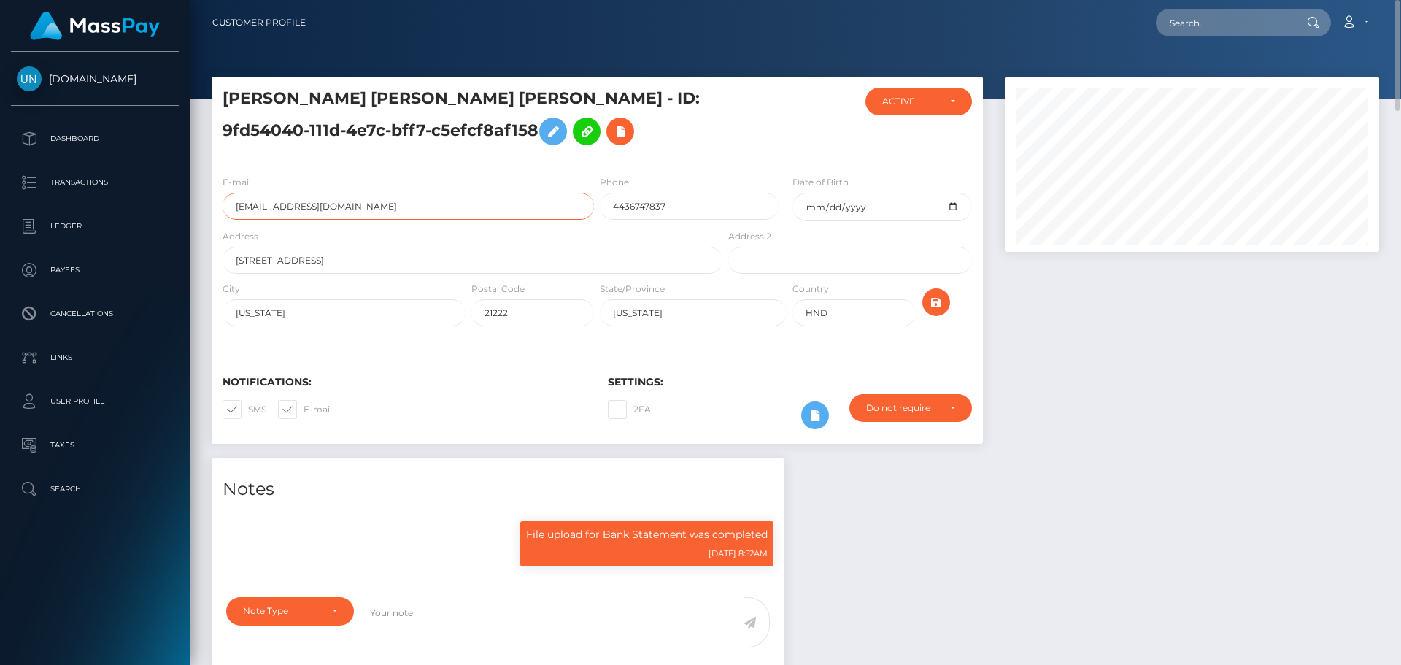
click at [295, 216] on input "jeimyh246@gmail.com" at bounding box center [408, 206] width 371 height 27
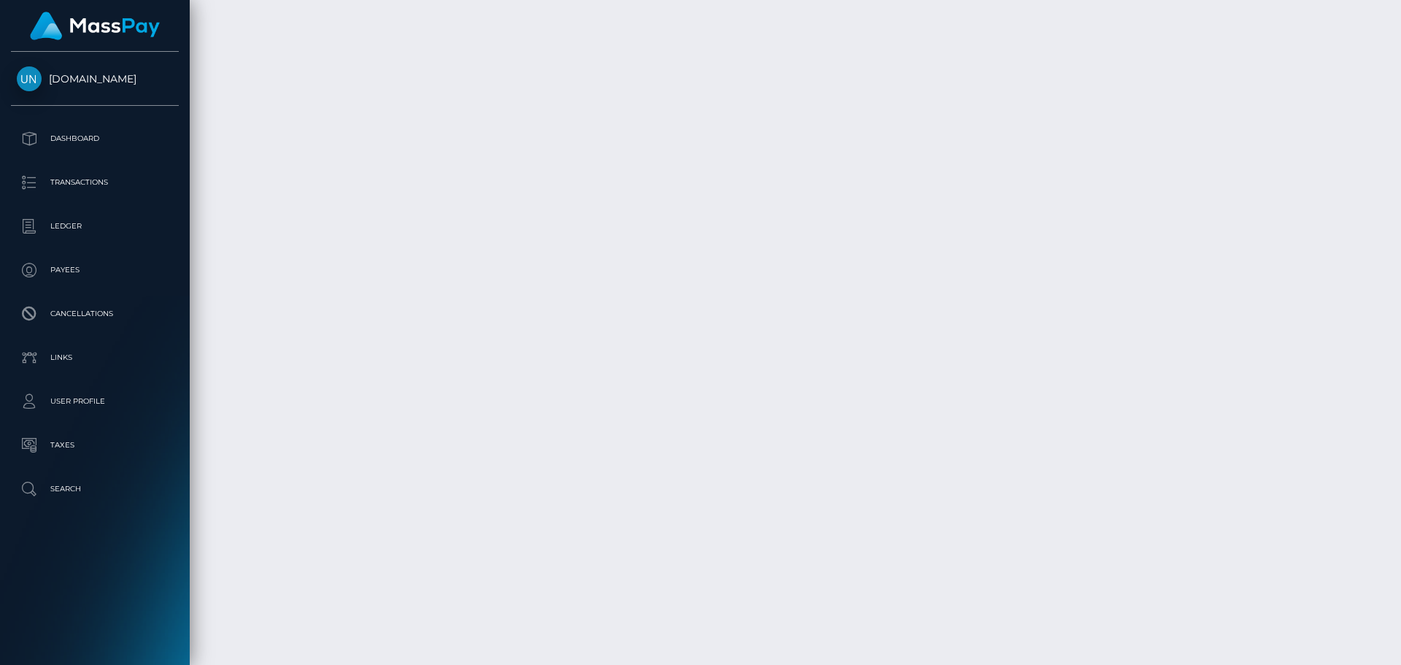
scroll to position [3318, 0]
click at [1400, 5] on div at bounding box center [1395, 332] width 11 height 665
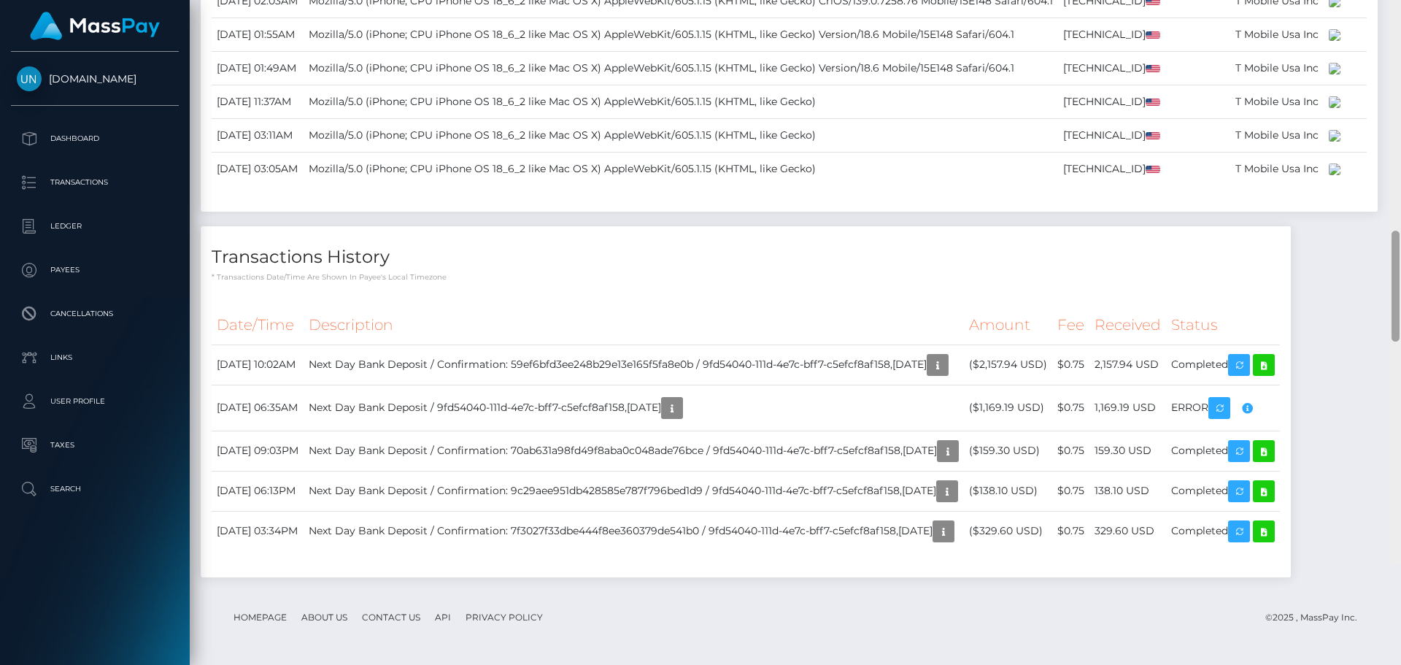
click at [1400, 5] on div at bounding box center [1395, 231] width 11 height 665
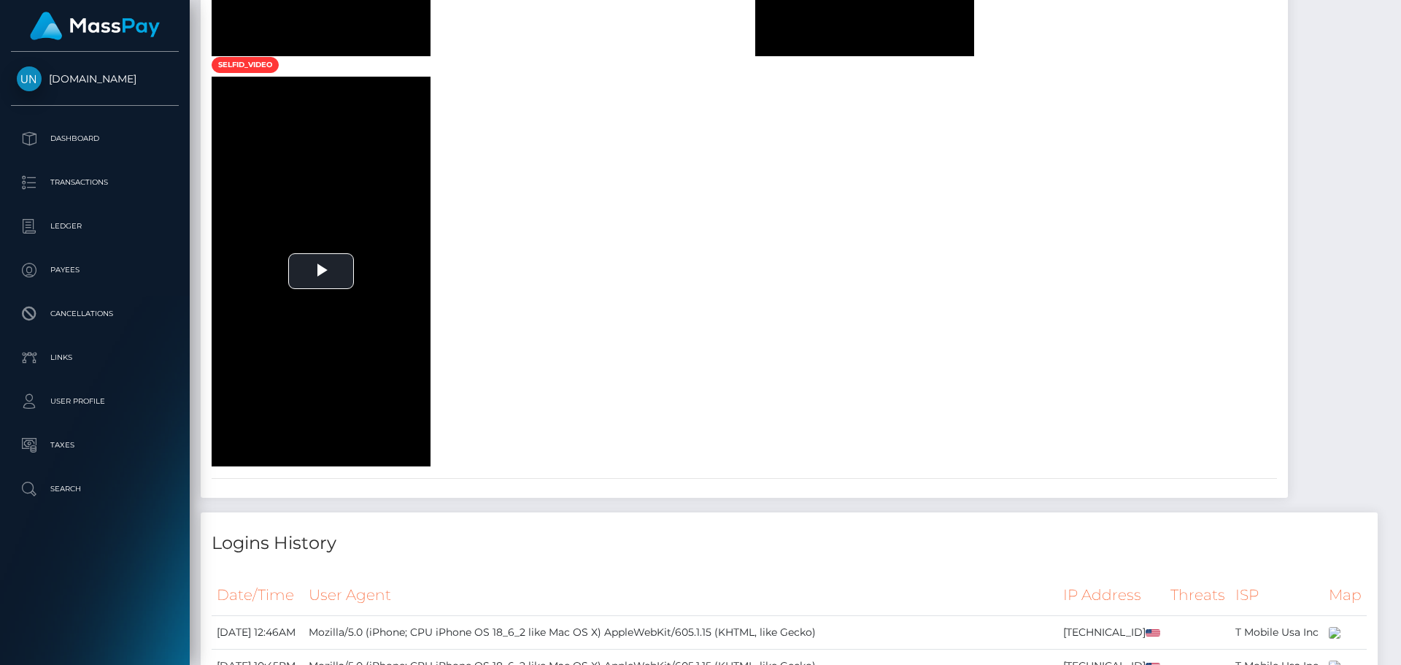
click at [1400, 5] on div at bounding box center [1395, 332] width 11 height 665
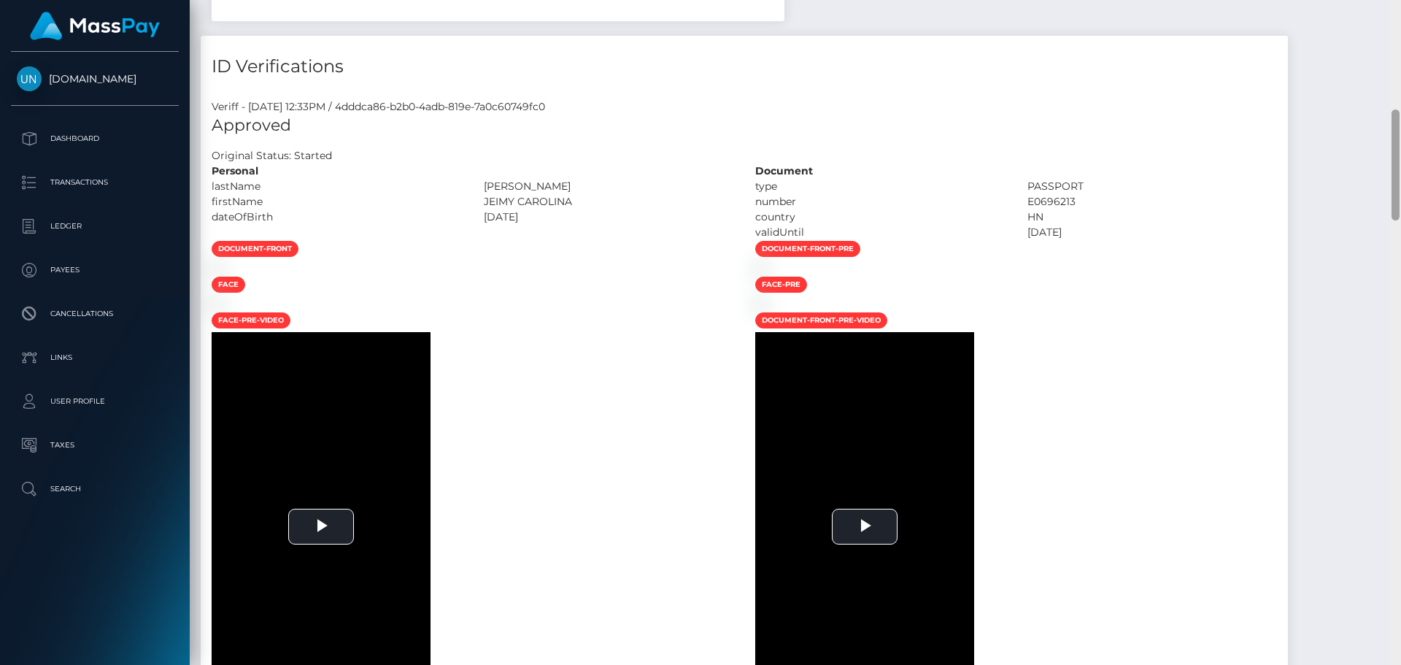
click at [1400, 5] on div "Customer Profile Loading... Loading..." at bounding box center [795, 332] width 1211 height 665
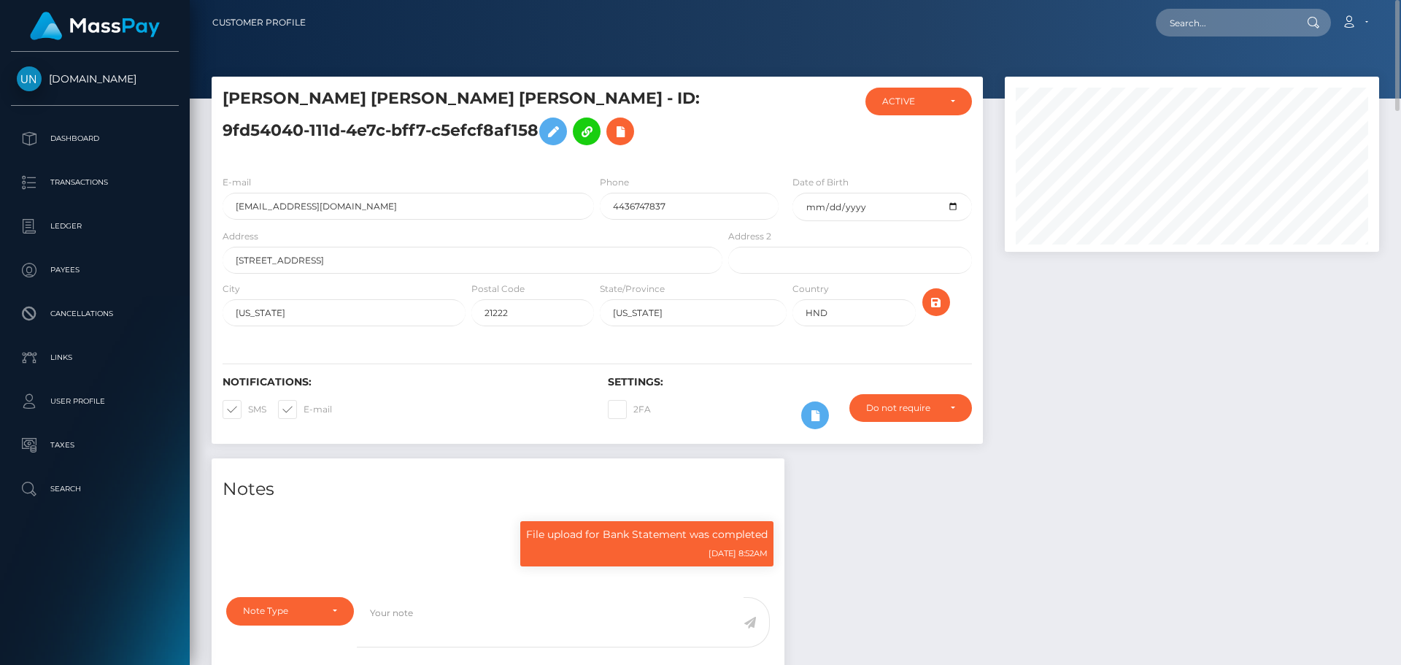
drag, startPoint x: 1193, startPoint y: 3, endPoint x: 1191, endPoint y: 10, distance: 7.6
click at [1193, 4] on nav "Customer Profile Loading... Loading... Account" at bounding box center [795, 22] width 1211 height 45
click at [1190, 23] on input "text" at bounding box center [1224, 23] width 137 height 28
paste input "daniaquintano@icloud.com"
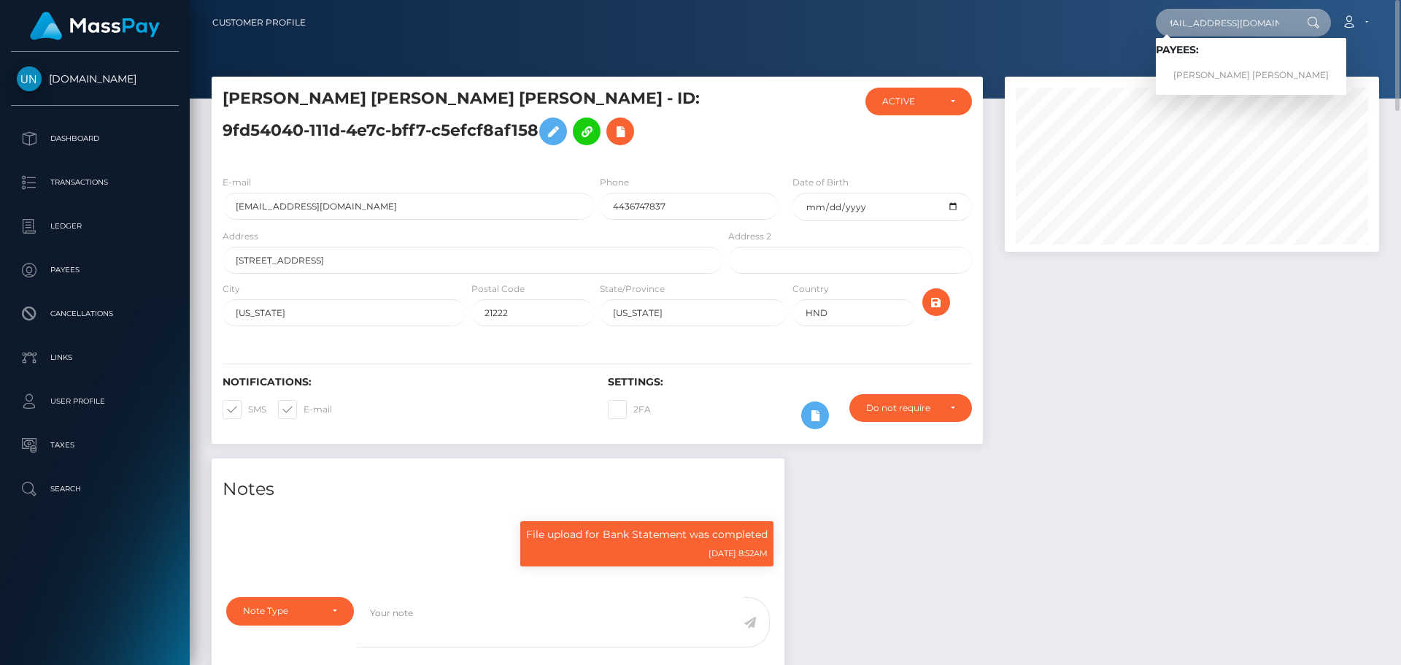
type input "daniaquintano@icloud.com"
click at [1204, 75] on link "DANIA MARIZOL QUINTANO MARTINEZ" at bounding box center [1251, 75] width 190 height 27
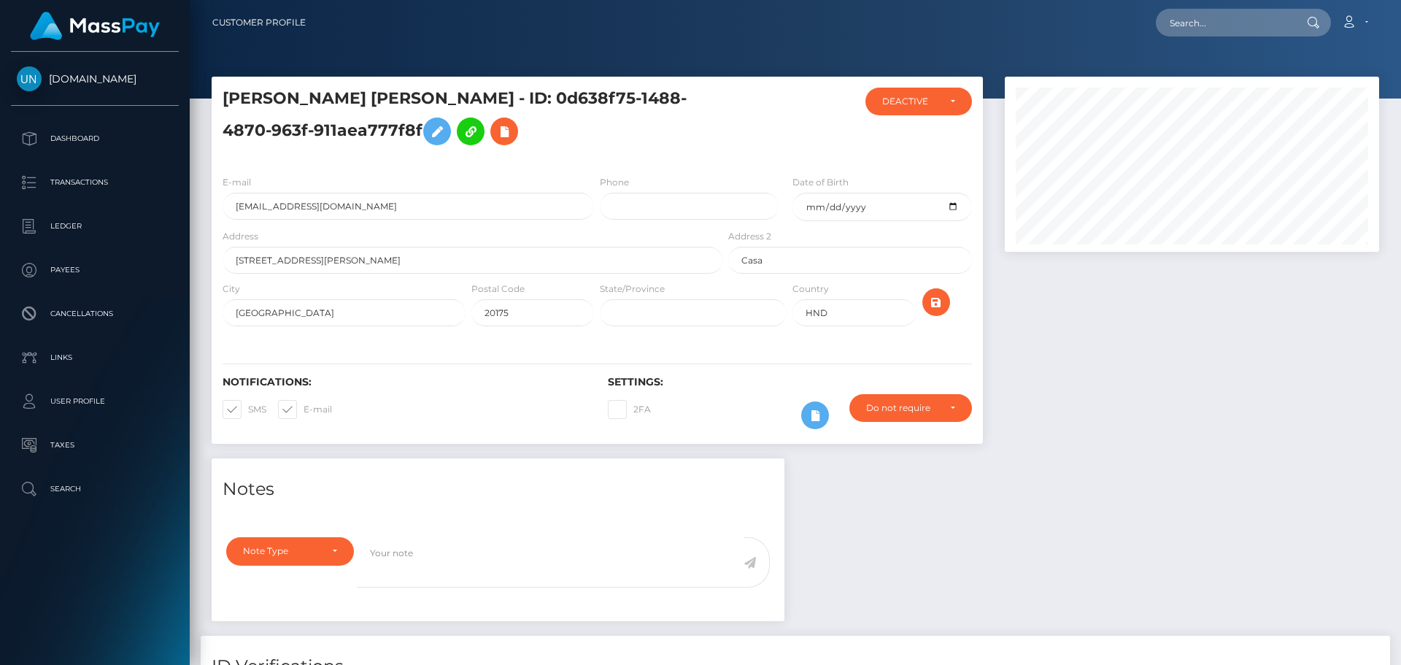
scroll to position [175, 375]
click at [1168, 24] on input "text" at bounding box center [1224, 23] width 137 height 28
paste input "[EMAIL_ADDRESS][DOMAIN_NAME]"
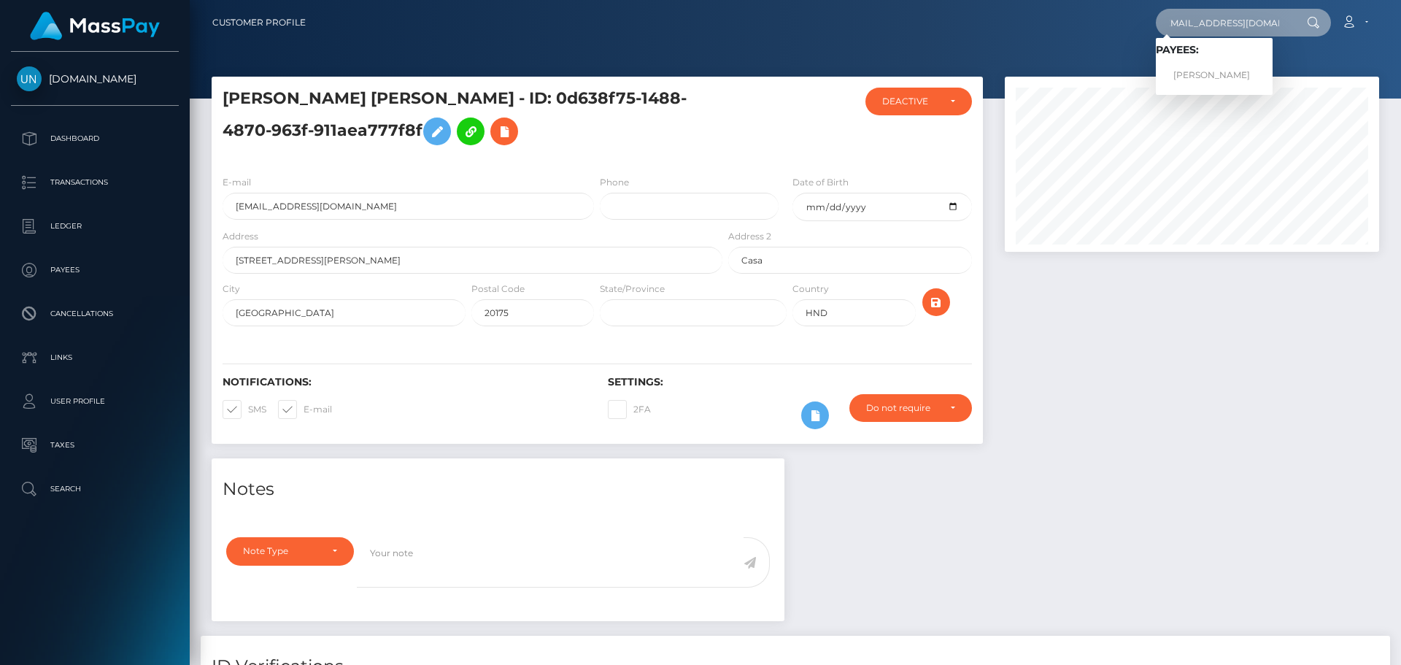
type input "[EMAIL_ADDRESS][DOMAIN_NAME]"
drag, startPoint x: 1209, startPoint y: 60, endPoint x: 1198, endPoint y: 70, distance: 15.0
click at [1209, 65] on link "[PERSON_NAME]" at bounding box center [1214, 75] width 117 height 27
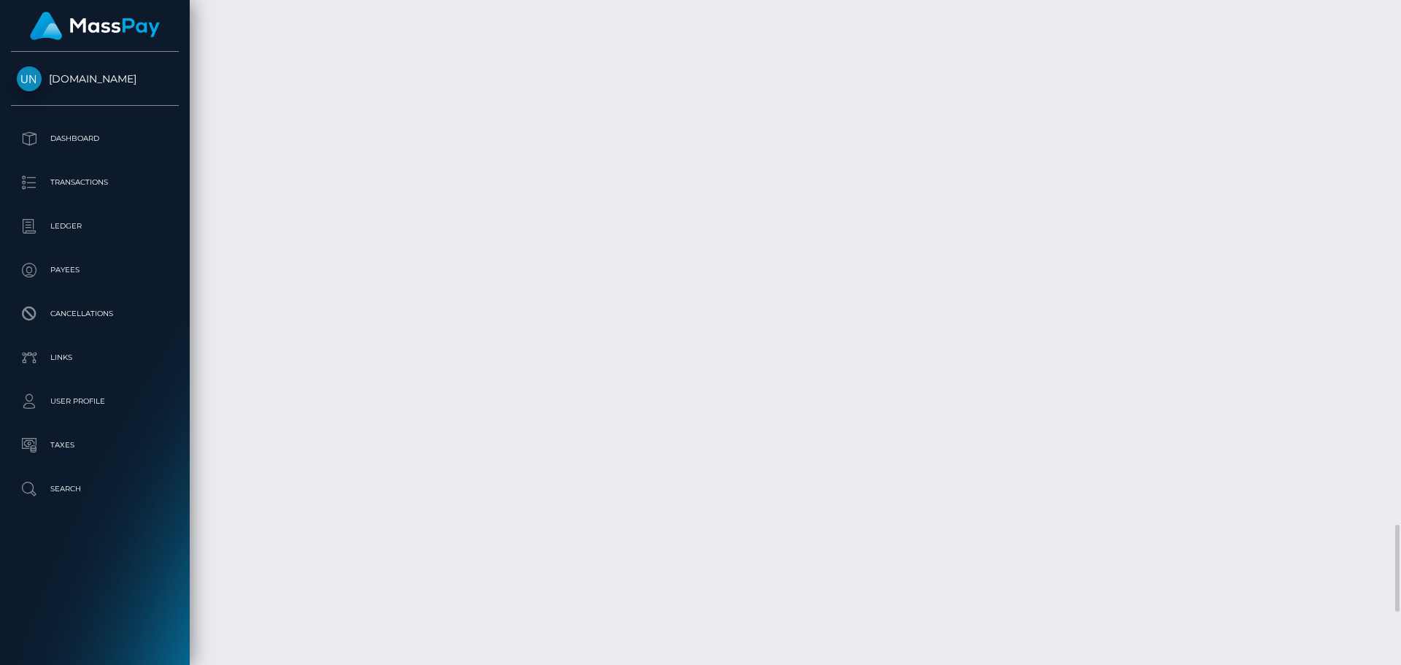
scroll to position [4597, 0]
click at [1400, 37] on div at bounding box center [1395, 332] width 11 height 665
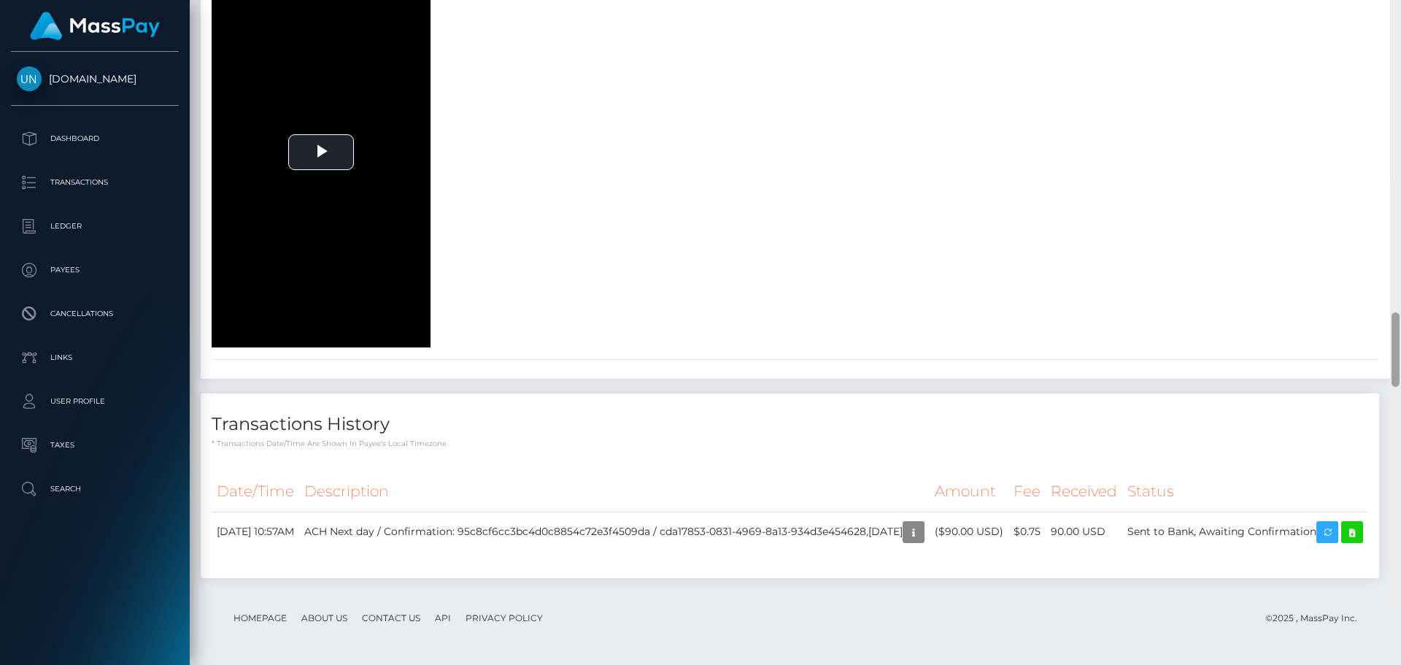
click at [1400, 23] on div at bounding box center [1395, 275] width 11 height 665
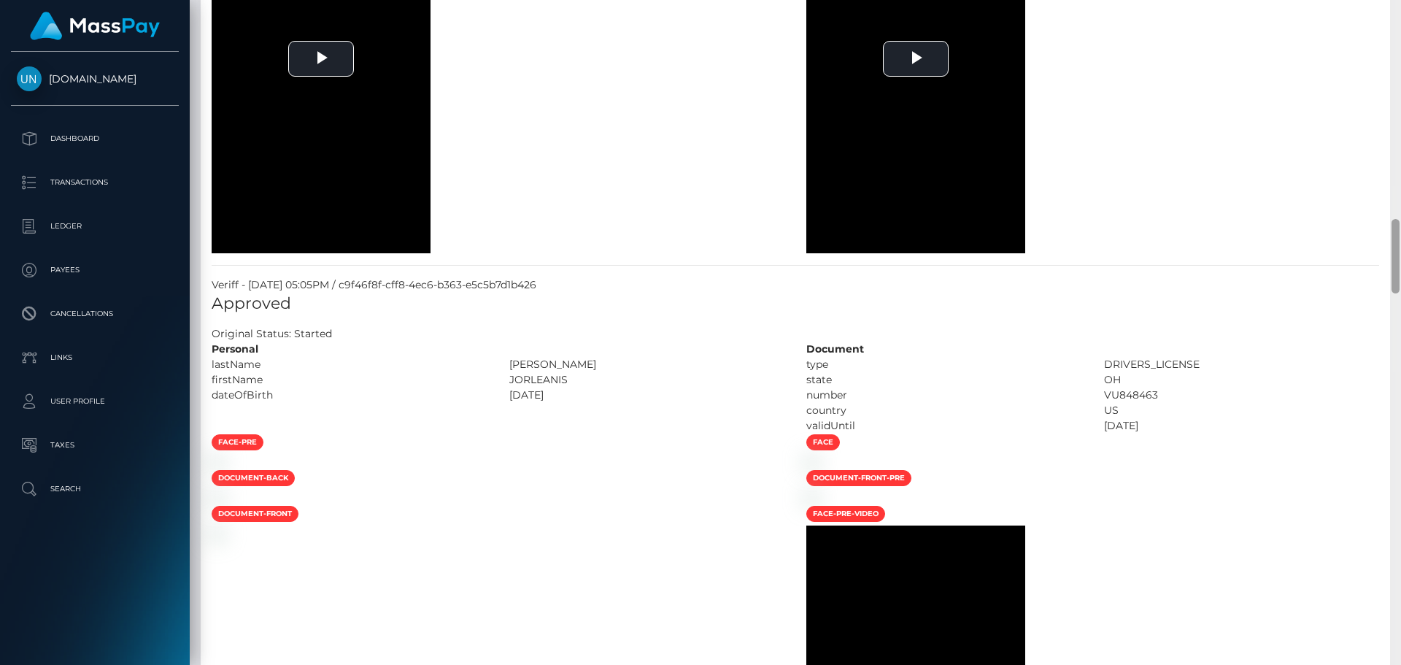
click at [1400, 23] on div at bounding box center [1395, 332] width 11 height 665
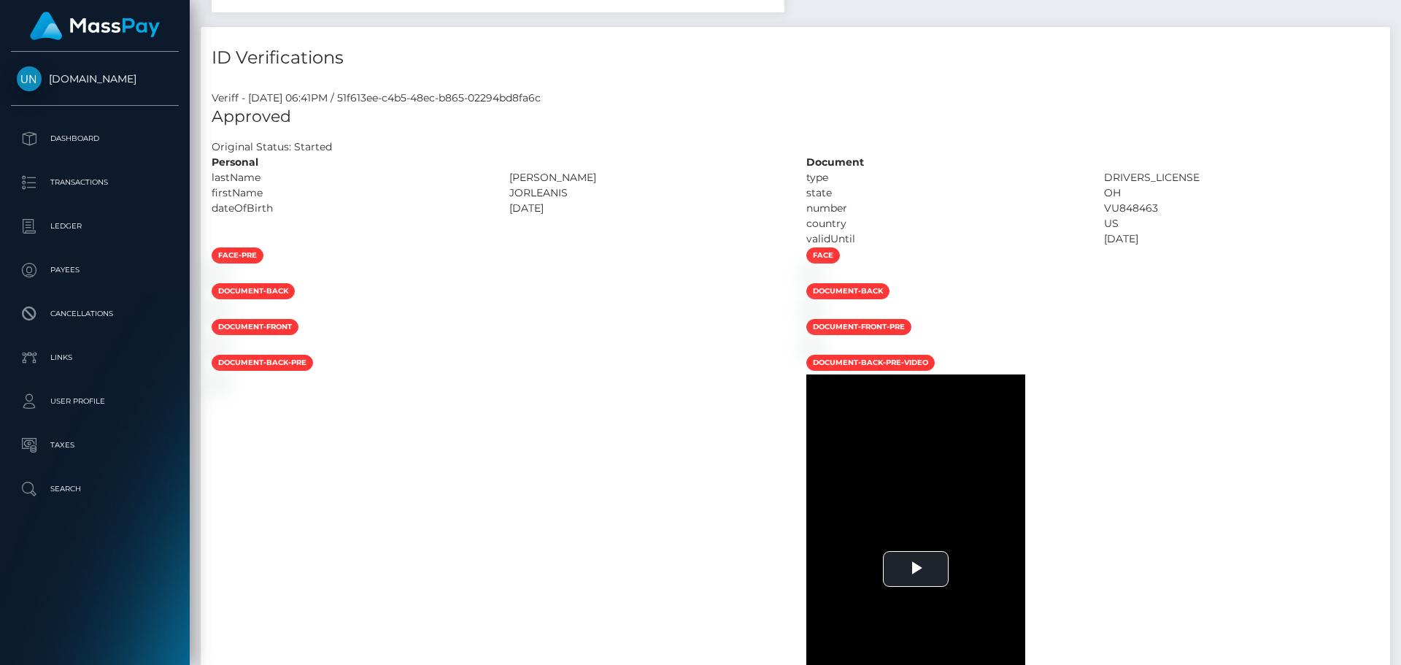
drag, startPoint x: 1400, startPoint y: 23, endPoint x: 1231, endPoint y: 23, distance: 169.3
click at [1396, 23] on div "Customer Profile Loading... Loading..." at bounding box center [795, 332] width 1211 height 665
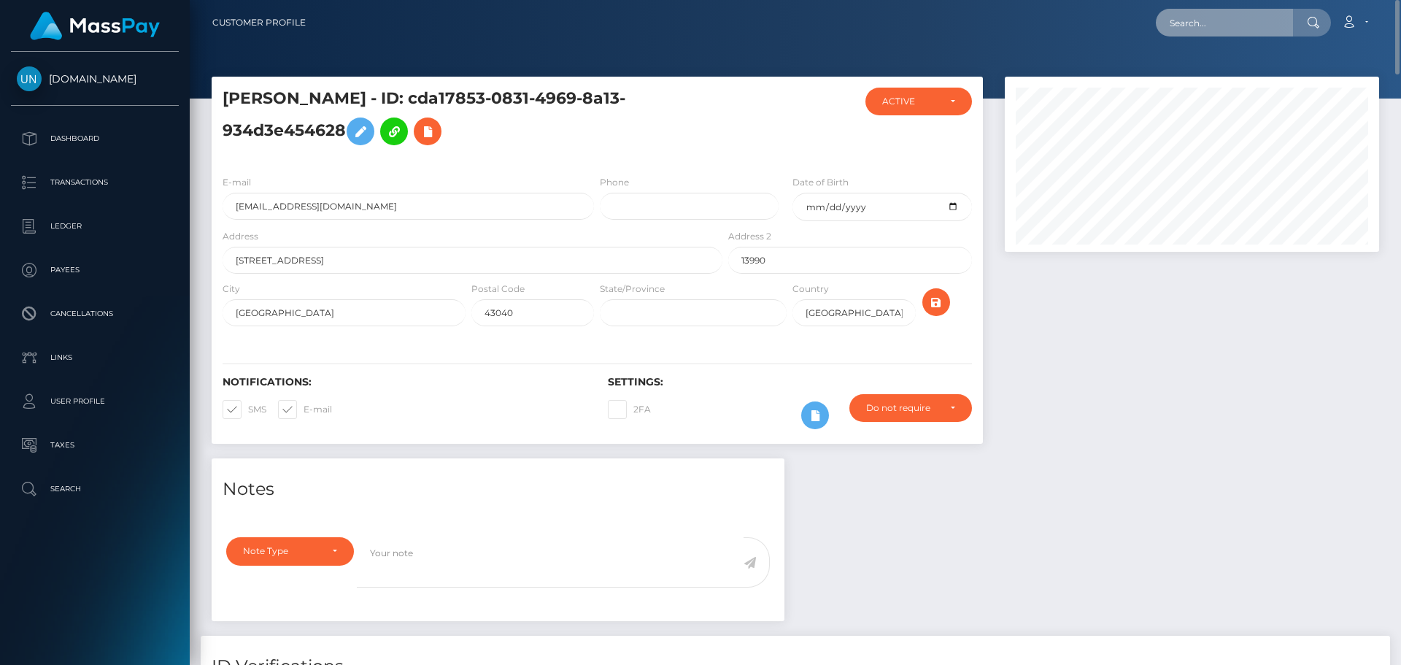
click at [1226, 22] on input "text" at bounding box center [1224, 23] width 137 height 28
paste input "eizatejeda27@icloud.com"
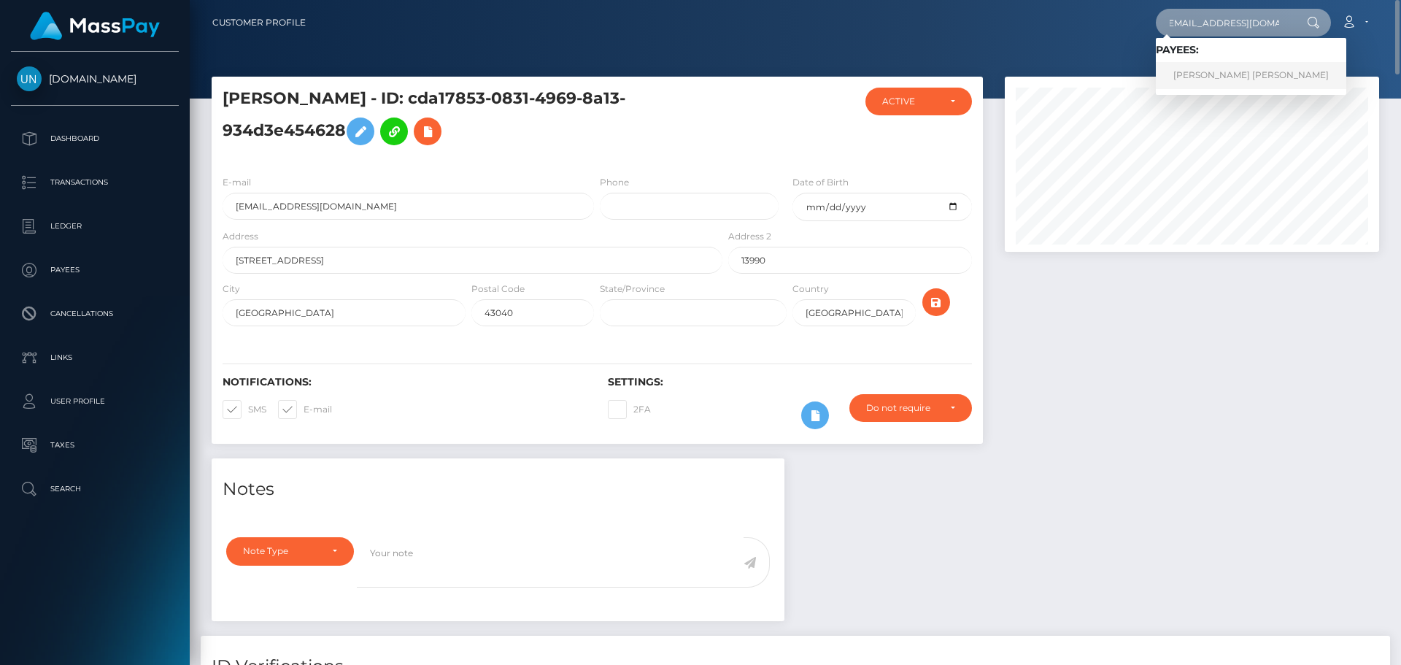
type input "eizatejeda27@icloud.com"
click at [1223, 69] on link "NUBIA ELIZABETH TEJEDA LARA" at bounding box center [1251, 75] width 190 height 27
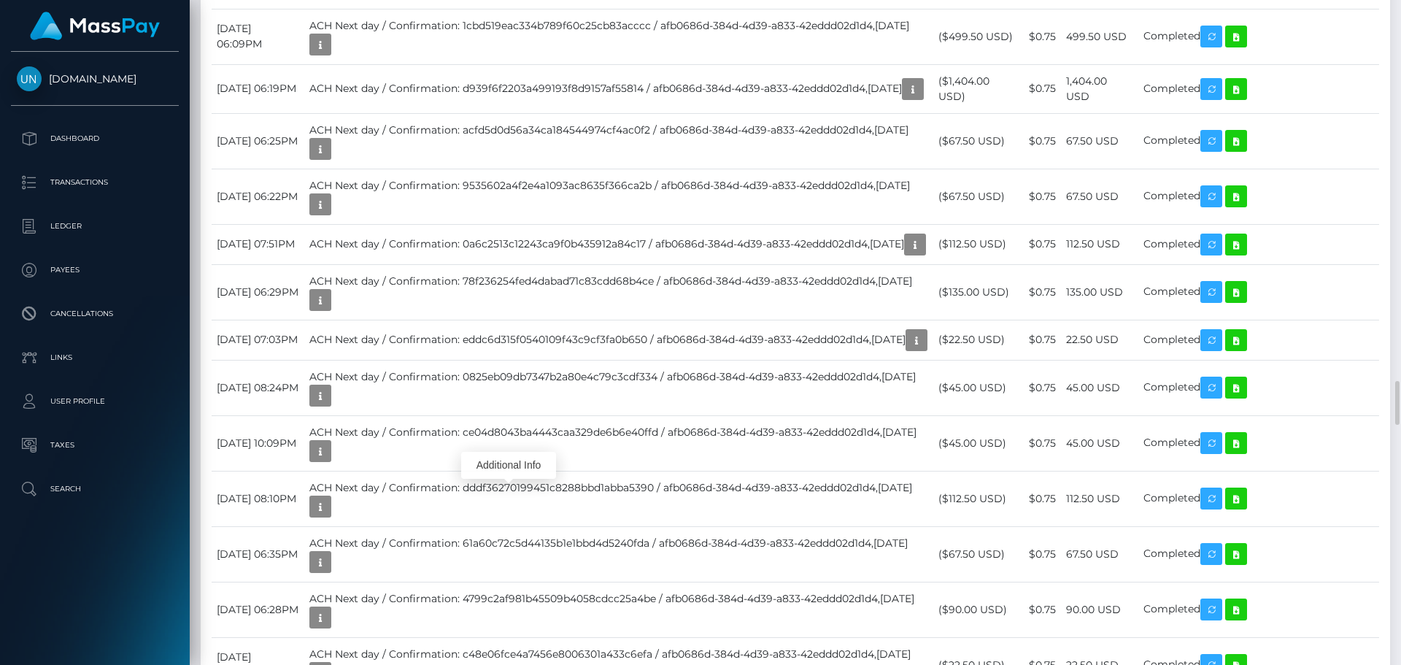
scroll to position [175, 375]
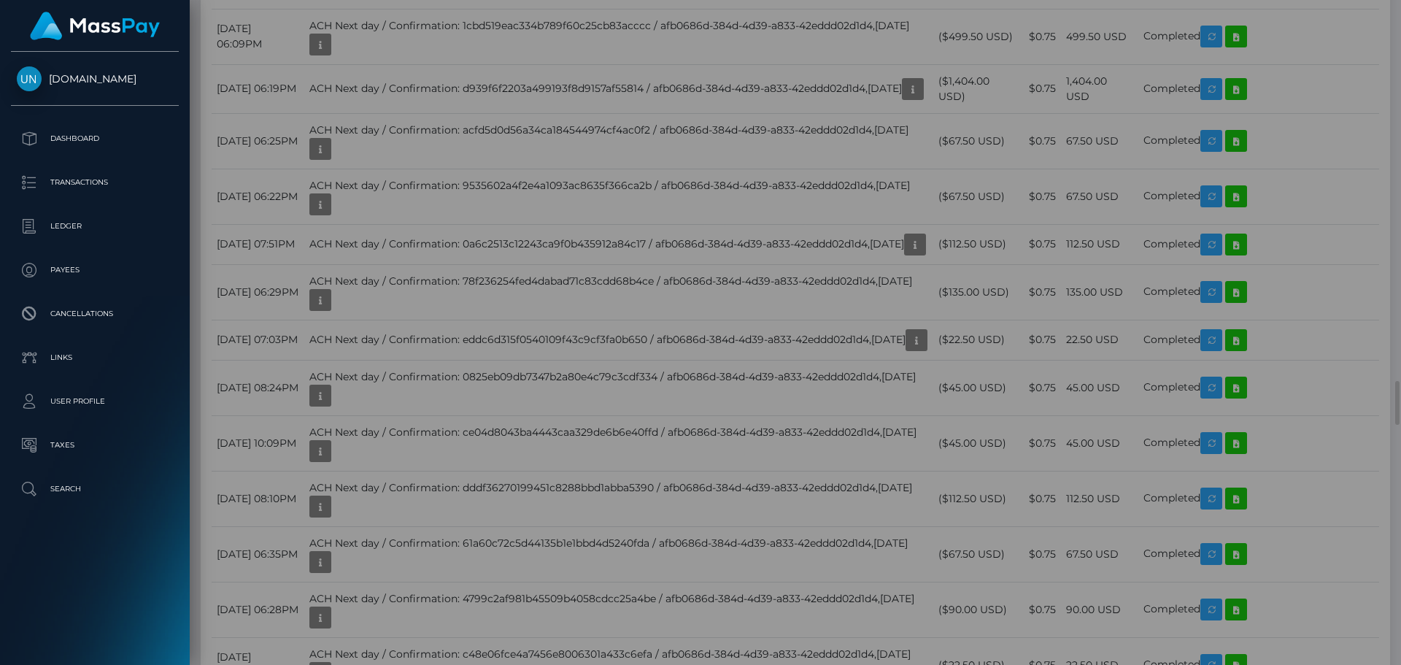
scroll to position [0, 0]
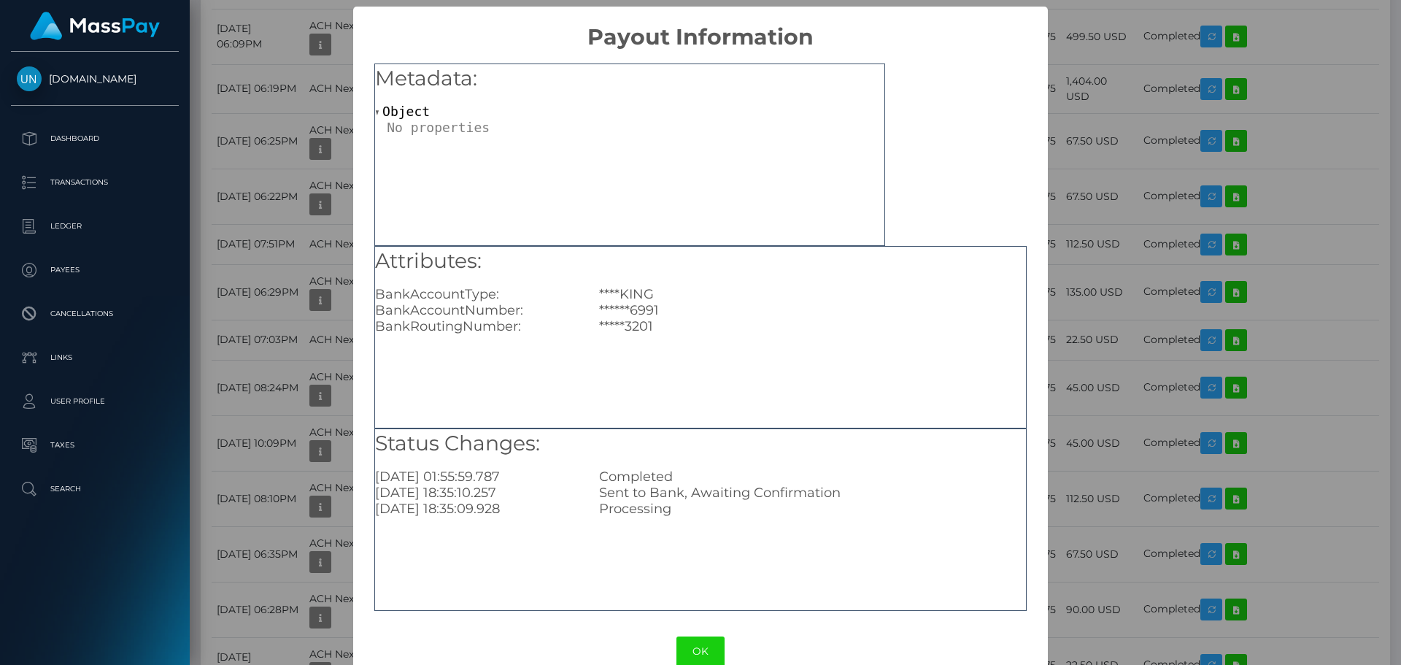
click at [272, 398] on div "× Payout Information Metadata: Object Attributes: BankAccountType: ****KING Ban…" at bounding box center [700, 332] width 1401 height 665
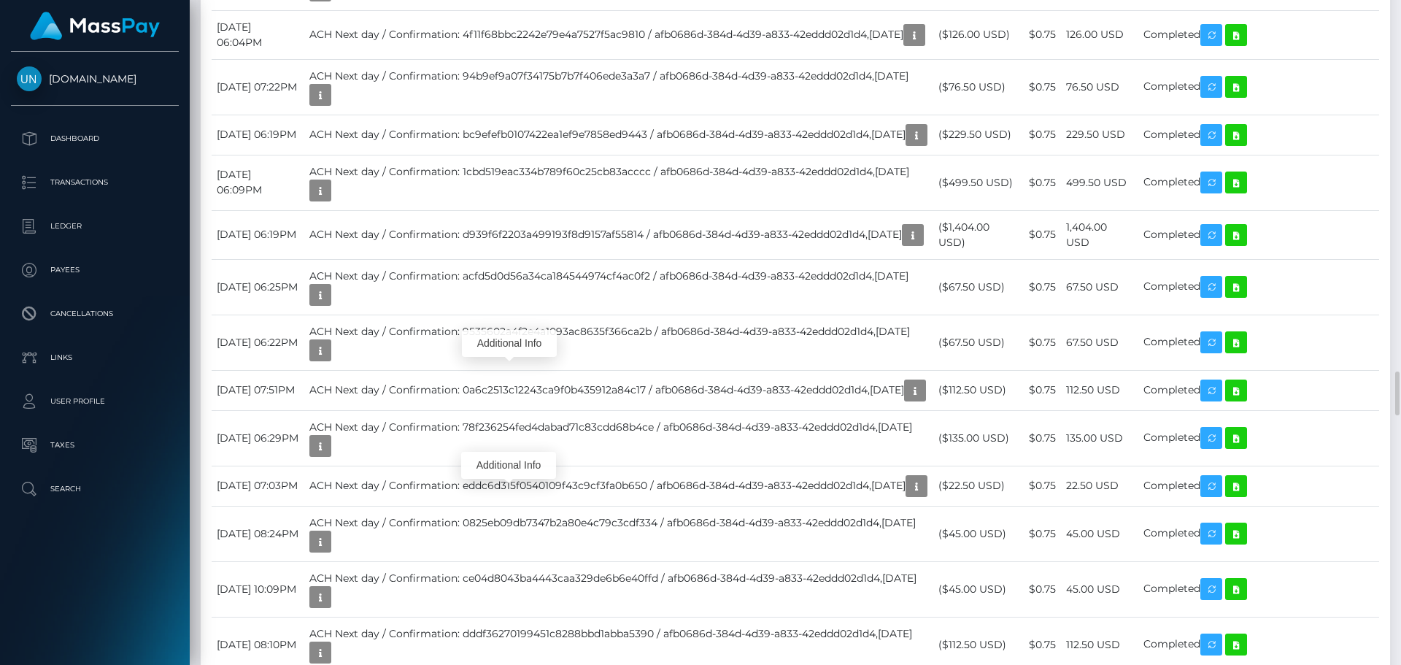
scroll to position [175, 375]
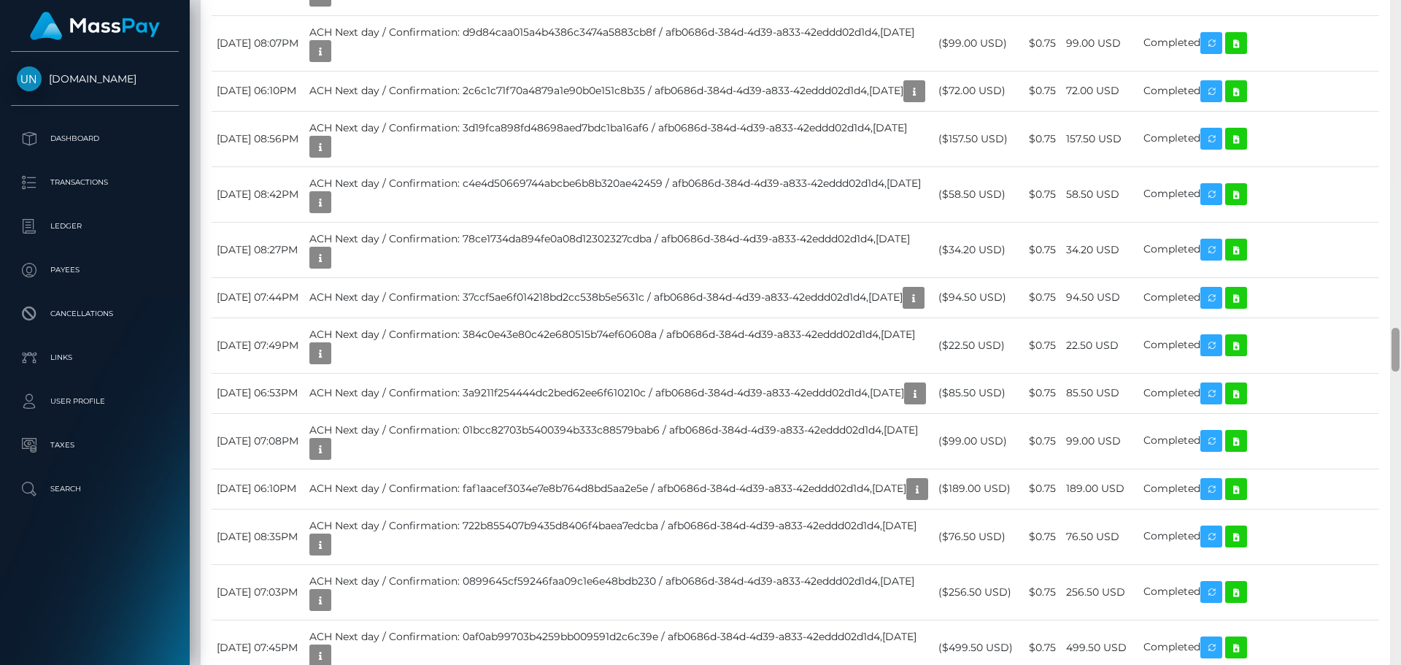
click at [1400, 8] on div at bounding box center [1395, 332] width 11 height 665
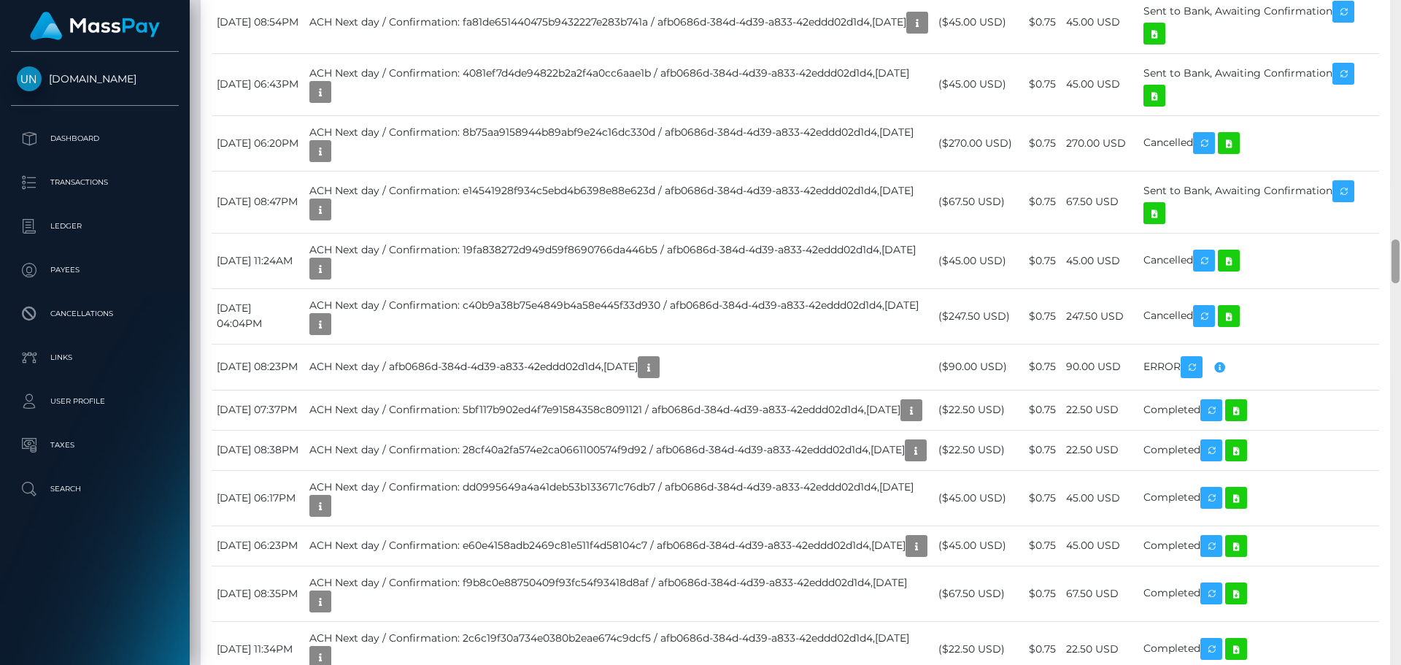
click at [1400, 8] on div at bounding box center [1395, 332] width 11 height 665
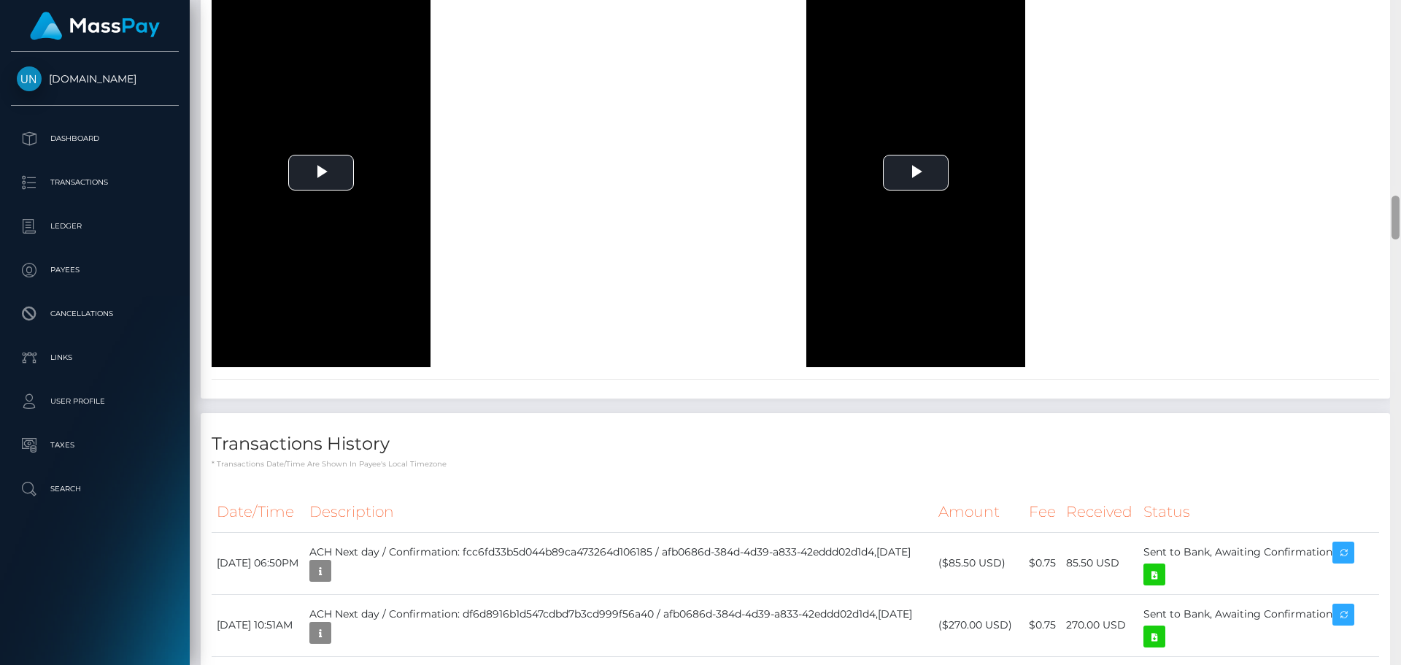
click at [1400, 8] on div at bounding box center [1395, 332] width 11 height 665
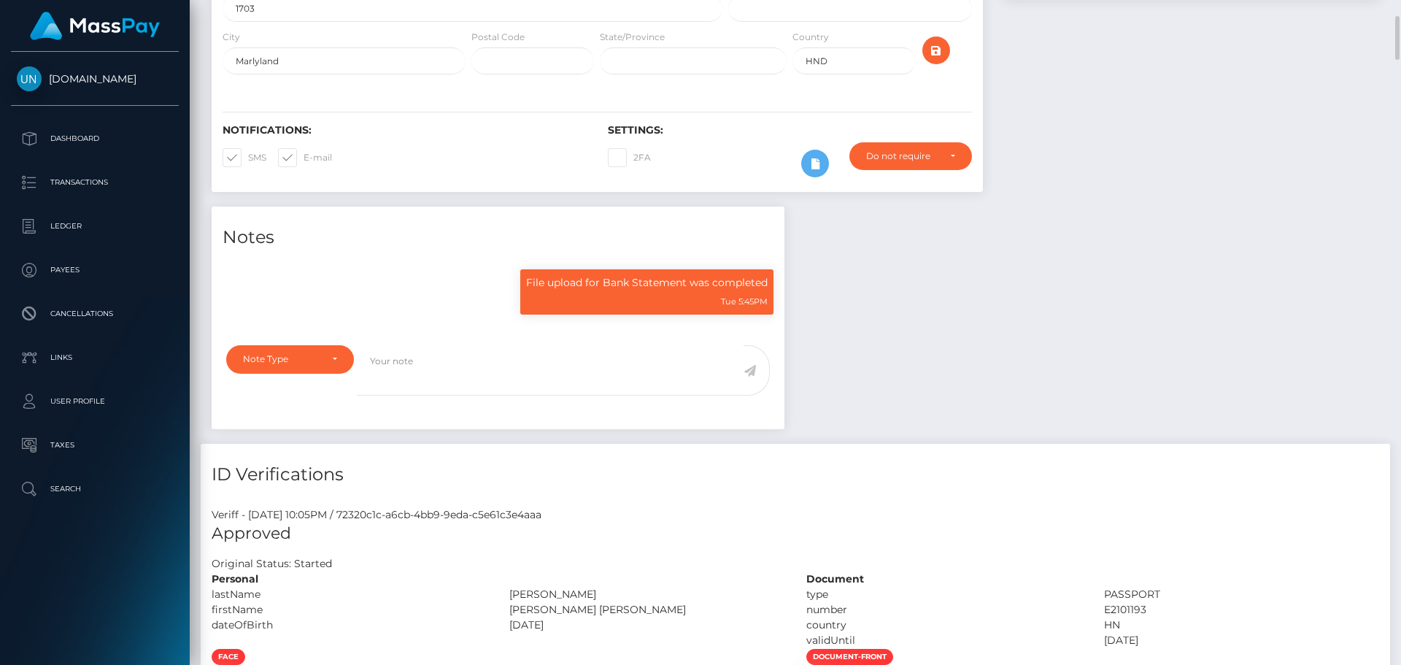
scroll to position [0, 0]
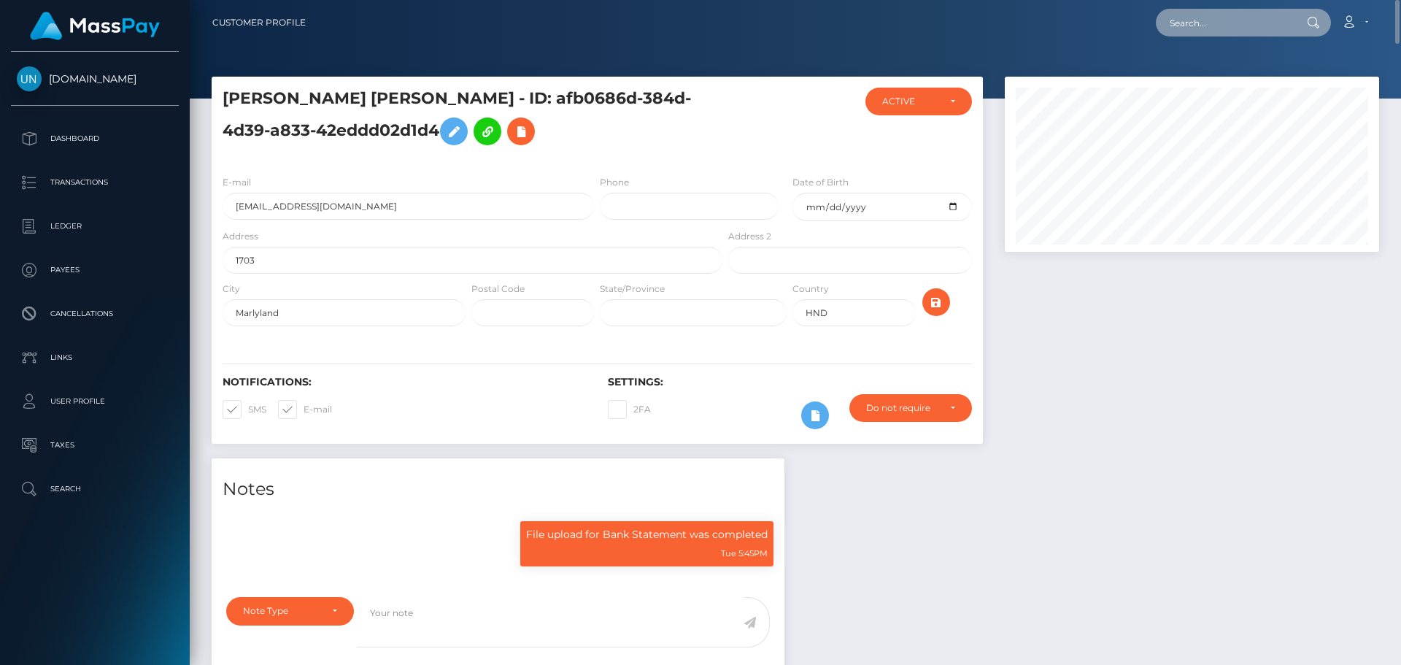
click at [1205, 28] on input "text" at bounding box center [1224, 23] width 137 height 28
paste input "jacobjenuel4@icloud.com"
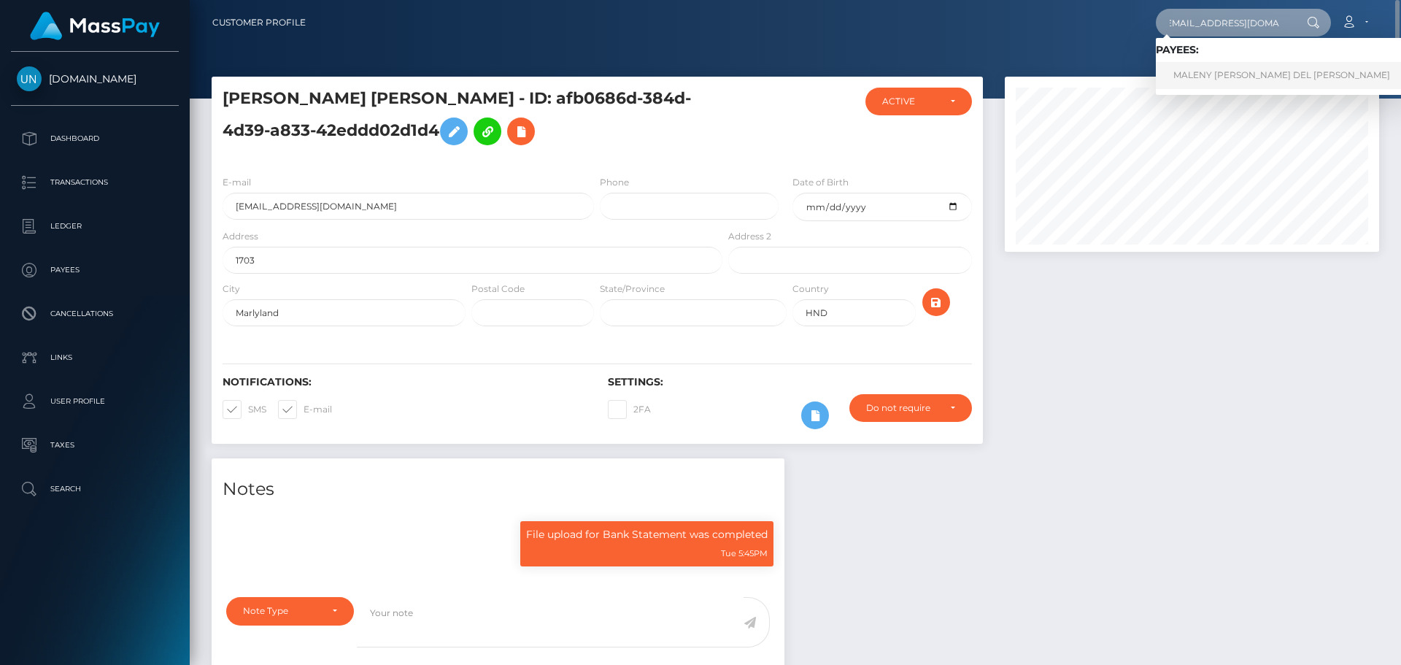
type input "jacobjenuel4@icloud.com"
drag, startPoint x: 1194, startPoint y: 76, endPoint x: 1189, endPoint y: 84, distance: 9.5
click at [1194, 75] on link "MALENY MARIE DEL VALLE ROSA" at bounding box center [1282, 75] width 252 height 27
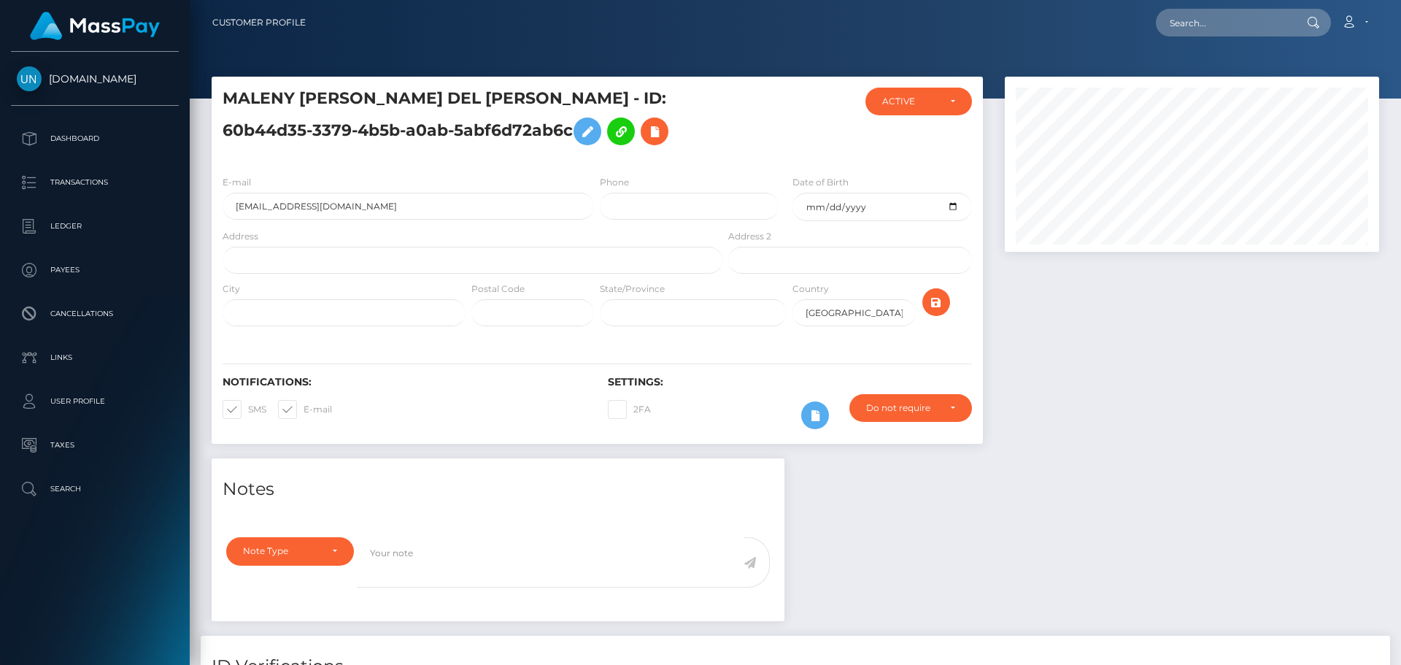
scroll to position [175, 375]
click at [347, 270] on input "text" at bounding box center [473, 260] width 500 height 27
click at [353, 257] on input "text" at bounding box center [473, 260] width 500 height 27
paste input "Urbanización.[GEOGRAPHIC_DATA] [STREET_ADDRESS][US_STATE]"
click at [393, 258] on input "Urbanización.[GEOGRAPHIC_DATA] [STREET_ADDRESS][US_STATE]" at bounding box center [473, 260] width 500 height 27
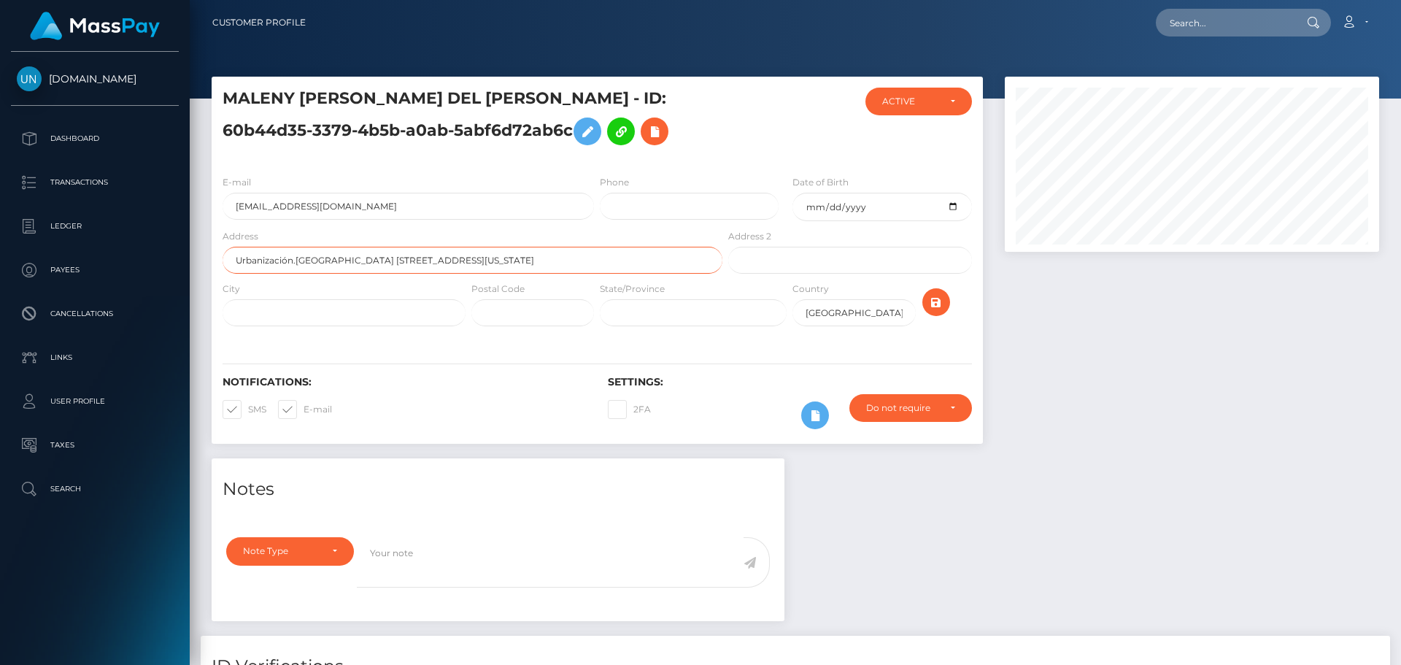
click at [393, 258] on input "Urbanización.[GEOGRAPHIC_DATA] [STREET_ADDRESS][US_STATE]" at bounding box center [473, 260] width 500 height 27
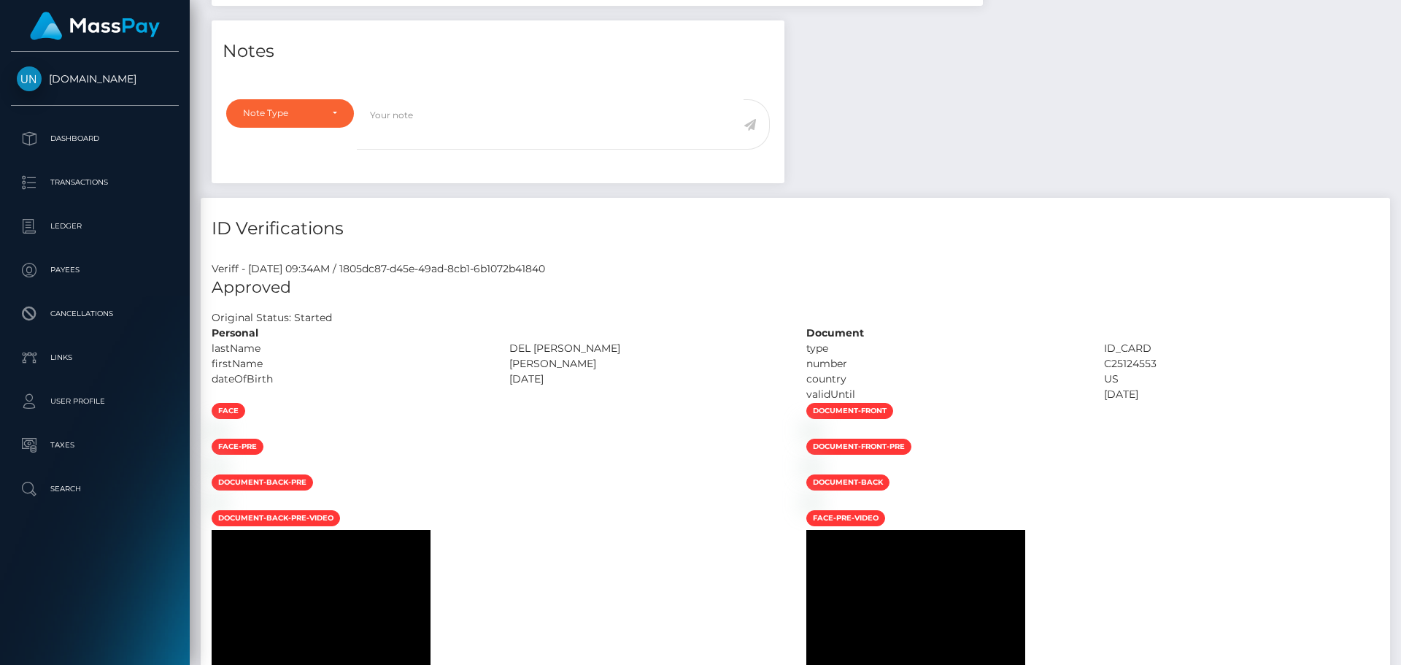
scroll to position [0, 0]
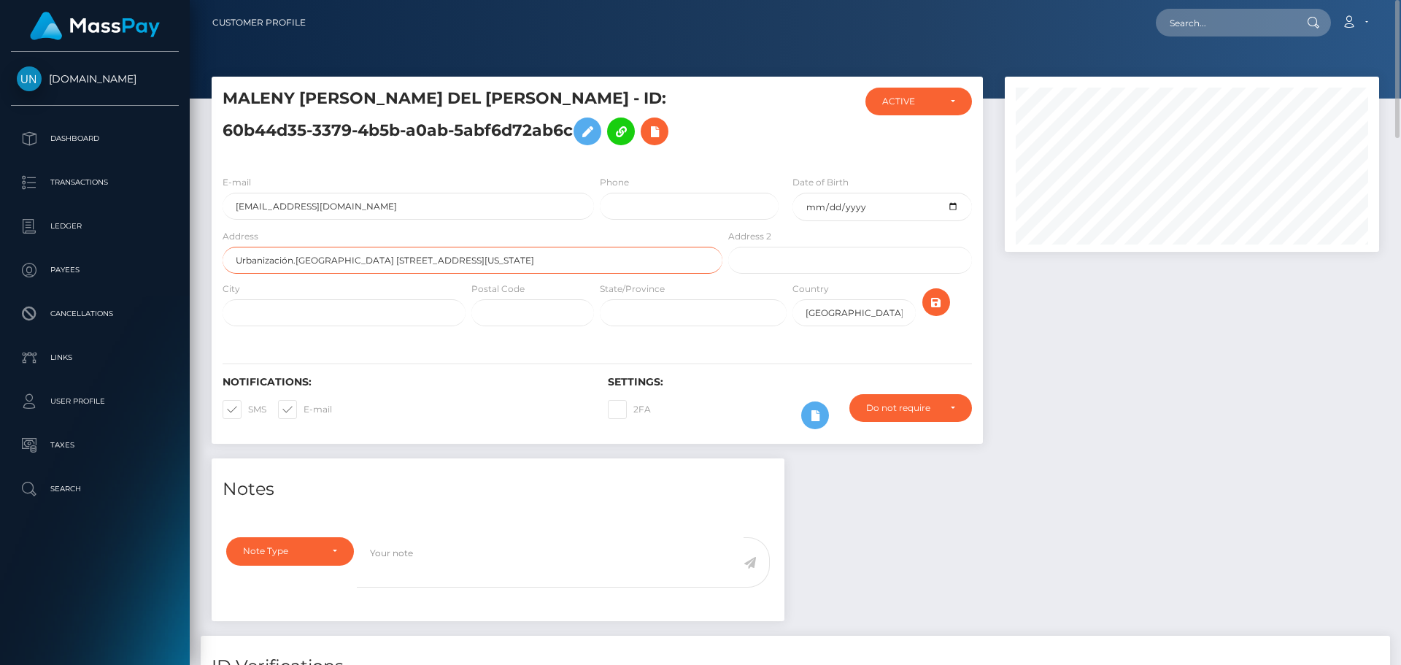
click at [396, 260] on input "Urbanización.flamingo hills calle 6 328 Bayamón puerto rico" at bounding box center [473, 260] width 500 height 27
click at [396, 257] on input "Urbanización.flamingo hills calle 6 328 Bayamón puerto rico" at bounding box center [473, 260] width 500 height 27
type input "Urbanización.flamingo hills calle 6 328 Bayamón puerto rico"
click at [490, 309] on input "text" at bounding box center [532, 312] width 123 height 27
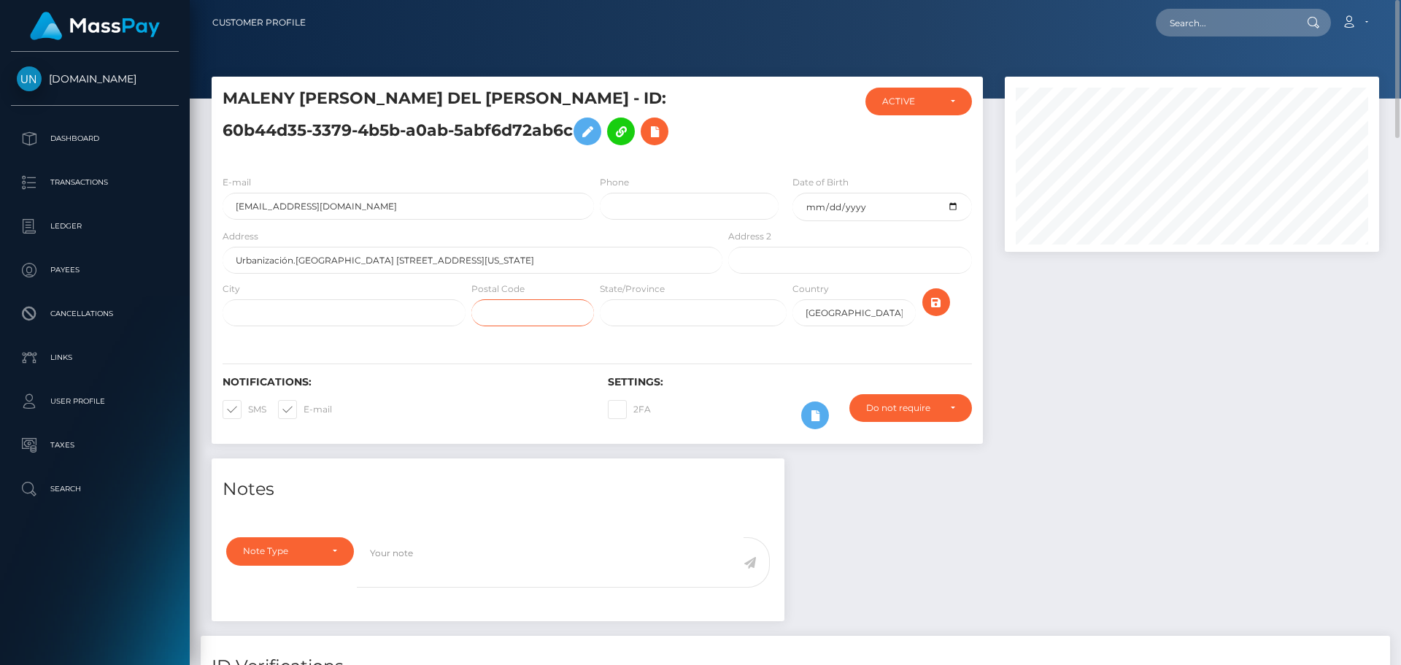
paste input "328"
type input "328"
click at [662, 322] on input "text" at bounding box center [693, 312] width 187 height 27
type input "PR"
click at [423, 260] on input "Urbanización.flamingo hills calle 6 328 Bayamón puerto rico" at bounding box center [473, 260] width 500 height 27
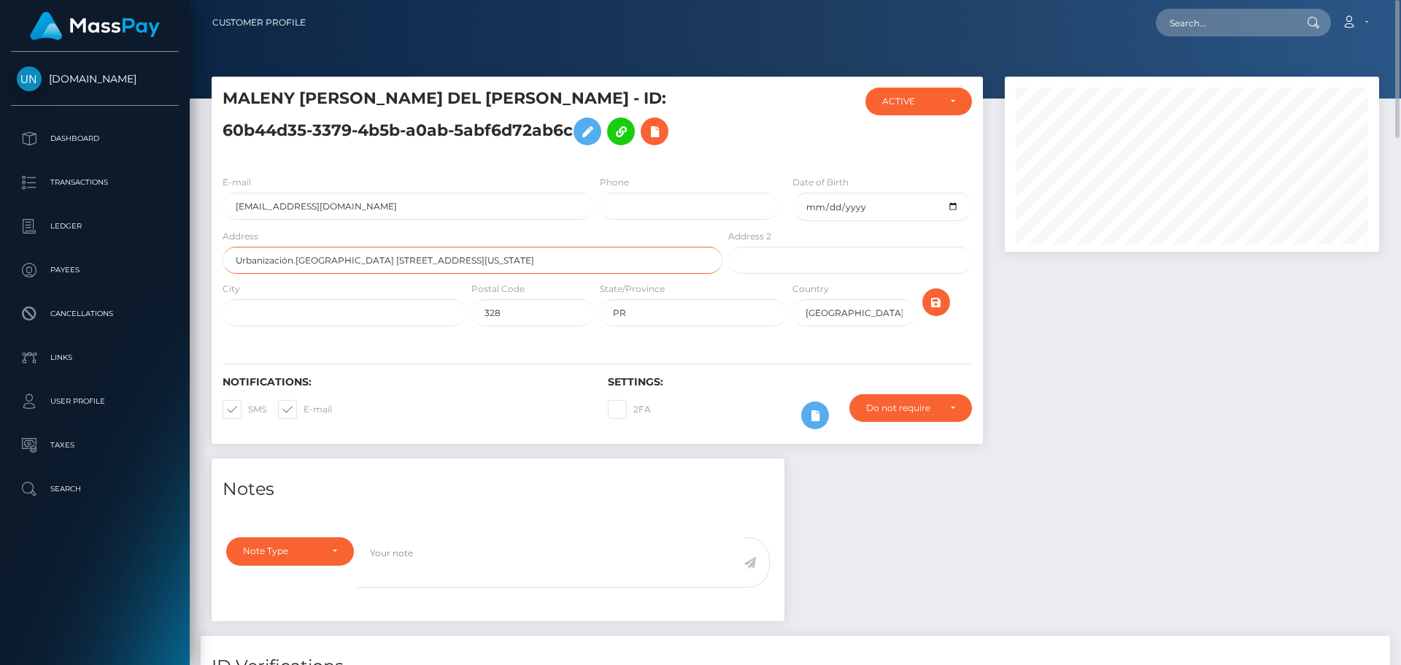
click at [423, 260] on input "Urbanización.flamingo hills calle 6 328 Bayamón puerto rico" at bounding box center [473, 260] width 500 height 27
click at [376, 323] on input "text" at bounding box center [344, 312] width 243 height 27
paste input "Bayamón"
type input "Bayamón"
drag, startPoint x: 528, startPoint y: 260, endPoint x: 387, endPoint y: 254, distance: 140.9
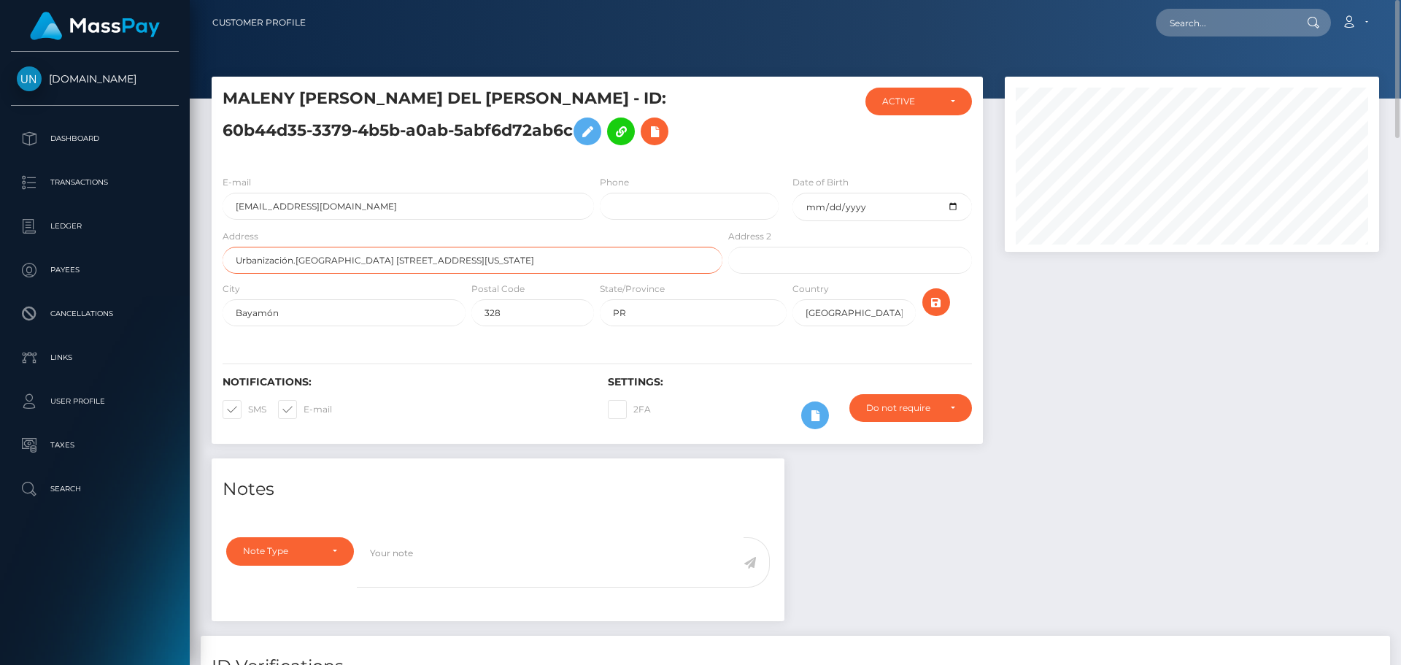
click at [387, 254] on input "Urbanización.flamingo hills calle 6 328 Bayamón puerto rico" at bounding box center [473, 260] width 500 height 27
type input "Urbanización.flamingo hills calle 6"
click at [937, 302] on icon "submit" at bounding box center [936, 302] width 18 height 18
click at [1234, 2] on nav "Customer Profile Loading... Loading... Account" at bounding box center [795, 22] width 1211 height 45
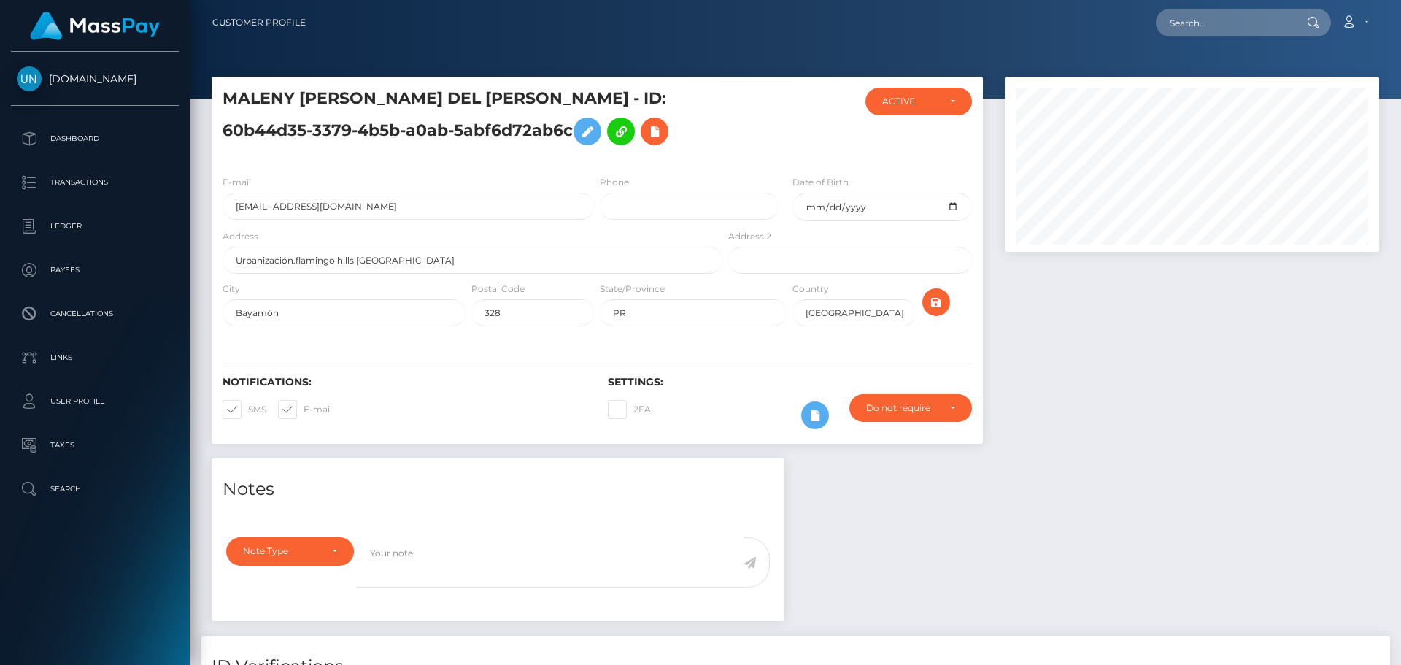
click at [1234, 5] on nav "Customer Profile Loading... Loading... Account" at bounding box center [795, 22] width 1211 height 45
click at [1229, 23] on input "text" at bounding box center [1224, 23] width 137 height 28
paste input "mongeaubritany@gmail.com"
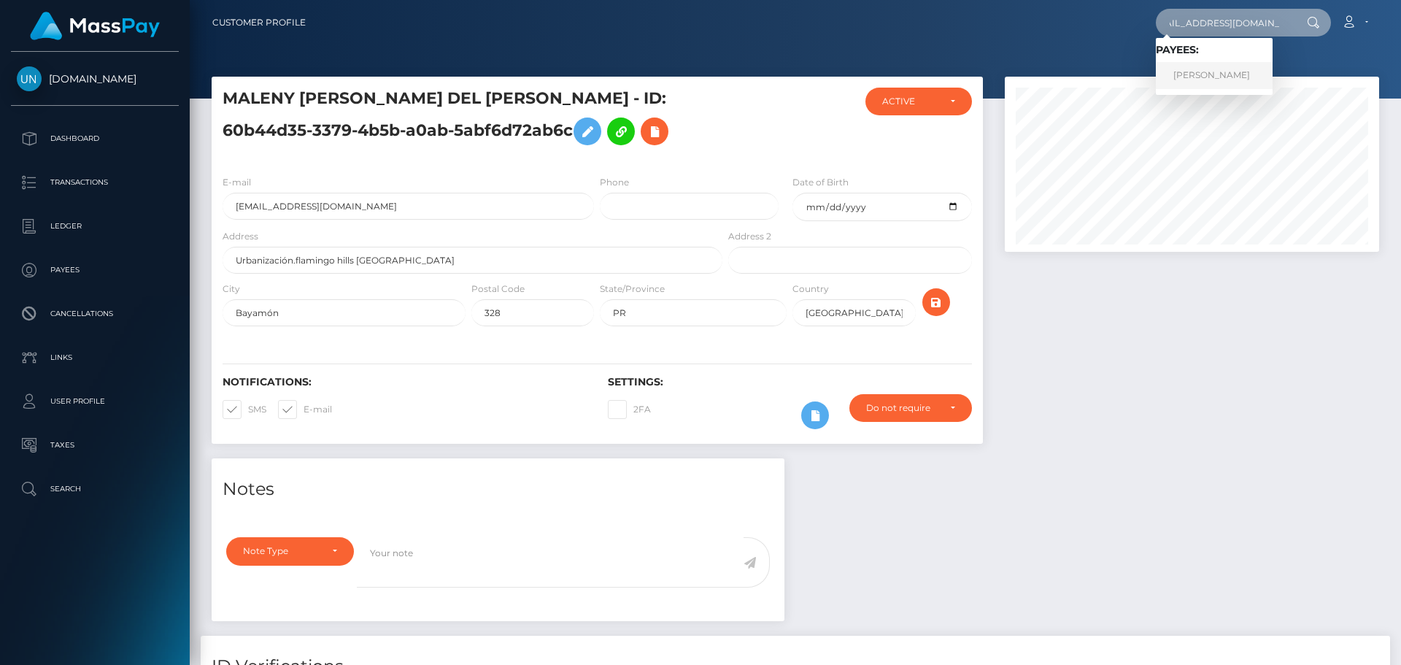
type input "mongeaubritany@gmail.com"
click at [1213, 79] on link "BRITANY MONGEAU" at bounding box center [1214, 75] width 117 height 27
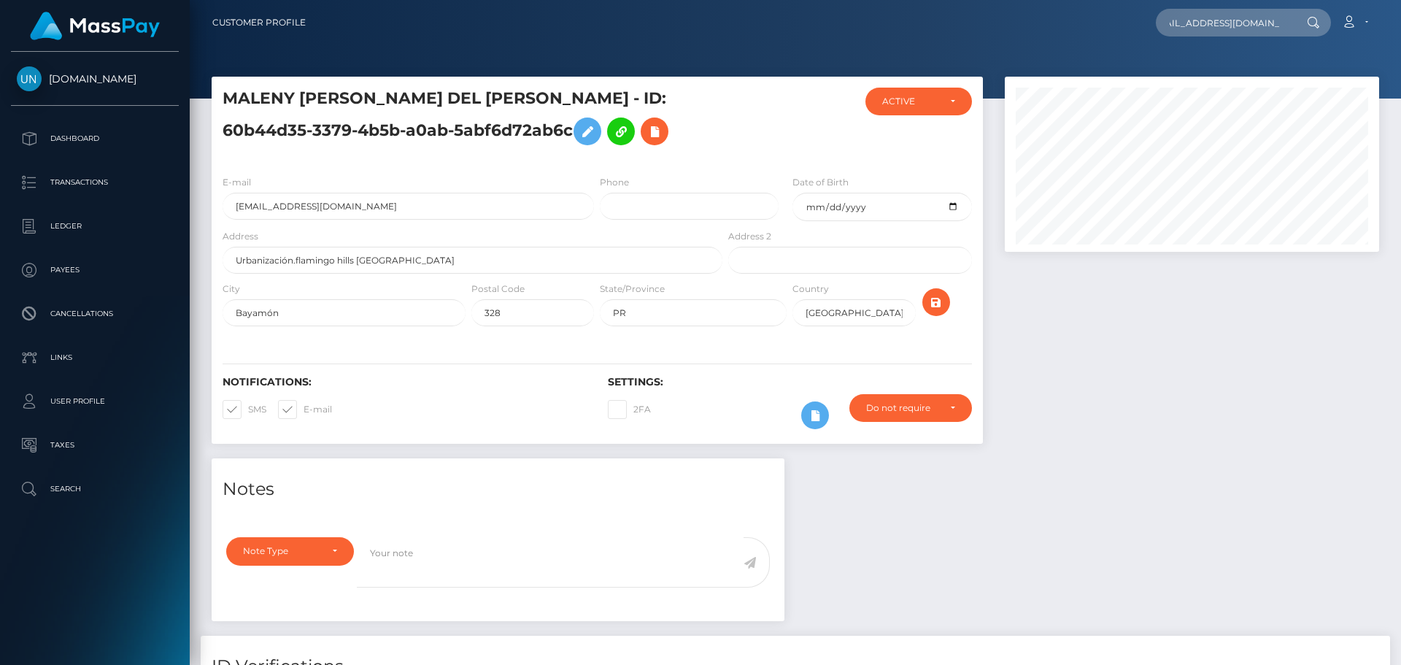
scroll to position [0, 0]
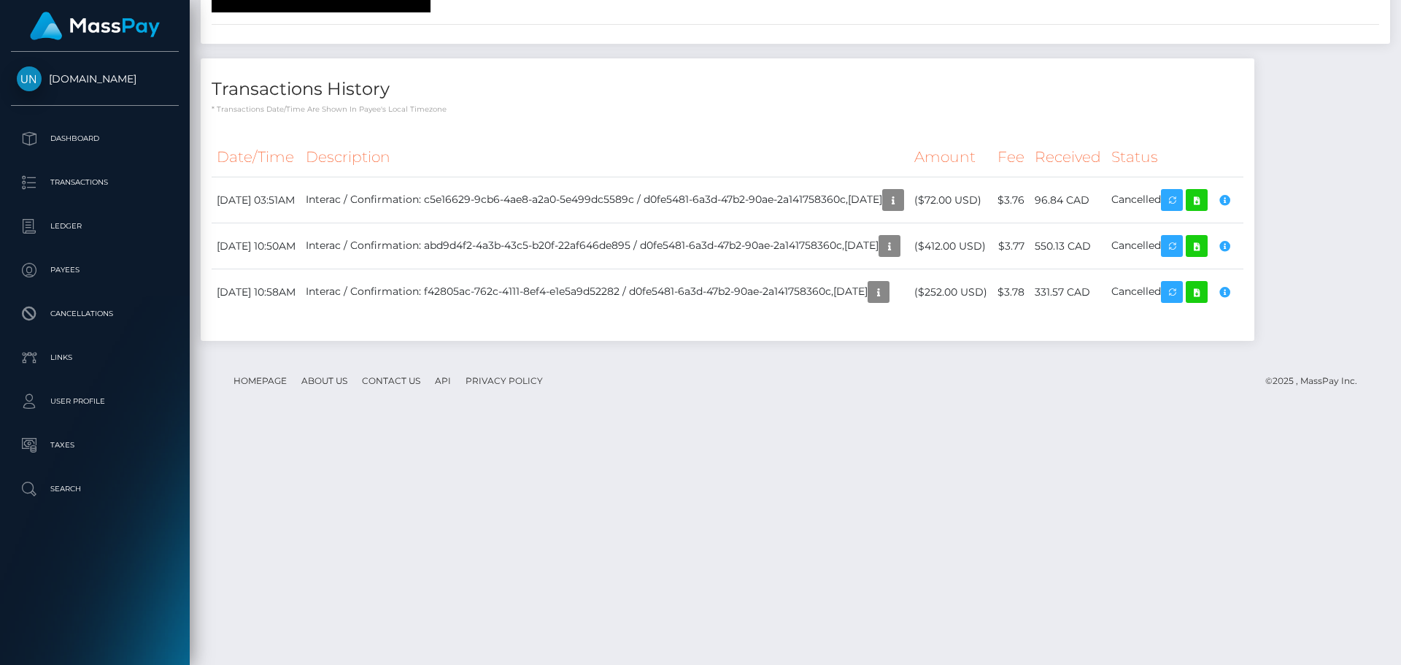
scroll to position [2654, 0]
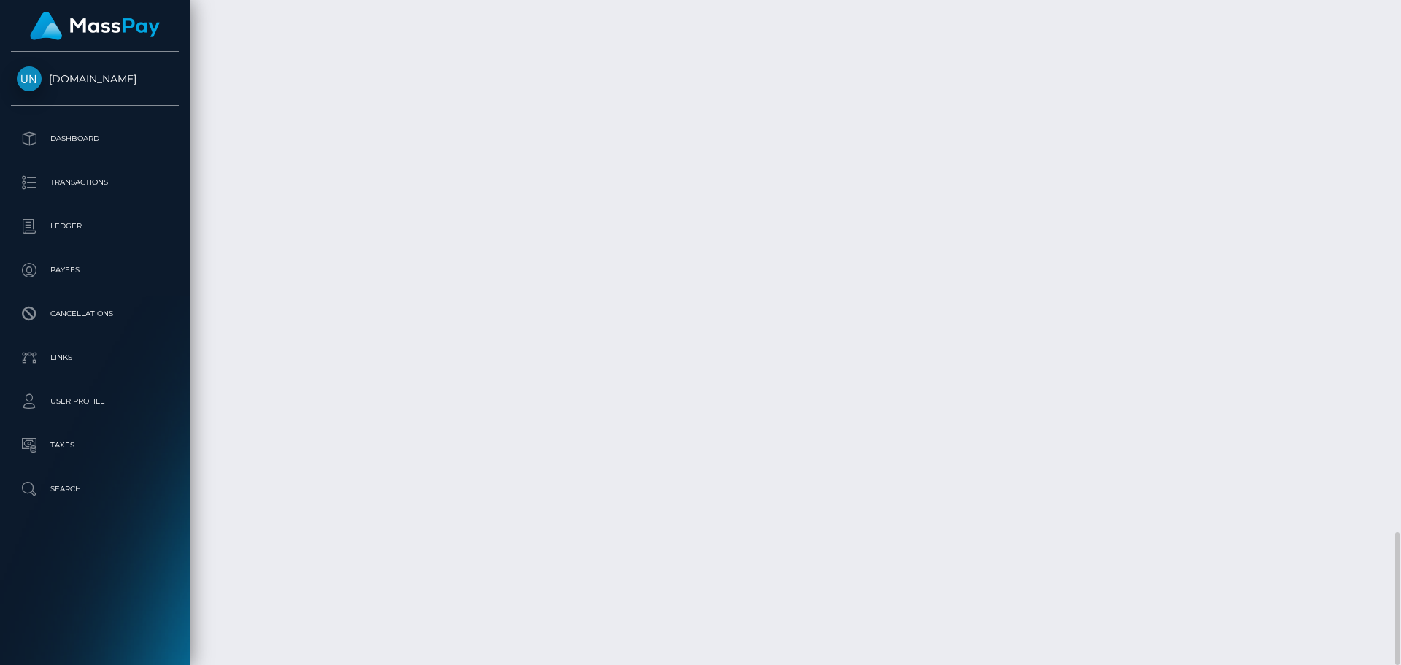
click at [1400, 18] on div at bounding box center [1395, 332] width 11 height 665
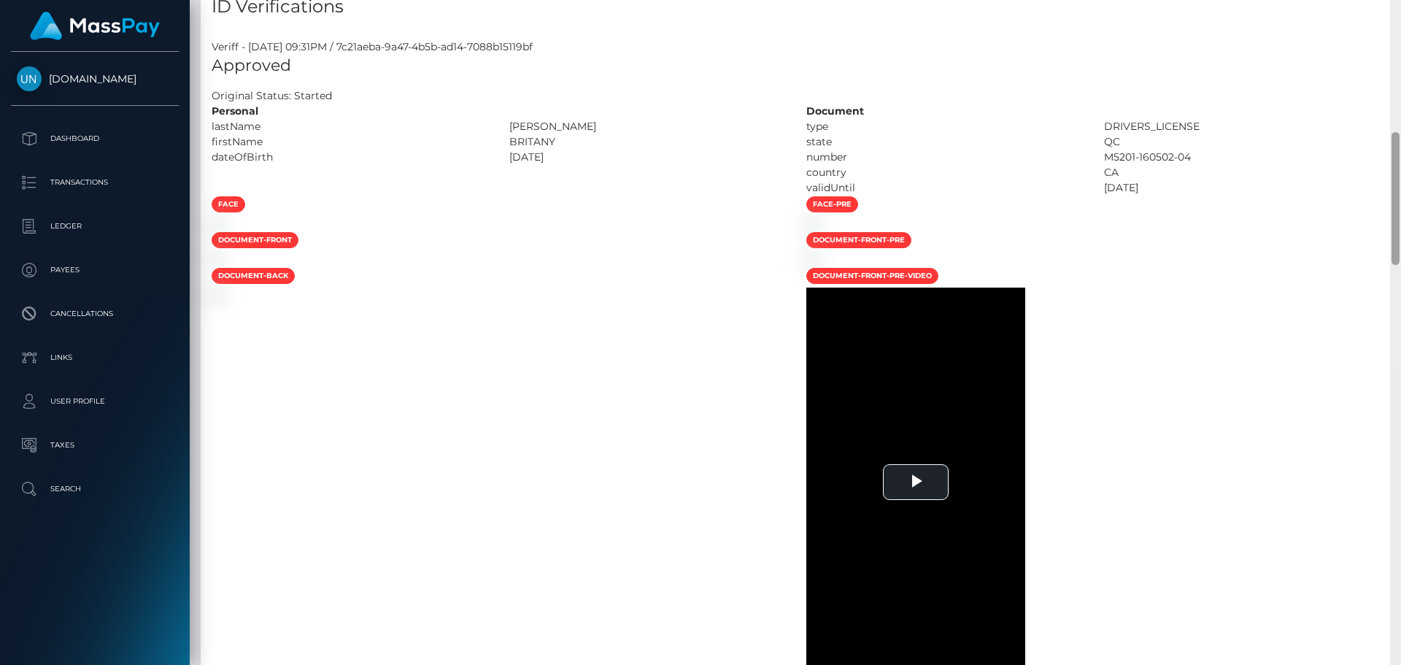
click at [1400, 18] on div "Customer Profile Loading... Loading..." at bounding box center [795, 332] width 1211 height 665
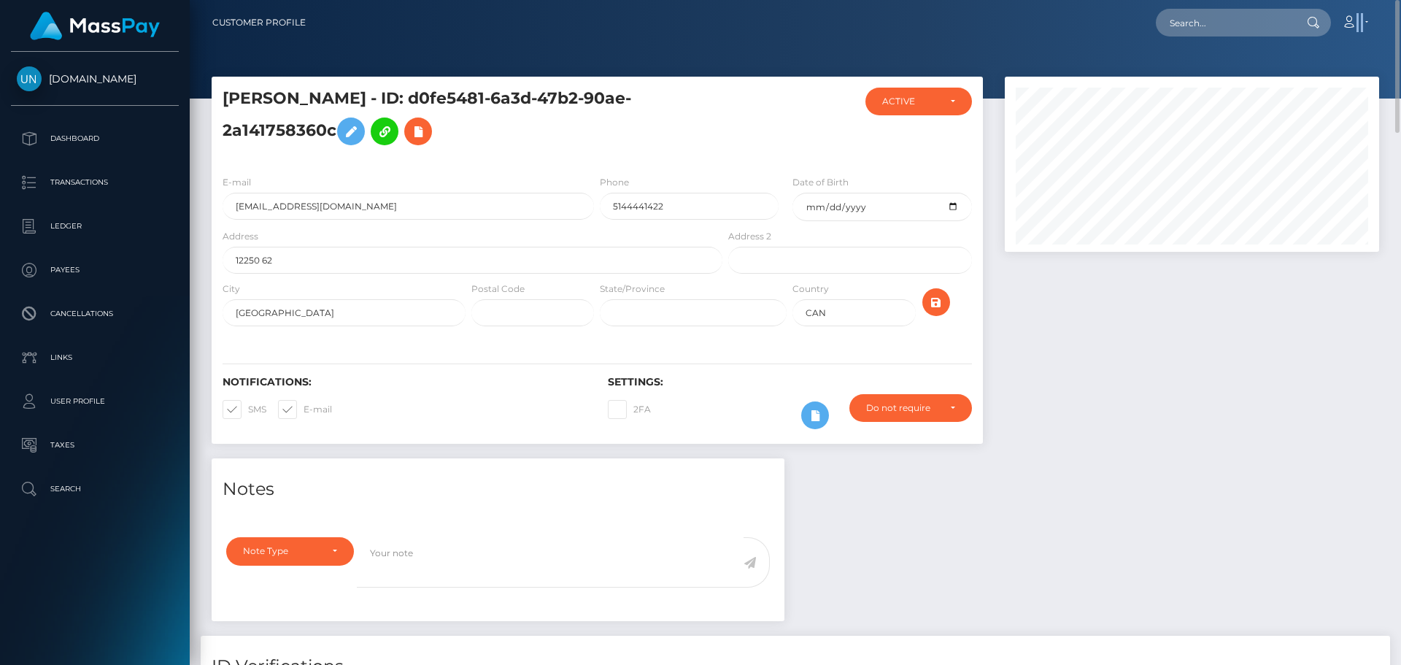
drag, startPoint x: 1400, startPoint y: 18, endPoint x: 1391, endPoint y: 19, distance: 8.8
click at [1394, 18] on nav "Customer Profile Loading... Loading... Account" at bounding box center [795, 22] width 1211 height 45
drag, startPoint x: 1272, startPoint y: 28, endPoint x: 1262, endPoint y: 28, distance: 9.5
click at [1270, 28] on input "text" at bounding box center [1224, 23] width 137 height 28
paste input "dc5023248@gmail.com"
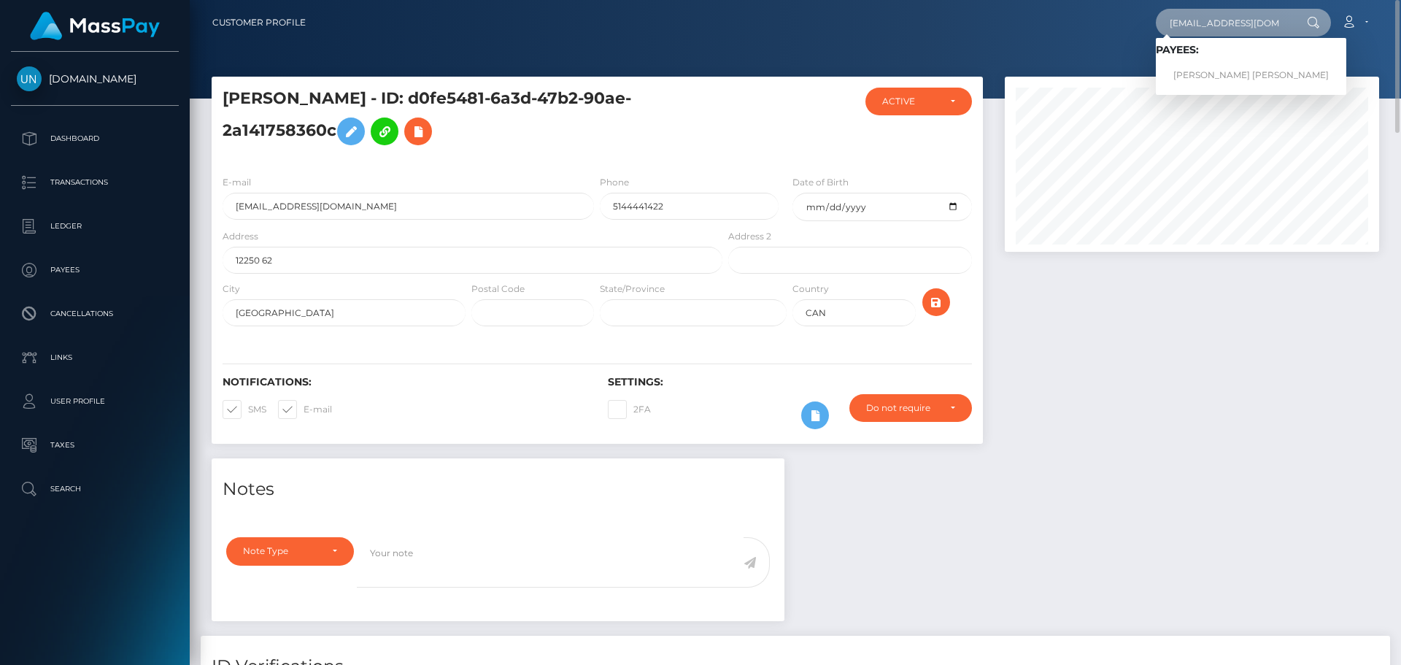
type input "dc5023248@gmail.com"
click at [1234, 72] on link "SANDY D CASTRO MARTINEZ" at bounding box center [1251, 75] width 190 height 27
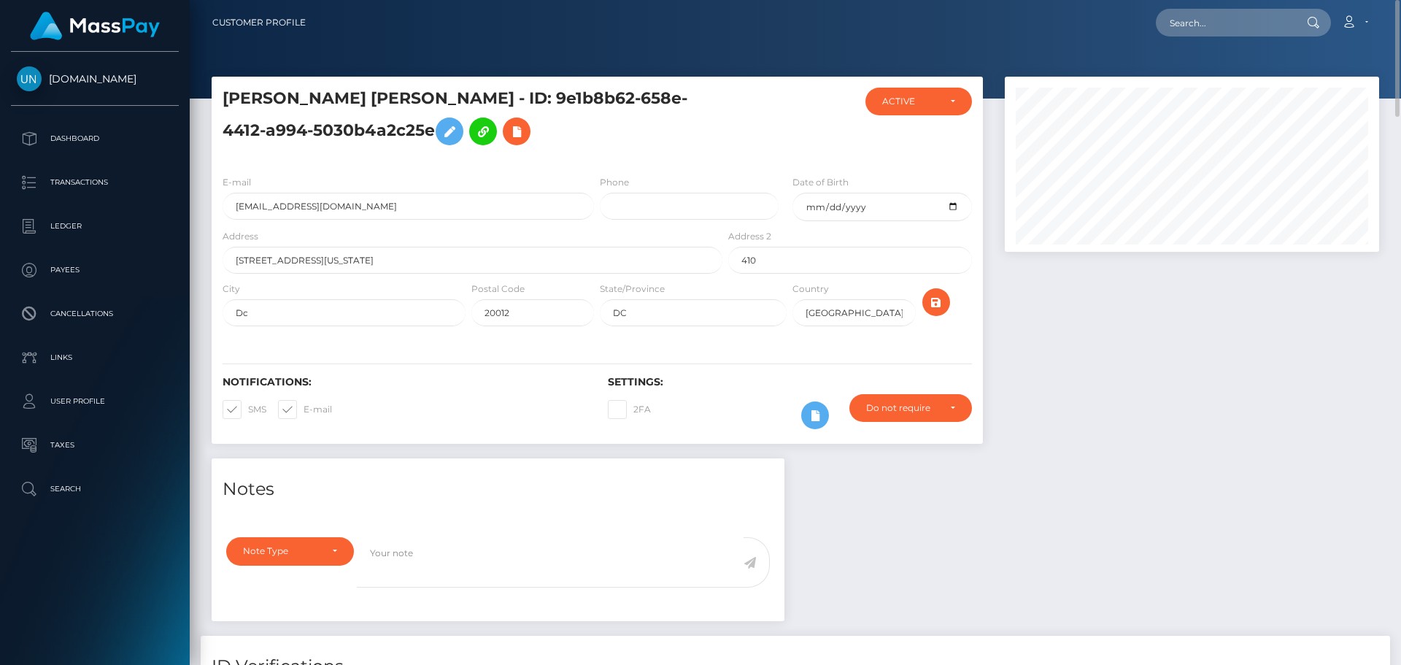
click at [1145, 6] on nav "Customer Profile Loading... Loading... Account" at bounding box center [795, 22] width 1211 height 45
click at [1204, 37] on div "Loading... Loading... Account Edit Profile Logout" at bounding box center [847, 22] width 1061 height 31
click at [1202, 20] on input "text" at bounding box center [1224, 23] width 137 height 28
paste input "[EMAIL_ADDRESS][DOMAIN_NAME]"
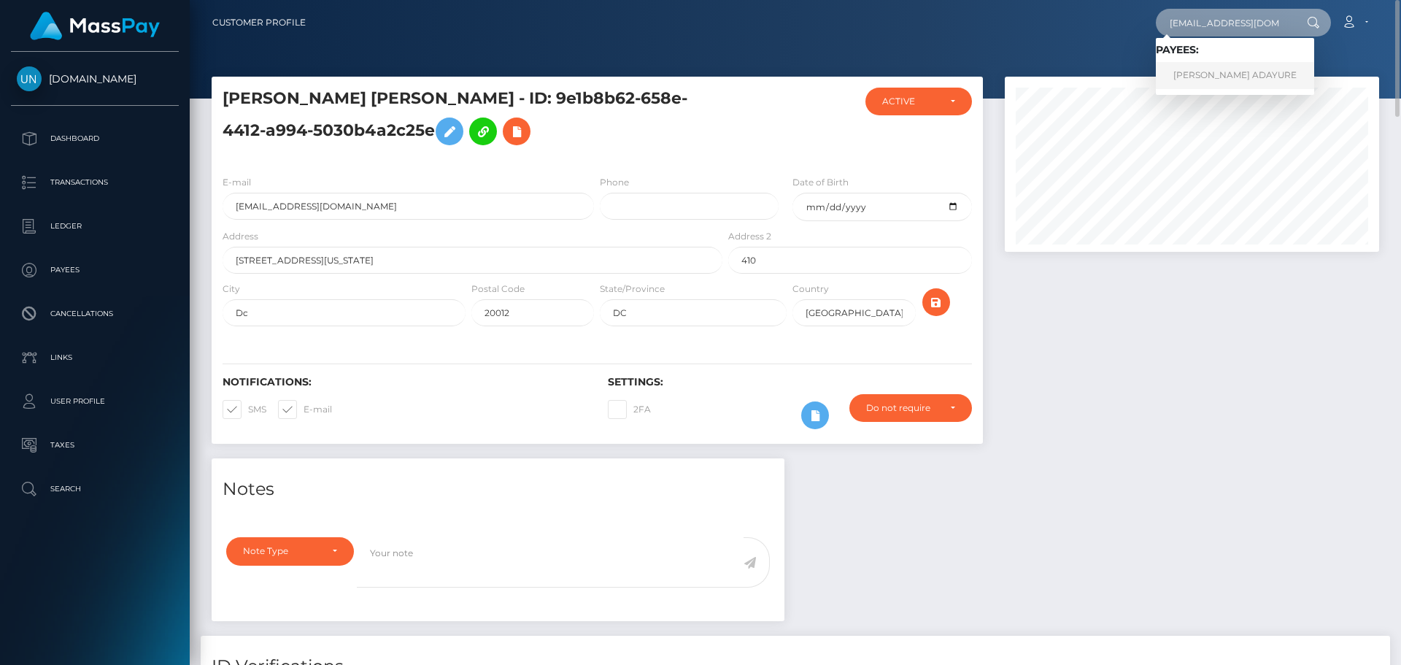
type input "[EMAIL_ADDRESS][DOMAIN_NAME]"
click at [1211, 85] on link "ANDREW NSOBILA ADAYURE" at bounding box center [1235, 75] width 158 height 27
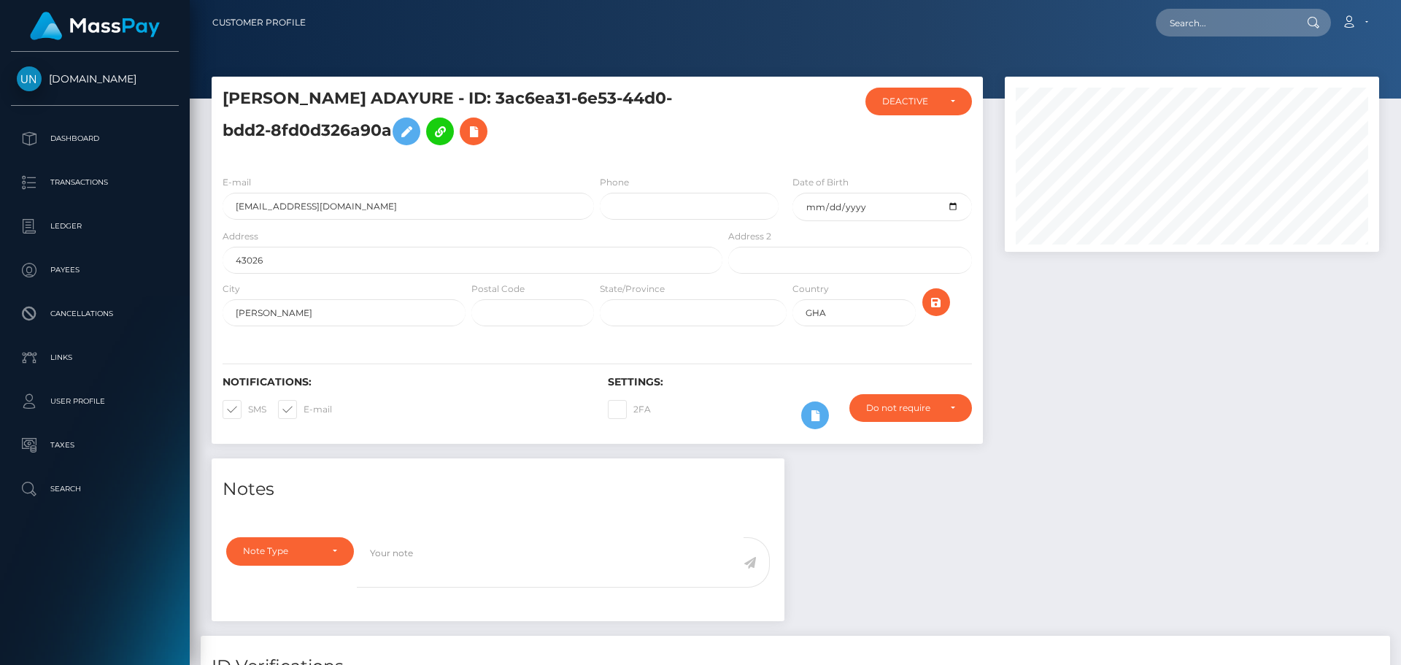
scroll to position [175, 375]
click at [323, 205] on input "[EMAIL_ADDRESS][DOMAIN_NAME]" at bounding box center [408, 206] width 371 height 27
drag, startPoint x: 513, startPoint y: 94, endPoint x: 393, endPoint y: 118, distance: 122.1
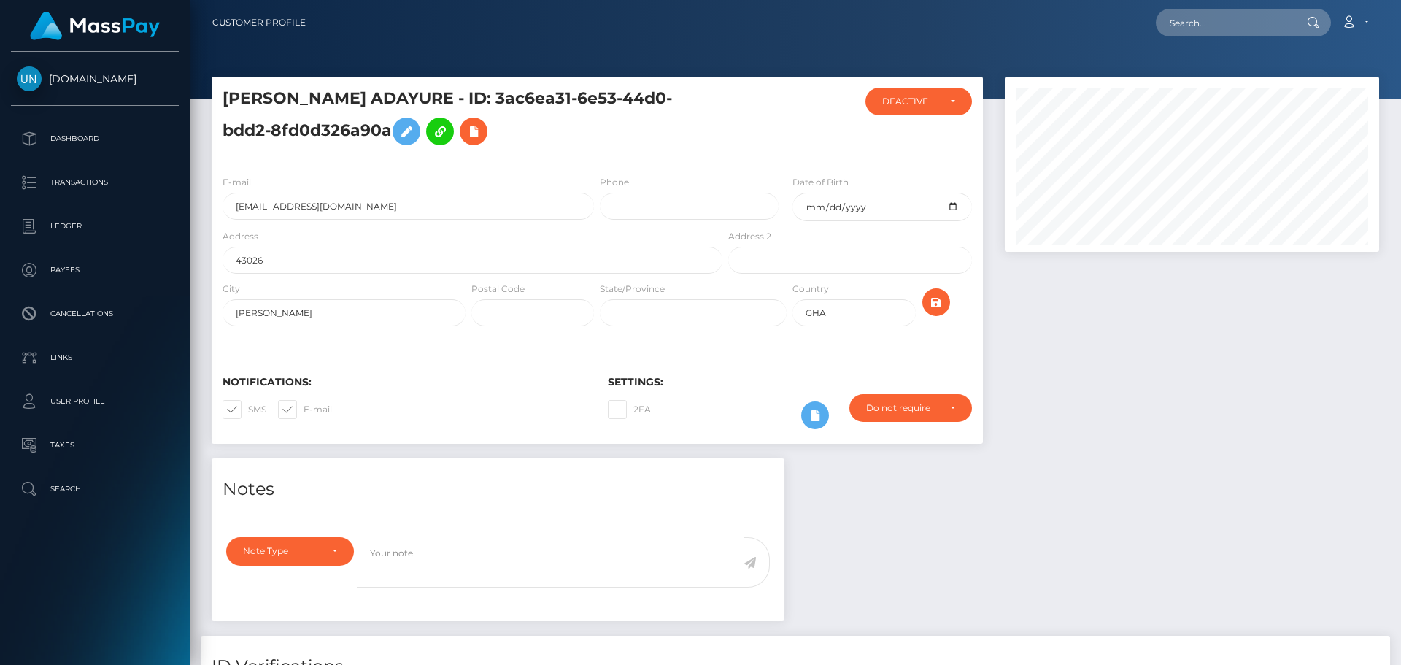
click at [393, 118] on h5 "[PERSON_NAME] ADAYURE - ID: 3ac6ea31-6e53-44d0-bdd2-8fd0d326a90a" at bounding box center [469, 120] width 492 height 65
copy h5 "3ac6ea31-6e53-44d0-bdd2-8fd0d326a90a"
drag, startPoint x: 630, startPoint y: 542, endPoint x: 620, endPoint y: 548, distance: 11.8
click at [628, 542] on textarea at bounding box center [550, 562] width 387 height 50
paste textarea "3ac6ea31-6e53-44d0-bdd2-8fd0d326a90a"
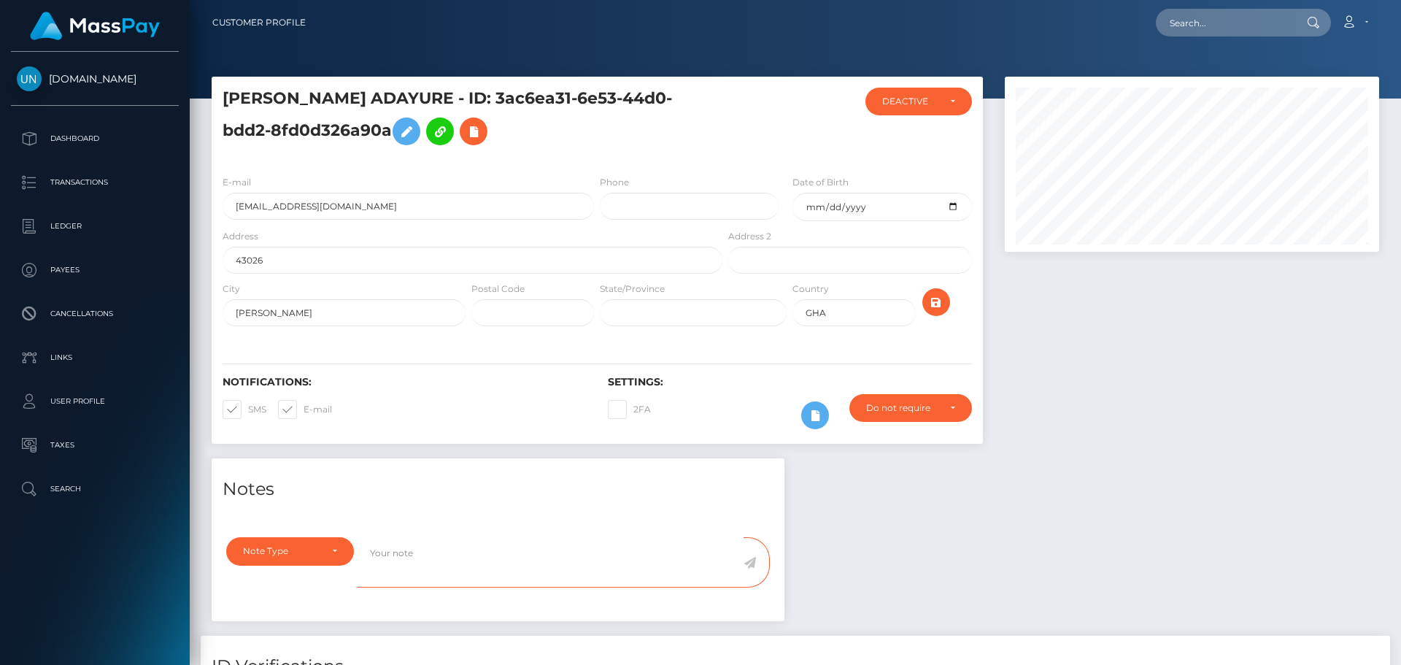
type textarea "3ac6ea31-6e53-44d0-bdd2-8fd0d326a90a"
click at [584, 559] on textarea "3ac6ea31-6e53-44d0-bdd2-8fd0d326a90a" at bounding box center [550, 562] width 387 height 50
click at [584, 558] on textarea "3ac6ea31-6e53-44d0-bdd2-8fd0d326a90a" at bounding box center [550, 562] width 387 height 50
click at [1284, 49] on div at bounding box center [795, 49] width 1211 height 98
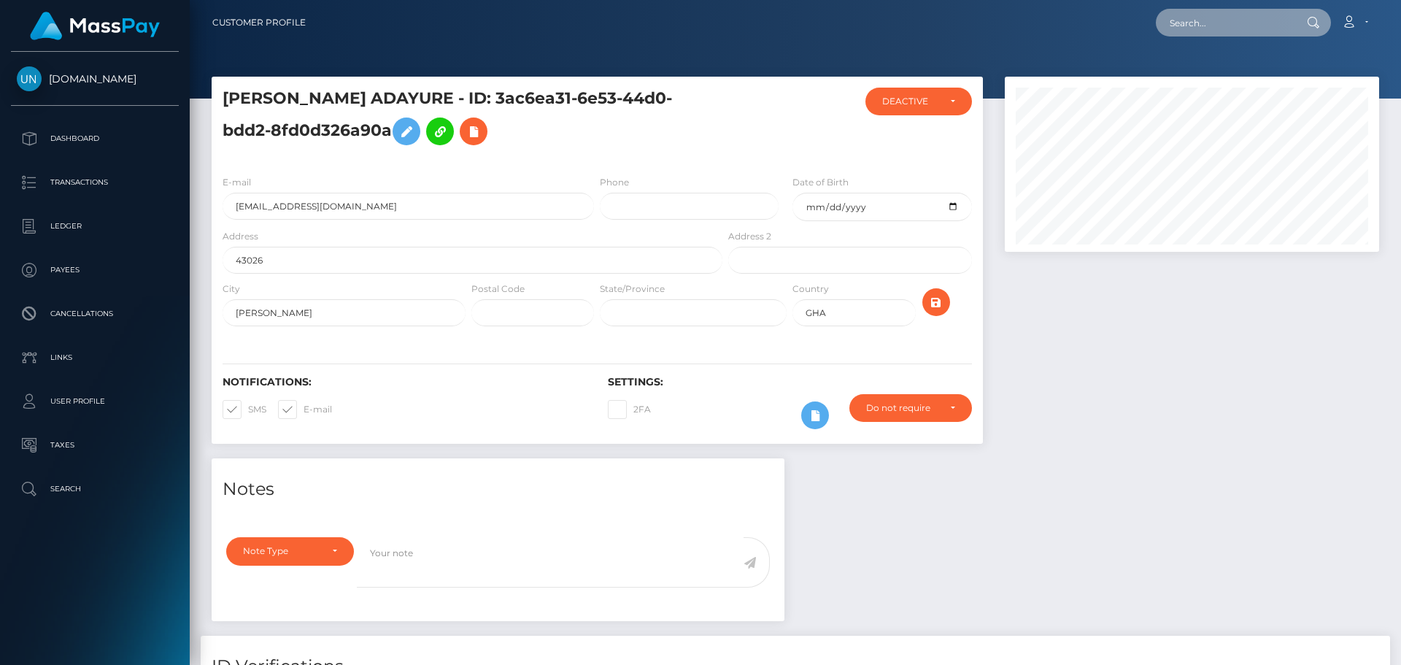
click at [1227, 22] on input "text" at bounding box center [1224, 23] width 137 height 28
paste input "[EMAIL_ADDRESS][DOMAIN_NAME]"
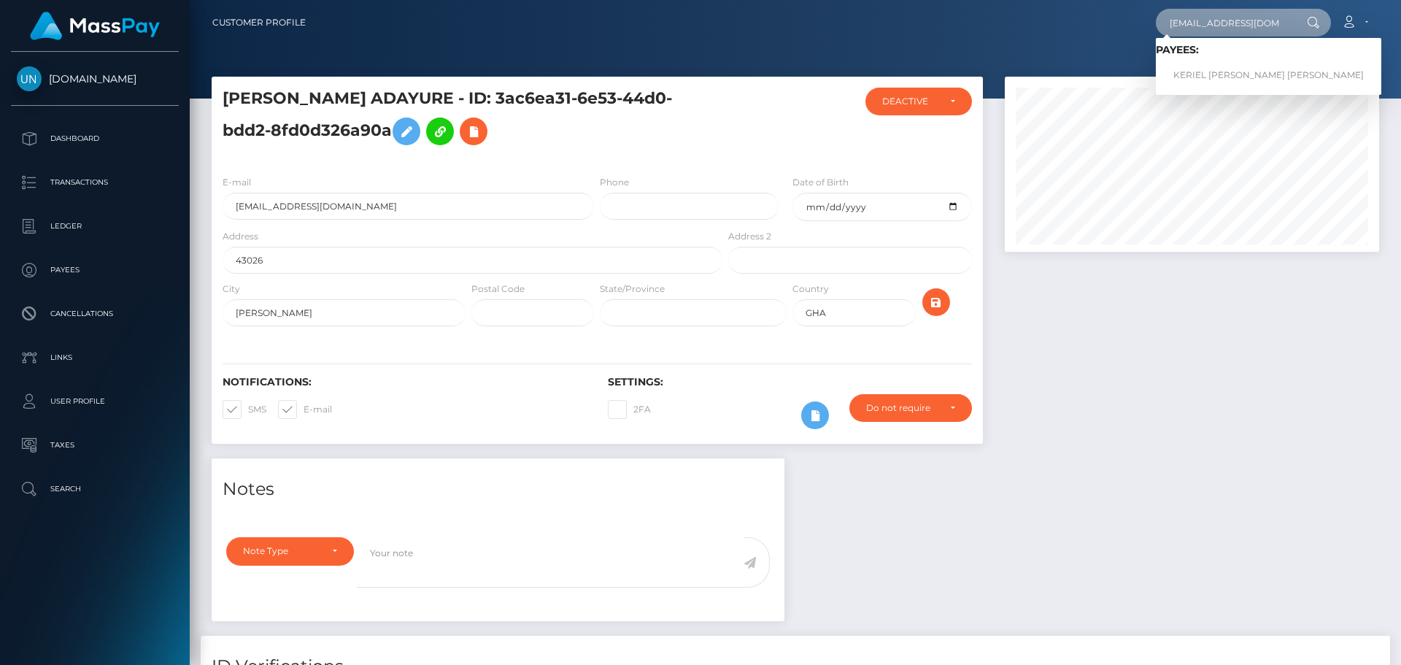
type input "[EMAIL_ADDRESS][DOMAIN_NAME]"
click at [1208, 71] on link "KERIEL ALEXIS RODRIGUEZ NOGUE" at bounding box center [1268, 75] width 225 height 27
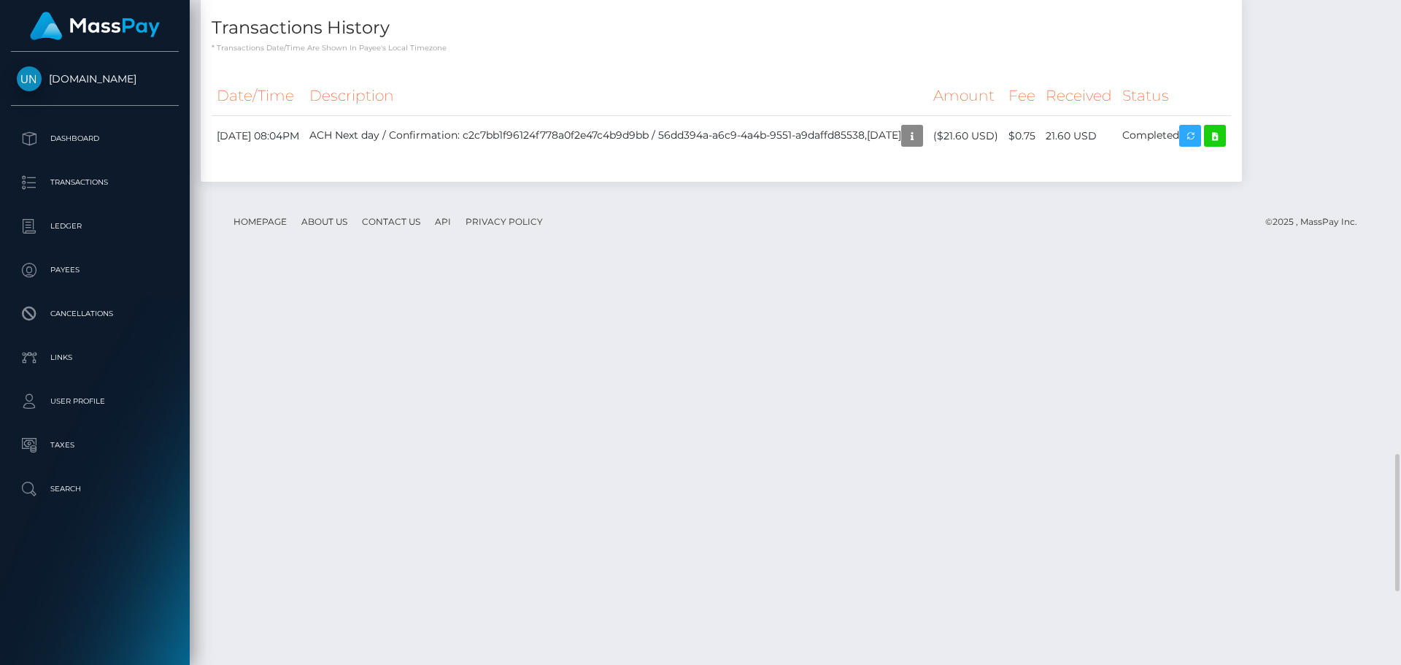
scroll to position [2541, 0]
